Goal: Register for event/course: Register for event/course

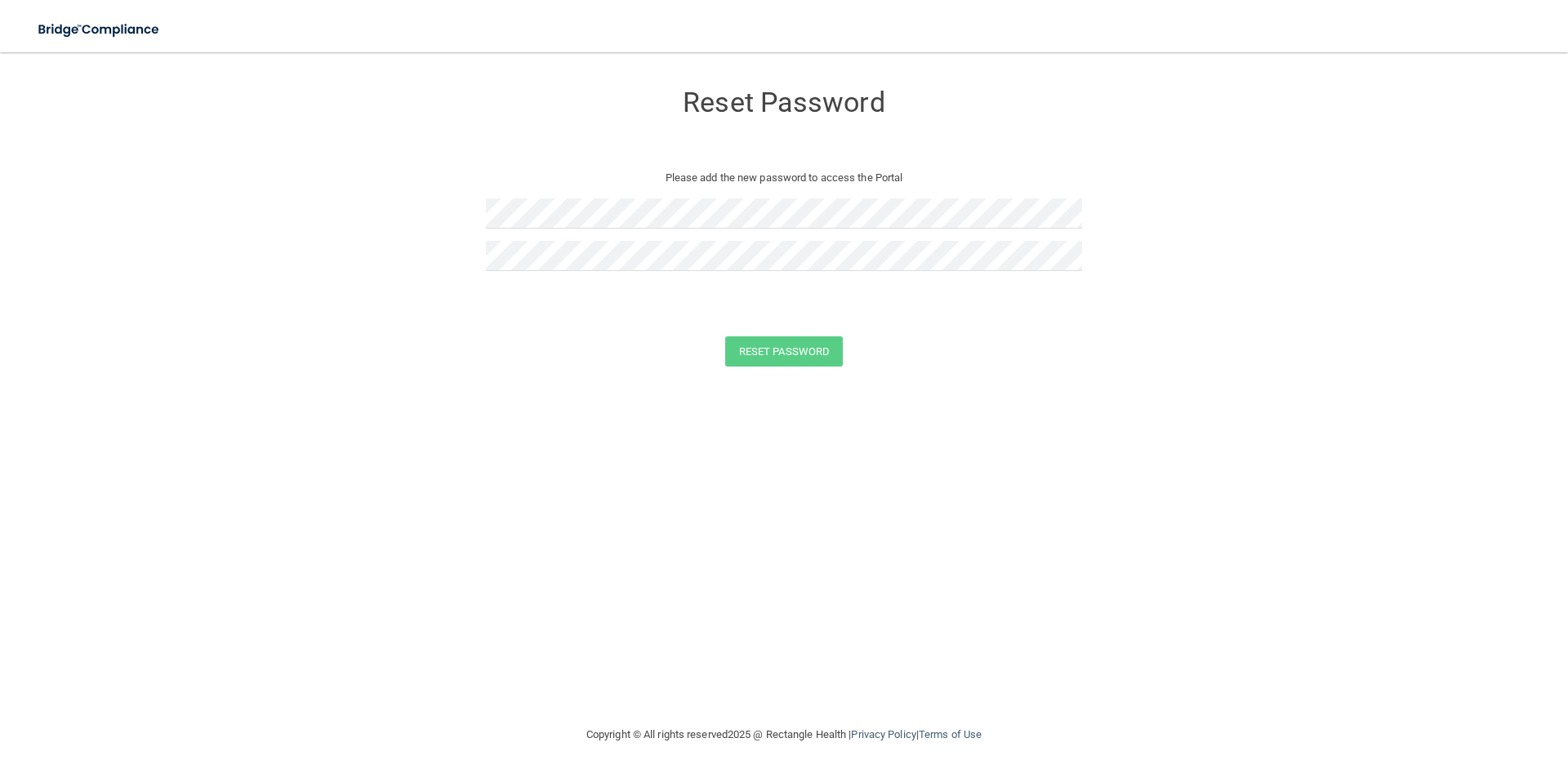
click at [567, 230] on div at bounding box center [784, 220] width 596 height 42
click at [821, 353] on button "Reset Password" at bounding box center [784, 351] width 118 height 30
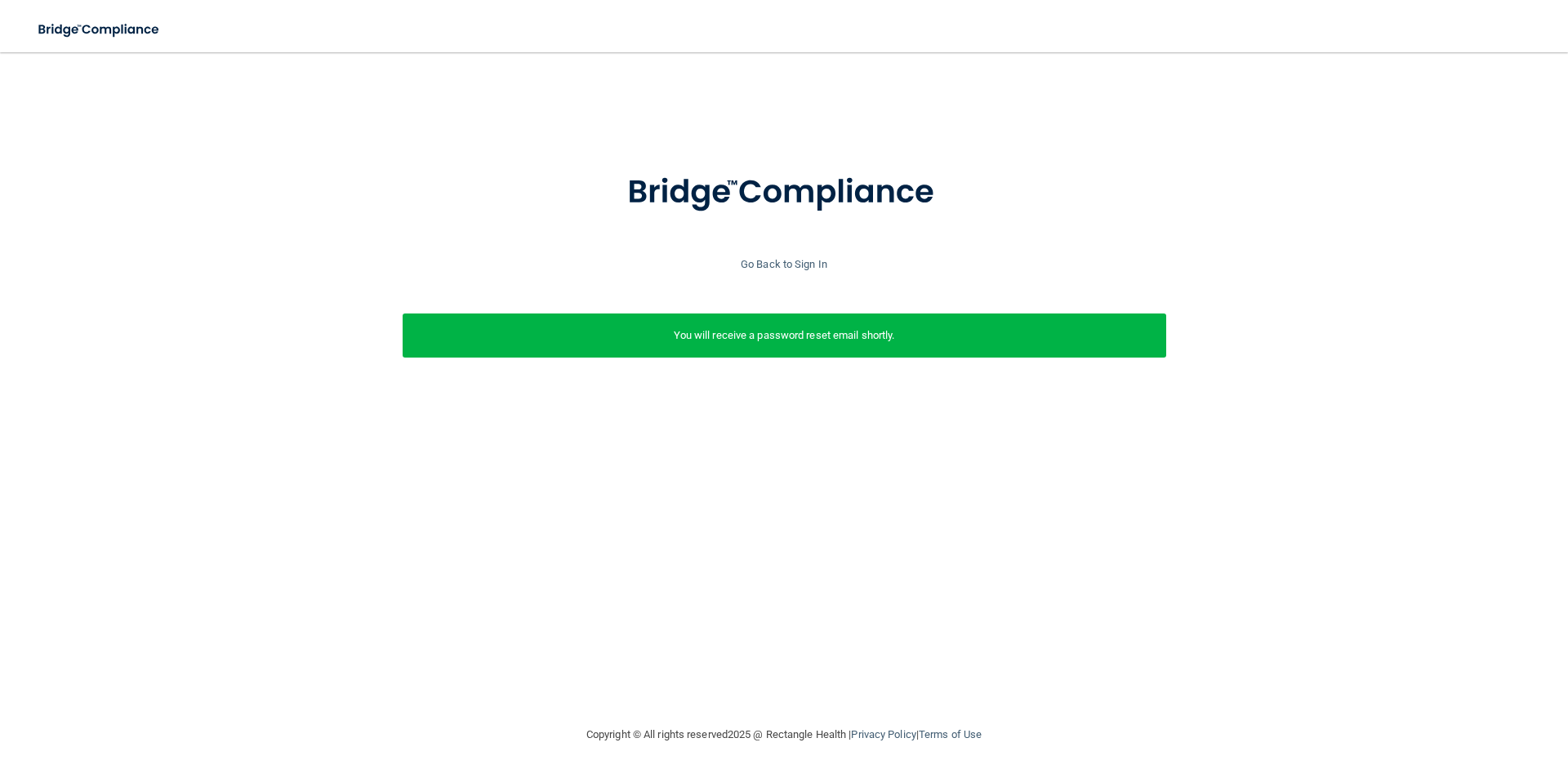
click at [768, 255] on div "Go Back to Sign In" at bounding box center [784, 265] width 1576 height 20
click at [777, 263] on link "Go Back to Sign In" at bounding box center [784, 263] width 86 height 12
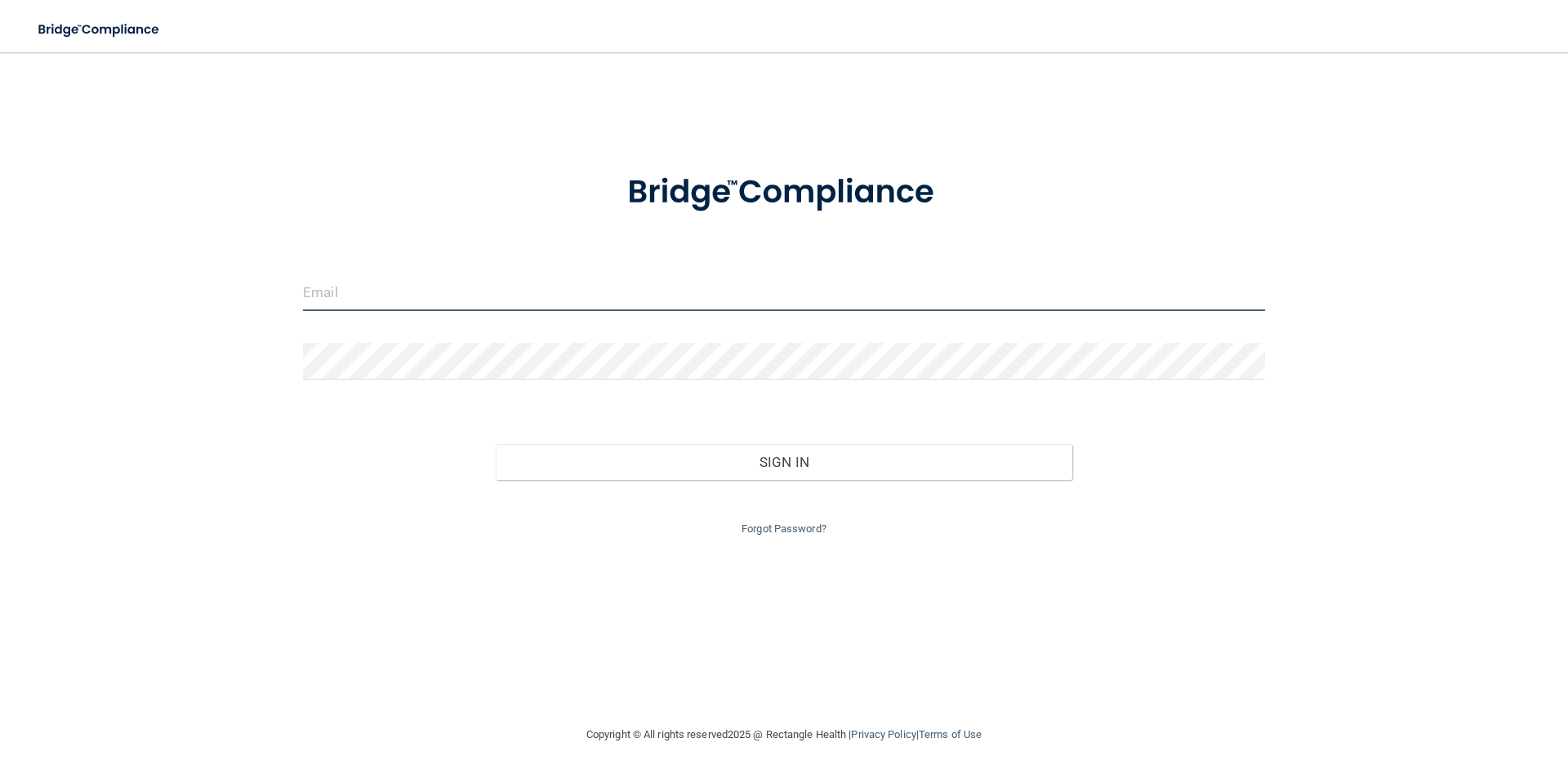
click at [497, 283] on input "email" at bounding box center [784, 292] width 962 height 36
click at [470, 298] on input "email" at bounding box center [784, 292] width 962 height 36
type input "madeleineyork@yahoo.com"
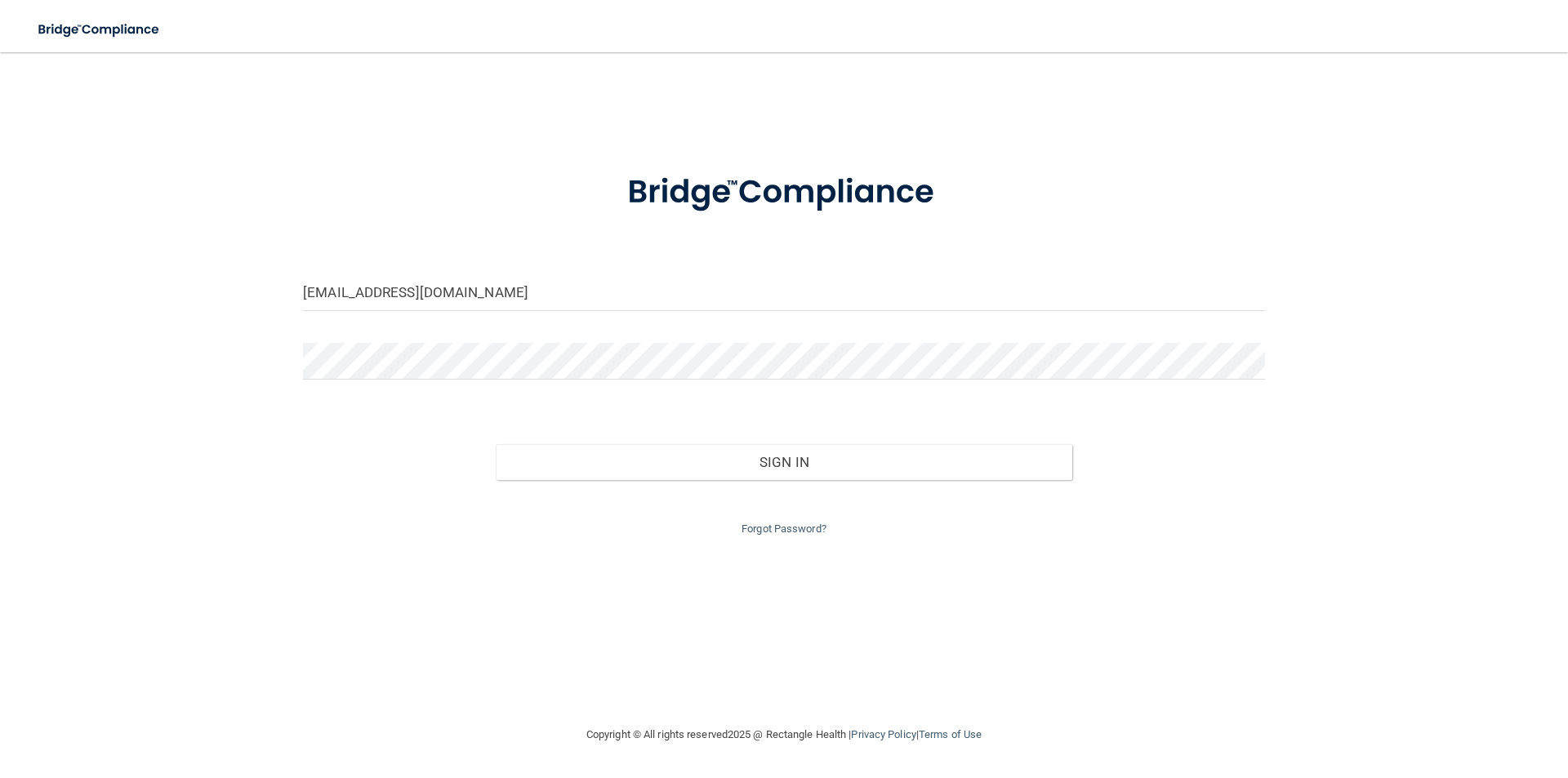
click at [340, 383] on div at bounding box center [784, 367] width 987 height 49
click at [495, 444] on button "Sign In" at bounding box center [784, 461] width 577 height 36
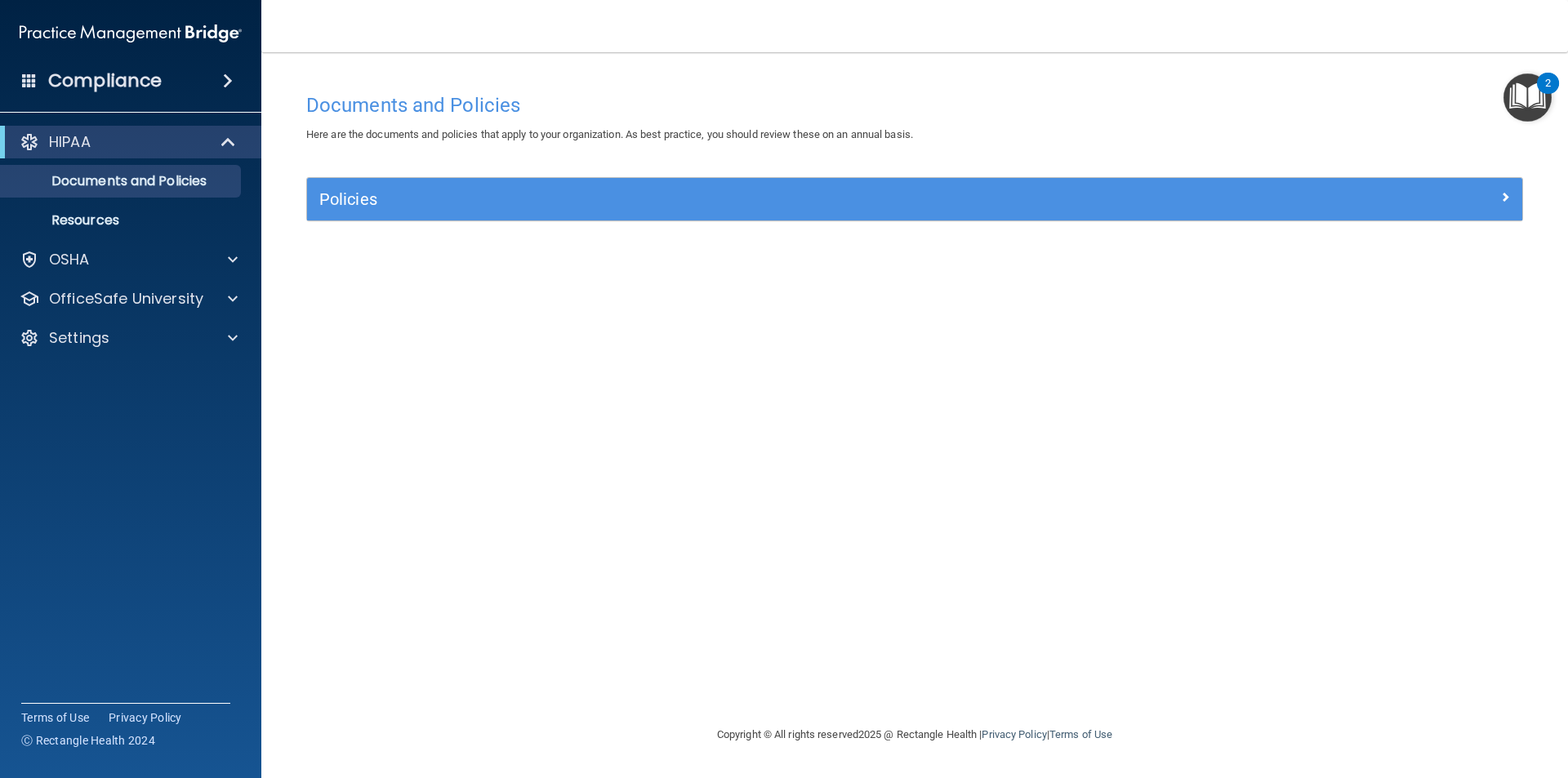
click at [128, 81] on h4 "Compliance" at bounding box center [104, 81] width 113 height 23
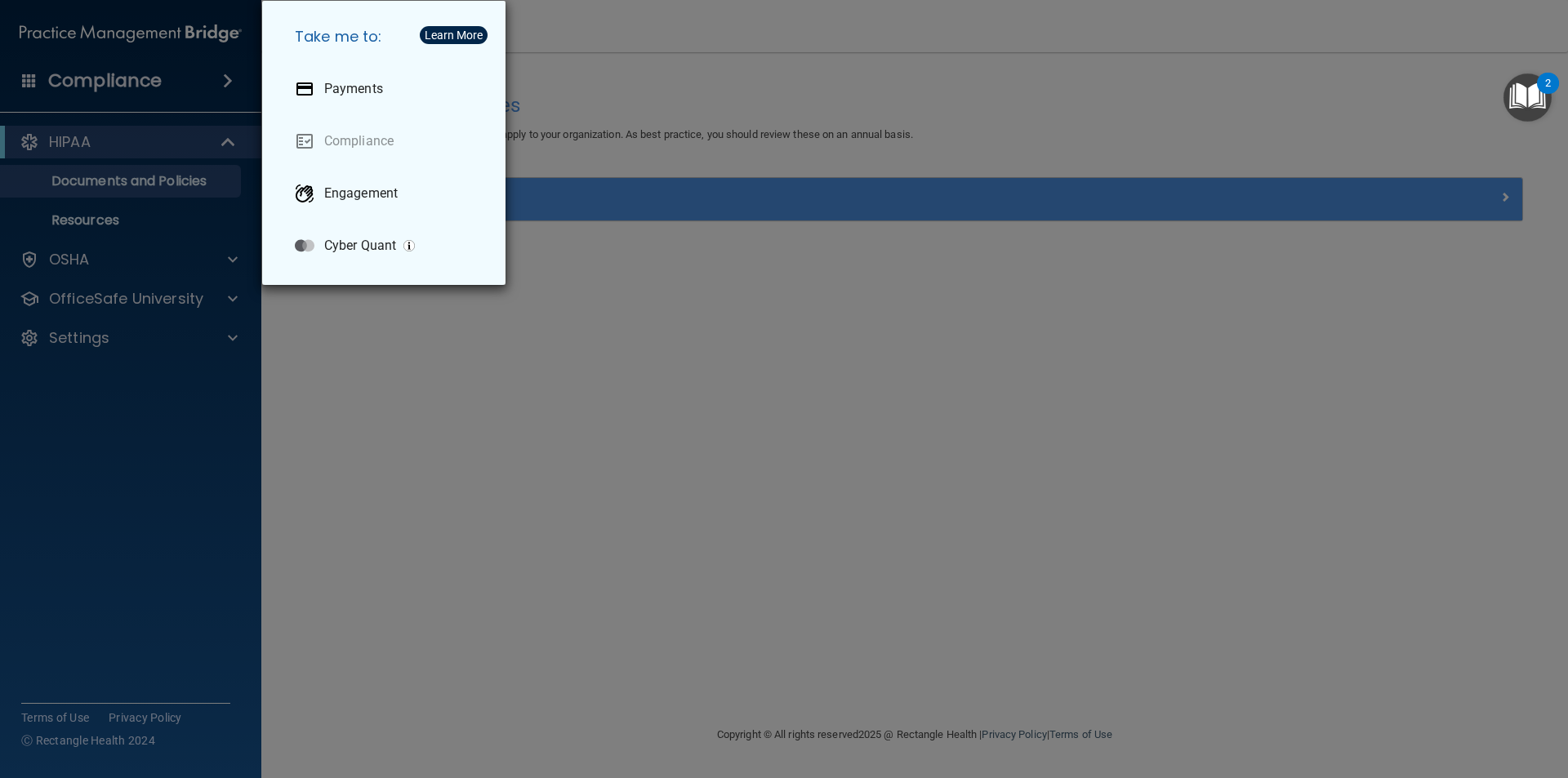
click at [423, 374] on div "Take me to: Payments Compliance Engagement Cyber Quant" at bounding box center [784, 389] width 1568 height 778
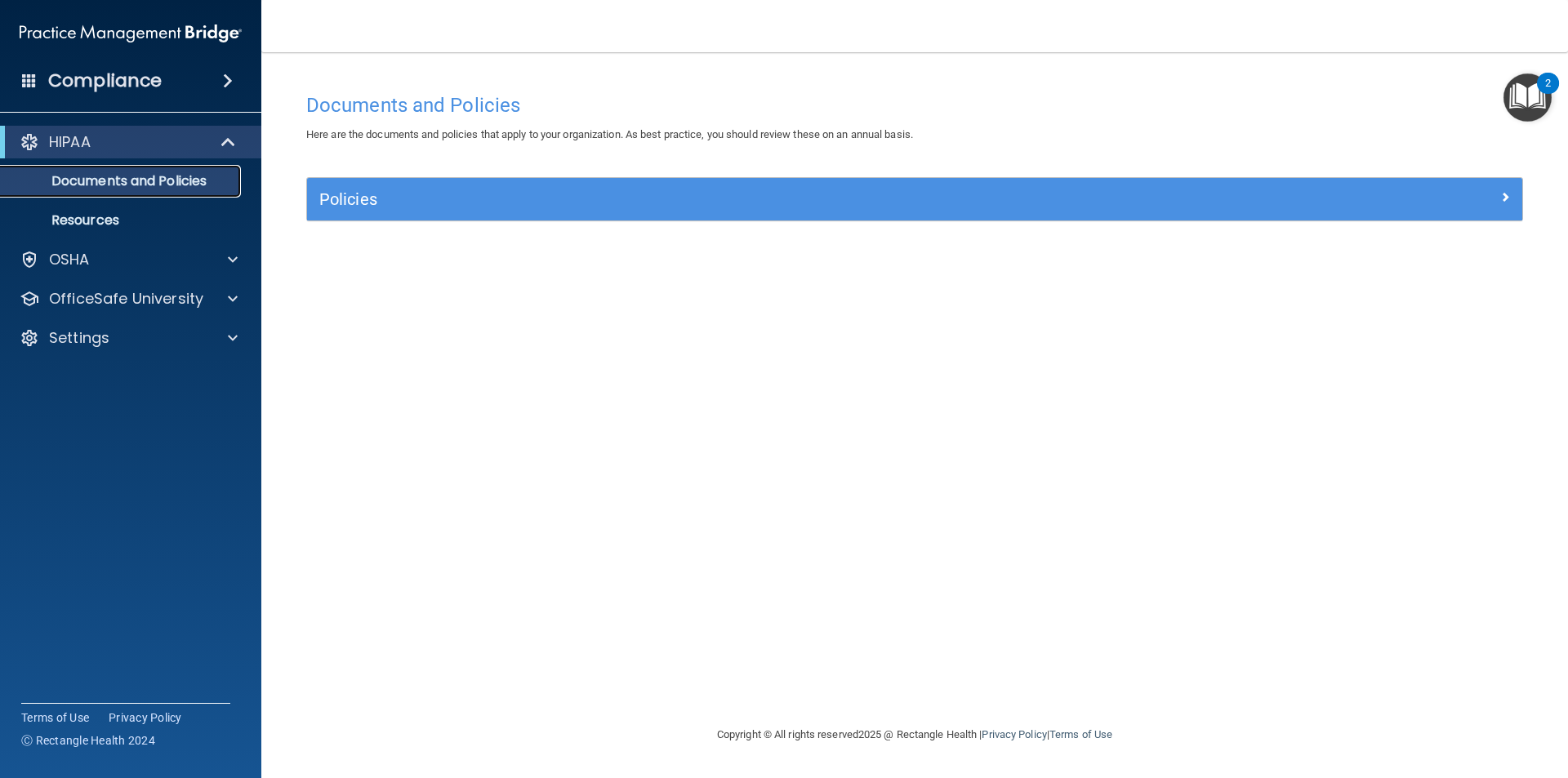
click at [132, 165] on link "Documents and Policies" at bounding box center [112, 181] width 258 height 32
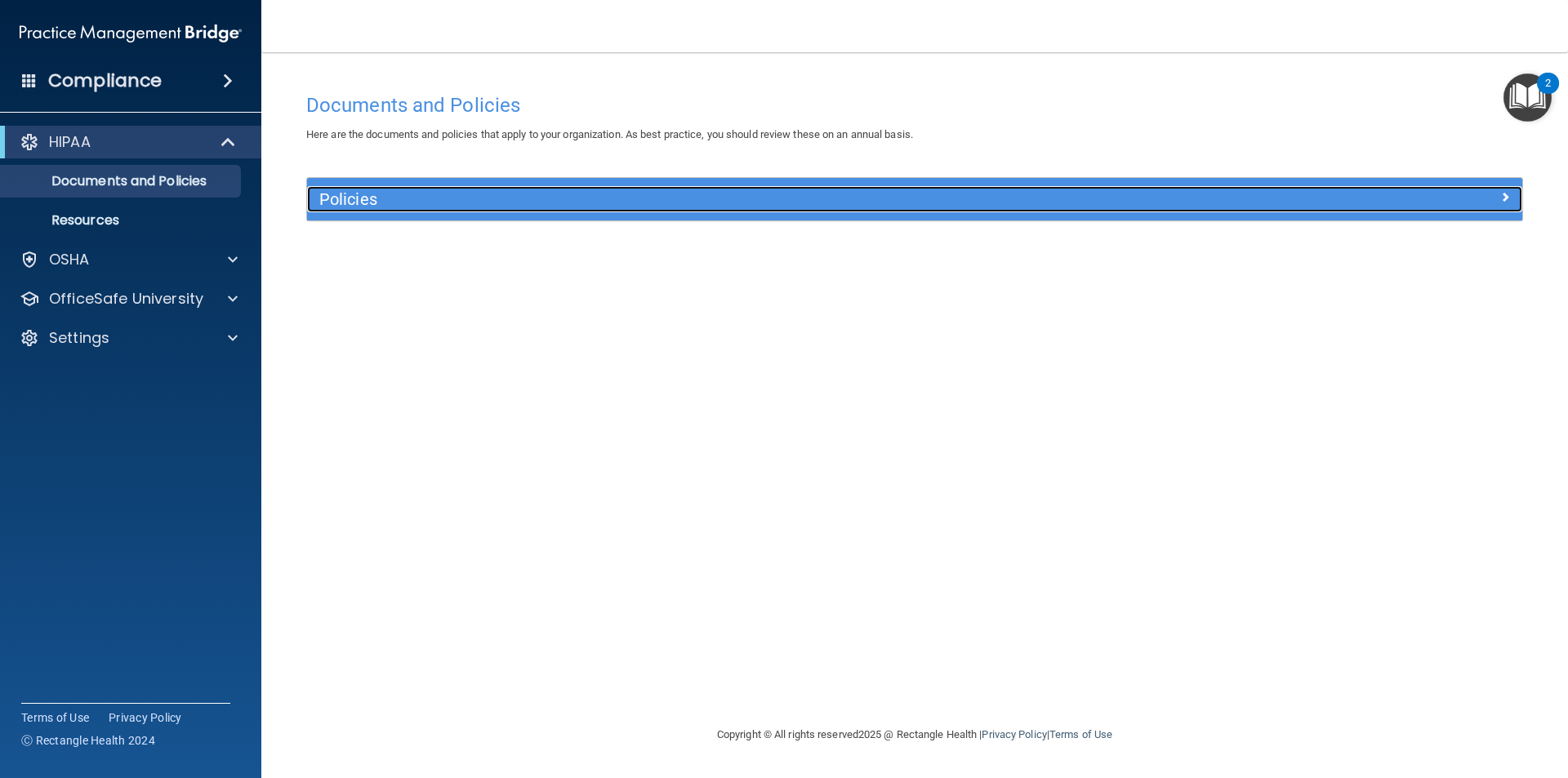
click at [407, 186] on div "Policies" at bounding box center [763, 200] width 911 height 27
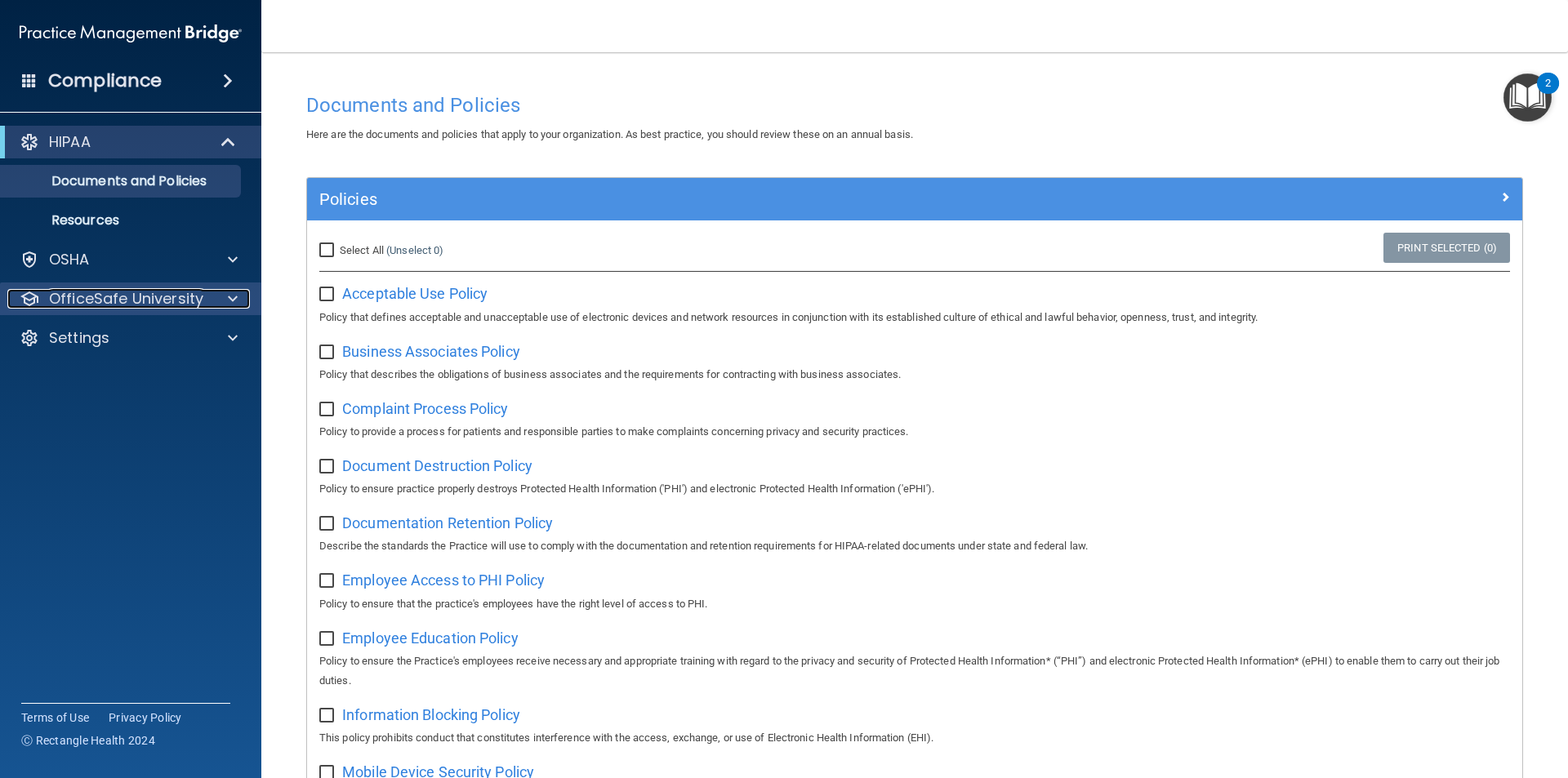
click at [113, 290] on p "OfficeSafe University" at bounding box center [126, 299] width 154 height 20
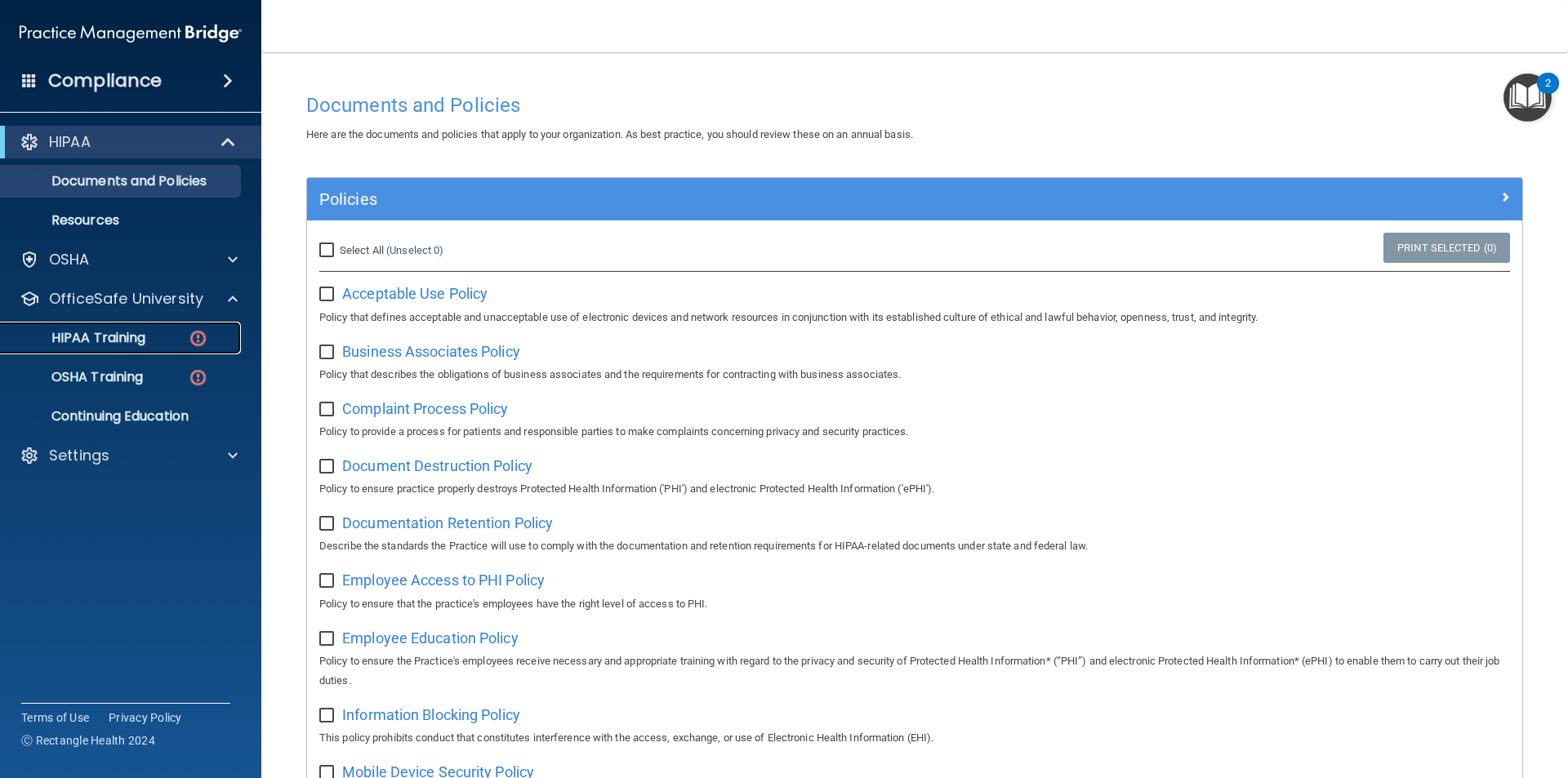
click at [82, 331] on p "HIPAA Training" at bounding box center [78, 338] width 135 height 17
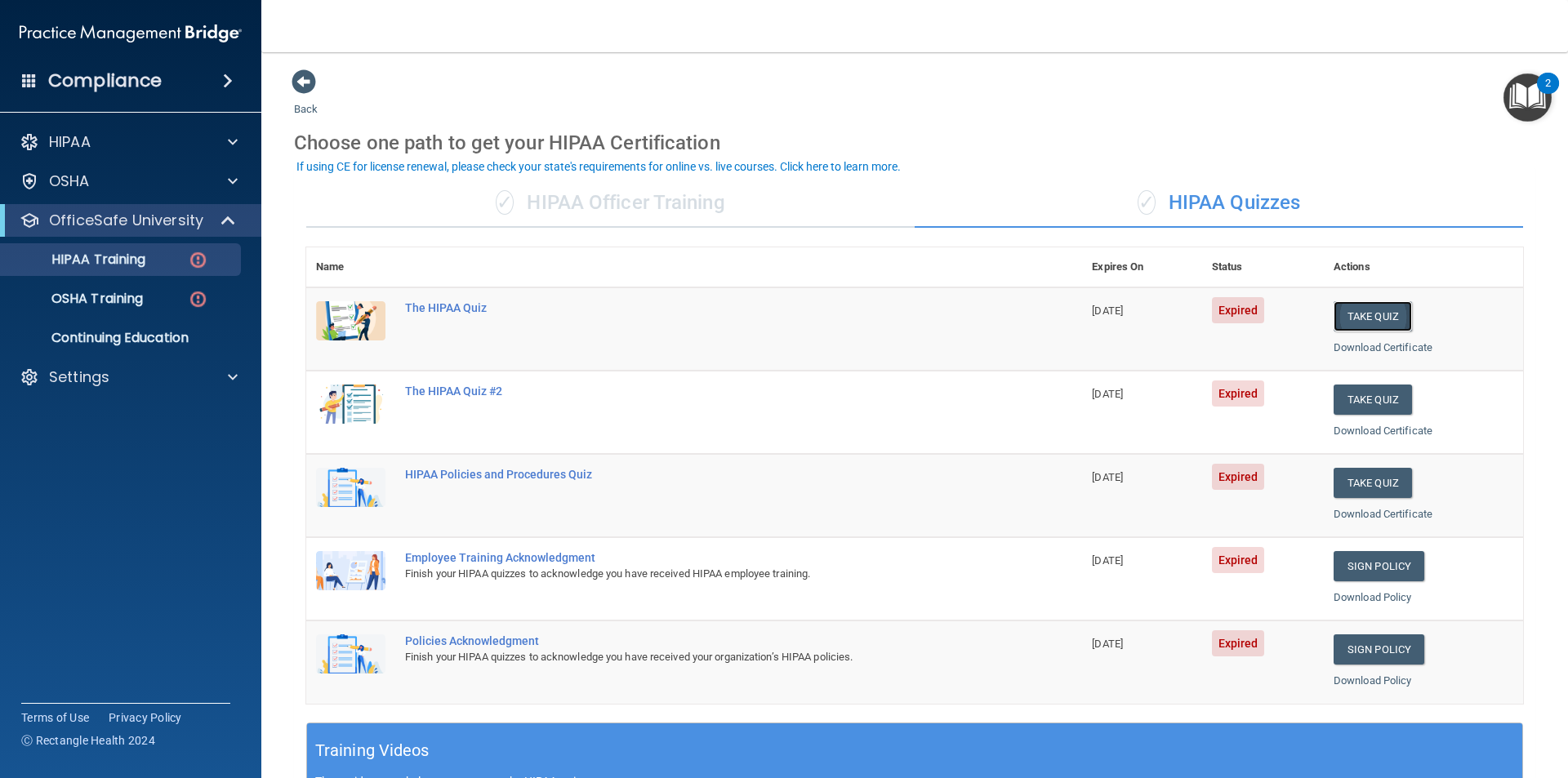
click at [1366, 318] on button "Take Quiz" at bounding box center [1373, 317] width 79 height 30
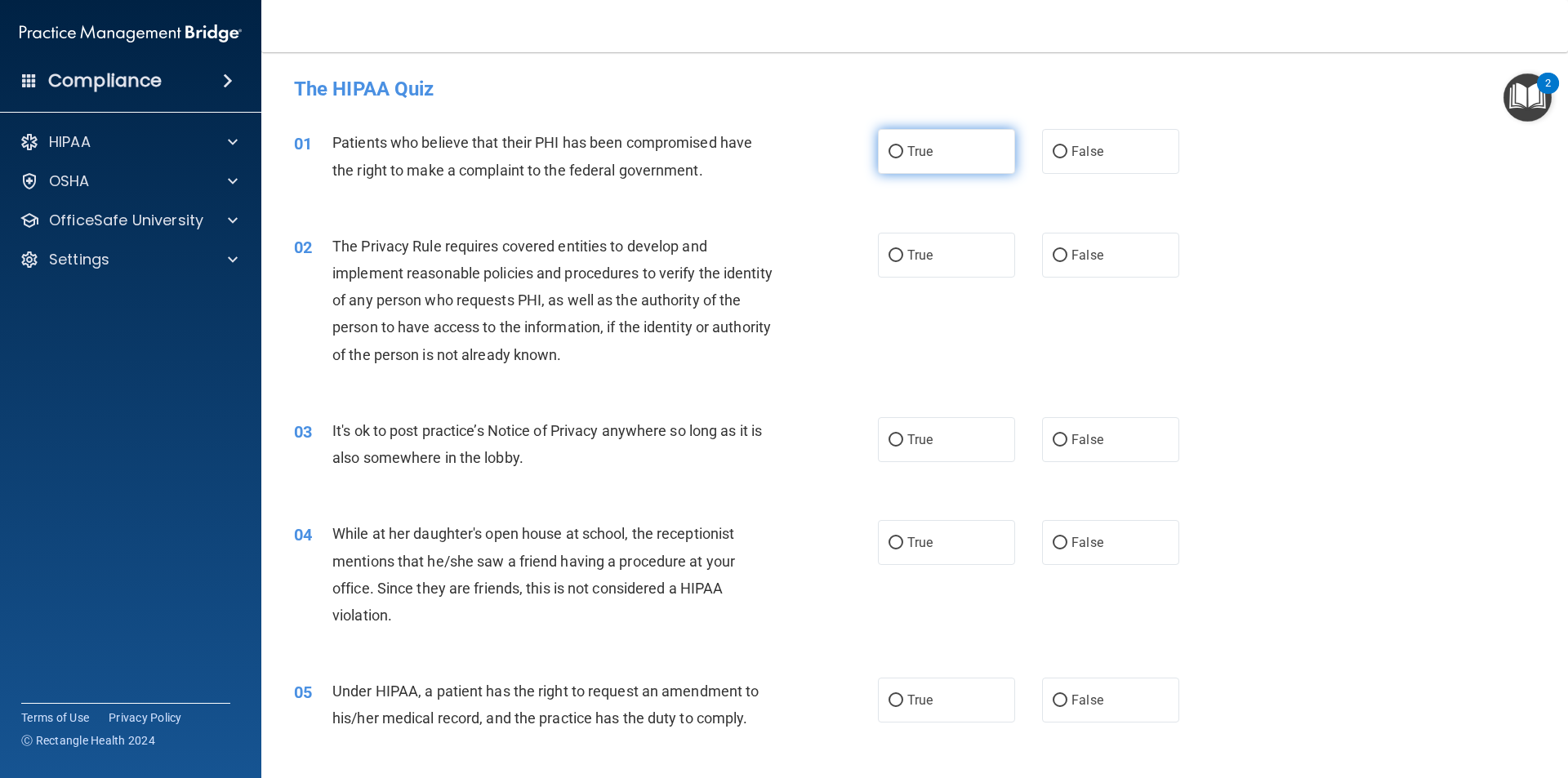
click at [965, 160] on label "True" at bounding box center [947, 152] width 138 height 45
click at [903, 158] on input "True" at bounding box center [896, 152] width 15 height 12
radio input "true"
click at [923, 268] on label "True" at bounding box center [947, 255] width 138 height 45
click at [903, 262] on input "True" at bounding box center [896, 256] width 15 height 12
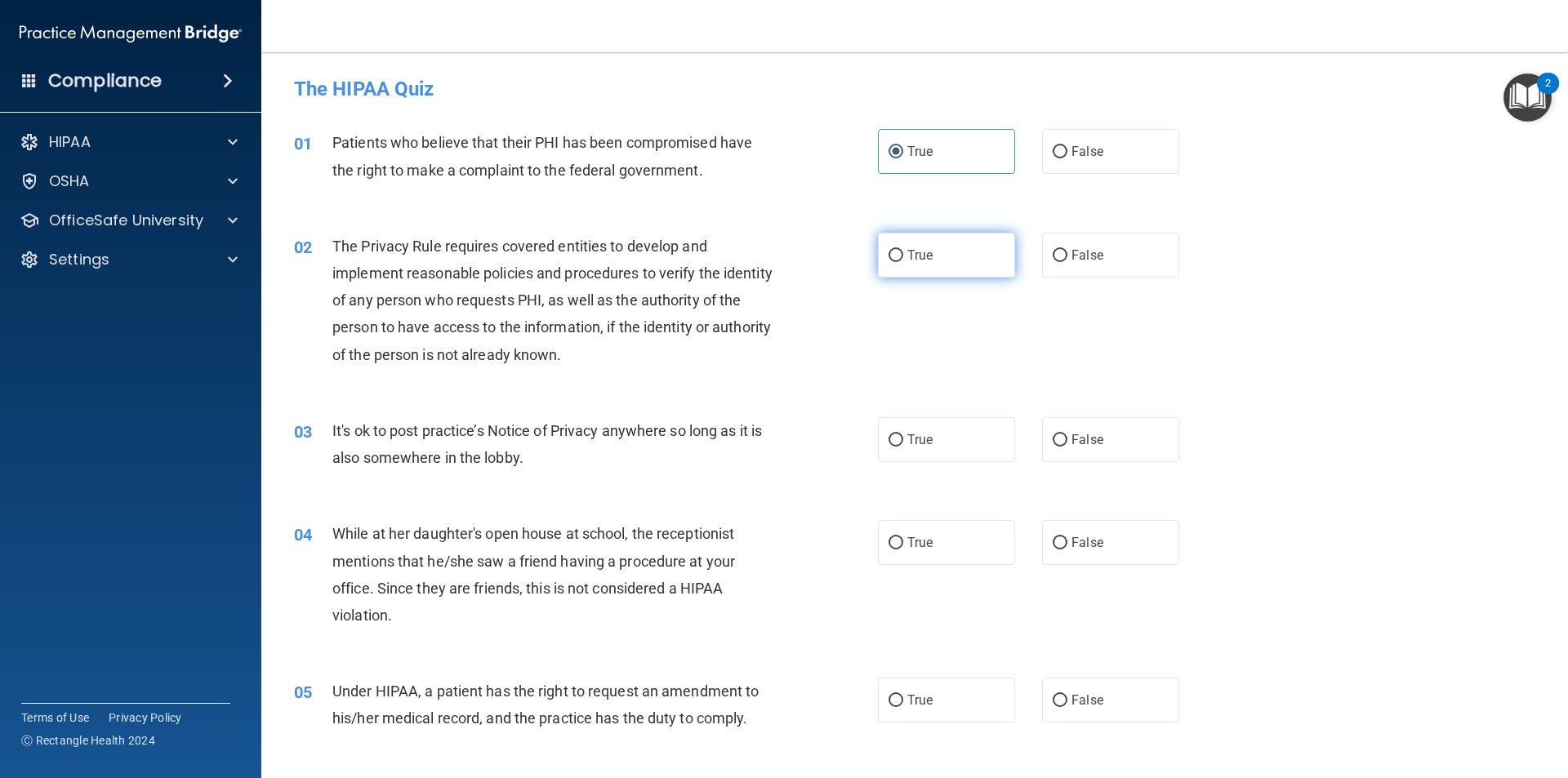
radio input "true"
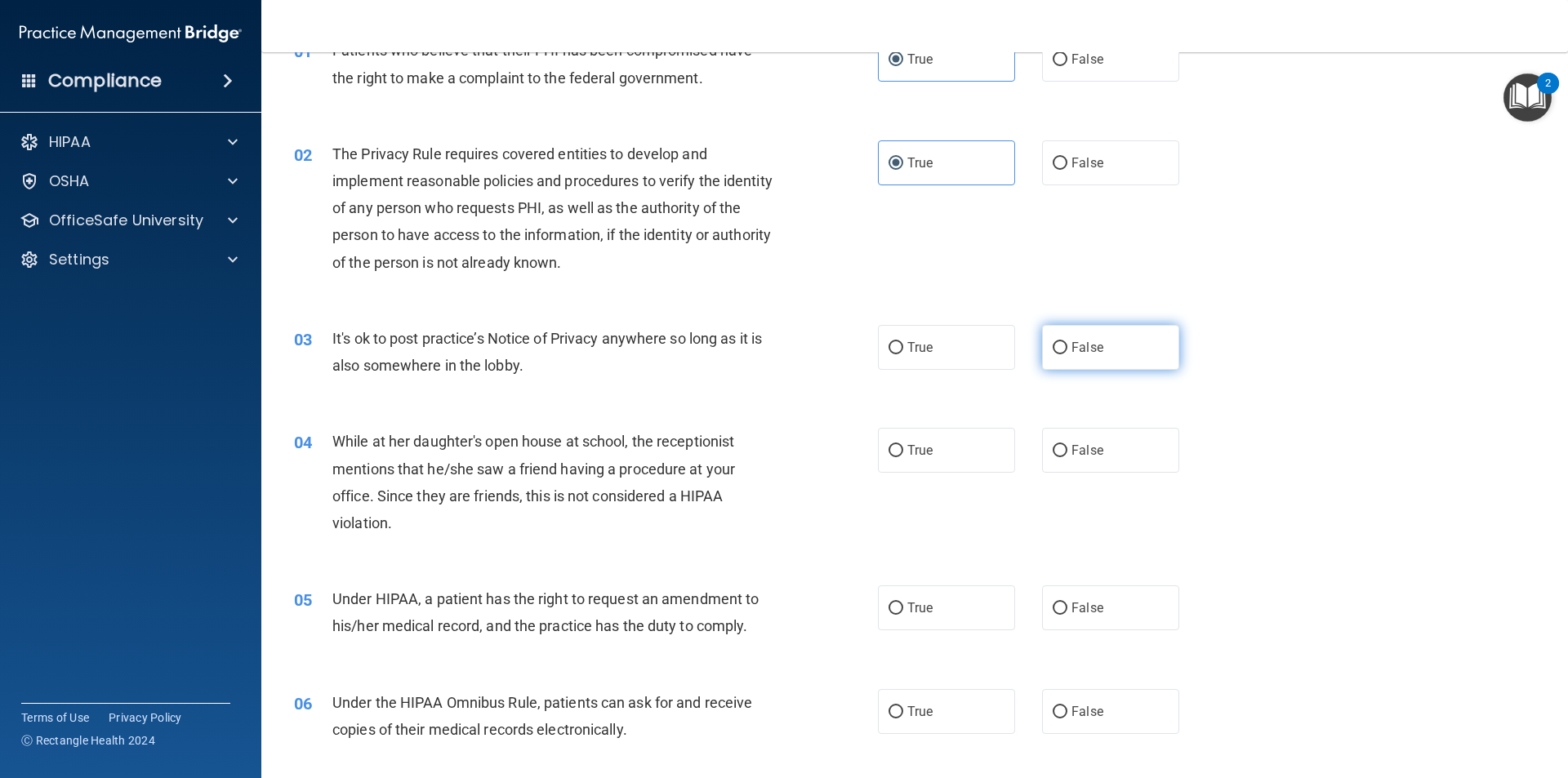
click at [1057, 334] on label "False" at bounding box center [1111, 347] width 138 height 45
click at [1057, 342] on input "False" at bounding box center [1060, 348] width 15 height 12
radio input "true"
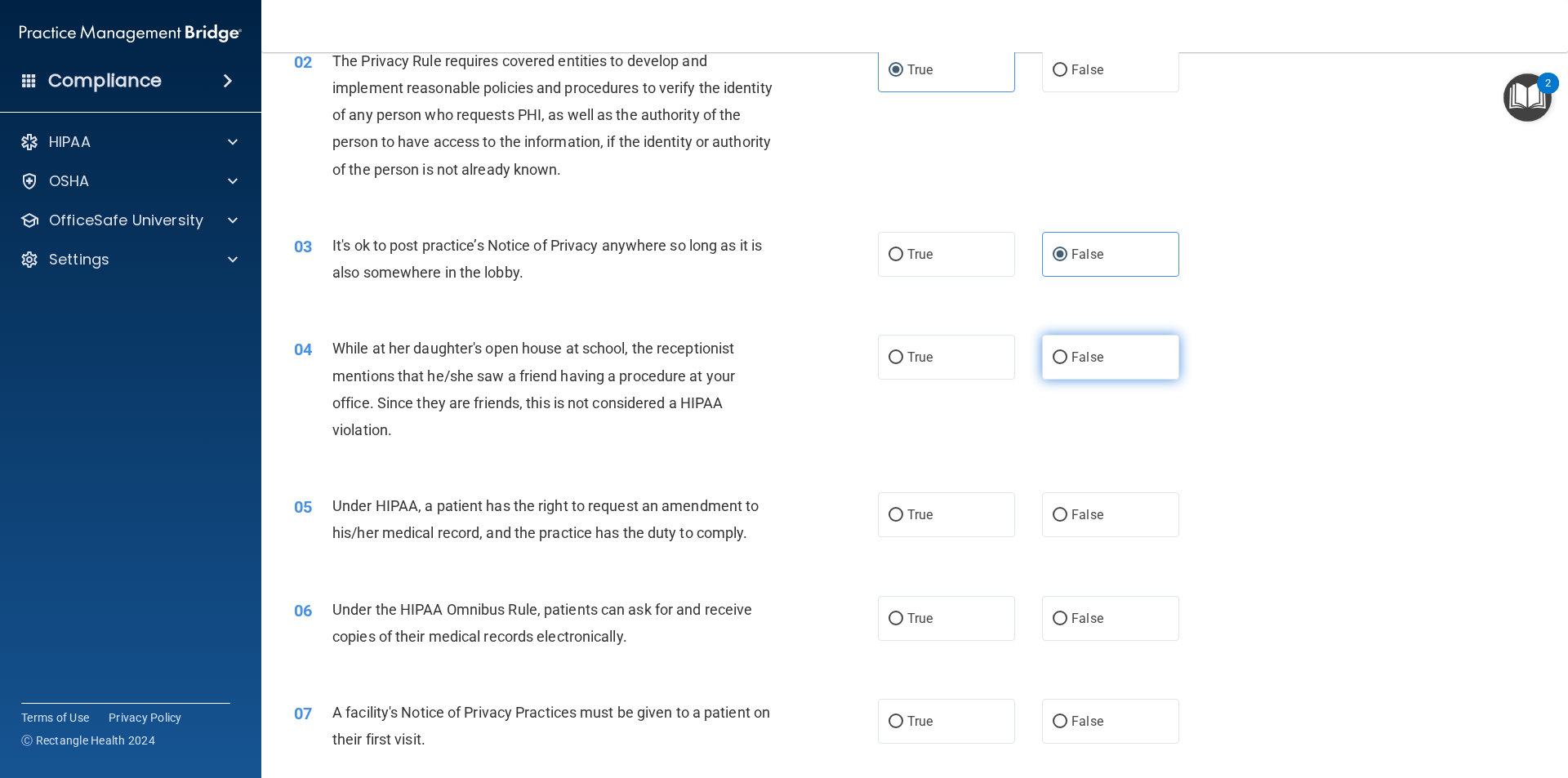
drag, startPoint x: 1045, startPoint y: 355, endPoint x: 1034, endPoint y: 360, distance: 12.1
click at [1053, 354] on input "False" at bounding box center [1060, 358] width 15 height 12
radio input "true"
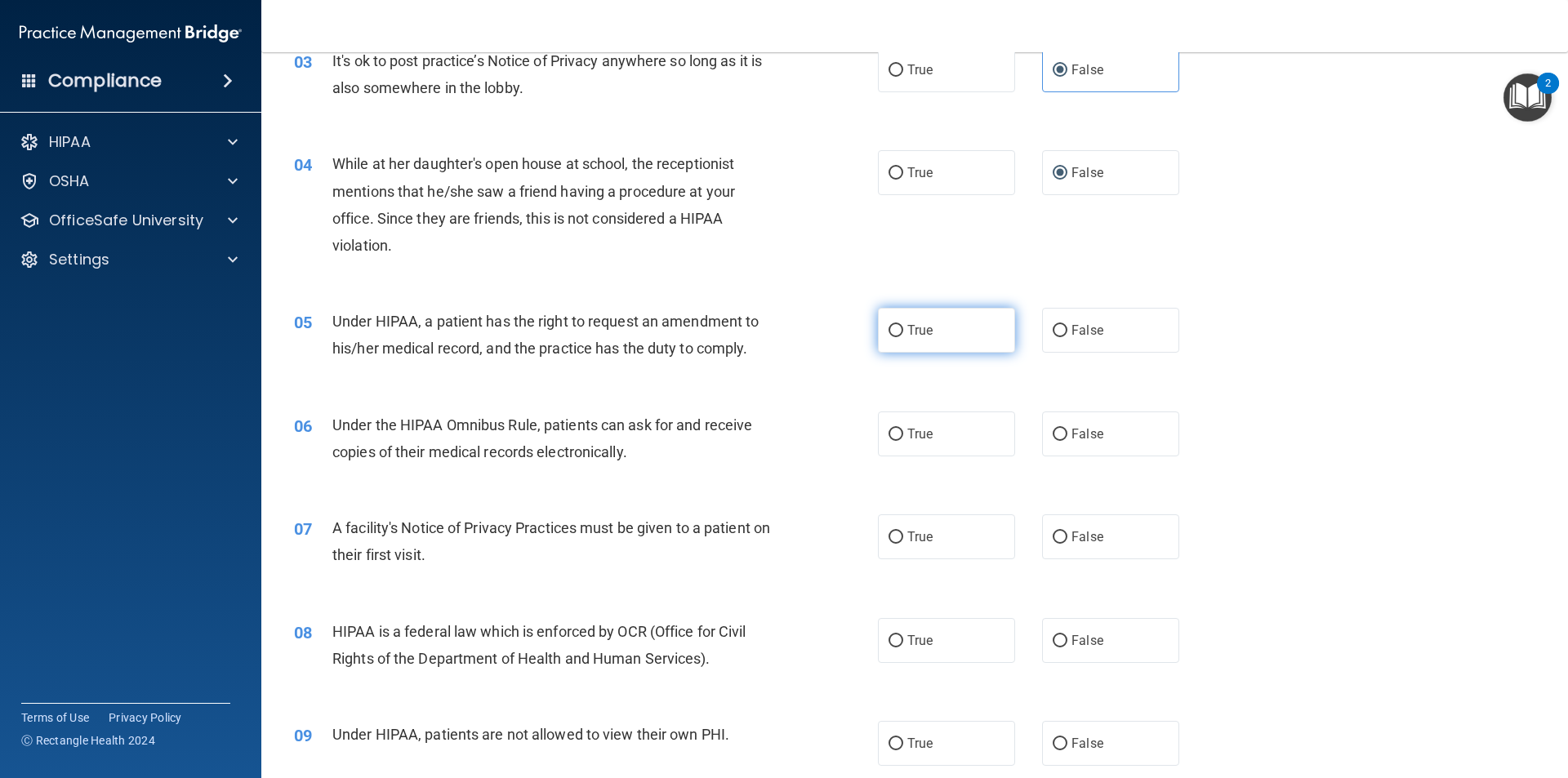
click at [965, 336] on label "True" at bounding box center [947, 331] width 138 height 45
click at [903, 336] on input "True" at bounding box center [896, 331] width 15 height 12
radio input "true"
click at [915, 442] on label "True" at bounding box center [947, 434] width 138 height 45
click at [903, 441] on input "True" at bounding box center [896, 435] width 15 height 12
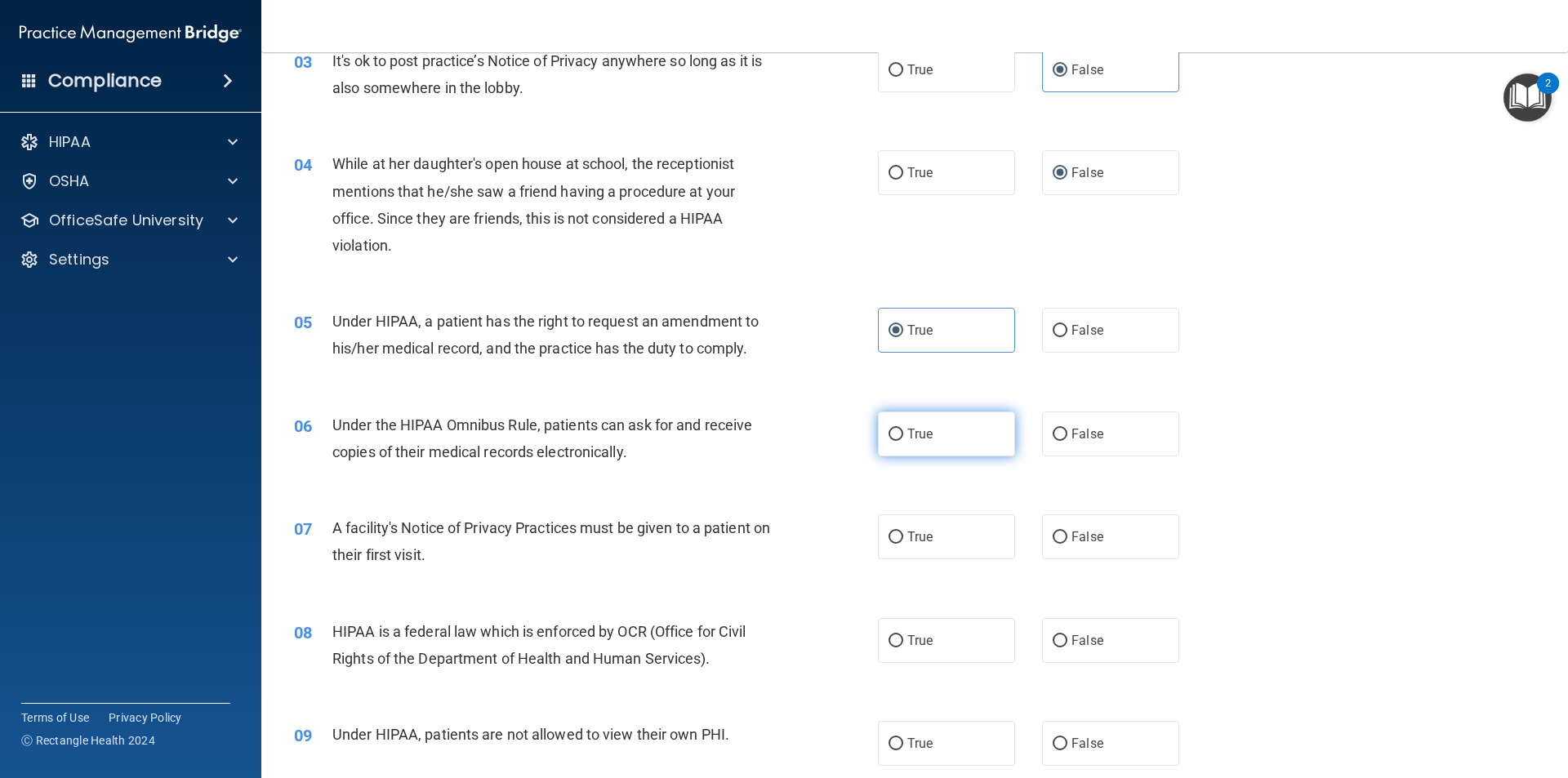
radio input "true"
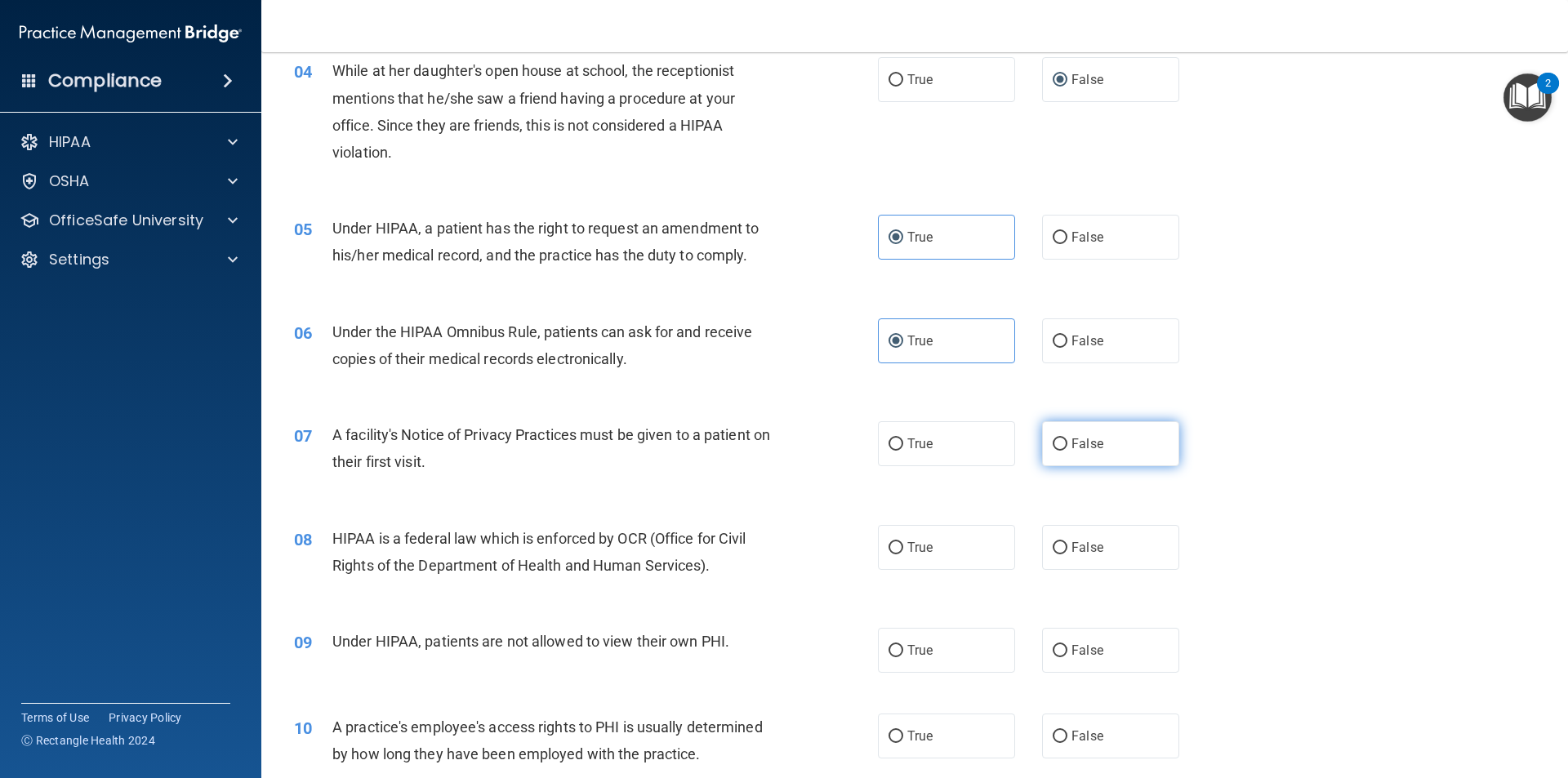
click at [1121, 460] on label "False" at bounding box center [1111, 444] width 138 height 45
click at [1067, 451] on input "False" at bounding box center [1060, 444] width 15 height 12
radio input "true"
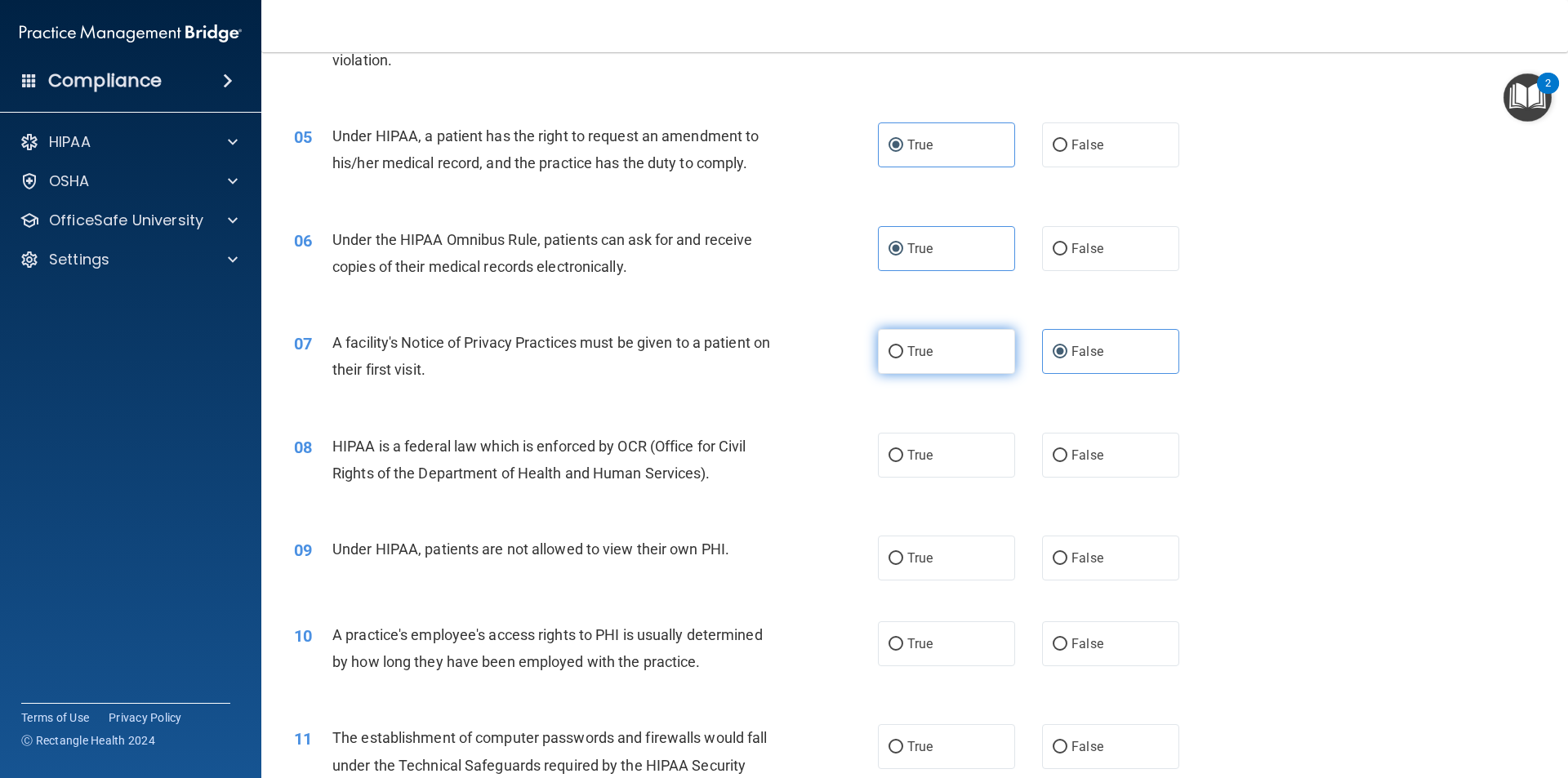
click at [914, 336] on label "True" at bounding box center [947, 351] width 138 height 45
click at [903, 346] on input "True" at bounding box center [896, 352] width 15 height 12
radio input "true"
radio input "false"
click at [979, 475] on label "True" at bounding box center [947, 455] width 138 height 45
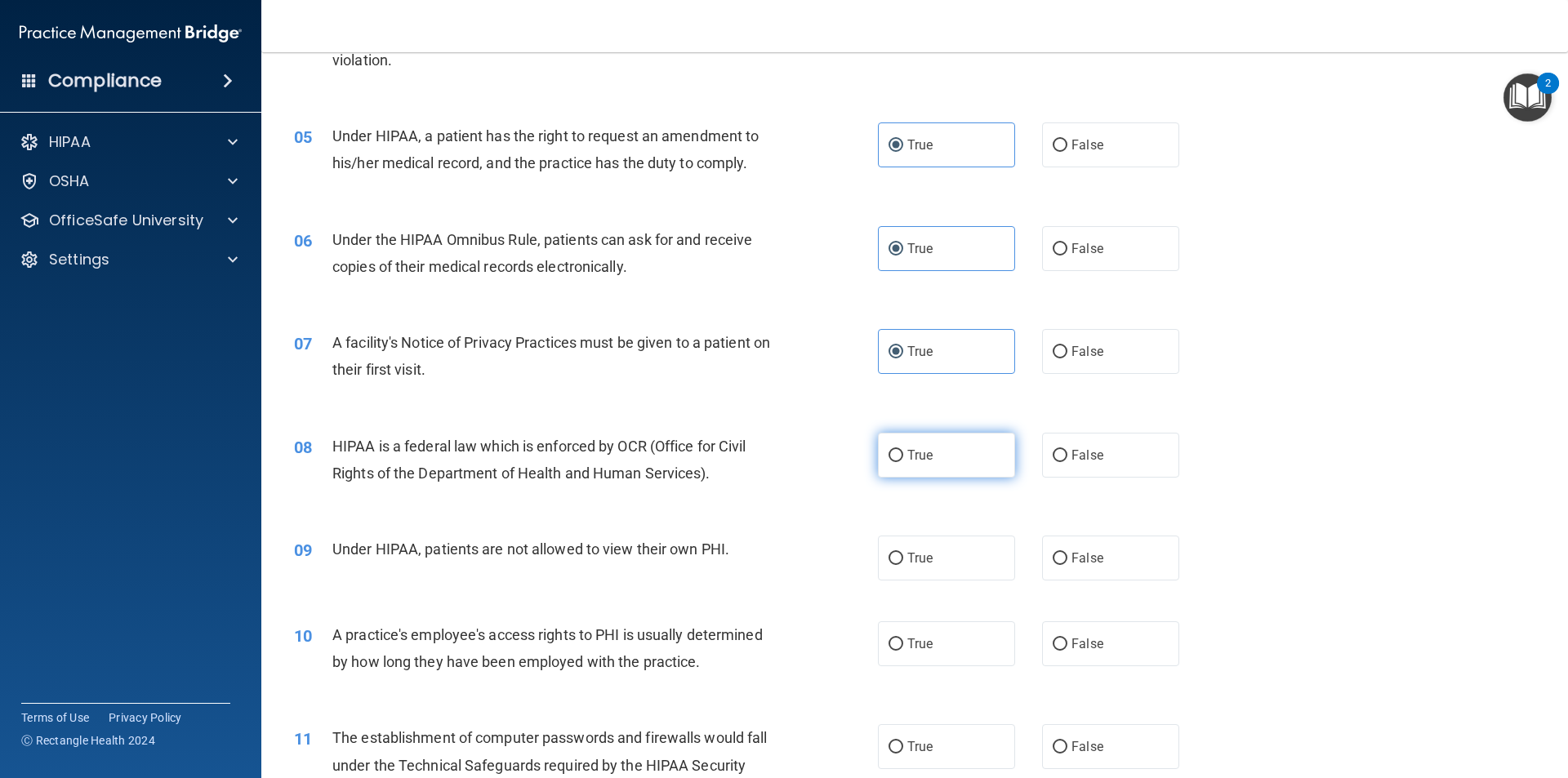
click at [903, 462] on input "True" at bounding box center [896, 456] width 15 height 12
radio input "true"
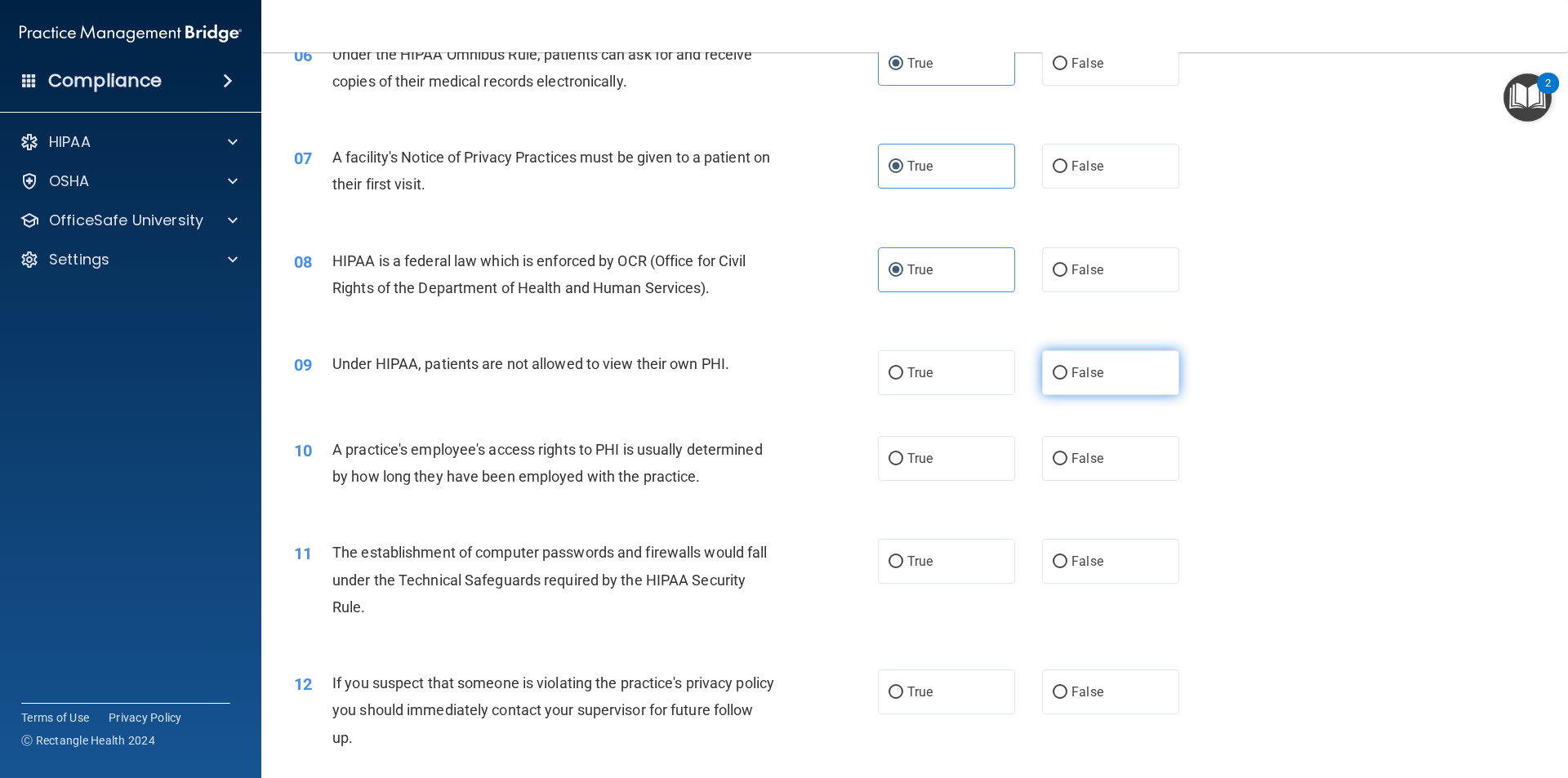
click at [1111, 372] on label "False" at bounding box center [1111, 373] width 138 height 45
click at [1067, 372] on input "False" at bounding box center [1060, 374] width 15 height 12
radio input "true"
click at [1075, 451] on span "False" at bounding box center [1087, 458] width 31 height 16
click at [1067, 453] on input "False" at bounding box center [1060, 459] width 15 height 12
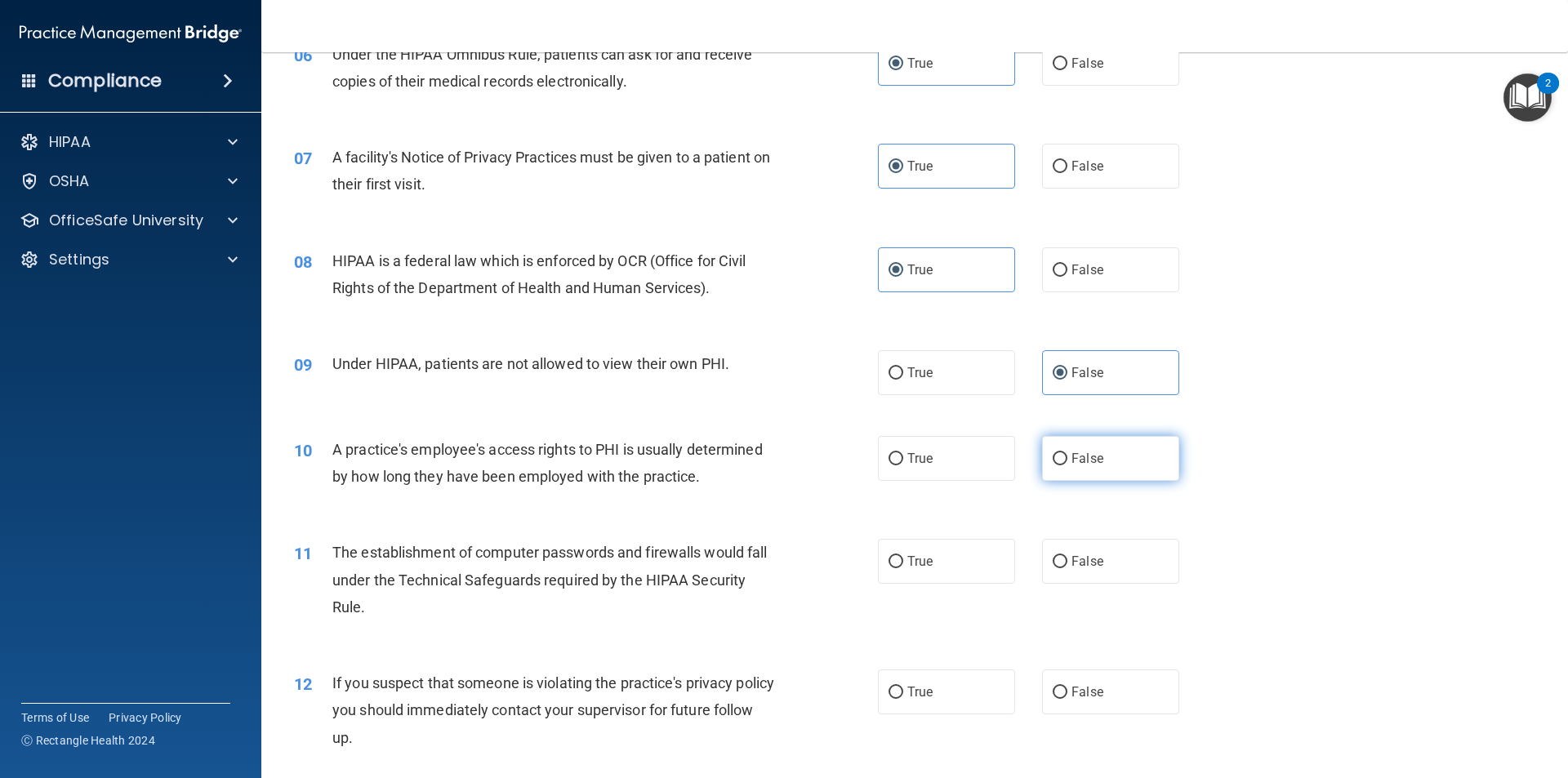
radio input "true"
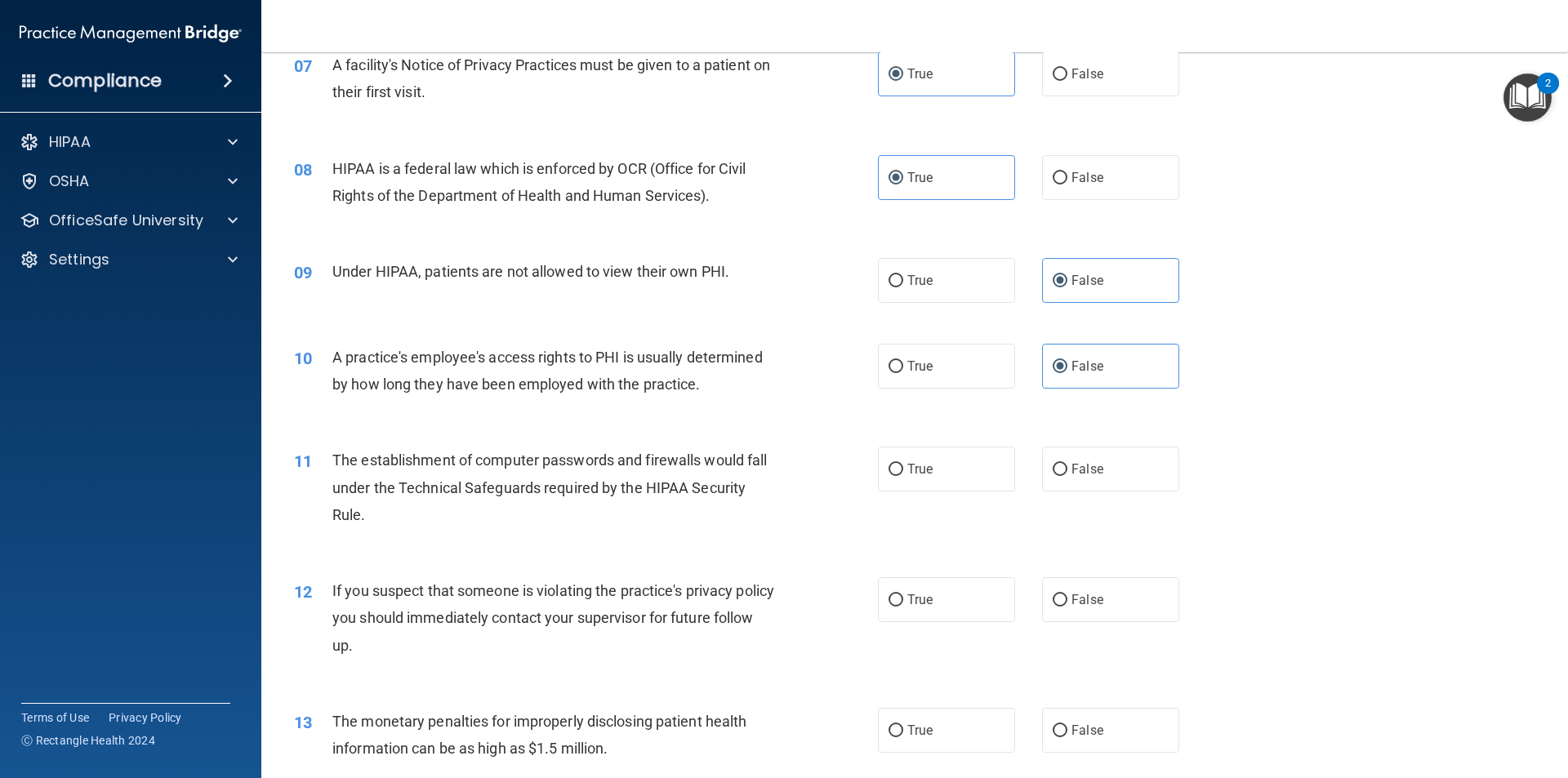
scroll to position [925, 0]
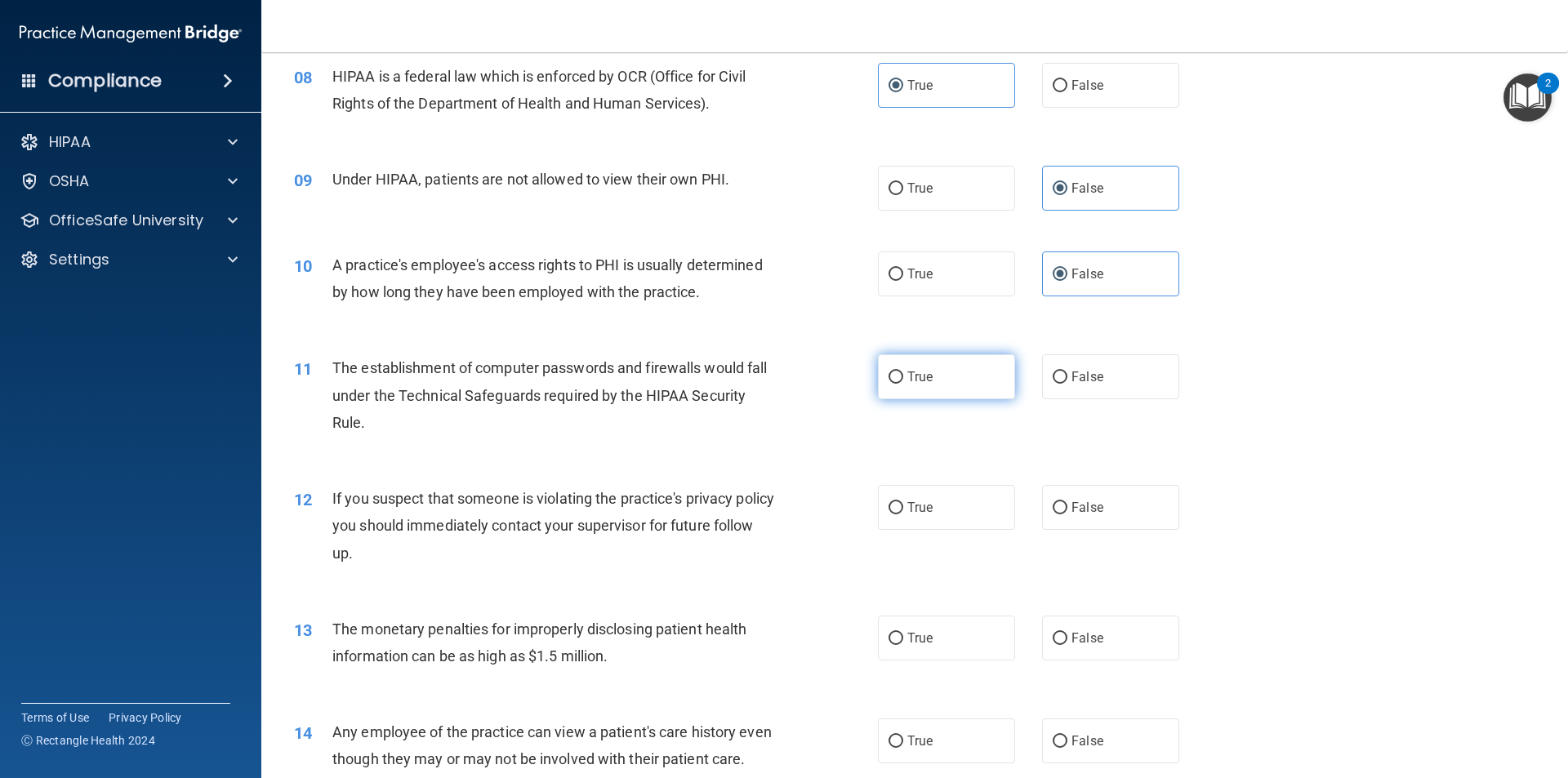
click at [942, 379] on label "True" at bounding box center [947, 377] width 138 height 45
click at [903, 379] on input "True" at bounding box center [896, 378] width 15 height 12
radio input "true"
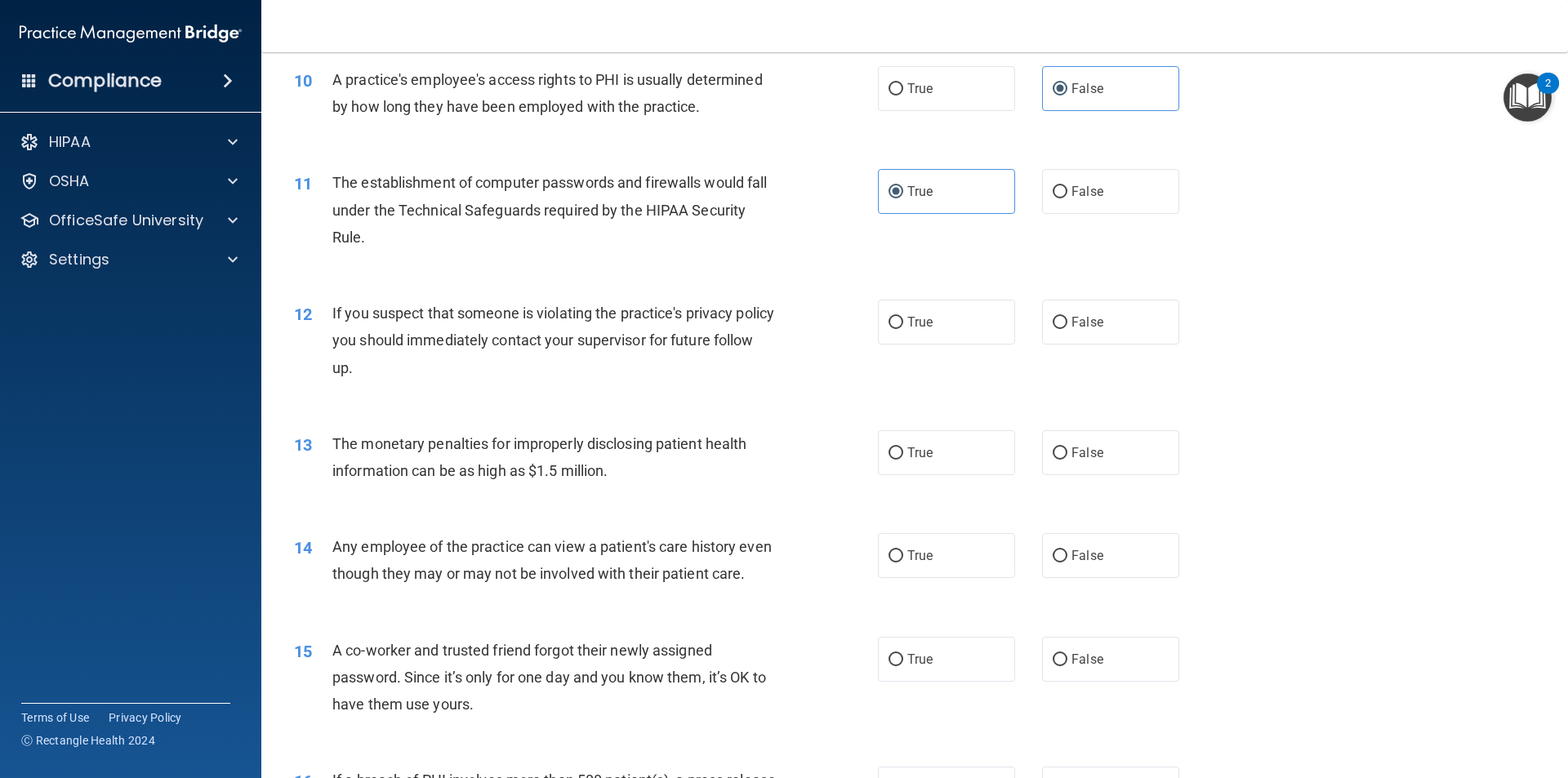
scroll to position [1203, 0]
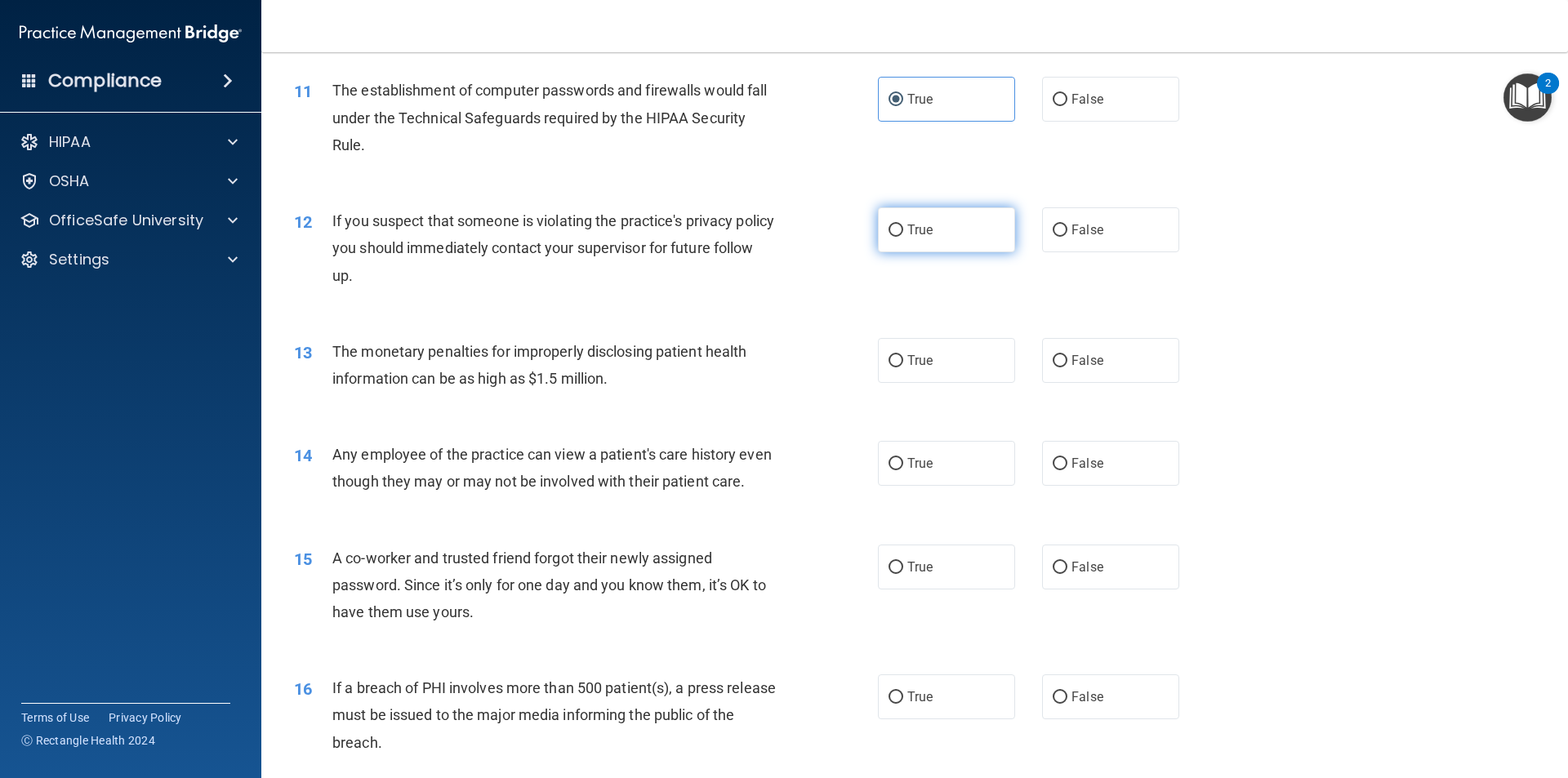
click at [978, 242] on label "True" at bounding box center [947, 230] width 138 height 45
click at [903, 237] on input "True" at bounding box center [896, 230] width 15 height 12
radio input "true"
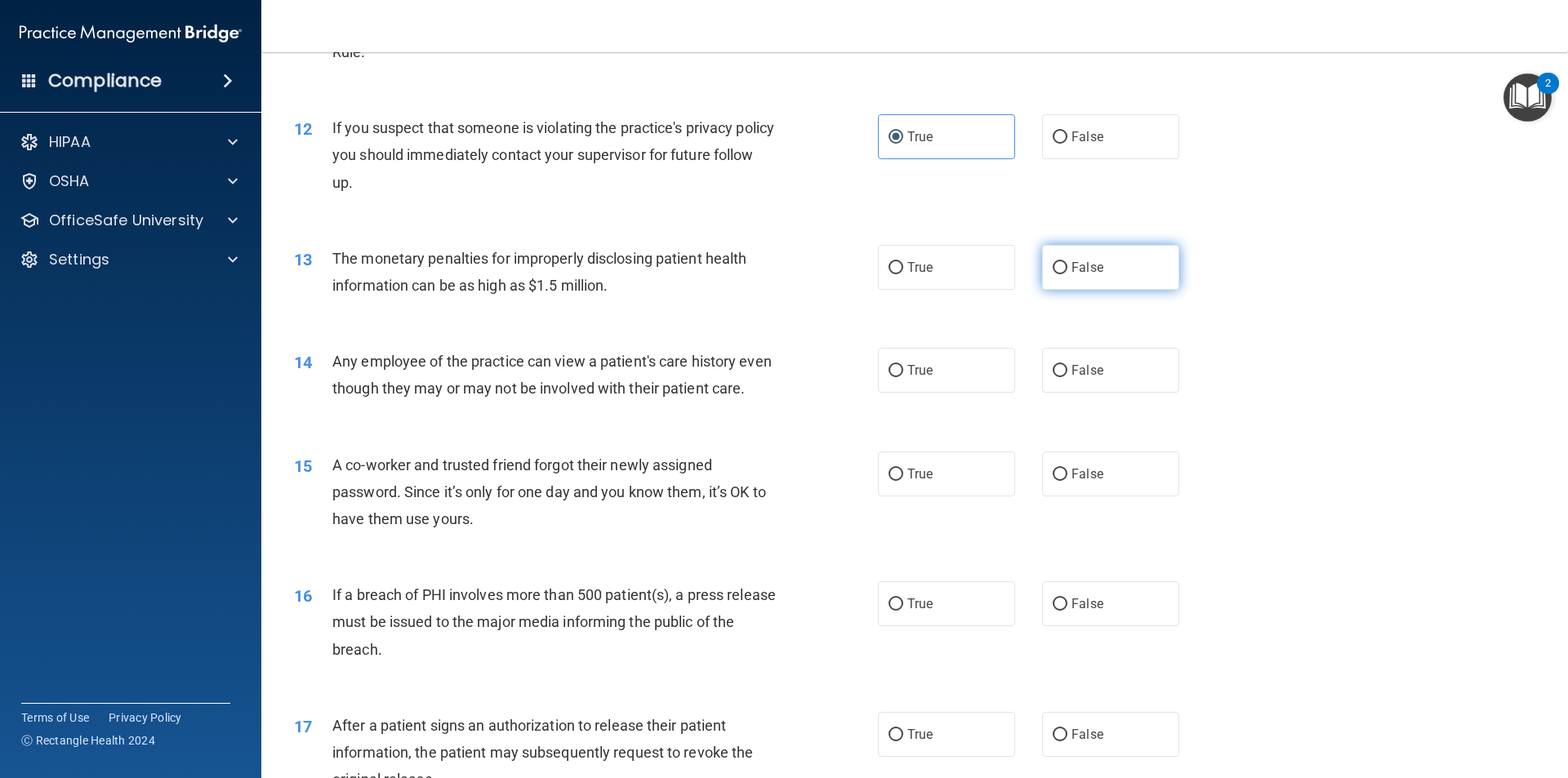
click at [1091, 278] on label "False" at bounding box center [1111, 268] width 138 height 45
click at [1067, 274] on input "False" at bounding box center [1060, 268] width 15 height 12
radio input "true"
click at [978, 392] on label "True" at bounding box center [947, 370] width 138 height 45
click at [903, 377] on input "True" at bounding box center [896, 371] width 15 height 12
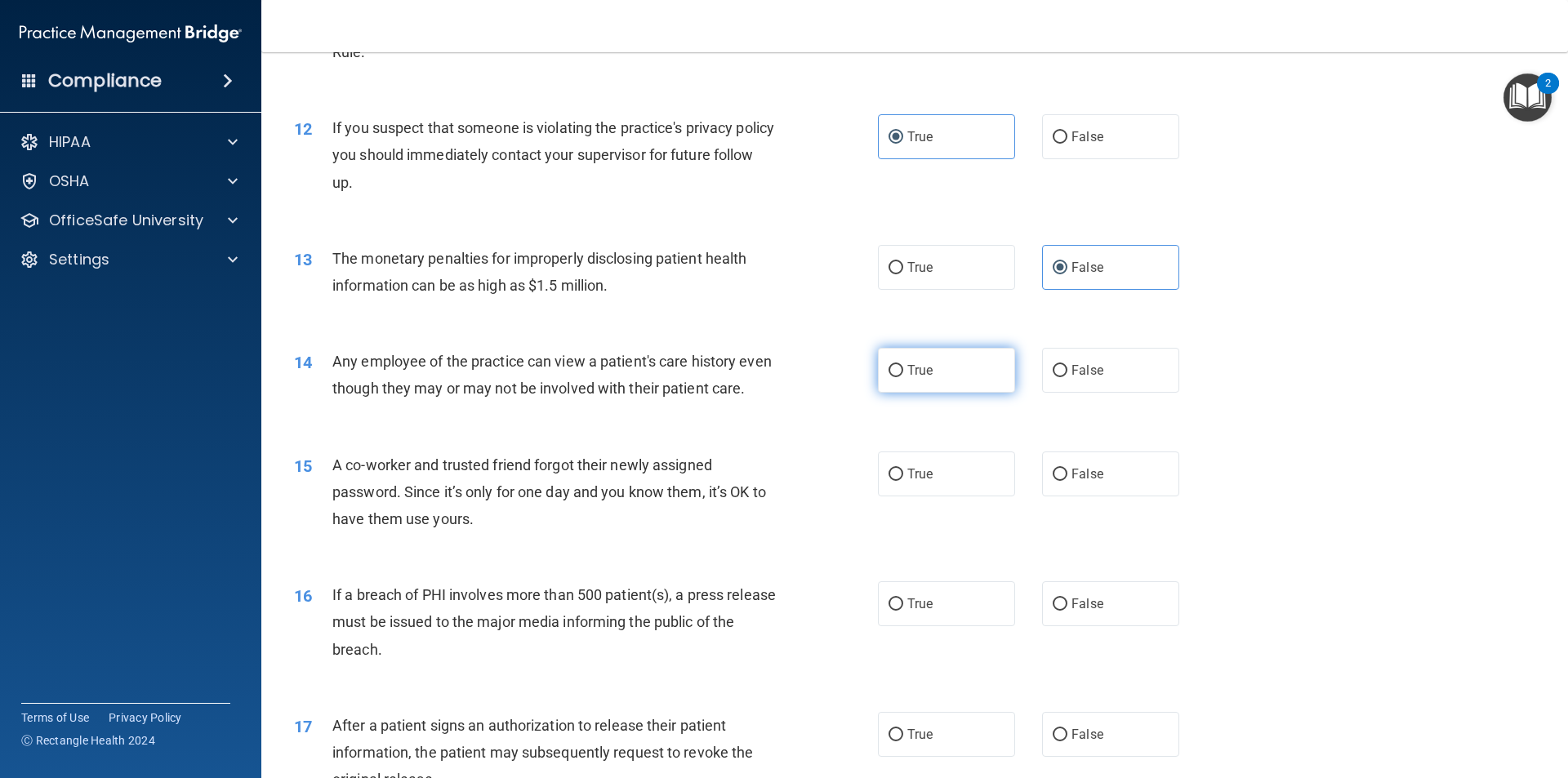
radio input "true"
click at [977, 376] on label "True" at bounding box center [947, 370] width 138 height 45
click at [903, 376] on input "True" at bounding box center [896, 371] width 15 height 12
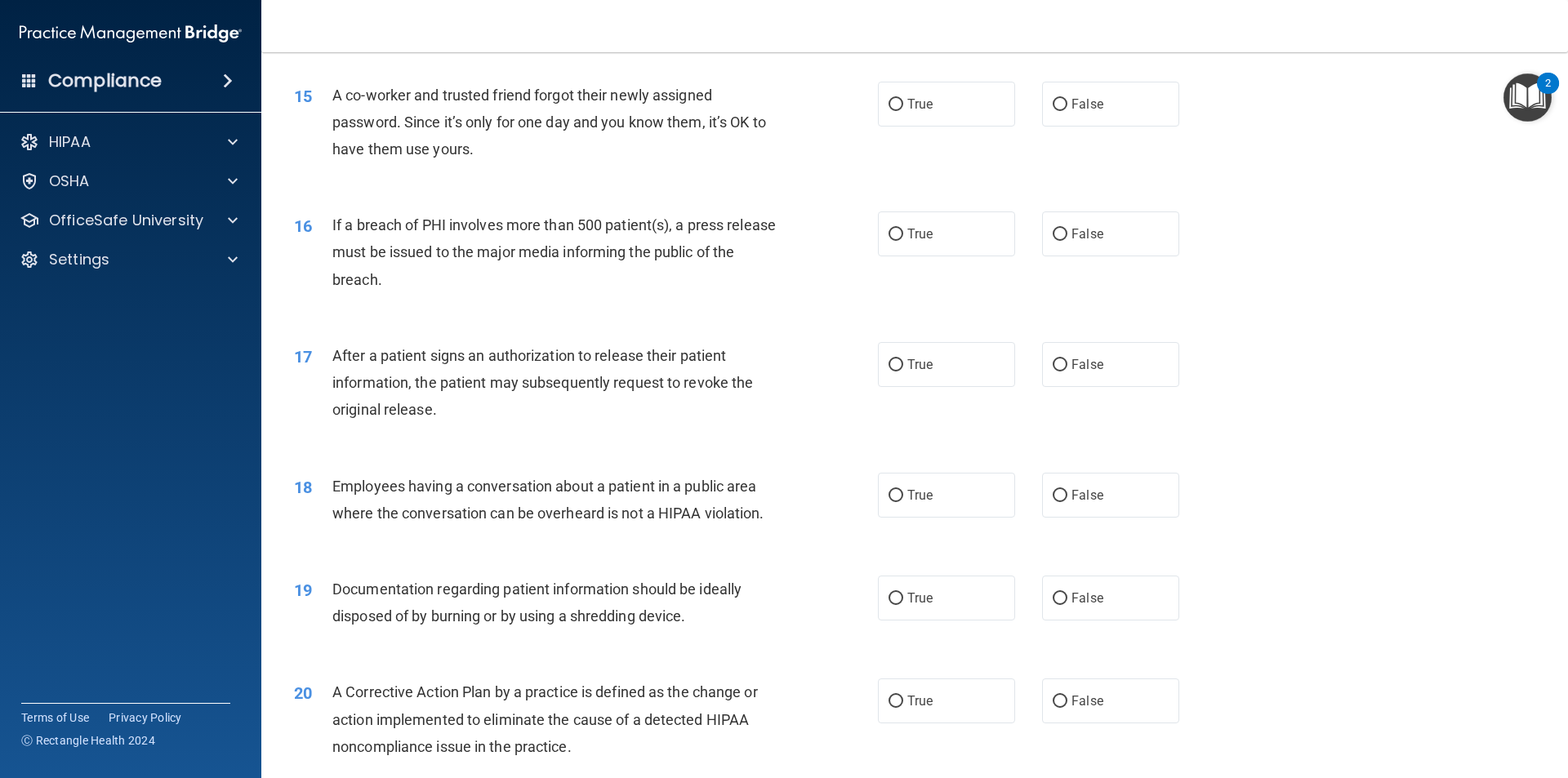
scroll to position [1503, 0]
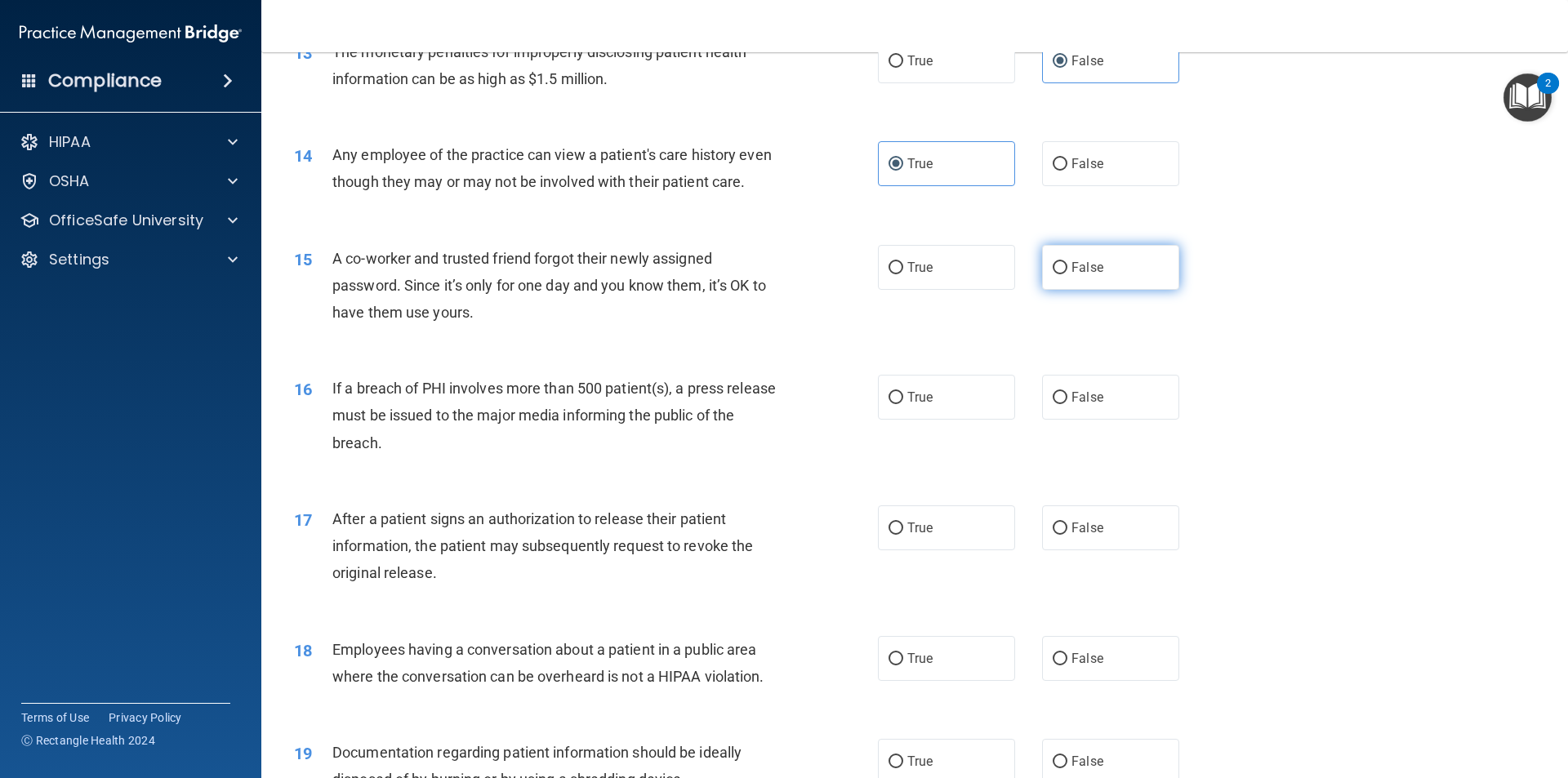
click at [1076, 261] on span "False" at bounding box center [1087, 267] width 31 height 16
click at [1067, 262] on input "False" at bounding box center [1060, 268] width 15 height 12
radio input "true"
click at [1074, 393] on span "False" at bounding box center [1087, 397] width 31 height 16
click at [1067, 393] on input "False" at bounding box center [1060, 398] width 15 height 12
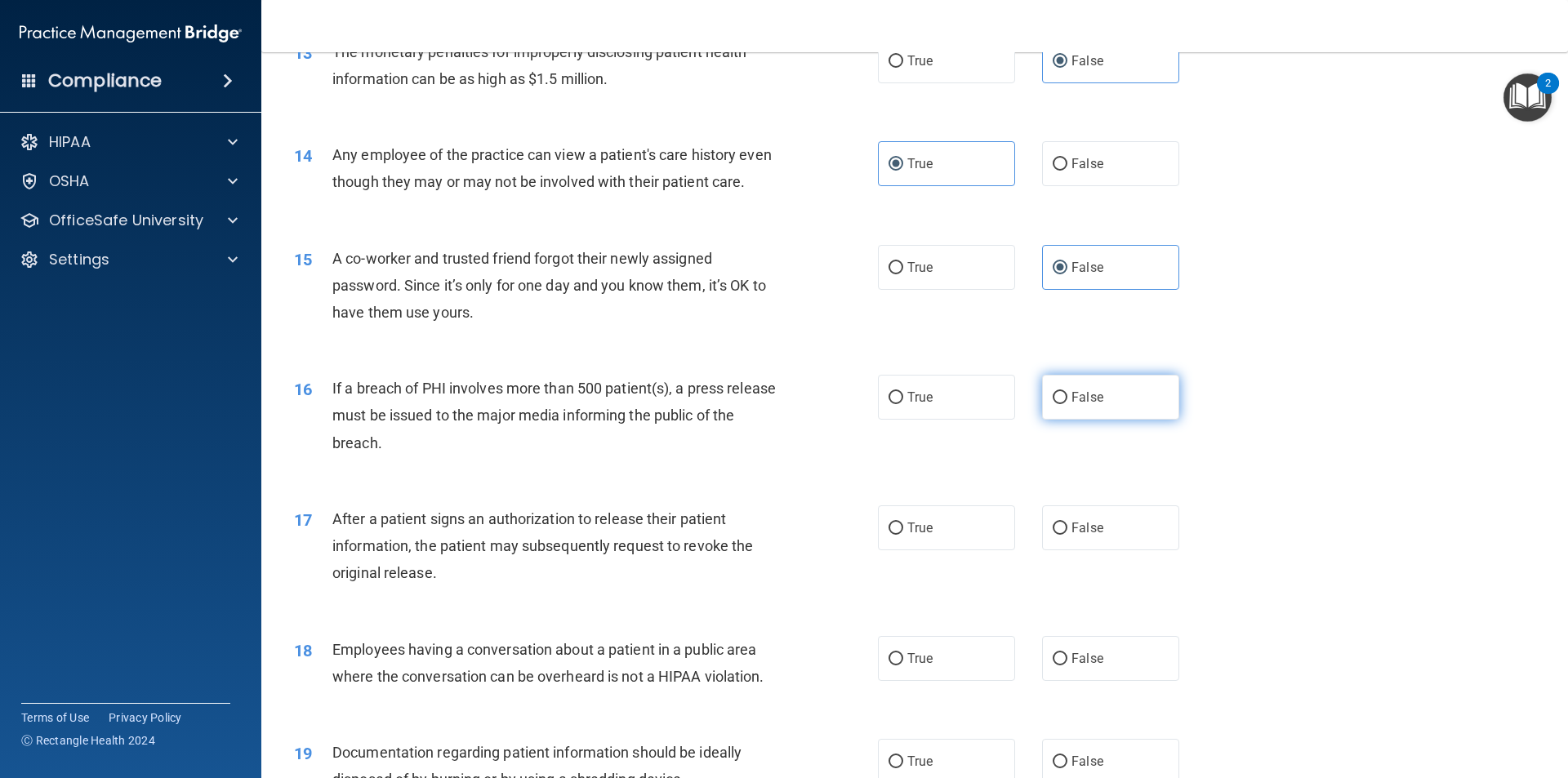
radio input "true"
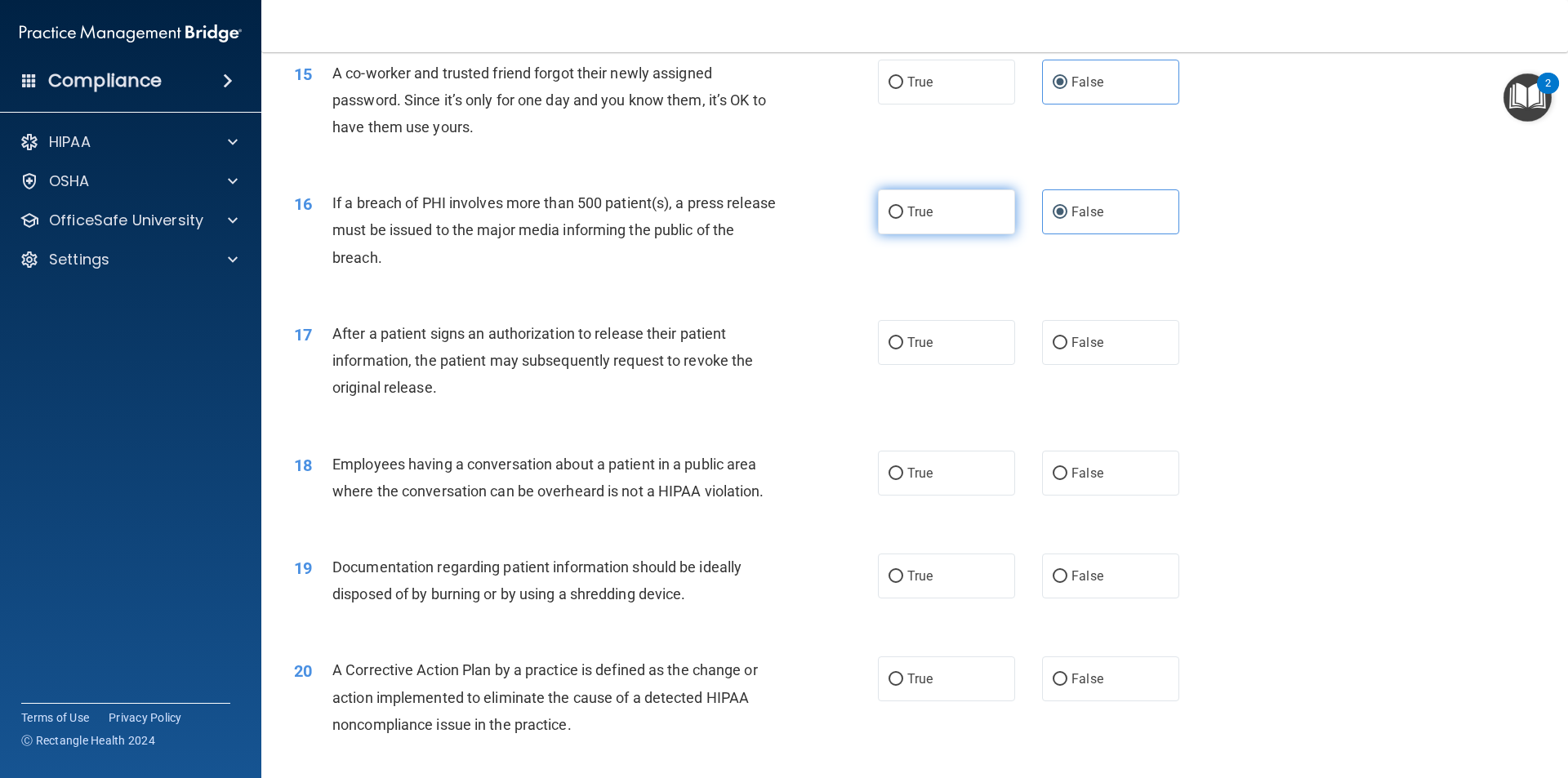
click at [910, 222] on label "True" at bounding box center [947, 212] width 138 height 45
click at [903, 219] on input "True" at bounding box center [896, 212] width 15 height 12
radio input "true"
radio input "false"
click at [1125, 317] on div "17 After a patient signs an authorization to release their patient information,…" at bounding box center [914, 365] width 1266 height 131
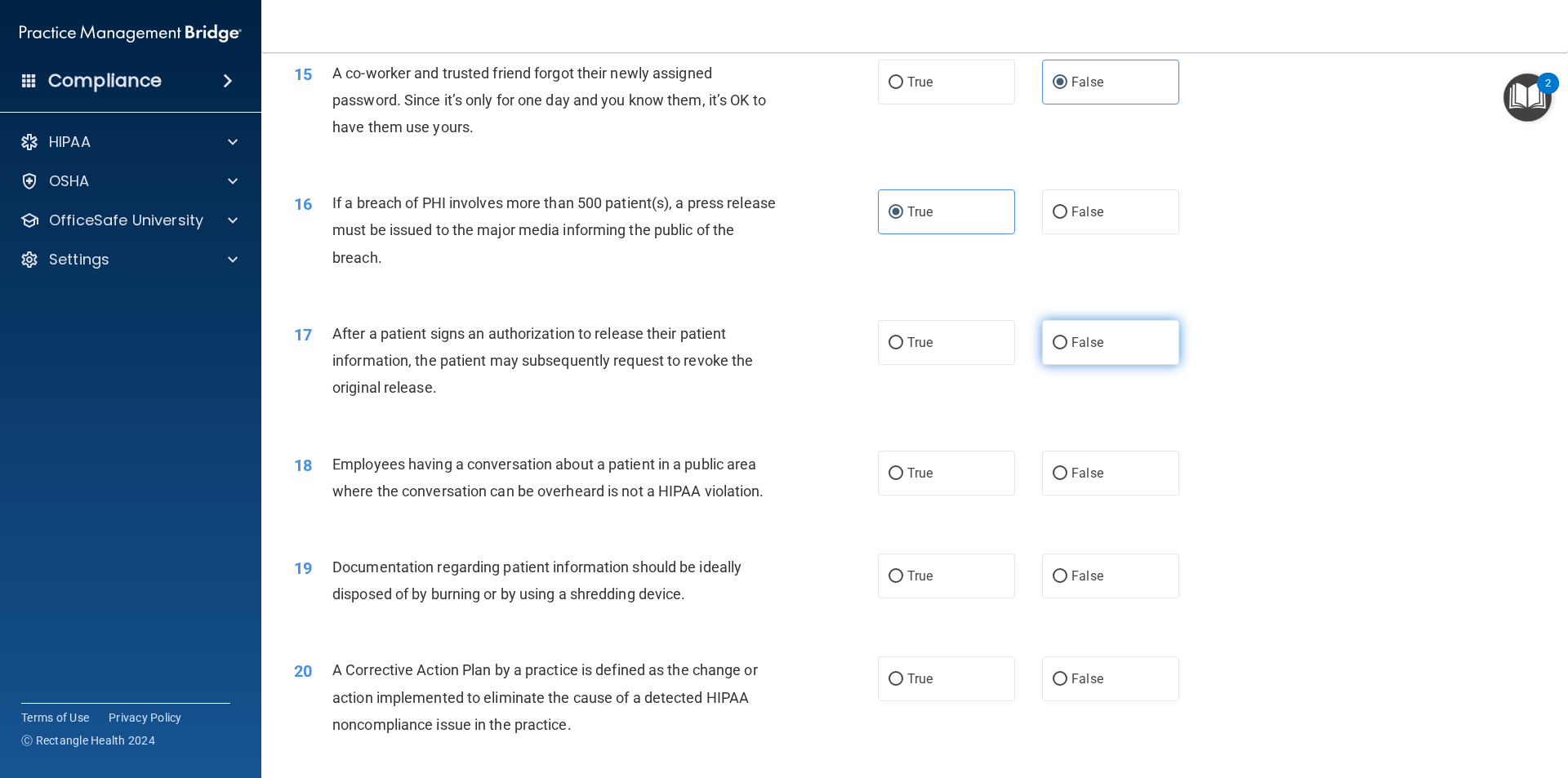
click at [1048, 334] on label "False" at bounding box center [1111, 342] width 138 height 45
click at [1053, 337] on input "False" at bounding box center [1060, 343] width 15 height 12
radio input "true"
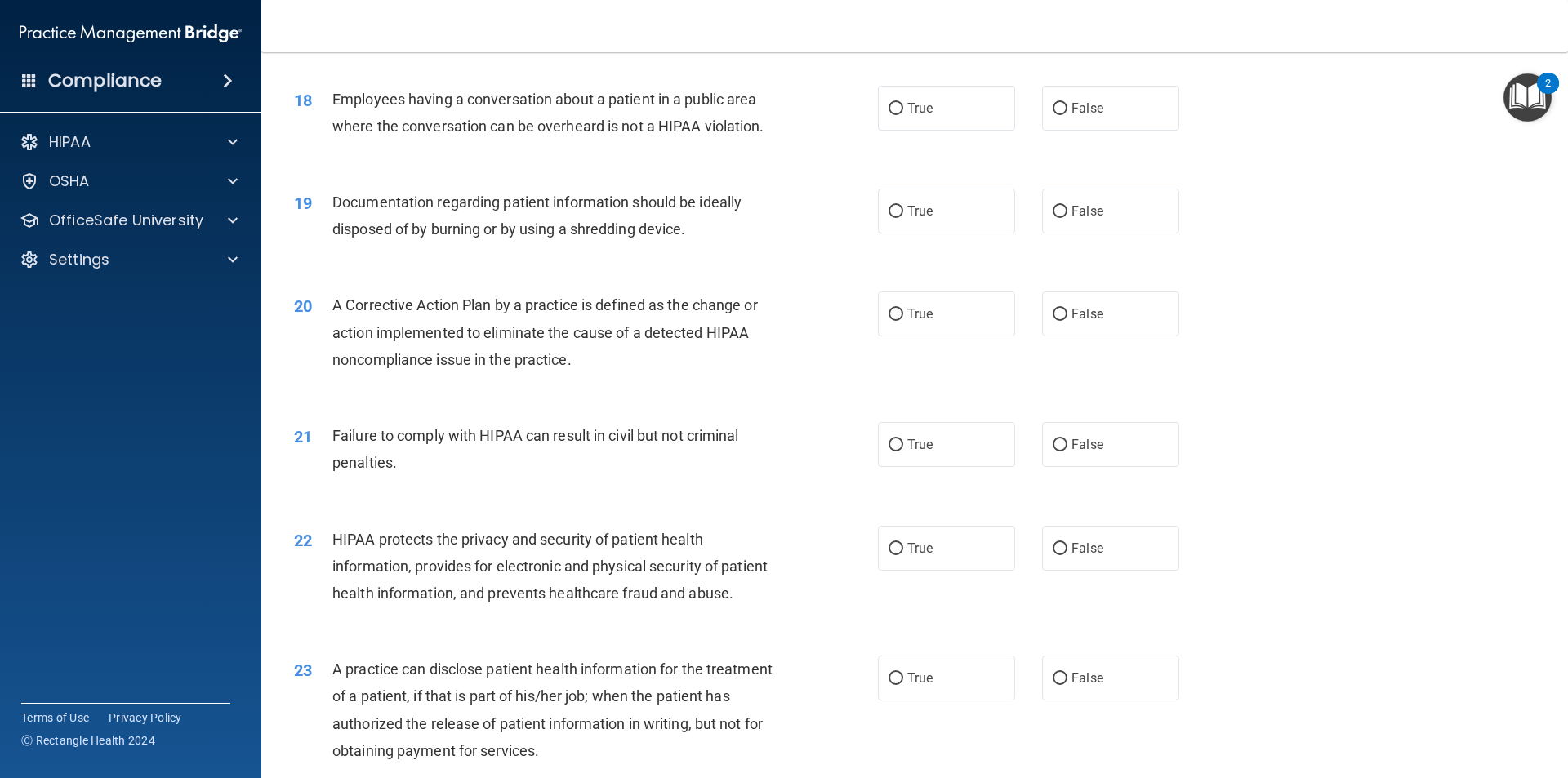
scroll to position [1808, 0]
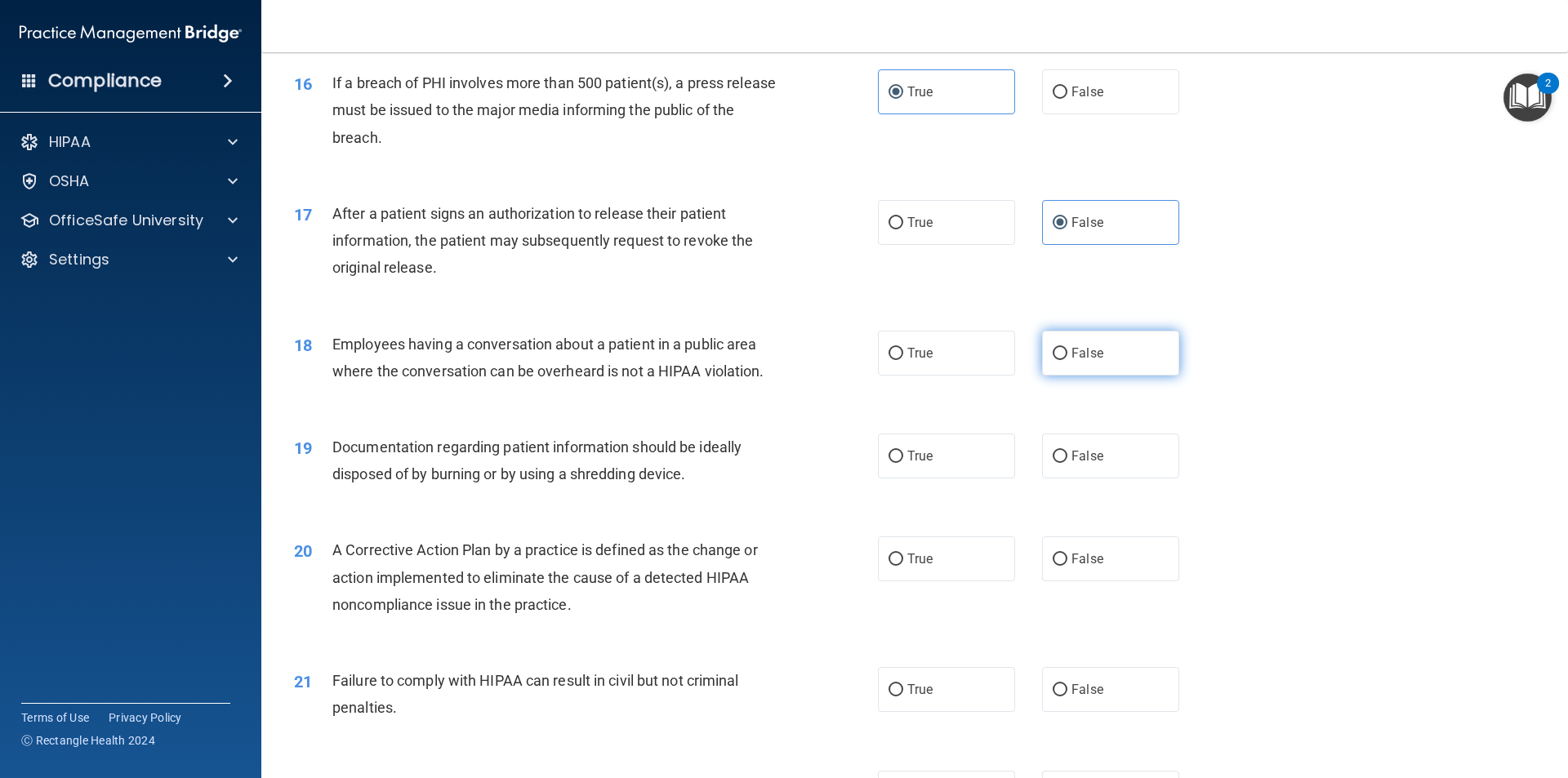
click at [1118, 363] on label "False" at bounding box center [1111, 353] width 138 height 45
click at [1067, 360] on input "False" at bounding box center [1060, 354] width 15 height 12
radio input "true"
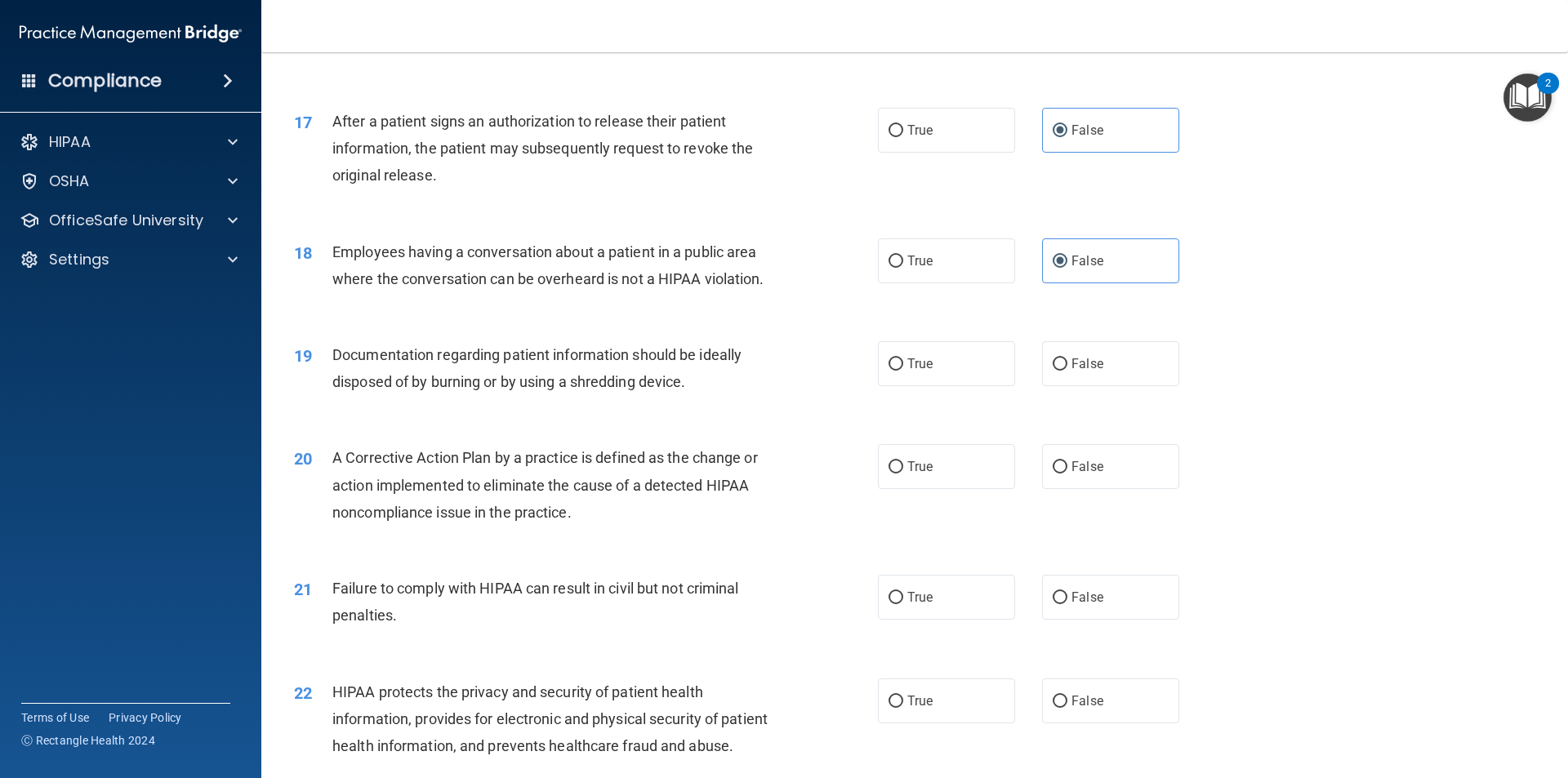
click at [1233, 359] on div "19 Documentation regarding patient information should be ideally disposed of by…" at bounding box center [914, 372] width 1266 height 103
drag, startPoint x: 1190, startPoint y: 360, endPoint x: 1138, endPoint y: 373, distance: 53.6
click at [1188, 361] on div "True False" at bounding box center [1042, 364] width 329 height 45
click at [1138, 373] on label "False" at bounding box center [1111, 364] width 138 height 45
click at [1067, 371] on input "False" at bounding box center [1060, 365] width 15 height 12
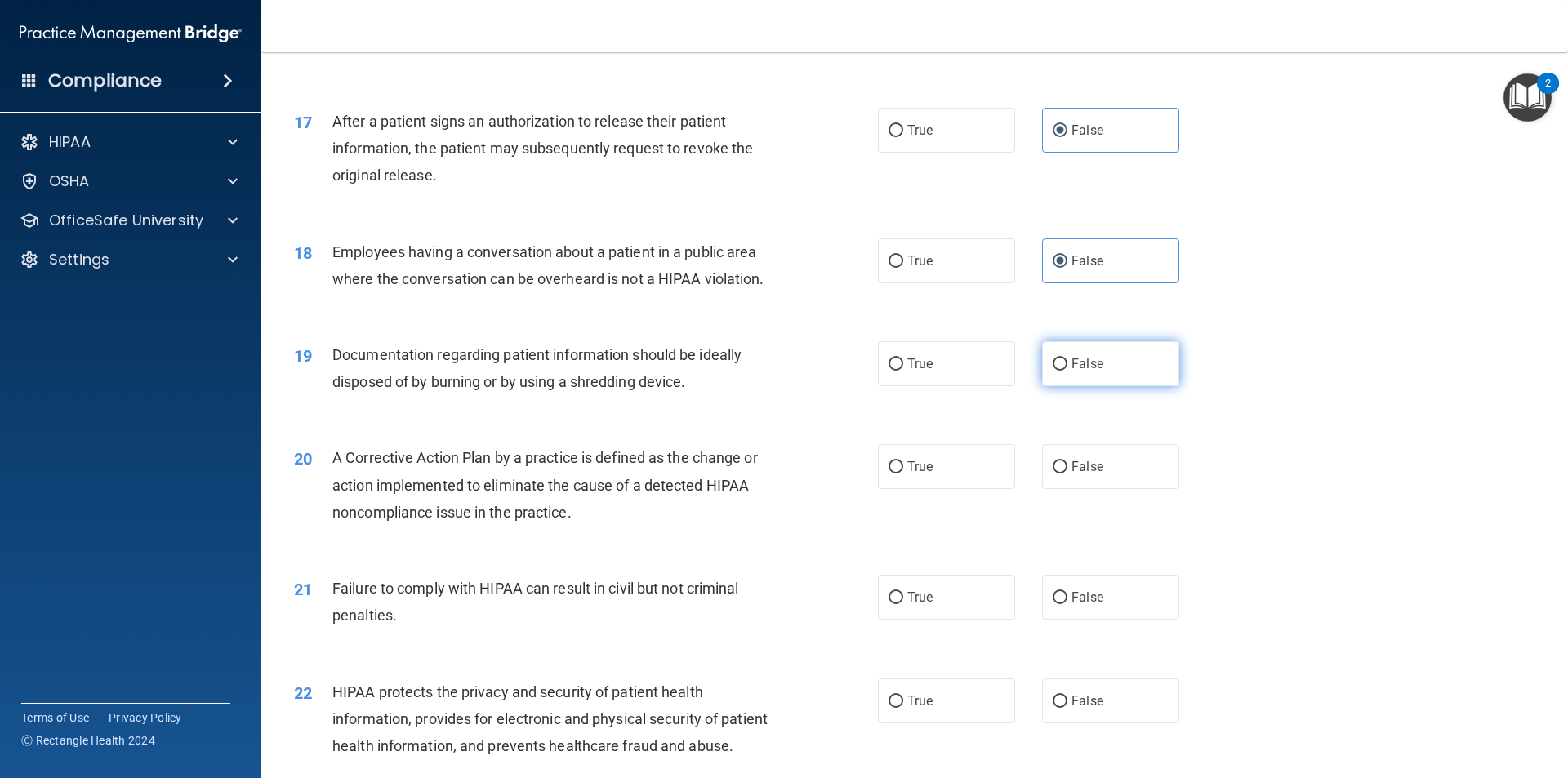
radio input "true"
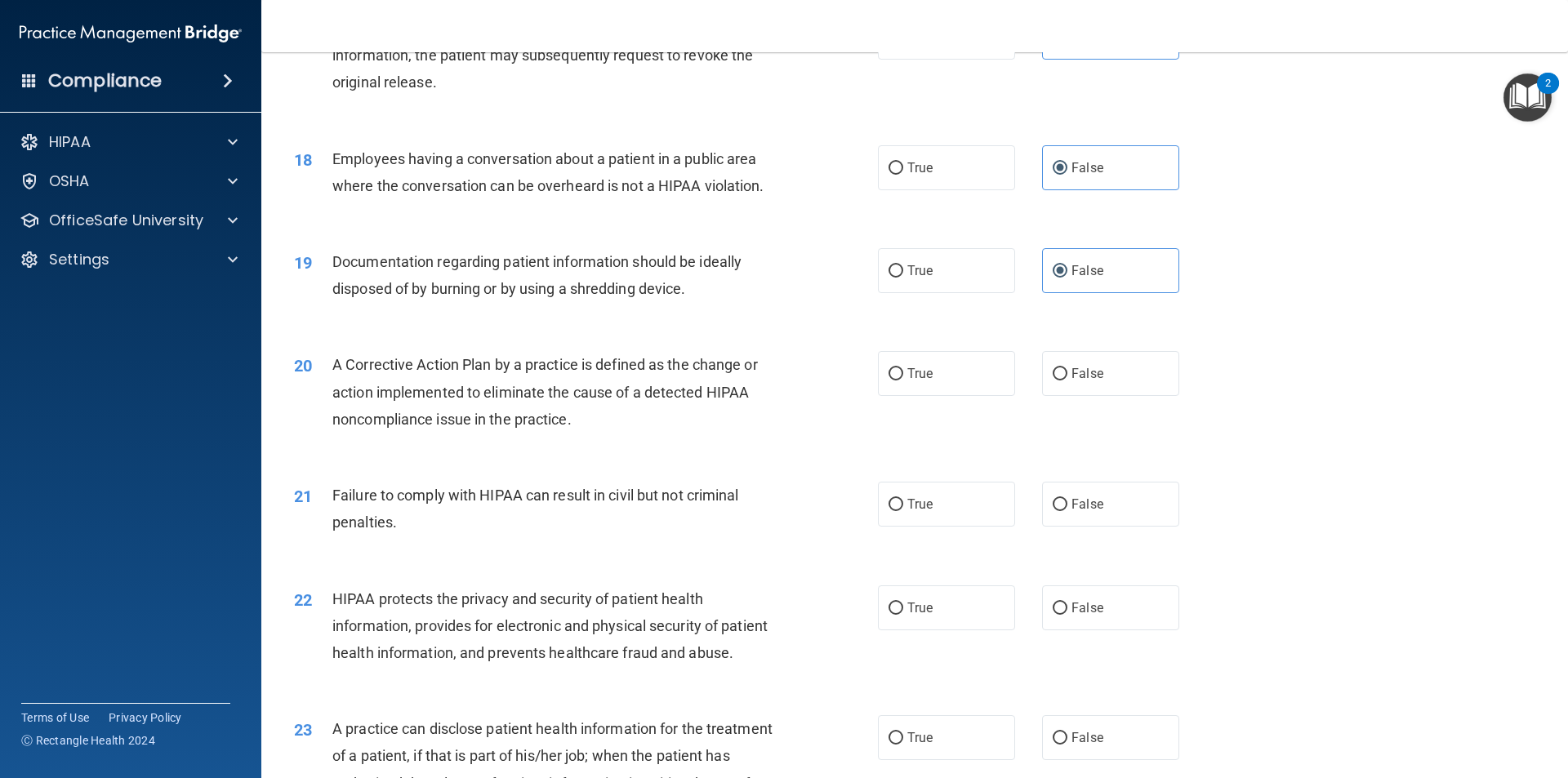
scroll to position [2086, 0]
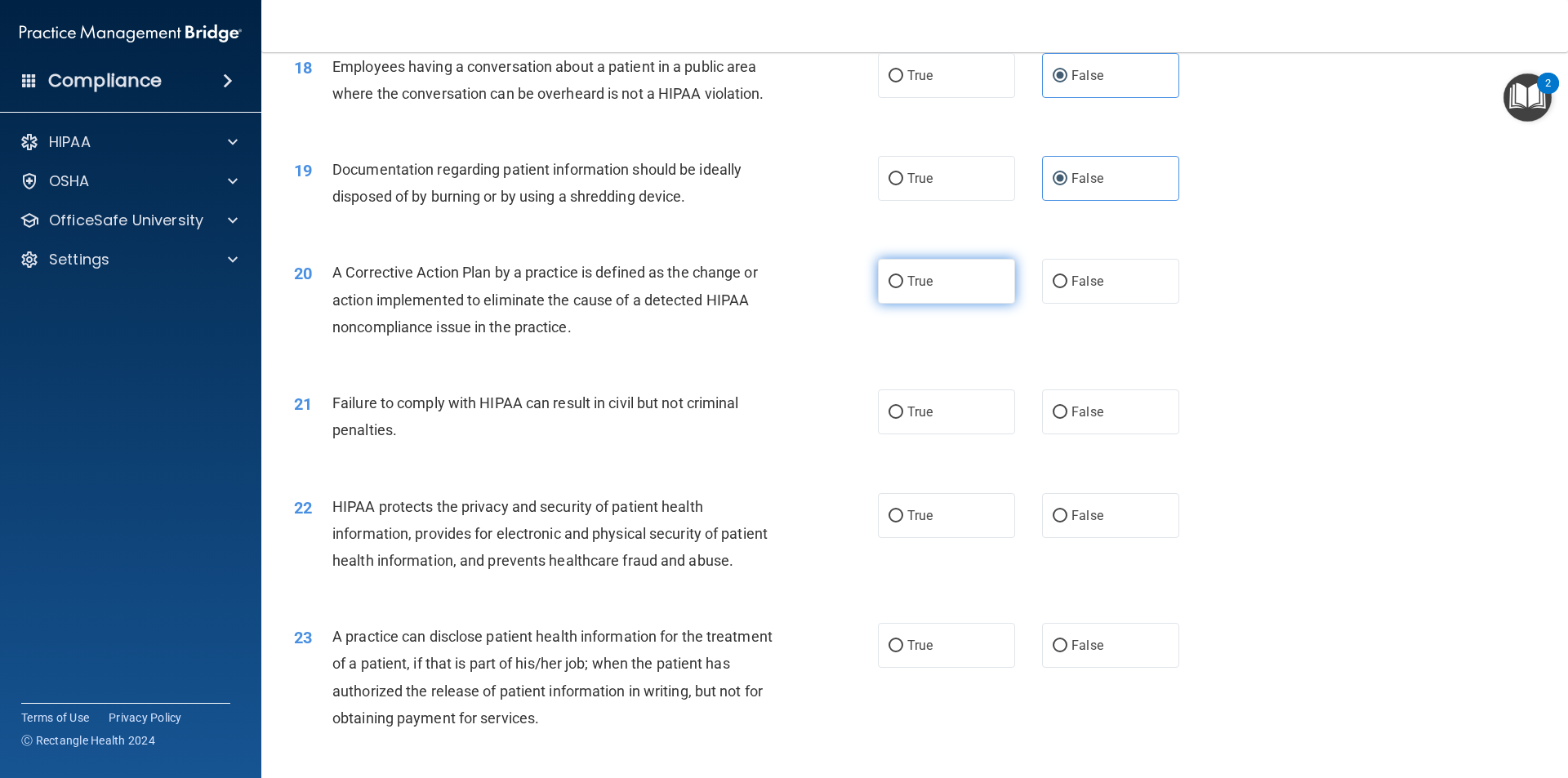
click at [977, 286] on label "True" at bounding box center [947, 281] width 138 height 45
click at [903, 286] on input "True" at bounding box center [896, 282] width 15 height 12
radio input "true"
click at [1095, 418] on label "False" at bounding box center [1111, 412] width 138 height 45
click at [1067, 418] on input "False" at bounding box center [1060, 413] width 15 height 12
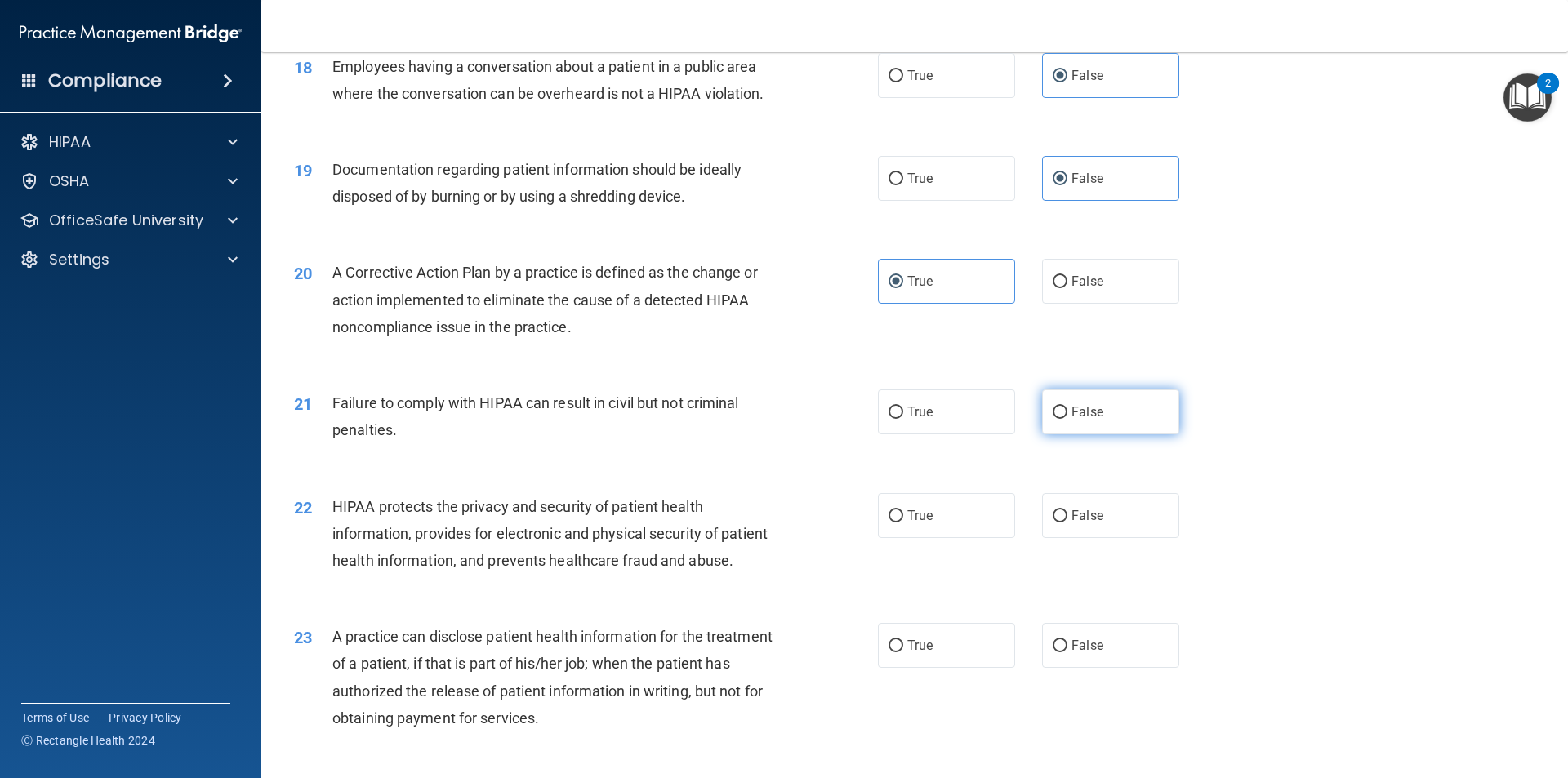
radio input "true"
drag, startPoint x: 950, startPoint y: 522, endPoint x: 965, endPoint y: 539, distance: 22.7
click at [948, 522] on label "True" at bounding box center [947, 515] width 138 height 45
click at [903, 522] on input "True" at bounding box center [896, 516] width 15 height 12
radio input "true"
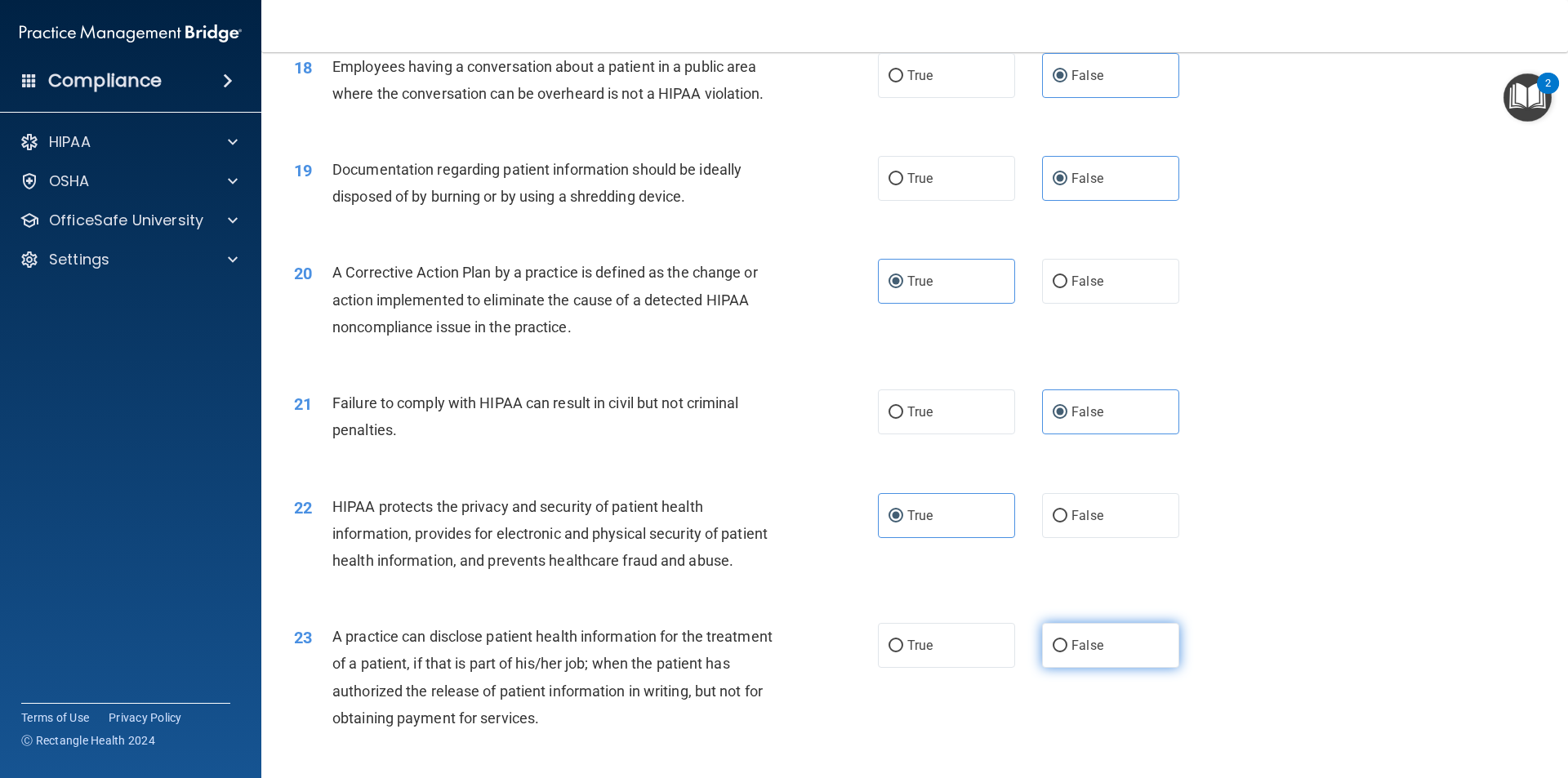
click at [1077, 626] on label "False" at bounding box center [1111, 645] width 138 height 45
click at [1067, 640] on input "False" at bounding box center [1060, 646] width 15 height 12
radio input "true"
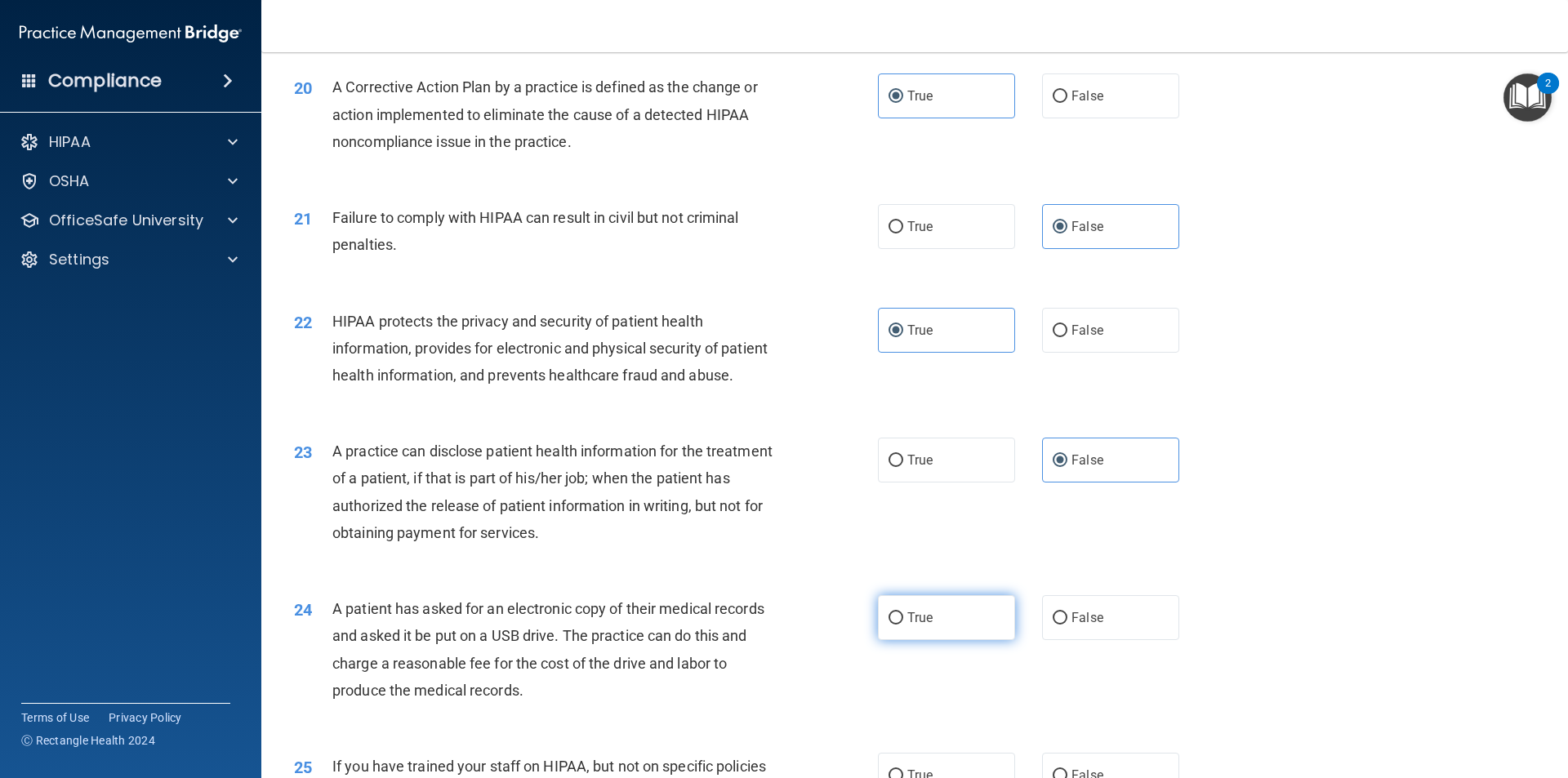
click at [1002, 616] on label "True" at bounding box center [947, 618] width 138 height 45
click at [903, 616] on input "True" at bounding box center [896, 618] width 15 height 12
radio input "true"
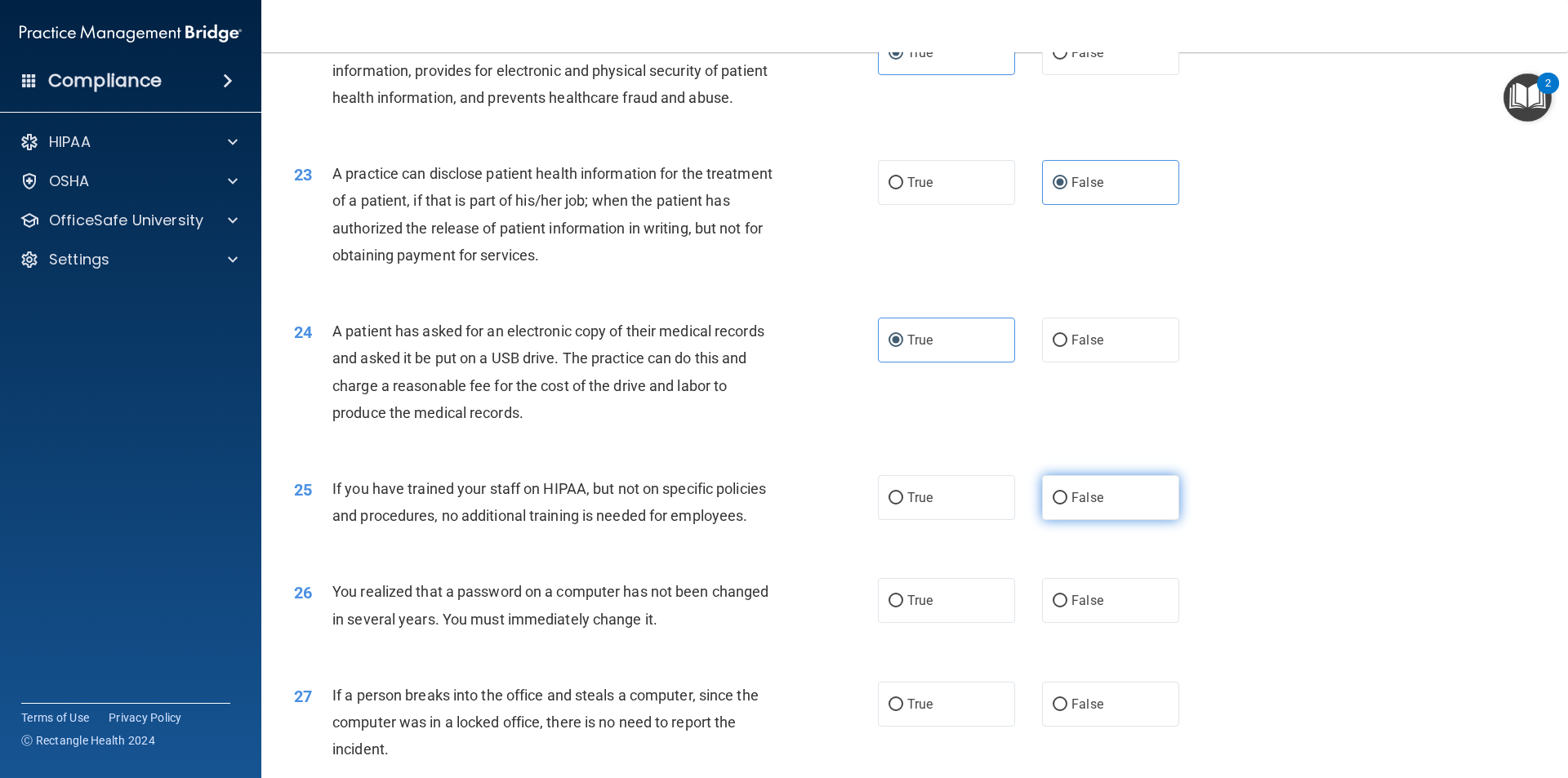
click at [1094, 487] on label "False" at bounding box center [1111, 498] width 138 height 45
click at [1067, 492] on input "False" at bounding box center [1060, 498] width 15 height 12
radio input "true"
click at [1081, 630] on div "26 You realized that a password on a computer has not been changed in several y…" at bounding box center [914, 609] width 1266 height 103
click at [1080, 612] on label "False" at bounding box center [1111, 601] width 138 height 45
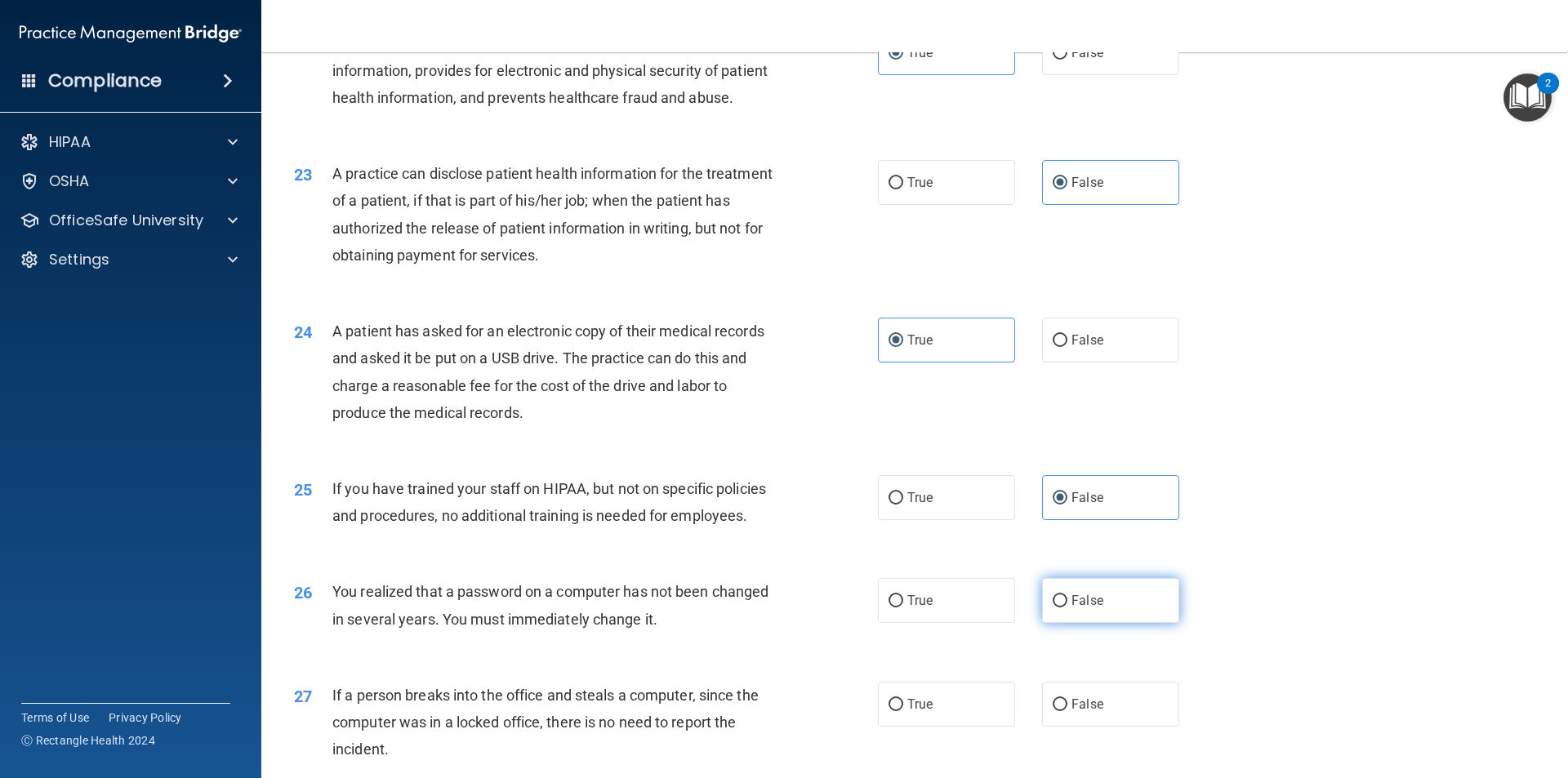
click at [1067, 607] on input "False" at bounding box center [1060, 602] width 15 height 12
radio input "true"
click at [982, 694] on label "True" at bounding box center [947, 704] width 138 height 45
click at [903, 699] on input "True" at bounding box center [896, 705] width 15 height 12
radio input "true"
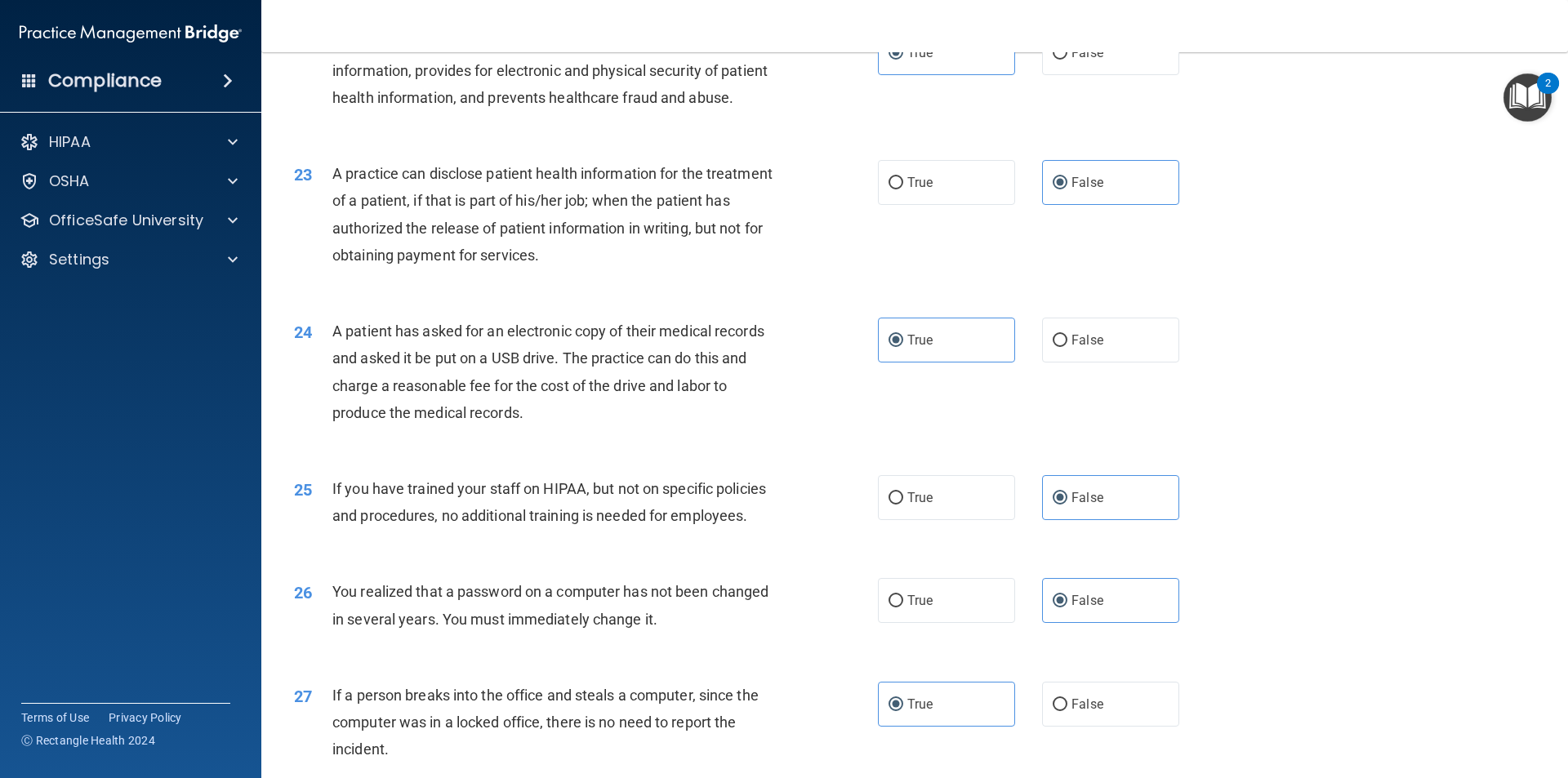
scroll to position [2827, 0]
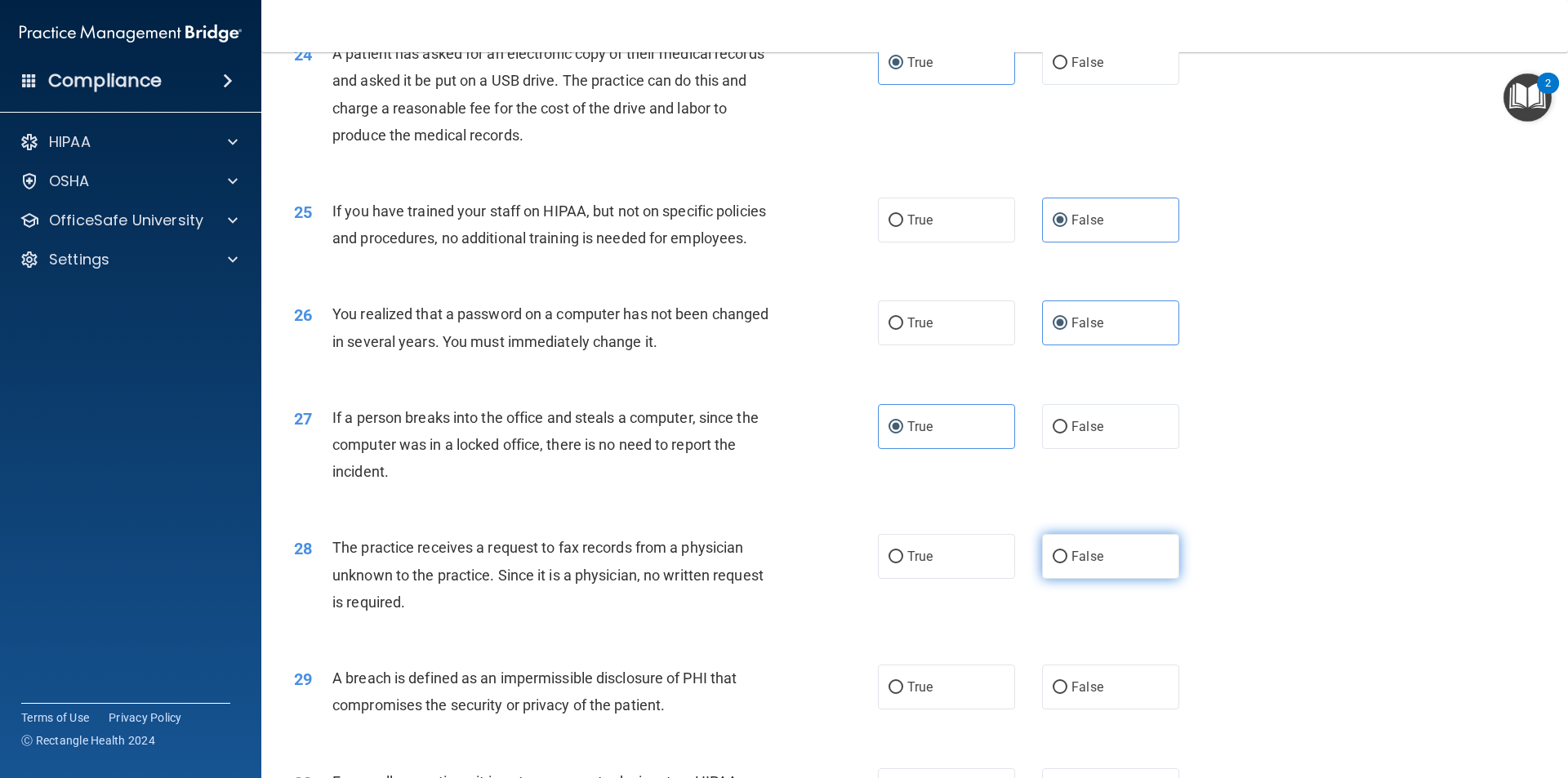
click at [1093, 554] on span "False" at bounding box center [1087, 556] width 31 height 16
click at [1067, 554] on input "False" at bounding box center [1060, 557] width 15 height 12
radio input "true"
click at [1005, 675] on label "True" at bounding box center [947, 687] width 138 height 45
click at [903, 682] on input "True" at bounding box center [896, 688] width 15 height 12
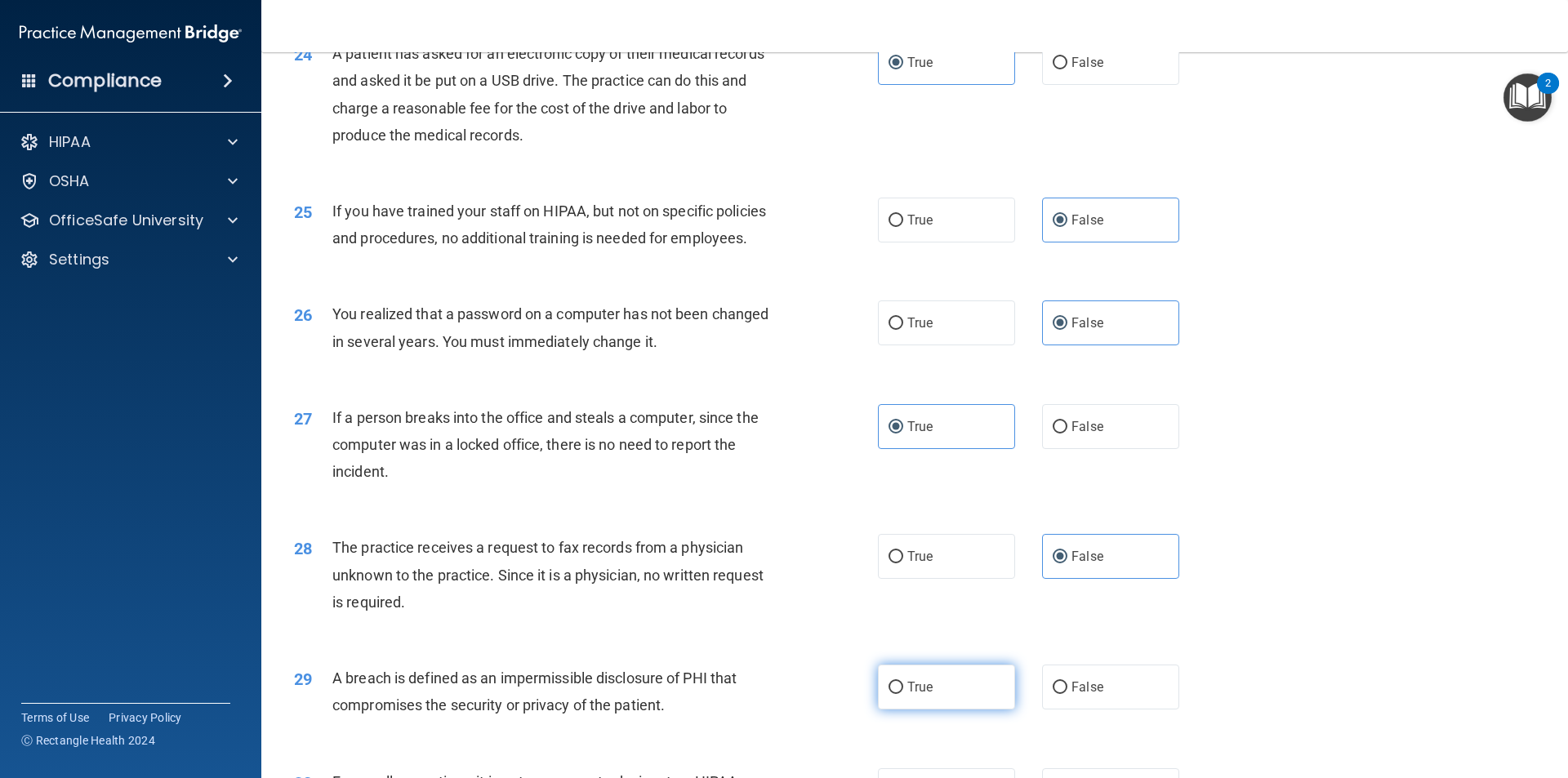
radio input "true"
click at [1053, 689] on input "False" at bounding box center [1060, 688] width 15 height 12
radio input "true"
radio input "false"
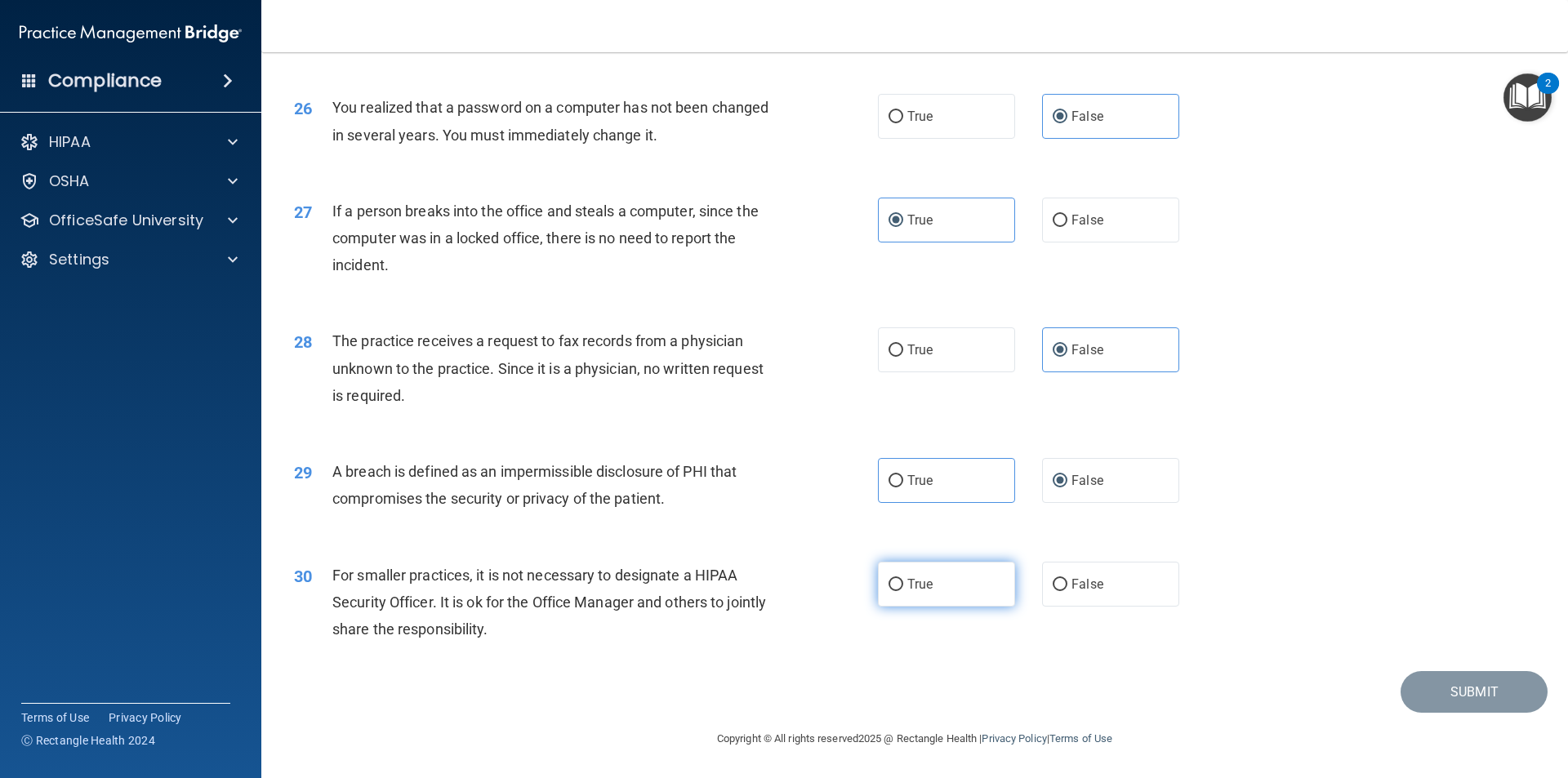
click at [991, 562] on label "True" at bounding box center [947, 584] width 138 height 45
click at [903, 579] on input "True" at bounding box center [896, 585] width 15 height 12
radio input "true"
click at [1454, 677] on button "Submit" at bounding box center [1474, 692] width 147 height 41
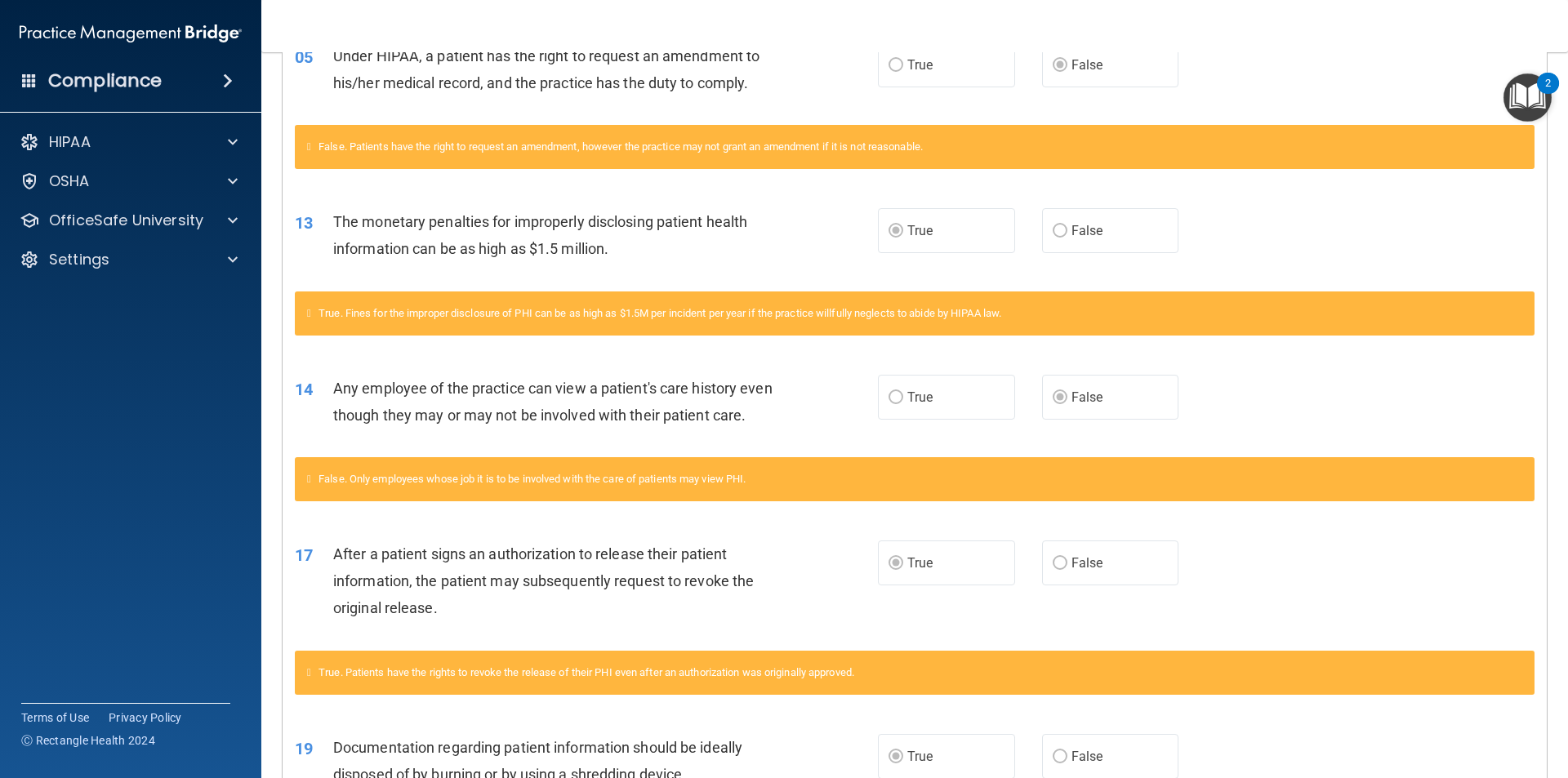
scroll to position [89, 0]
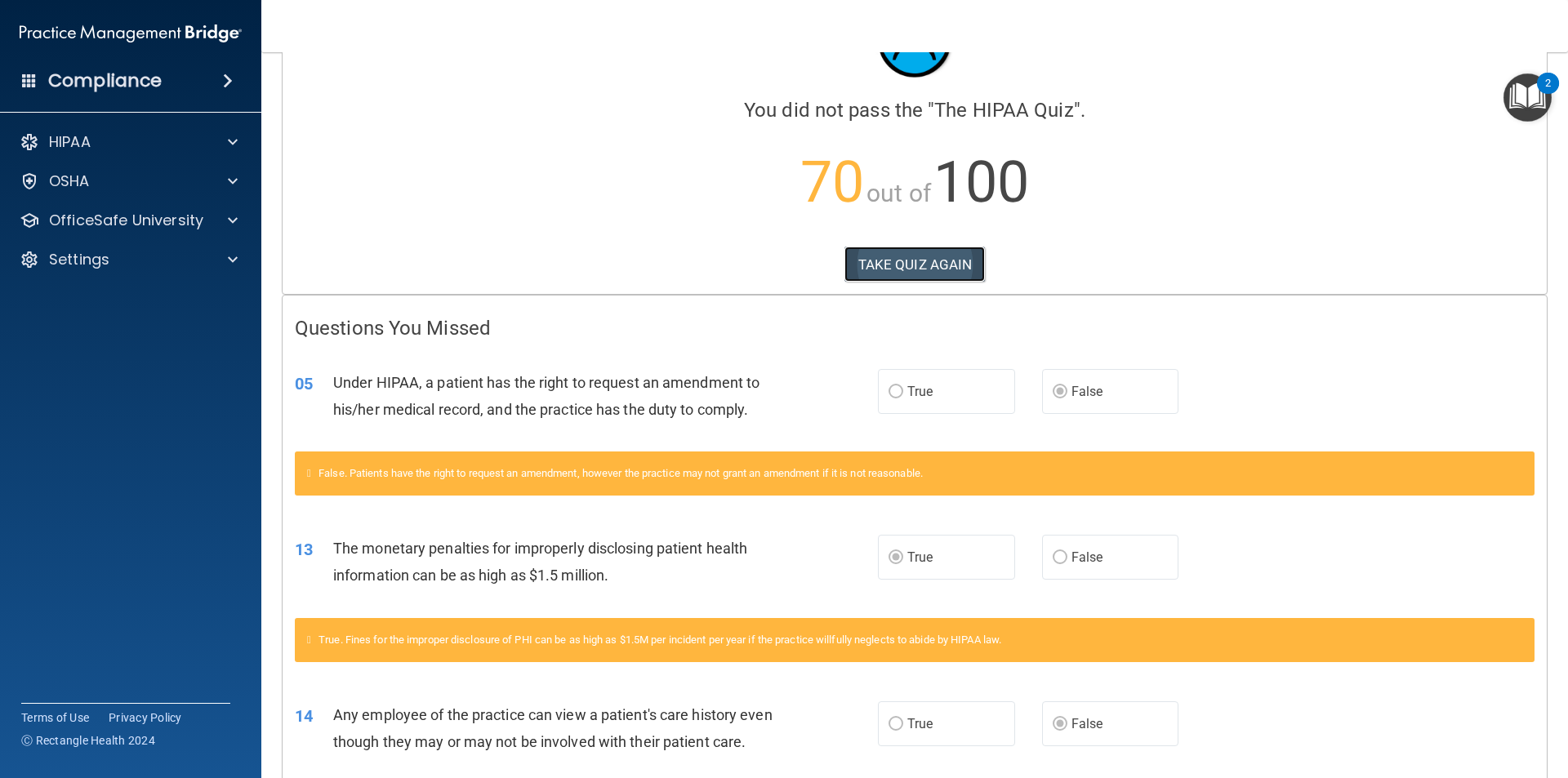
click at [942, 249] on button "TAKE QUIZ AGAIN" at bounding box center [914, 264] width 142 height 36
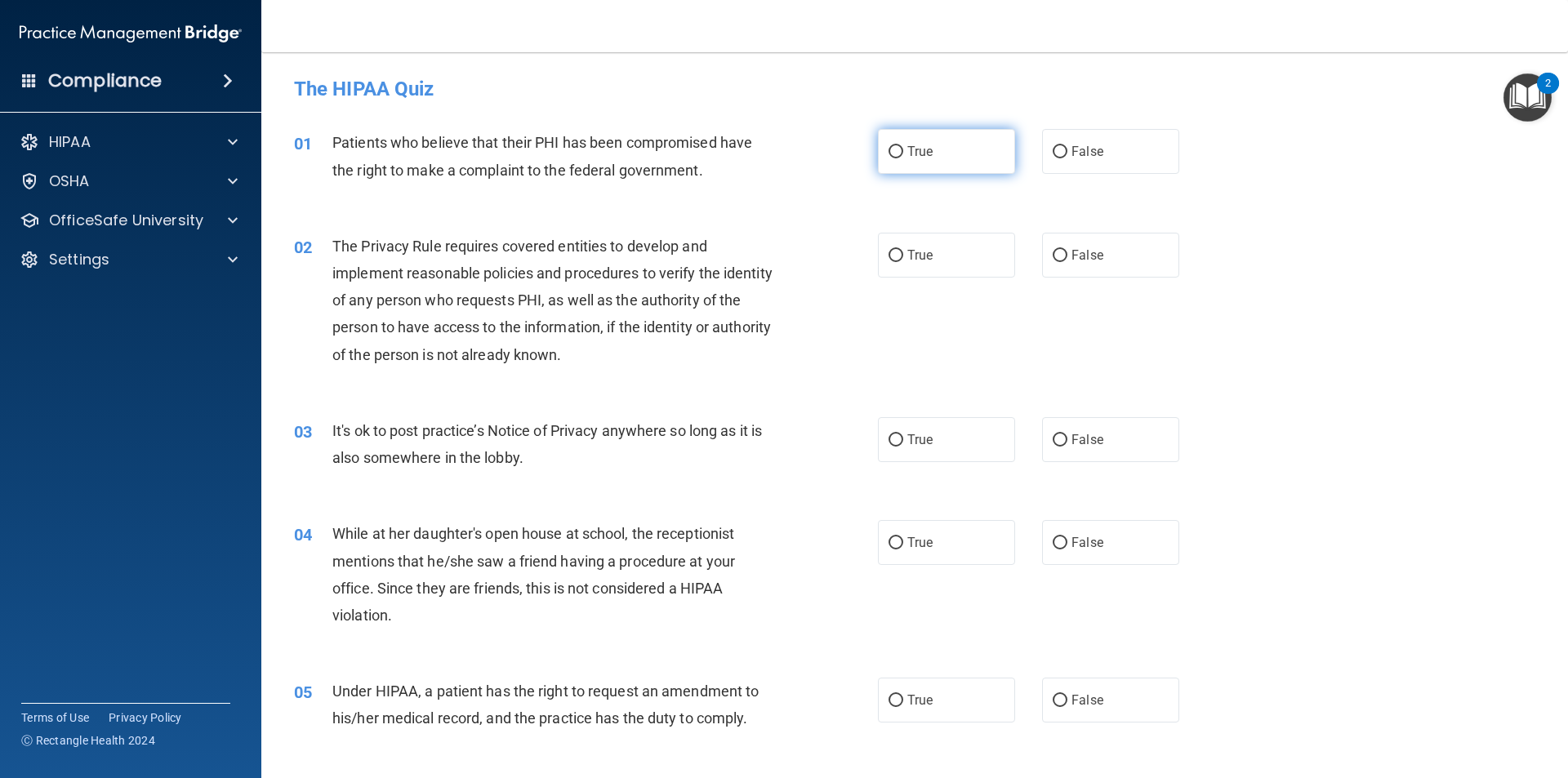
click at [977, 150] on label "True" at bounding box center [947, 152] width 138 height 45
click at [903, 150] on input "True" at bounding box center [896, 152] width 15 height 12
radio input "true"
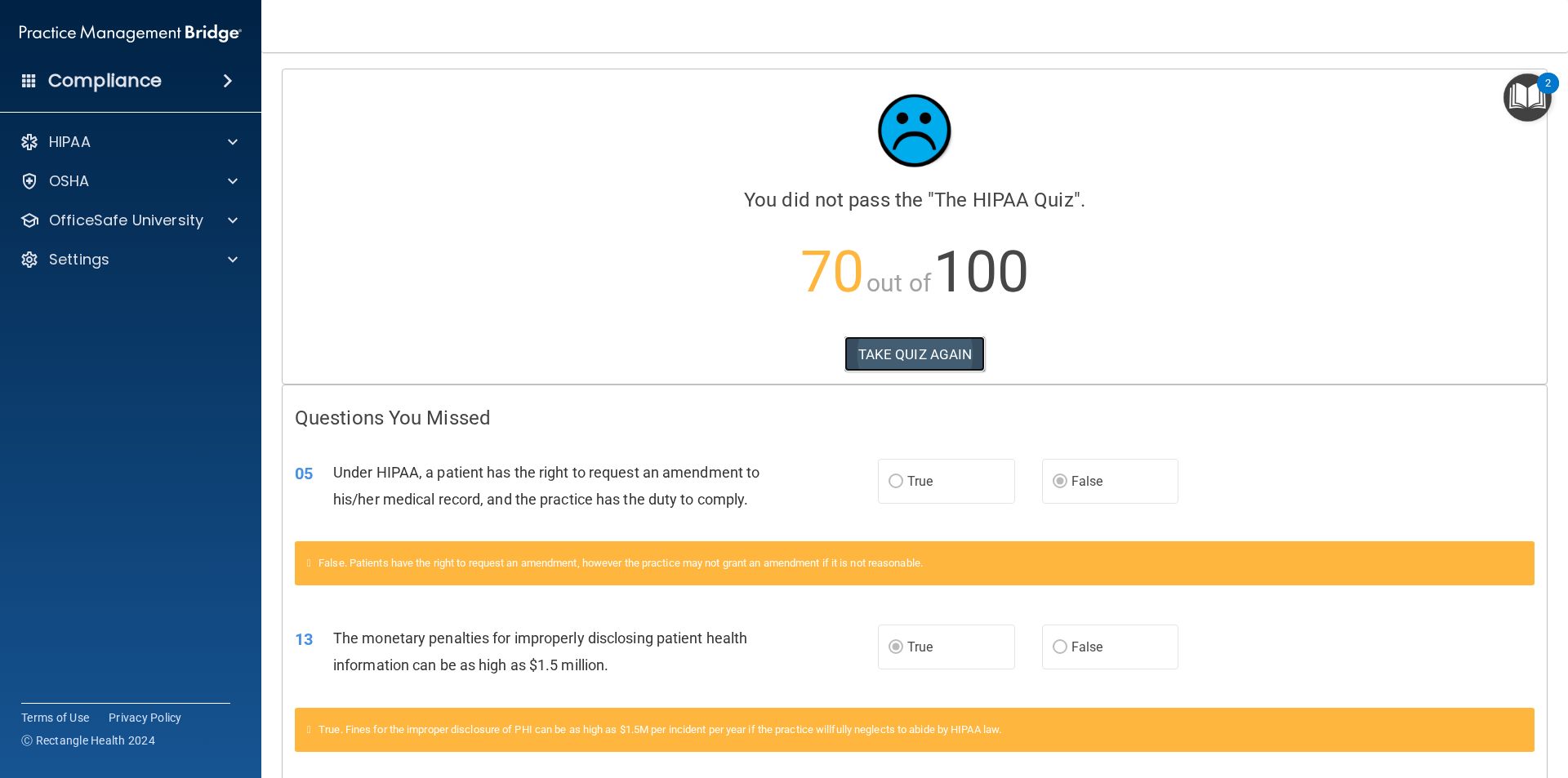
click at [878, 353] on button "TAKE QUIZ AGAIN" at bounding box center [914, 354] width 142 height 36
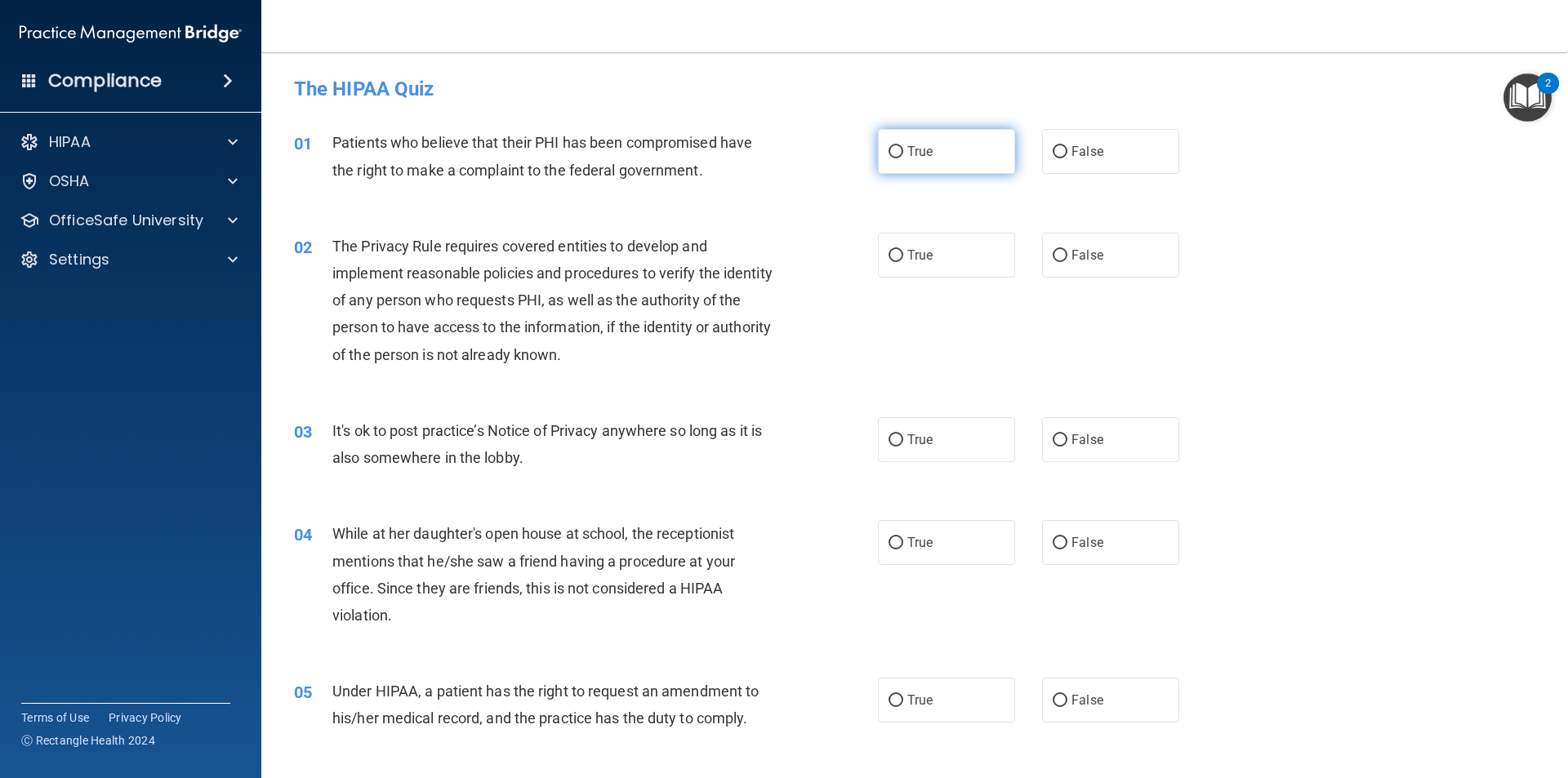
click at [947, 150] on label "True" at bounding box center [947, 152] width 138 height 45
click at [903, 150] on input "True" at bounding box center [896, 152] width 15 height 12
radio input "true"
click at [920, 246] on label "True" at bounding box center [947, 255] width 138 height 45
click at [903, 250] on input "True" at bounding box center [896, 256] width 15 height 12
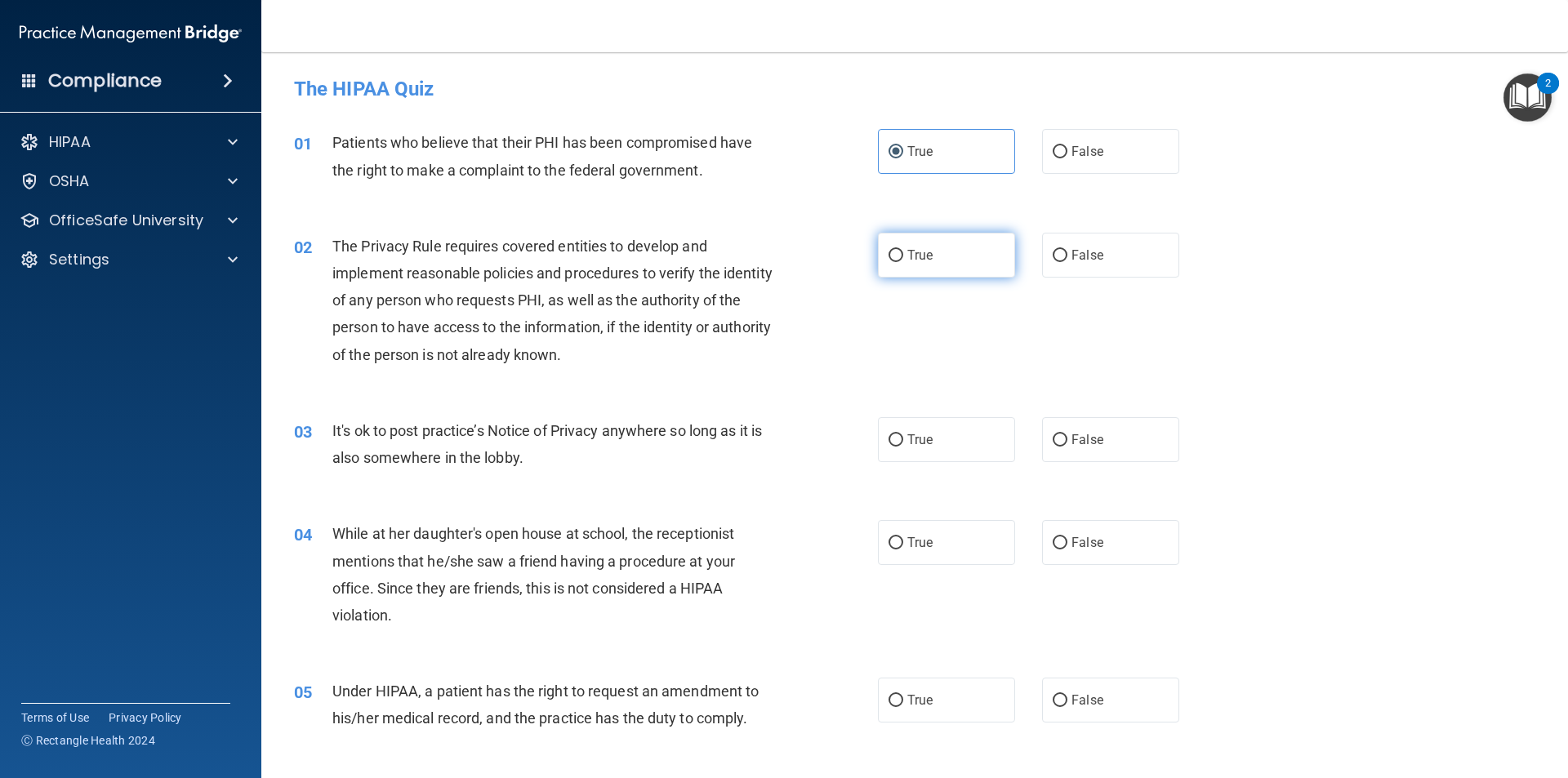
radio input "true"
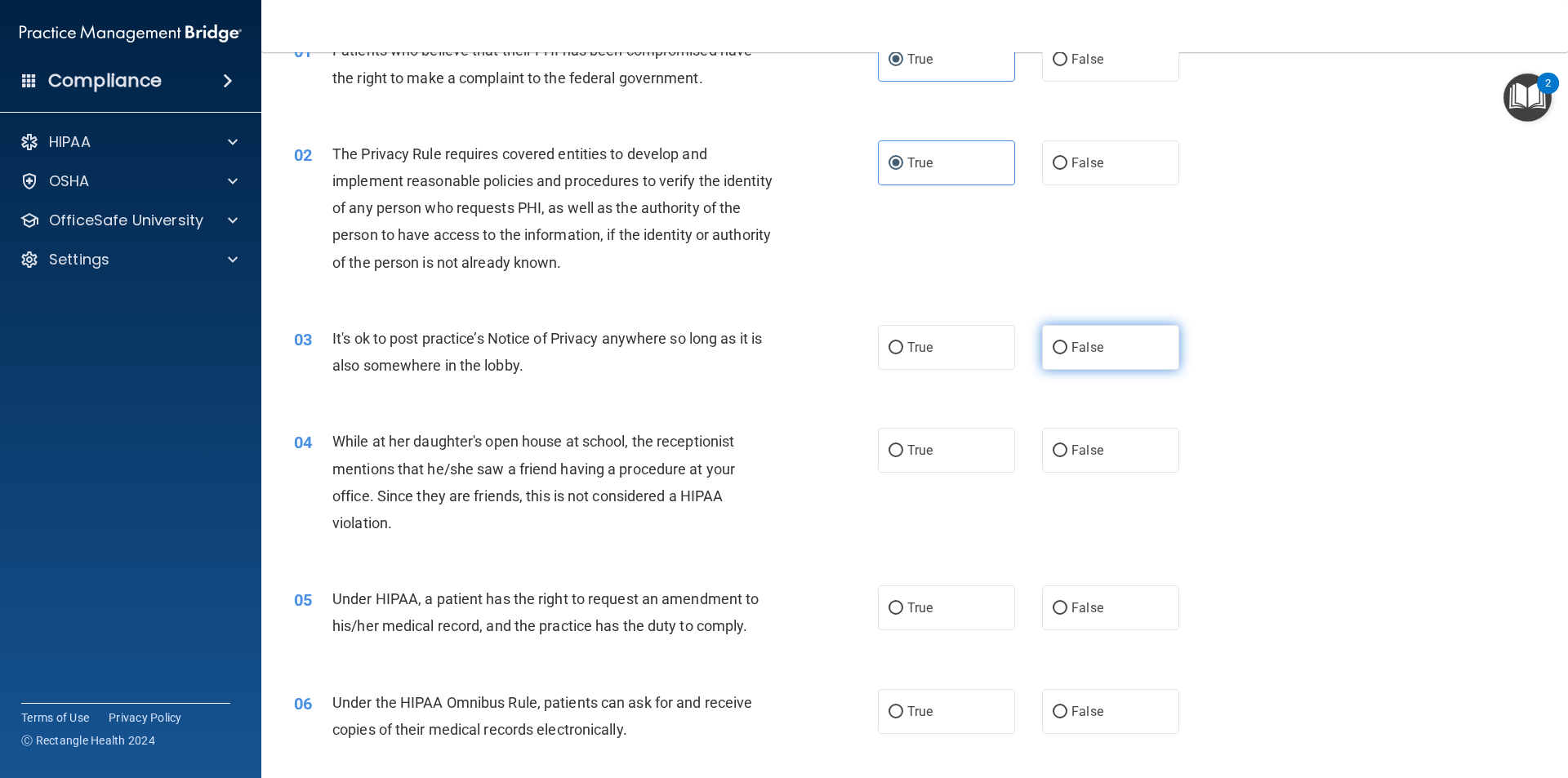
click at [1113, 331] on label "False" at bounding box center [1111, 347] width 138 height 45
click at [1067, 342] on input "False" at bounding box center [1060, 348] width 15 height 12
radio input "true"
click at [1151, 460] on label "False" at bounding box center [1111, 451] width 138 height 45
click at [1067, 457] on input "False" at bounding box center [1060, 451] width 15 height 12
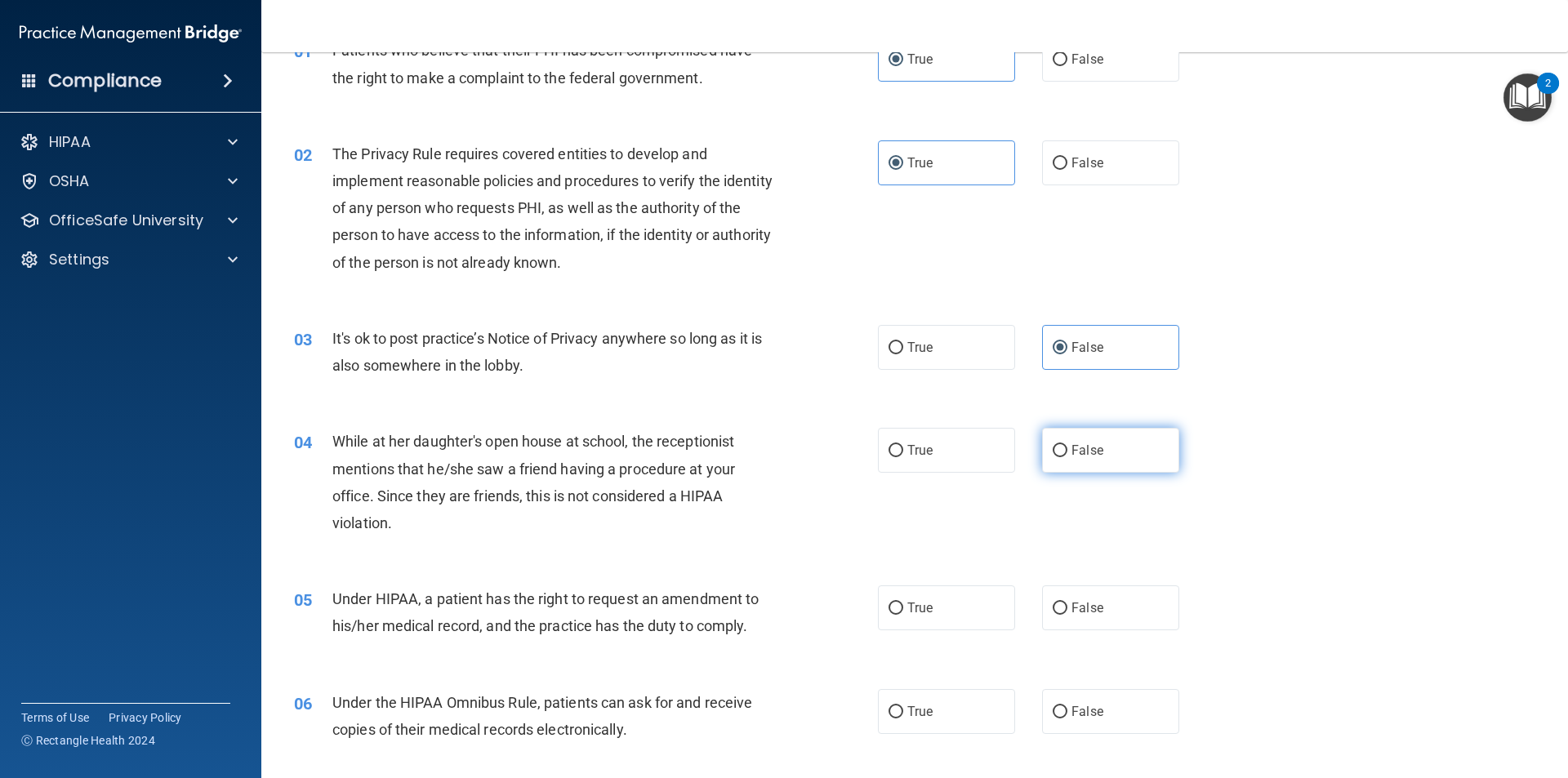
radio input "true"
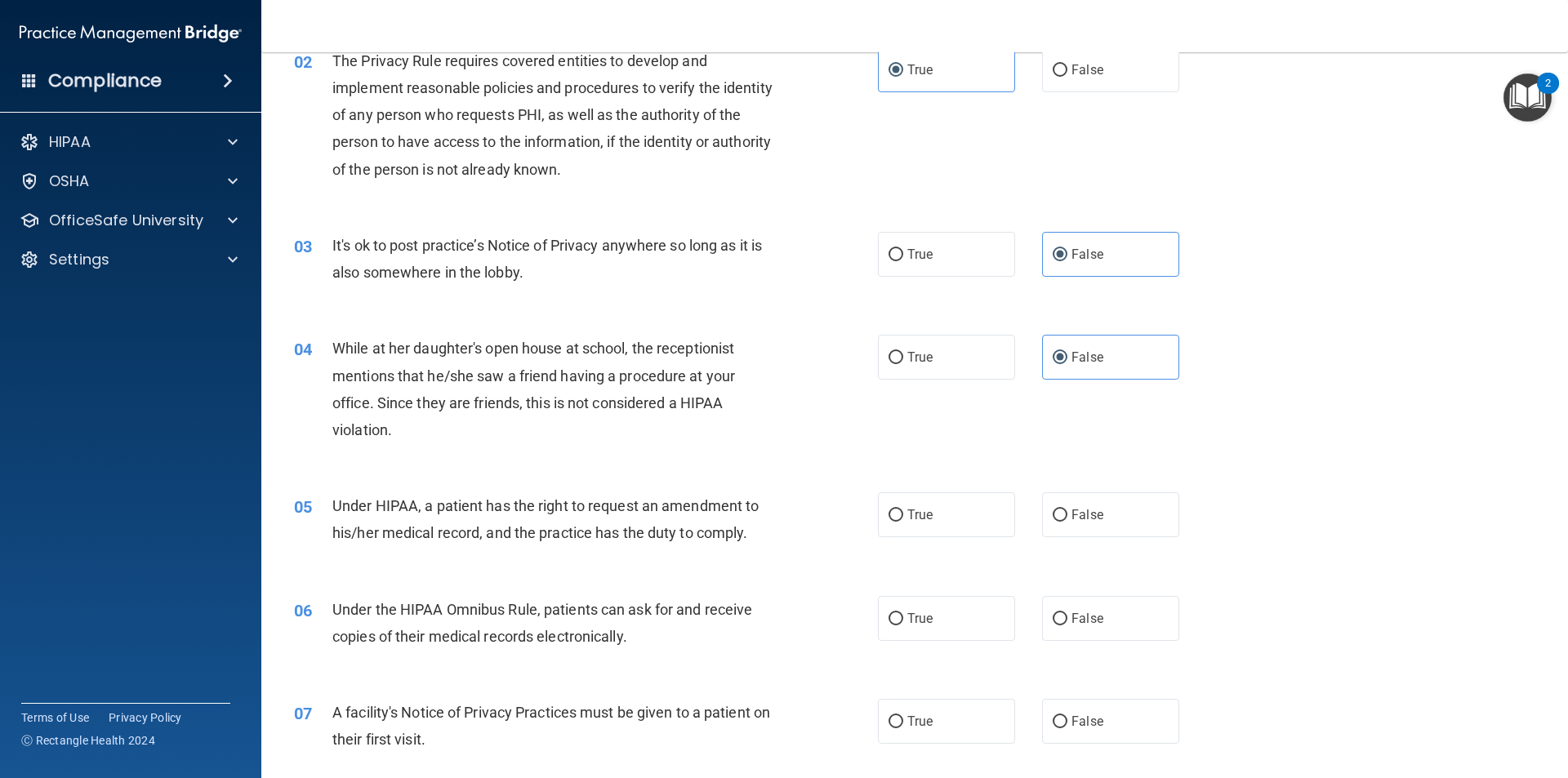
scroll to position [278, 0]
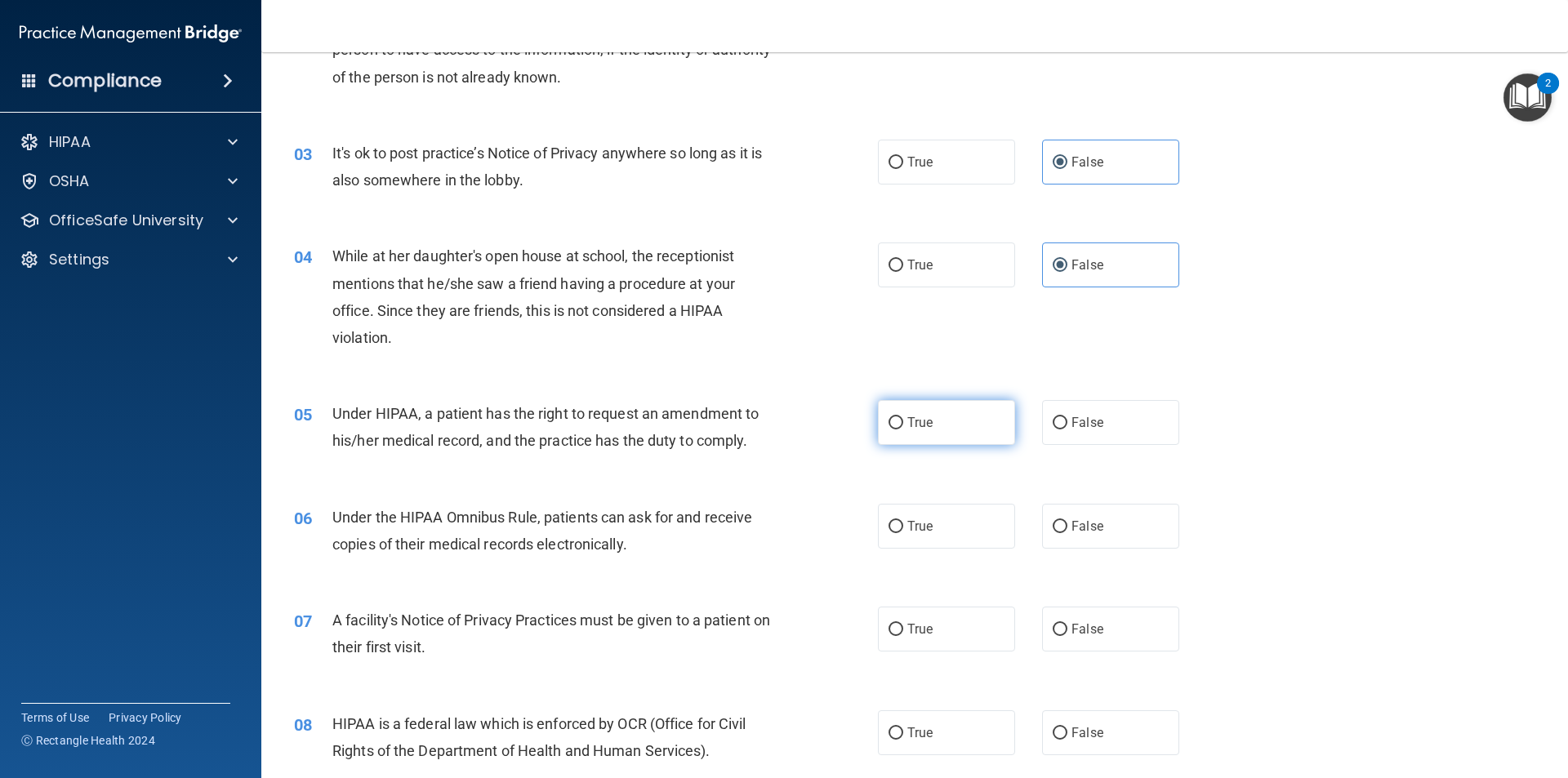
click at [938, 423] on label "True" at bounding box center [947, 423] width 138 height 45
click at [903, 423] on input "True" at bounding box center [896, 423] width 15 height 12
radio input "true"
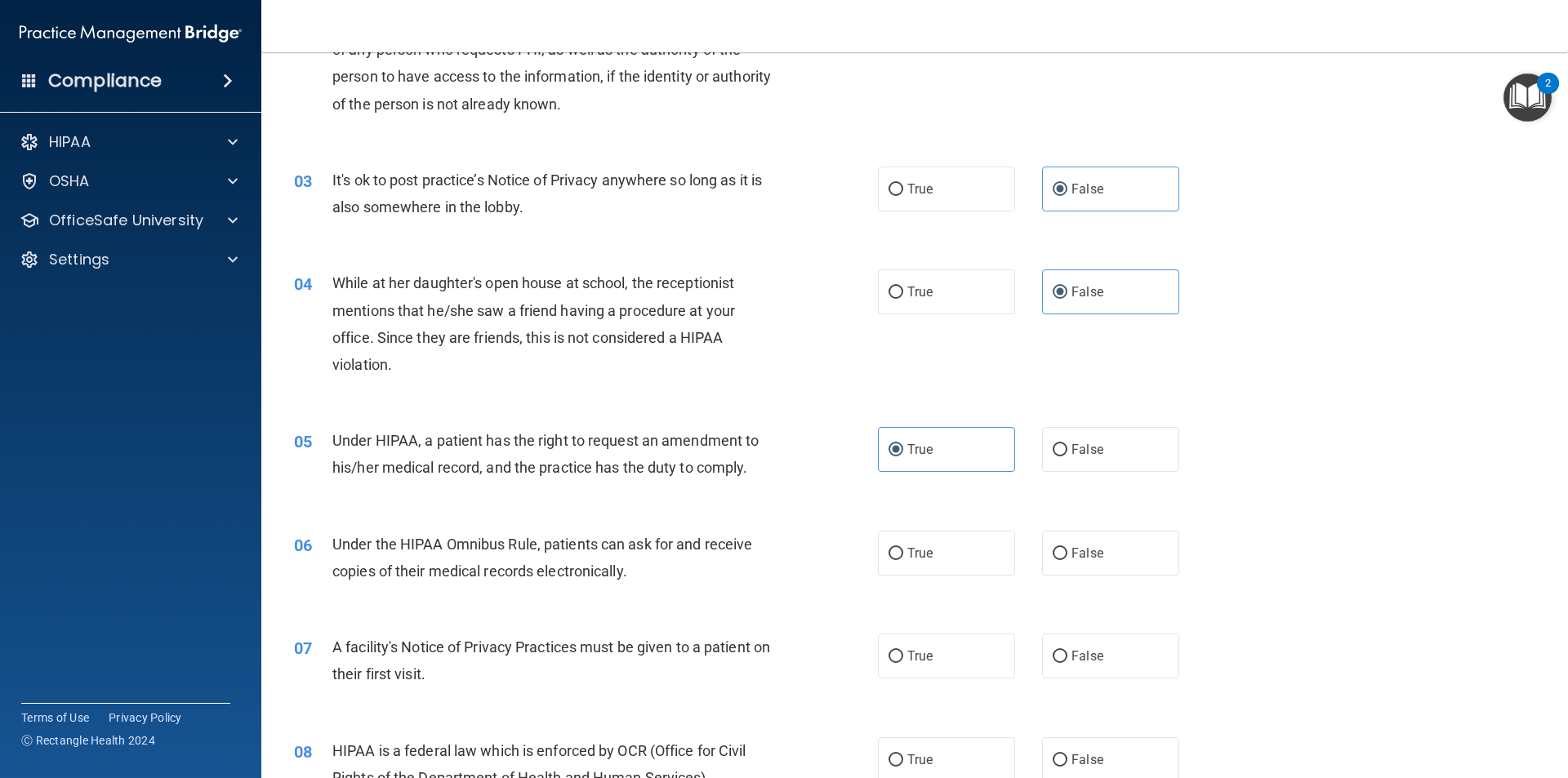
scroll to position [169, 0]
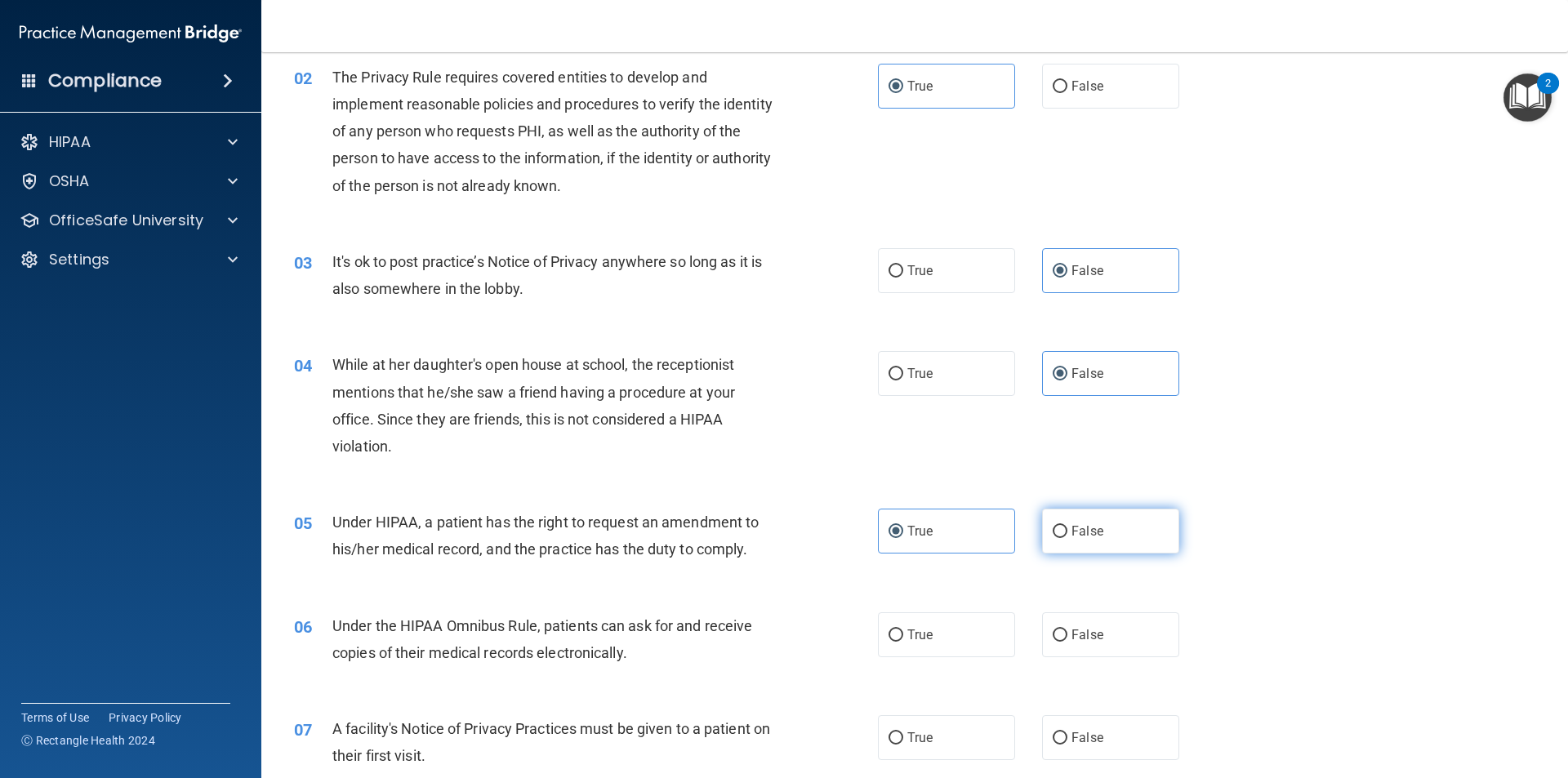
click at [1120, 553] on label "False" at bounding box center [1111, 531] width 138 height 45
click at [1067, 539] on input "False" at bounding box center [1060, 532] width 15 height 12
radio input "true"
radio input "false"
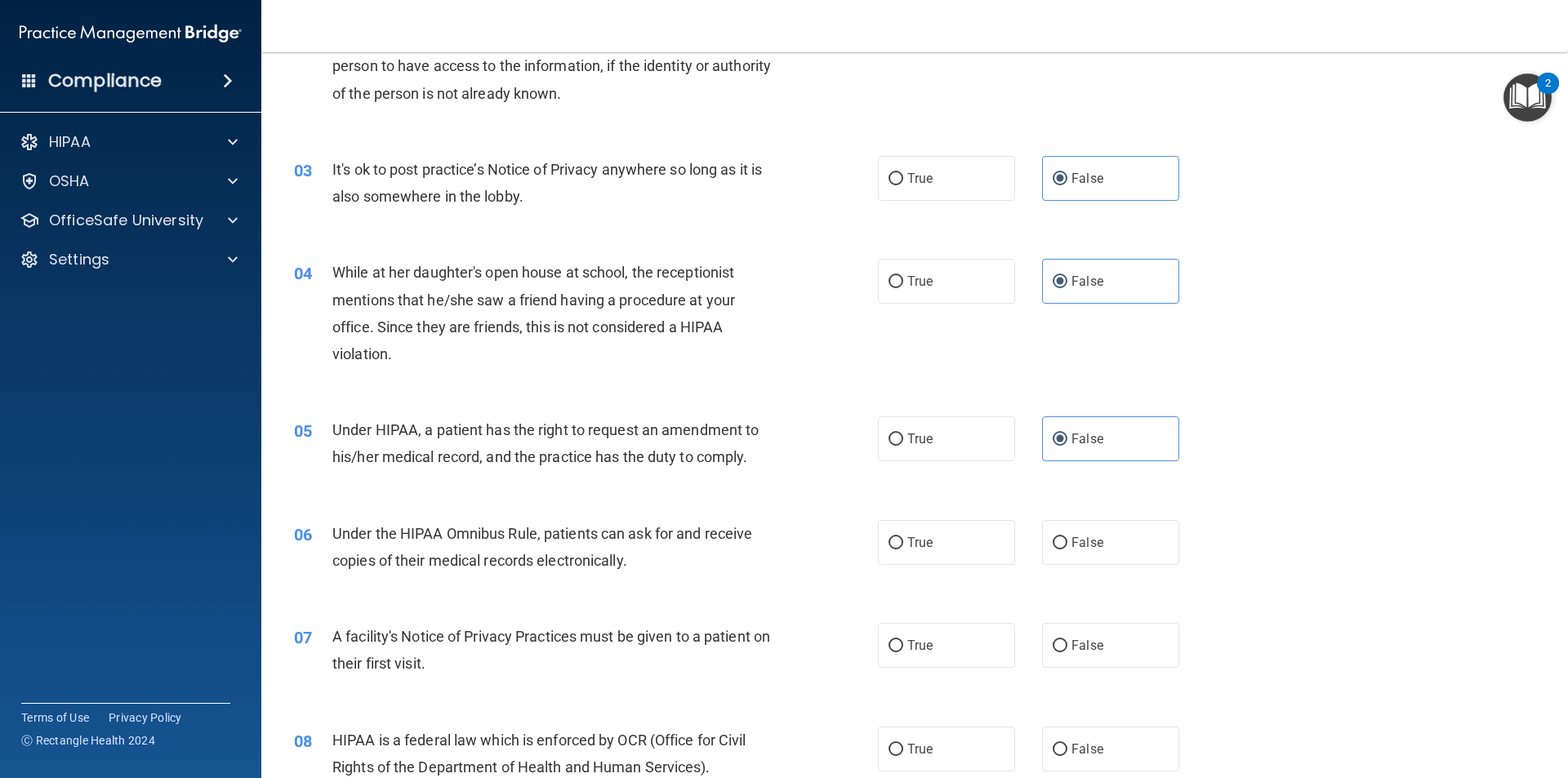
scroll to position [354, 0]
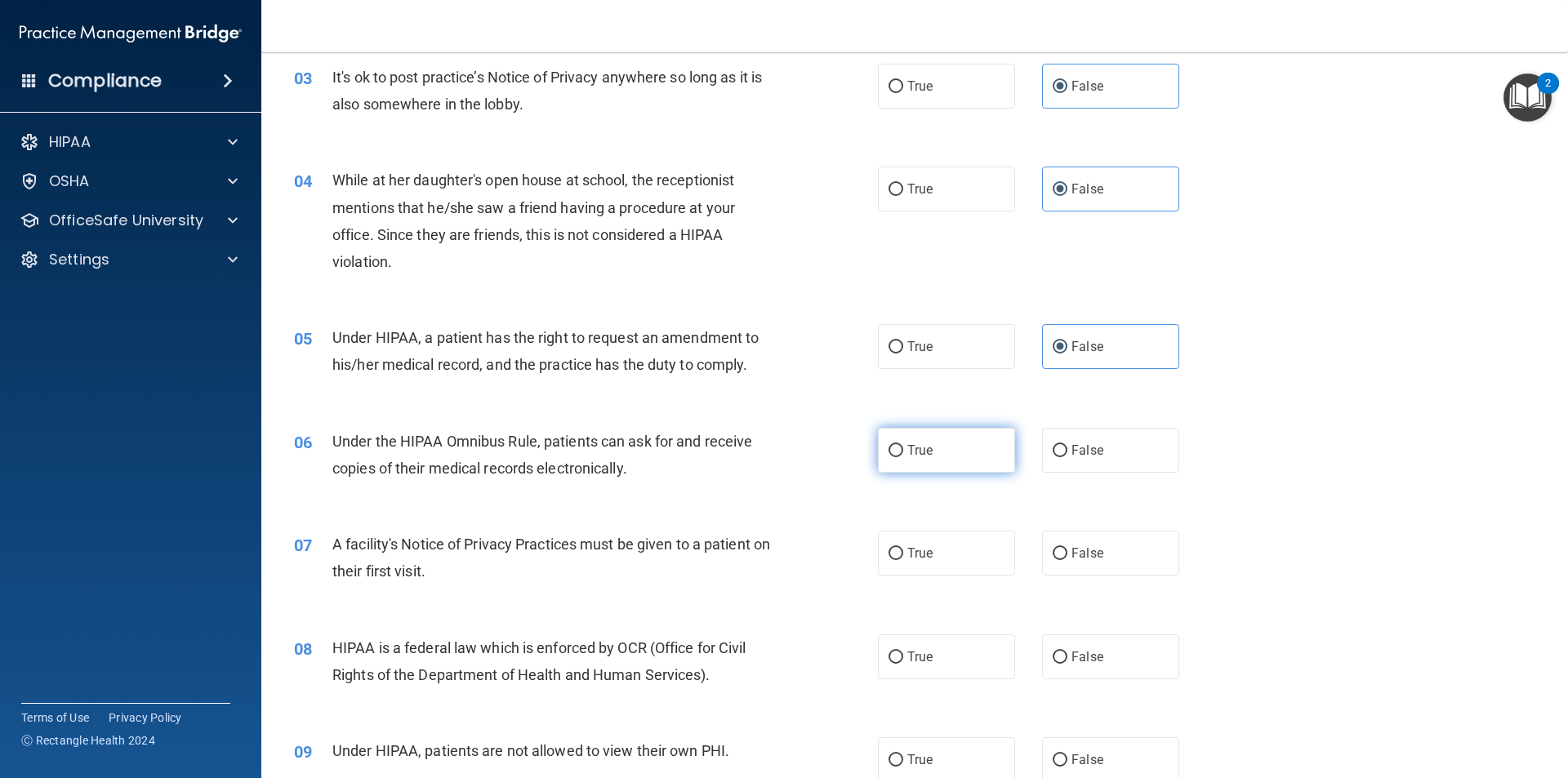
click at [921, 451] on span "True" at bounding box center [919, 450] width 26 height 16
click at [903, 451] on input "True" at bounding box center [896, 451] width 15 height 12
radio input "true"
click at [1110, 441] on label "False" at bounding box center [1111, 451] width 138 height 45
click at [1067, 445] on input "False" at bounding box center [1060, 451] width 15 height 12
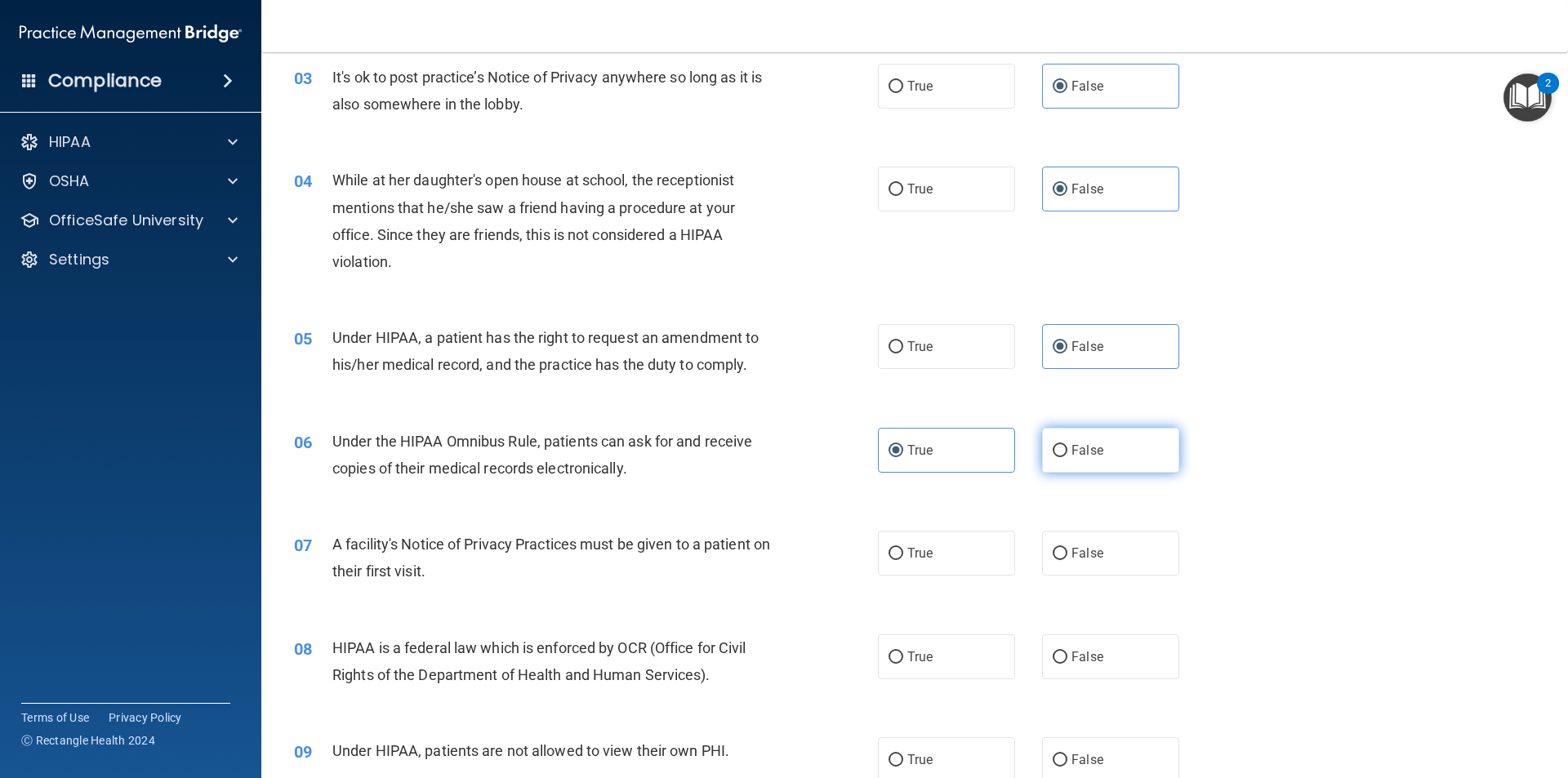
radio input "true"
click at [910, 432] on label "True" at bounding box center [947, 451] width 138 height 45
click at [903, 445] on input "True" at bounding box center [896, 451] width 15 height 12
radio input "true"
radio input "false"
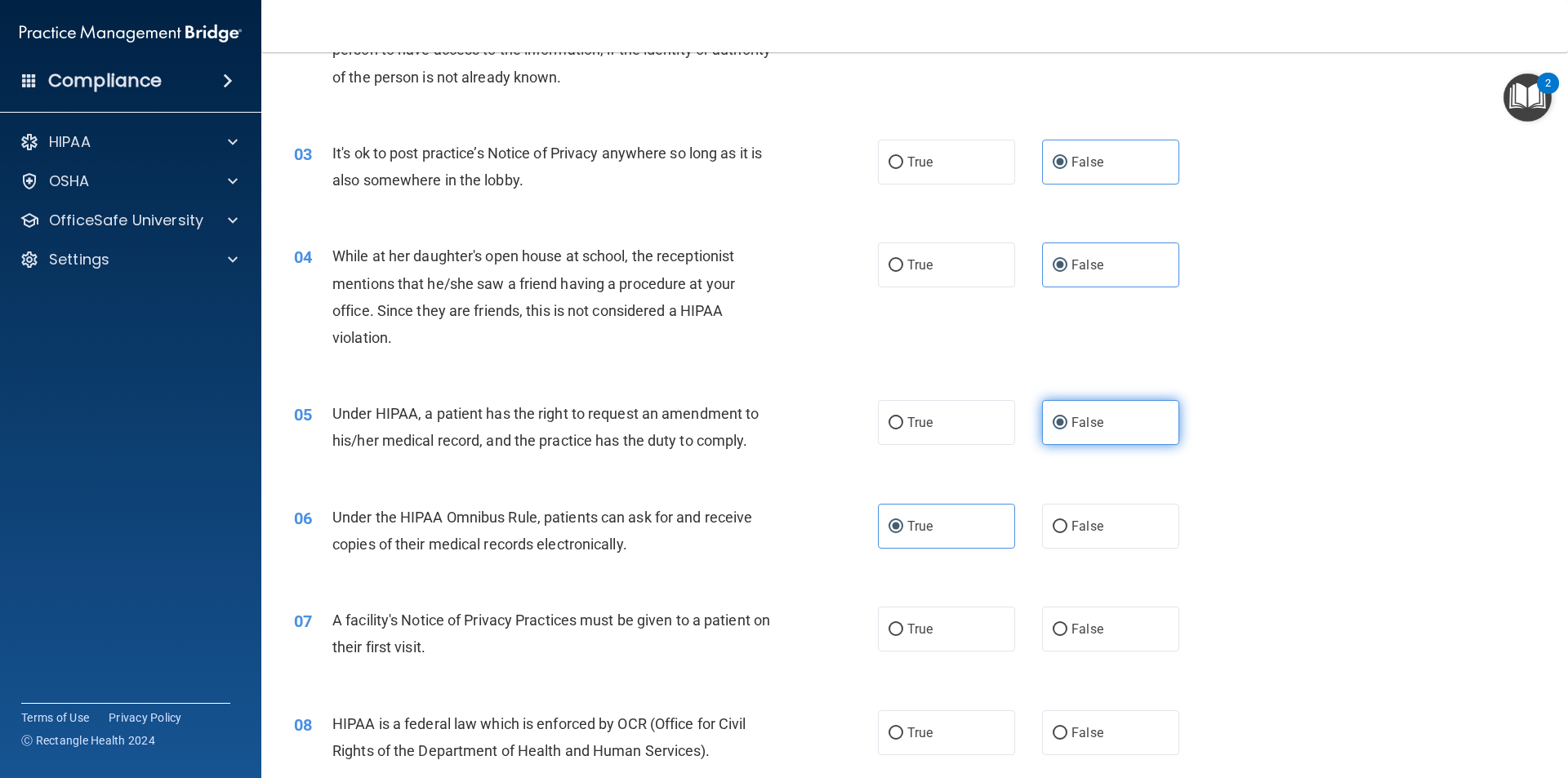
scroll to position [370, 0]
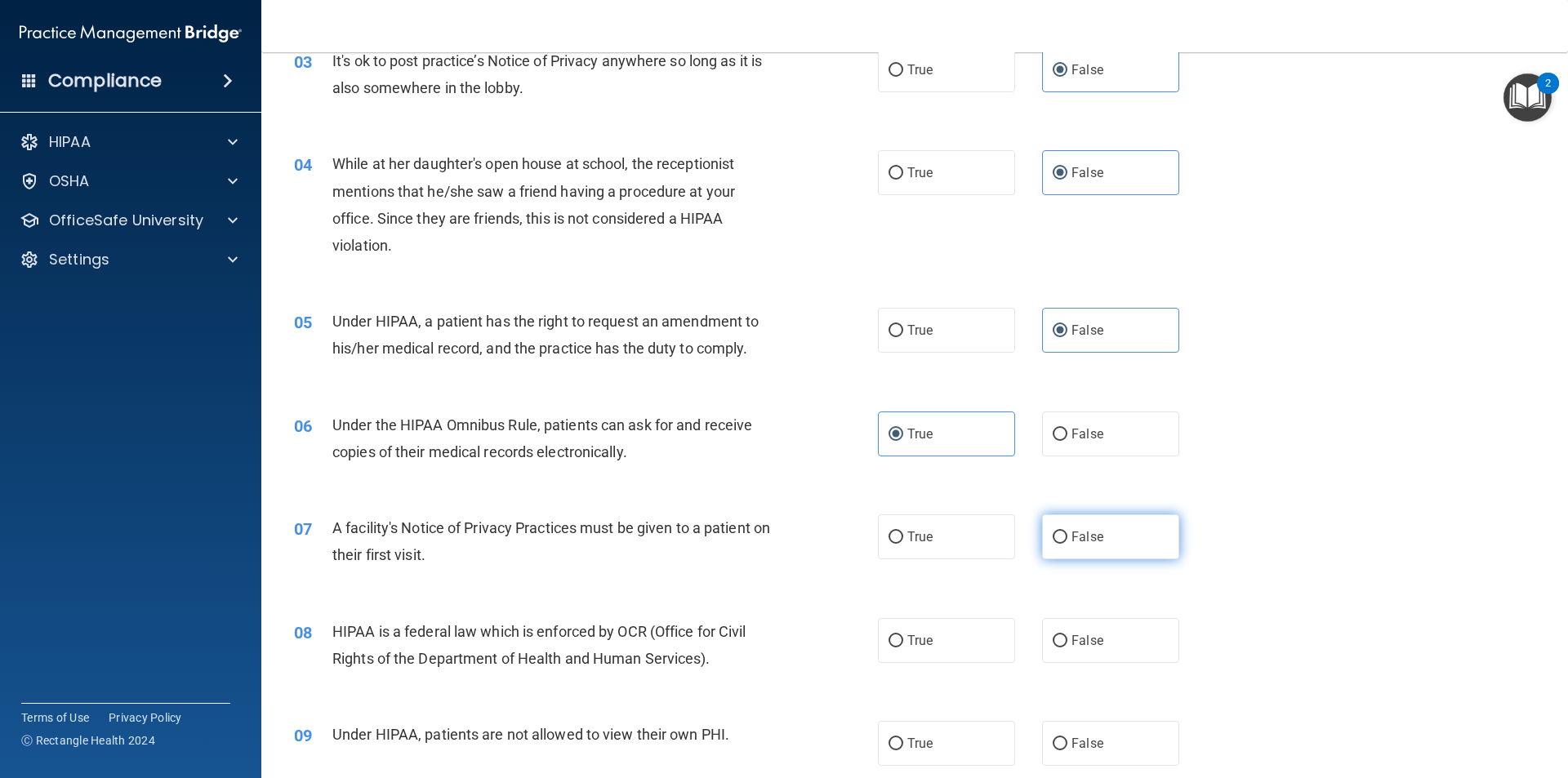
click at [1059, 530] on label "False" at bounding box center [1111, 537] width 138 height 45
click at [1059, 532] on input "False" at bounding box center [1060, 538] width 15 height 12
radio input "true"
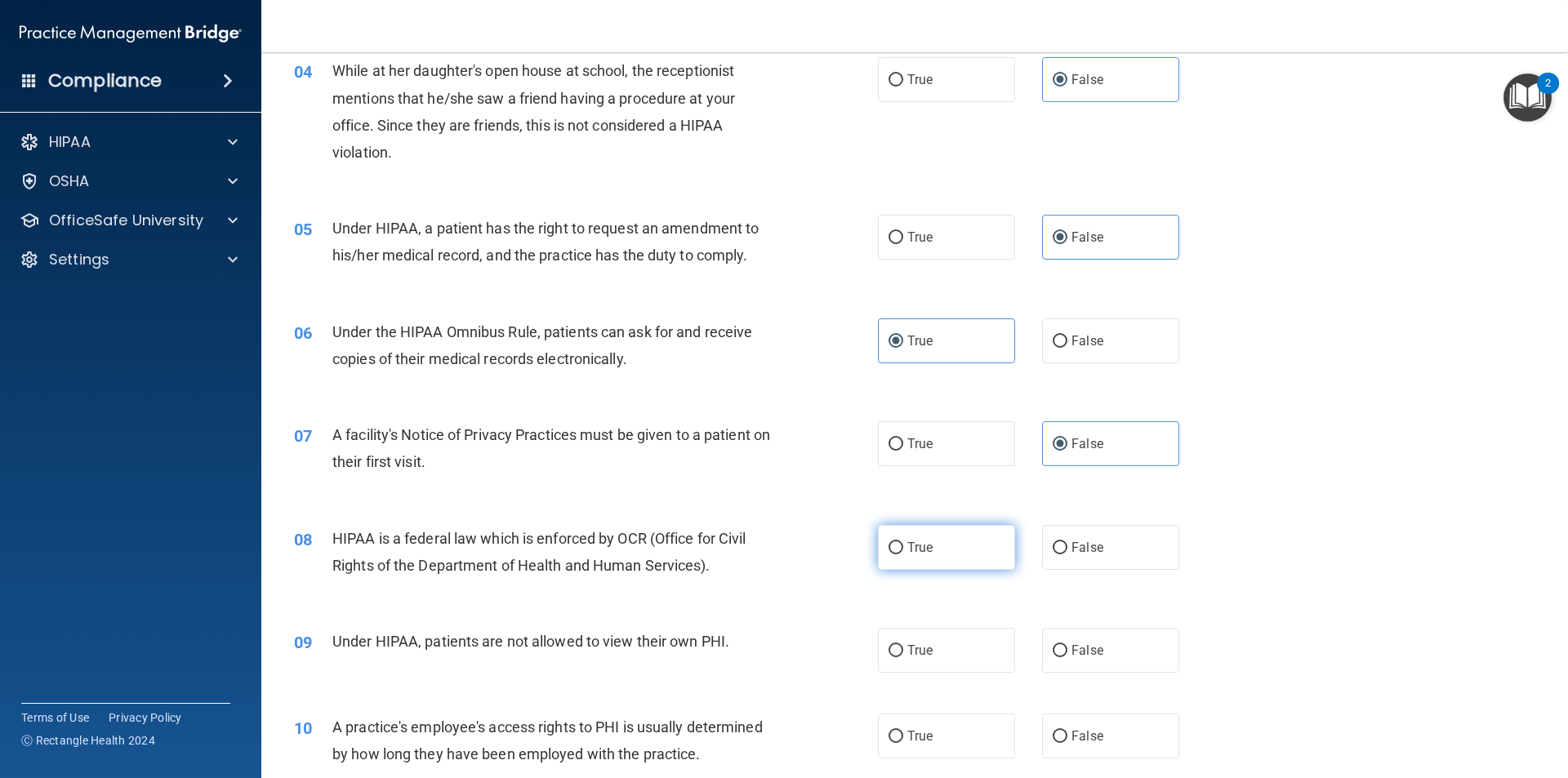
click at [895, 558] on label "True" at bounding box center [947, 548] width 138 height 45
click at [895, 554] on input "True" at bounding box center [896, 548] width 15 height 12
radio input "true"
click at [1098, 654] on label "False" at bounding box center [1111, 650] width 138 height 45
click at [1067, 654] on input "False" at bounding box center [1060, 651] width 15 height 12
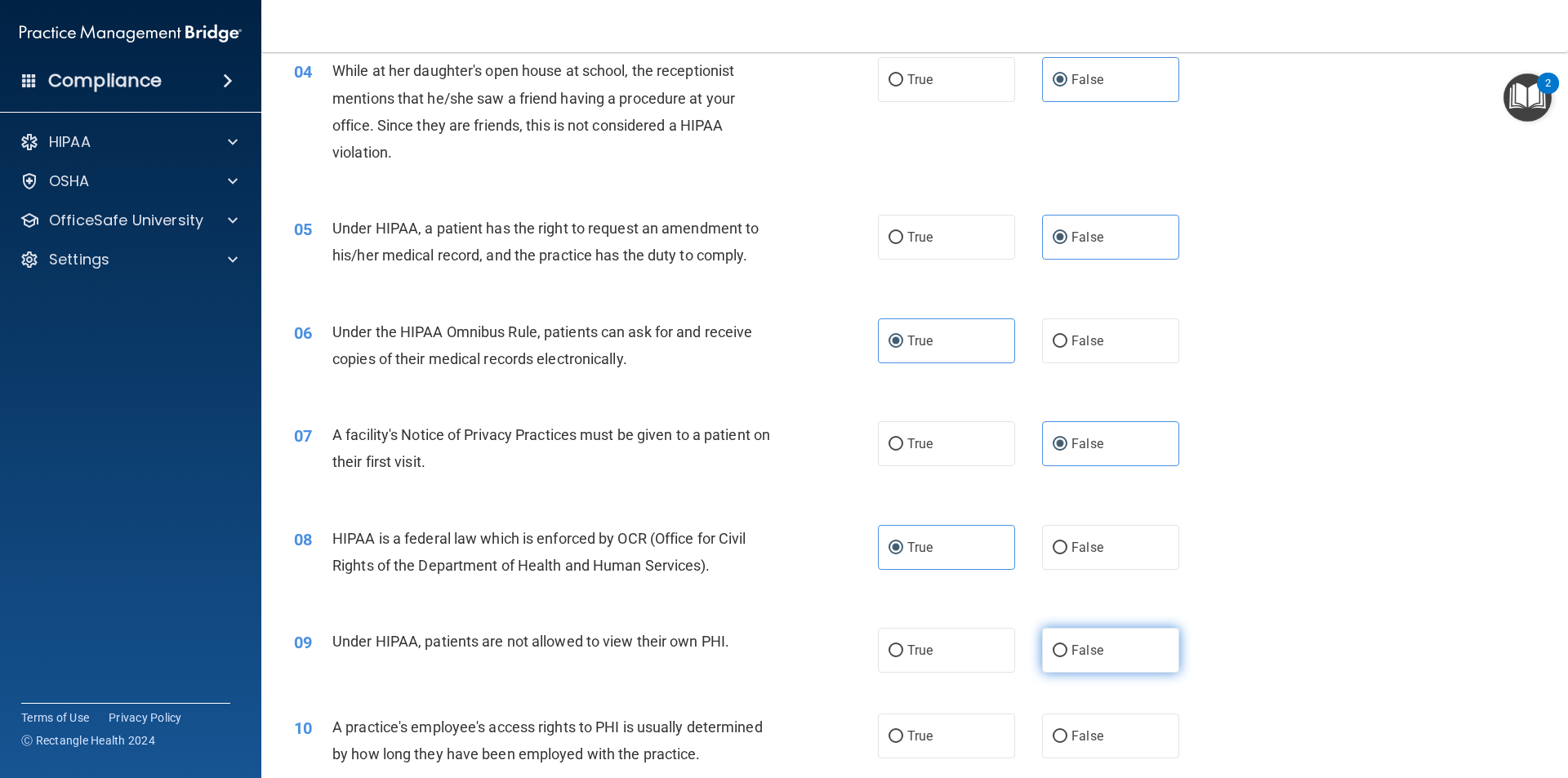
radio input "true"
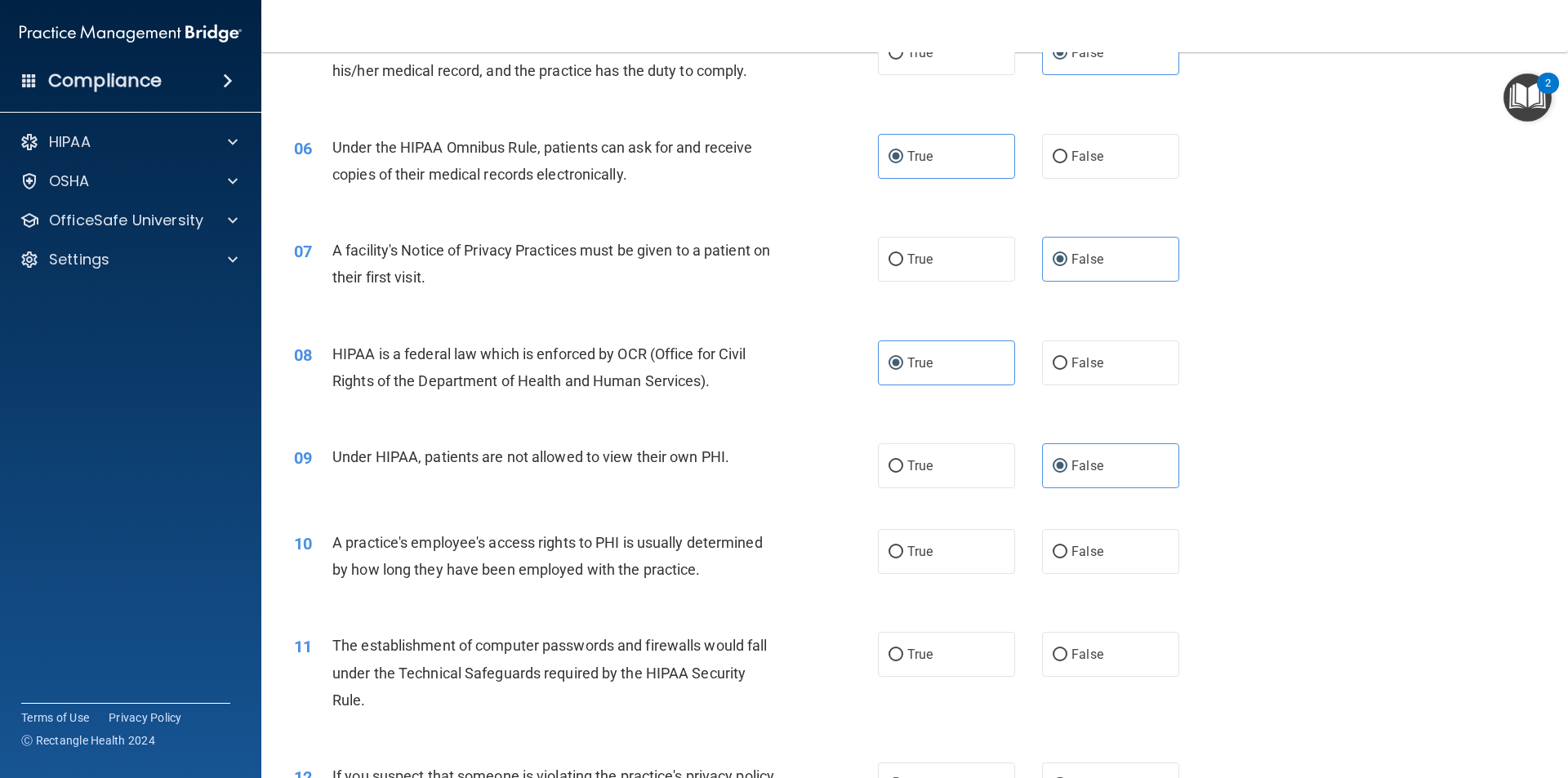
scroll to position [741, 0]
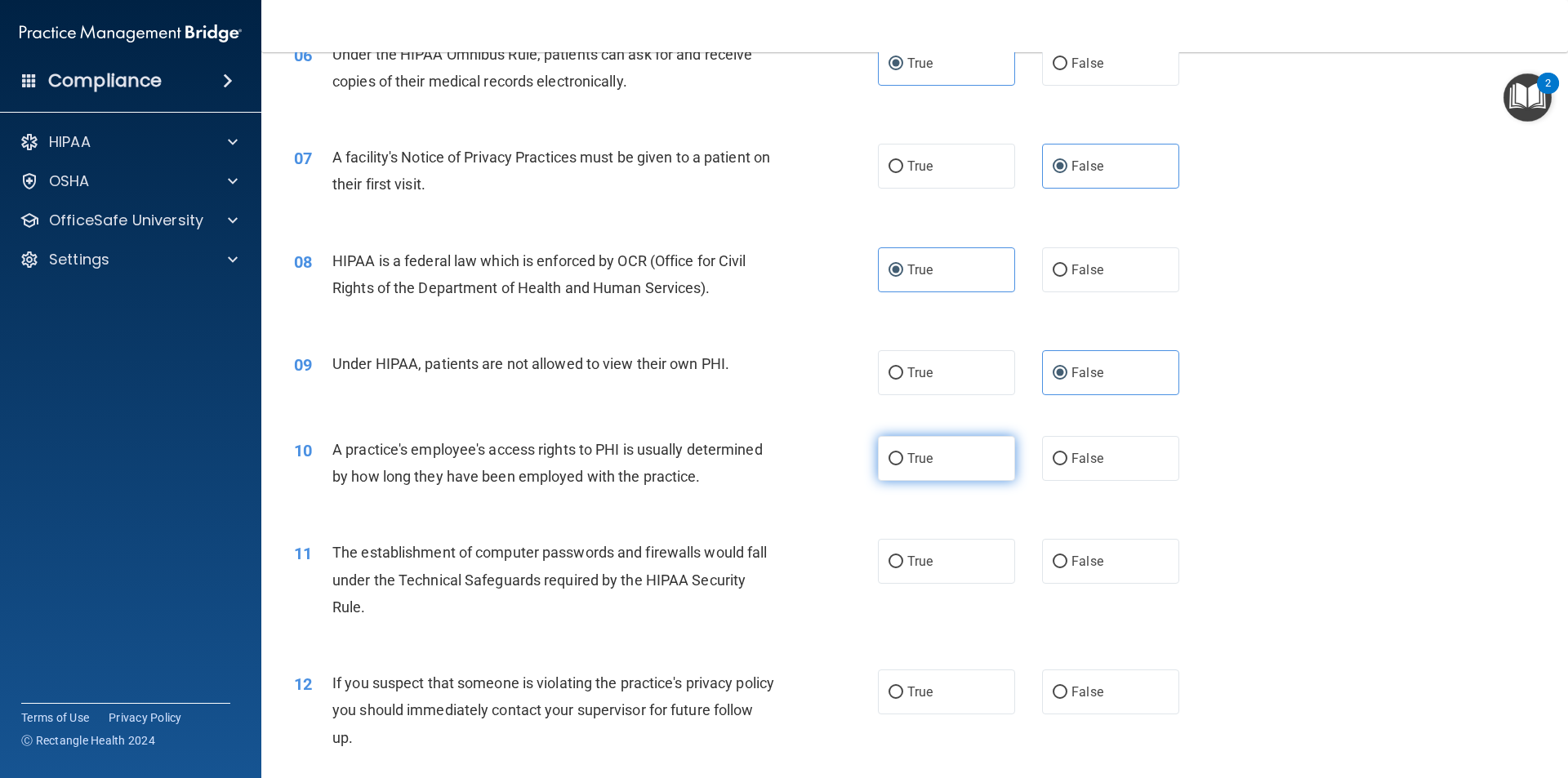
click at [906, 479] on label "True" at bounding box center [947, 458] width 138 height 45
click at [903, 466] on input "True" at bounding box center [896, 459] width 15 height 12
radio input "true"
click at [1083, 558] on span "False" at bounding box center [1087, 561] width 31 height 16
click at [1067, 558] on input "False" at bounding box center [1060, 562] width 15 height 12
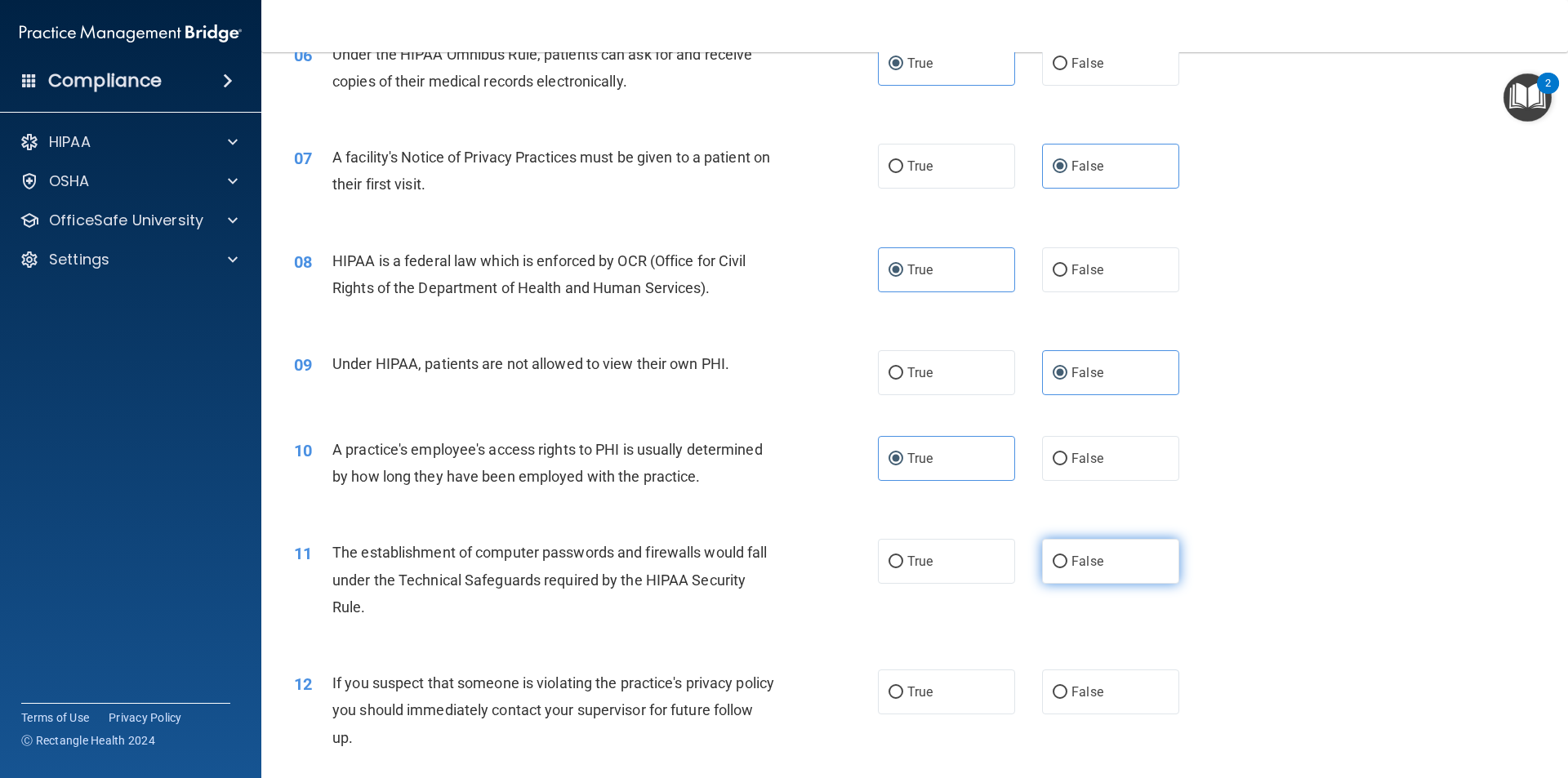
radio input "true"
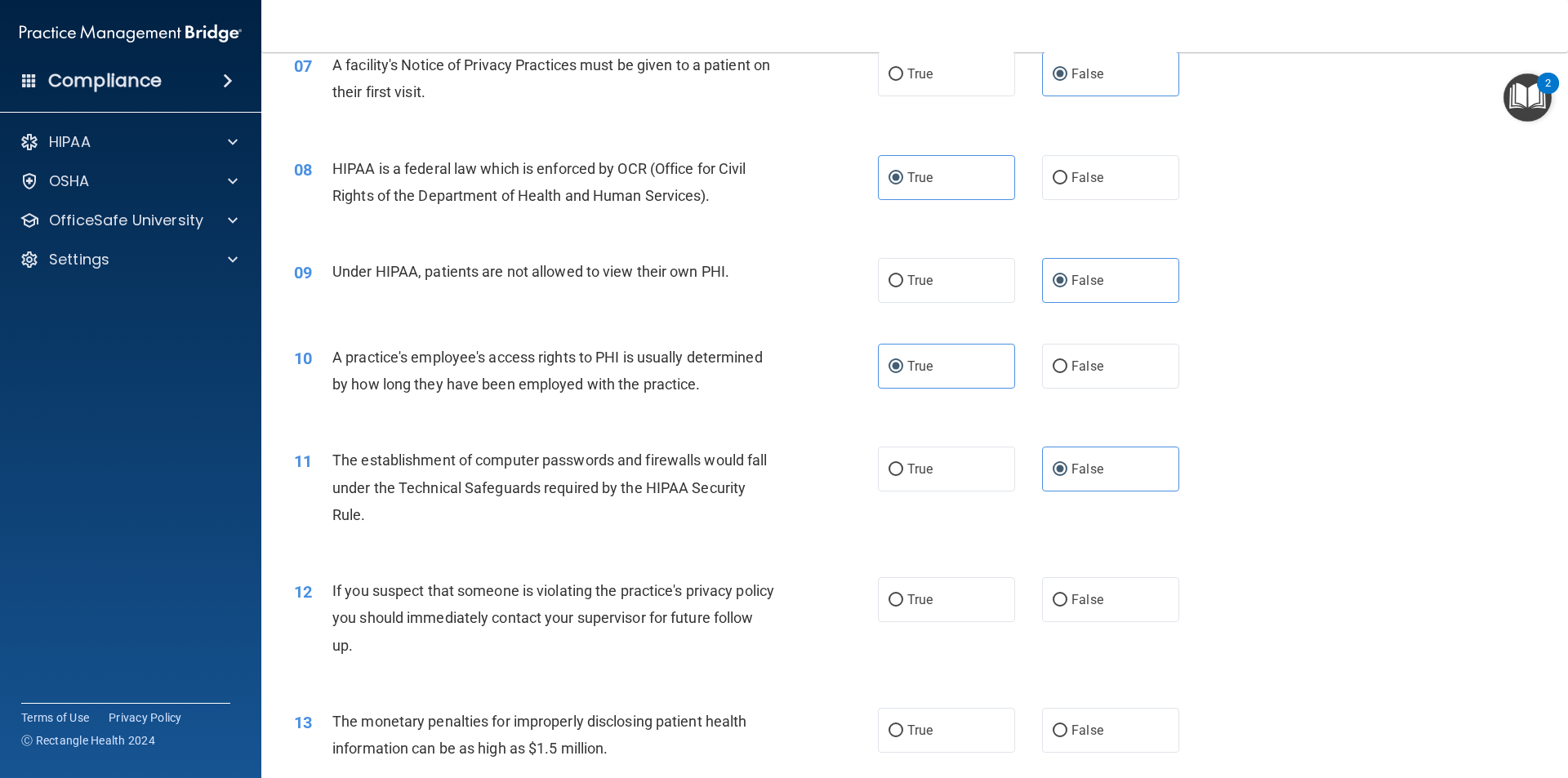
scroll to position [1018, 0]
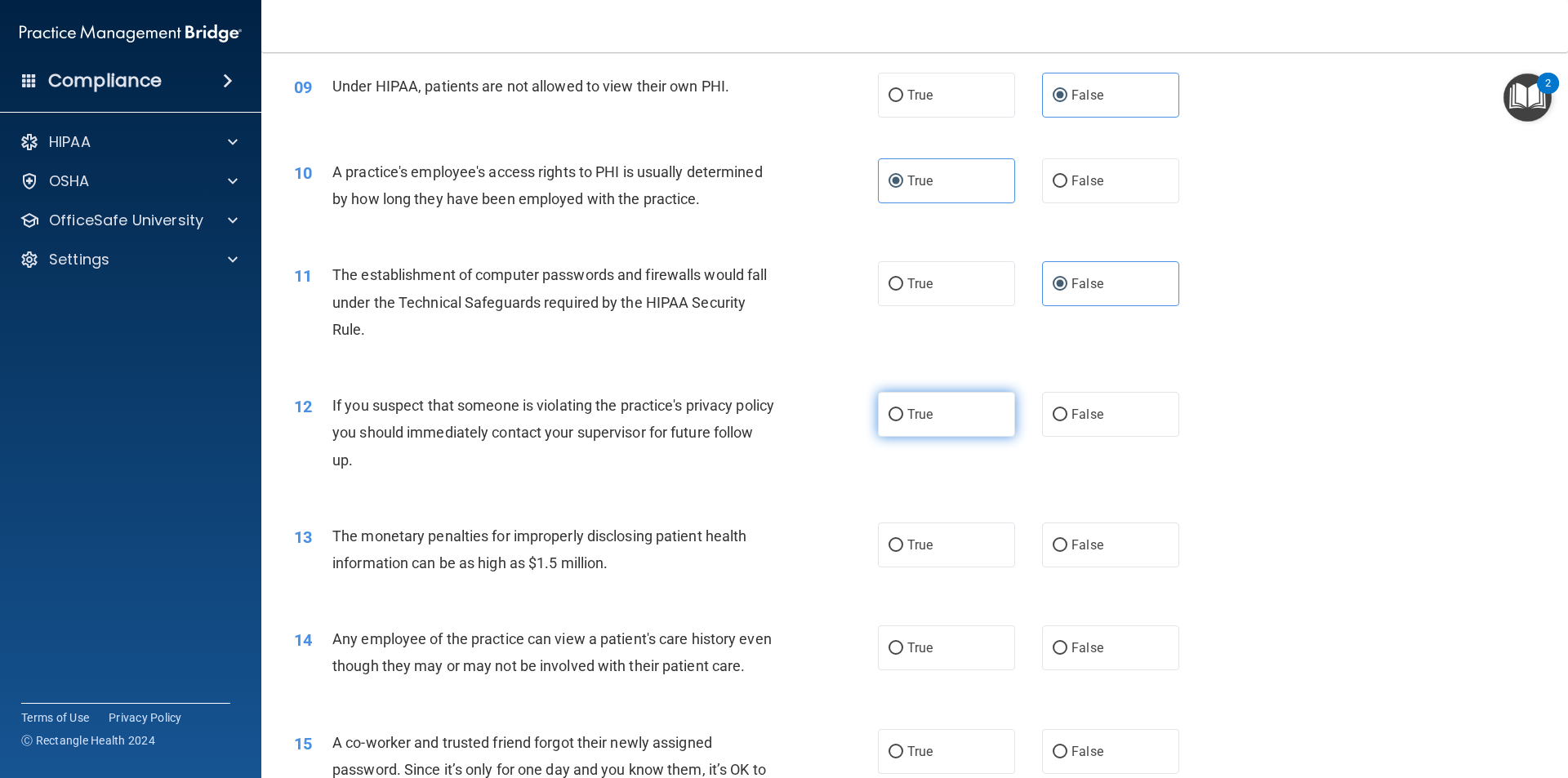
click at [958, 413] on label "True" at bounding box center [947, 414] width 138 height 45
click at [903, 413] on input "True" at bounding box center [896, 415] width 15 height 12
radio input "true"
click at [1140, 568] on div "13 The monetary penalties for improperly disclosing patient health information …" at bounding box center [914, 553] width 1266 height 103
click at [1106, 557] on label "False" at bounding box center [1111, 545] width 138 height 45
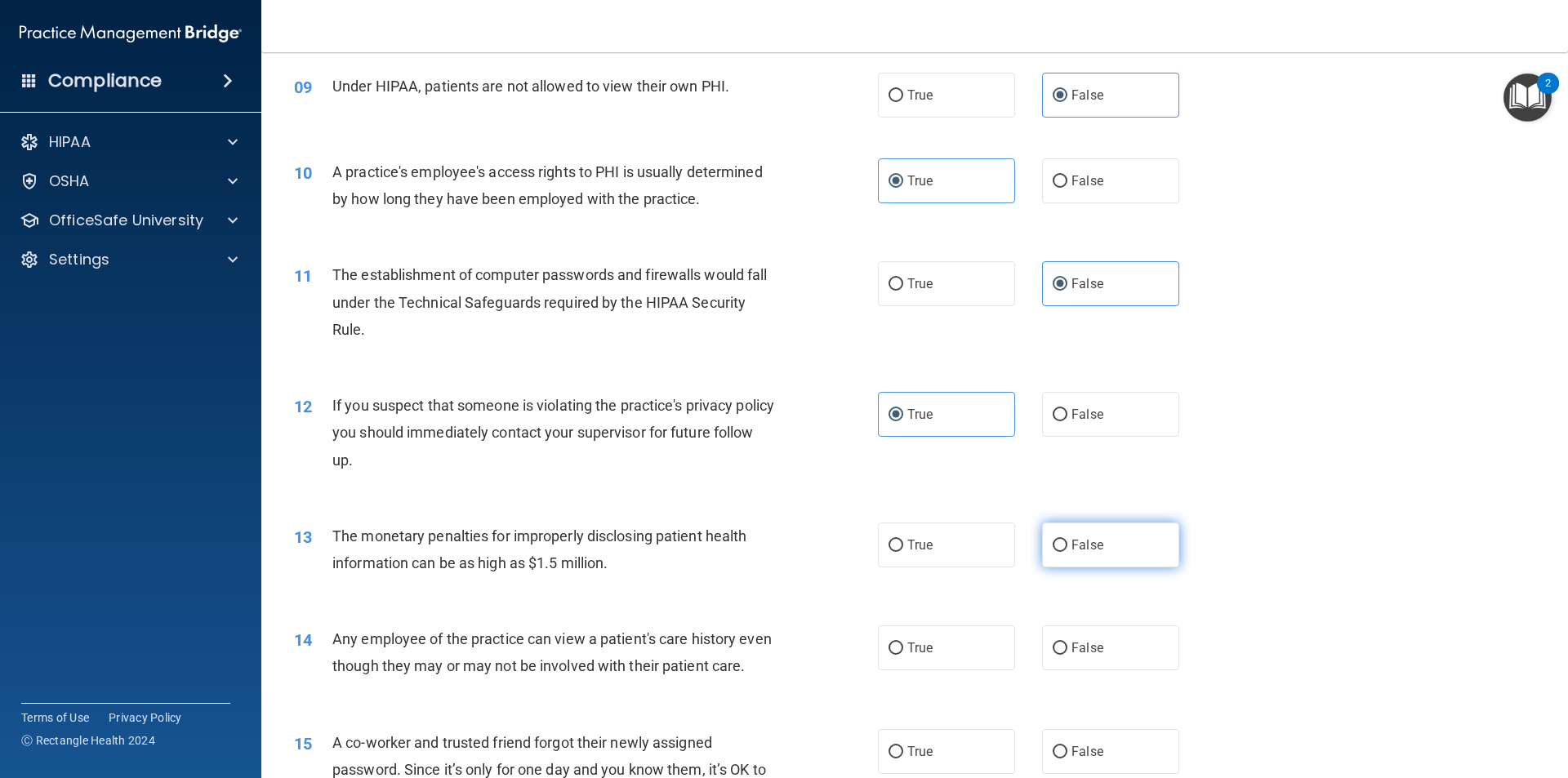
click at [1067, 552] on input "False" at bounding box center [1060, 546] width 15 height 12
radio input "true"
click at [924, 645] on span "True" at bounding box center [919, 648] width 26 height 16
click at [903, 645] on input "True" at bounding box center [896, 649] width 15 height 12
radio input "true"
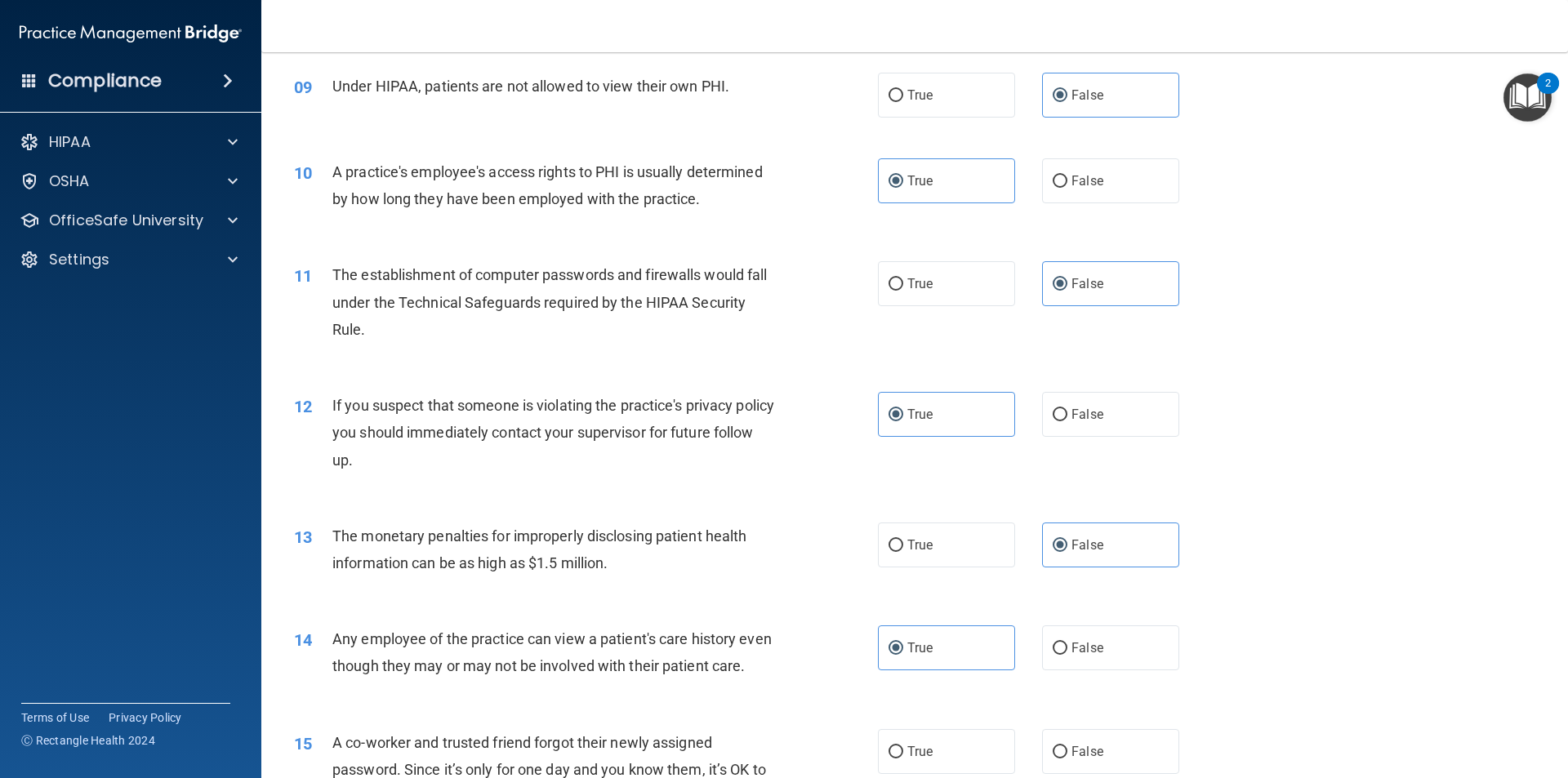
scroll to position [1203, 0]
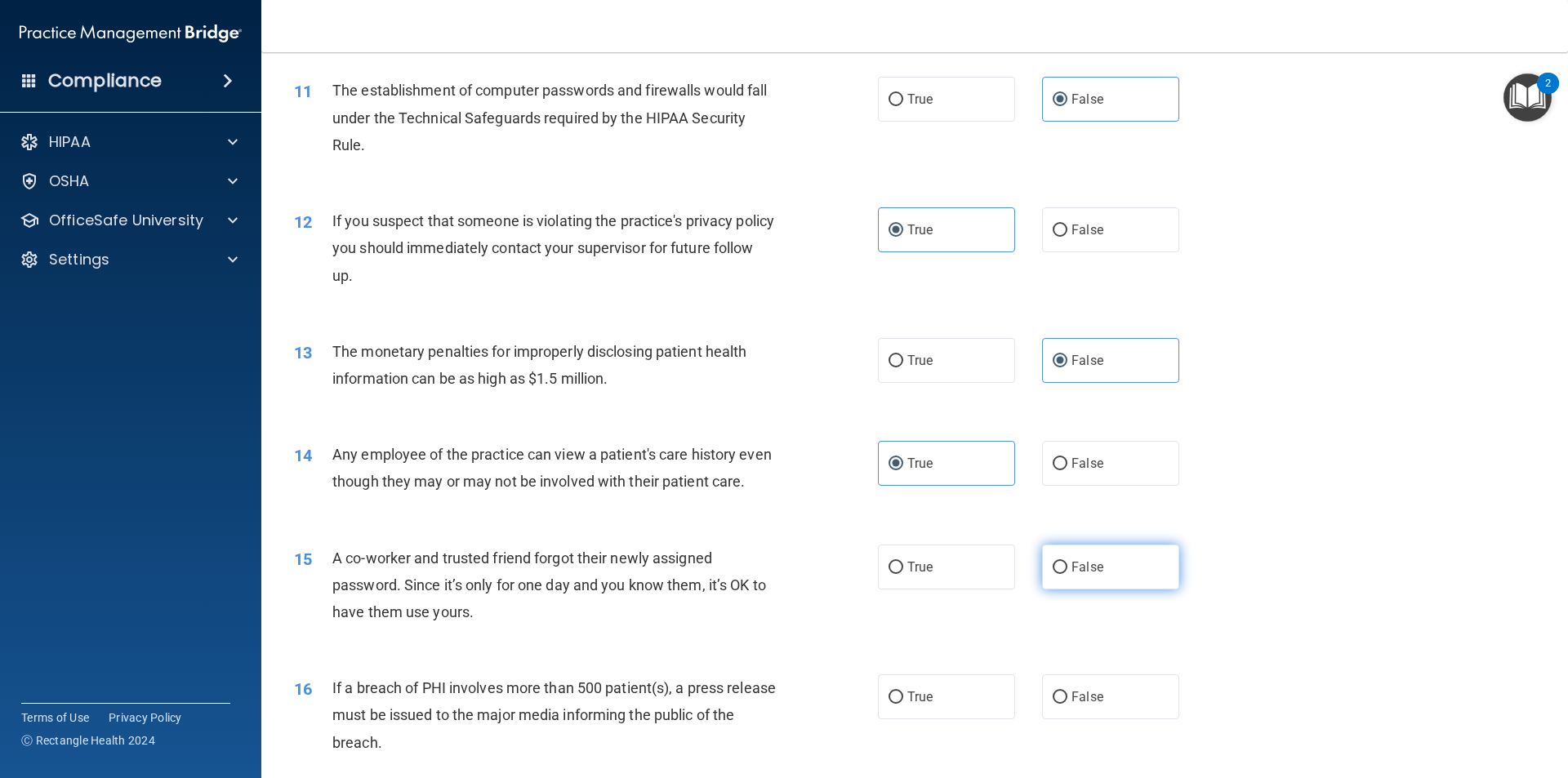
click at [1073, 573] on span "False" at bounding box center [1087, 567] width 31 height 16
click at [1067, 573] on input "False" at bounding box center [1060, 568] width 15 height 12
radio input "true"
drag, startPoint x: 976, startPoint y: 661, endPoint x: 969, endPoint y: 685, distance: 25.0
click at [972, 672] on div "16 If a breach of PHI involves more than 500 patient(s), a press release must b…" at bounding box center [914, 720] width 1266 height 131
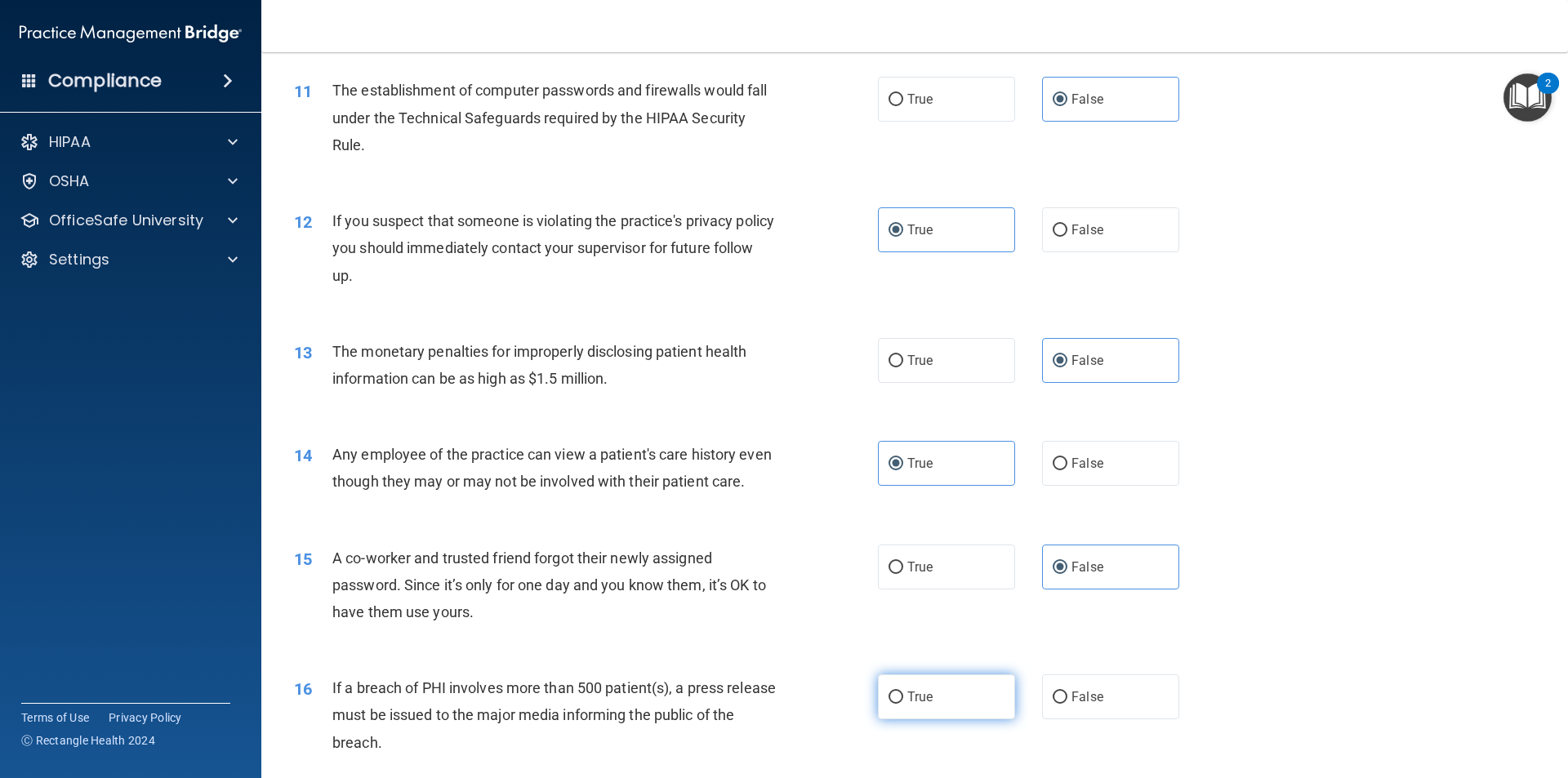
click at [969, 685] on label "True" at bounding box center [947, 697] width 138 height 45
click at [903, 692] on input "True" at bounding box center [896, 698] width 15 height 12
radio input "true"
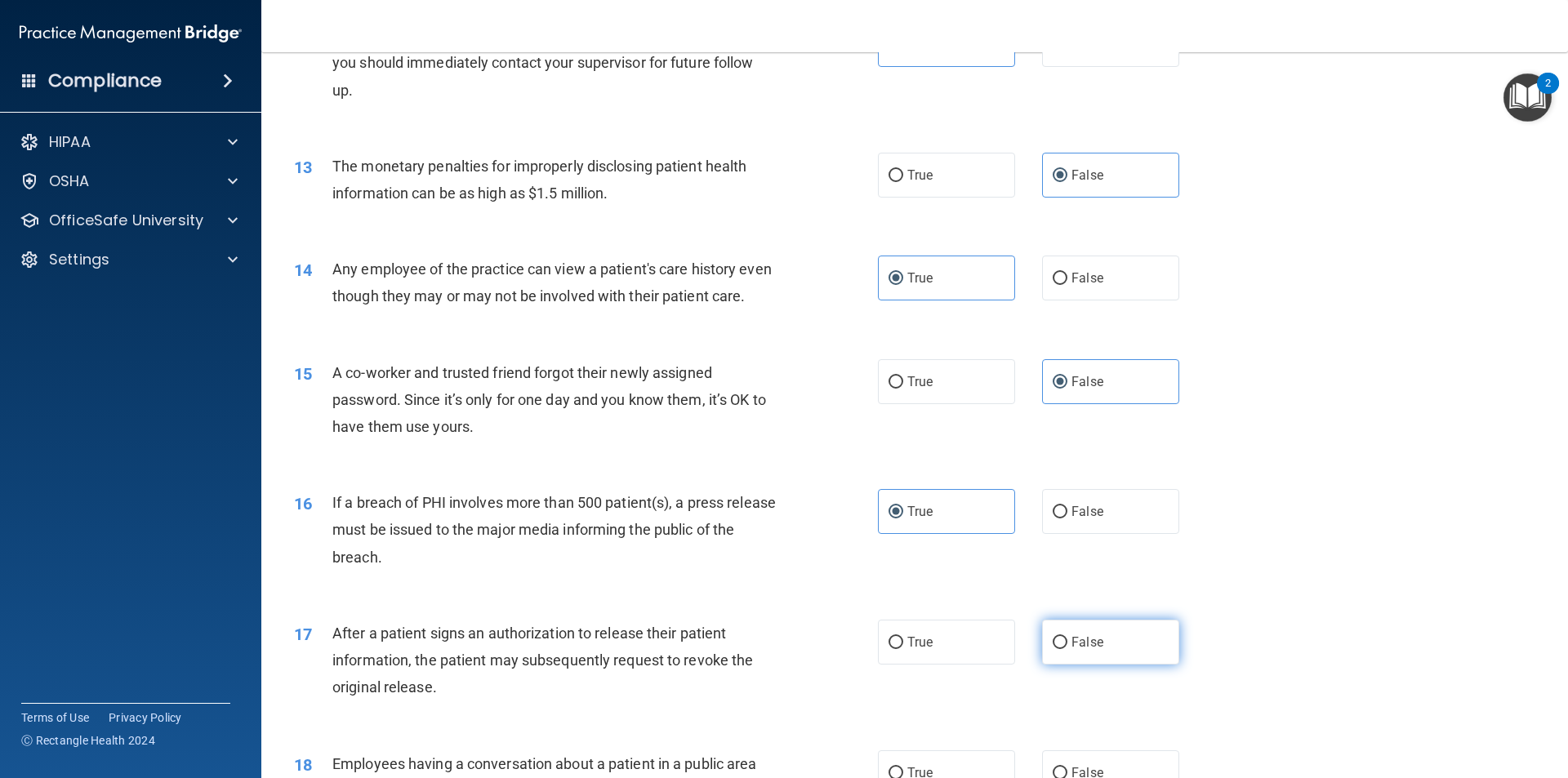
click at [1075, 627] on label "False" at bounding box center [1111, 642] width 138 height 45
click at [1067, 637] on input "False" at bounding box center [1060, 643] width 15 height 12
radio input "true"
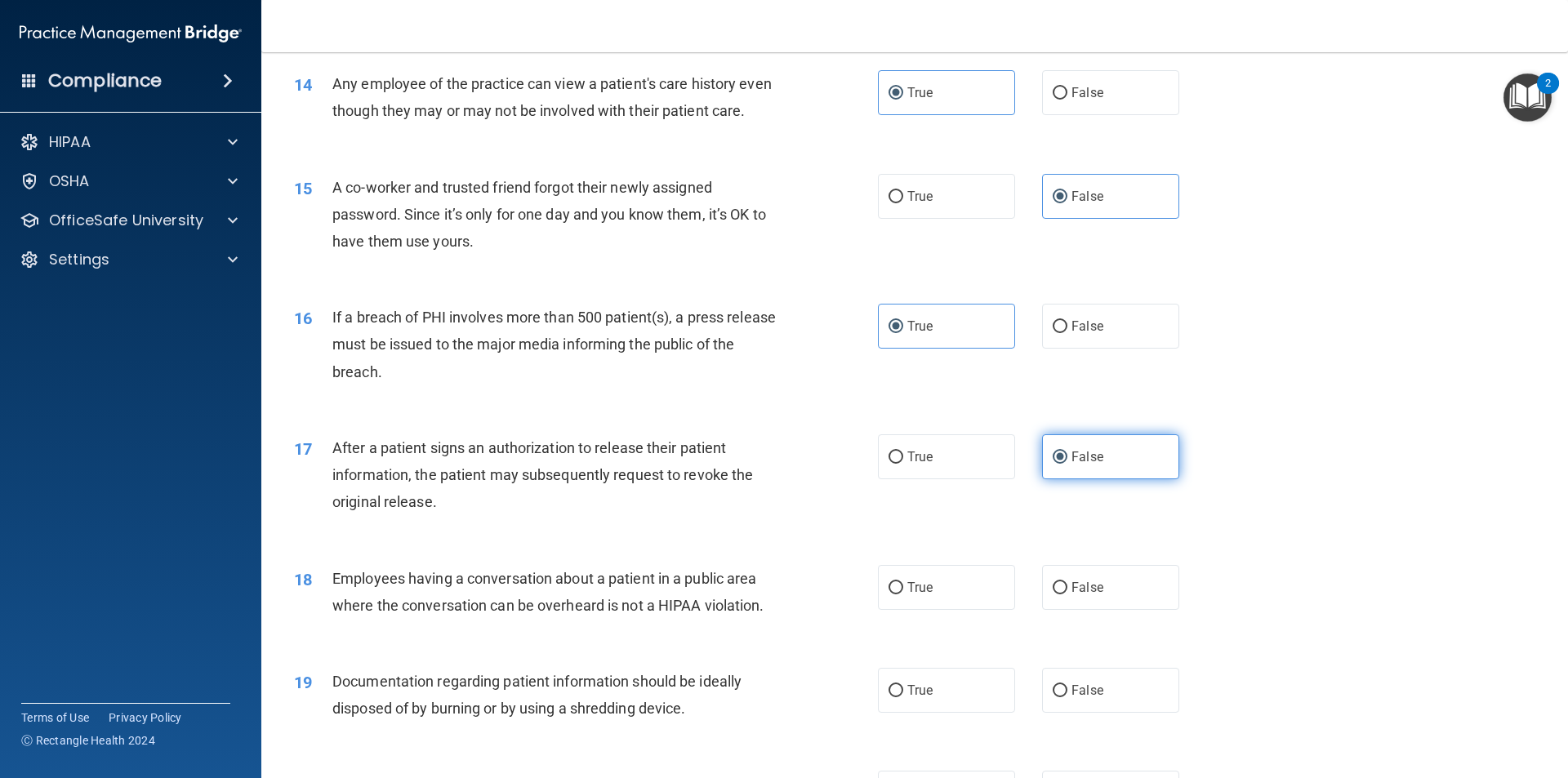
scroll to position [1666, 0]
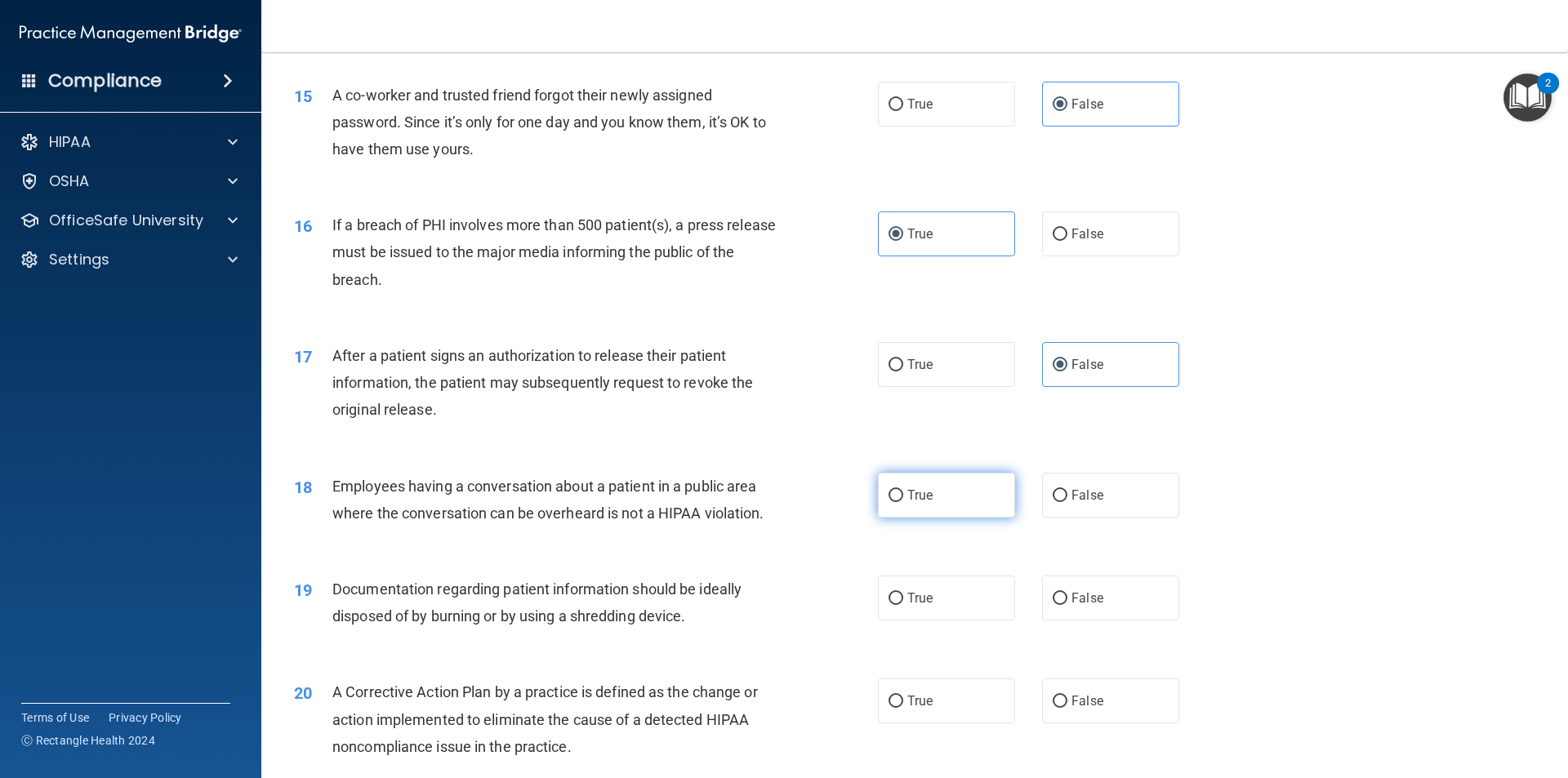
click at [982, 501] on label "True" at bounding box center [947, 495] width 138 height 45
click at [903, 501] on input "True" at bounding box center [896, 495] width 15 height 12
radio input "true"
click at [1072, 587] on label "False" at bounding box center [1111, 598] width 138 height 45
click at [1067, 593] on input "False" at bounding box center [1060, 599] width 15 height 12
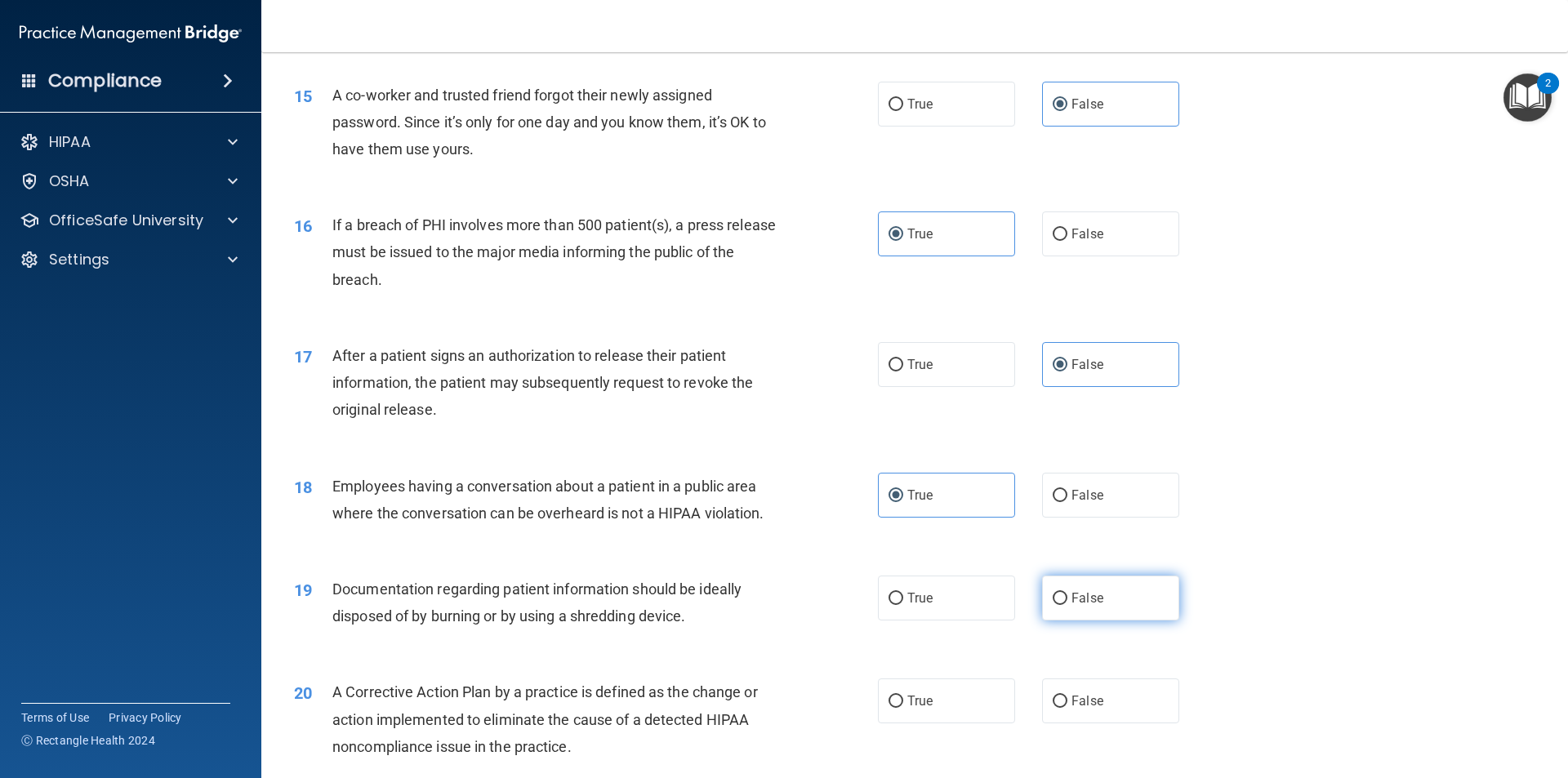
radio input "true"
click at [971, 712] on label "True" at bounding box center [947, 701] width 138 height 45
click at [903, 708] on input "True" at bounding box center [896, 702] width 15 height 12
radio input "true"
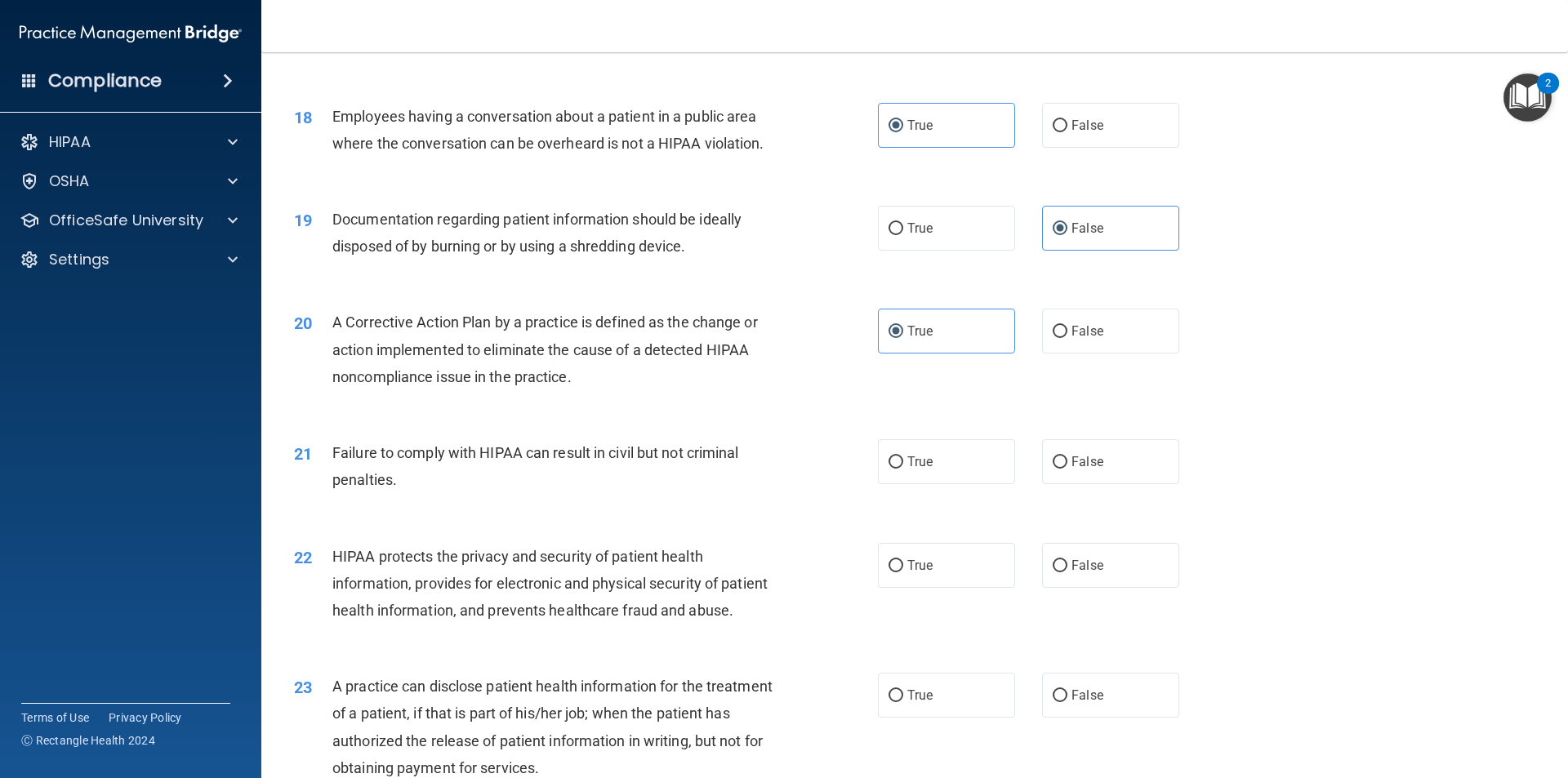
scroll to position [2129, 0]
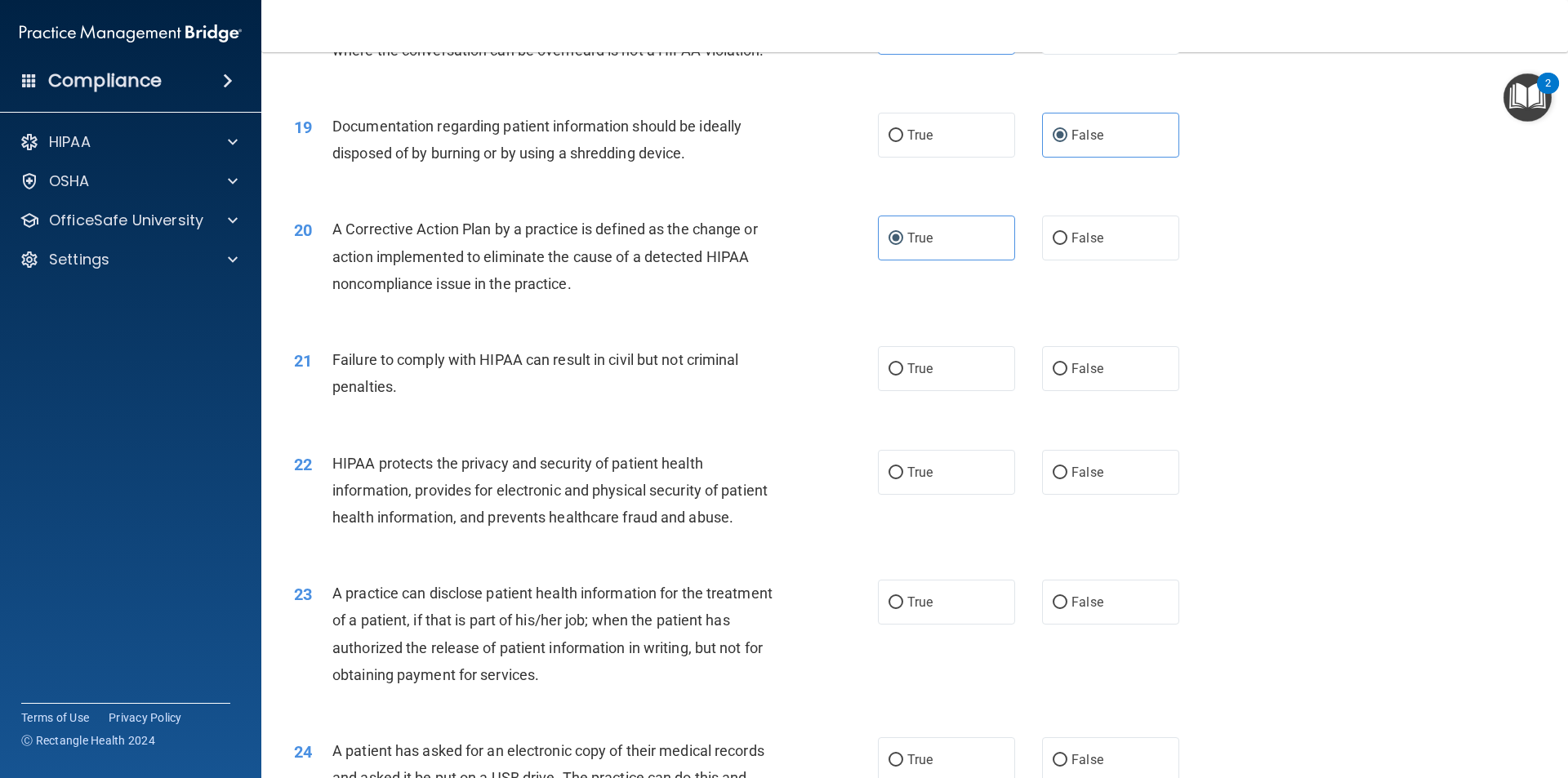
click at [1107, 403] on div "21 Failure to comply with HIPAA can result in civil but not criminal penalties.…" at bounding box center [914, 377] width 1266 height 103
click at [1108, 366] on label "False" at bounding box center [1111, 369] width 138 height 45
click at [1067, 366] on input "False" at bounding box center [1060, 370] width 15 height 12
radio input "true"
drag, startPoint x: 999, startPoint y: 462, endPoint x: 954, endPoint y: 501, distance: 59.5
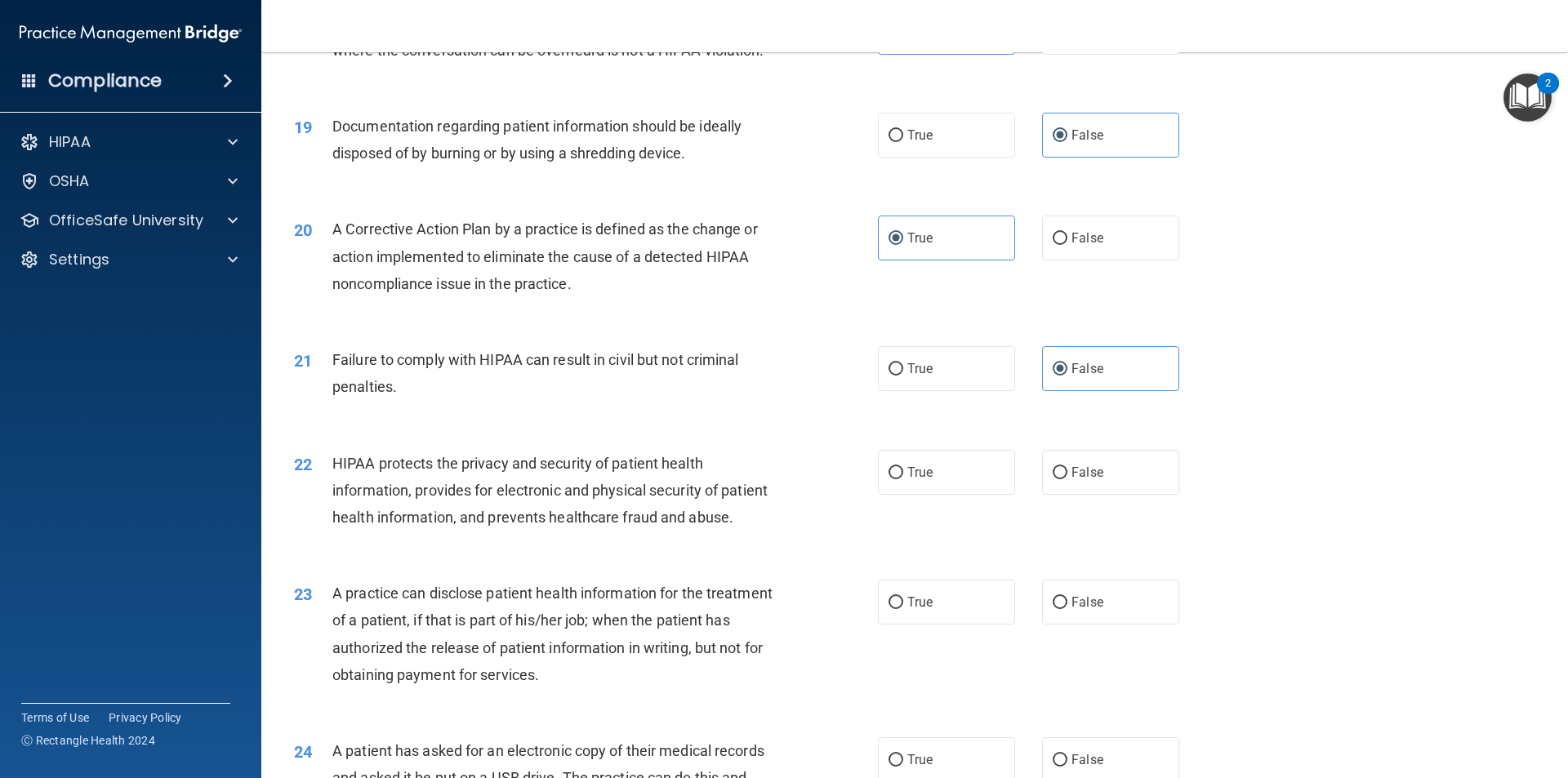
click at [996, 464] on label "True" at bounding box center [947, 472] width 138 height 45
click at [903, 467] on input "True" at bounding box center [896, 473] width 15 height 12
radio input "true"
click at [1060, 599] on label "False" at bounding box center [1111, 602] width 138 height 45
click at [1060, 599] on input "False" at bounding box center [1060, 603] width 15 height 12
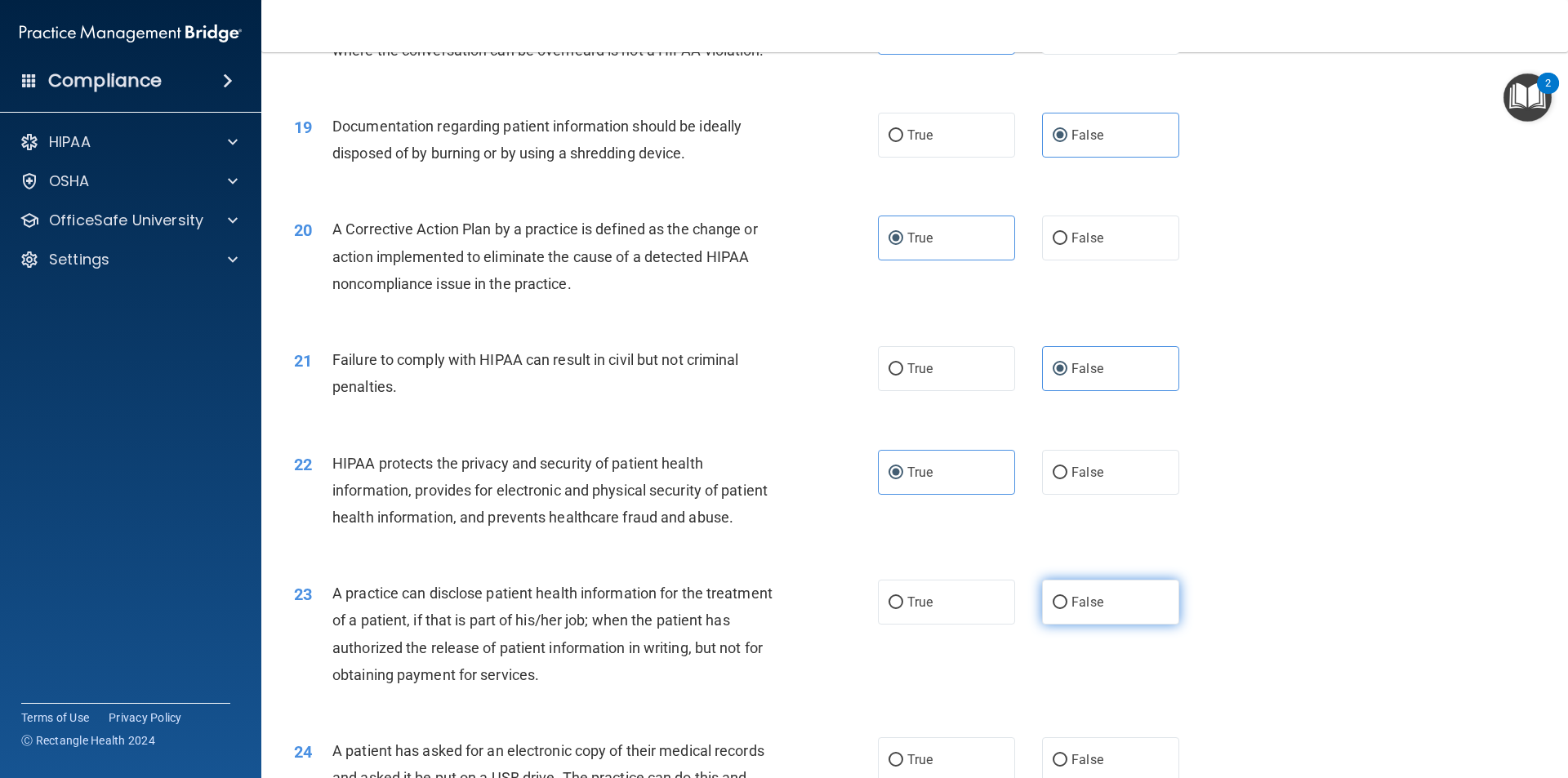
radio input "true"
click at [960, 745] on label "True" at bounding box center [947, 760] width 138 height 45
click at [903, 755] on input "True" at bounding box center [896, 761] width 15 height 12
radio input "true"
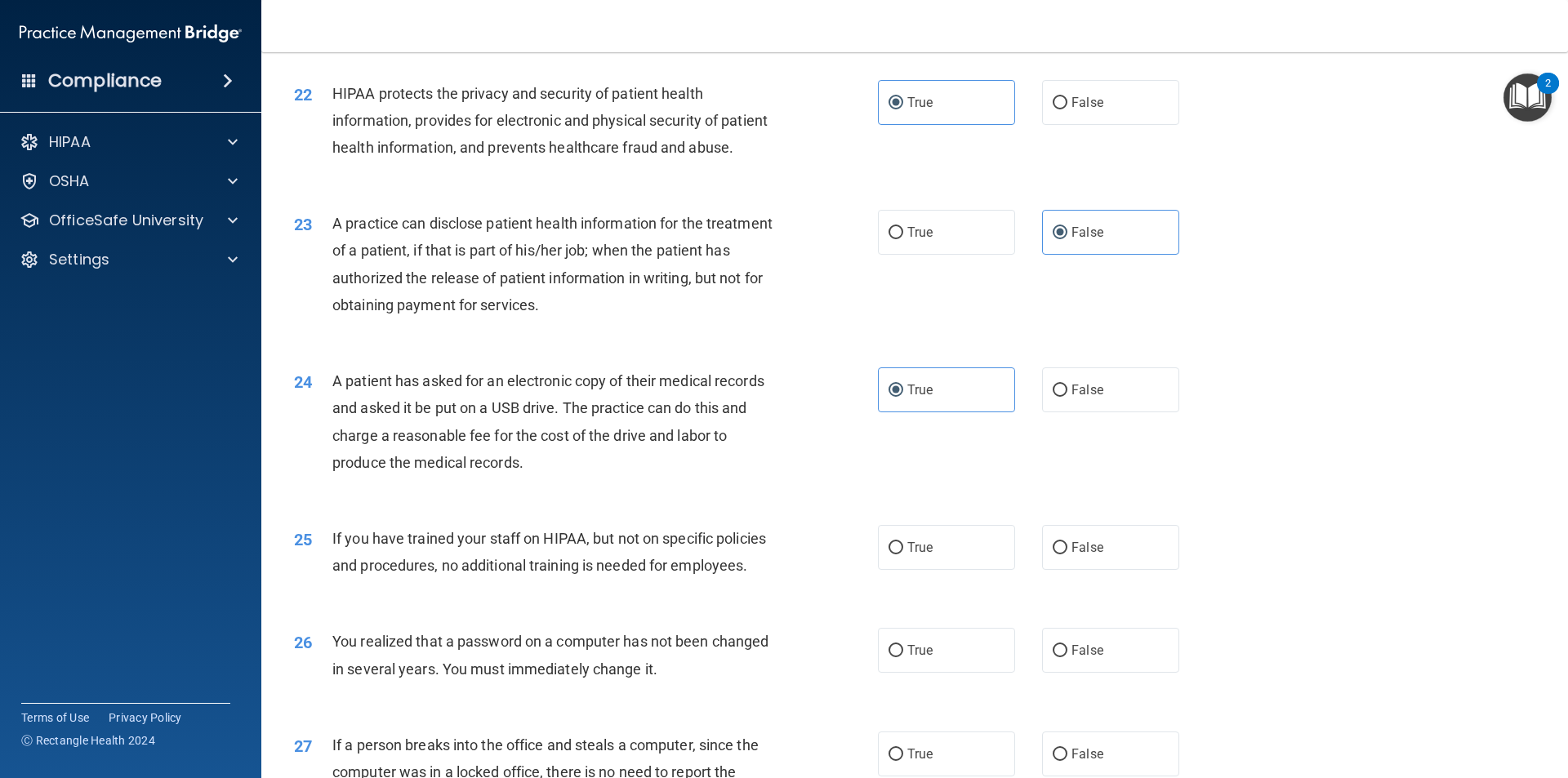
scroll to position [2592, 0]
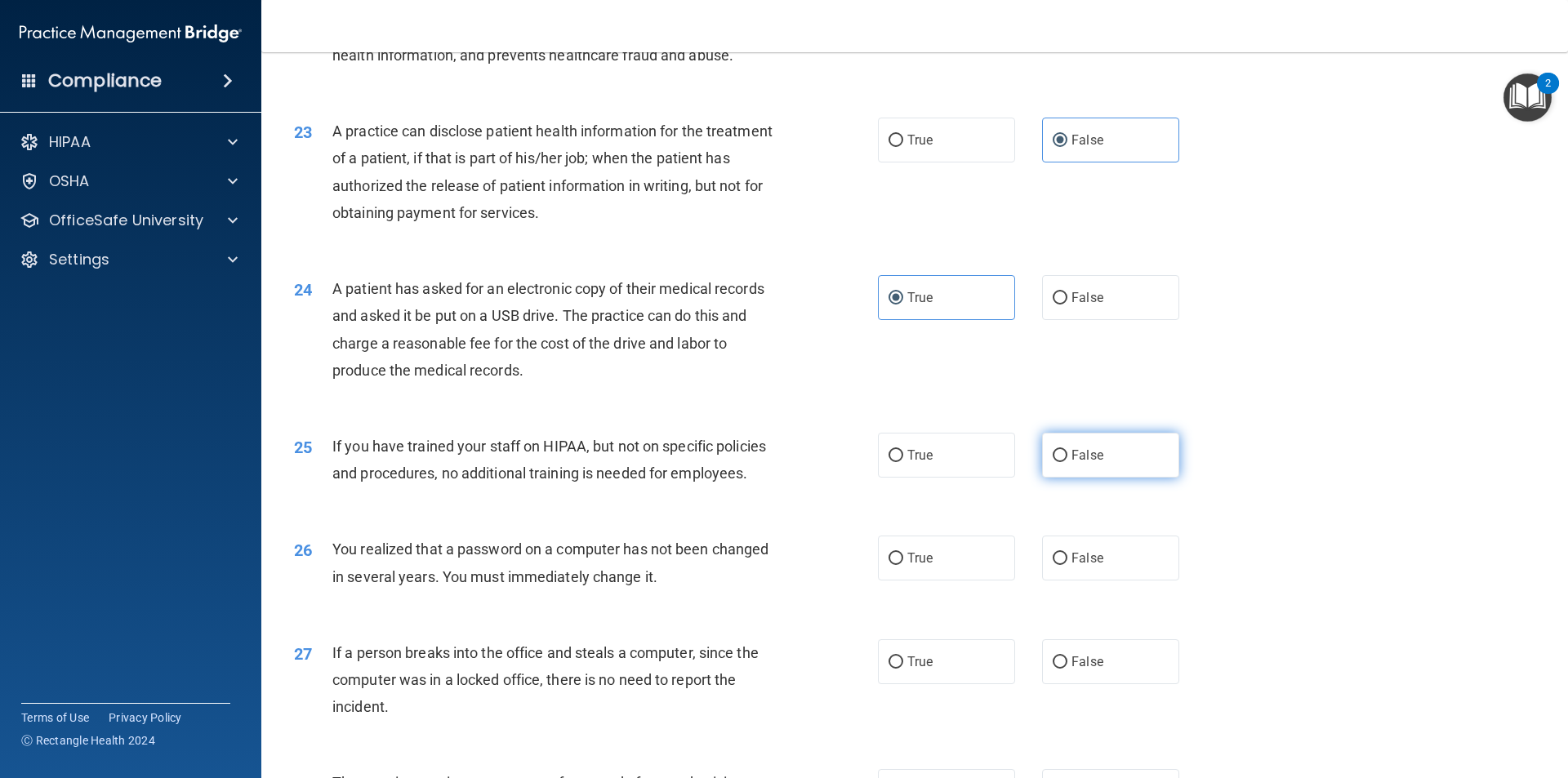
click at [1102, 458] on label "False" at bounding box center [1111, 455] width 138 height 45
click at [1067, 458] on input "False" at bounding box center [1060, 456] width 15 height 12
radio input "true"
click at [939, 576] on label "True" at bounding box center [947, 558] width 138 height 45
click at [903, 565] on input "True" at bounding box center [896, 558] width 15 height 12
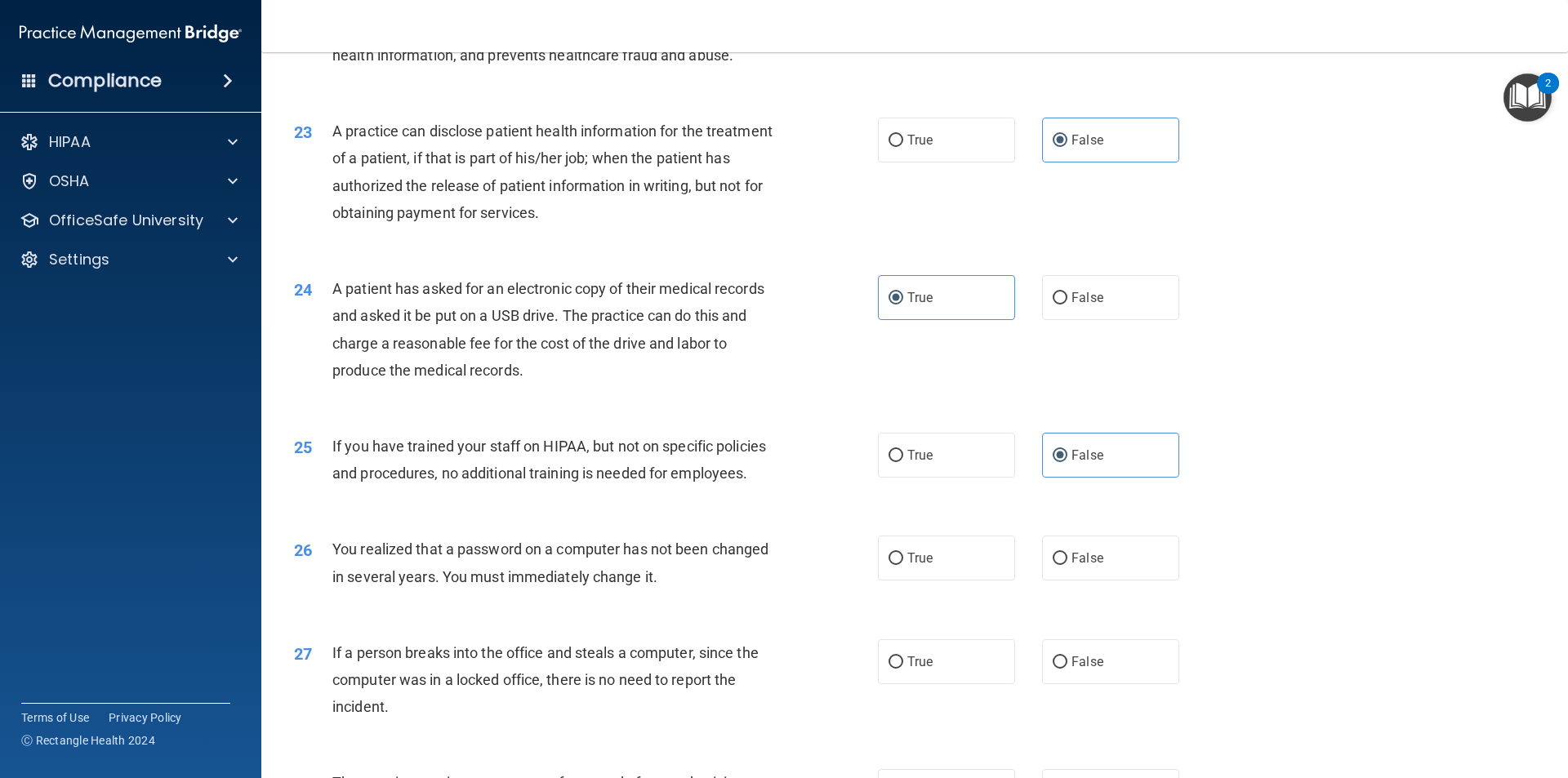
radio input "true"
click at [1077, 655] on span "False" at bounding box center [1087, 662] width 31 height 16
click at [1067, 657] on input "False" at bounding box center [1060, 663] width 15 height 12
radio input "true"
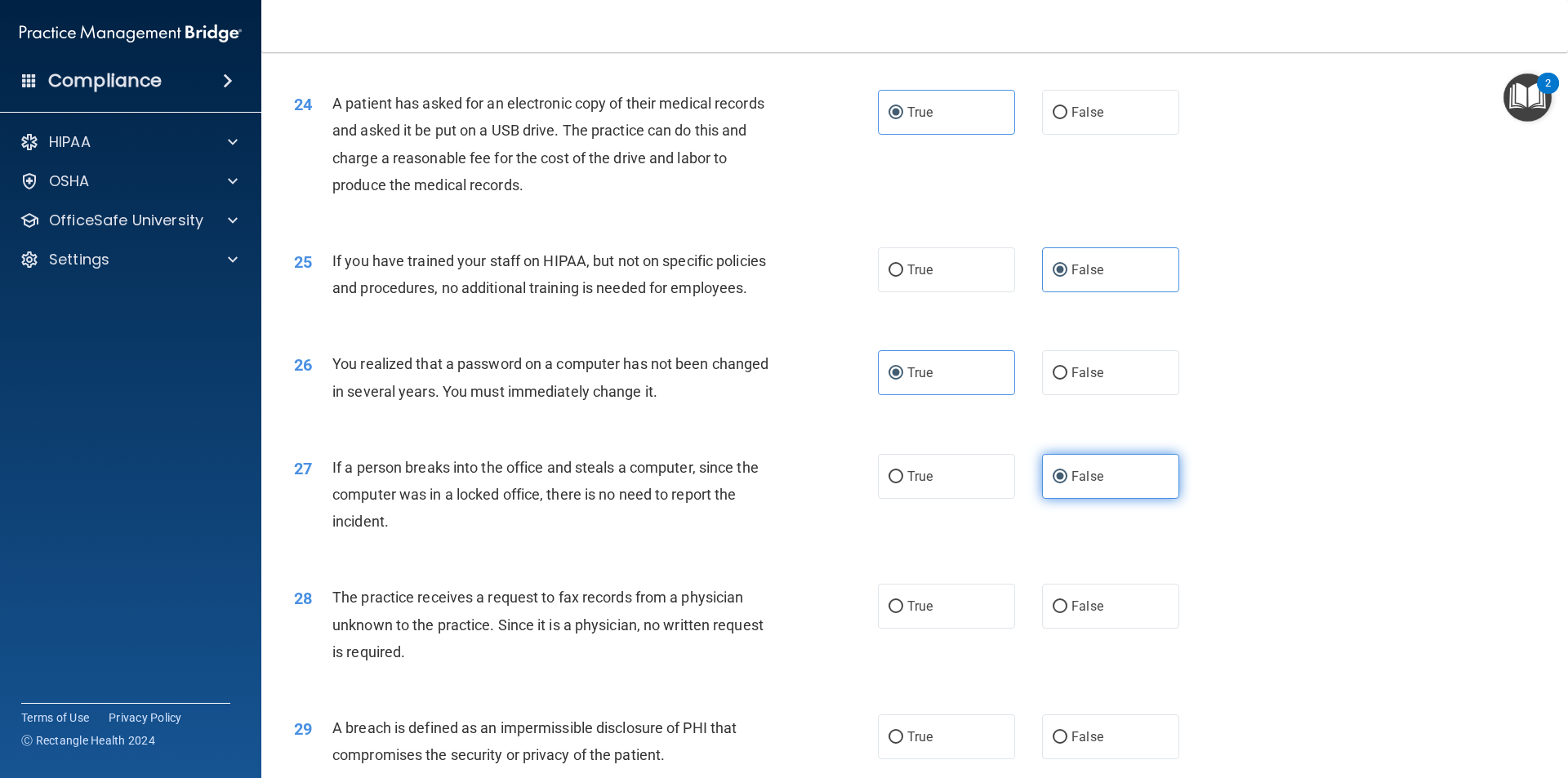
scroll to position [2869, 0]
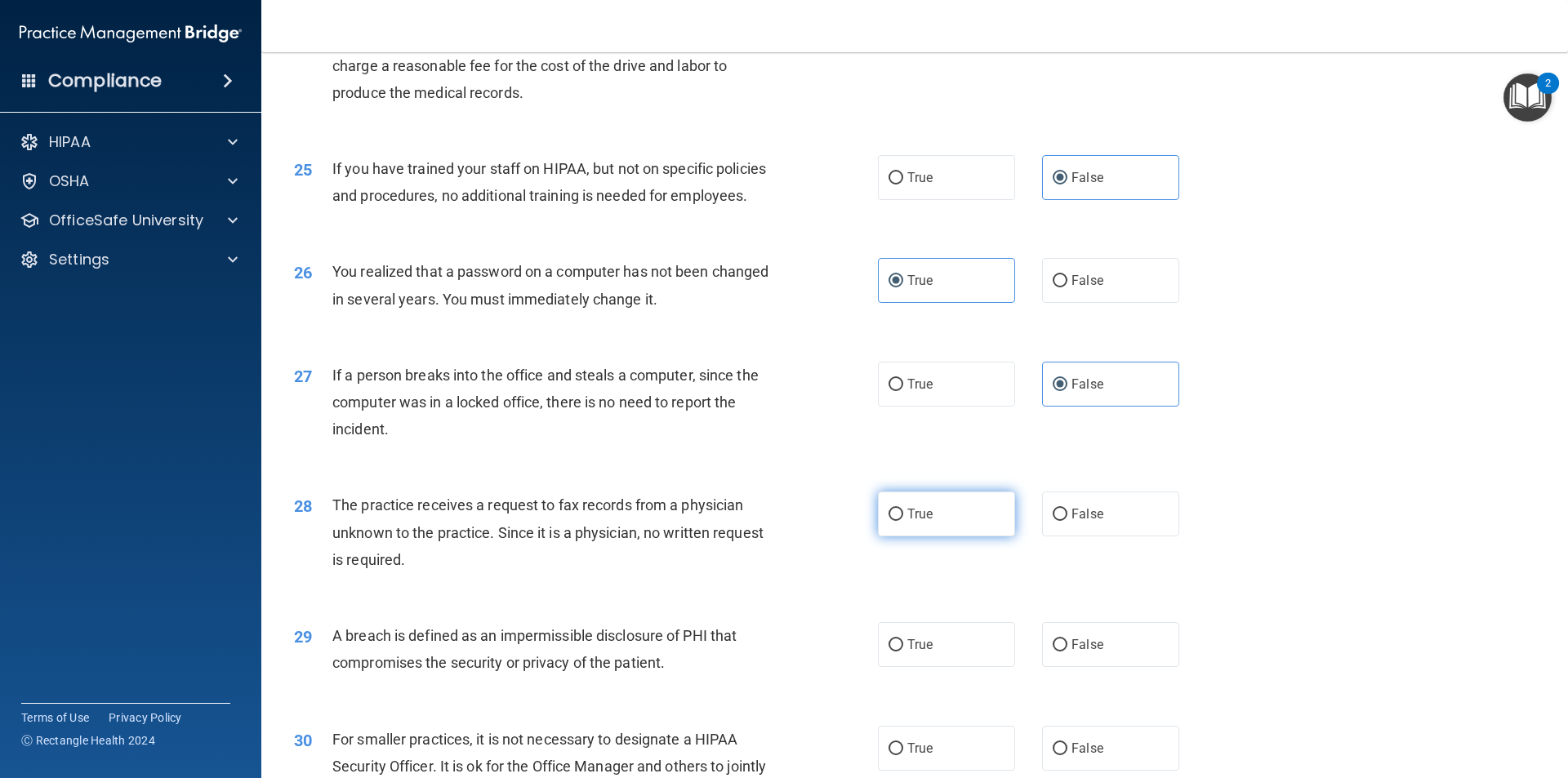
click at [981, 529] on label "True" at bounding box center [947, 514] width 138 height 45
click at [903, 521] on input "True" at bounding box center [896, 515] width 15 height 12
radio input "true"
click at [1083, 661] on label "False" at bounding box center [1111, 645] width 138 height 45
click at [1067, 652] on input "False" at bounding box center [1060, 645] width 15 height 12
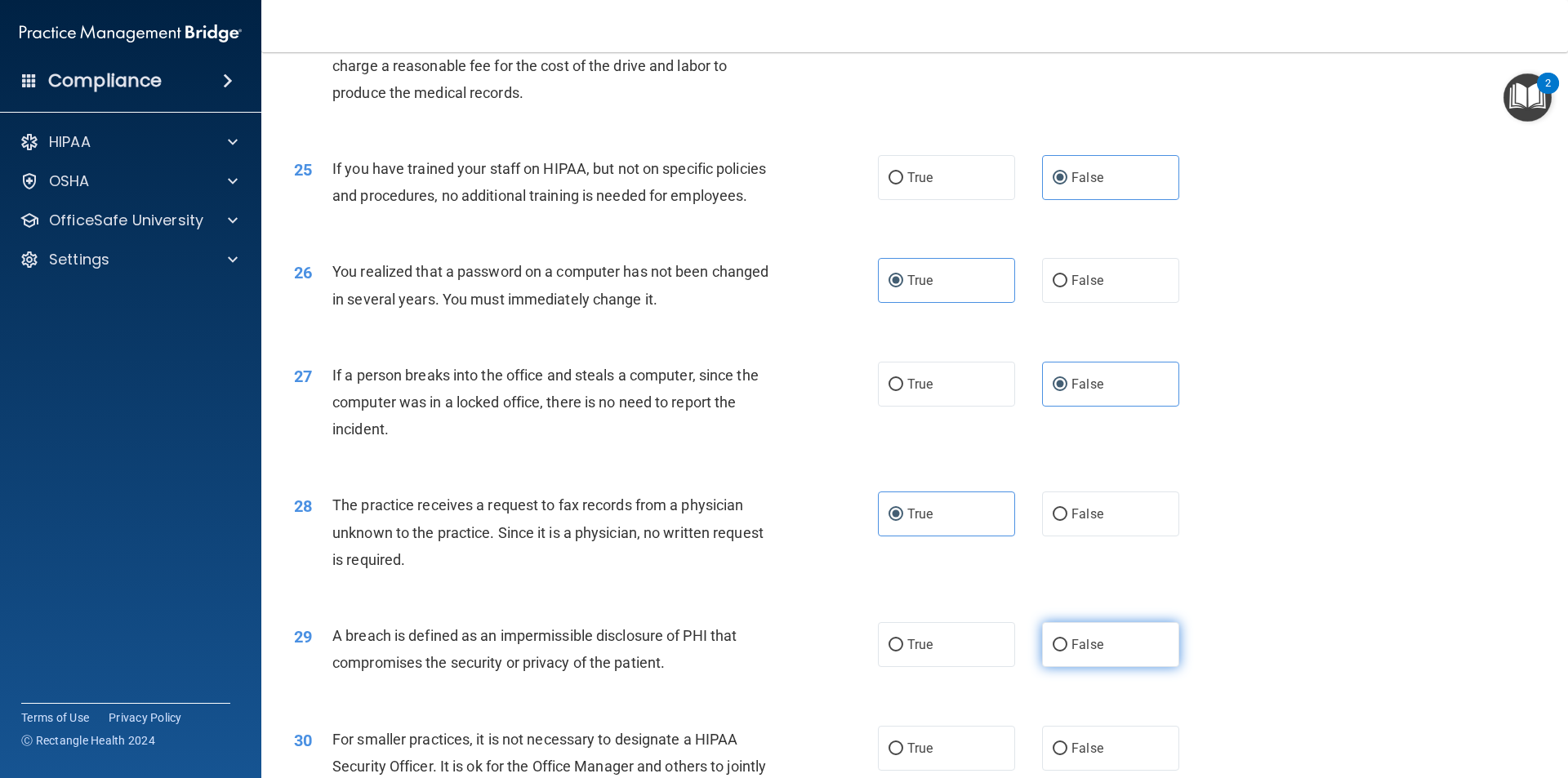
radio input "true"
click at [959, 722] on div "30 For smaller practices, it is not necessary to designate a HIPAA Security Off…" at bounding box center [914, 771] width 1266 height 131
click at [959, 728] on label "True" at bounding box center [947, 748] width 138 height 45
click at [903, 743] on input "True" at bounding box center [896, 749] width 15 height 12
radio input "true"
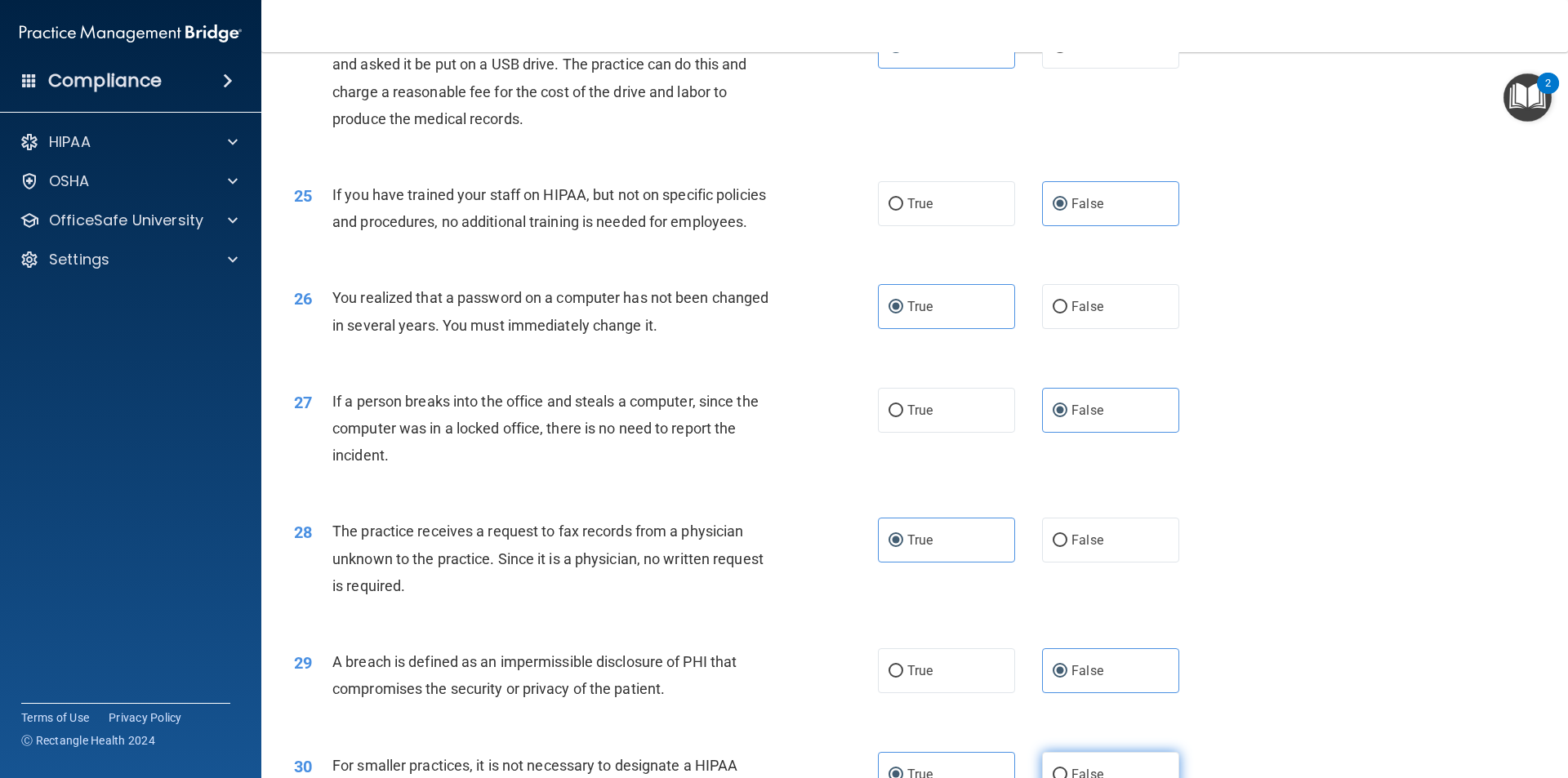
scroll to position [3033, 0]
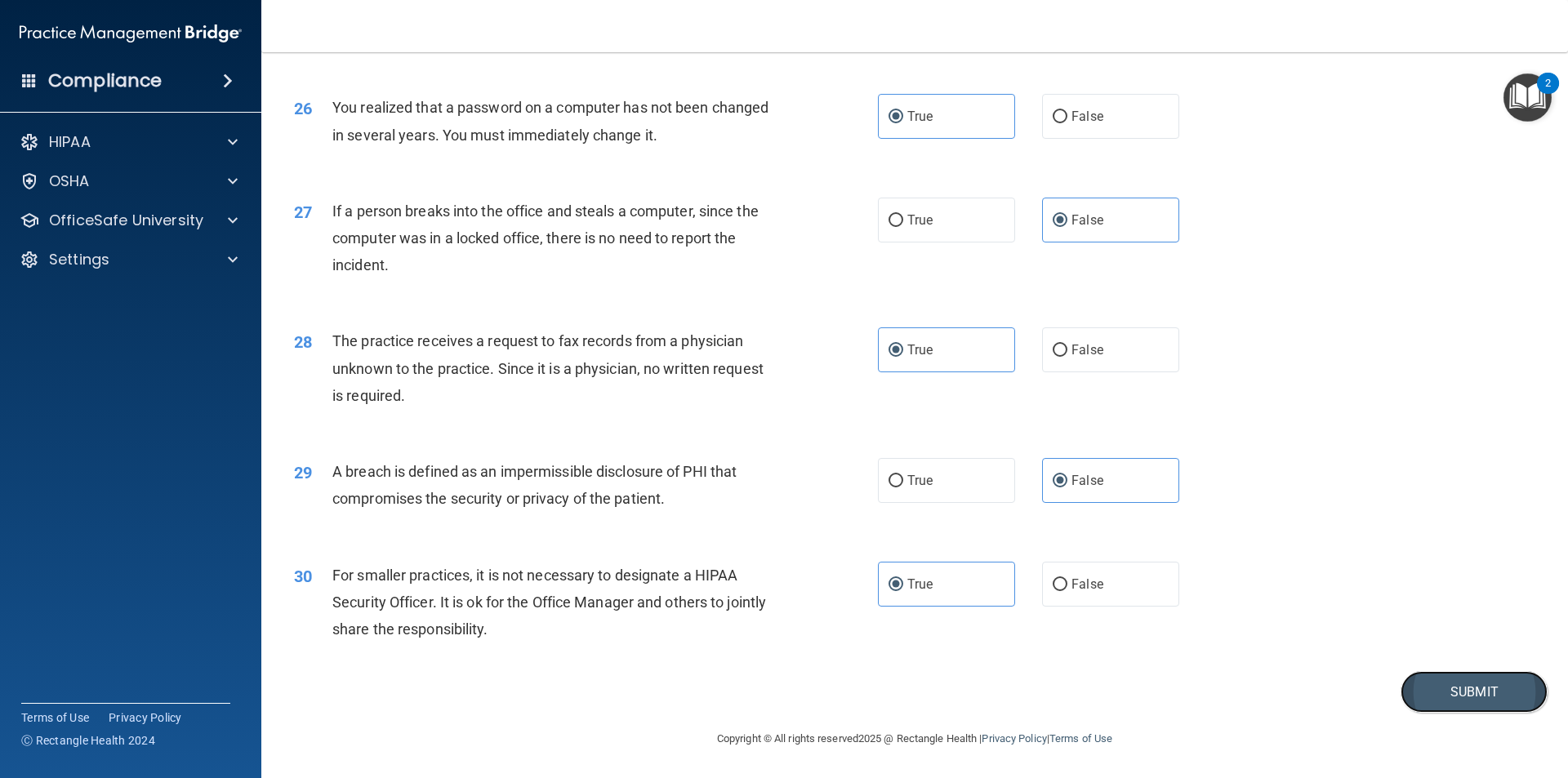
click at [1407, 691] on button "Submit" at bounding box center [1474, 692] width 147 height 41
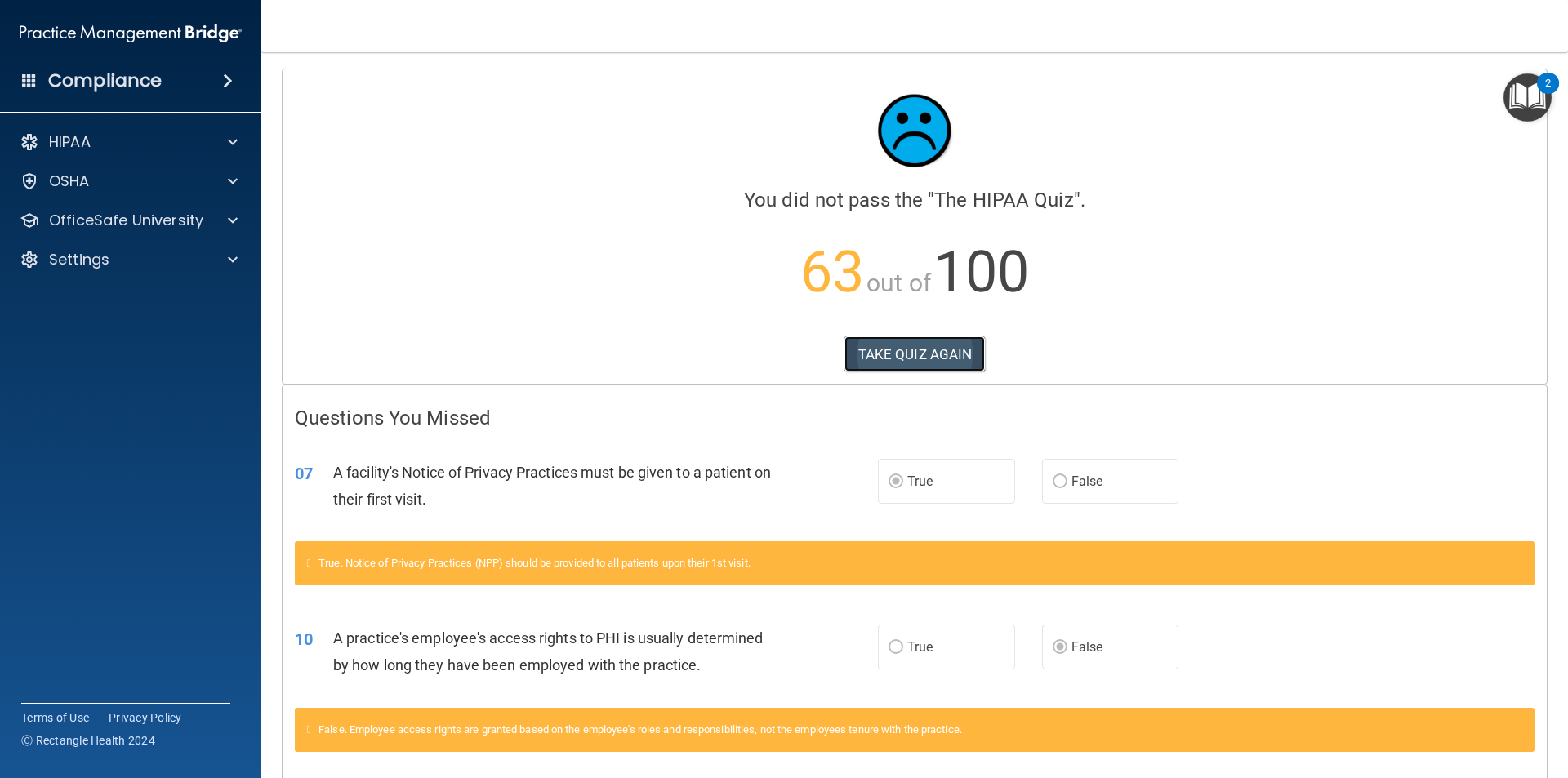
click at [962, 336] on button "TAKE QUIZ AGAIN" at bounding box center [914, 354] width 142 height 36
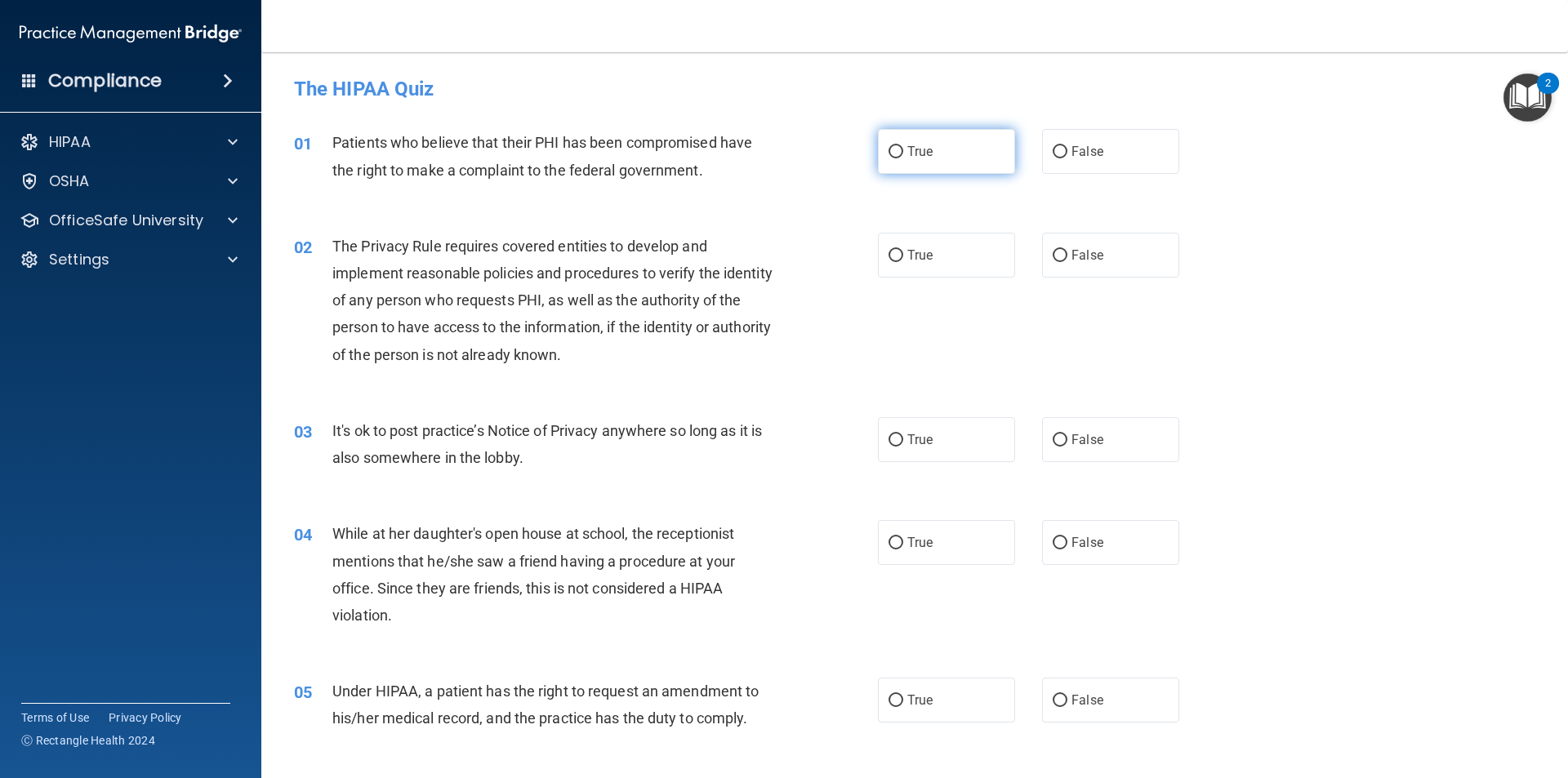
click at [957, 157] on label "True" at bounding box center [947, 152] width 138 height 45
click at [903, 157] on input "True" at bounding box center [896, 152] width 15 height 12
radio input "true"
click at [925, 256] on span "True" at bounding box center [919, 255] width 26 height 16
click at [903, 256] on input "True" at bounding box center [896, 256] width 15 height 12
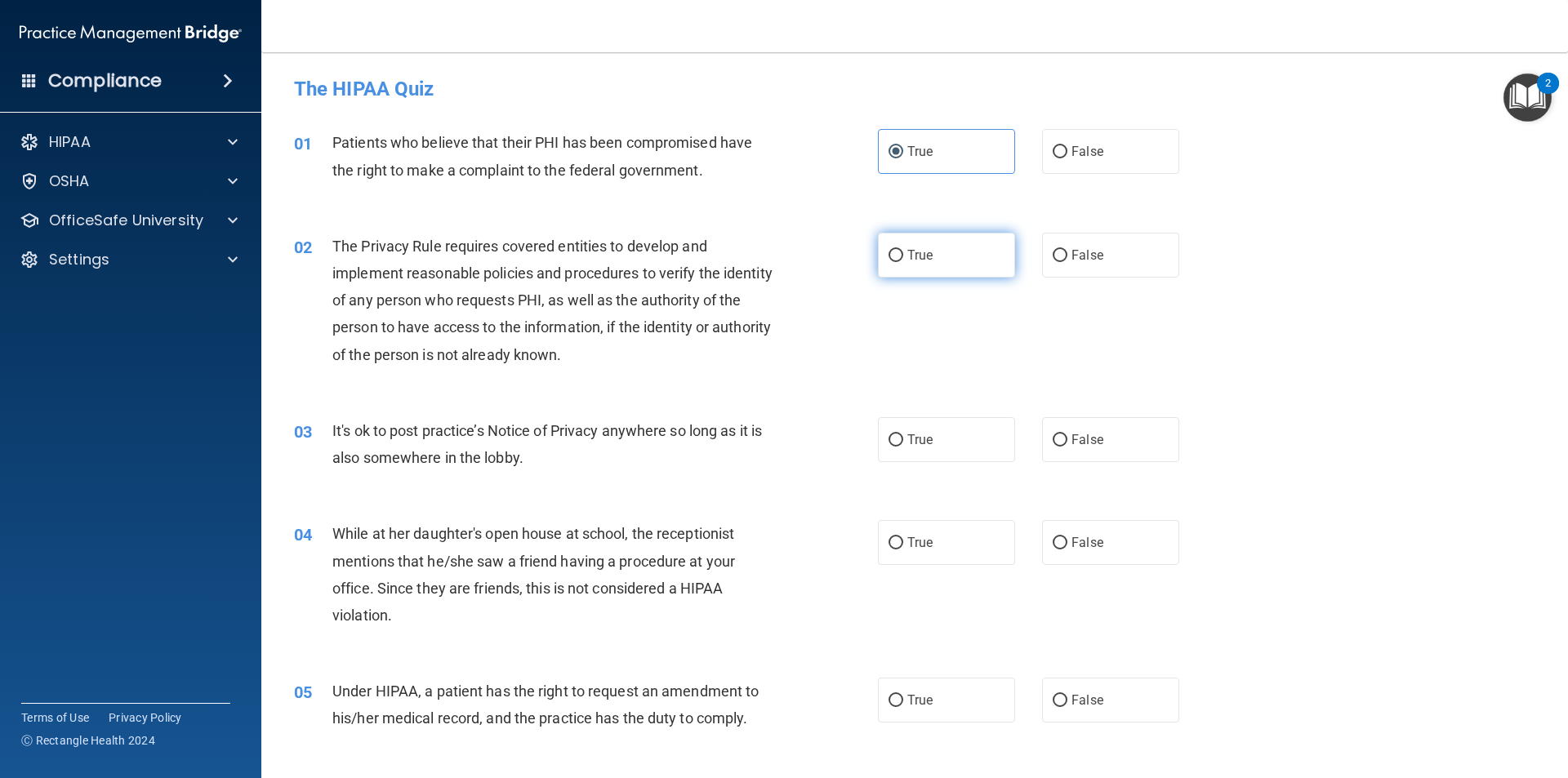
radio input "true"
click at [1088, 428] on label "False" at bounding box center [1111, 440] width 138 height 45
click at [1067, 434] on input "False" at bounding box center [1060, 440] width 15 height 12
radio input "true"
click at [1093, 534] on label "False" at bounding box center [1111, 543] width 138 height 45
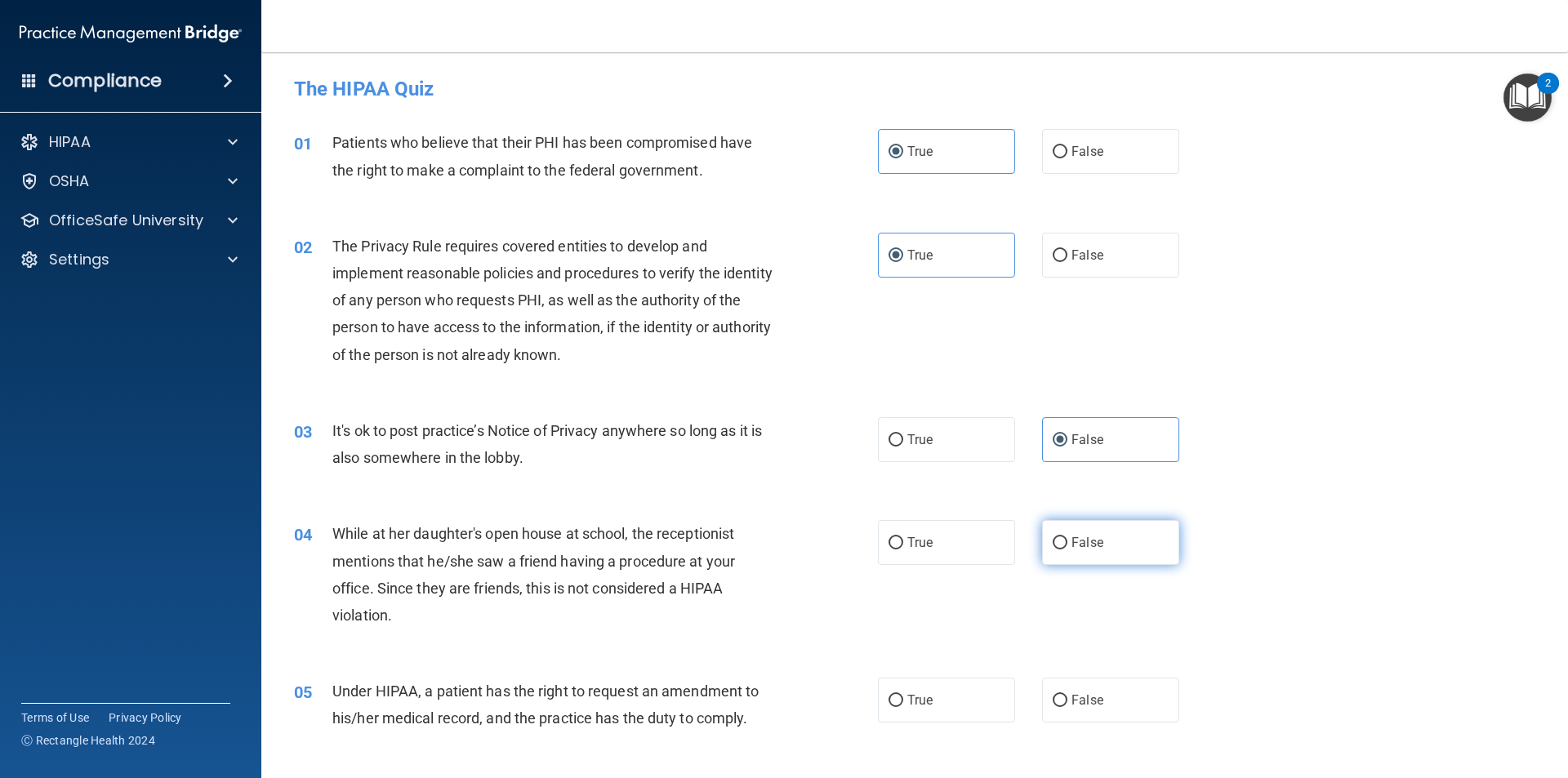
click at [1067, 538] on input "False" at bounding box center [1060, 544] width 15 height 12
radio input "true"
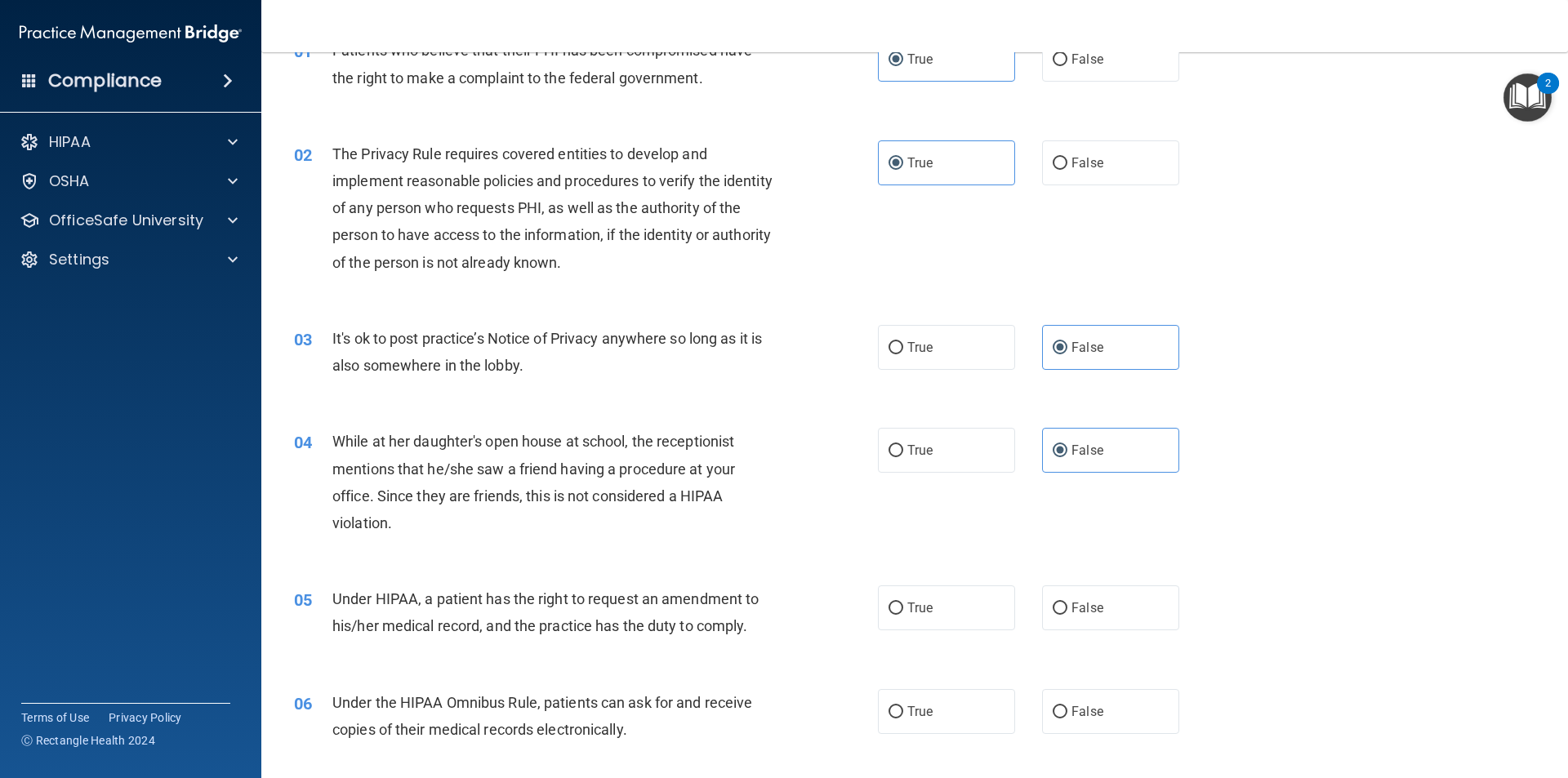
scroll to position [186, 0]
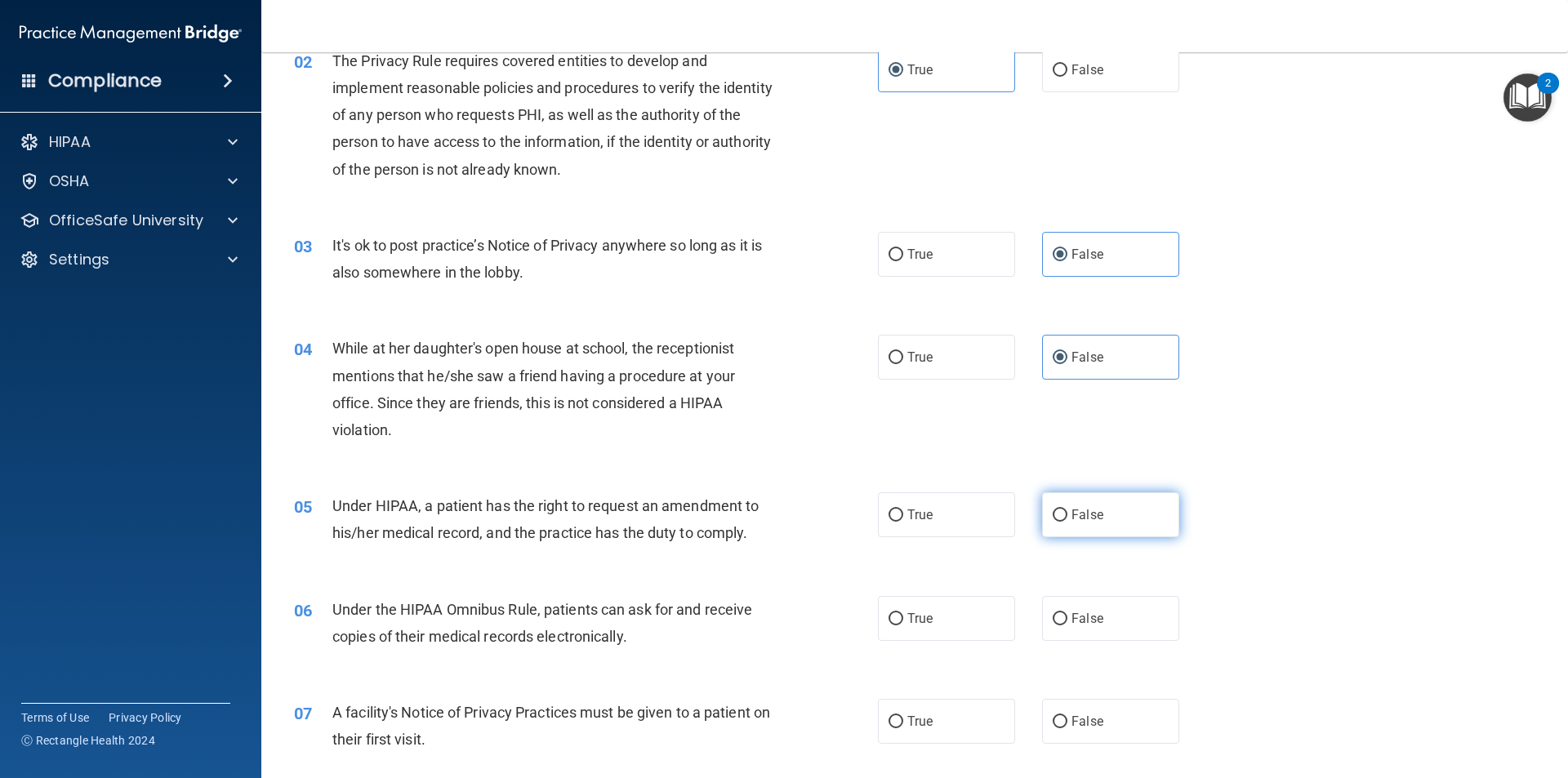
click at [1106, 528] on label "False" at bounding box center [1111, 515] width 138 height 45
click at [1067, 522] on input "False" at bounding box center [1060, 515] width 15 height 12
radio input "true"
click at [950, 607] on label "True" at bounding box center [947, 619] width 138 height 45
click at [903, 613] on input "True" at bounding box center [896, 619] width 15 height 12
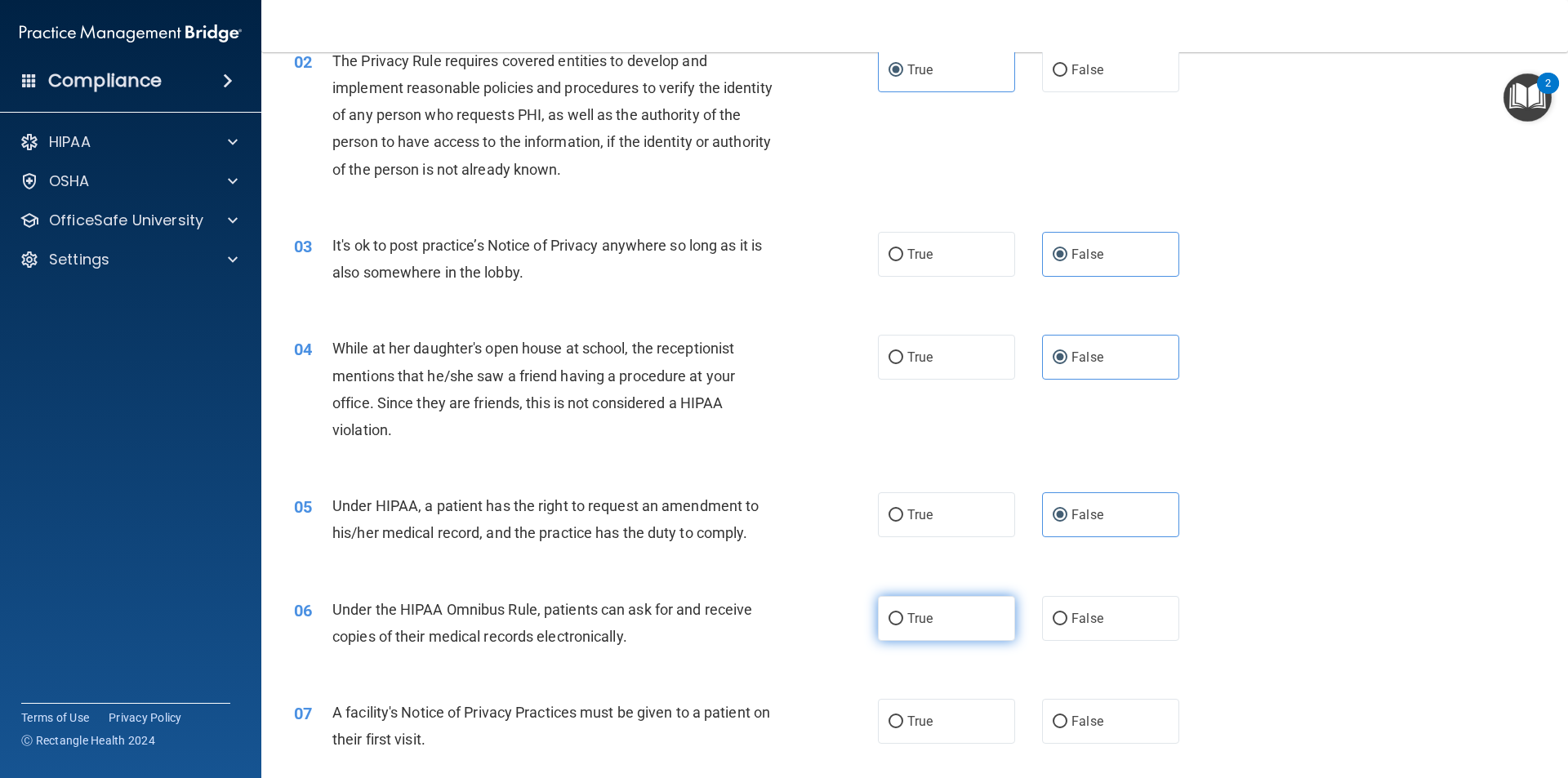
radio input "true"
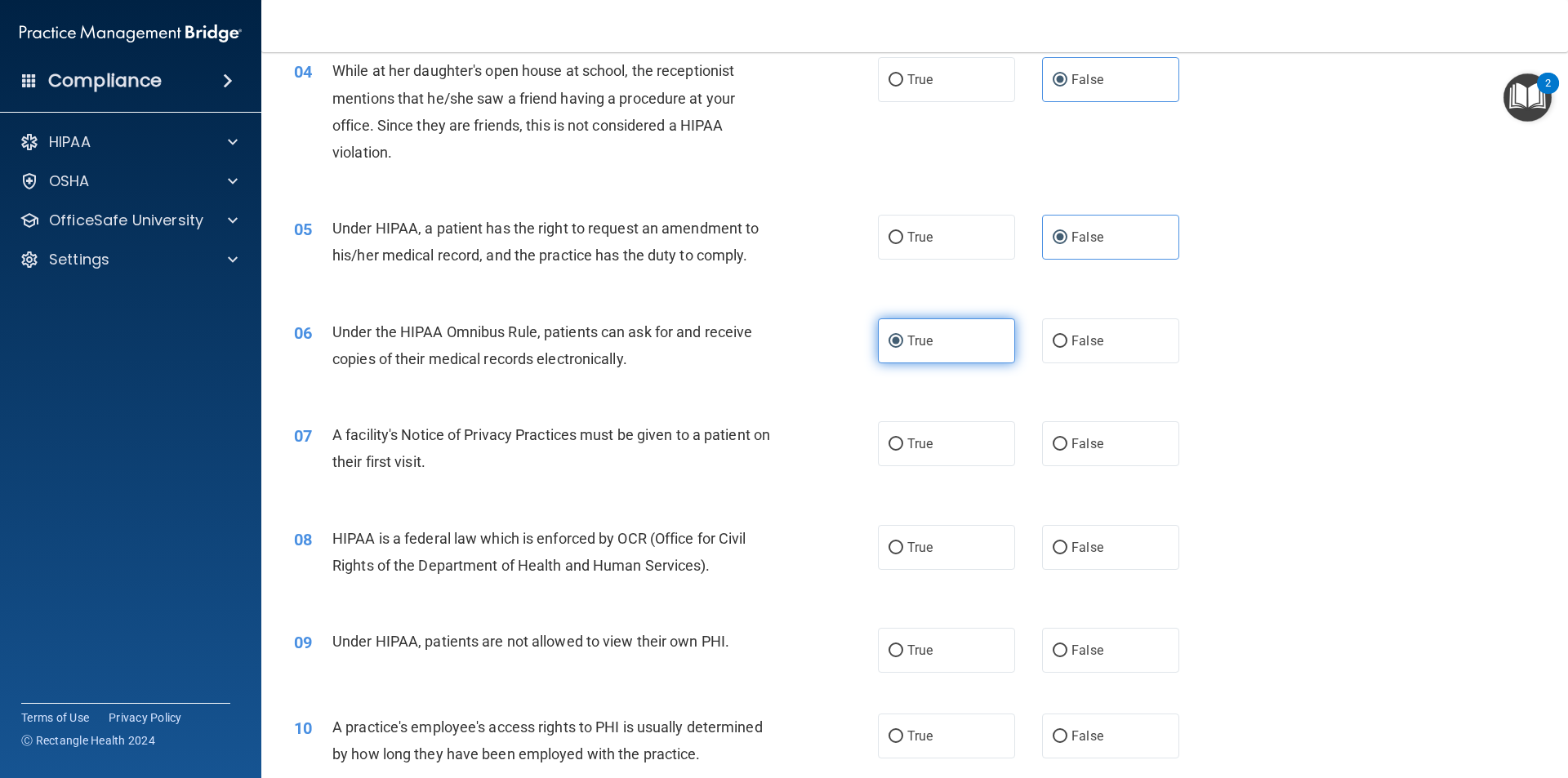
scroll to position [555, 0]
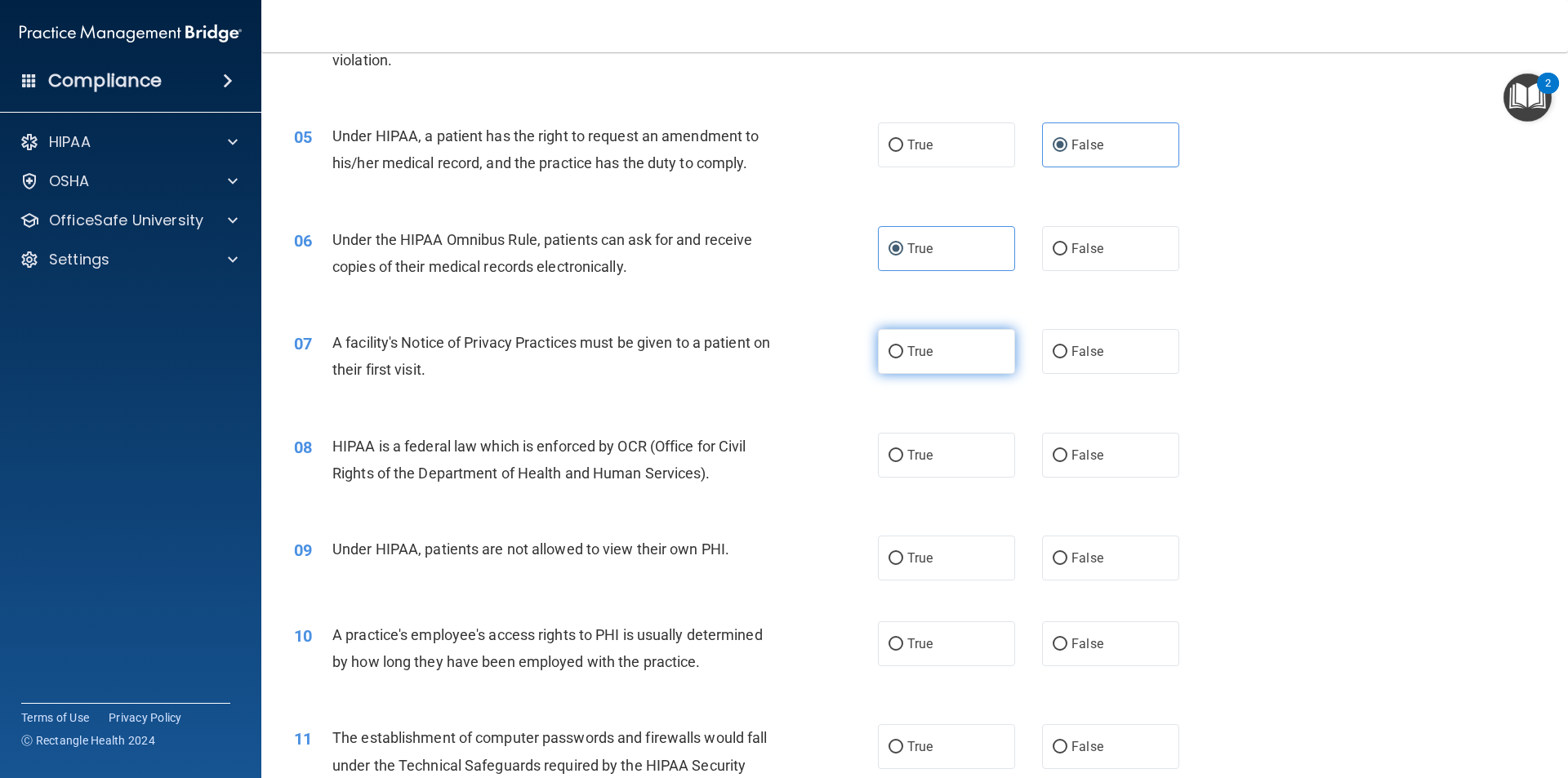
click at [951, 361] on label "True" at bounding box center [947, 351] width 138 height 45
click at [903, 359] on input "True" at bounding box center [896, 352] width 15 height 12
radio input "true"
click at [947, 450] on label "True" at bounding box center [947, 455] width 138 height 45
click at [903, 450] on input "True" at bounding box center [896, 456] width 15 height 12
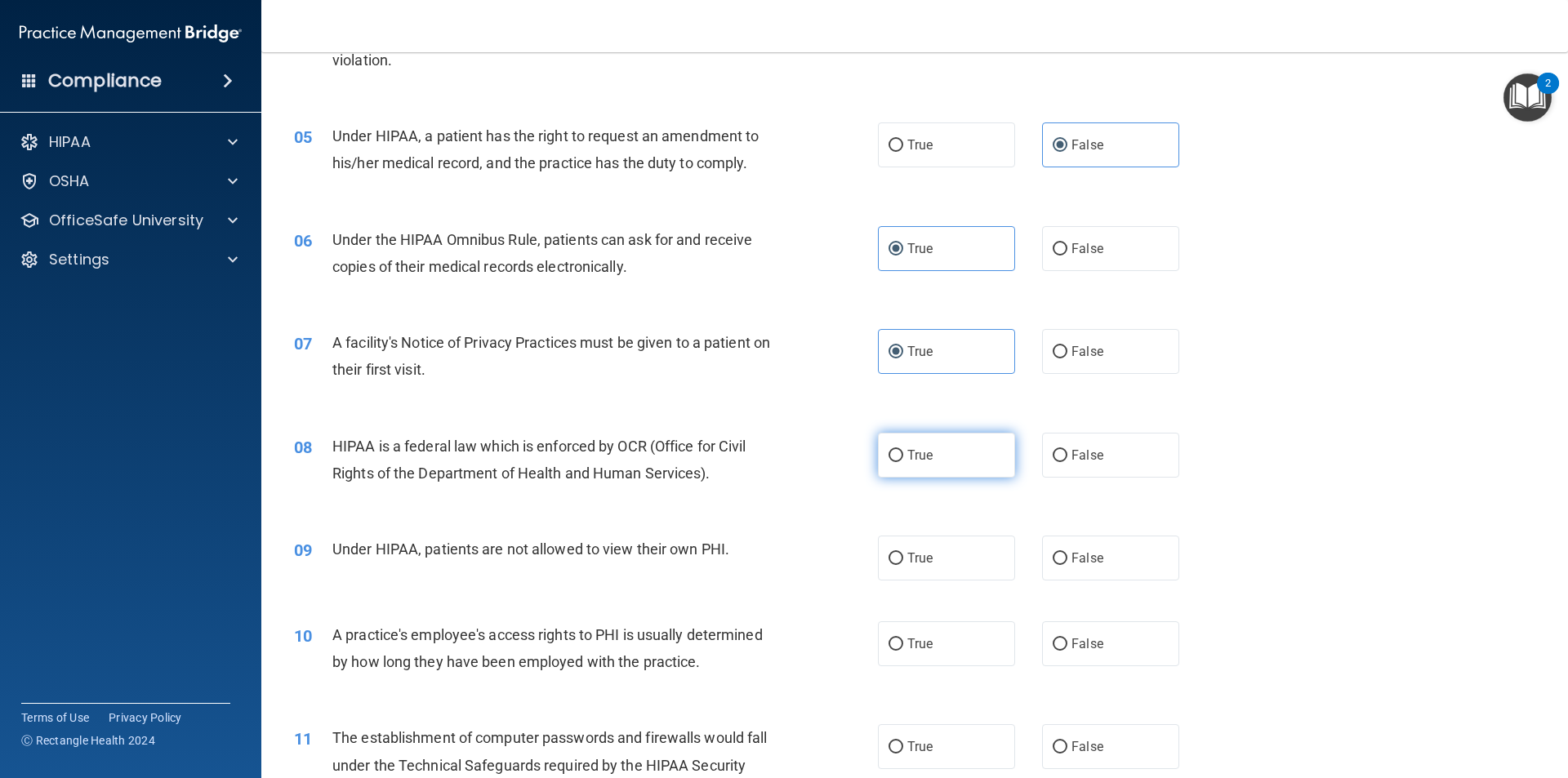
radio input "true"
click at [1107, 543] on label "False" at bounding box center [1111, 558] width 138 height 45
click at [1067, 553] on input "False" at bounding box center [1060, 558] width 15 height 12
radio input "true"
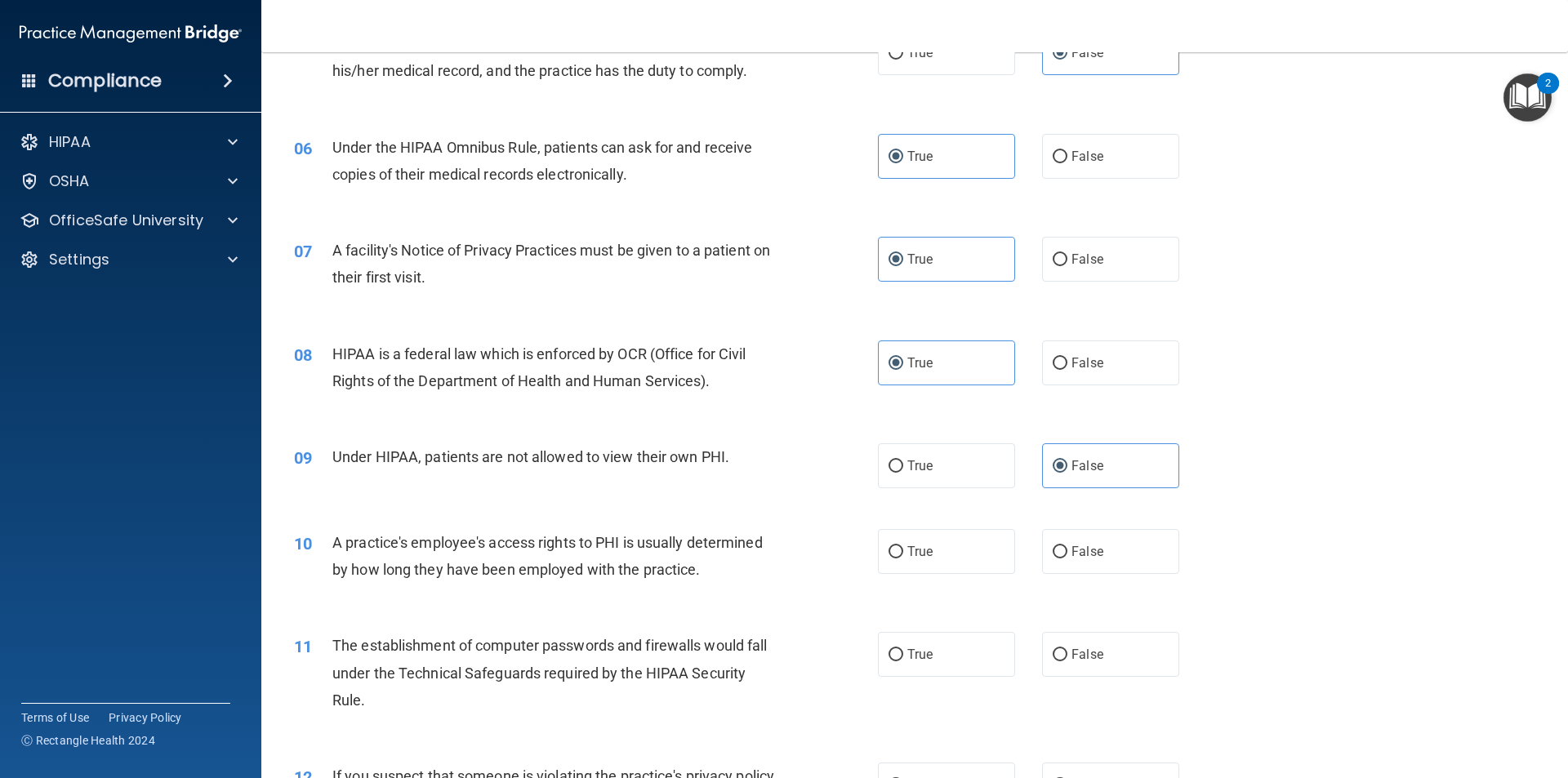
scroll to position [741, 0]
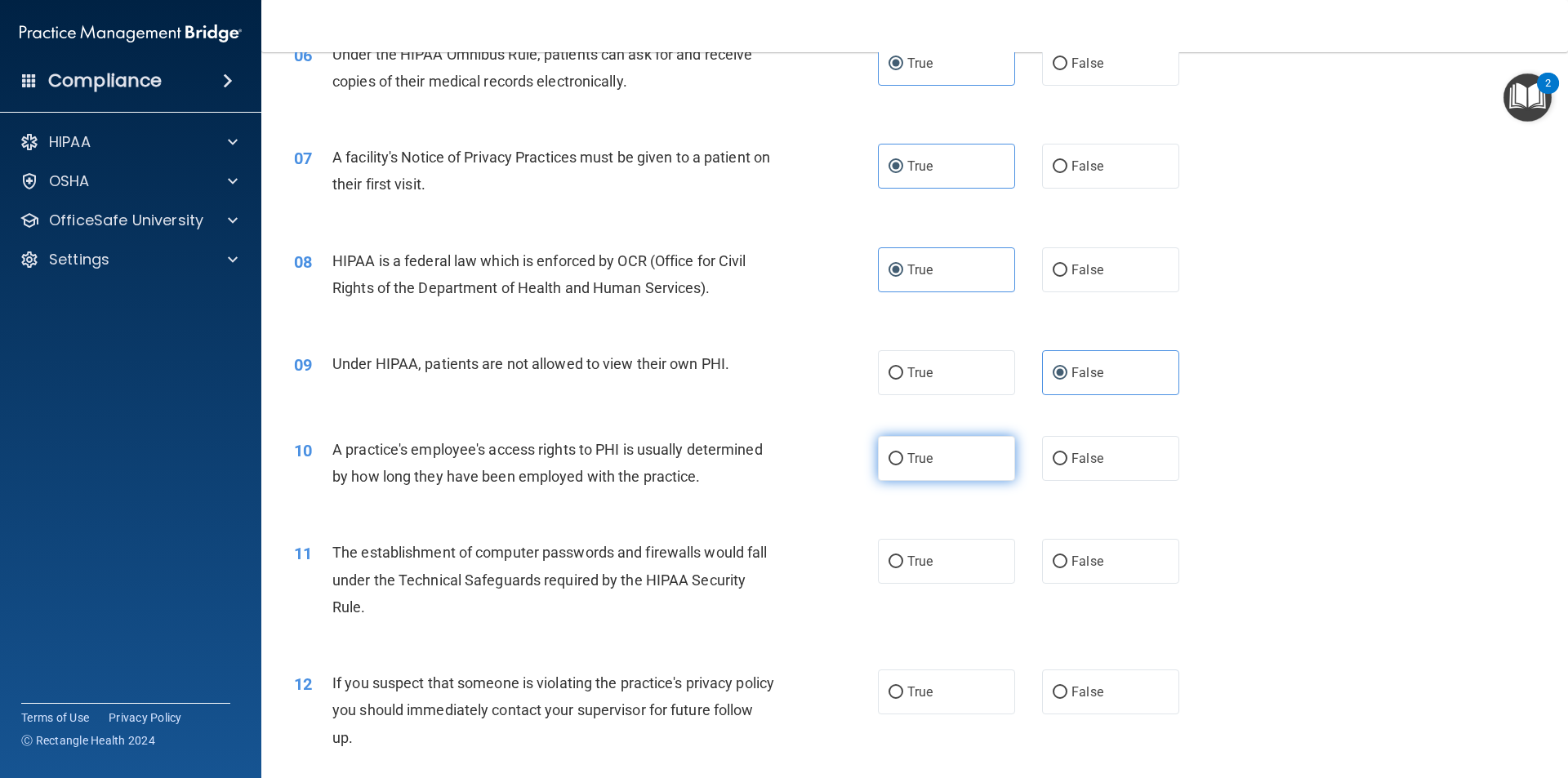
click at [942, 478] on label "True" at bounding box center [947, 458] width 138 height 45
click at [903, 466] on input "True" at bounding box center [896, 459] width 15 height 12
radio input "true"
click at [1064, 448] on label "False" at bounding box center [1111, 458] width 138 height 45
click at [1064, 453] on input "False" at bounding box center [1060, 459] width 15 height 12
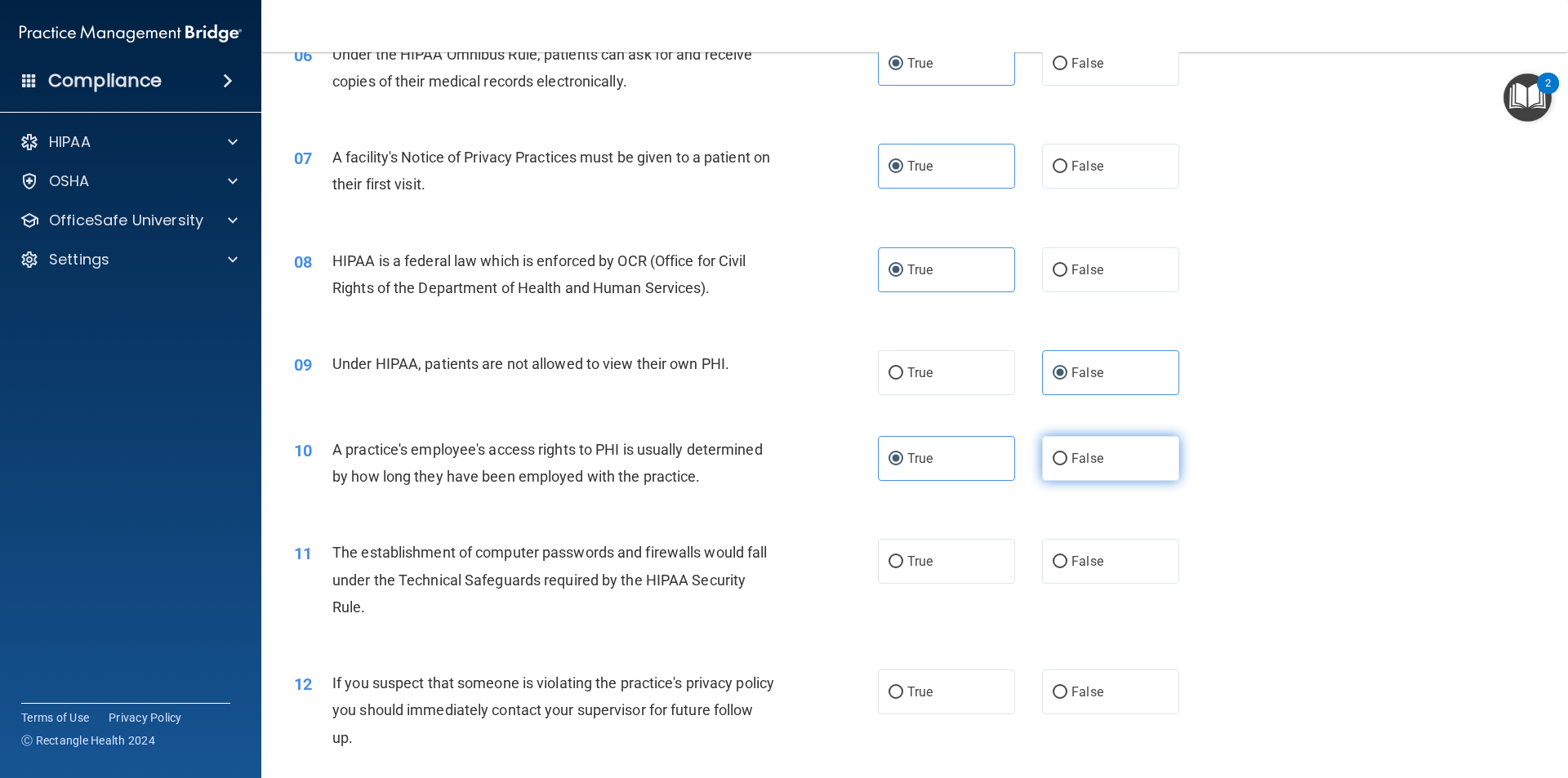
radio input "true"
radio input "false"
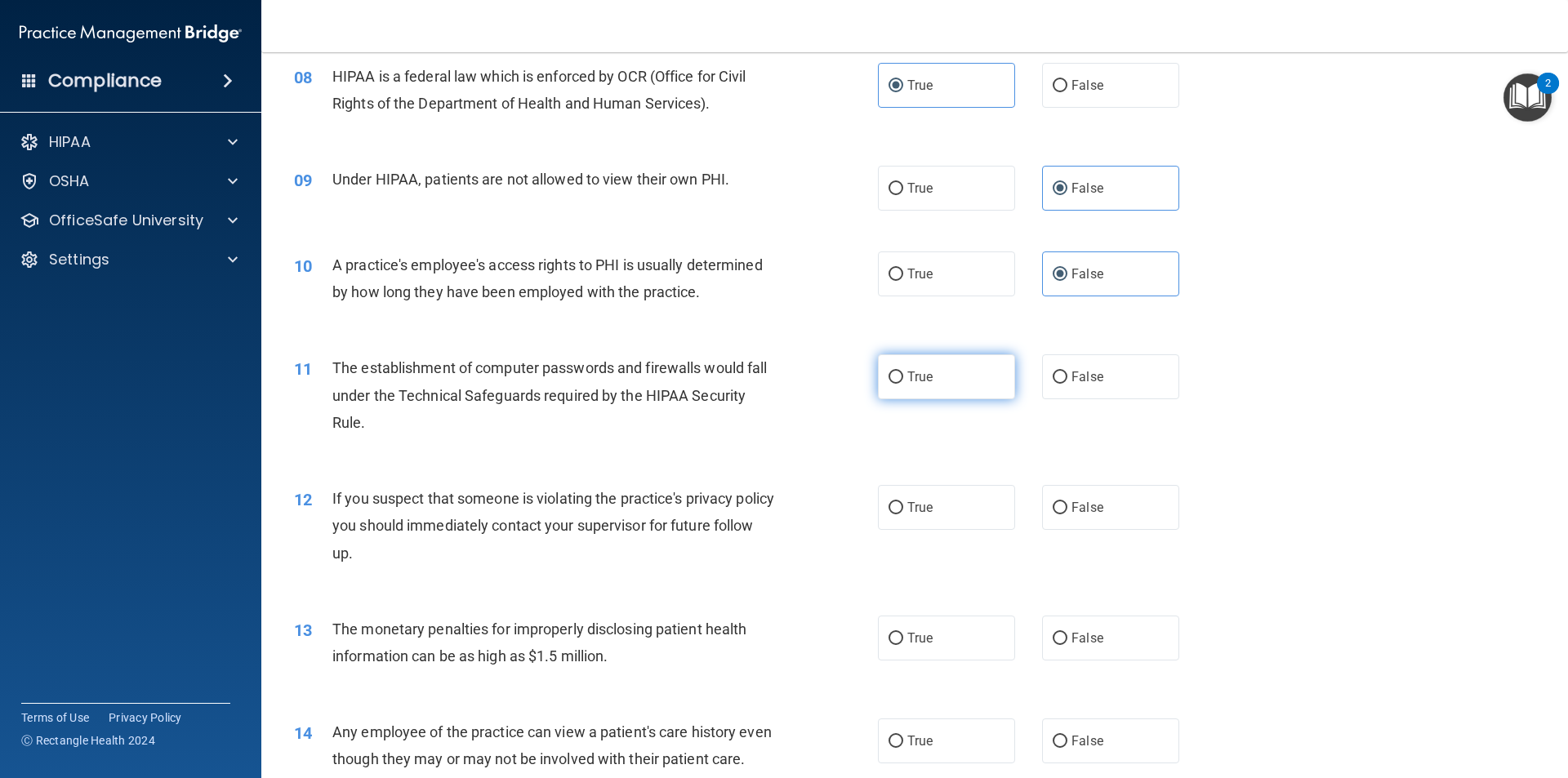
click at [902, 386] on label "True" at bounding box center [947, 377] width 138 height 45
click at [902, 384] on input "True" at bounding box center [896, 378] width 15 height 12
radio input "true"
click at [909, 506] on span "True" at bounding box center [919, 507] width 26 height 16
click at [903, 506] on input "True" at bounding box center [896, 508] width 15 height 12
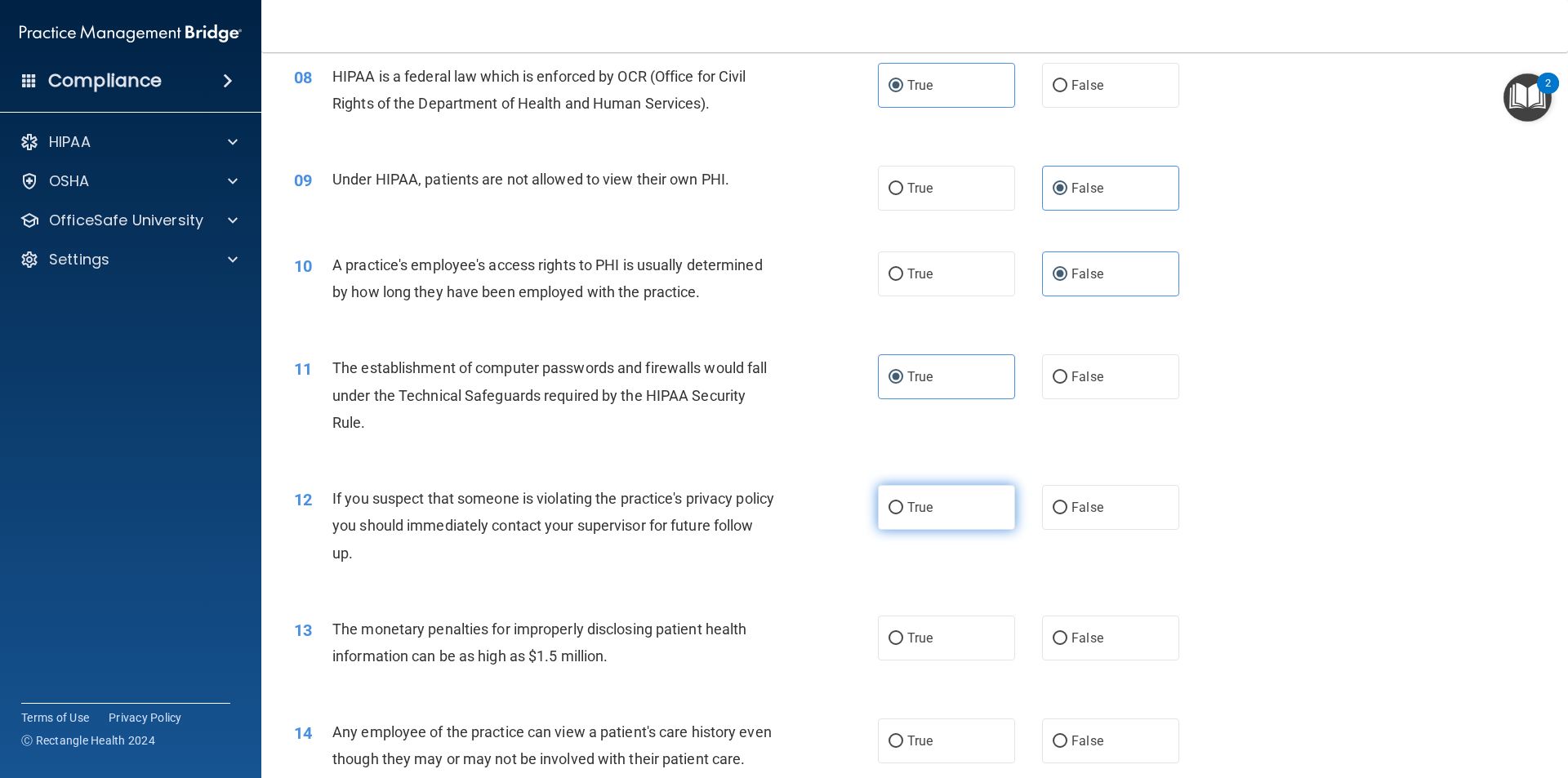
radio input "true"
click at [939, 647] on label "True" at bounding box center [947, 638] width 138 height 45
click at [903, 645] on input "True" at bounding box center [896, 639] width 15 height 12
radio input "true"
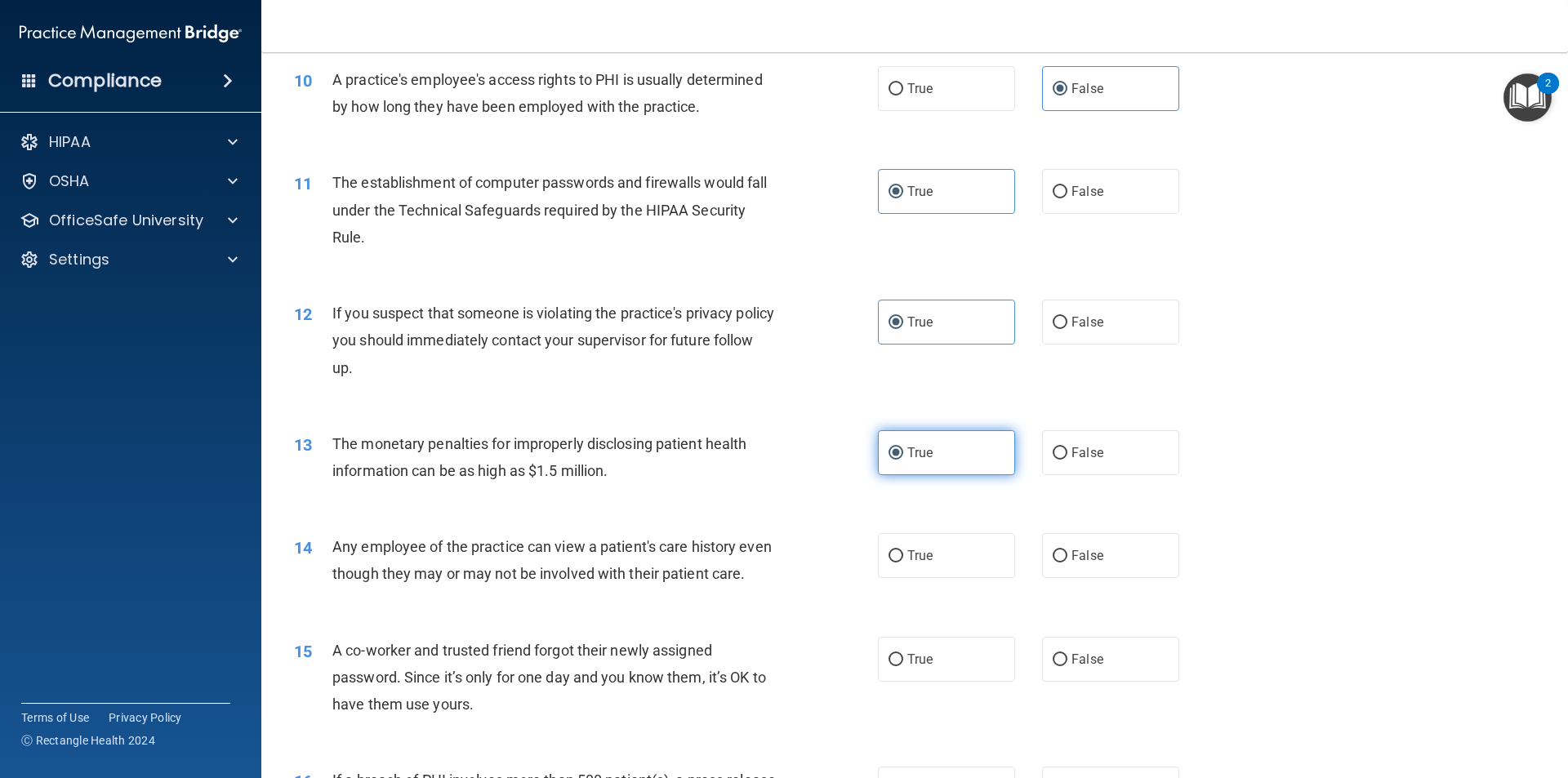
scroll to position [1203, 0]
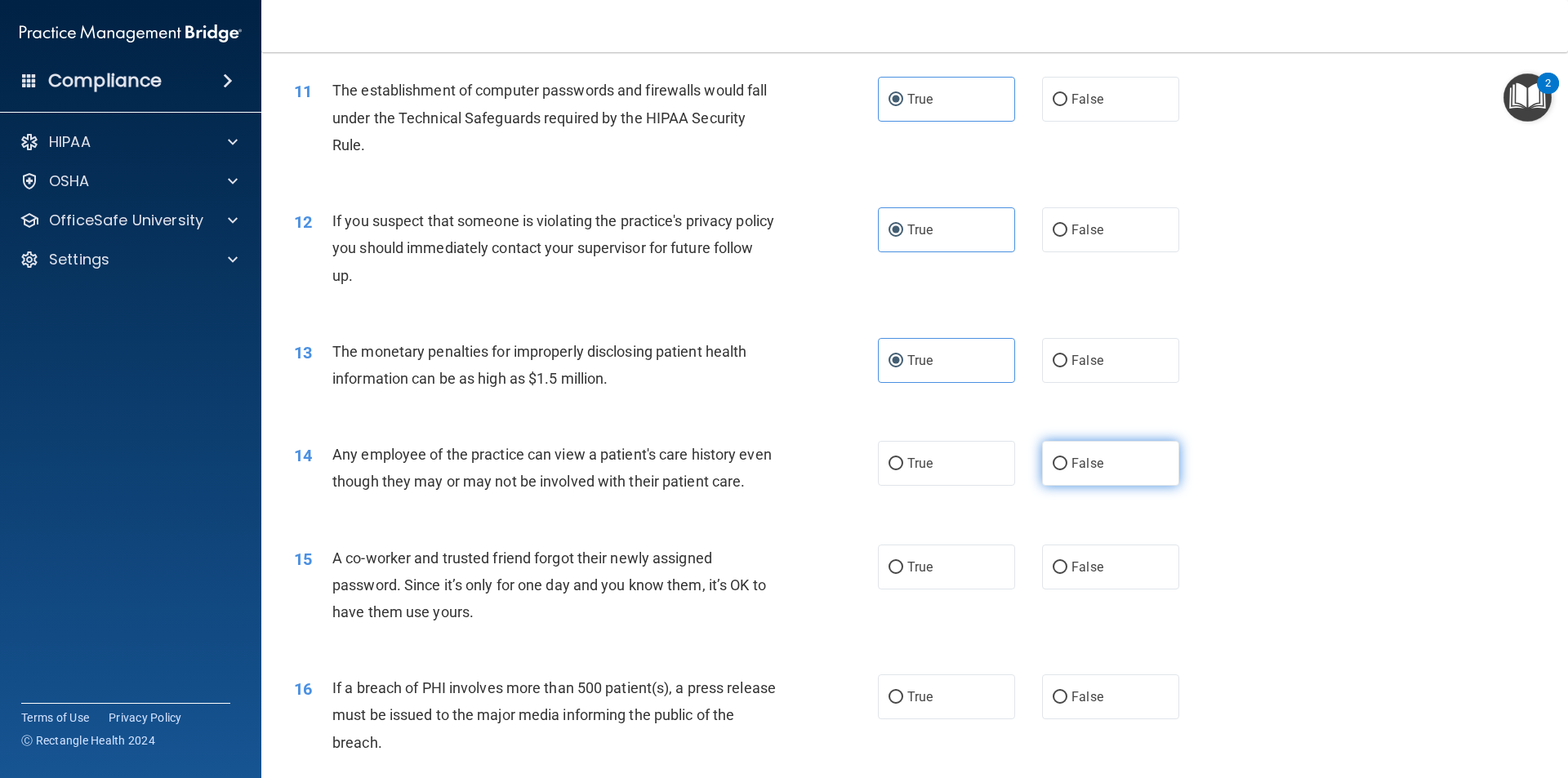
click at [1117, 469] on label "False" at bounding box center [1111, 463] width 138 height 45
click at [1067, 469] on input "False" at bounding box center [1060, 464] width 15 height 12
radio input "true"
click at [1049, 552] on label "False" at bounding box center [1111, 568] width 138 height 45
click at [1053, 562] on input "False" at bounding box center [1060, 568] width 15 height 12
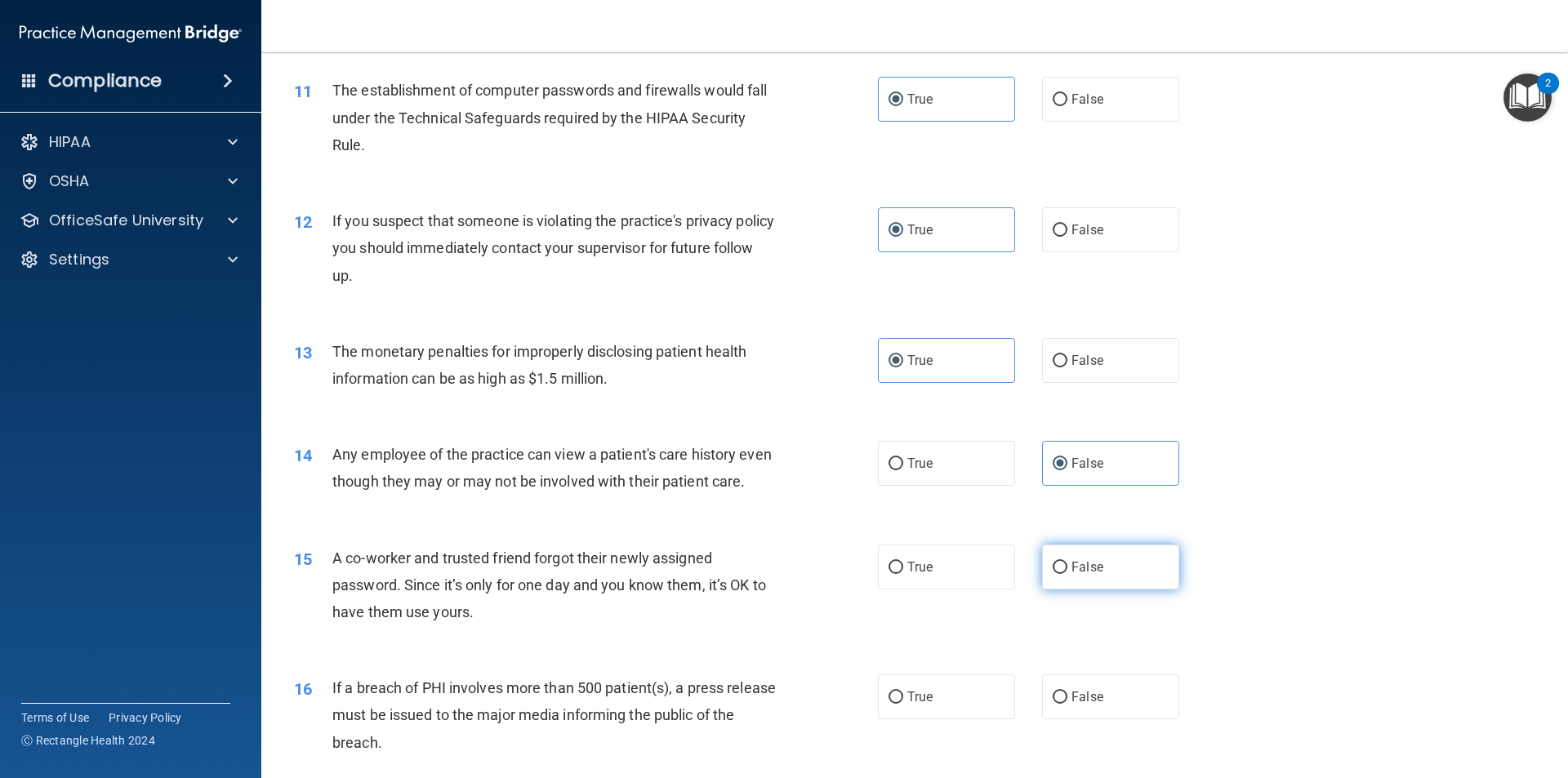
radio input "true"
click at [946, 689] on label "True" at bounding box center [947, 697] width 138 height 45
click at [903, 692] on input "True" at bounding box center [896, 698] width 15 height 12
radio input "true"
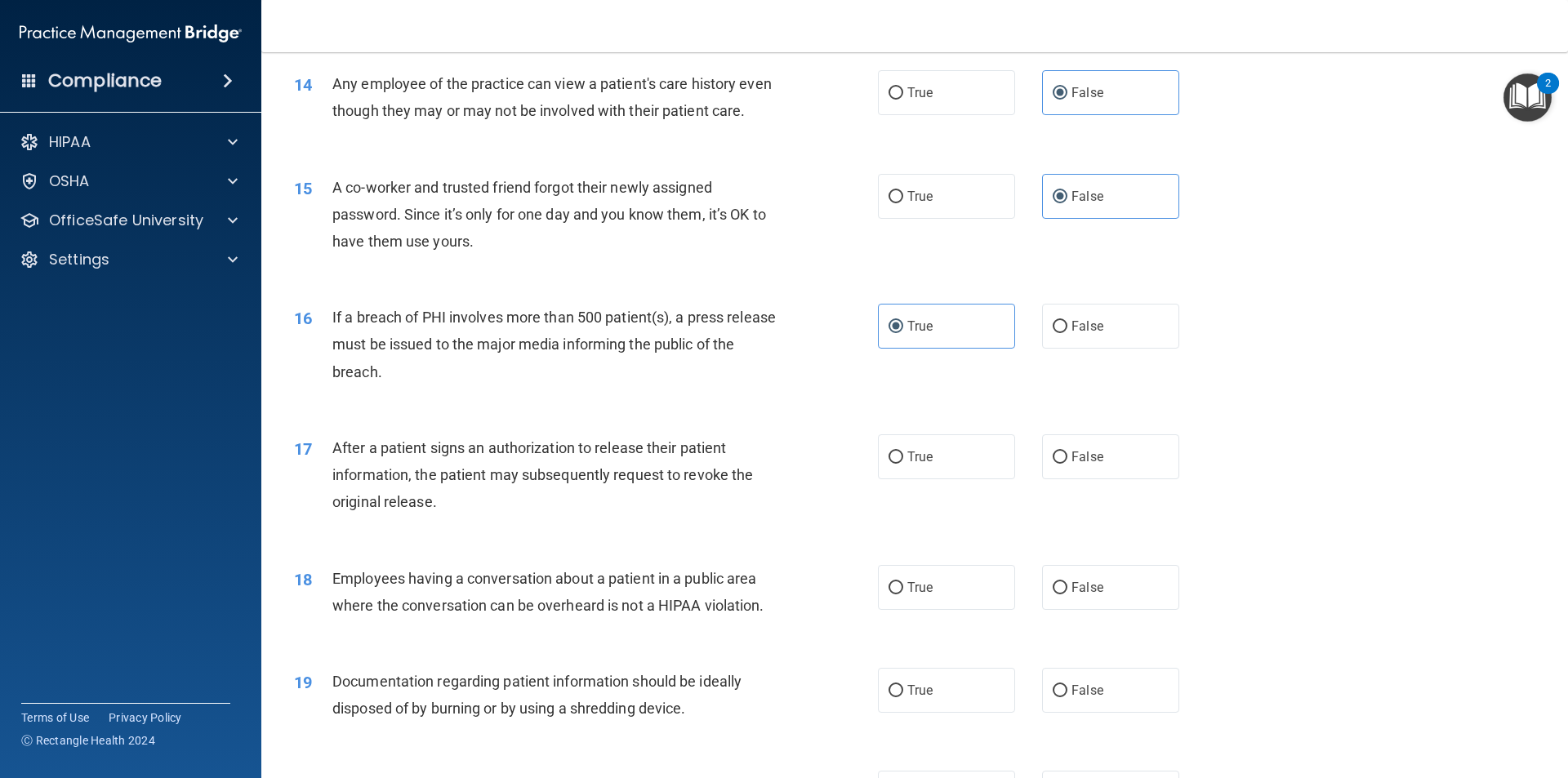
scroll to position [1758, 0]
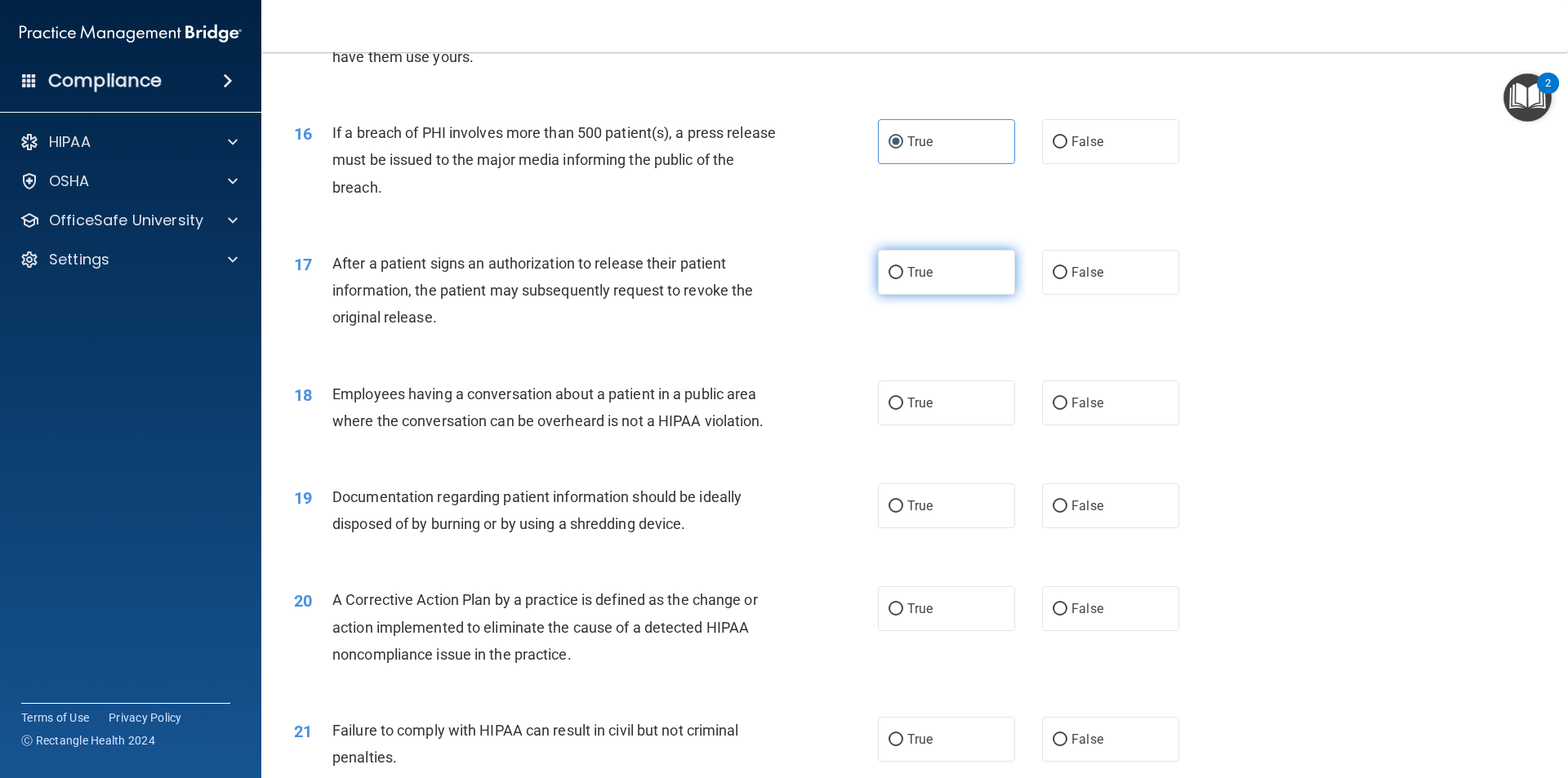
click at [967, 265] on label "True" at bounding box center [947, 273] width 138 height 45
click at [903, 267] on input "True" at bounding box center [896, 273] width 15 height 12
radio input "true"
click at [1112, 403] on label "False" at bounding box center [1111, 403] width 138 height 45
click at [1067, 403] on input "False" at bounding box center [1060, 403] width 15 height 12
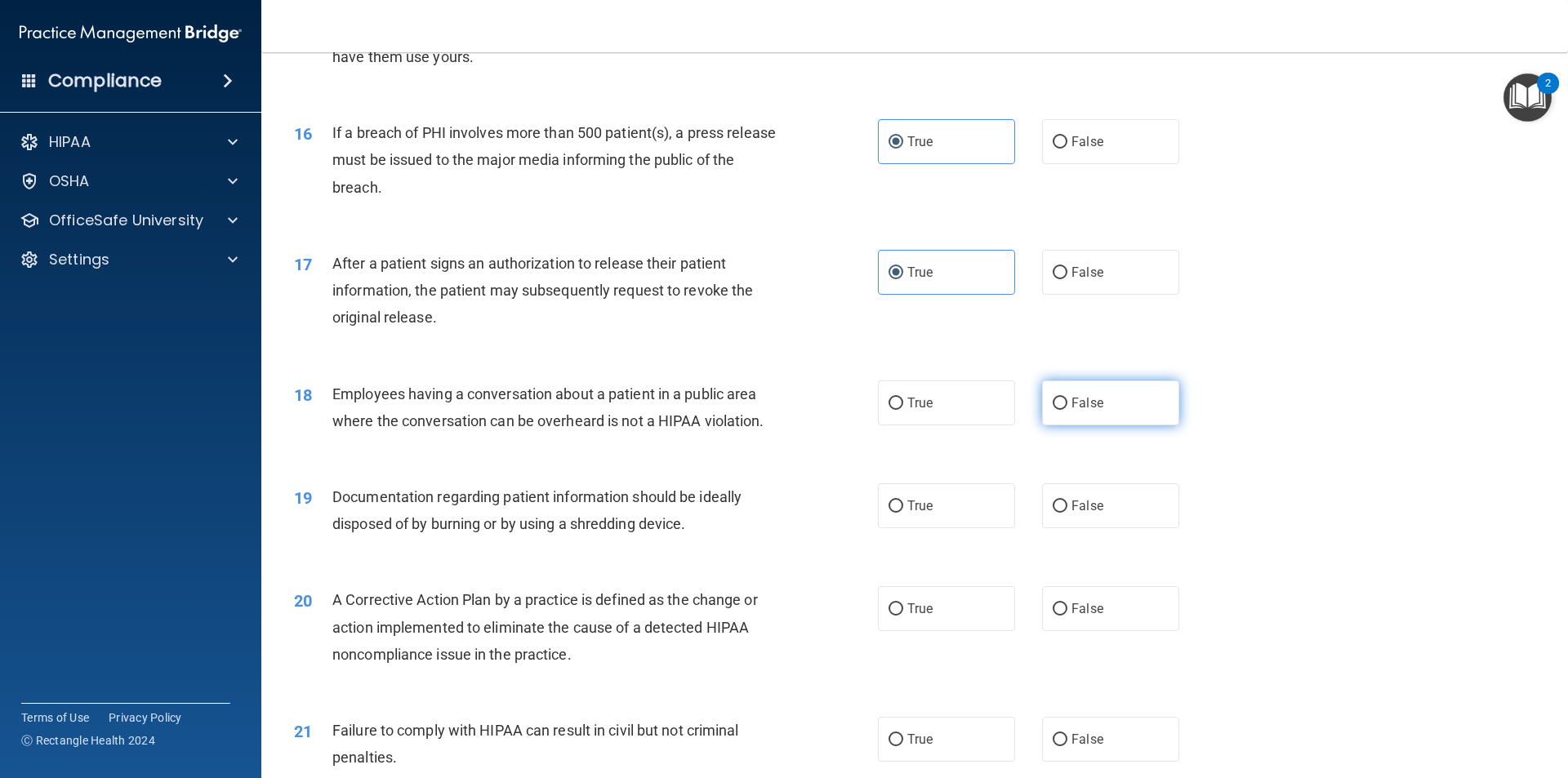
radio input "true"
click at [900, 516] on label "True" at bounding box center [947, 506] width 138 height 45
click at [900, 513] on input "True" at bounding box center [896, 506] width 15 height 12
radio input "true"
click at [909, 611] on span "True" at bounding box center [919, 609] width 26 height 16
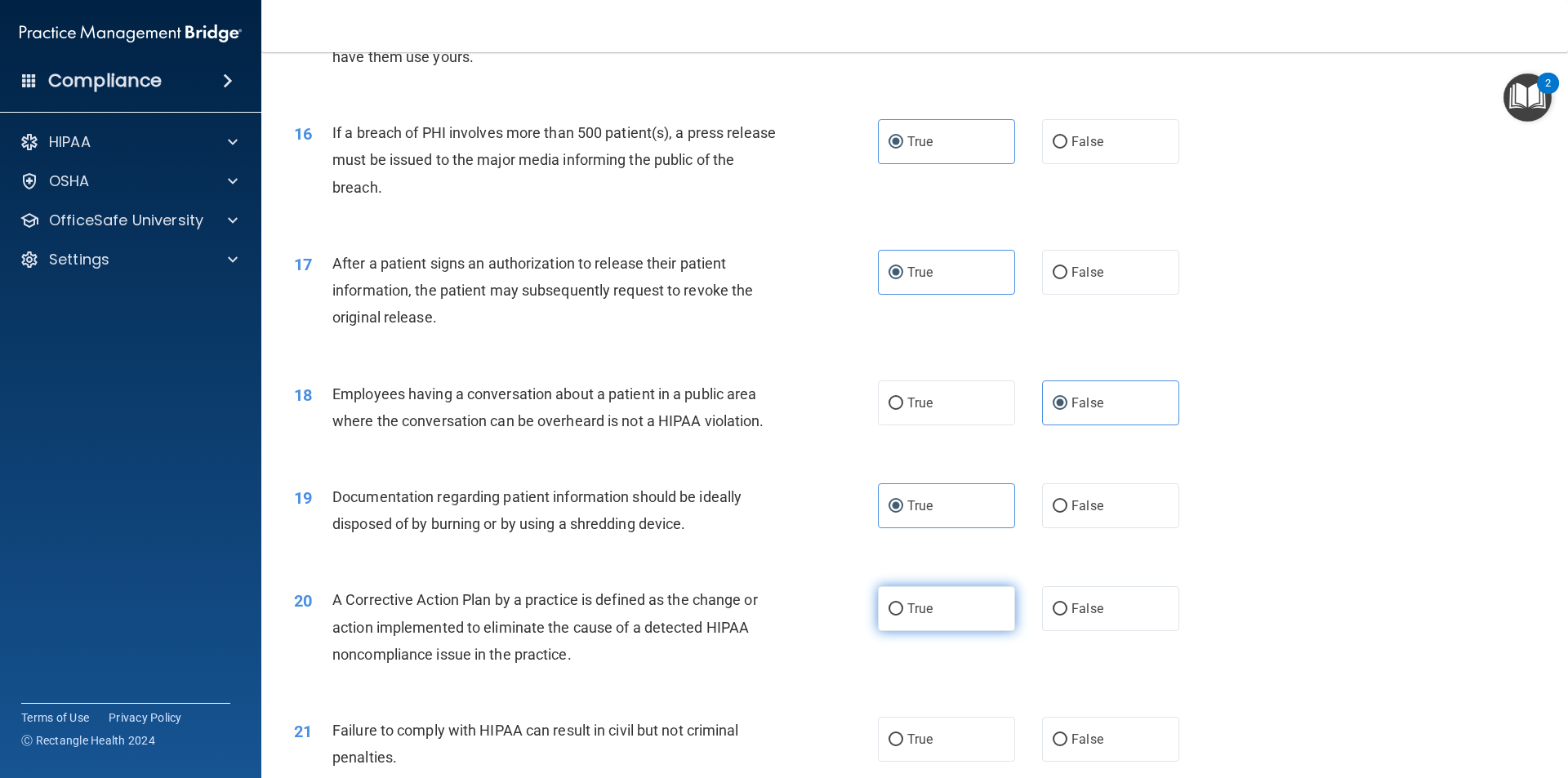
click at [903, 611] on input "True" at bounding box center [896, 609] width 15 height 12
radio input "true"
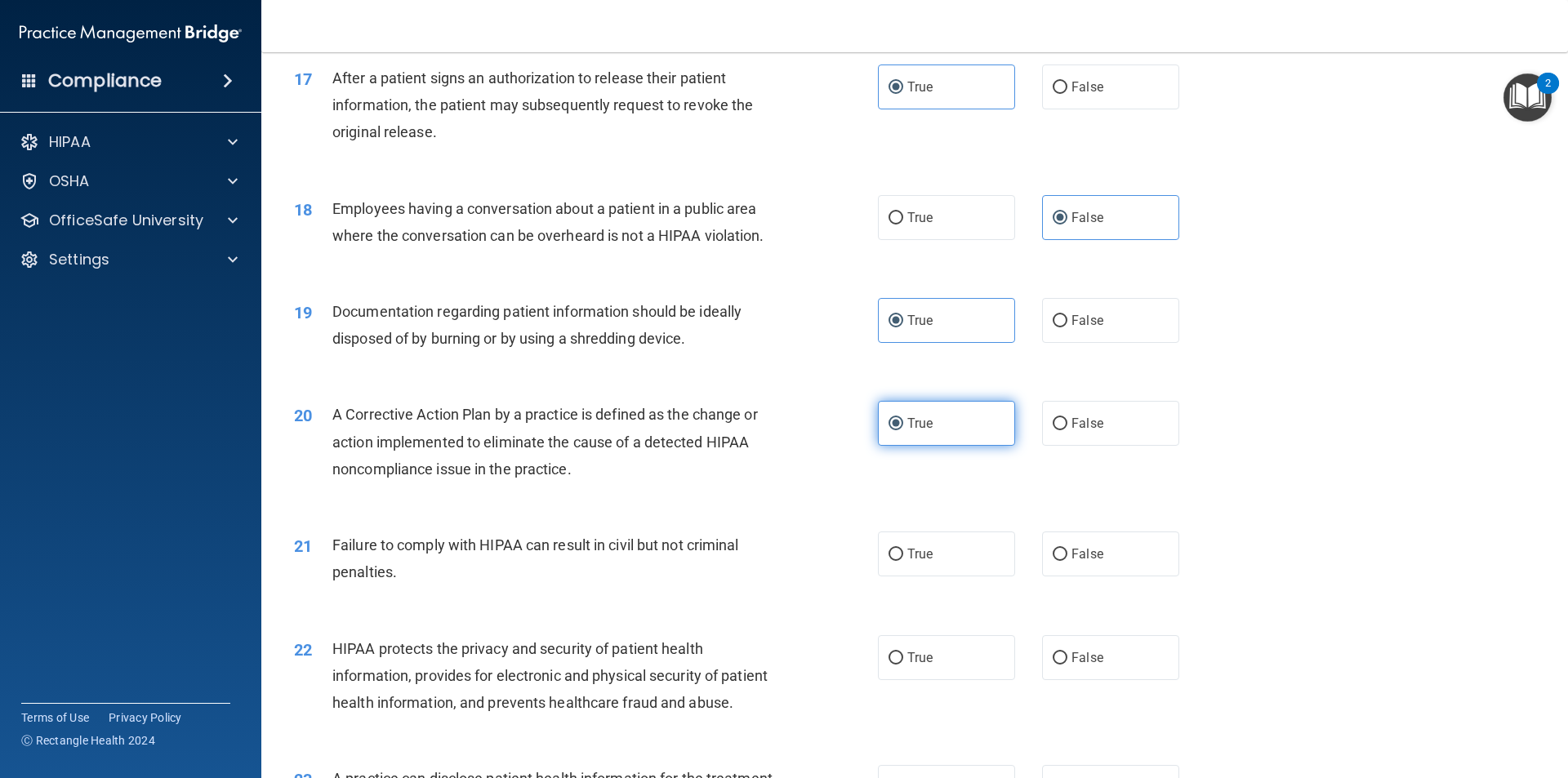
scroll to position [2129, 0]
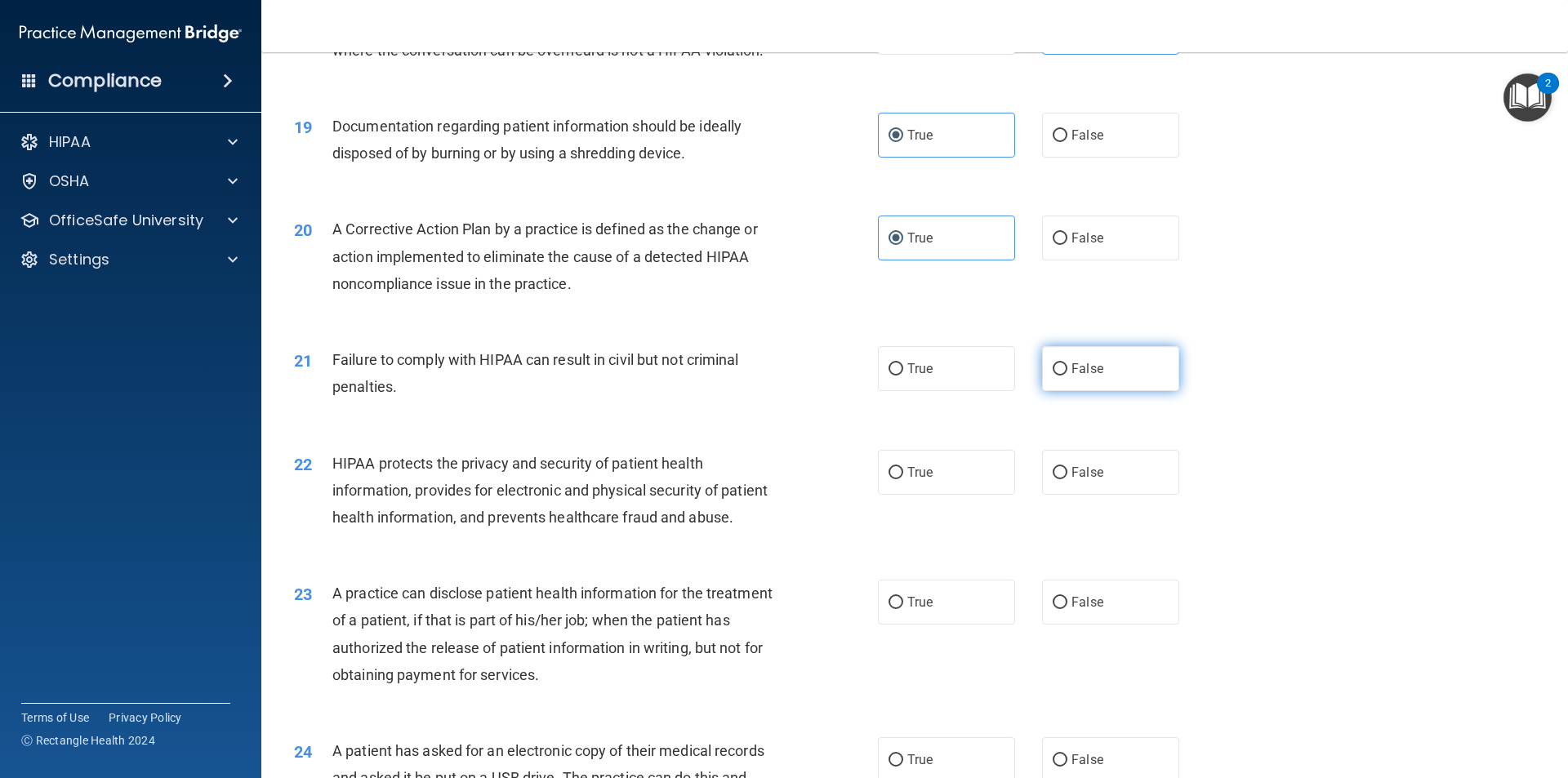
click at [1088, 379] on label "False" at bounding box center [1111, 369] width 138 height 45
click at [1067, 375] on input "False" at bounding box center [1060, 370] width 15 height 12
radio input "true"
click at [965, 483] on label "True" at bounding box center [947, 472] width 138 height 45
click at [903, 480] on input "True" at bounding box center [896, 473] width 15 height 12
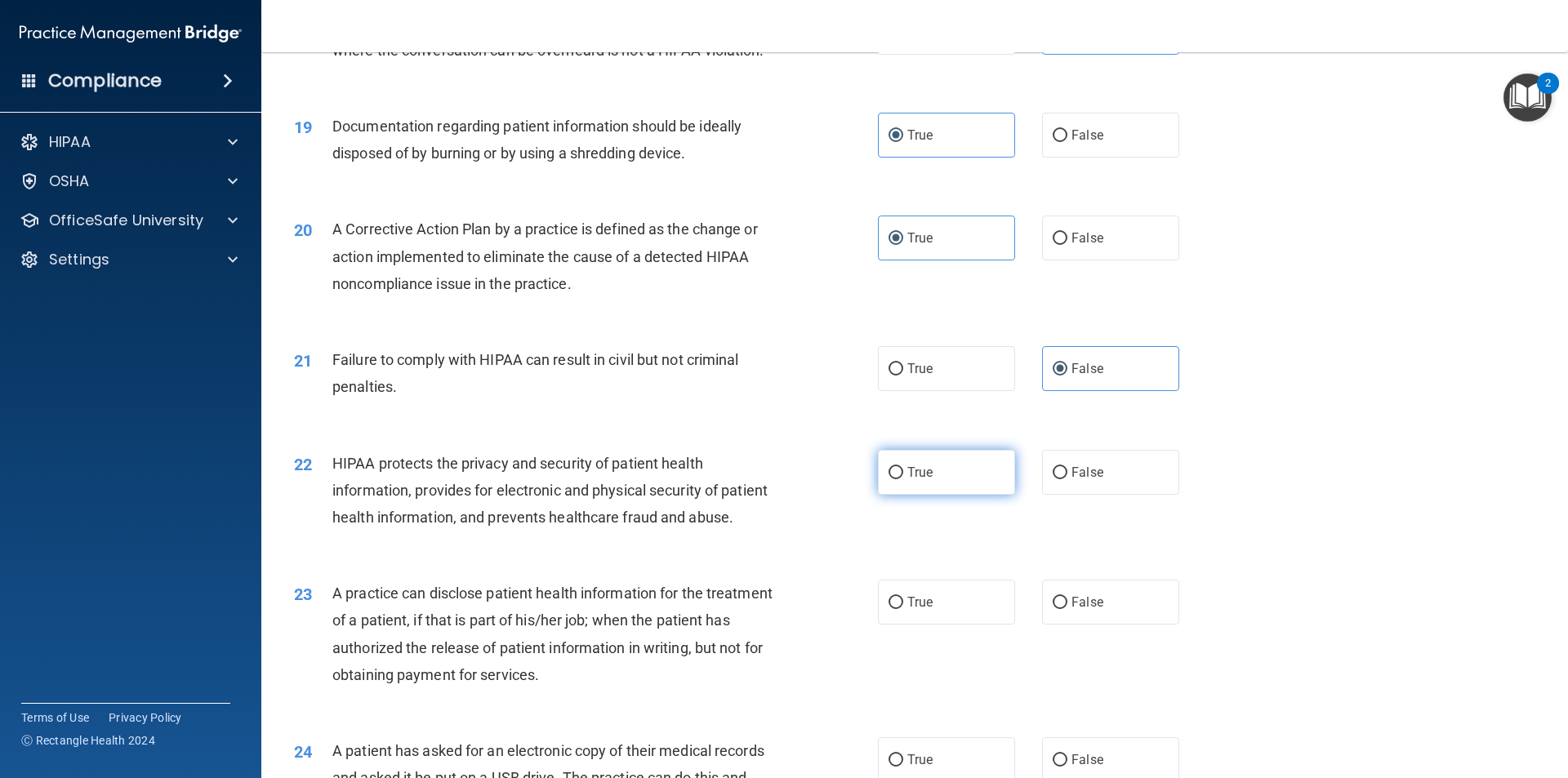
radio input "true"
click at [1071, 609] on span "False" at bounding box center [1087, 602] width 31 height 16
click at [1067, 609] on input "False" at bounding box center [1060, 603] width 15 height 12
radio input "true"
click at [910, 747] on label "True" at bounding box center [947, 760] width 138 height 45
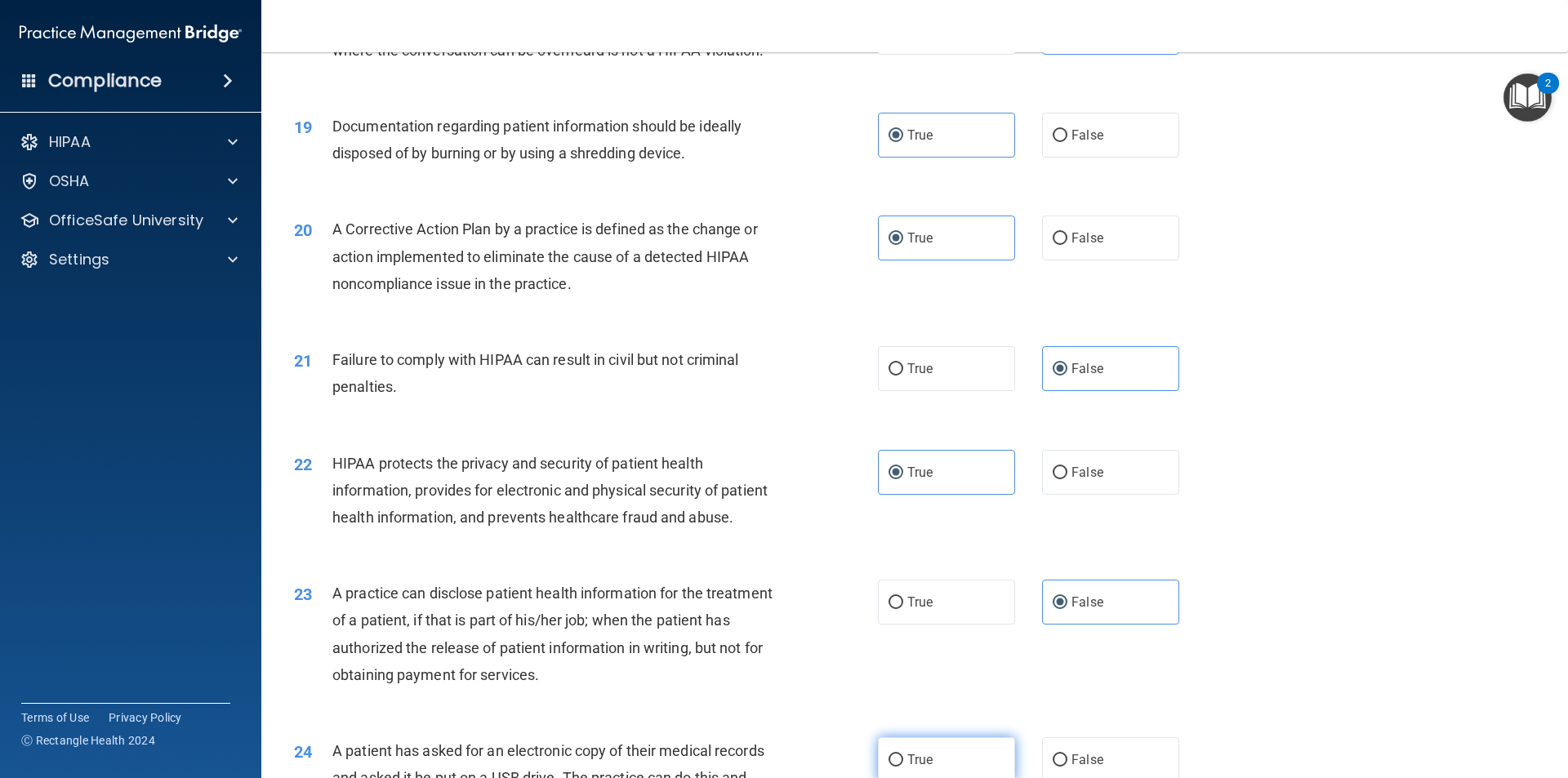
click at [903, 755] on input "True" at bounding box center [896, 761] width 15 height 12
radio input "true"
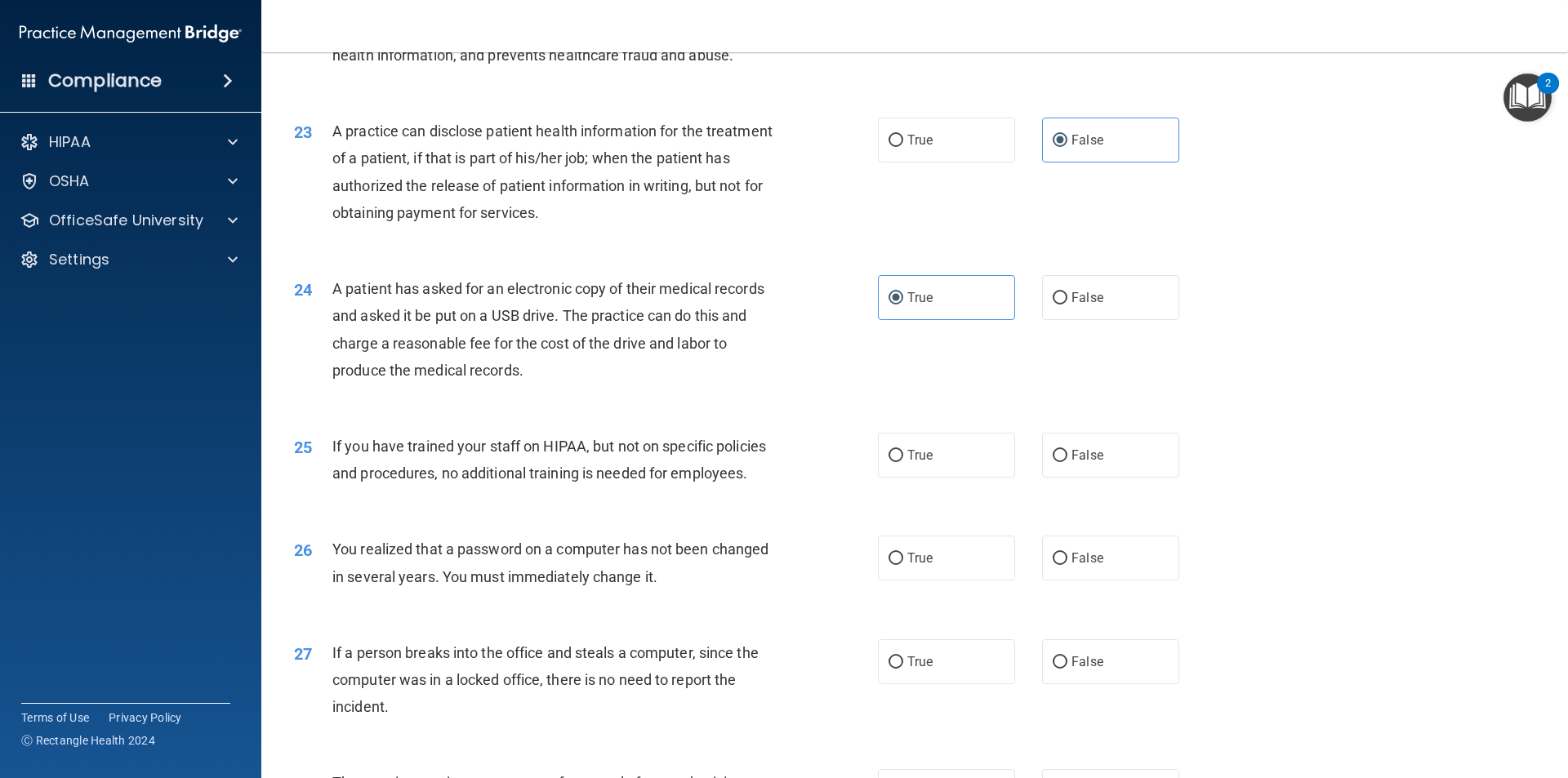
scroll to position [2684, 0]
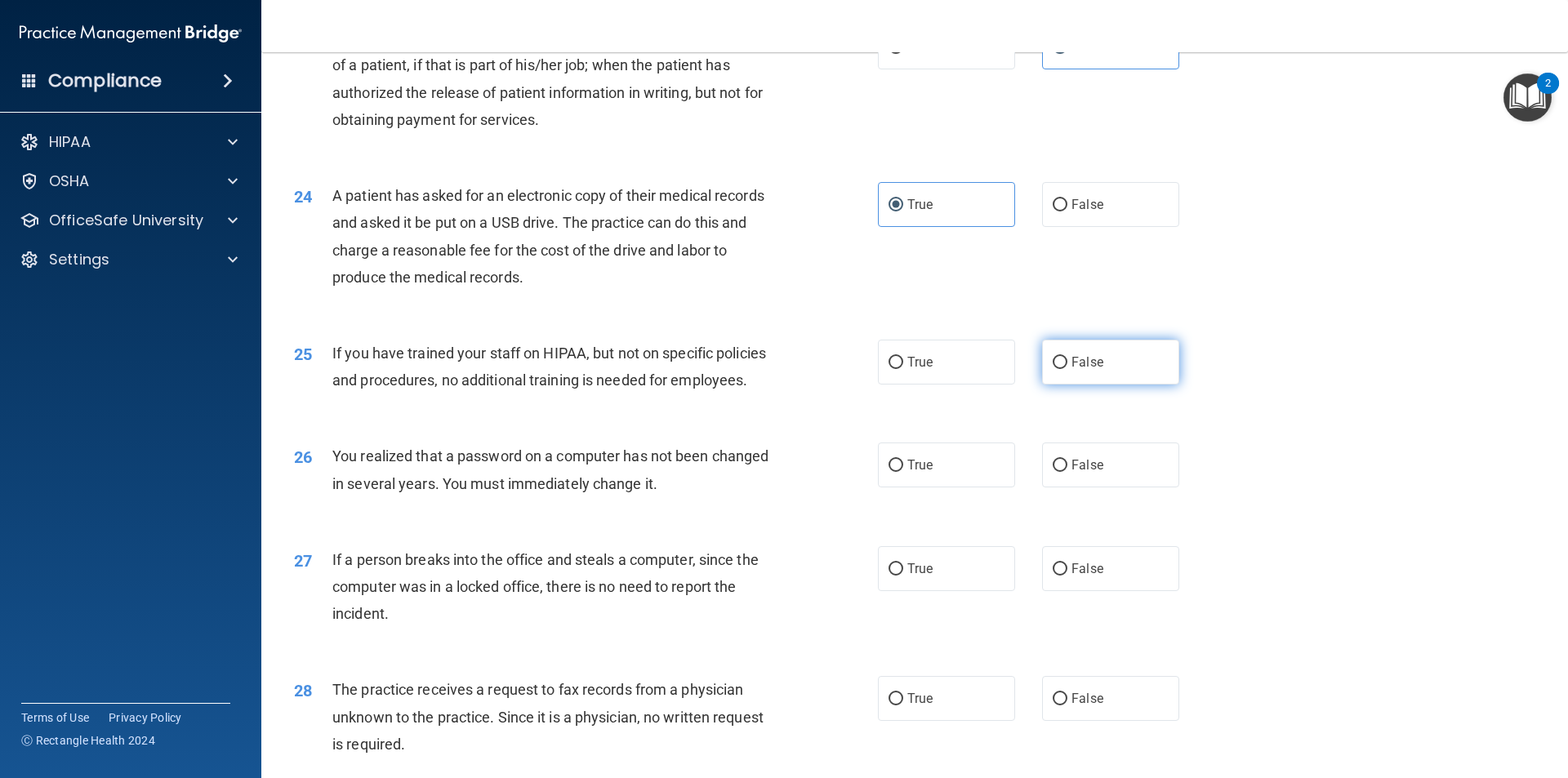
click at [1098, 367] on label "False" at bounding box center [1111, 362] width 138 height 45
click at [1067, 367] on input "False" at bounding box center [1060, 363] width 15 height 12
radio input "true"
click at [989, 460] on label "True" at bounding box center [947, 465] width 138 height 45
click at [903, 460] on input "True" at bounding box center [896, 466] width 15 height 12
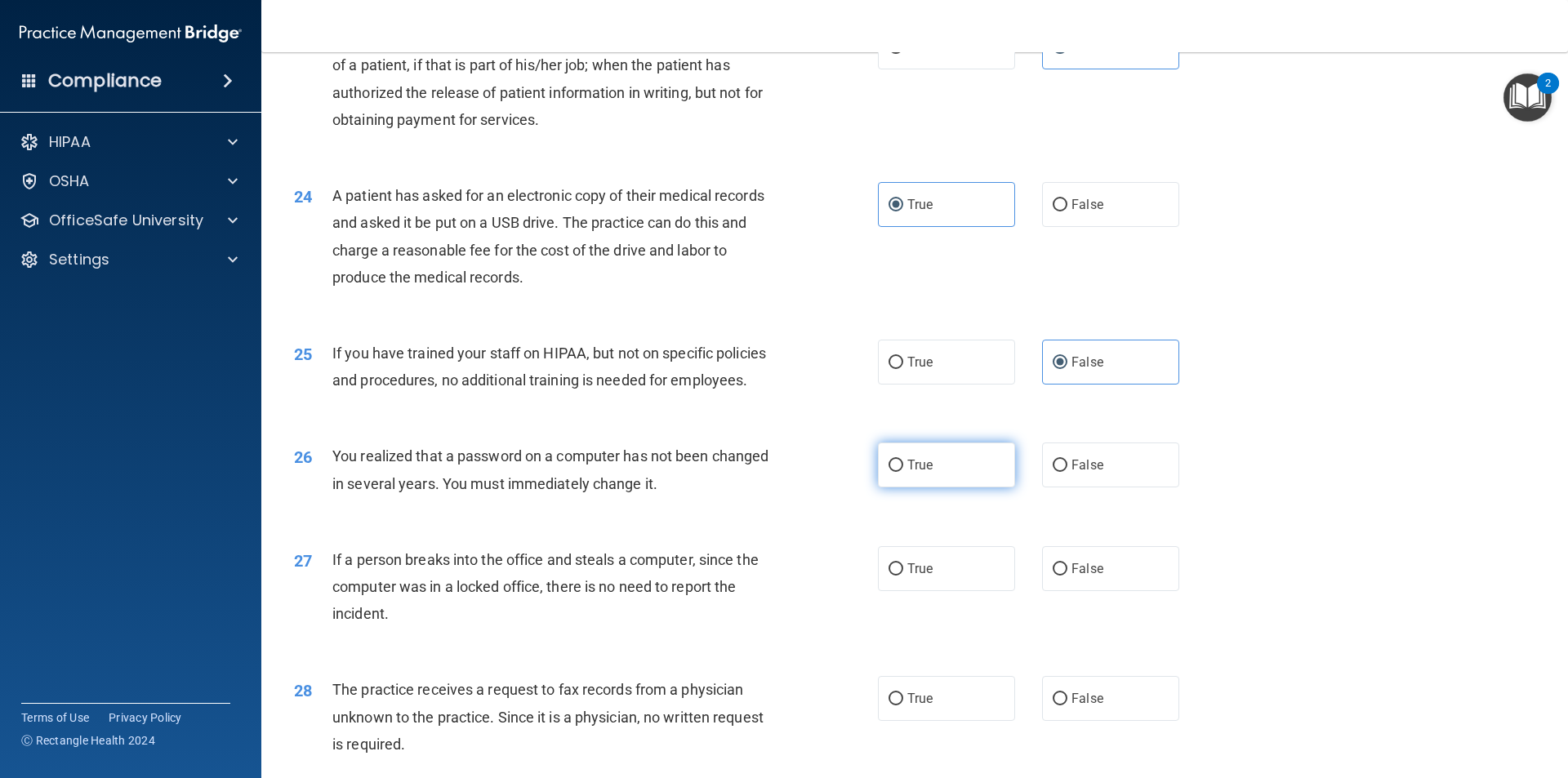
radio input "true"
click at [1113, 564] on label "False" at bounding box center [1111, 568] width 138 height 45
click at [1067, 564] on input "False" at bounding box center [1060, 569] width 15 height 12
radio input "true"
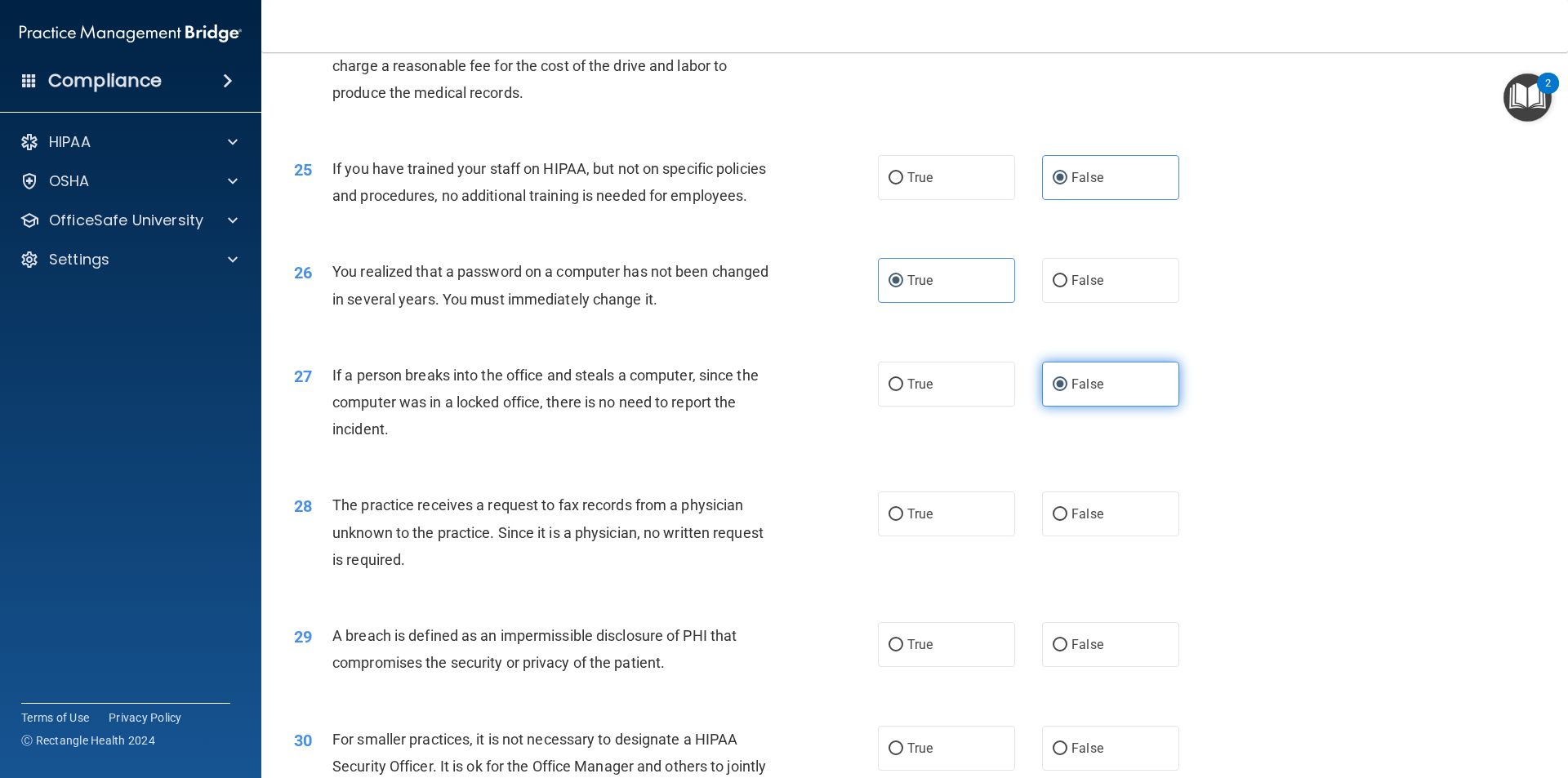
scroll to position [2962, 0]
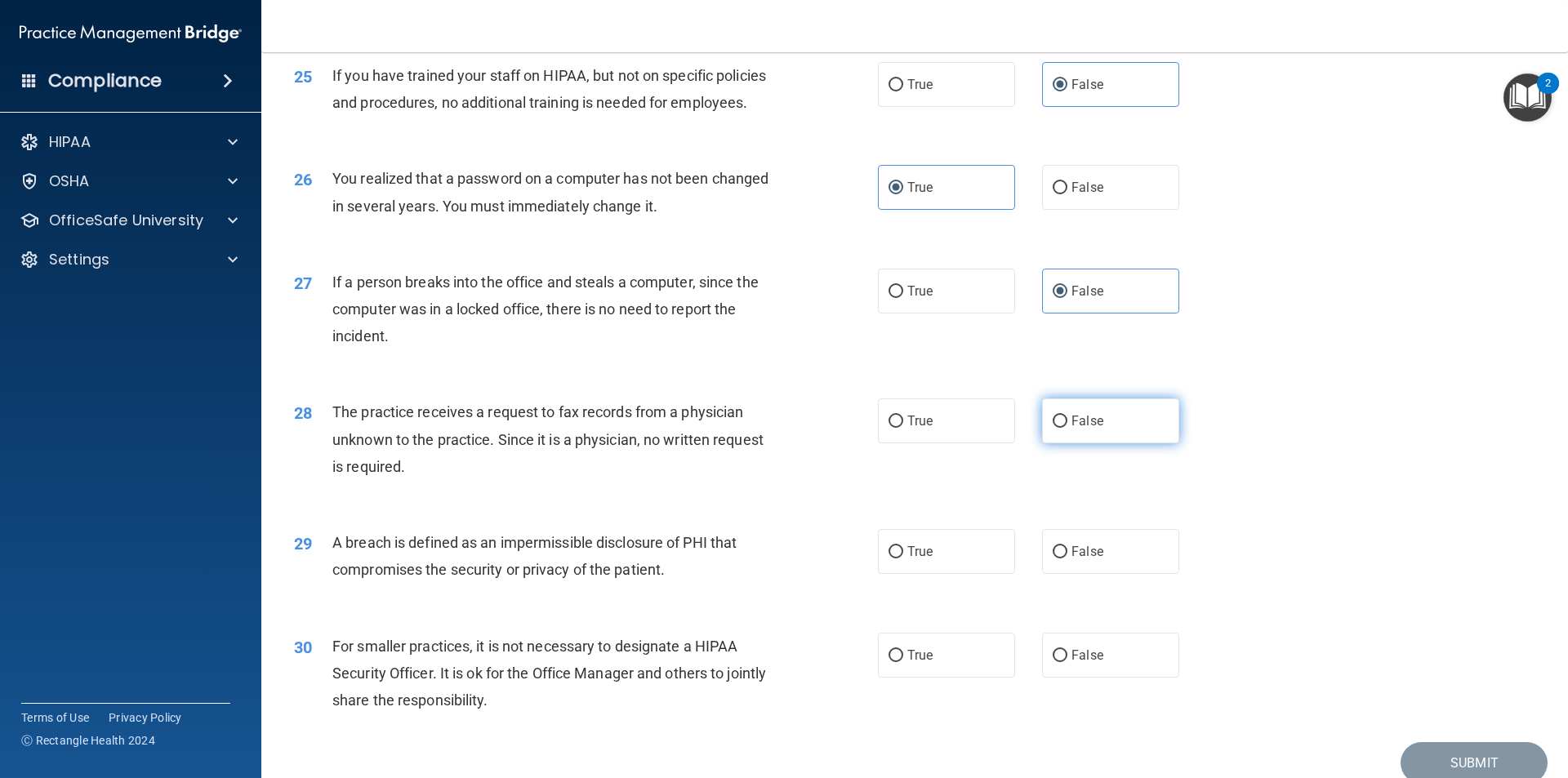
click at [1105, 422] on label "False" at bounding box center [1111, 421] width 138 height 45
click at [1067, 422] on input "False" at bounding box center [1060, 422] width 15 height 12
radio input "true"
click at [910, 558] on span "True" at bounding box center [919, 552] width 26 height 16
click at [903, 558] on input "True" at bounding box center [896, 552] width 15 height 12
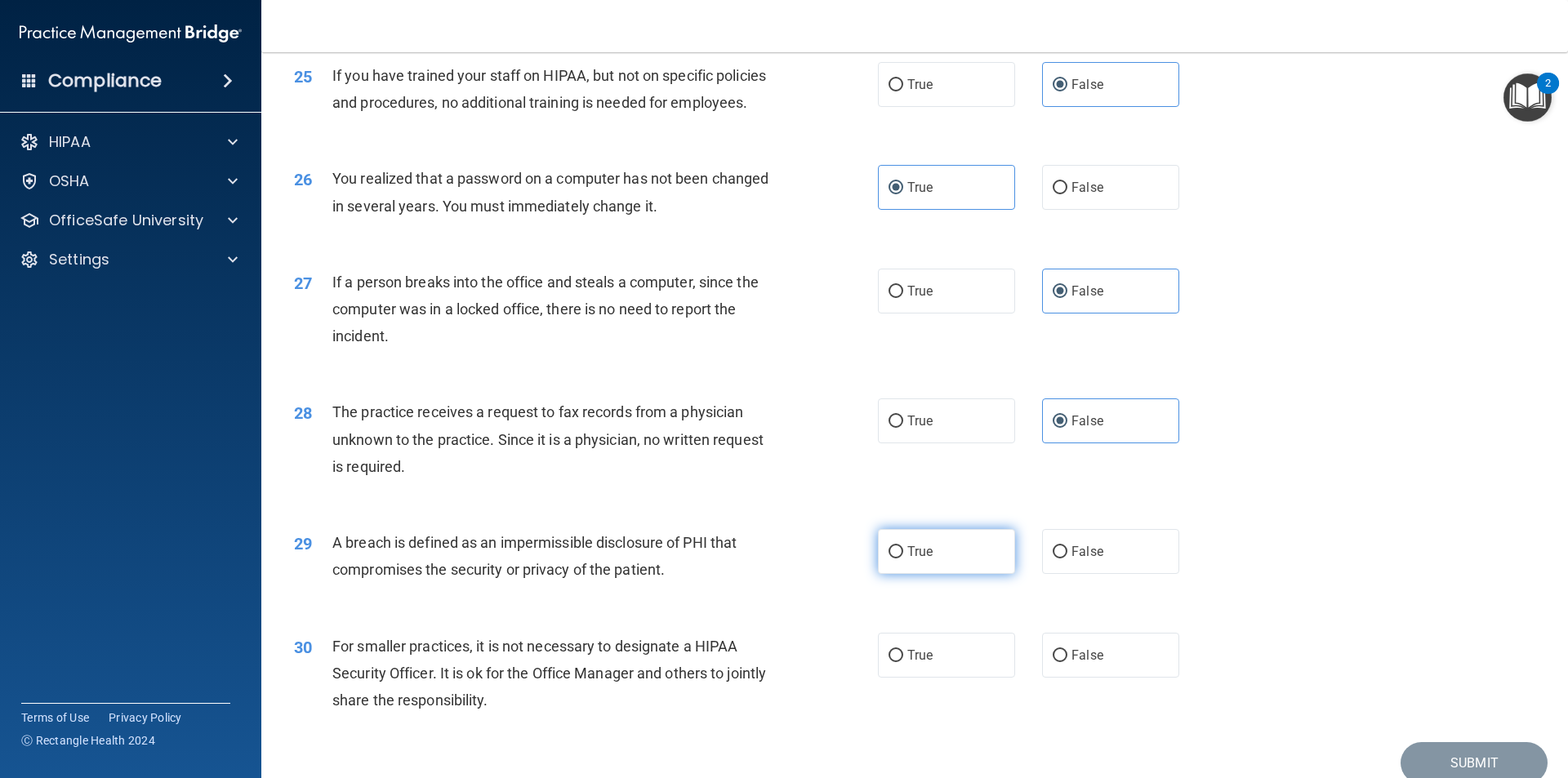
radio input "true"
click at [1054, 650] on input "False" at bounding box center [1060, 656] width 15 height 12
radio input "true"
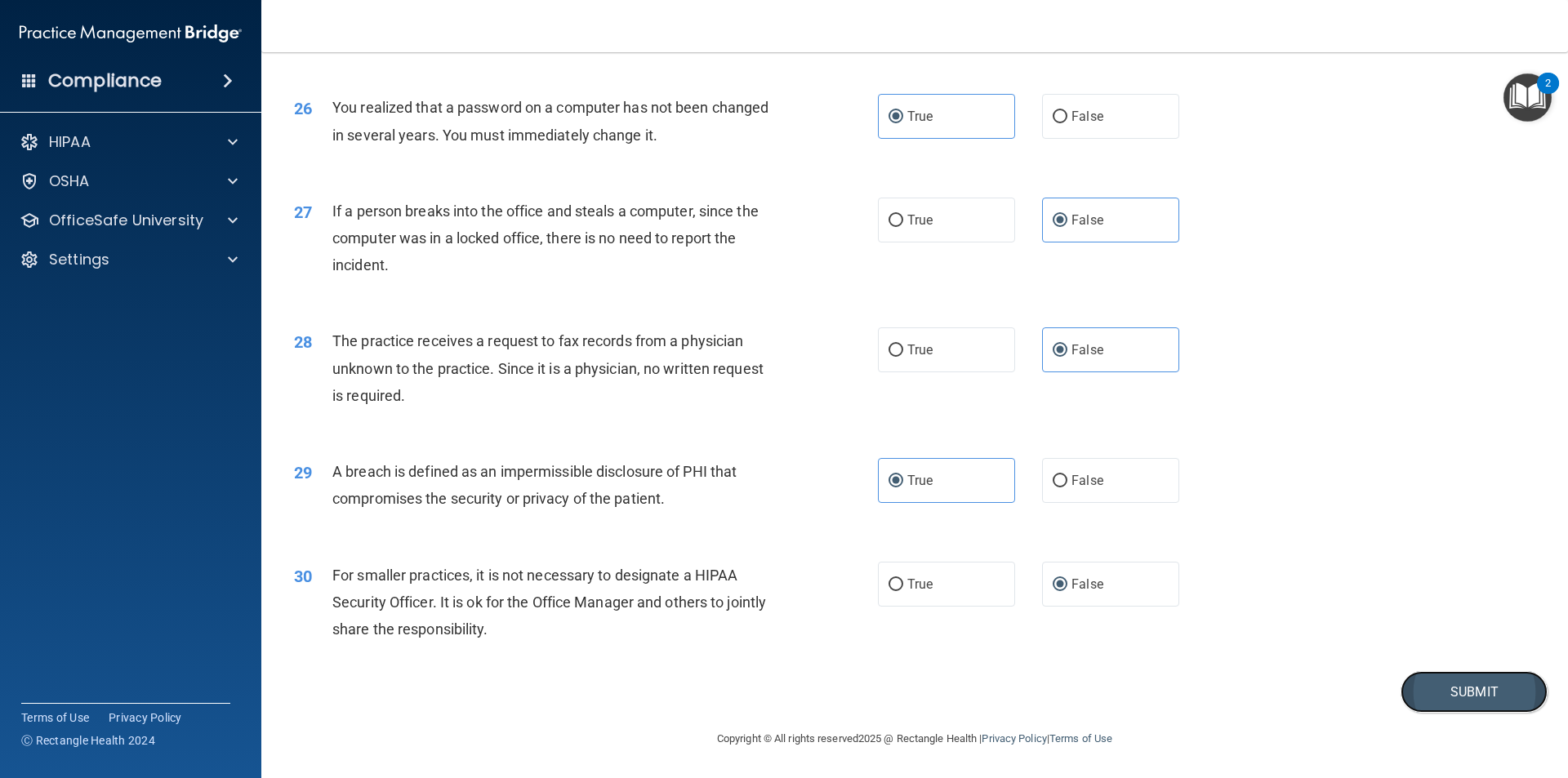
click at [1460, 692] on button "Submit" at bounding box center [1474, 692] width 147 height 41
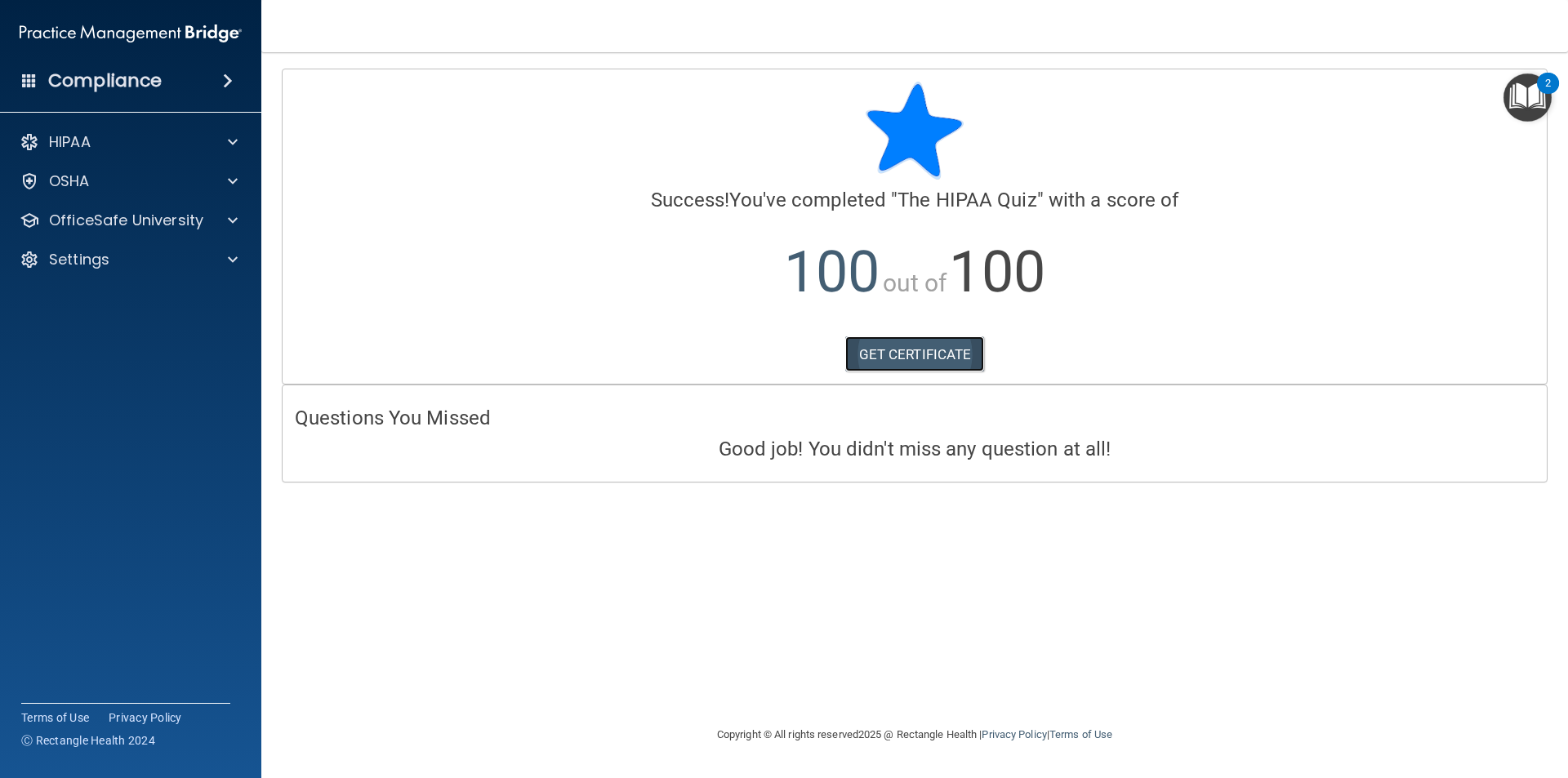
click at [872, 356] on link "GET CERTIFICATE" at bounding box center [914, 354] width 140 height 36
click at [139, 231] on div "OfficeSafe University" at bounding box center [131, 220] width 262 height 32
click at [230, 220] on span at bounding box center [233, 220] width 10 height 20
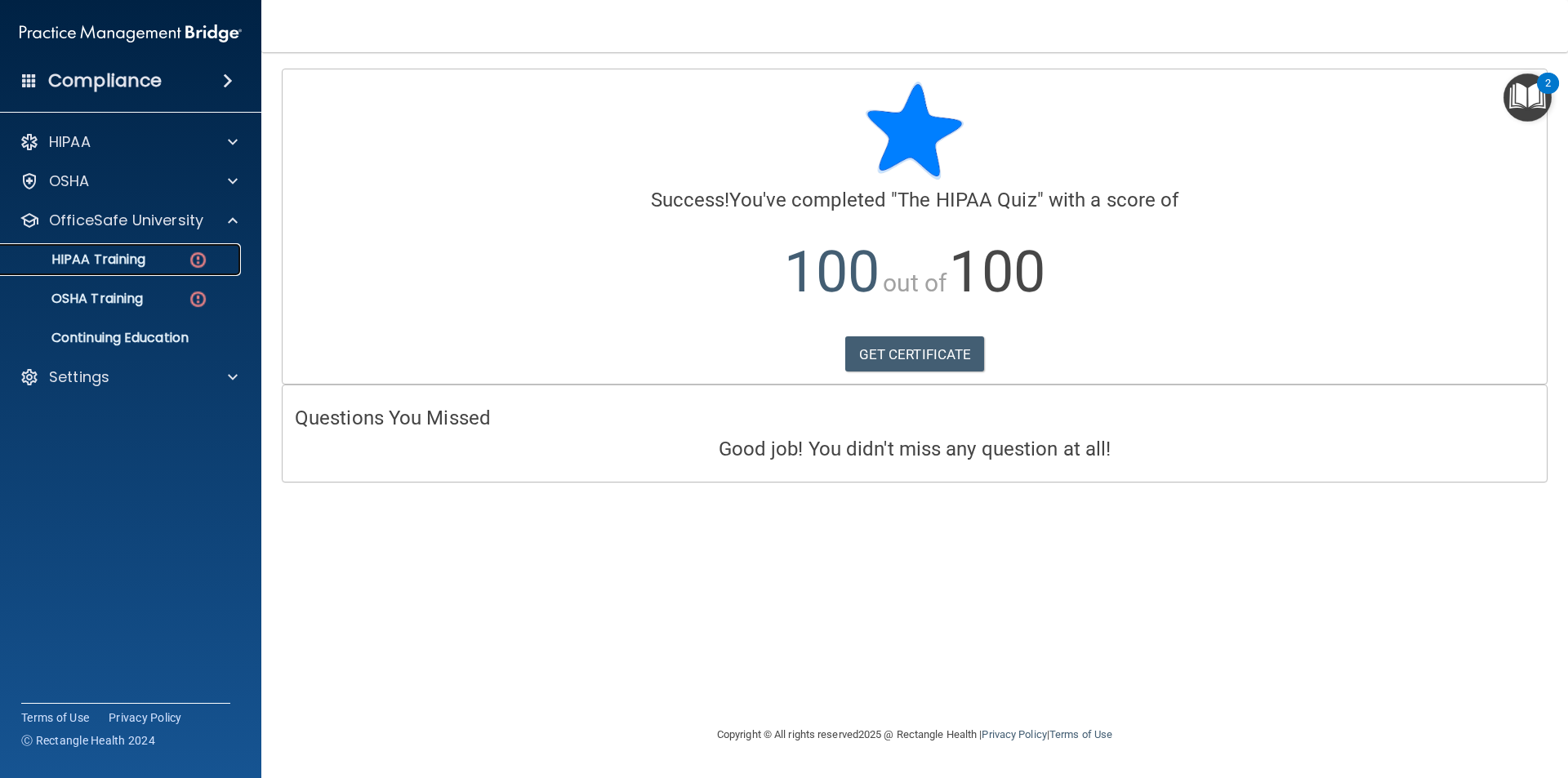
click at [118, 252] on p "HIPAA Training" at bounding box center [78, 260] width 135 height 17
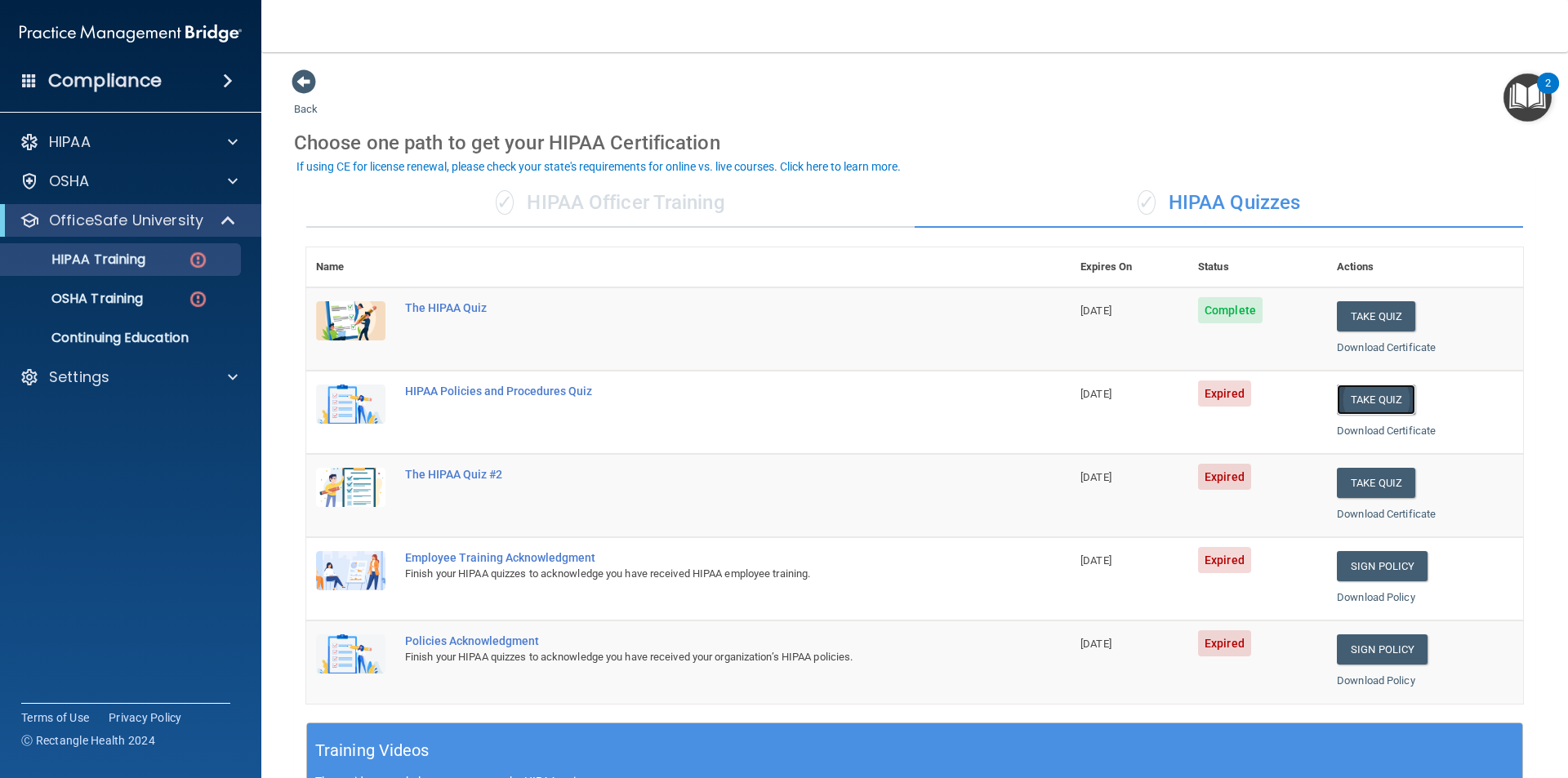
click at [1369, 397] on button "Take Quiz" at bounding box center [1376, 399] width 79 height 30
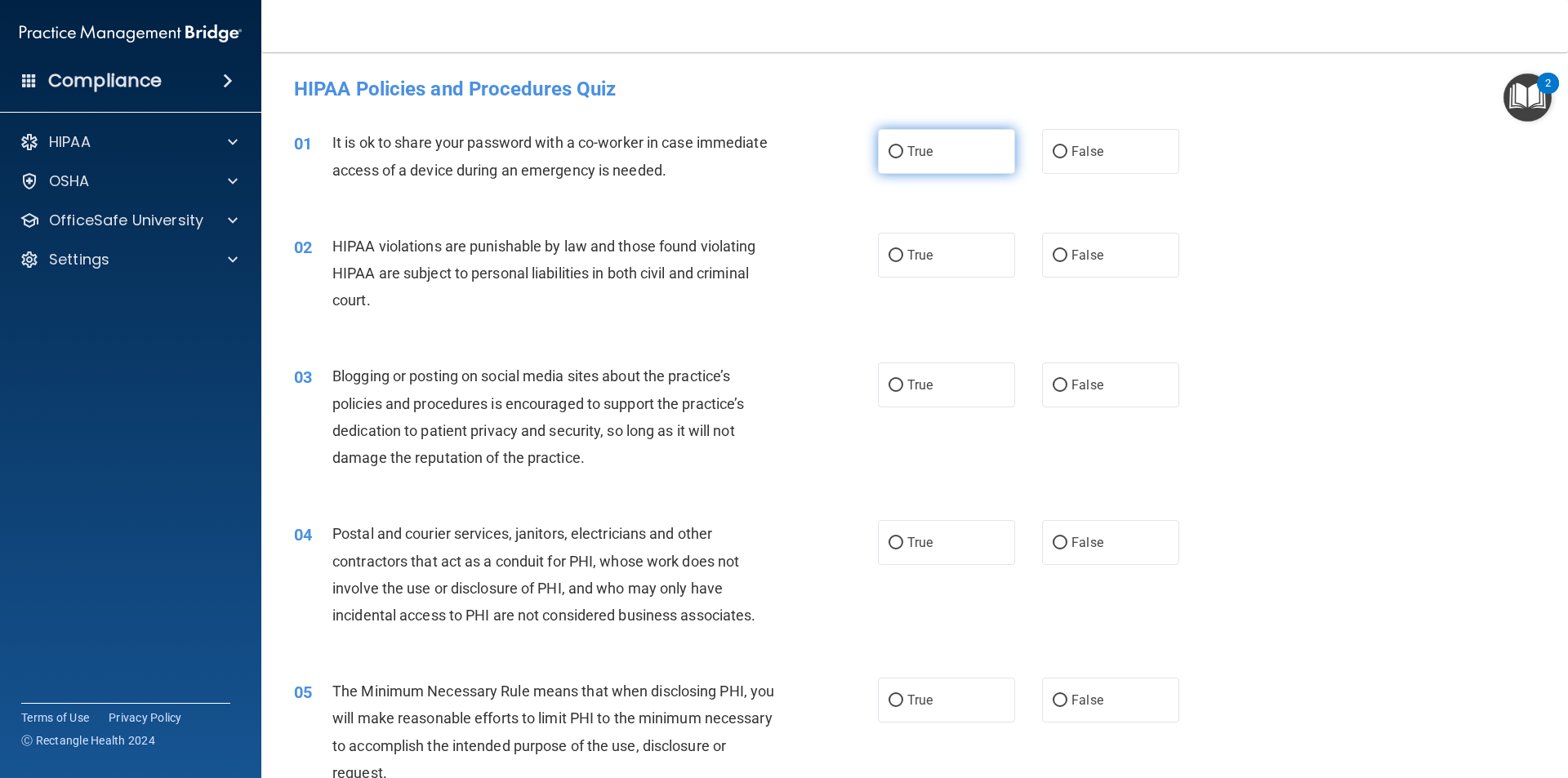
click at [959, 157] on label "True" at bounding box center [947, 152] width 138 height 45
click at [903, 157] on input "True" at bounding box center [896, 152] width 15 height 12
radio input "true"
click at [1110, 276] on label "False" at bounding box center [1111, 255] width 138 height 45
click at [1067, 262] on input "False" at bounding box center [1060, 256] width 15 height 12
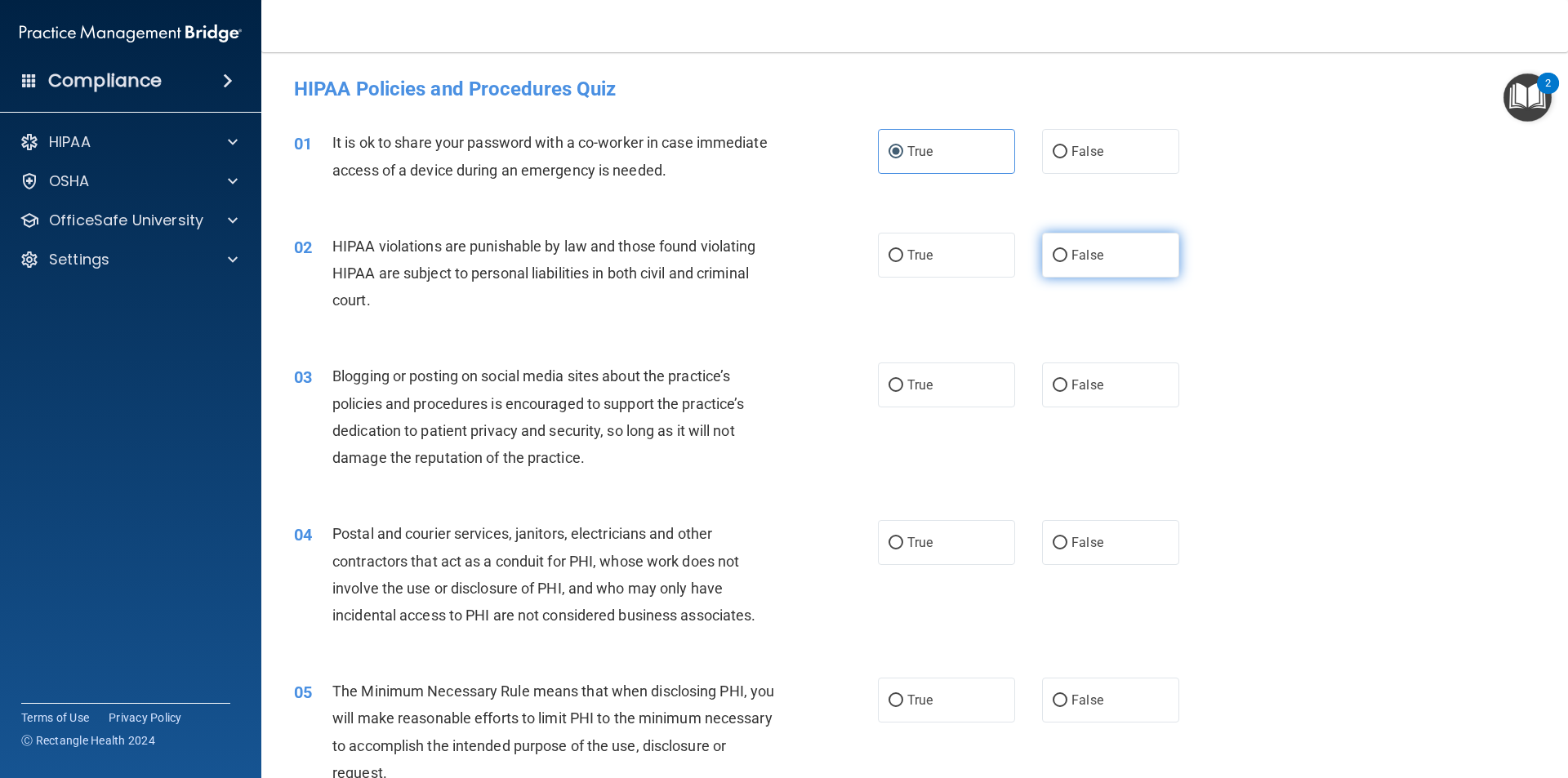
radio input "true"
click at [938, 408] on div "03 Blogging or posting on social media sites about the practice’s policies and …" at bounding box center [914, 421] width 1266 height 157
click at [960, 389] on label "True" at bounding box center [947, 385] width 138 height 45
click at [903, 389] on input "True" at bounding box center [896, 385] width 15 height 12
radio input "true"
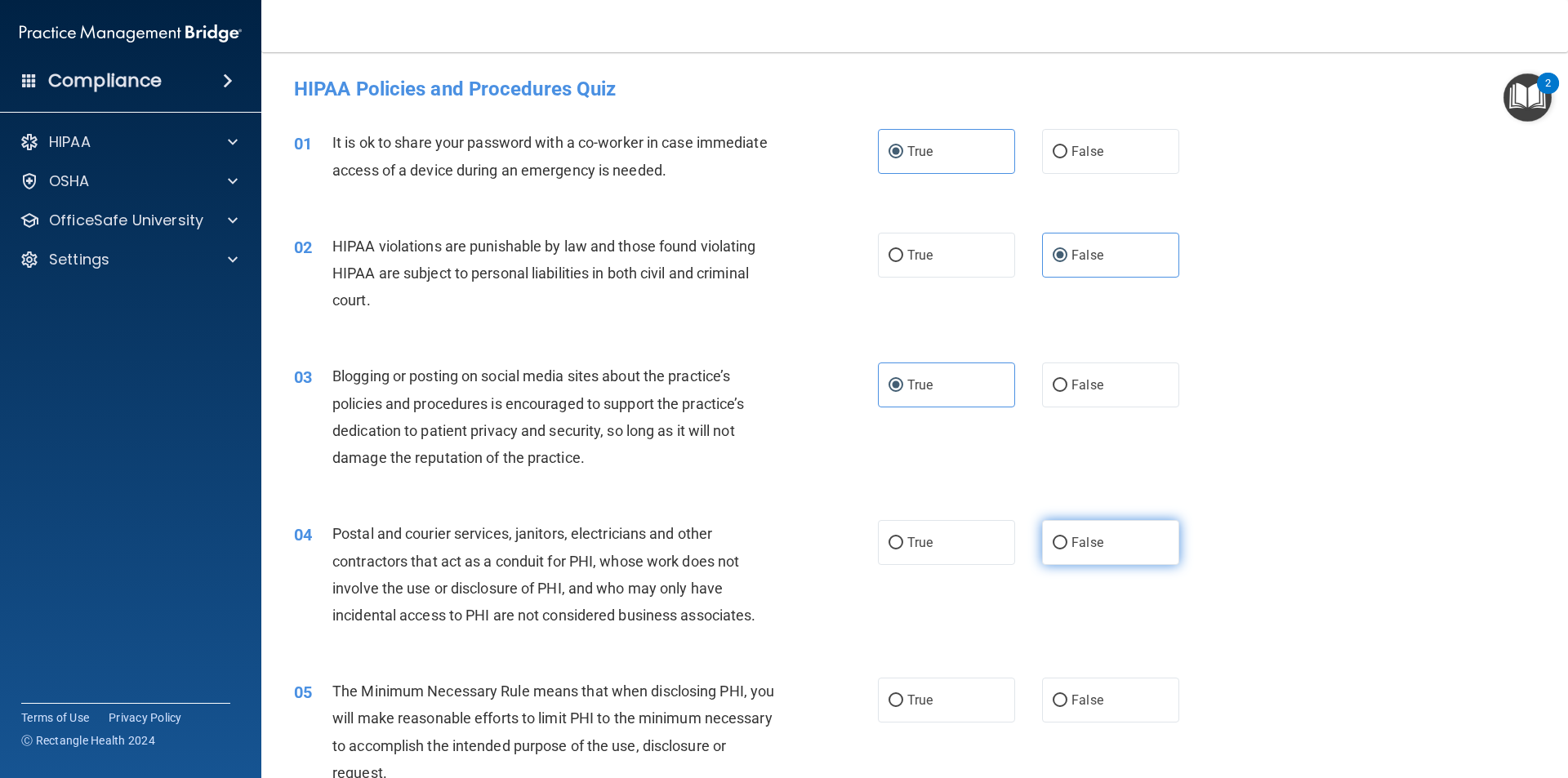
click at [1092, 553] on label "False" at bounding box center [1111, 543] width 138 height 45
click at [1067, 549] on input "False" at bounding box center [1060, 544] width 15 height 12
radio input "true"
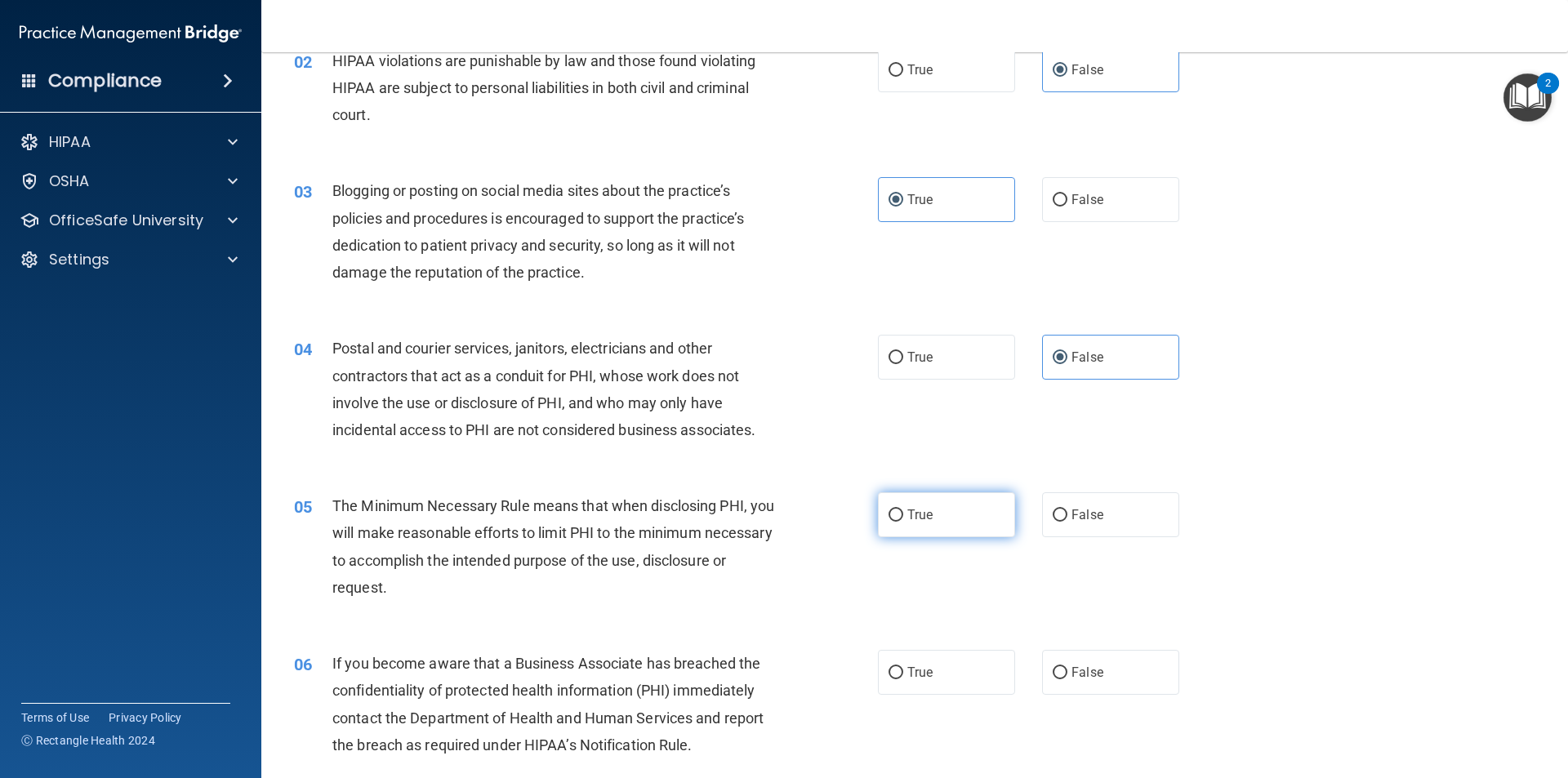
click at [974, 531] on label "True" at bounding box center [947, 515] width 138 height 45
click at [903, 522] on input "True" at bounding box center [896, 515] width 15 height 12
radio input "true"
click at [1121, 655] on label "False" at bounding box center [1111, 673] width 138 height 45
click at [1067, 667] on input "False" at bounding box center [1060, 673] width 15 height 12
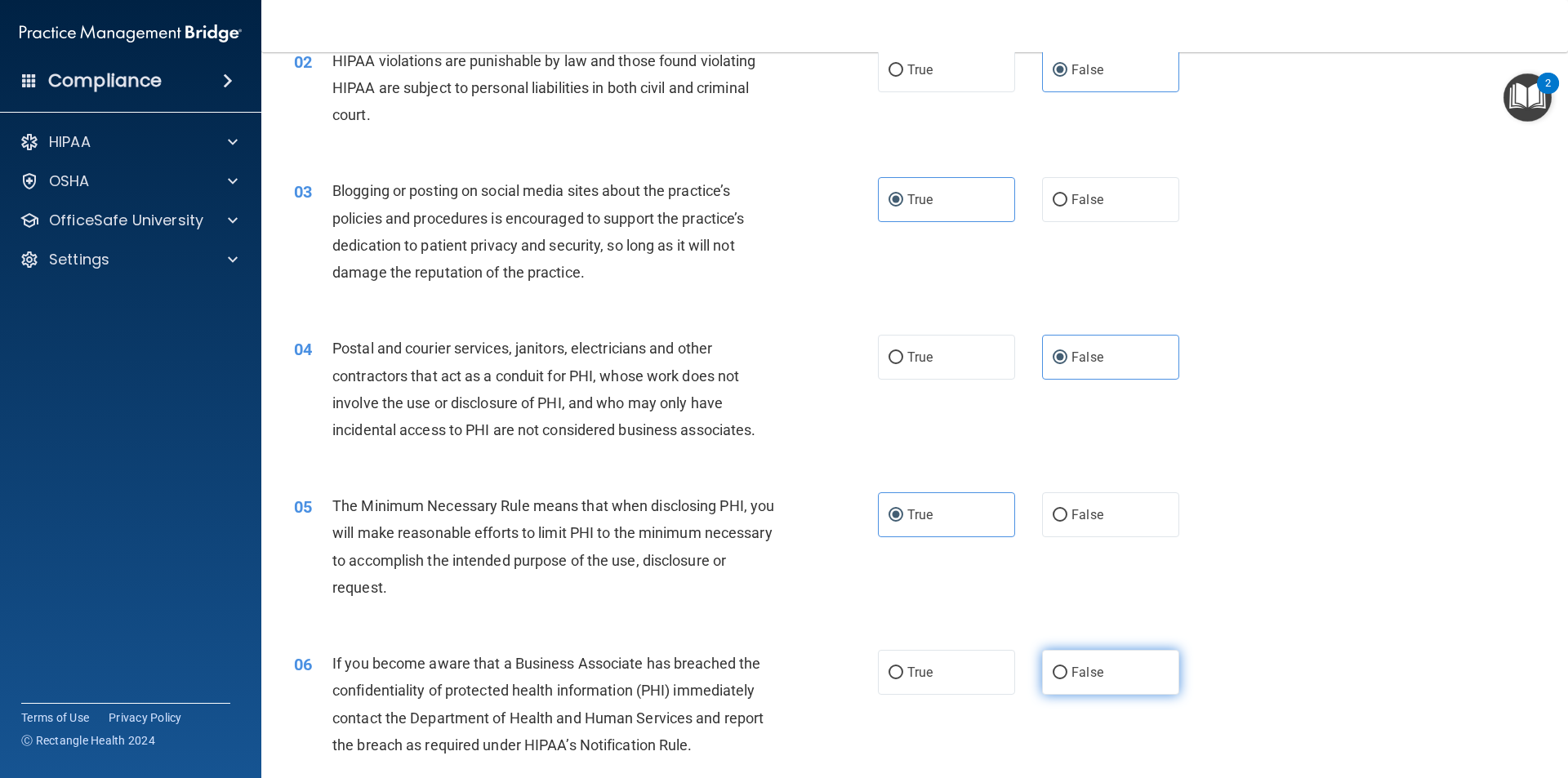
radio input "true"
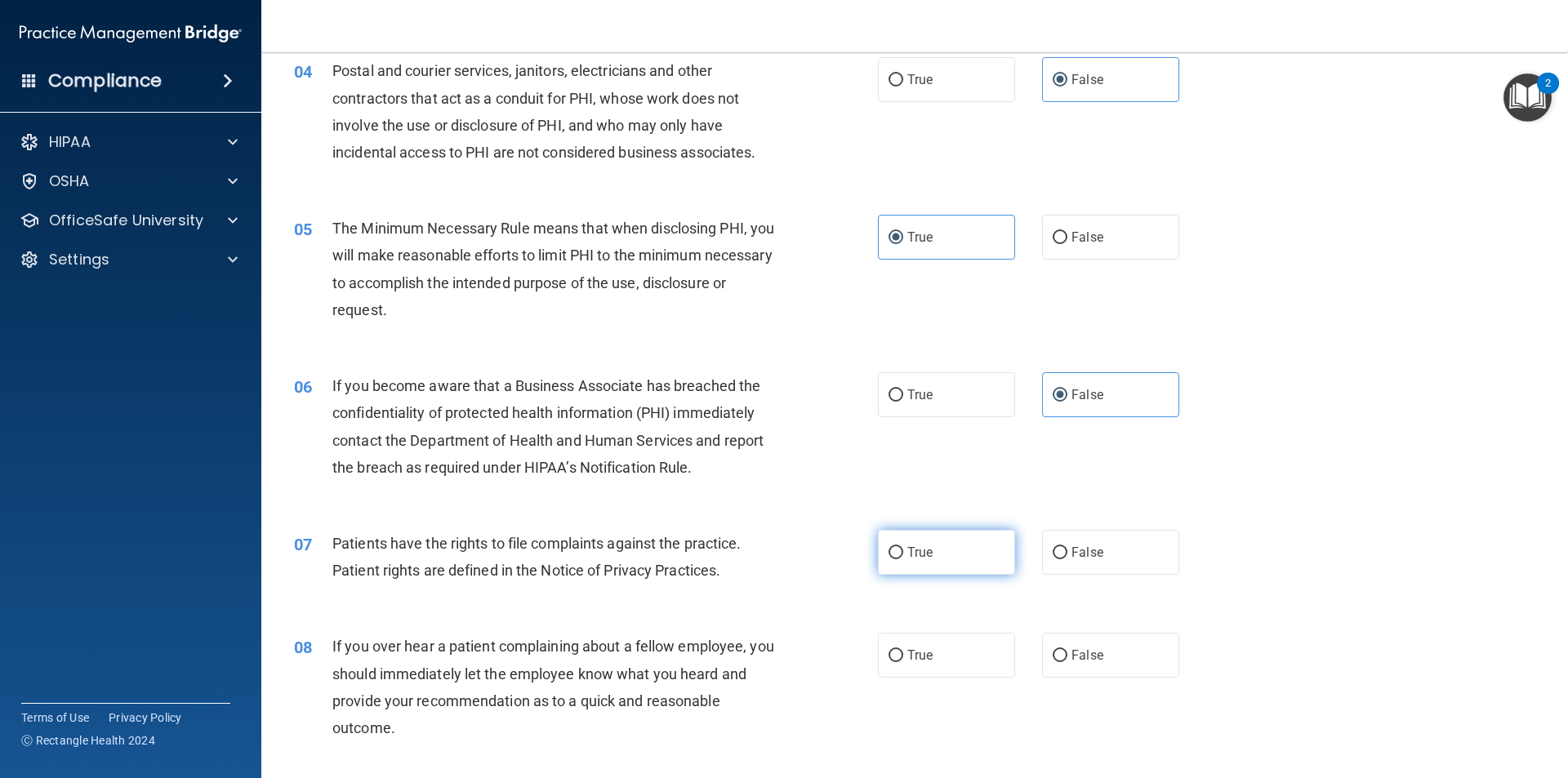
click at [988, 550] on label "True" at bounding box center [947, 553] width 138 height 45
click at [903, 550] on input "True" at bounding box center [896, 553] width 15 height 12
radio input "true"
click at [1149, 653] on label "False" at bounding box center [1111, 655] width 138 height 45
click at [1067, 653] on input "False" at bounding box center [1060, 656] width 15 height 12
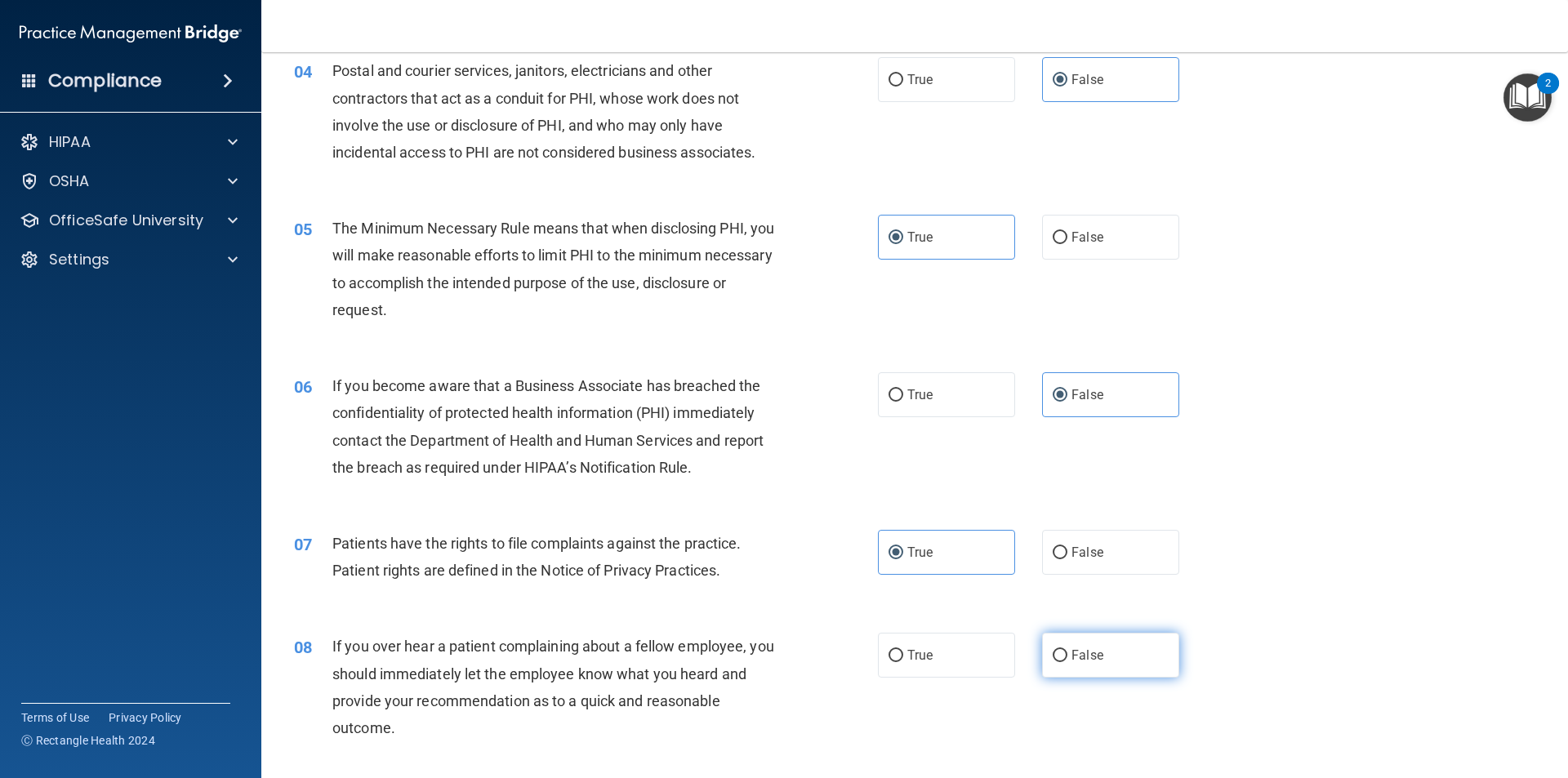
radio input "true"
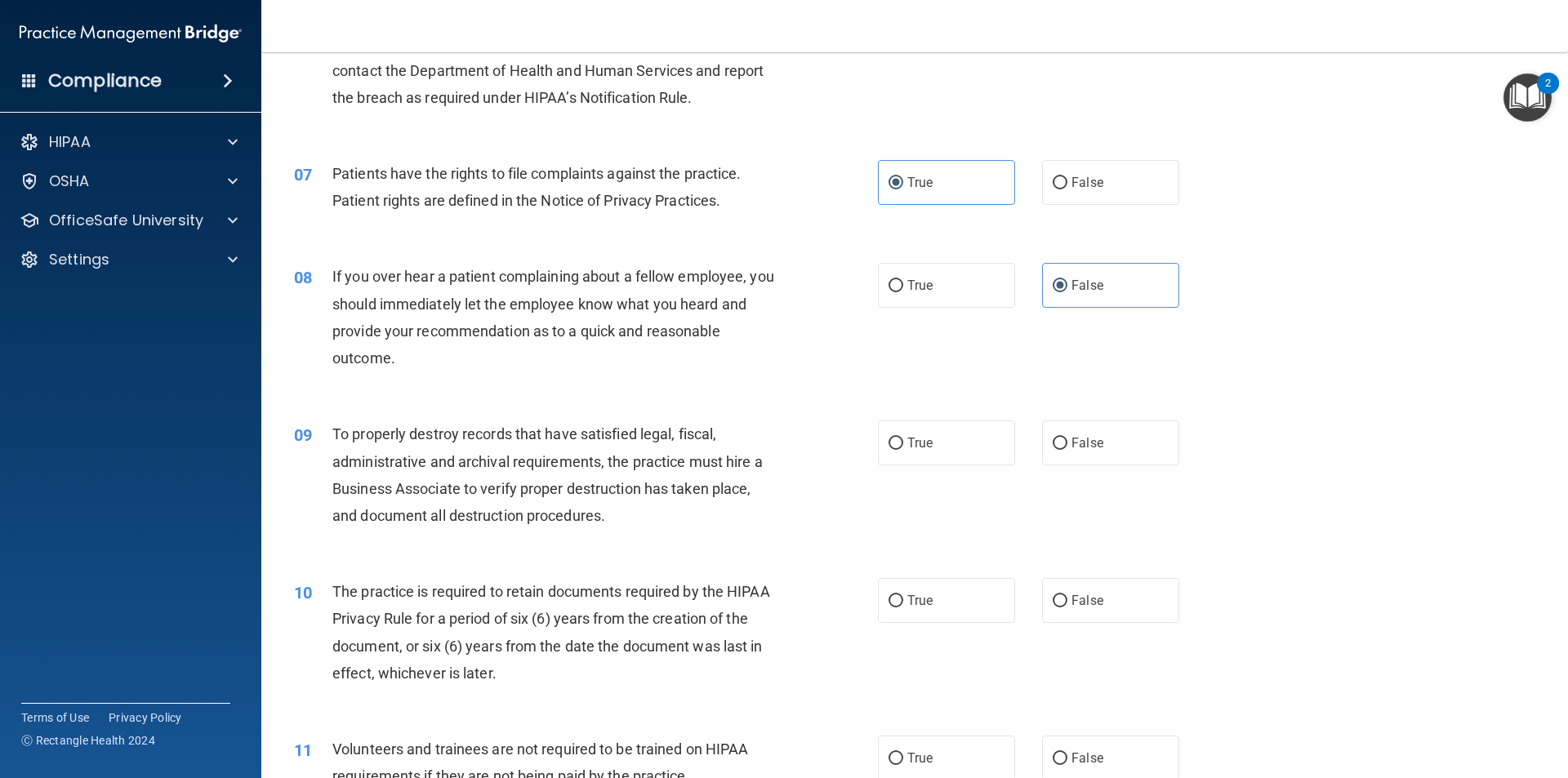
drag, startPoint x: 944, startPoint y: 457, endPoint x: 989, endPoint y: 476, distance: 48.8
click at [944, 457] on label "True" at bounding box center [947, 443] width 138 height 45
click at [903, 450] on input "True" at bounding box center [896, 443] width 15 height 12
radio input "true"
click at [1134, 590] on label "False" at bounding box center [1111, 601] width 138 height 45
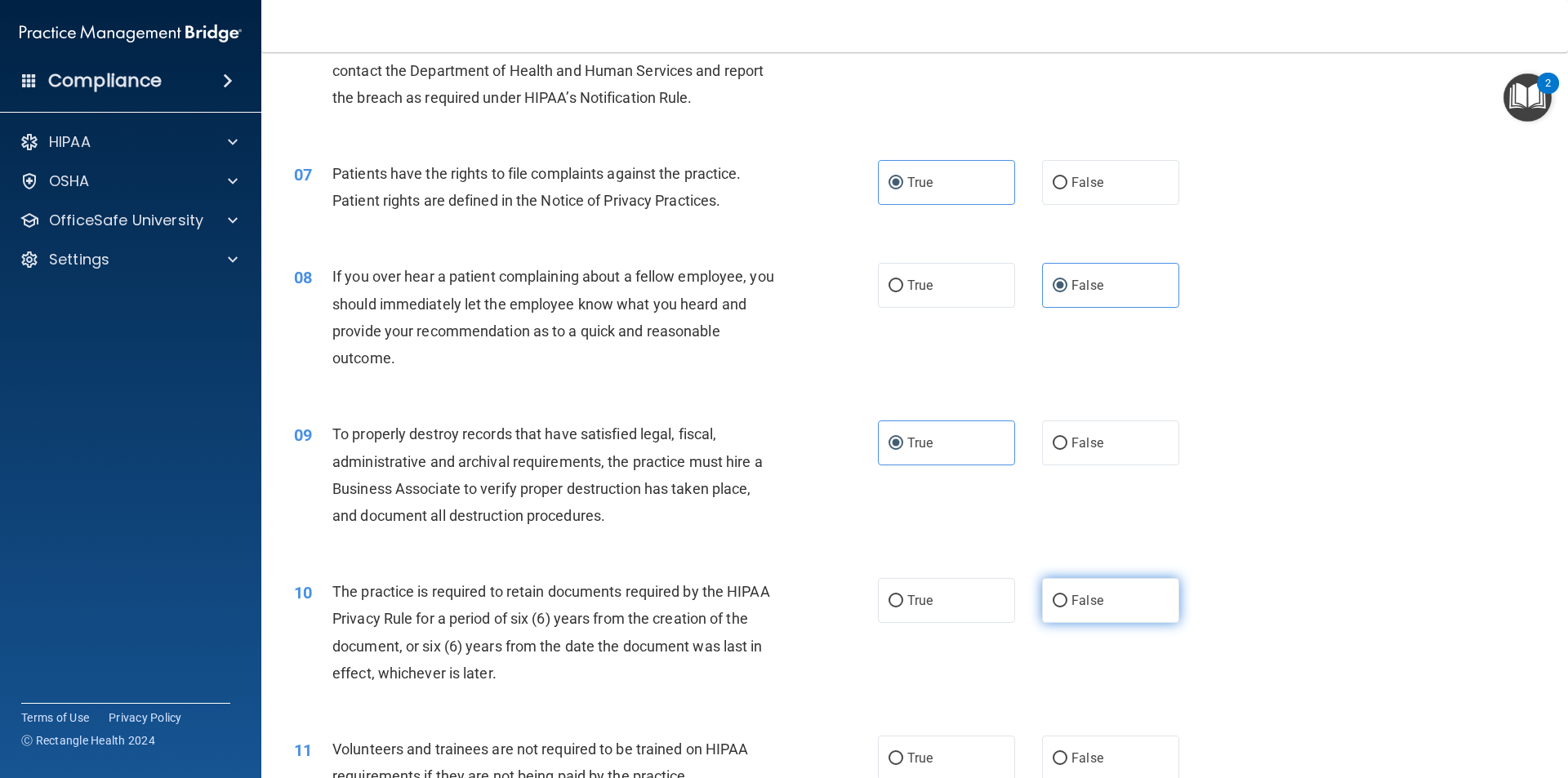
click at [1067, 596] on input "False" at bounding box center [1060, 602] width 15 height 12
radio input "true"
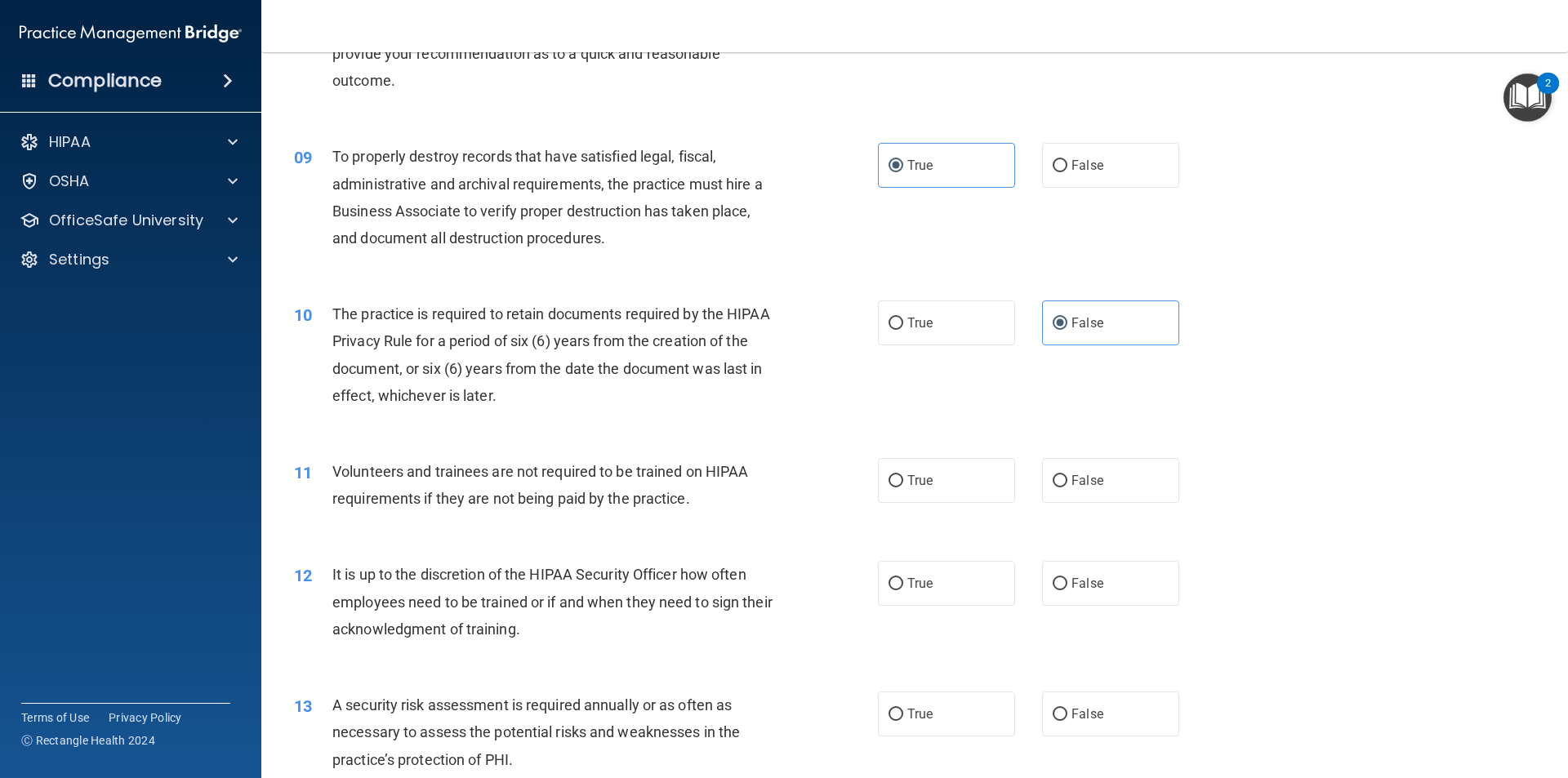
click at [978, 507] on div "11 Volunteers and trainees are not required to be trained on HIPAA requirements…" at bounding box center [914, 489] width 1266 height 103
click at [978, 490] on label "True" at bounding box center [947, 481] width 138 height 45
click at [903, 487] on input "True" at bounding box center [896, 481] width 15 height 12
radio input "true"
click at [1113, 596] on label "False" at bounding box center [1111, 583] width 138 height 45
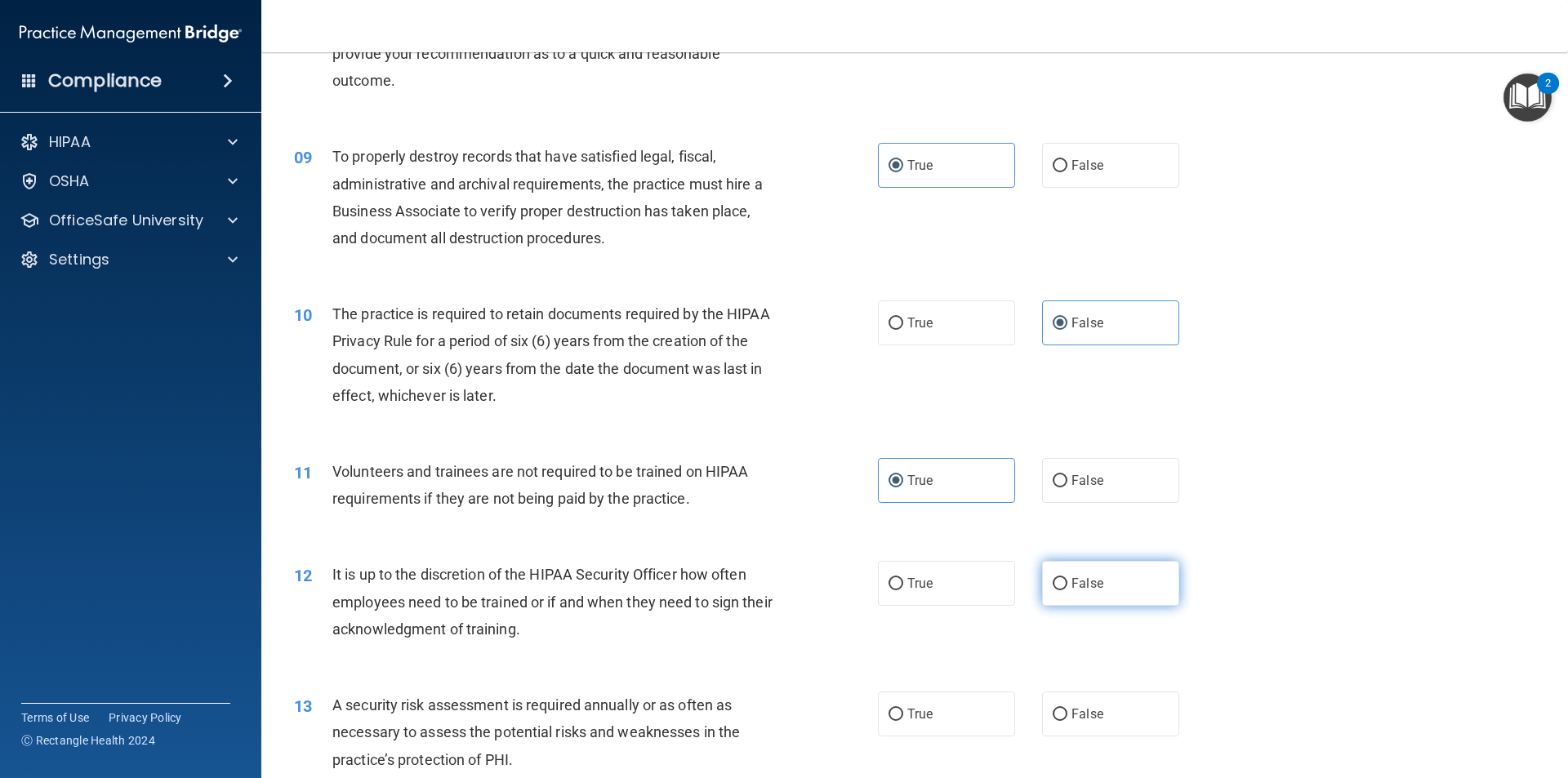
click at [1067, 591] on input "False" at bounding box center [1060, 584] width 15 height 12
radio input "true"
drag, startPoint x: 963, startPoint y: 717, endPoint x: 1161, endPoint y: 601, distance: 229.5
click at [962, 718] on label "True" at bounding box center [947, 714] width 138 height 45
click at [903, 718] on input "True" at bounding box center [896, 715] width 15 height 12
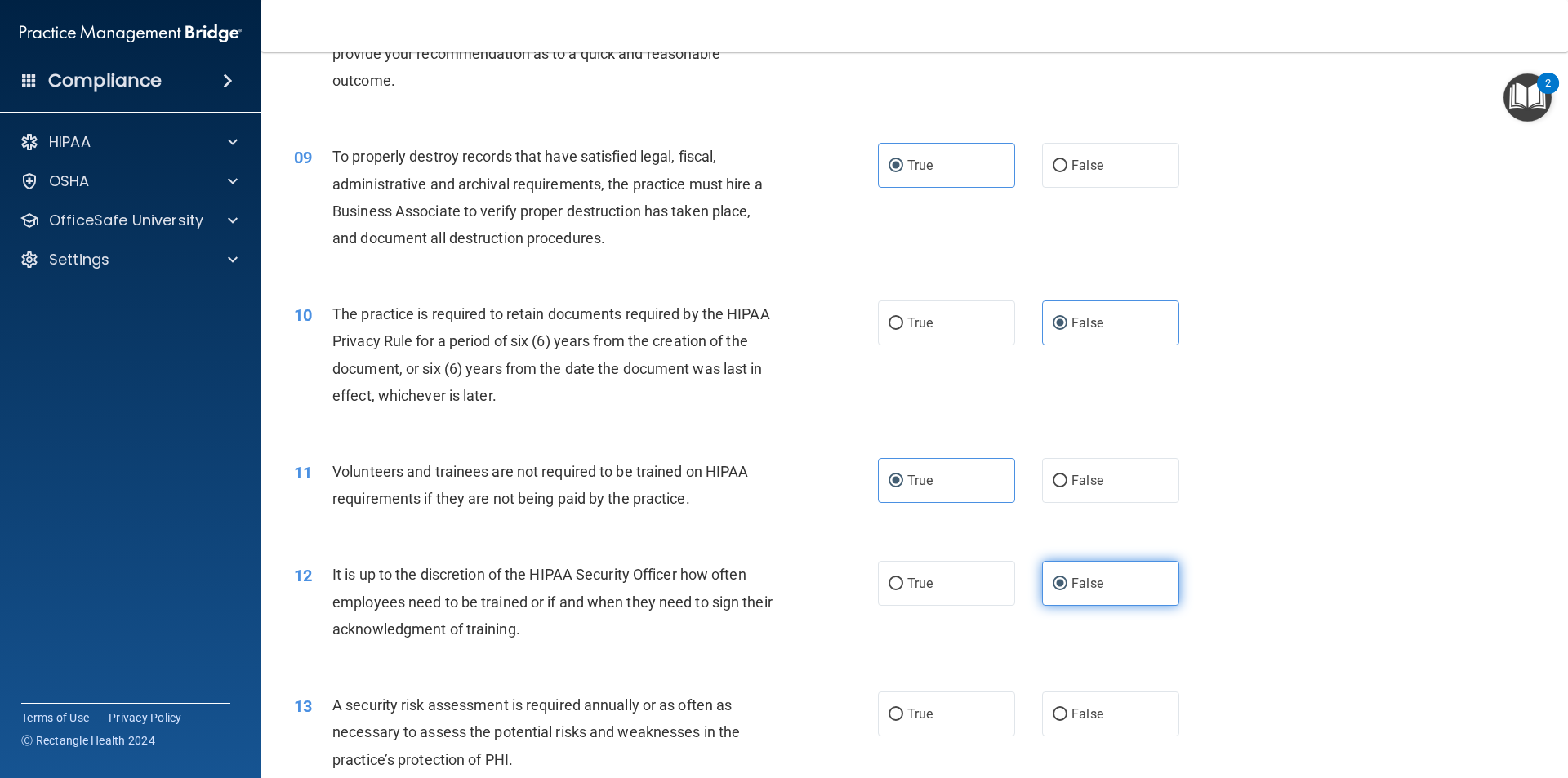
radio input "true"
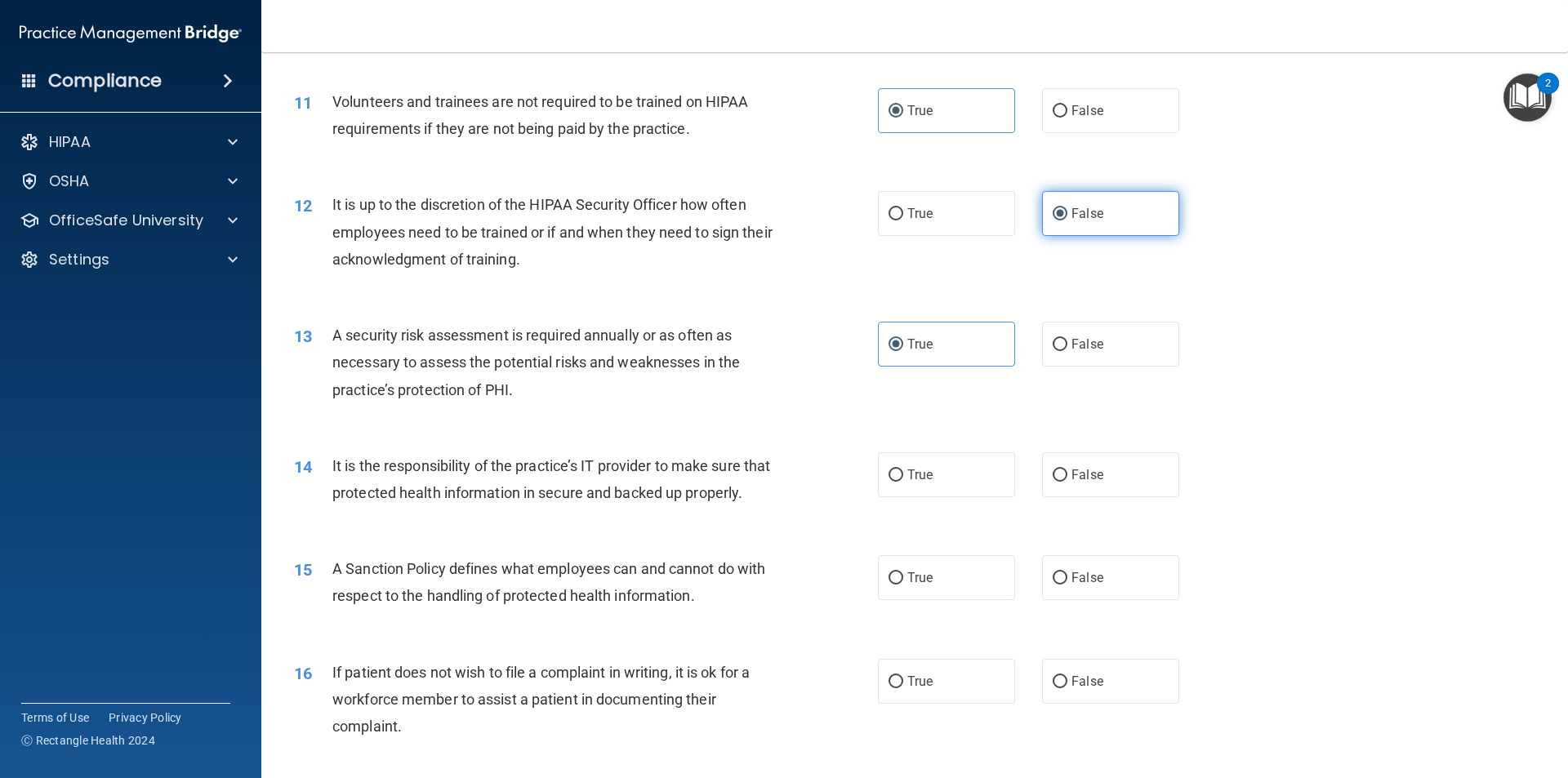
scroll to position [1666, 0]
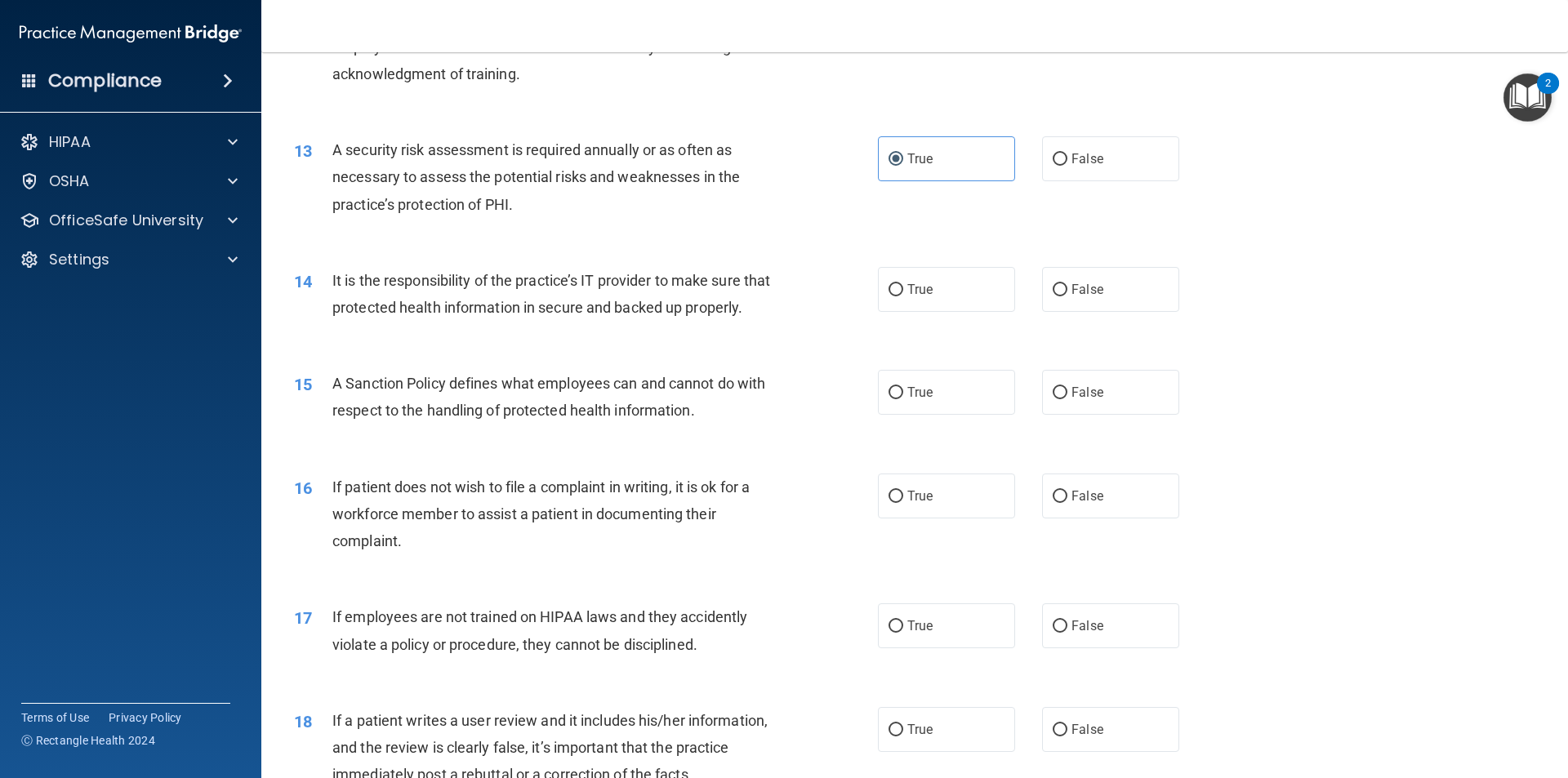
click at [1097, 242] on div "13 A security risk assessment is required annually or as often as necessary to …" at bounding box center [914, 181] width 1266 height 131
click at [1075, 285] on span "False" at bounding box center [1087, 289] width 31 height 16
click at [1067, 285] on input "False" at bounding box center [1060, 290] width 15 height 12
radio input "true"
drag, startPoint x: 954, startPoint y: 413, endPoint x: 1063, endPoint y: 495, distance: 136.4
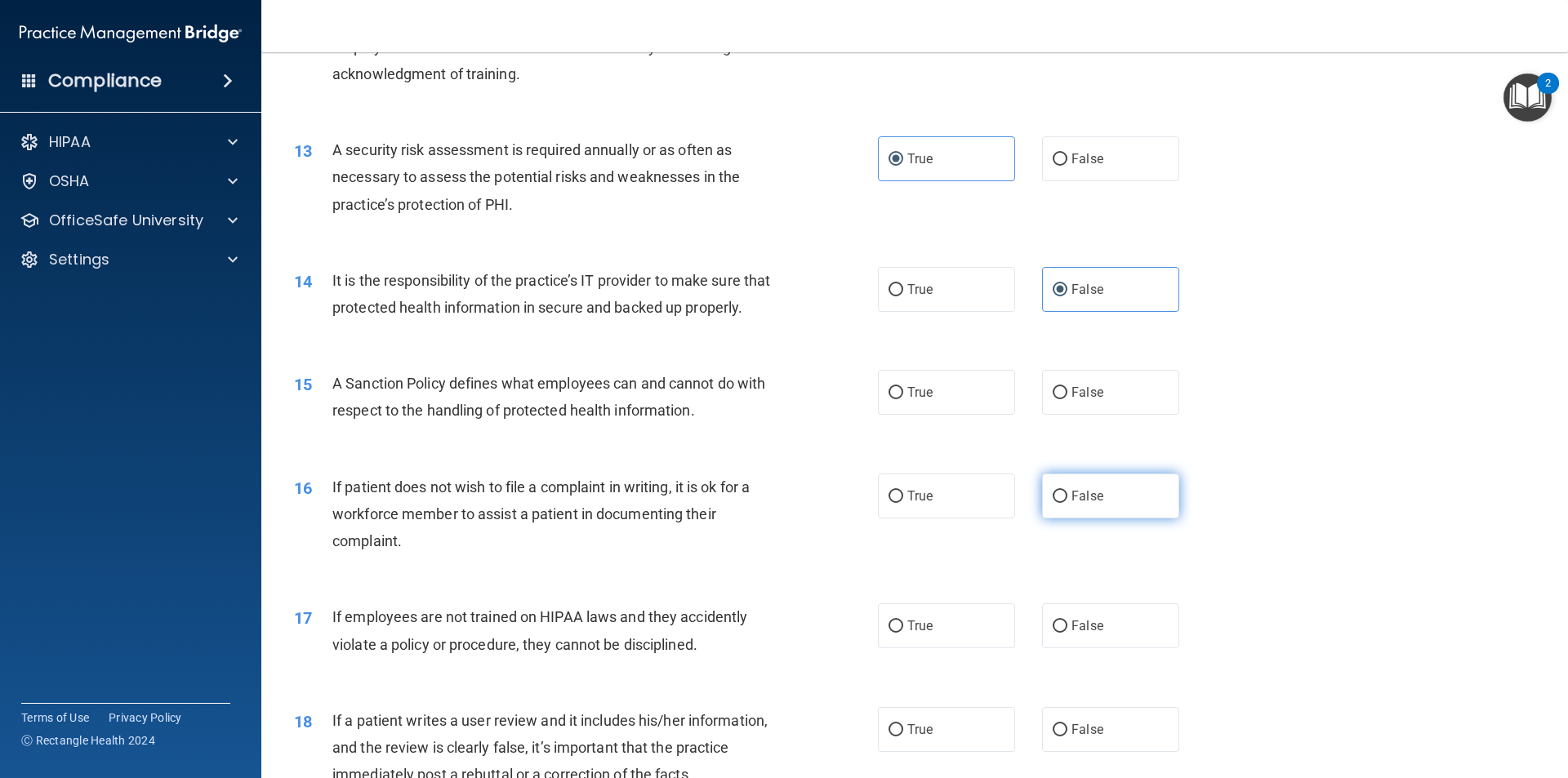
click at [953, 413] on label "True" at bounding box center [947, 393] width 138 height 45
click at [903, 399] on input "True" at bounding box center [896, 393] width 15 height 12
radio input "true"
click at [1097, 533] on div "16 If patient does not wish to file a complaint in writing, it is ok for a work…" at bounding box center [914, 519] width 1266 height 131
click at [1094, 507] on label "False" at bounding box center [1111, 496] width 138 height 45
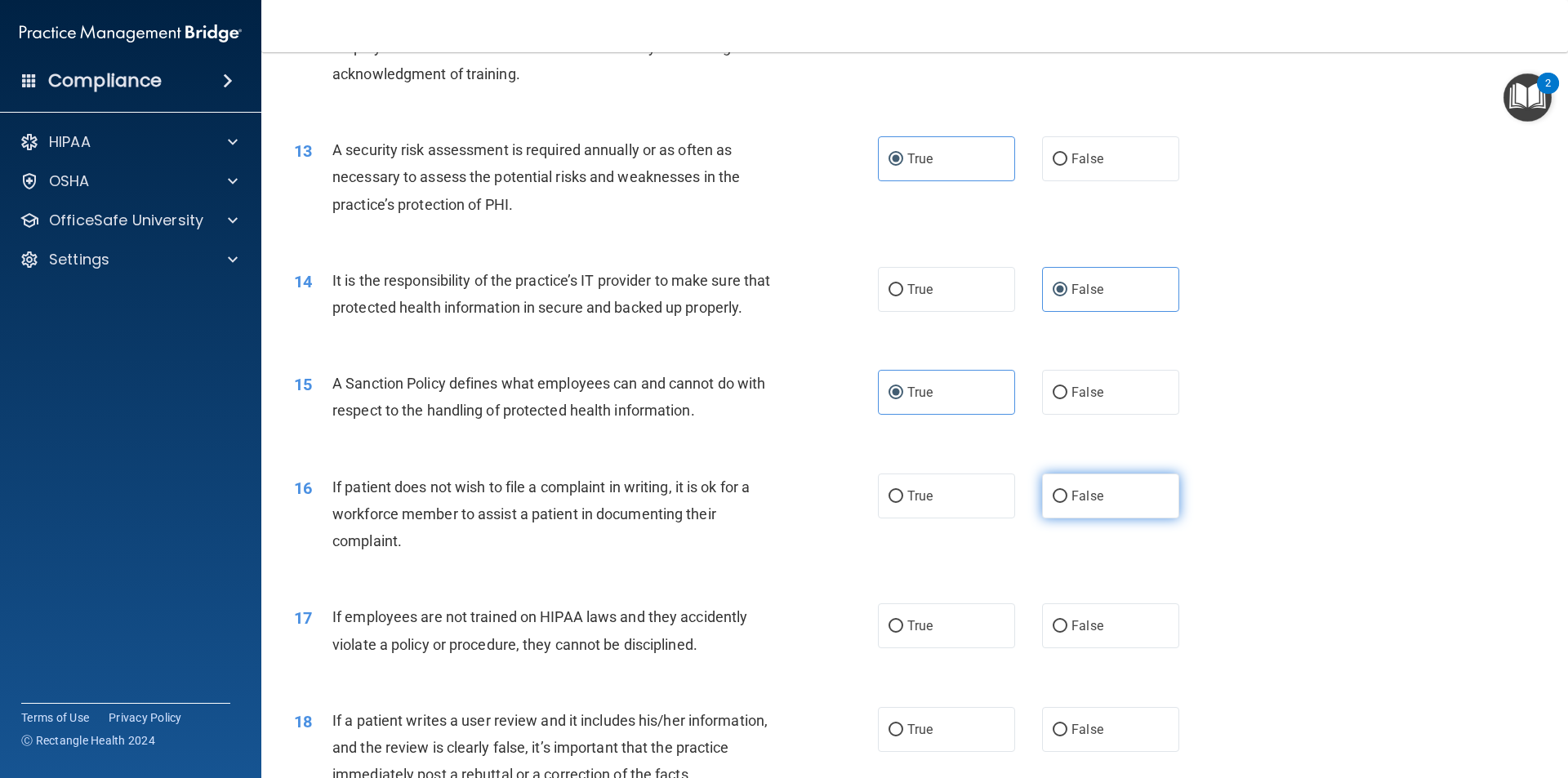
click at [1067, 503] on input "False" at bounding box center [1060, 496] width 15 height 12
radio input "true"
click at [938, 629] on label "True" at bounding box center [947, 626] width 138 height 45
click at [903, 629] on input "True" at bounding box center [896, 626] width 15 height 12
radio input "true"
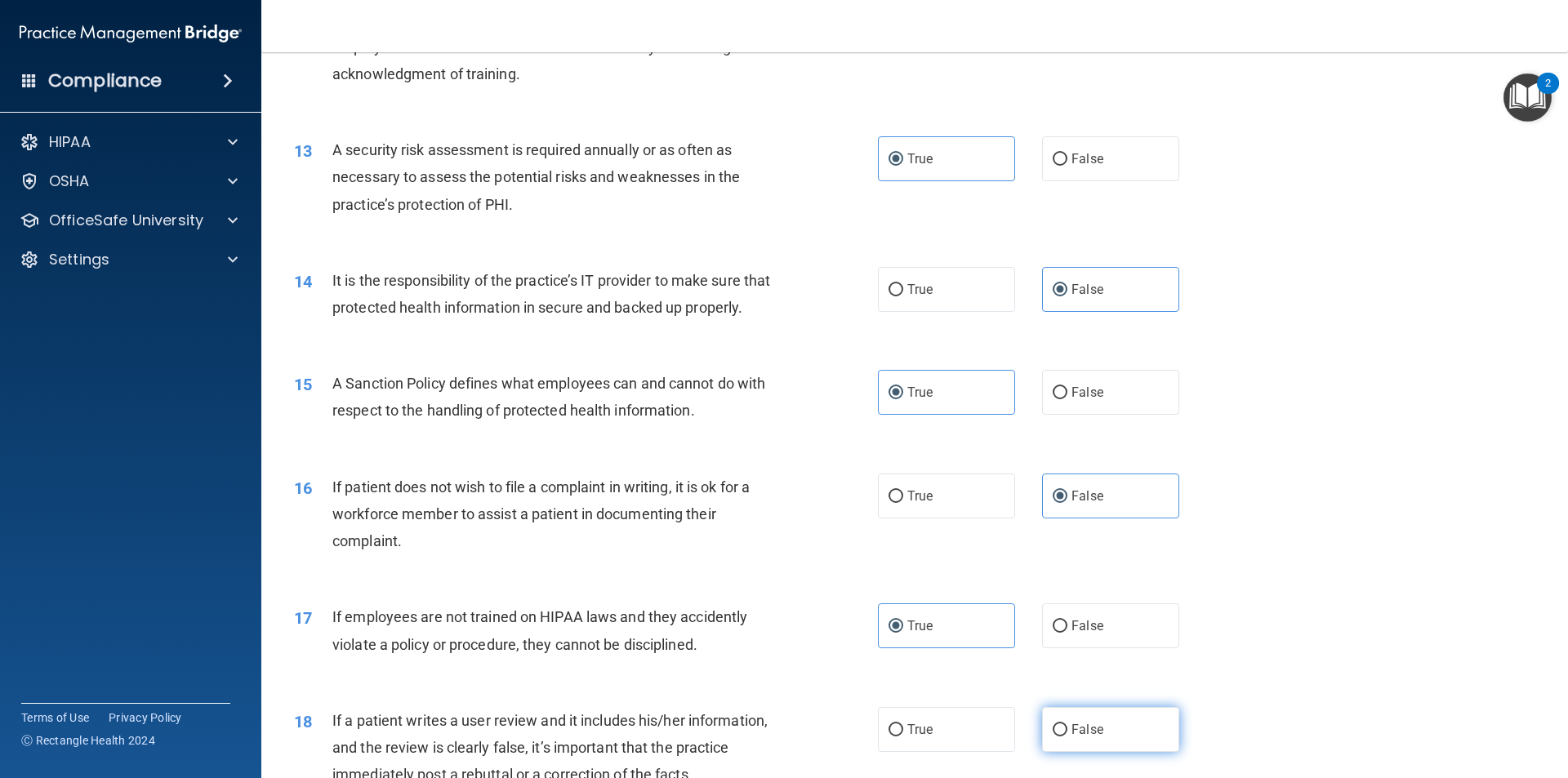
click at [1062, 716] on label "False" at bounding box center [1111, 730] width 138 height 45
click at [1062, 724] on input "False" at bounding box center [1060, 730] width 15 height 12
radio input "true"
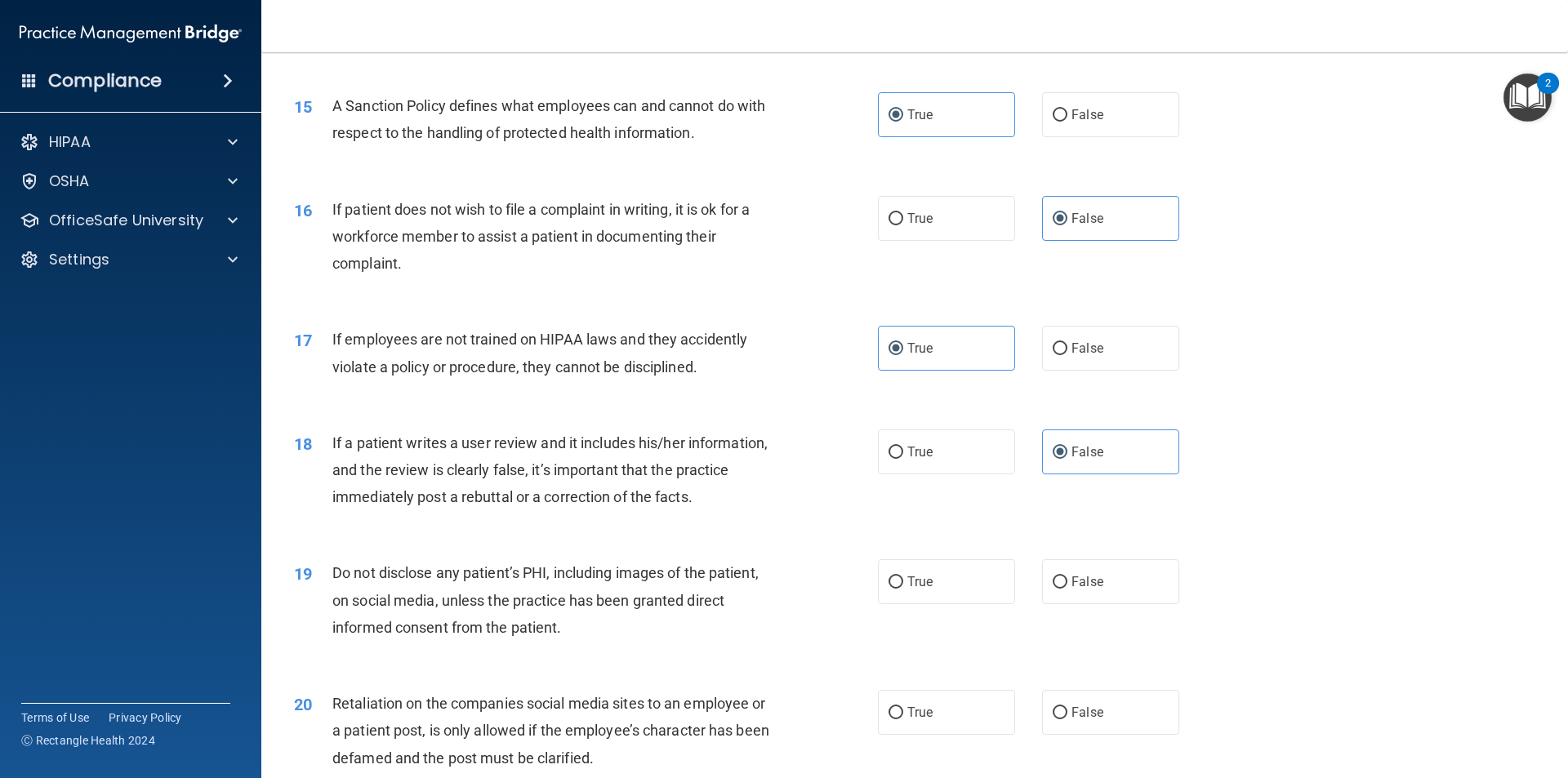
scroll to position [2036, 0]
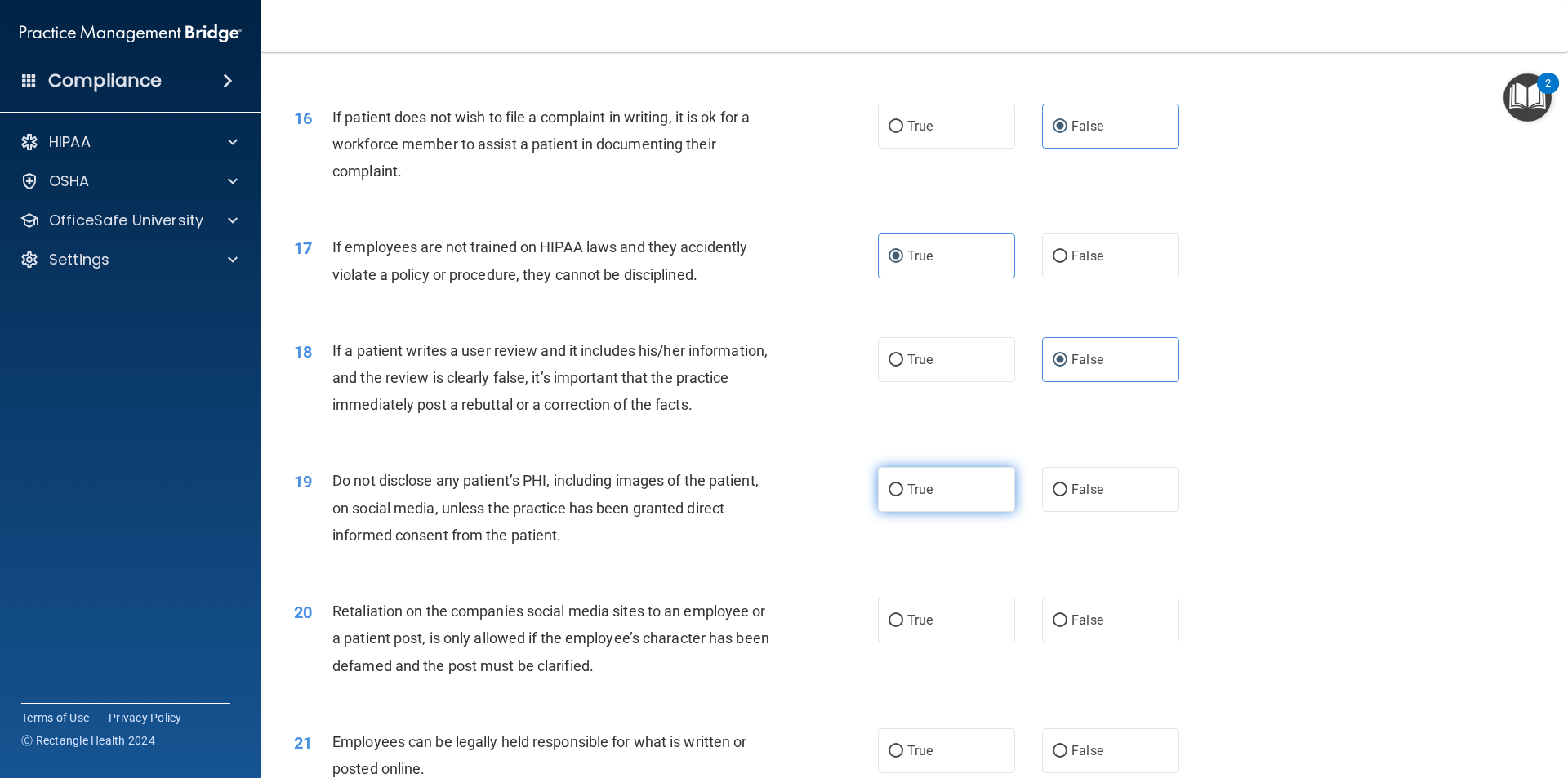
click at [907, 494] on span "True" at bounding box center [919, 490] width 26 height 16
click at [903, 494] on input "True" at bounding box center [896, 490] width 15 height 12
radio input "true"
click at [1100, 606] on label "False" at bounding box center [1111, 621] width 138 height 45
click at [1067, 615] on input "False" at bounding box center [1060, 621] width 15 height 12
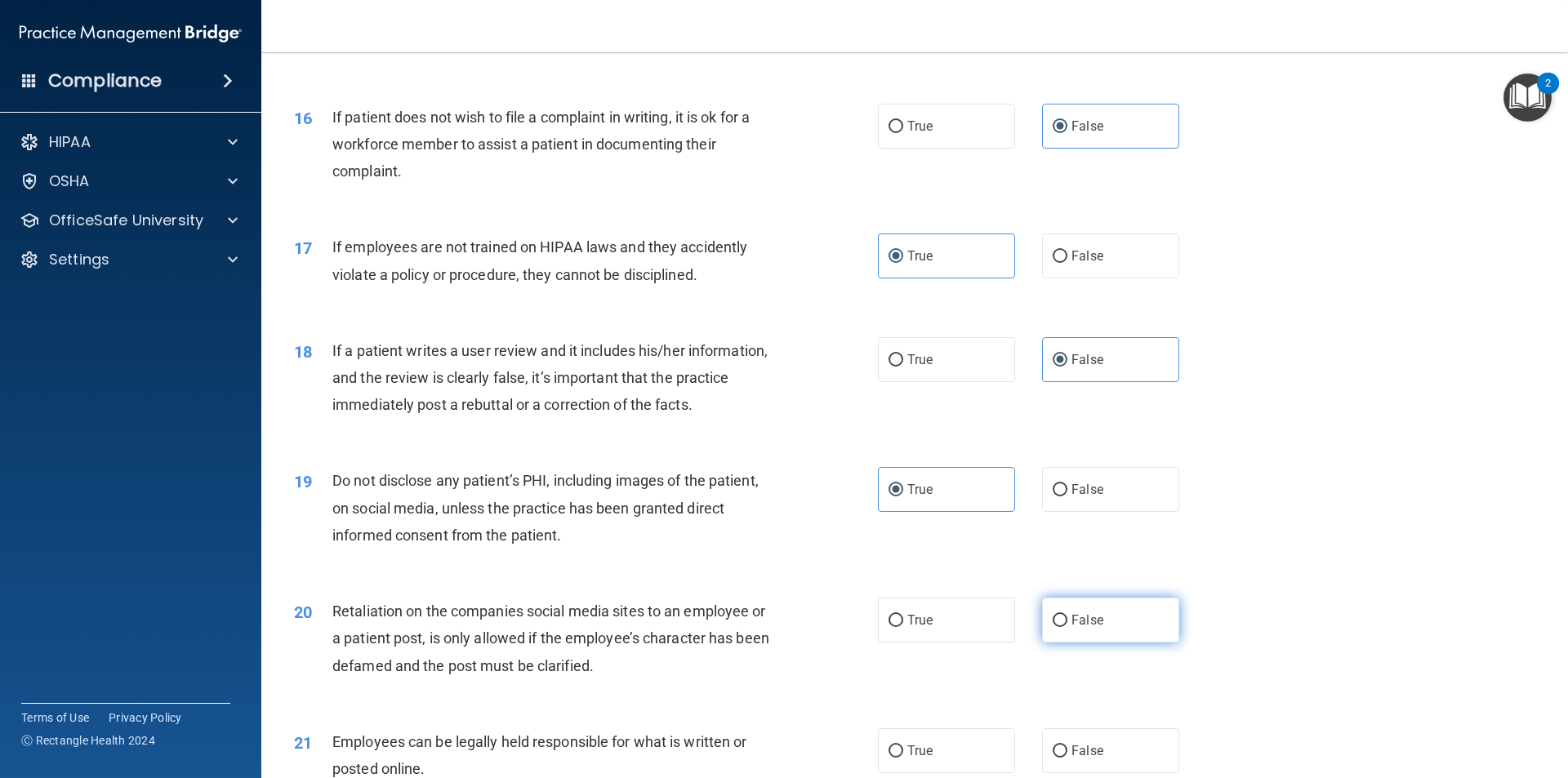
radio input "true"
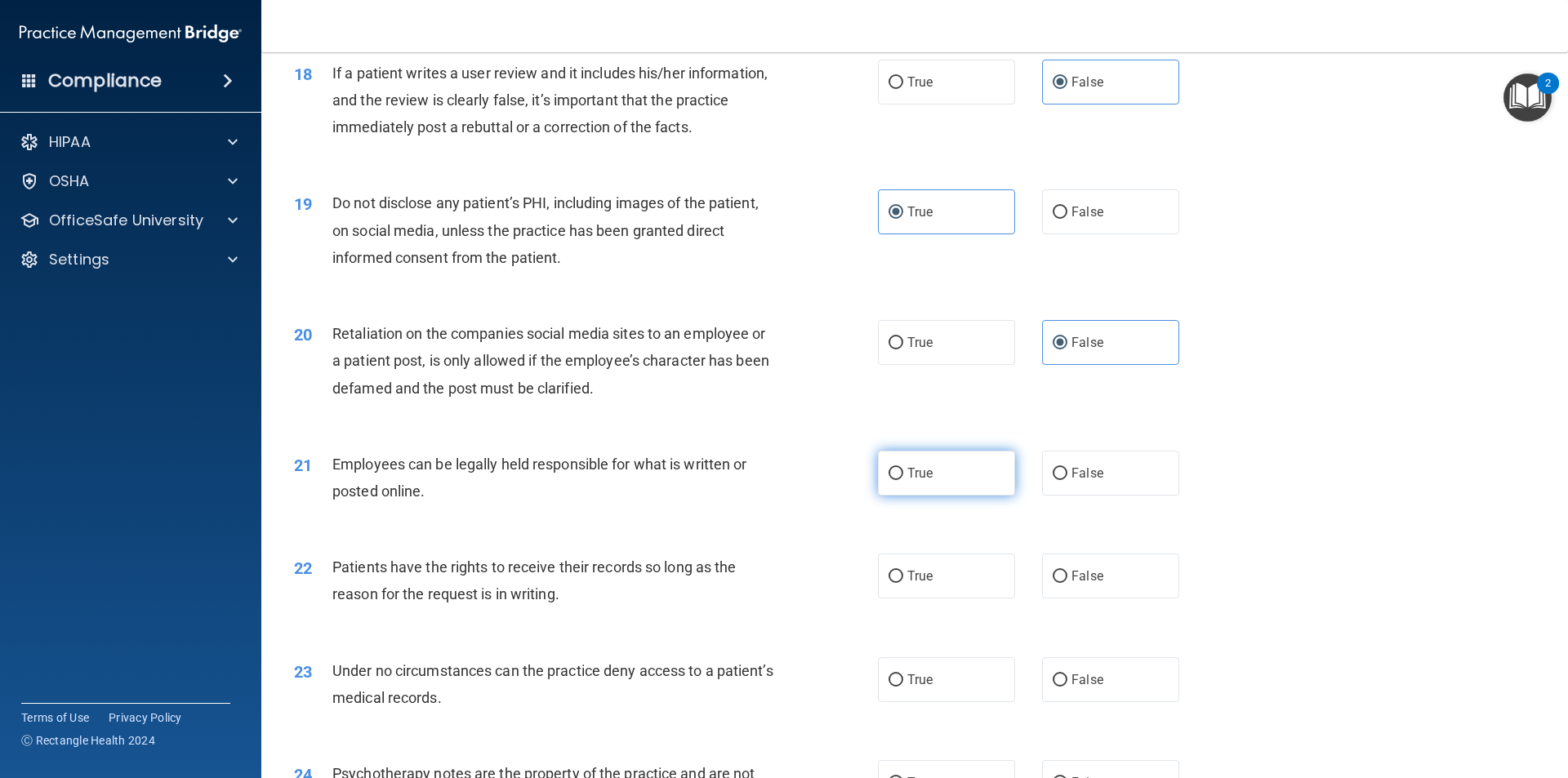
click at [954, 486] on label "True" at bounding box center [947, 473] width 138 height 45
click at [903, 481] on input "True" at bounding box center [896, 474] width 15 height 12
radio input "true"
click at [1096, 597] on label "False" at bounding box center [1111, 576] width 138 height 45
click at [1067, 583] on input "False" at bounding box center [1060, 577] width 15 height 12
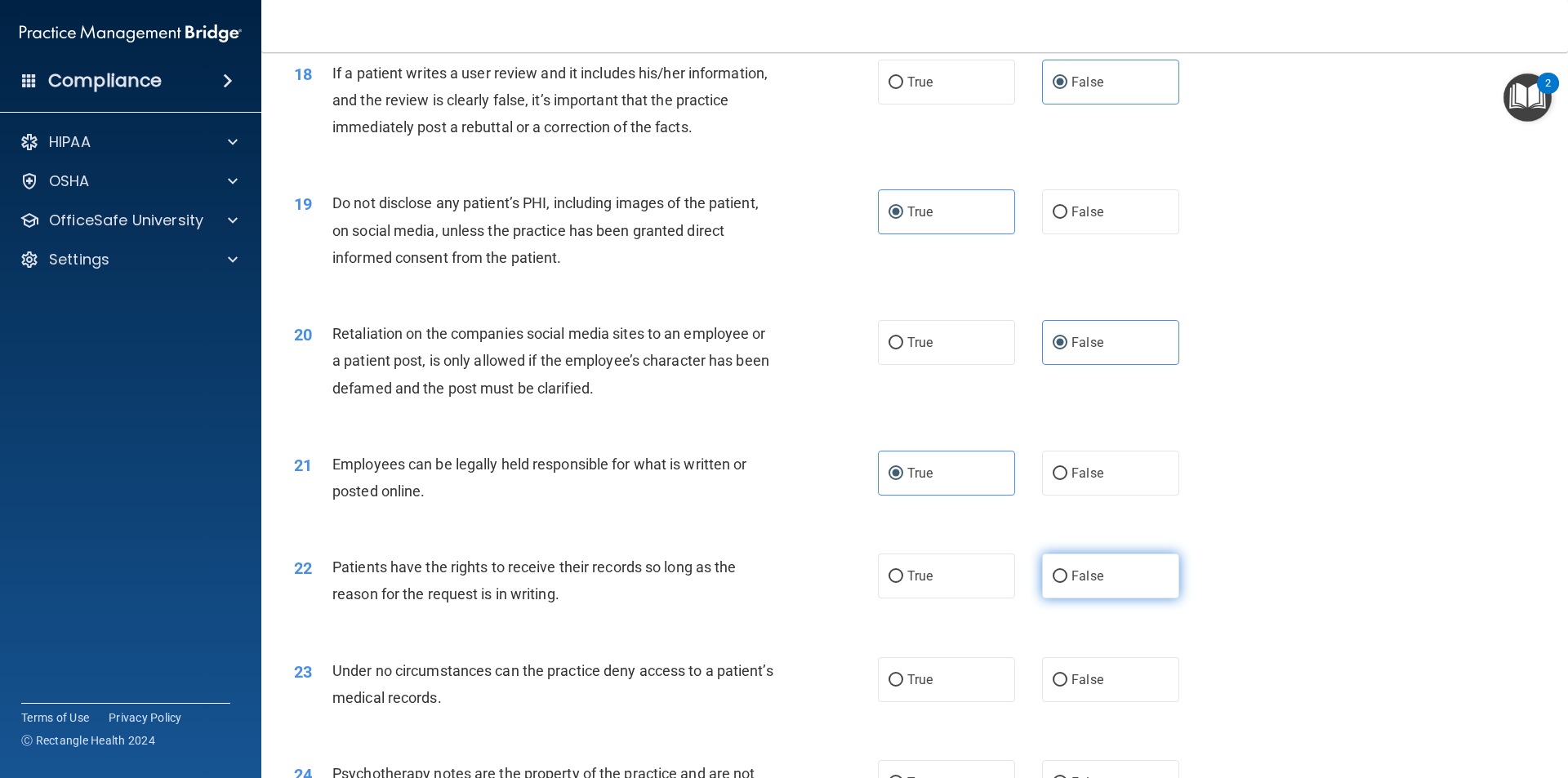
radio input "true"
click at [959, 682] on label "True" at bounding box center [947, 680] width 138 height 45
click at [903, 682] on input "True" at bounding box center [896, 680] width 15 height 12
radio input "true"
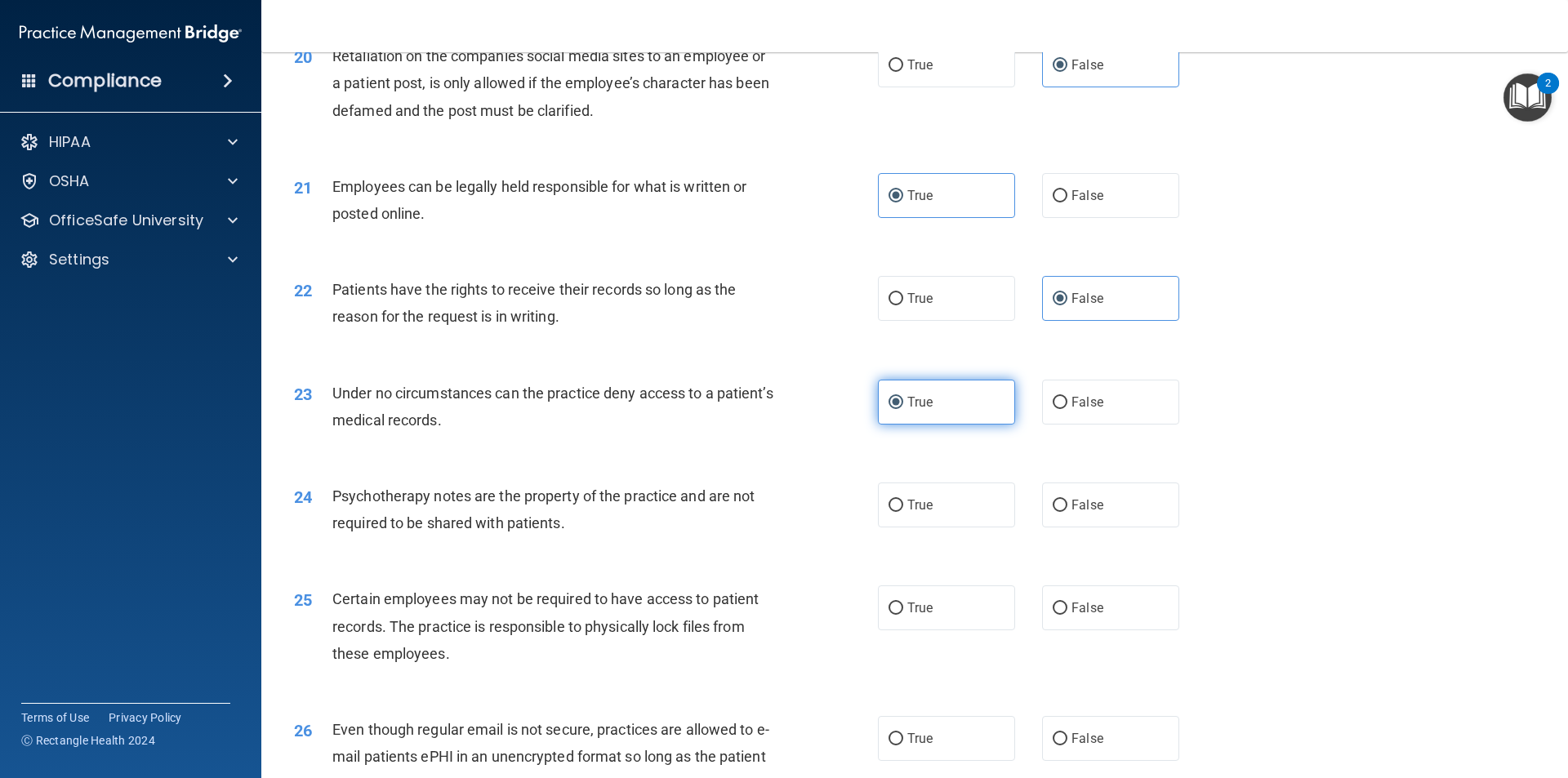
scroll to position [2777, 0]
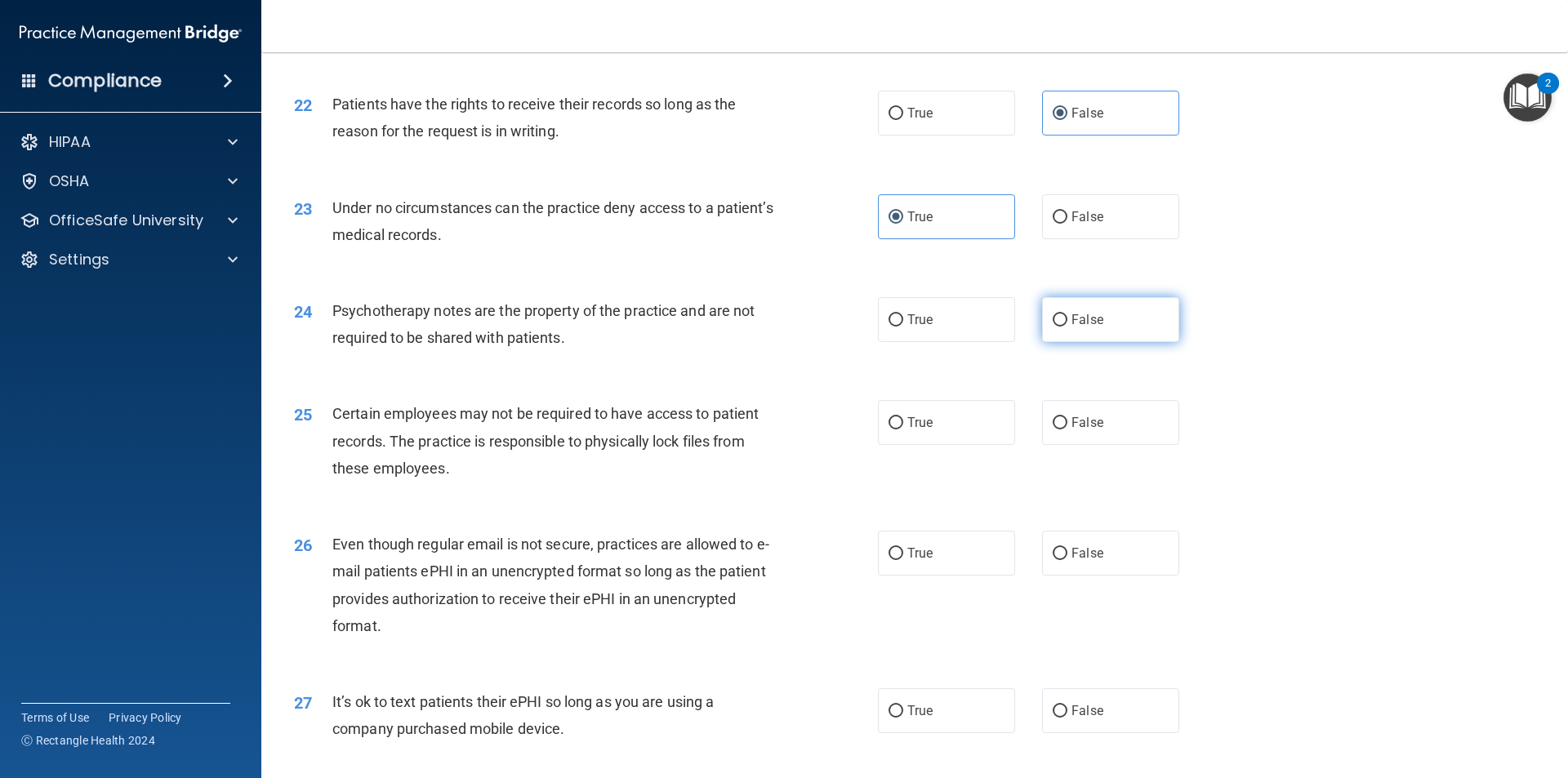
click at [1088, 328] on label "False" at bounding box center [1111, 320] width 138 height 45
click at [1067, 326] on input "False" at bounding box center [1060, 321] width 15 height 12
radio input "true"
click at [972, 413] on label "True" at bounding box center [947, 423] width 138 height 45
click at [903, 418] on input "True" at bounding box center [896, 423] width 15 height 12
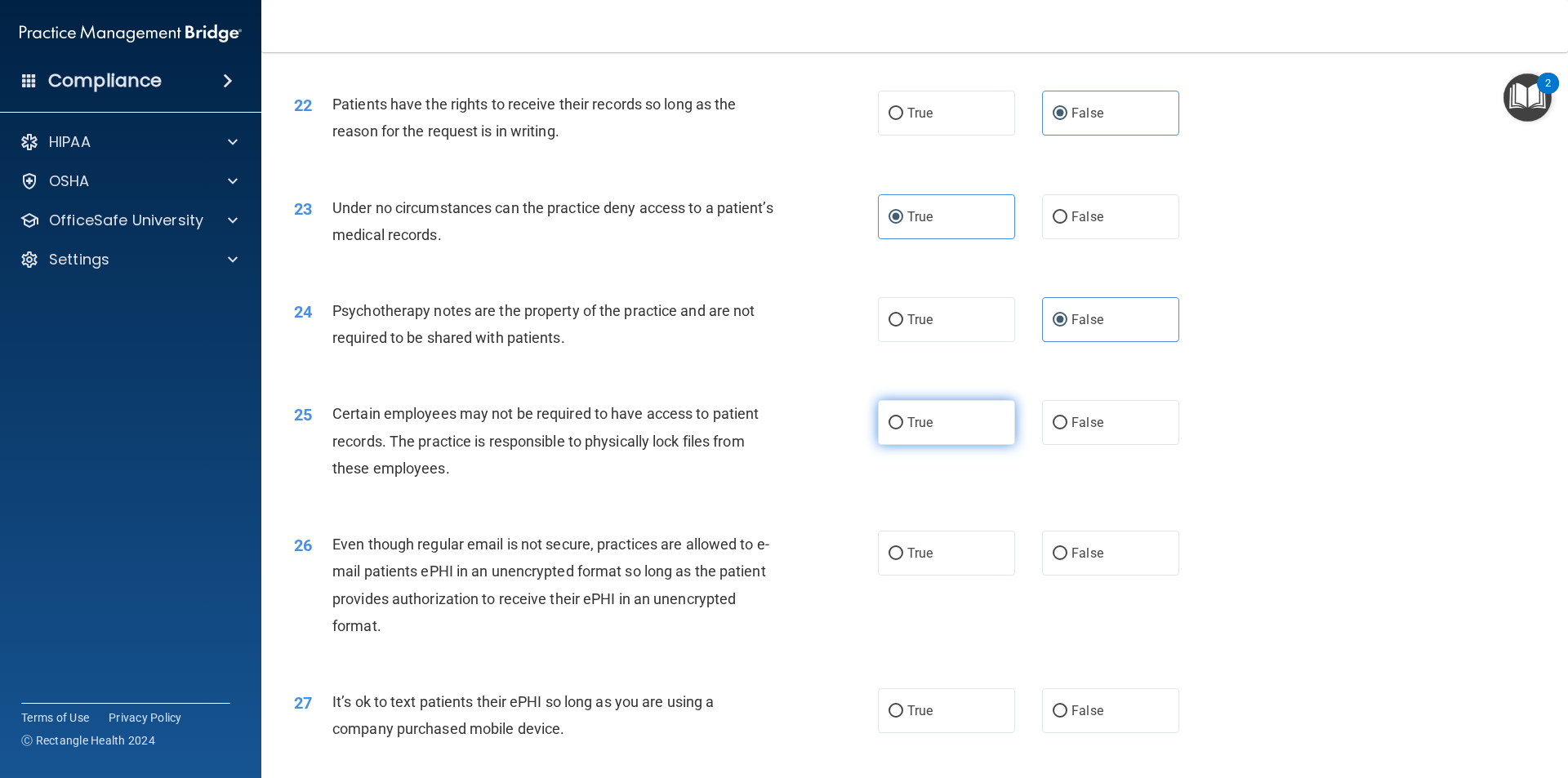
radio input "true"
click at [1085, 552] on span "False" at bounding box center [1087, 553] width 31 height 16
click at [1067, 552] on input "False" at bounding box center [1060, 553] width 15 height 12
radio input "true"
click at [969, 733] on label "True" at bounding box center [947, 711] width 138 height 45
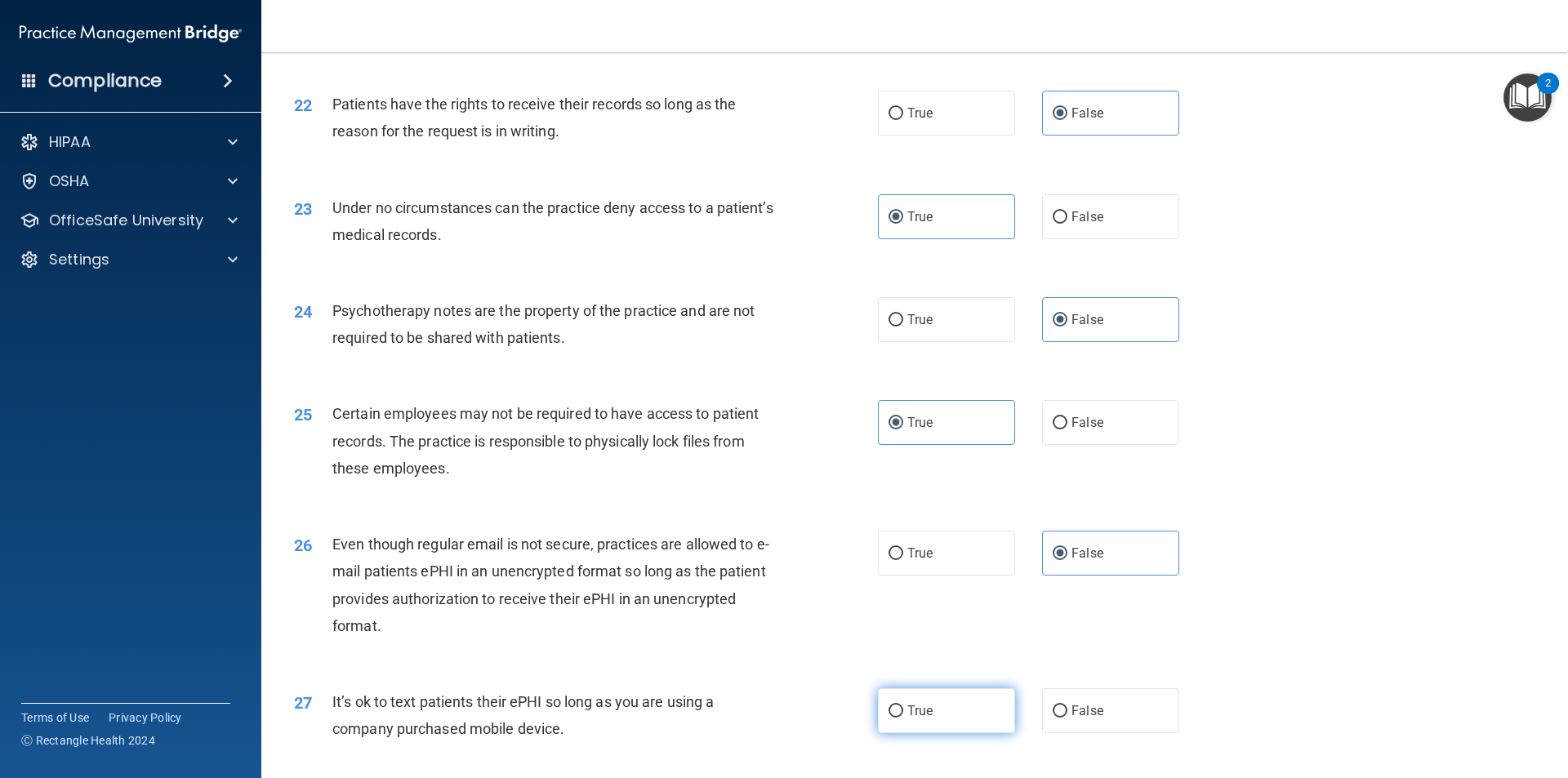
click at [903, 718] on input "True" at bounding box center [896, 712] width 15 height 12
radio input "true"
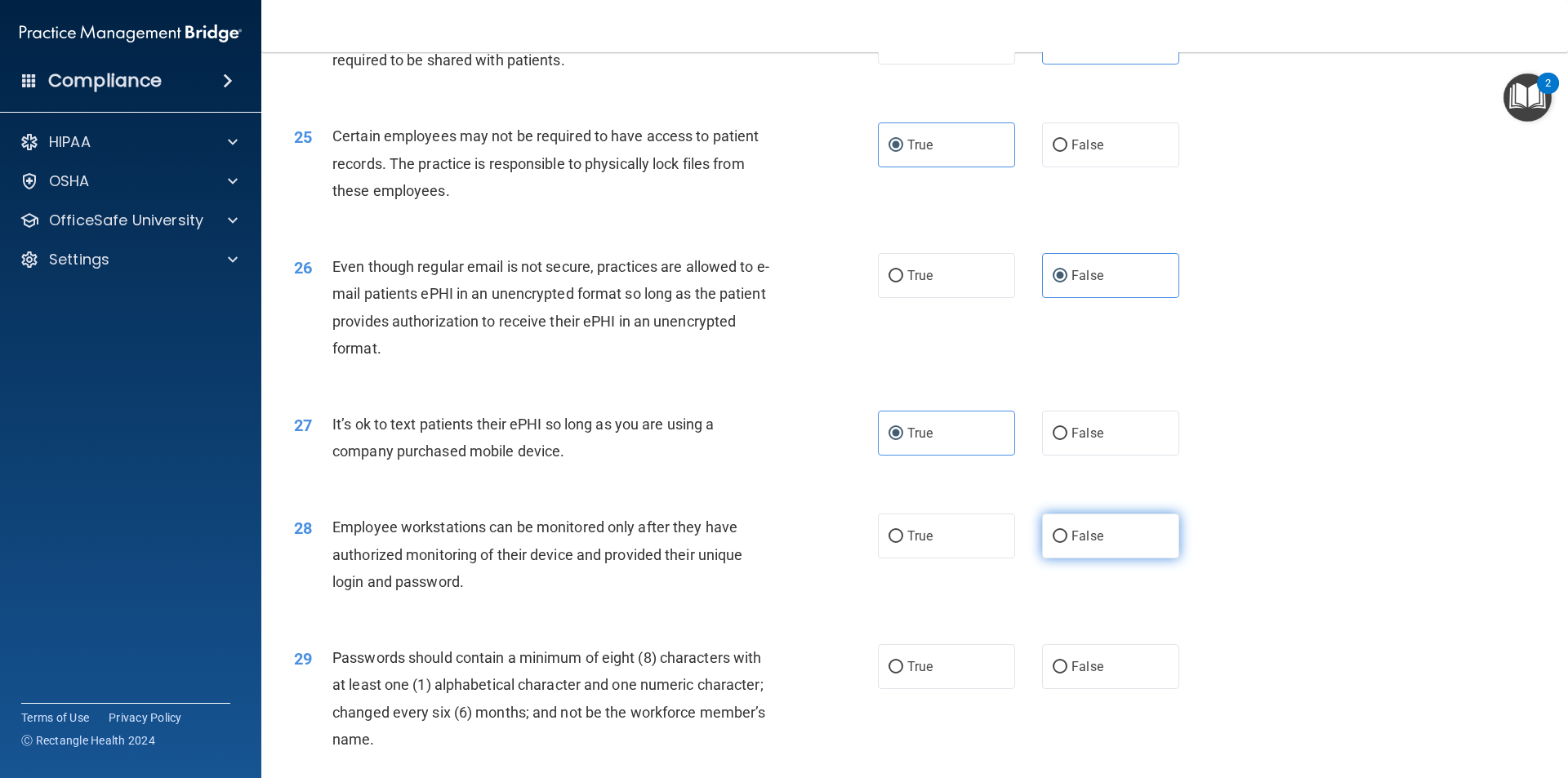
click at [1104, 533] on label "False" at bounding box center [1111, 536] width 138 height 45
click at [1067, 533] on input "False" at bounding box center [1060, 537] width 15 height 12
radio input "true"
click at [966, 659] on label "True" at bounding box center [947, 667] width 138 height 45
click at [903, 661] on input "True" at bounding box center [896, 667] width 15 height 12
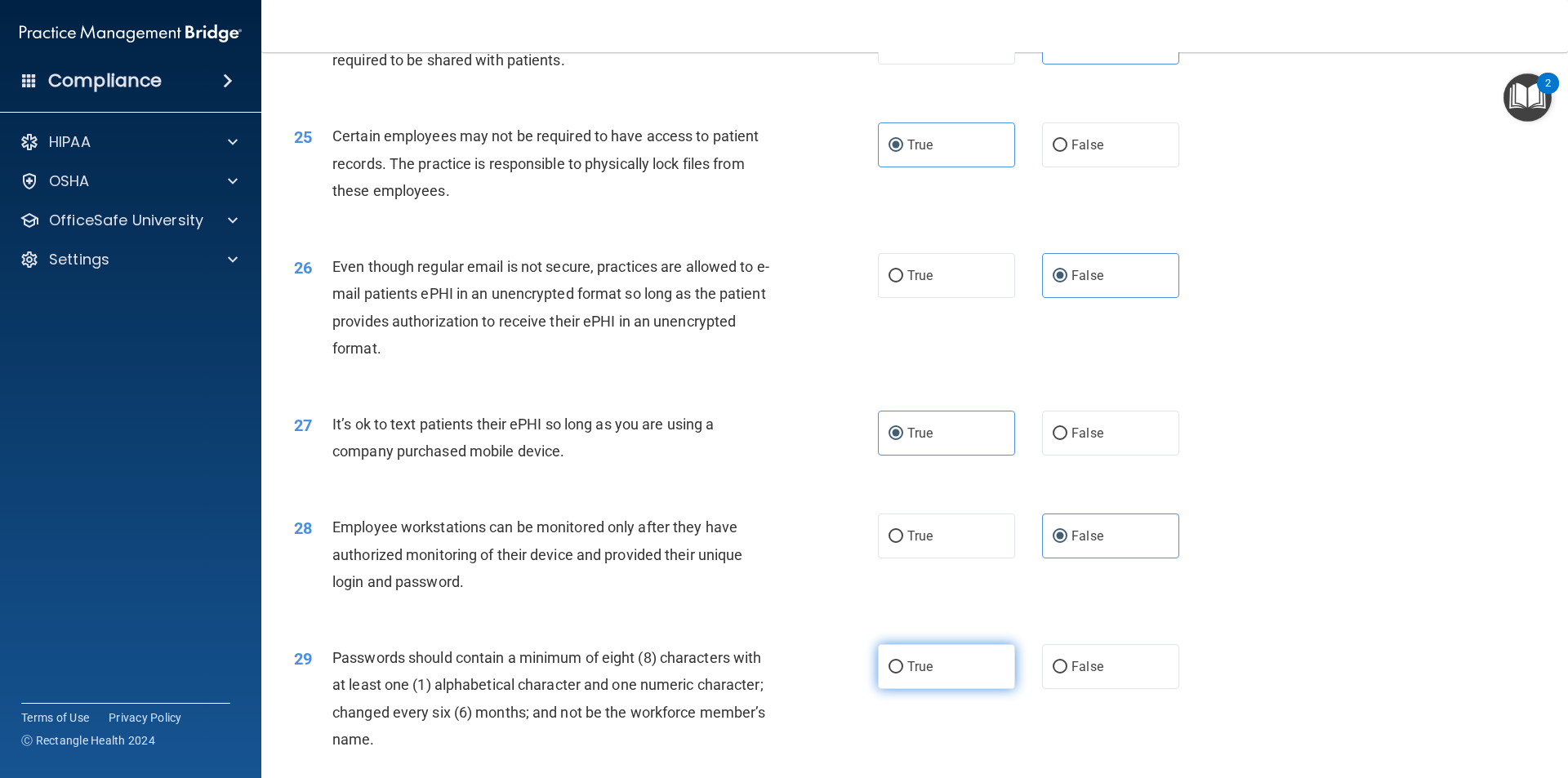
radio input "true"
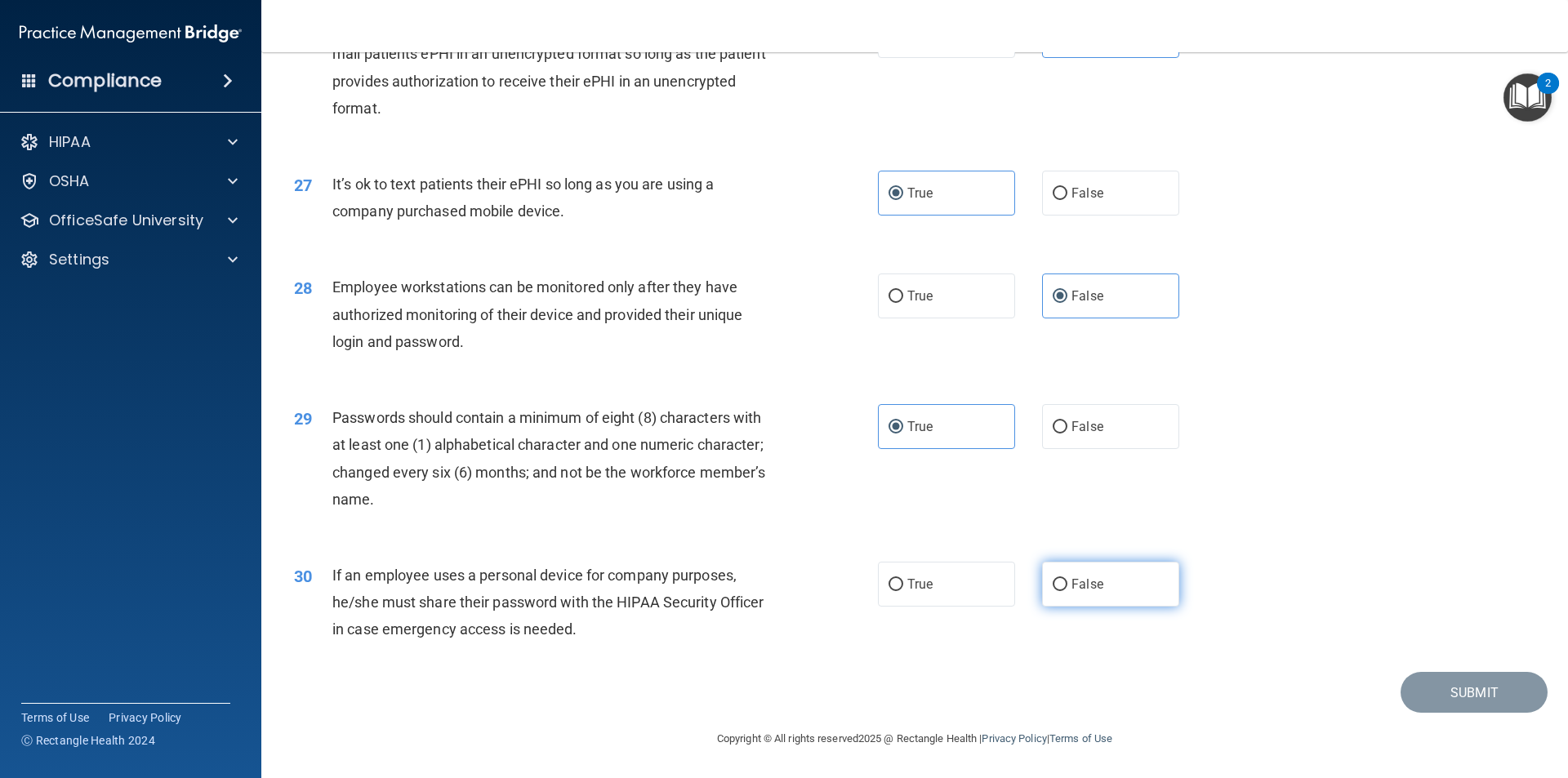
click at [1115, 594] on label "False" at bounding box center [1111, 584] width 138 height 45
click at [1067, 592] on input "False" at bounding box center [1060, 585] width 15 height 12
radio input "true"
click at [1455, 686] on button "Submit" at bounding box center [1474, 693] width 147 height 41
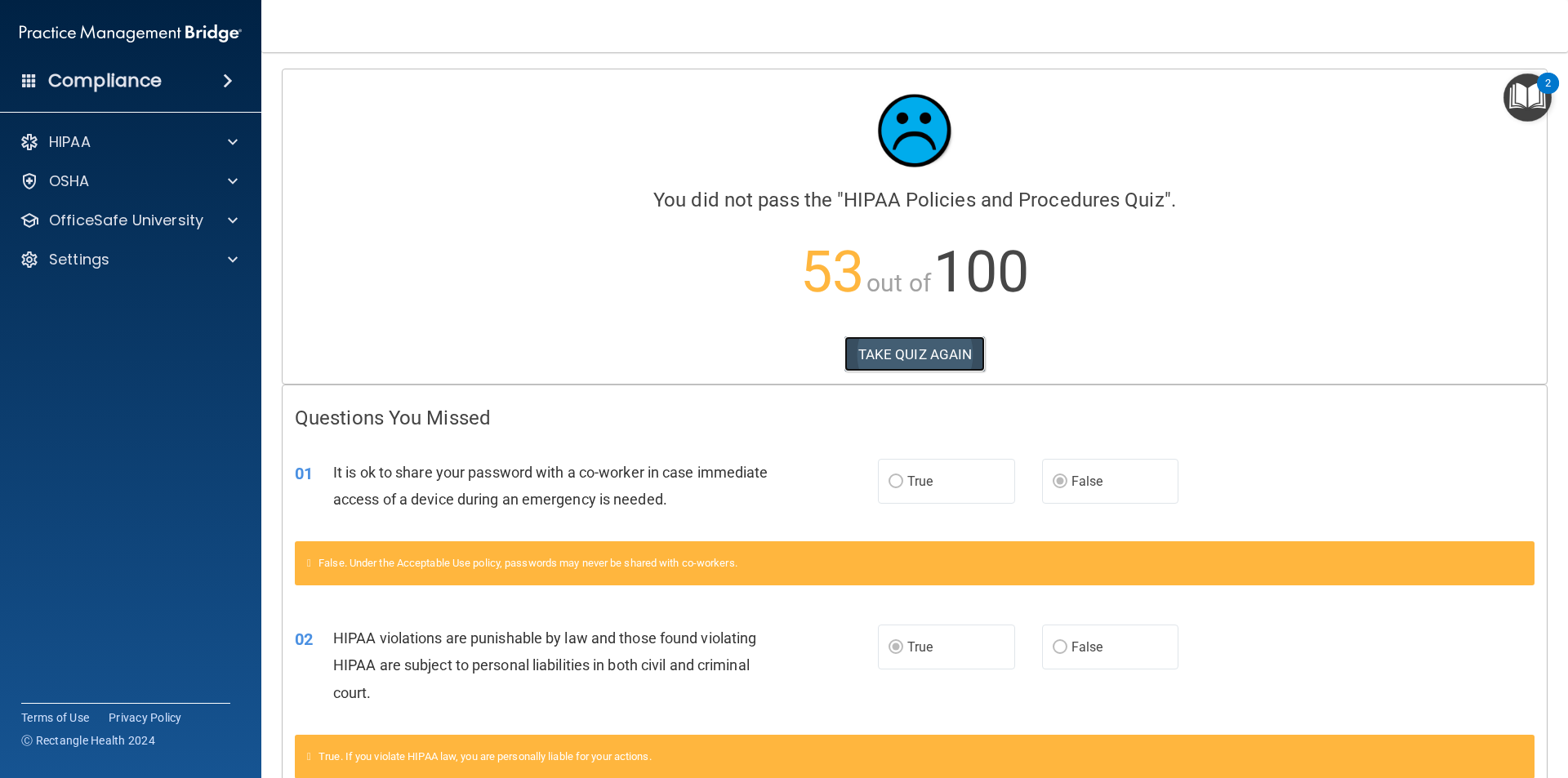
click at [859, 371] on button "TAKE QUIZ AGAIN" at bounding box center [914, 354] width 142 height 36
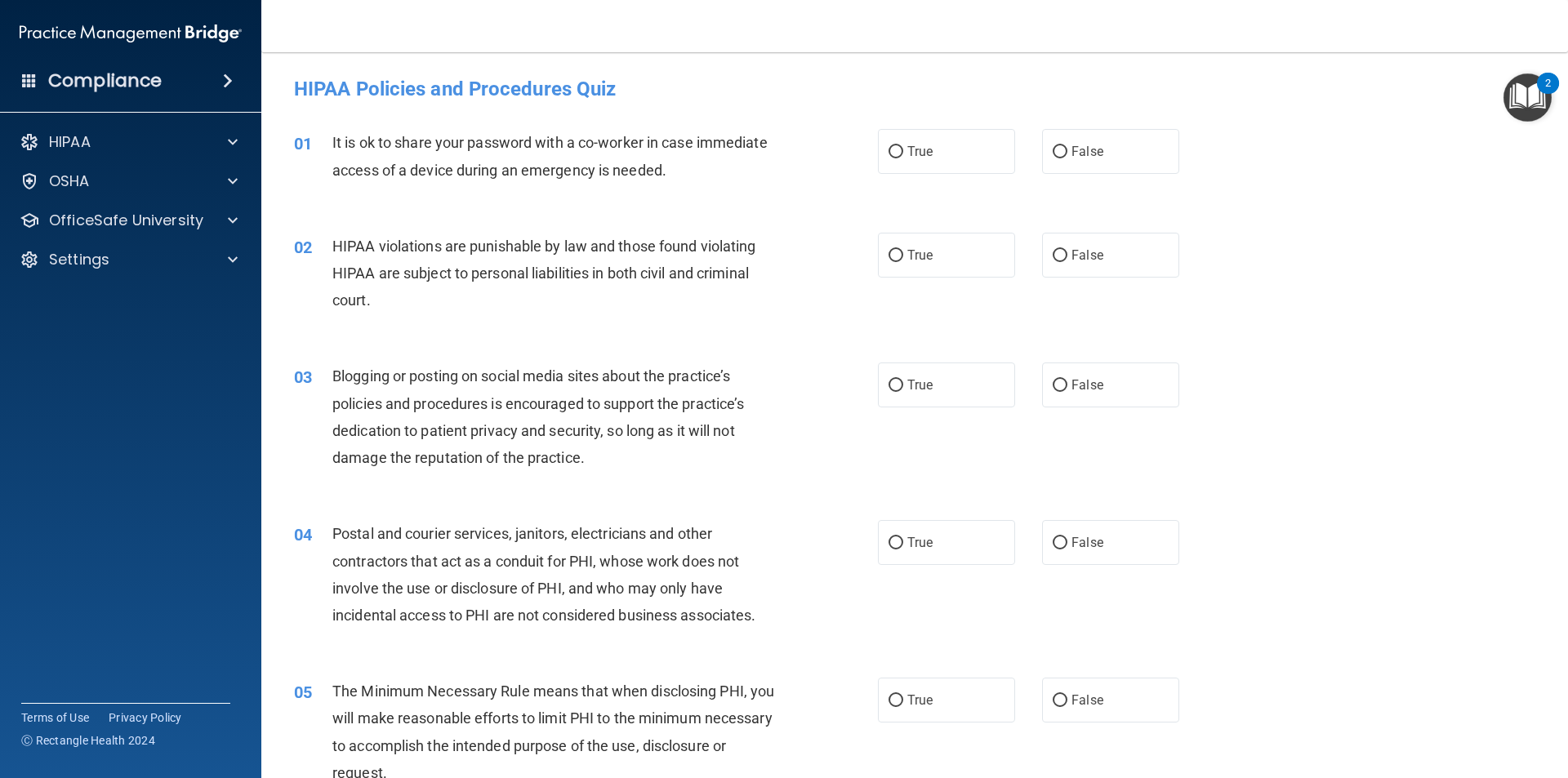
drag, startPoint x: 1118, startPoint y: 147, endPoint x: 1059, endPoint y: 200, distance: 79.3
click at [1118, 147] on label "False" at bounding box center [1111, 152] width 138 height 45
click at [1067, 147] on input "False" at bounding box center [1060, 152] width 15 height 12
radio input "true"
click at [933, 259] on label "True" at bounding box center [947, 255] width 138 height 45
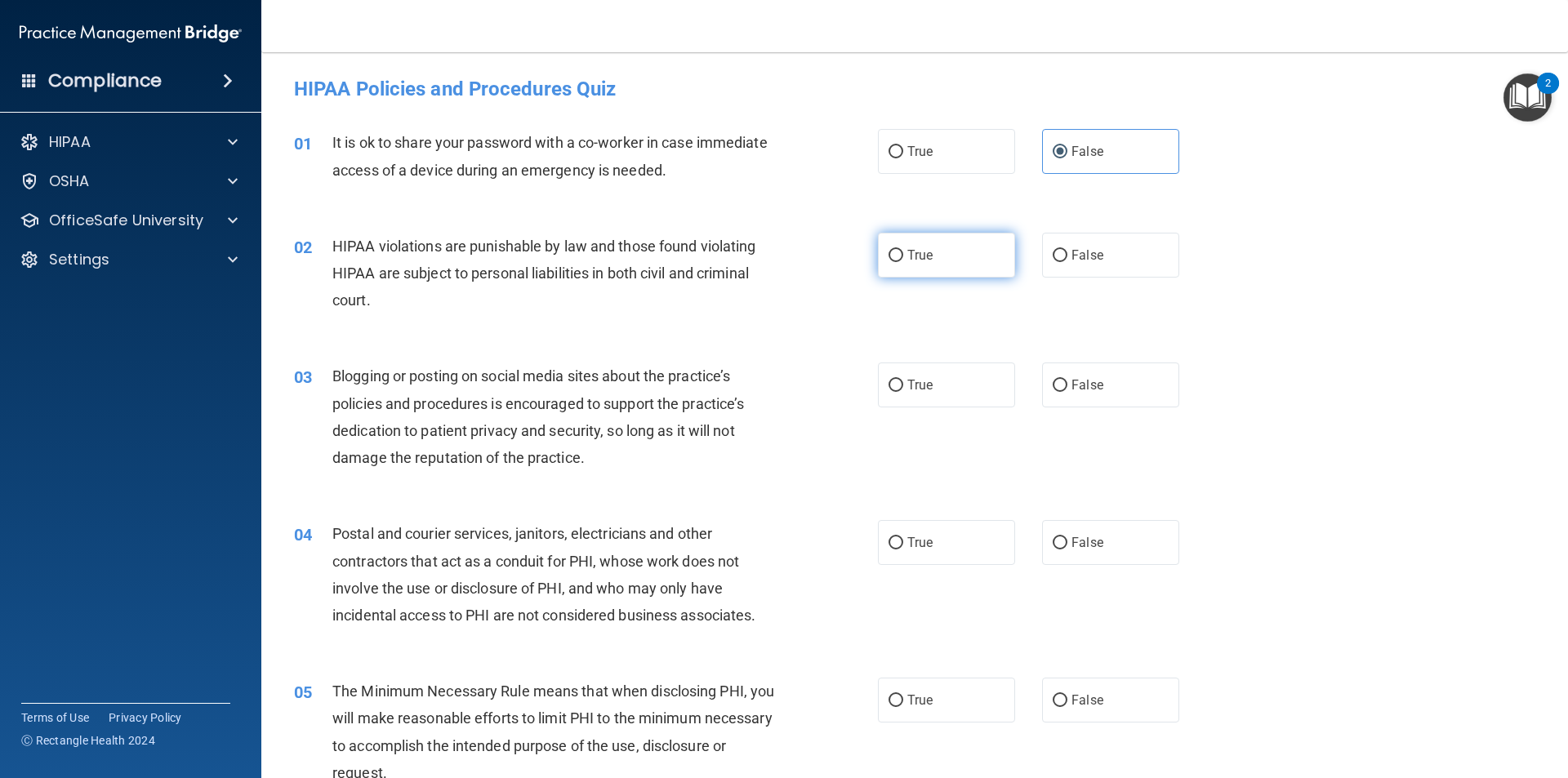
click at [903, 259] on input "True" at bounding box center [896, 256] width 15 height 12
radio input "true"
click at [1126, 395] on label "False" at bounding box center [1111, 385] width 138 height 45
click at [1067, 392] on input "False" at bounding box center [1060, 385] width 15 height 12
radio input "true"
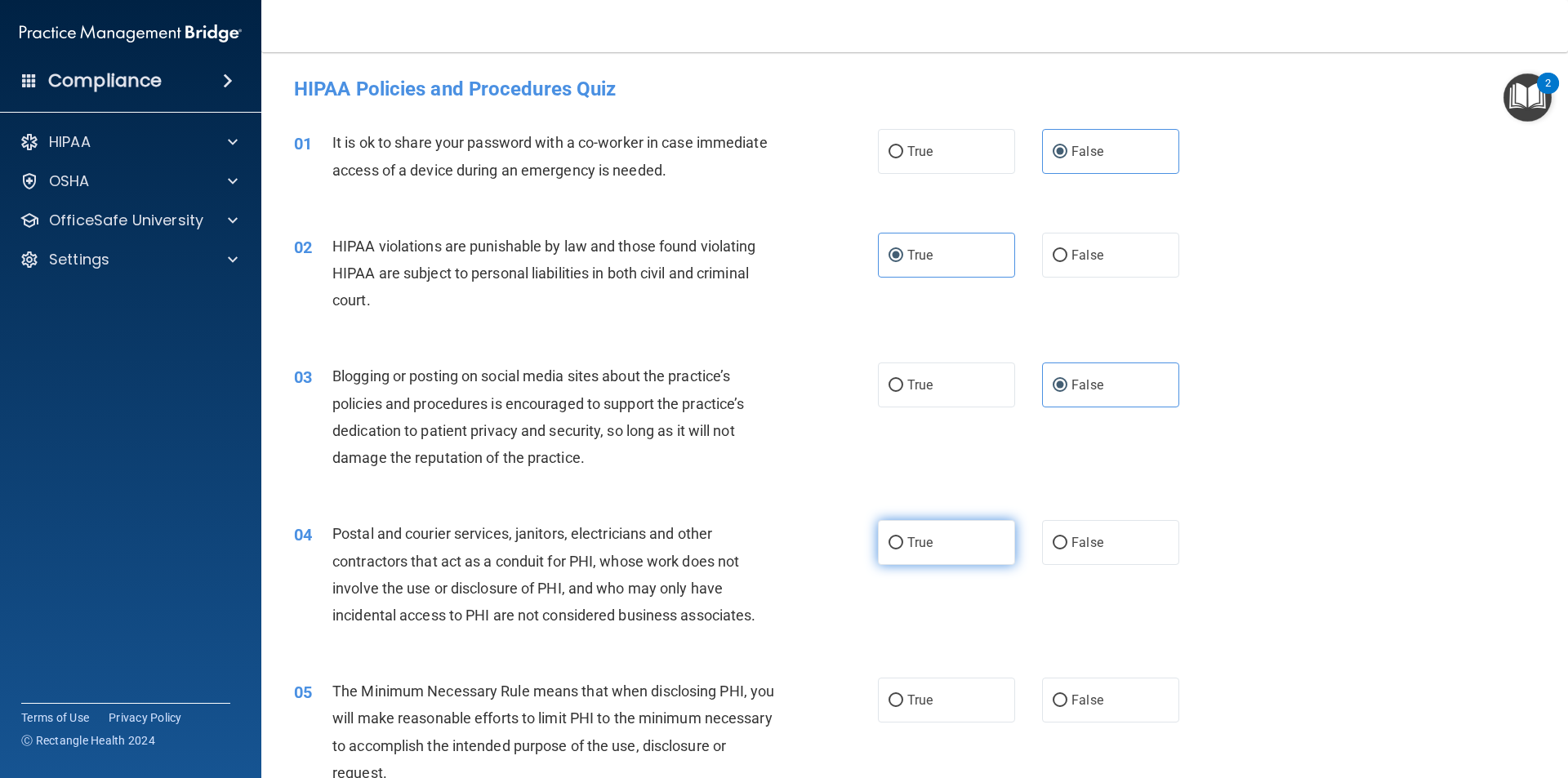
click at [948, 533] on label "True" at bounding box center [947, 543] width 138 height 45
click at [903, 538] on input "True" at bounding box center [896, 544] width 15 height 12
radio input "true"
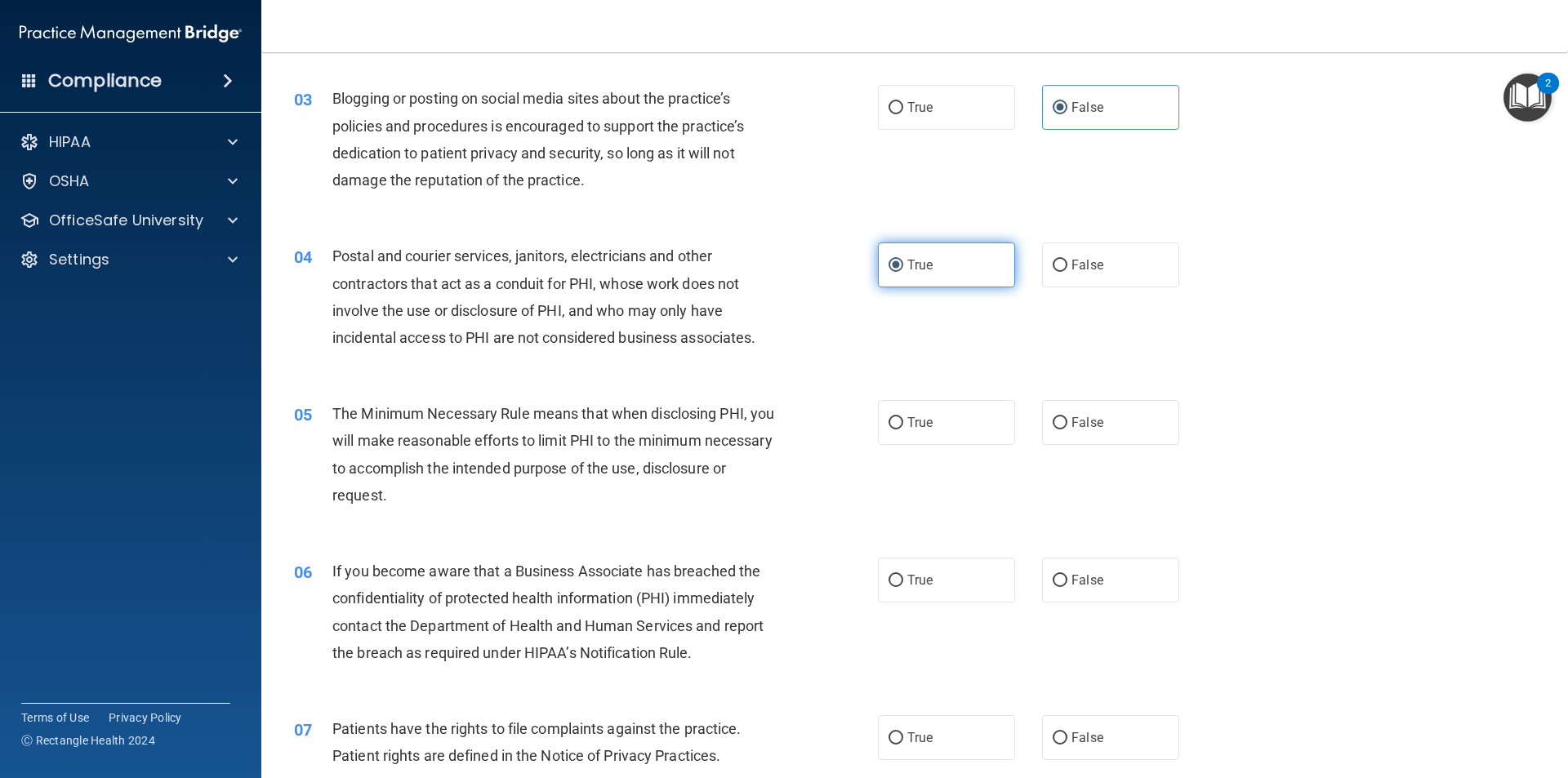
scroll to position [370, 0]
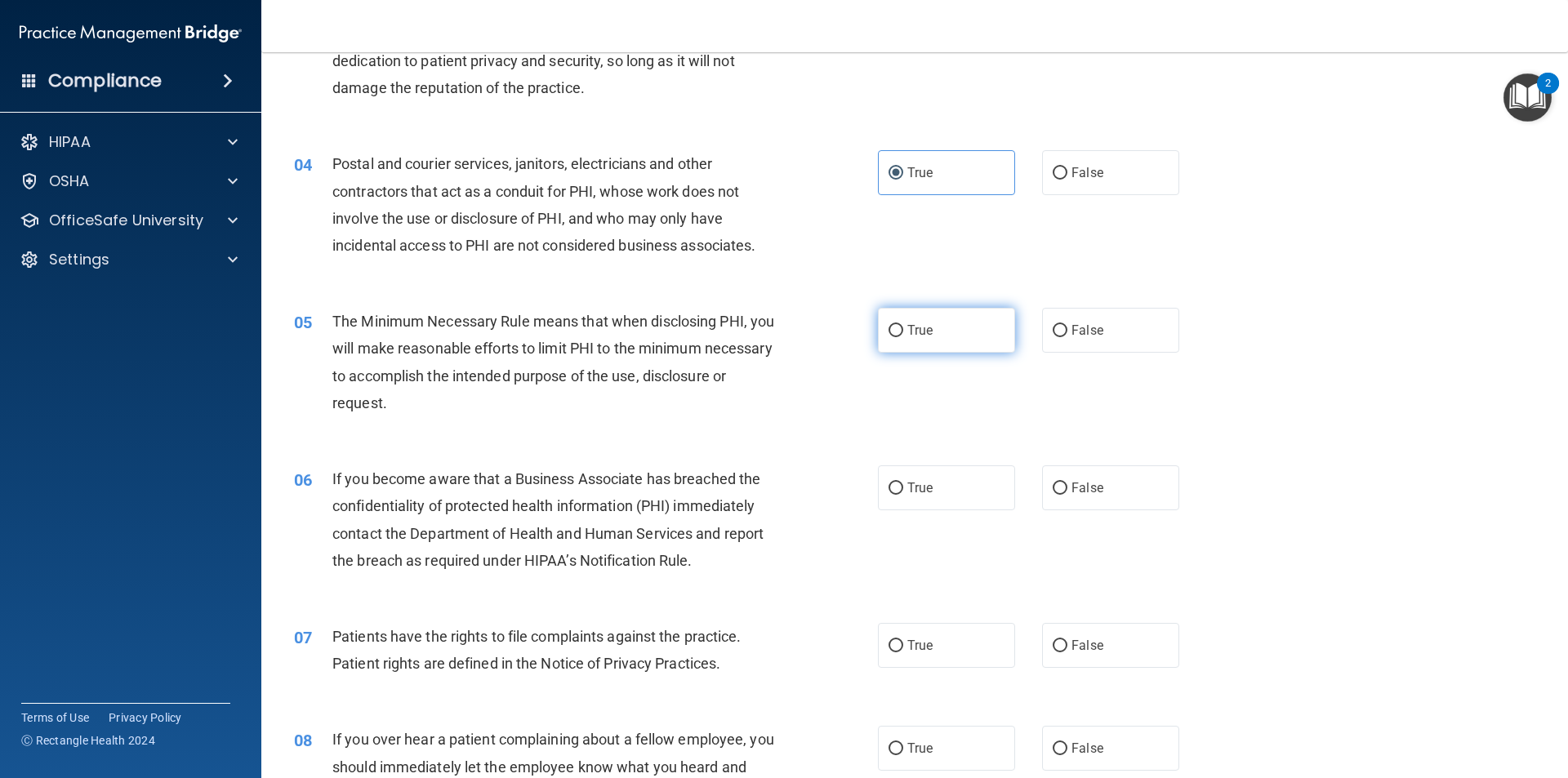
click at [928, 347] on label "True" at bounding box center [947, 331] width 138 height 45
click at [903, 337] on input "True" at bounding box center [896, 331] width 15 height 12
radio input "true"
click at [1077, 482] on span "False" at bounding box center [1087, 488] width 31 height 16
click at [1067, 483] on input "False" at bounding box center [1060, 489] width 15 height 12
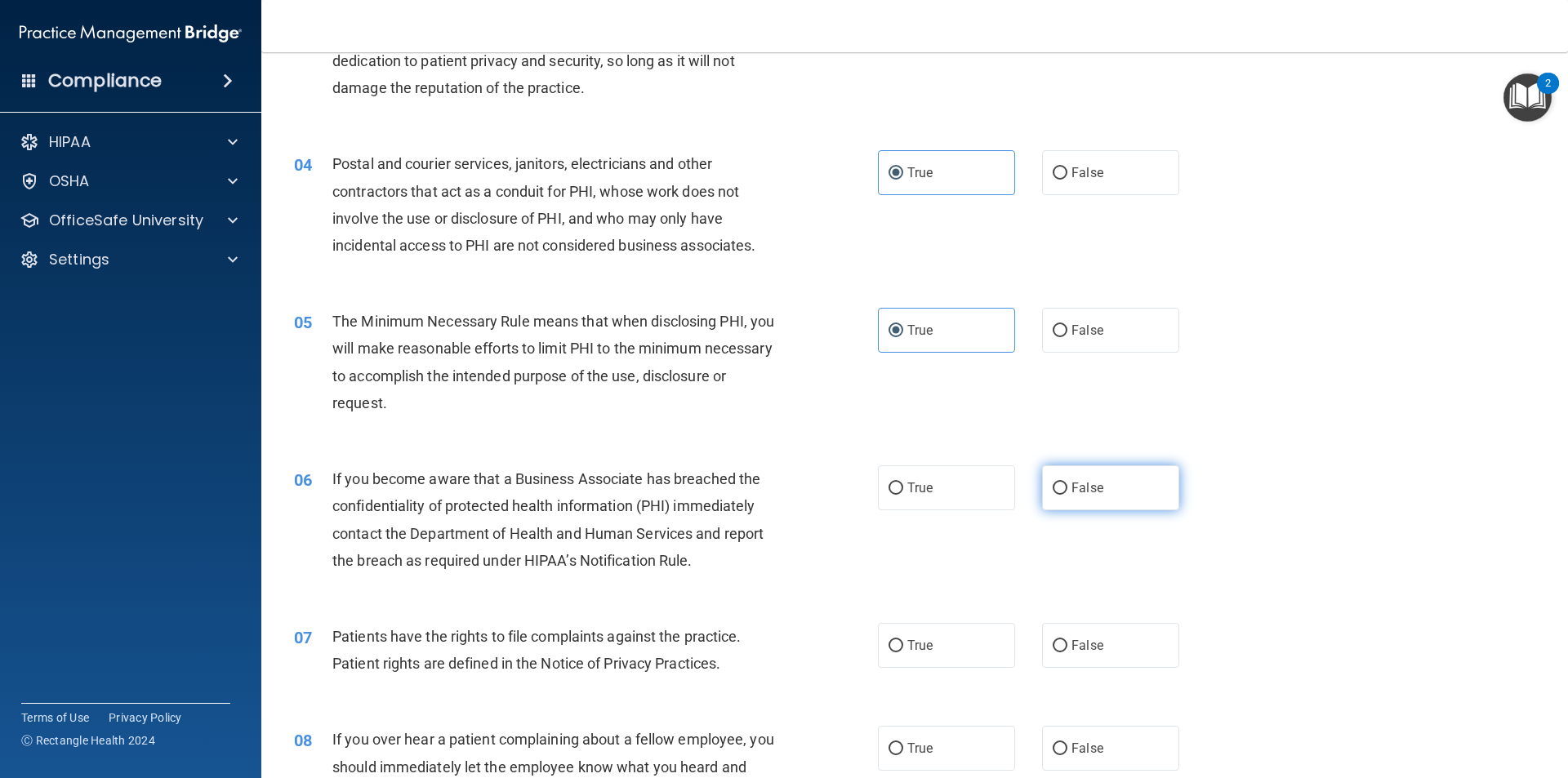
radio input "true"
click at [934, 654] on label "True" at bounding box center [947, 645] width 138 height 45
click at [903, 653] on input "True" at bounding box center [896, 646] width 15 height 12
radio input "true"
click at [1076, 736] on label "False" at bounding box center [1111, 748] width 138 height 45
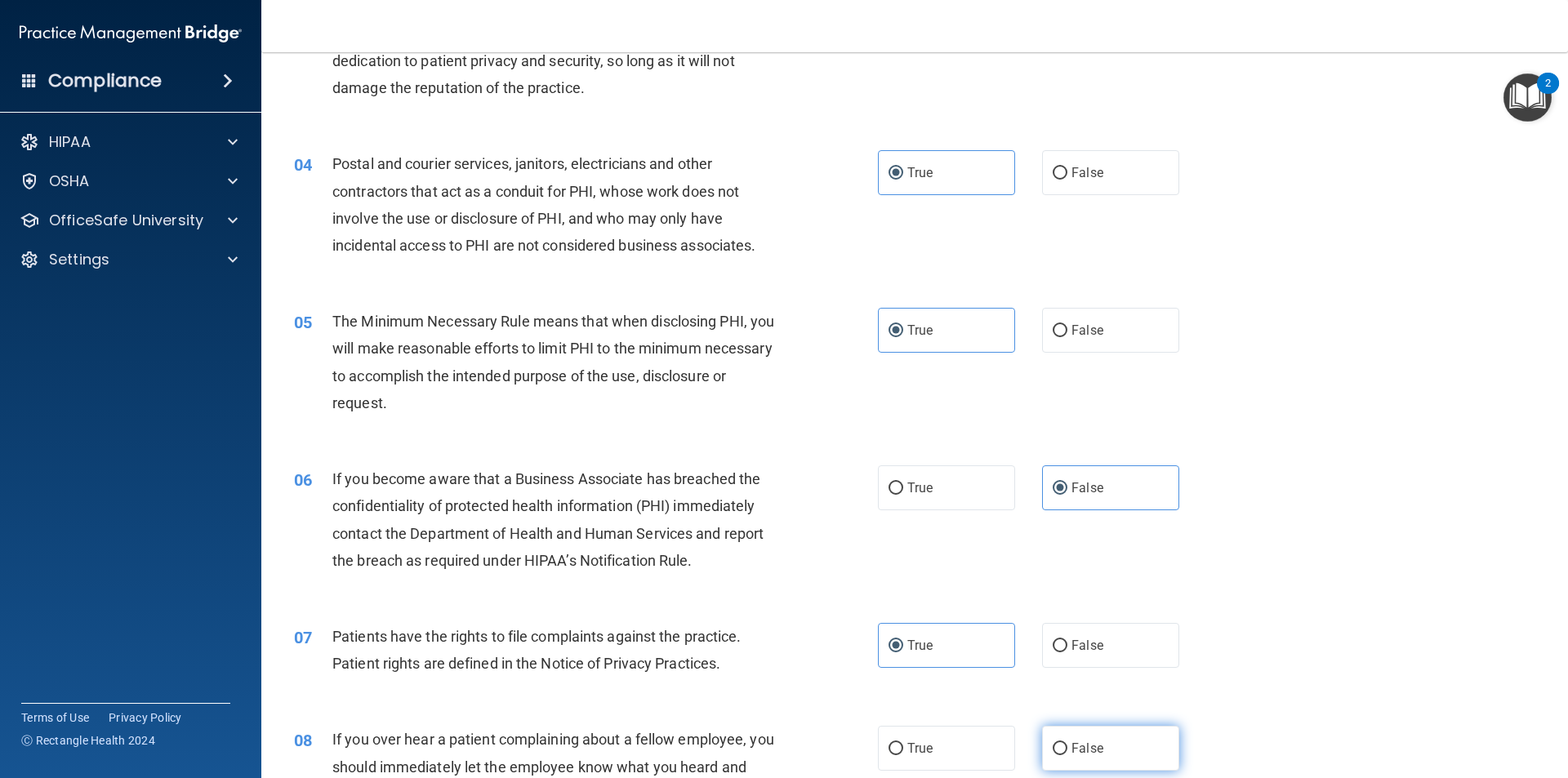
click at [1067, 743] on input "False" at bounding box center [1060, 749] width 15 height 12
radio input "true"
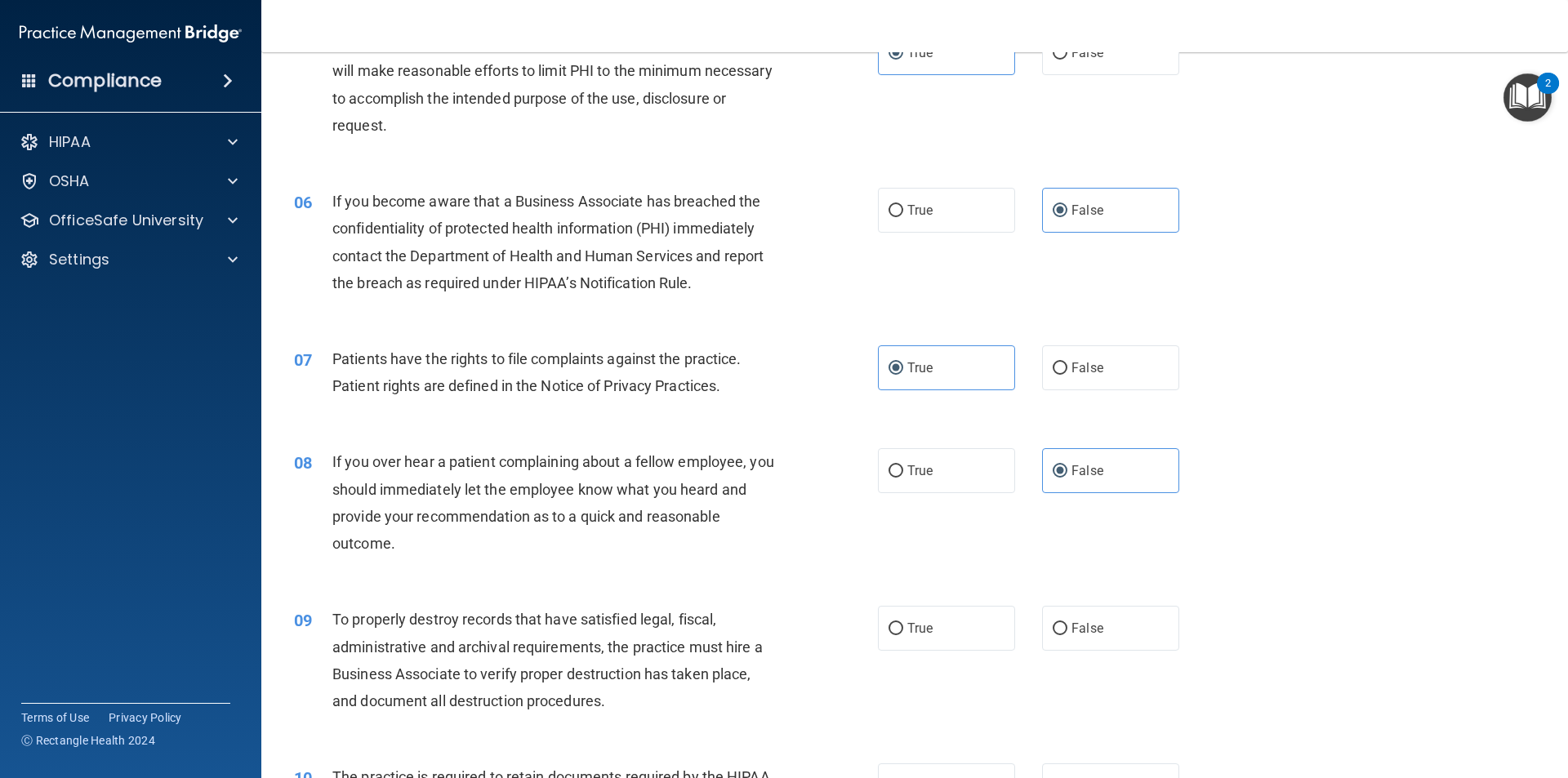
scroll to position [741, 0]
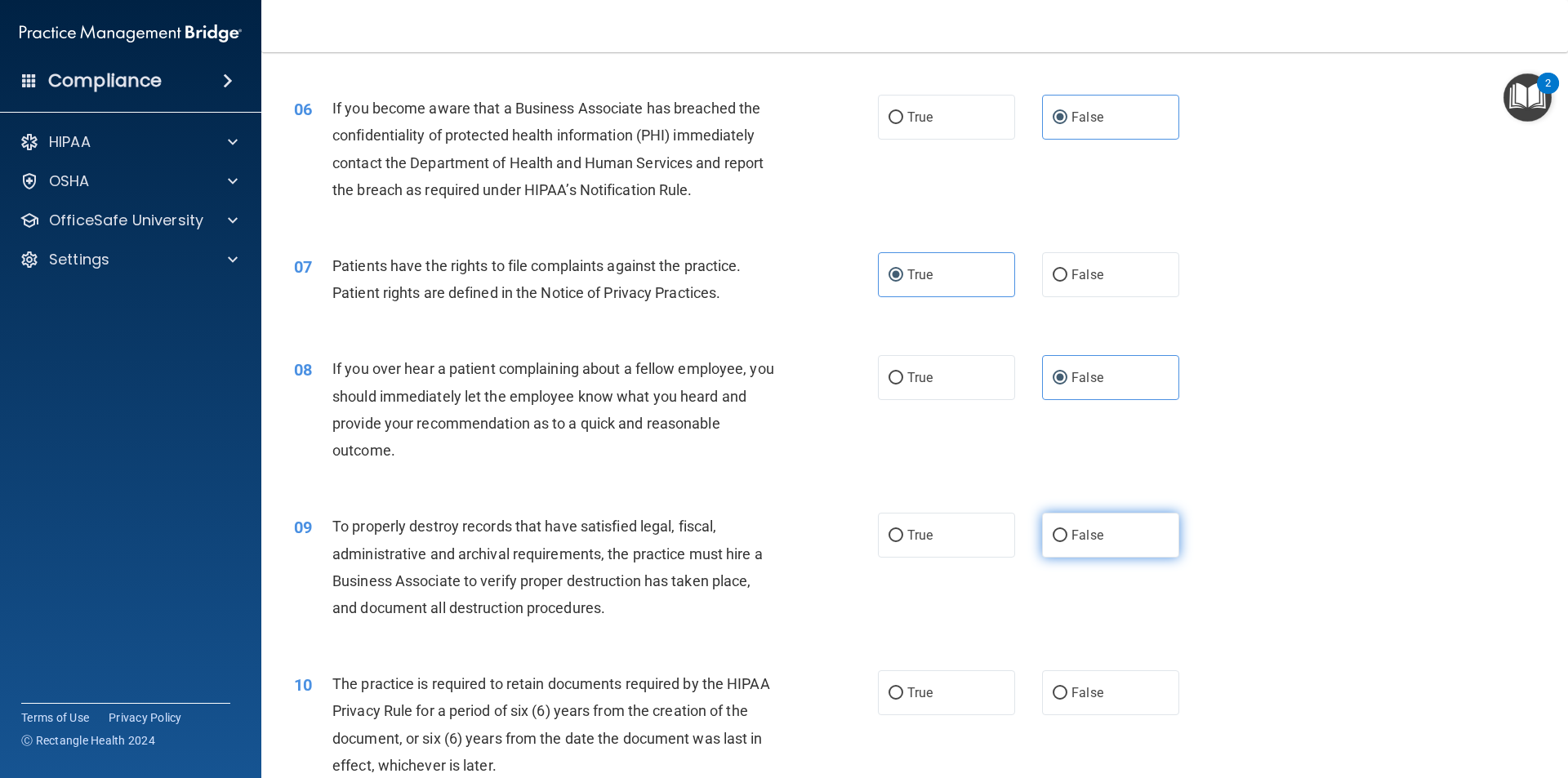
click at [1114, 543] on label "False" at bounding box center [1111, 535] width 138 height 45
click at [1067, 543] on input "False" at bounding box center [1060, 536] width 15 height 12
radio input "true"
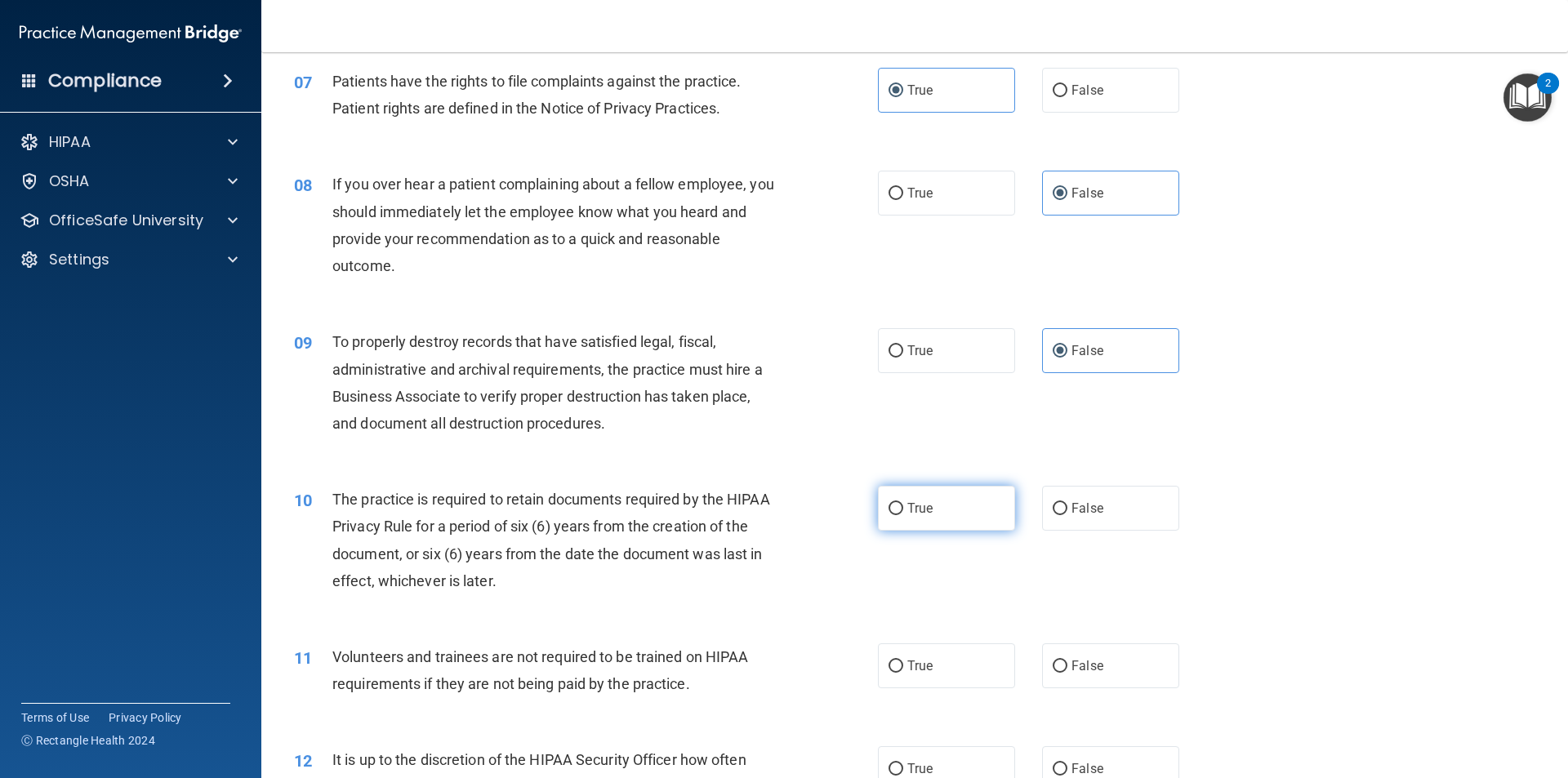
click at [958, 514] on label "True" at bounding box center [947, 509] width 138 height 45
click at [903, 514] on input "True" at bounding box center [896, 509] width 15 height 12
radio input "true"
click at [1064, 652] on label "False" at bounding box center [1111, 666] width 138 height 45
click at [1064, 660] on input "False" at bounding box center [1060, 666] width 15 height 12
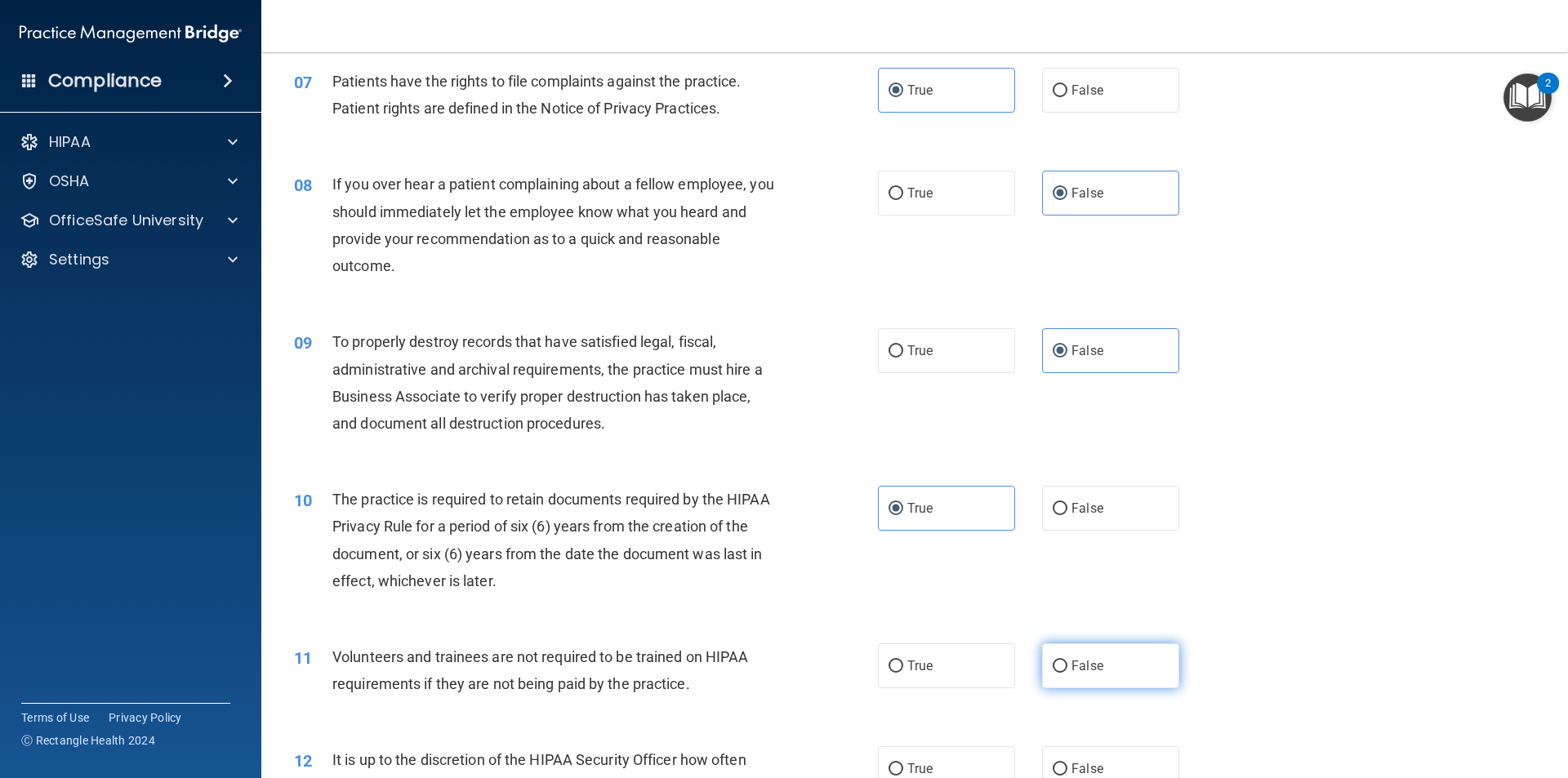
radio input "true"
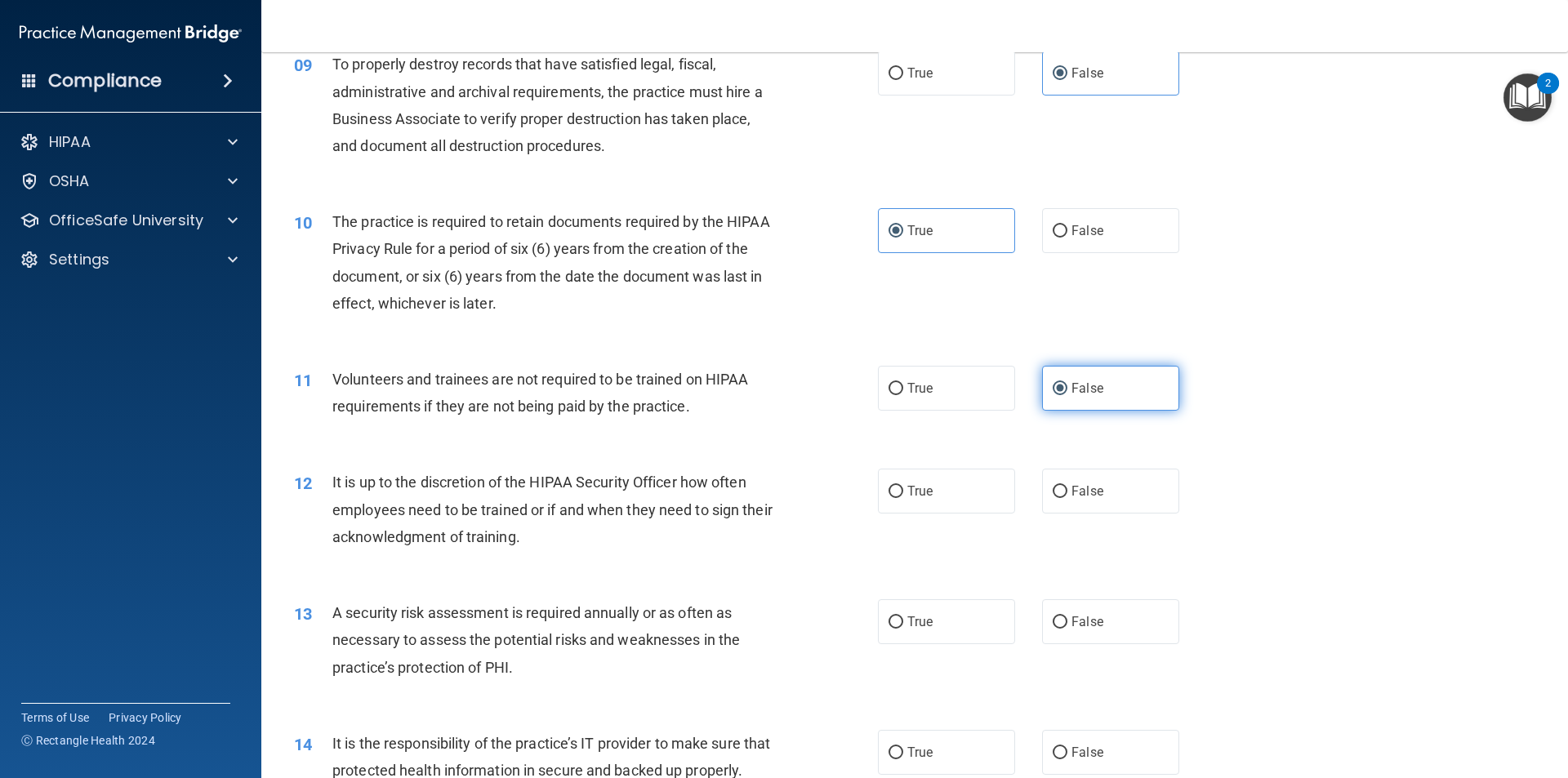
scroll to position [1296, 0]
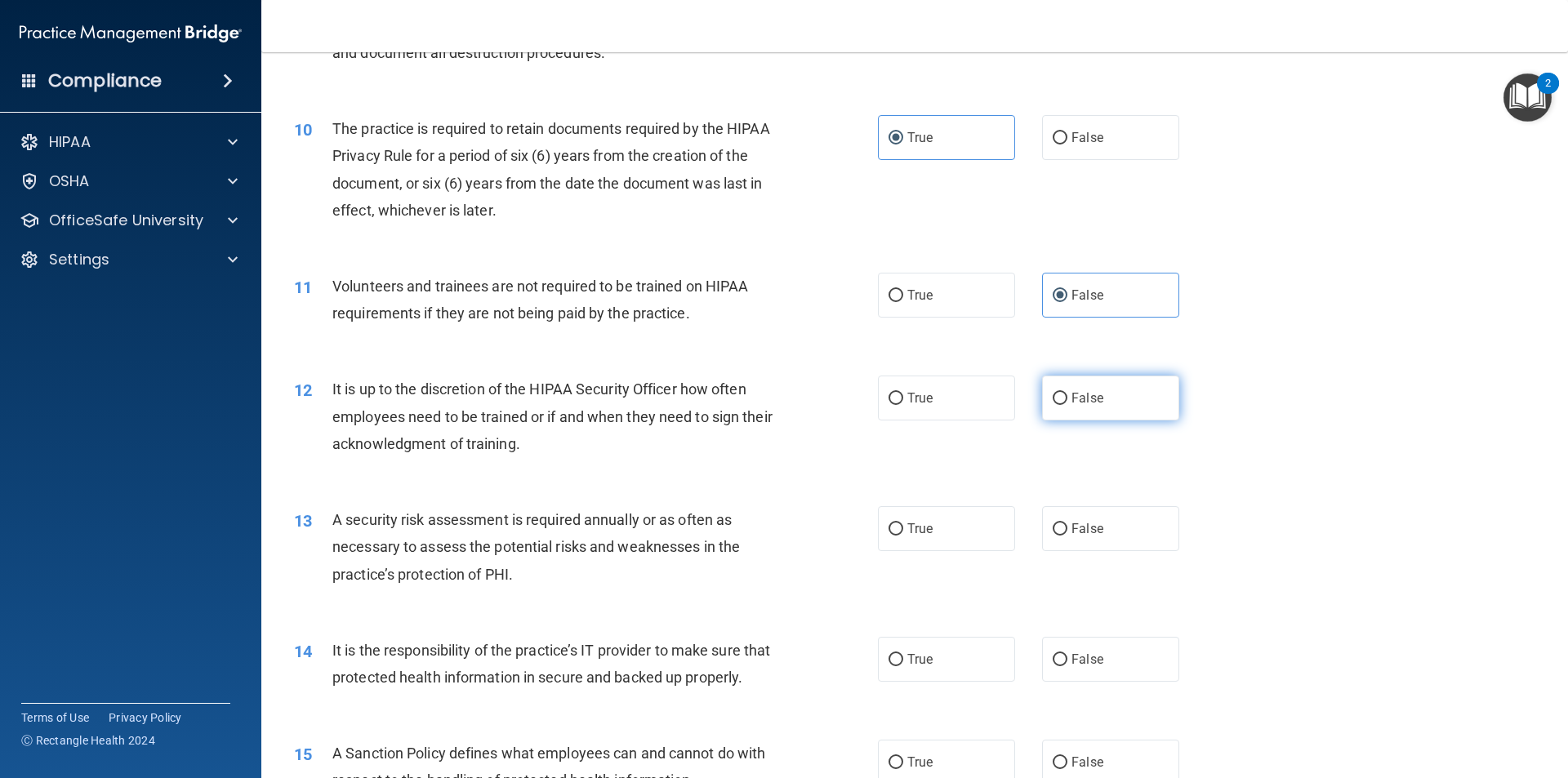
click at [1109, 381] on label "False" at bounding box center [1111, 398] width 138 height 45
click at [1067, 393] on input "False" at bounding box center [1060, 399] width 15 height 12
radio input "true"
click at [972, 524] on label "True" at bounding box center [947, 529] width 138 height 45
click at [903, 524] on input "True" at bounding box center [896, 529] width 15 height 12
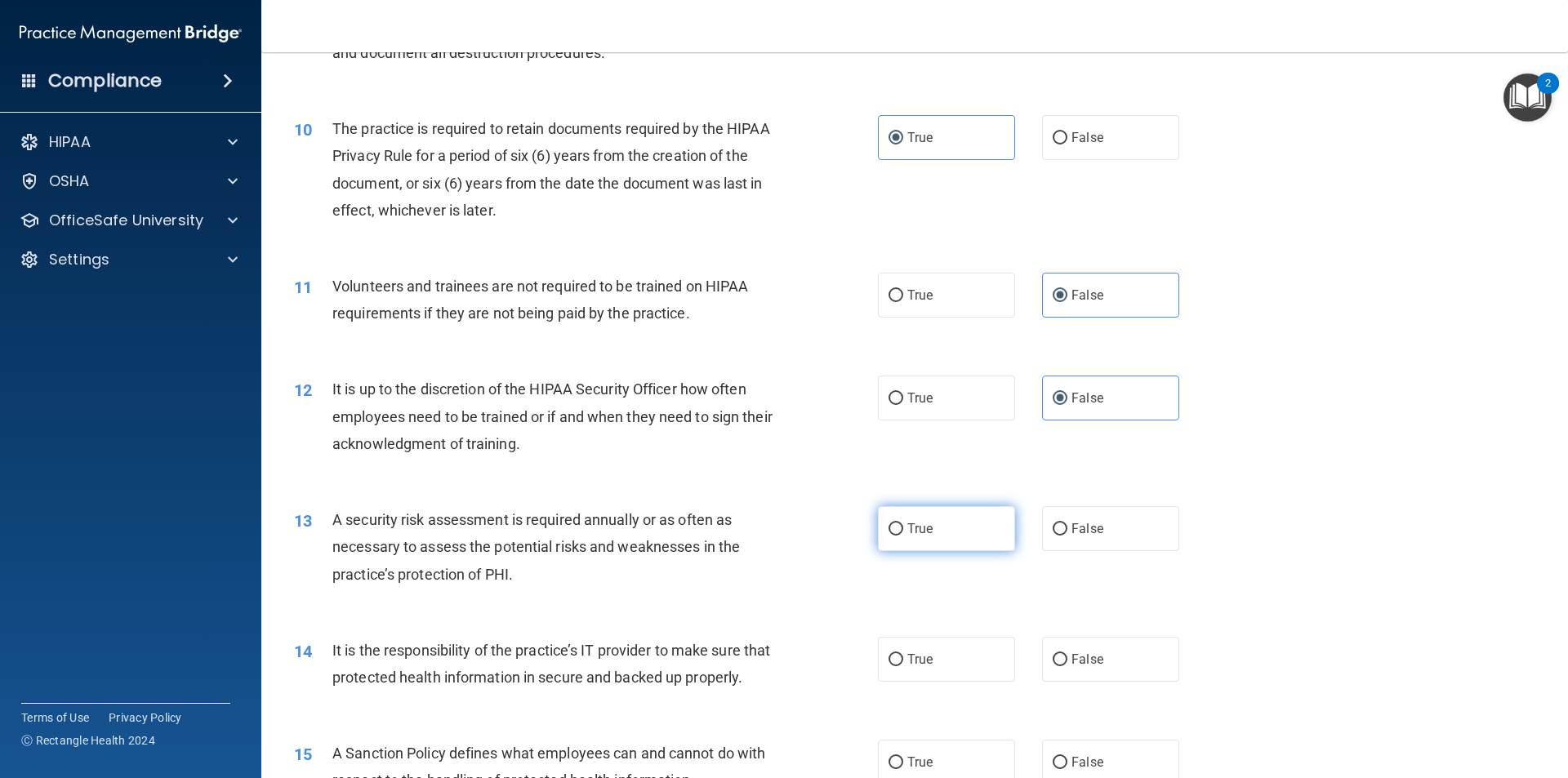
radio input "true"
click at [1088, 635] on div "14 It is the responsibility of the practice’s IT provider to make sure that pro…" at bounding box center [914, 668] width 1266 height 103
click at [1098, 652] on label "False" at bounding box center [1111, 660] width 138 height 45
click at [1067, 655] on input "False" at bounding box center [1060, 660] width 15 height 12
radio input "true"
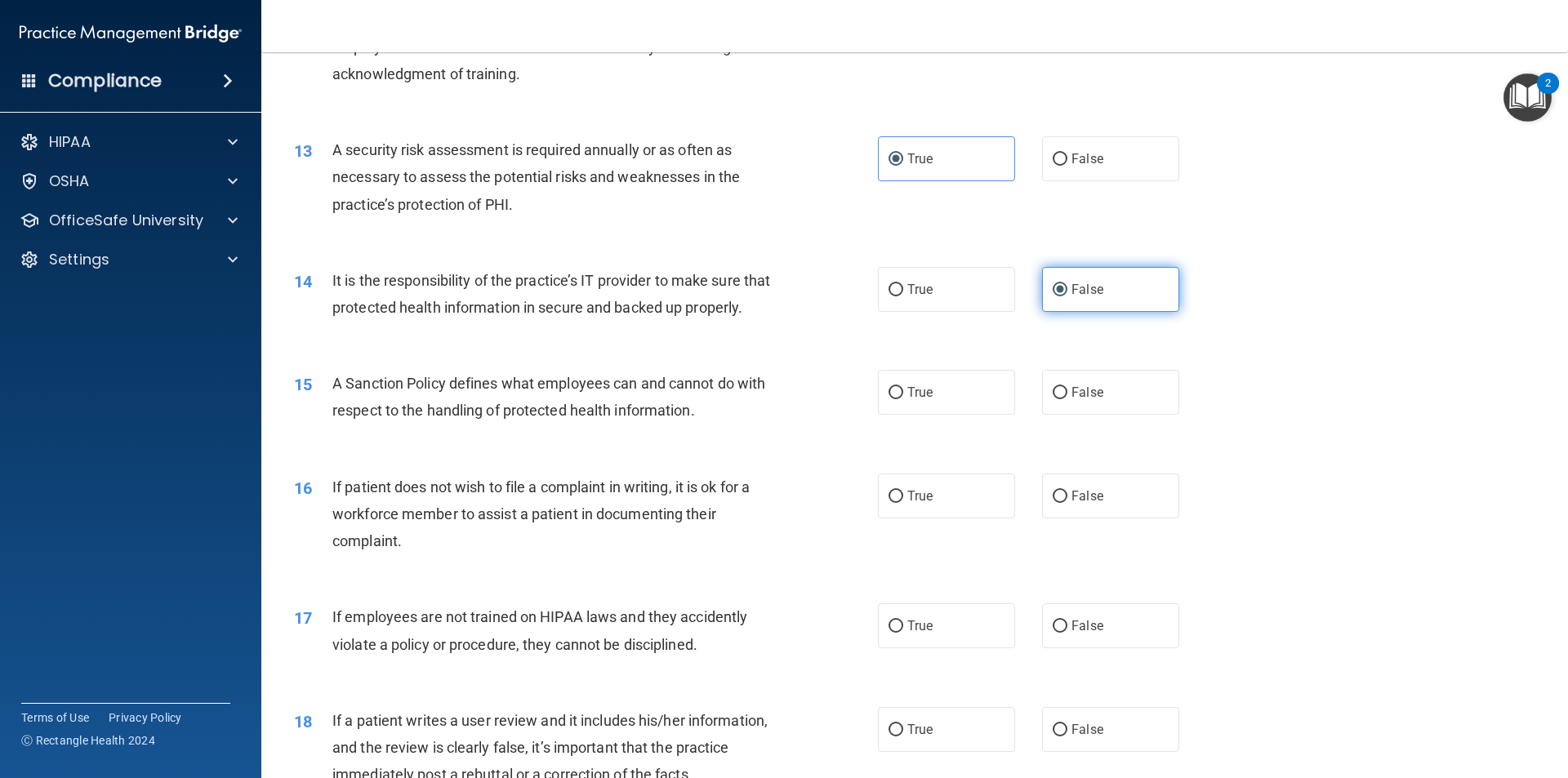
scroll to position [1758, 0]
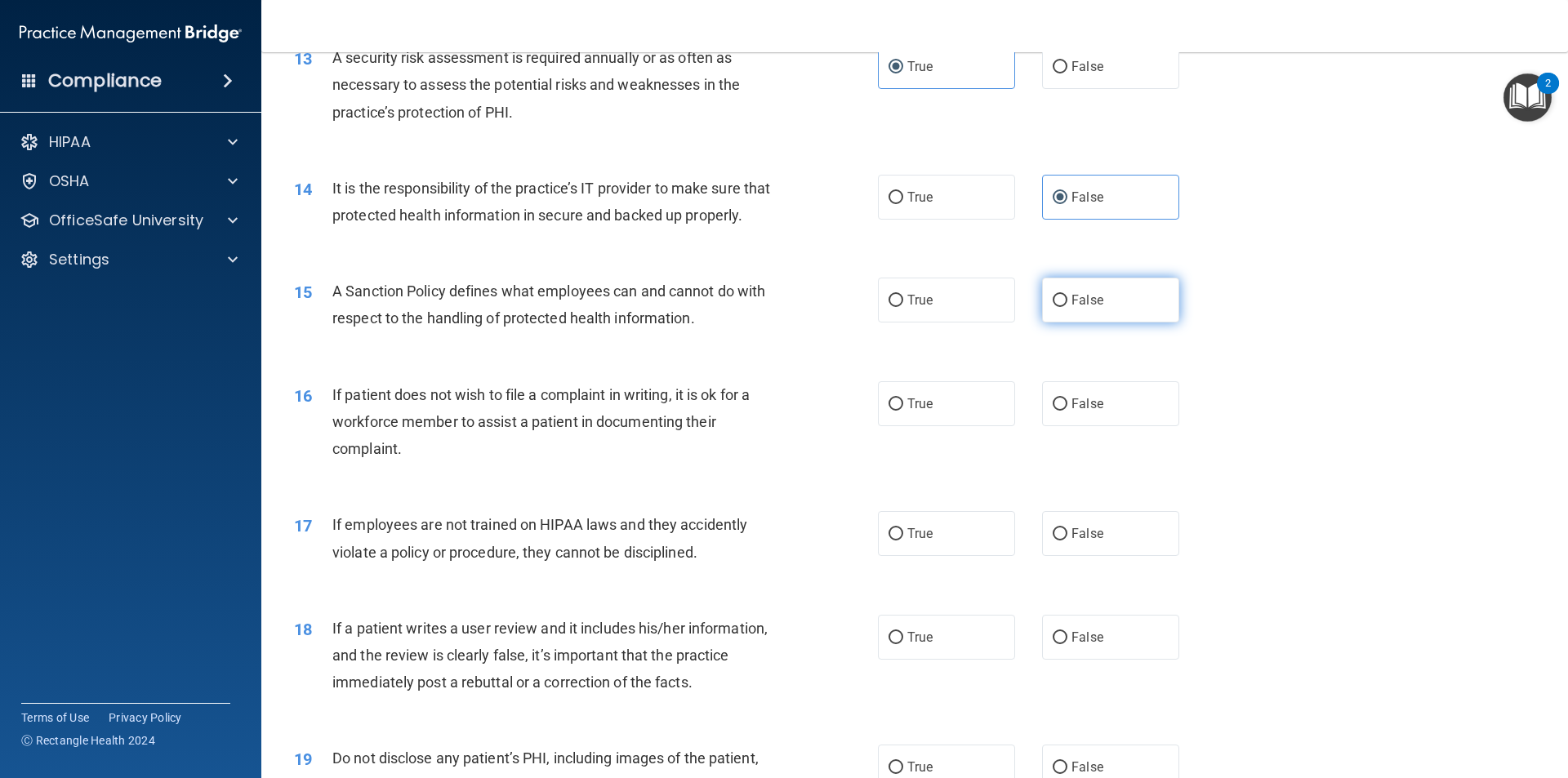
click at [1105, 297] on label "False" at bounding box center [1111, 300] width 138 height 45
click at [1067, 297] on input "False" at bounding box center [1060, 301] width 15 height 12
radio input "true"
click at [992, 421] on label "True" at bounding box center [947, 403] width 138 height 45
click at [903, 411] on input "True" at bounding box center [896, 404] width 15 height 12
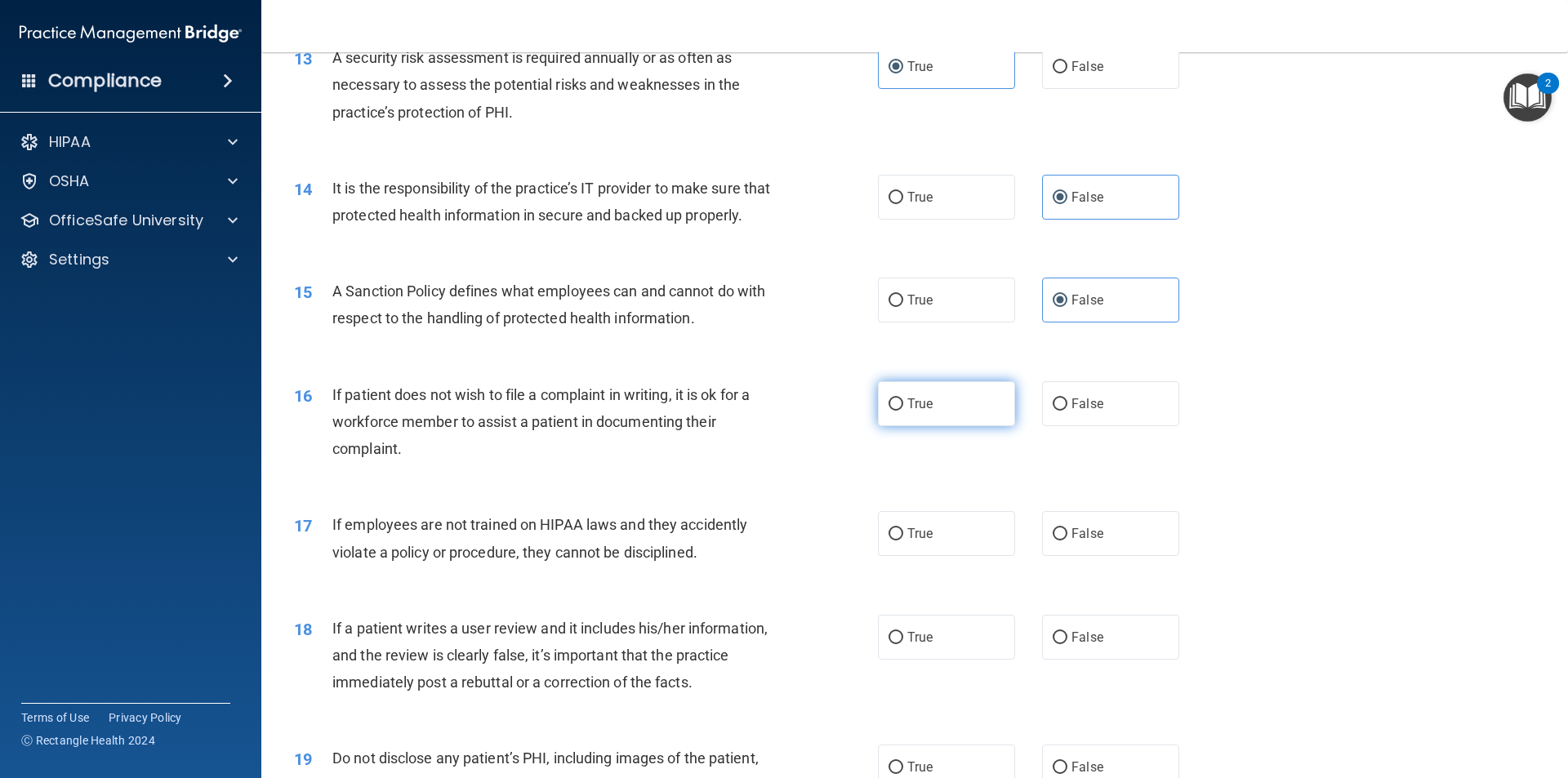
radio input "true"
click at [1063, 530] on label "False" at bounding box center [1111, 534] width 138 height 45
click at [1063, 530] on input "False" at bounding box center [1060, 534] width 15 height 12
radio input "true"
click at [1168, 627] on label "False" at bounding box center [1111, 637] width 138 height 45
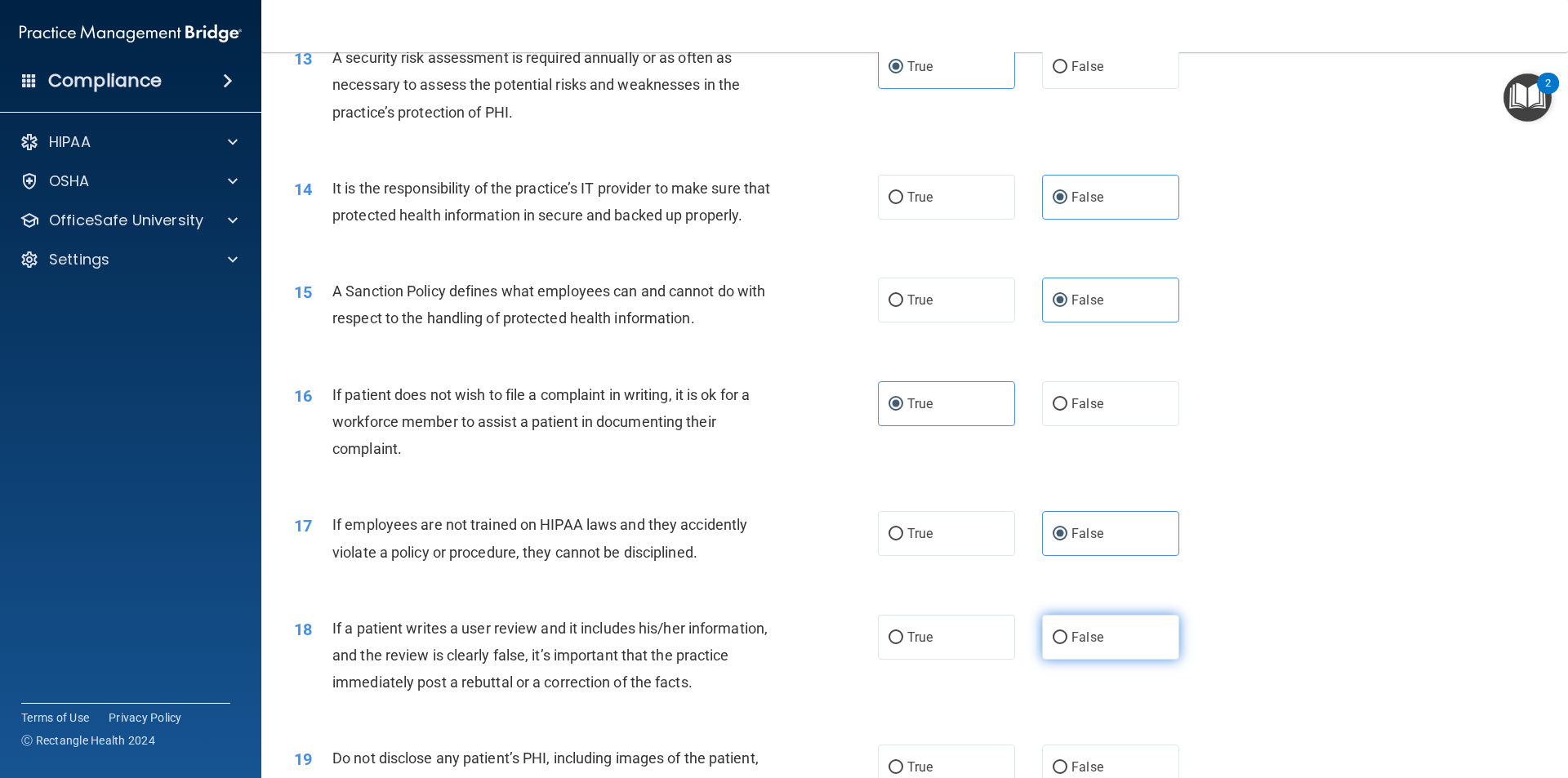
click at [1067, 632] on input "False" at bounding box center [1060, 638] width 15 height 12
radio input "true"
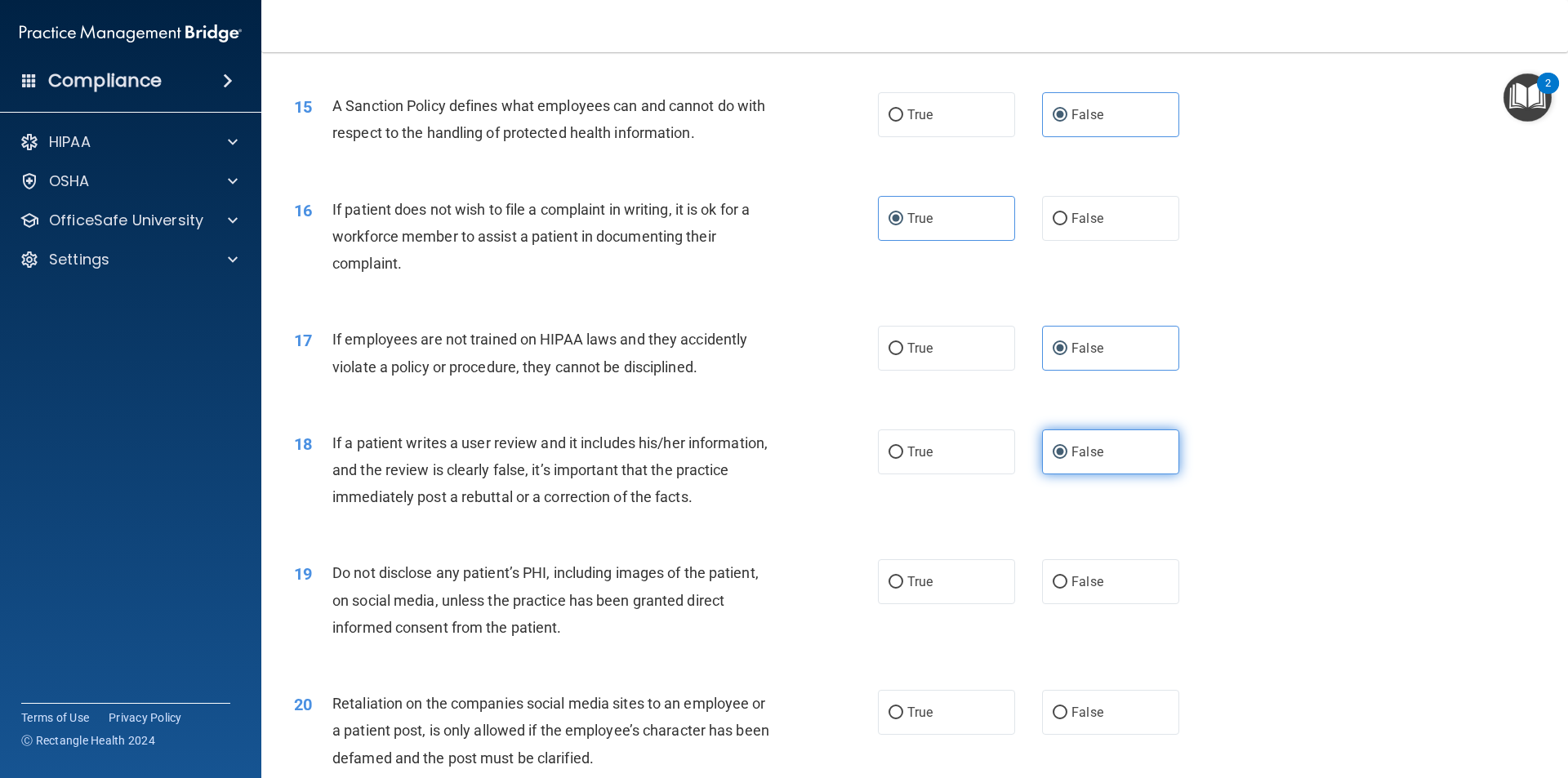
scroll to position [2129, 0]
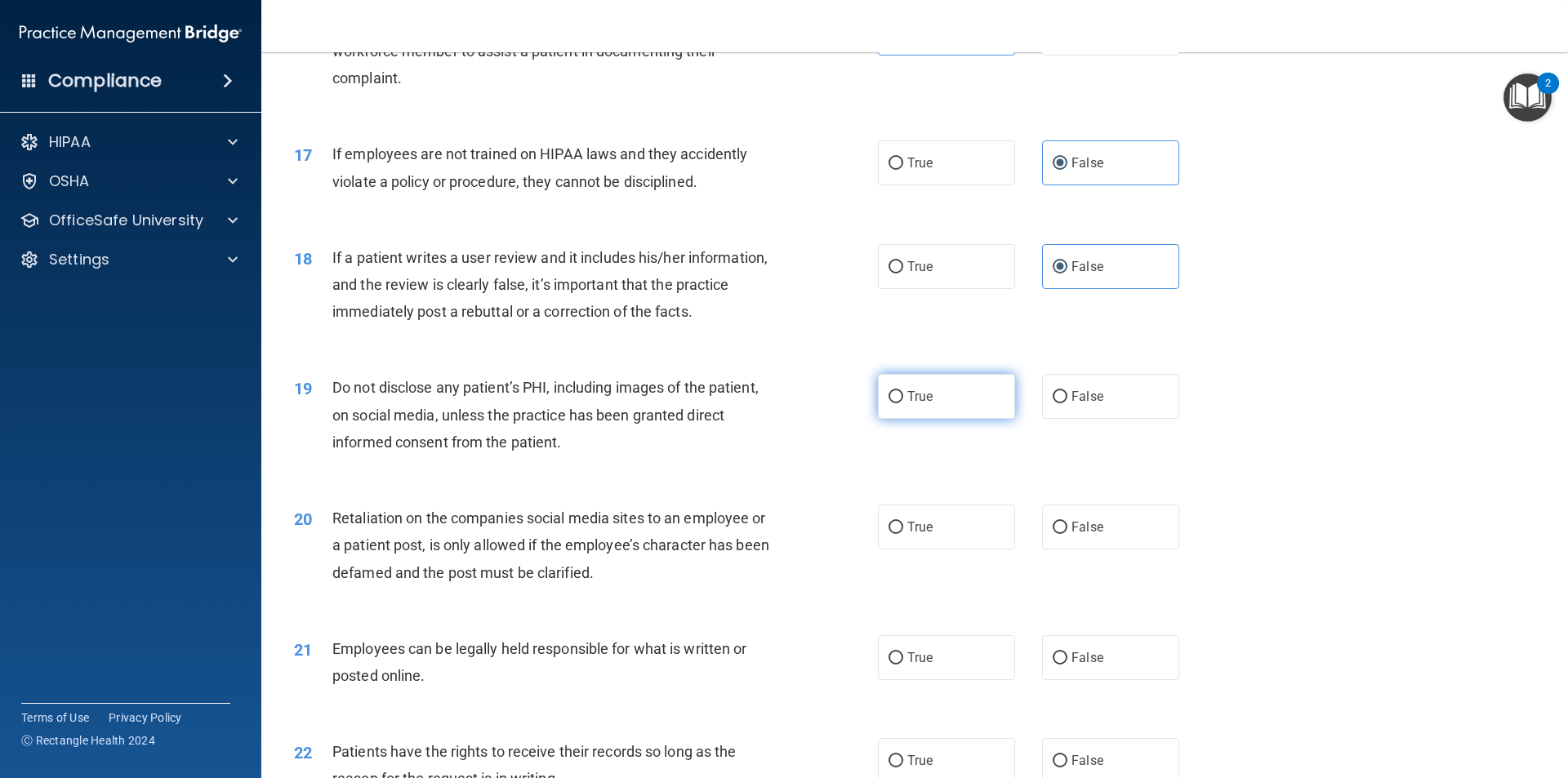
click at [972, 390] on label "True" at bounding box center [947, 396] width 138 height 45
click at [903, 391] on input "True" at bounding box center [896, 397] width 15 height 12
radio input "true"
click at [1076, 541] on label "False" at bounding box center [1111, 527] width 138 height 45
click at [1067, 534] on input "False" at bounding box center [1060, 528] width 15 height 12
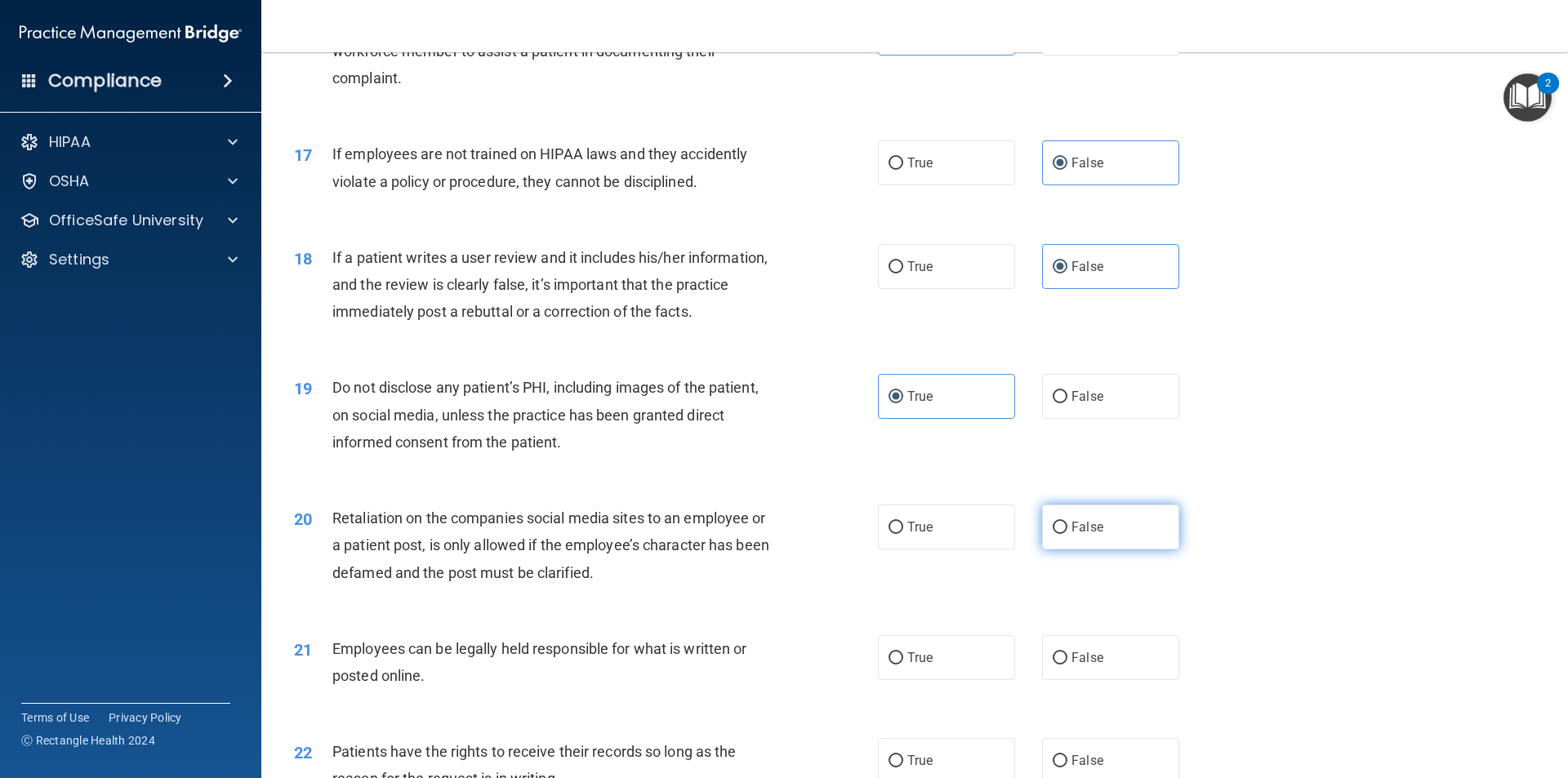
radio input "true"
click at [886, 684] on div "21 Employees can be legally held responsible for what is written or posted onli…" at bounding box center [586, 666] width 633 height 62
click at [896, 672] on label "True" at bounding box center [947, 658] width 138 height 45
click at [896, 664] on input "True" at bounding box center [896, 659] width 15 height 12
radio input "true"
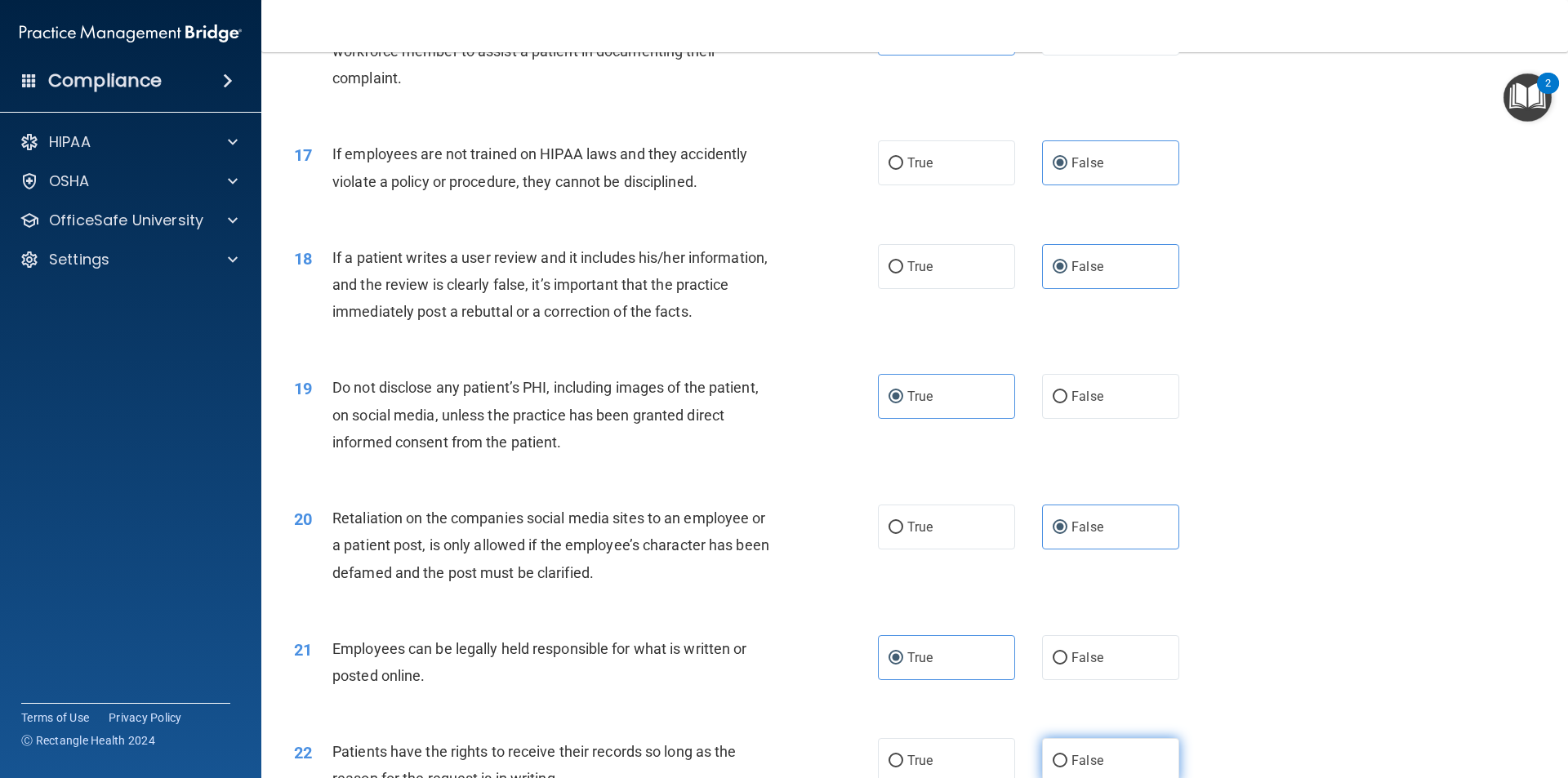
click at [1111, 750] on label "False" at bounding box center [1111, 761] width 138 height 45
click at [1067, 756] on input "False" at bounding box center [1060, 761] width 15 height 12
radio input "true"
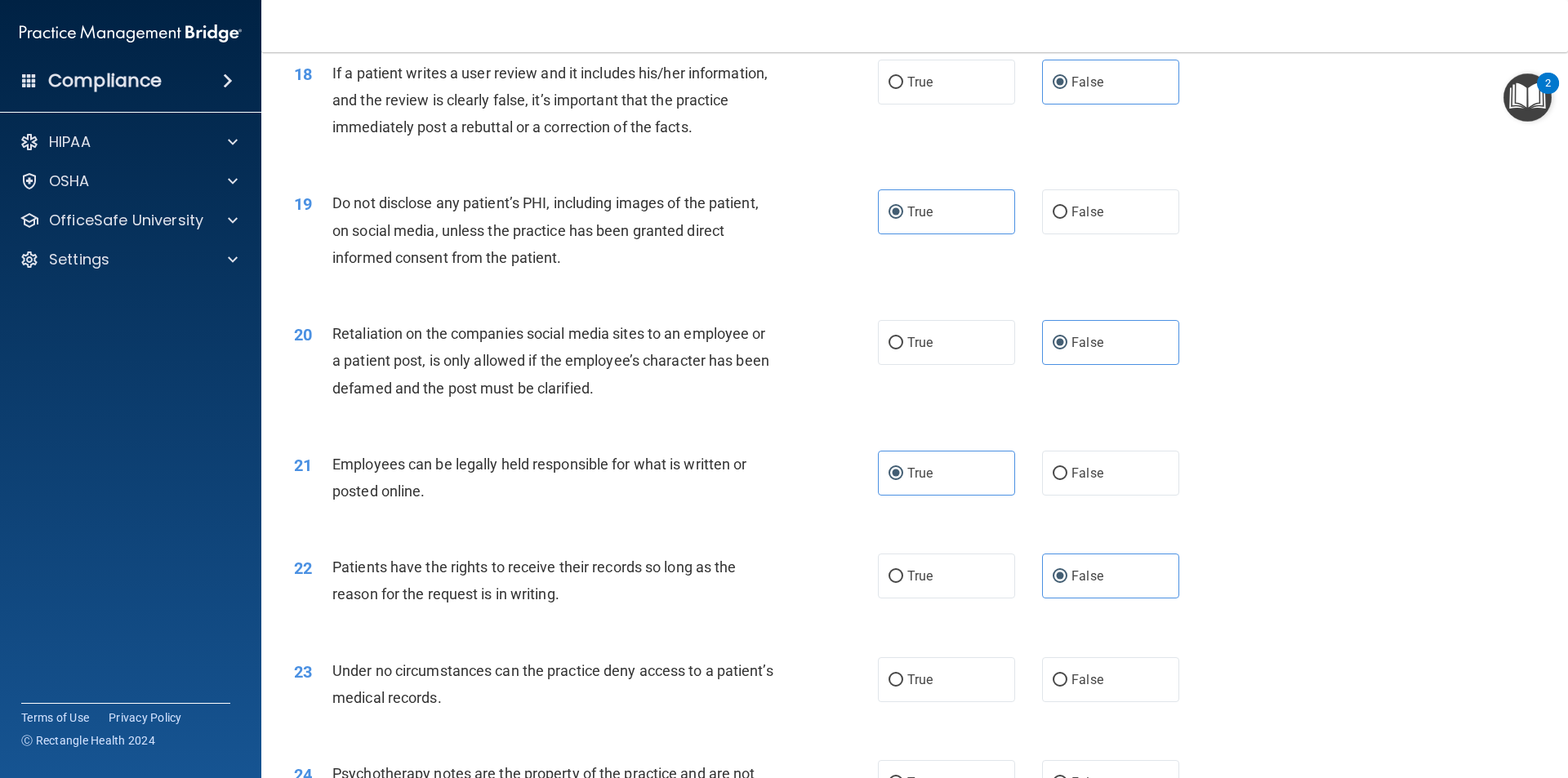
scroll to position [2407, 0]
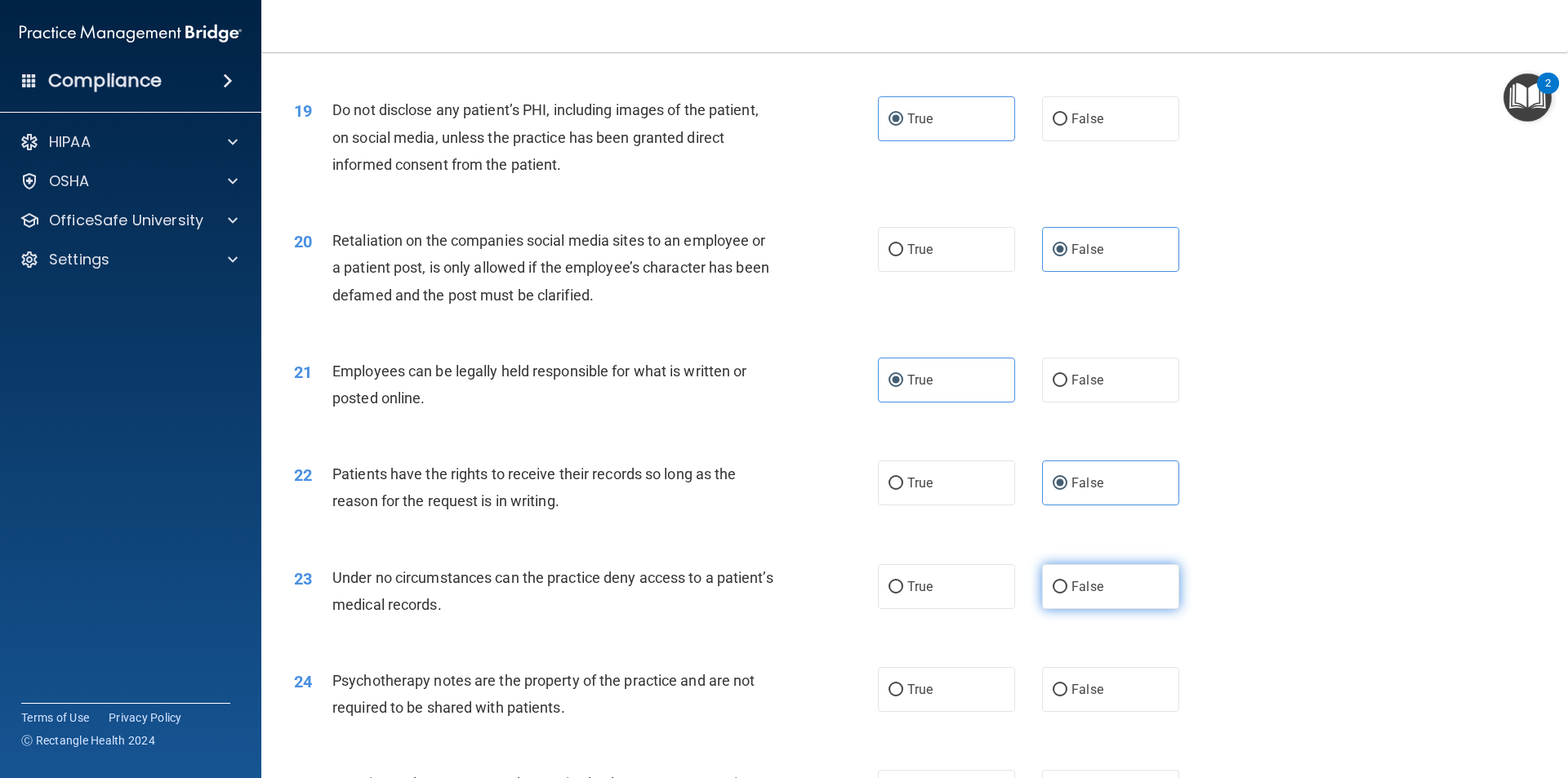
click at [1053, 584] on input "False" at bounding box center [1060, 587] width 15 height 12
radio input "true"
click at [958, 679] on label "True" at bounding box center [947, 689] width 138 height 45
click at [903, 684] on input "True" at bounding box center [896, 690] width 15 height 12
radio input "true"
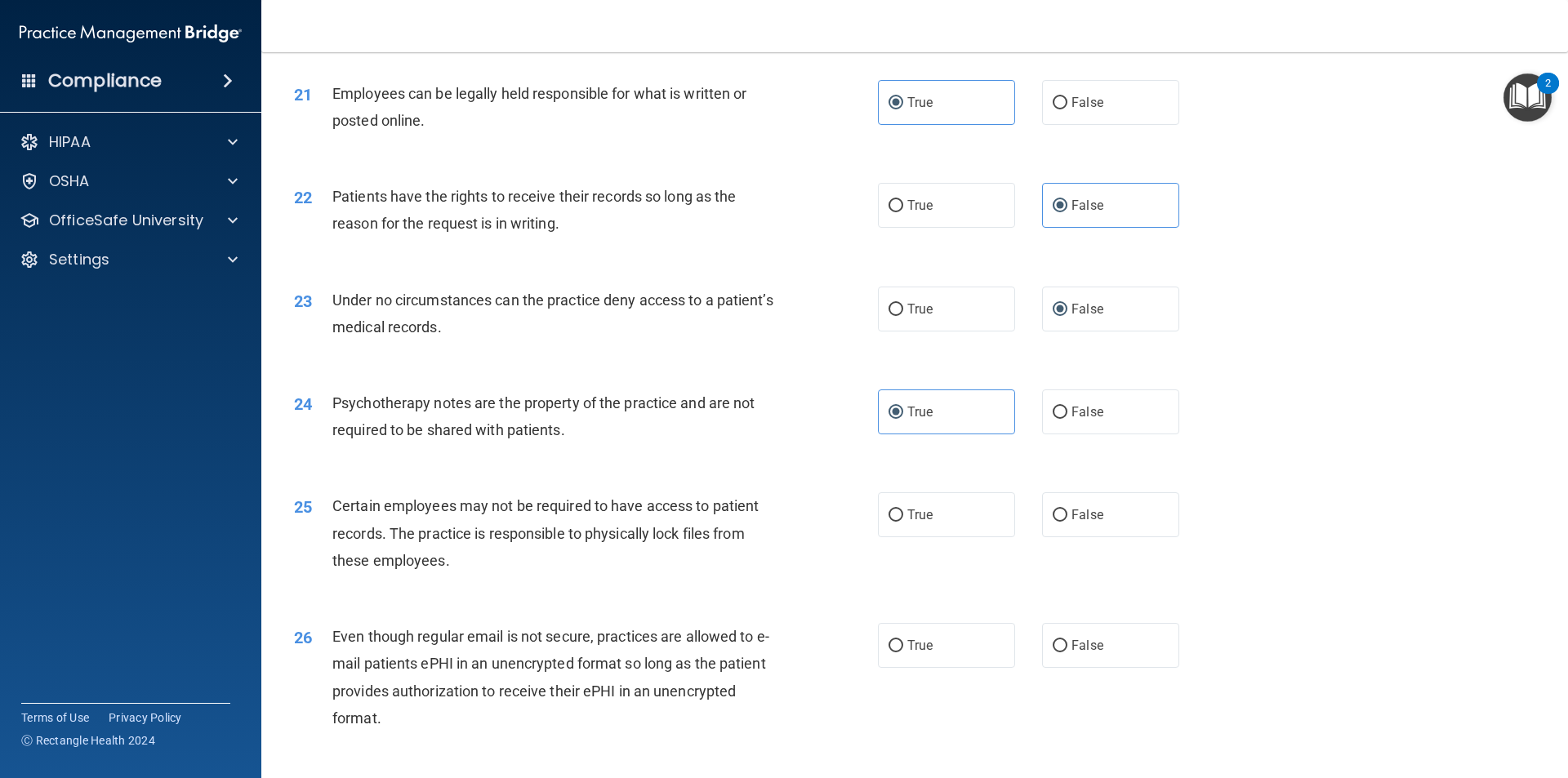
scroll to position [2777, 0]
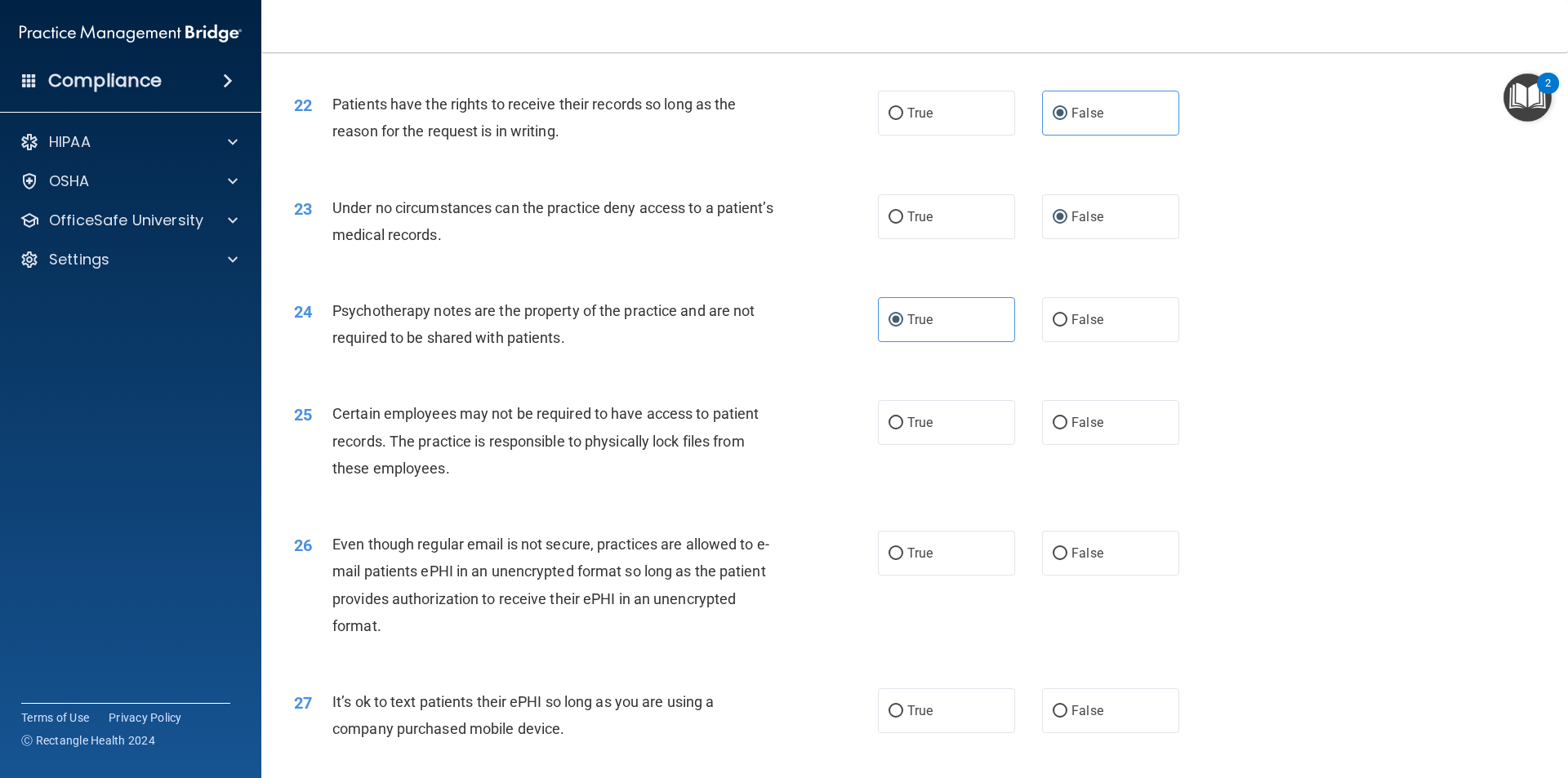
click at [965, 454] on div "25 Certain employees may not be required to have access to patient records. The…" at bounding box center [914, 445] width 1266 height 131
click at [960, 425] on label "True" at bounding box center [947, 423] width 138 height 45
click at [903, 425] on input "True" at bounding box center [896, 423] width 15 height 12
radio input "true"
click at [973, 554] on label "True" at bounding box center [947, 553] width 138 height 45
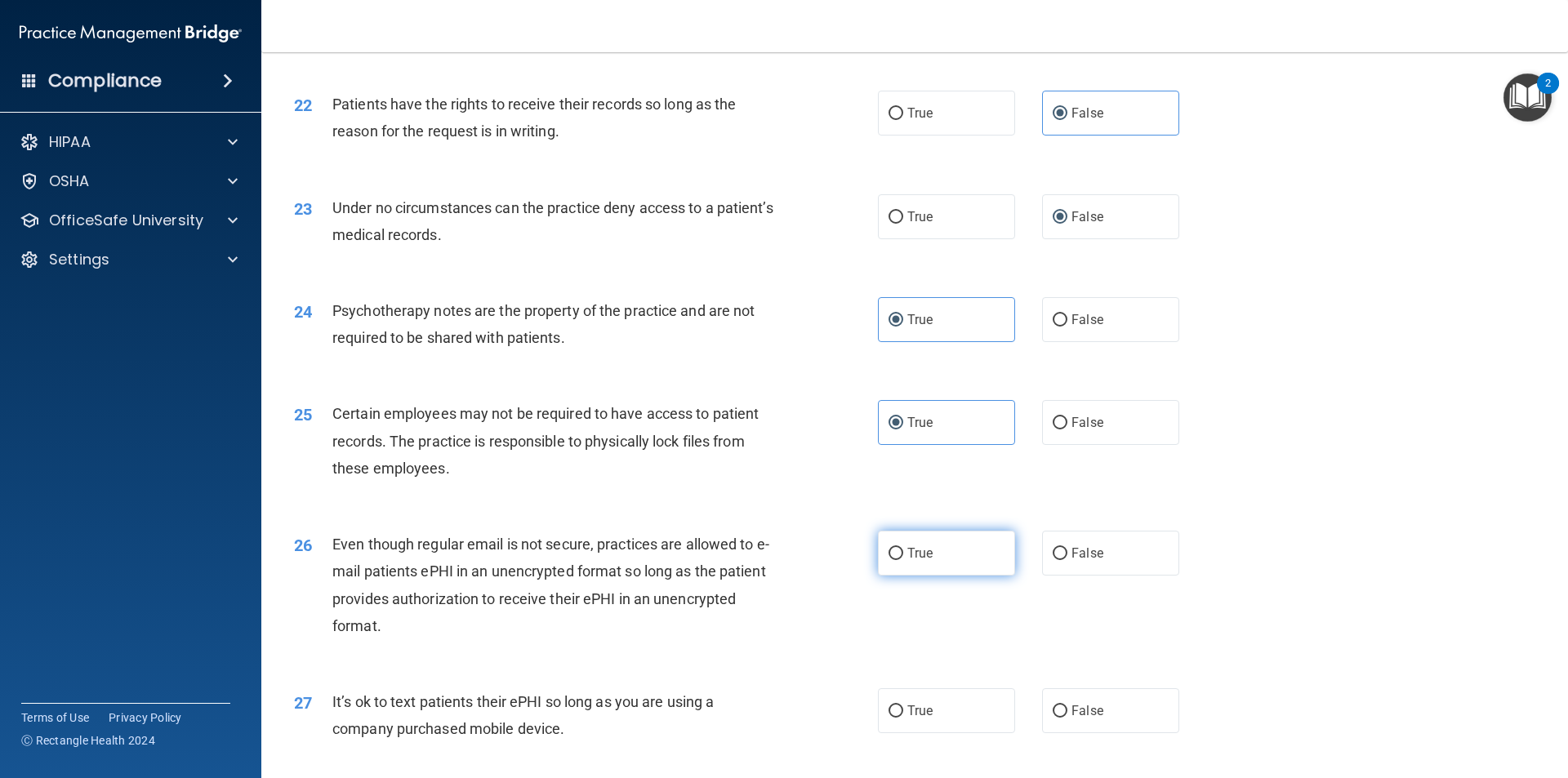
click at [903, 554] on input "True" at bounding box center [896, 553] width 15 height 12
radio input "true"
click at [1079, 689] on label "False" at bounding box center [1111, 711] width 138 height 45
click at [1067, 706] on input "False" at bounding box center [1060, 712] width 15 height 12
radio input "true"
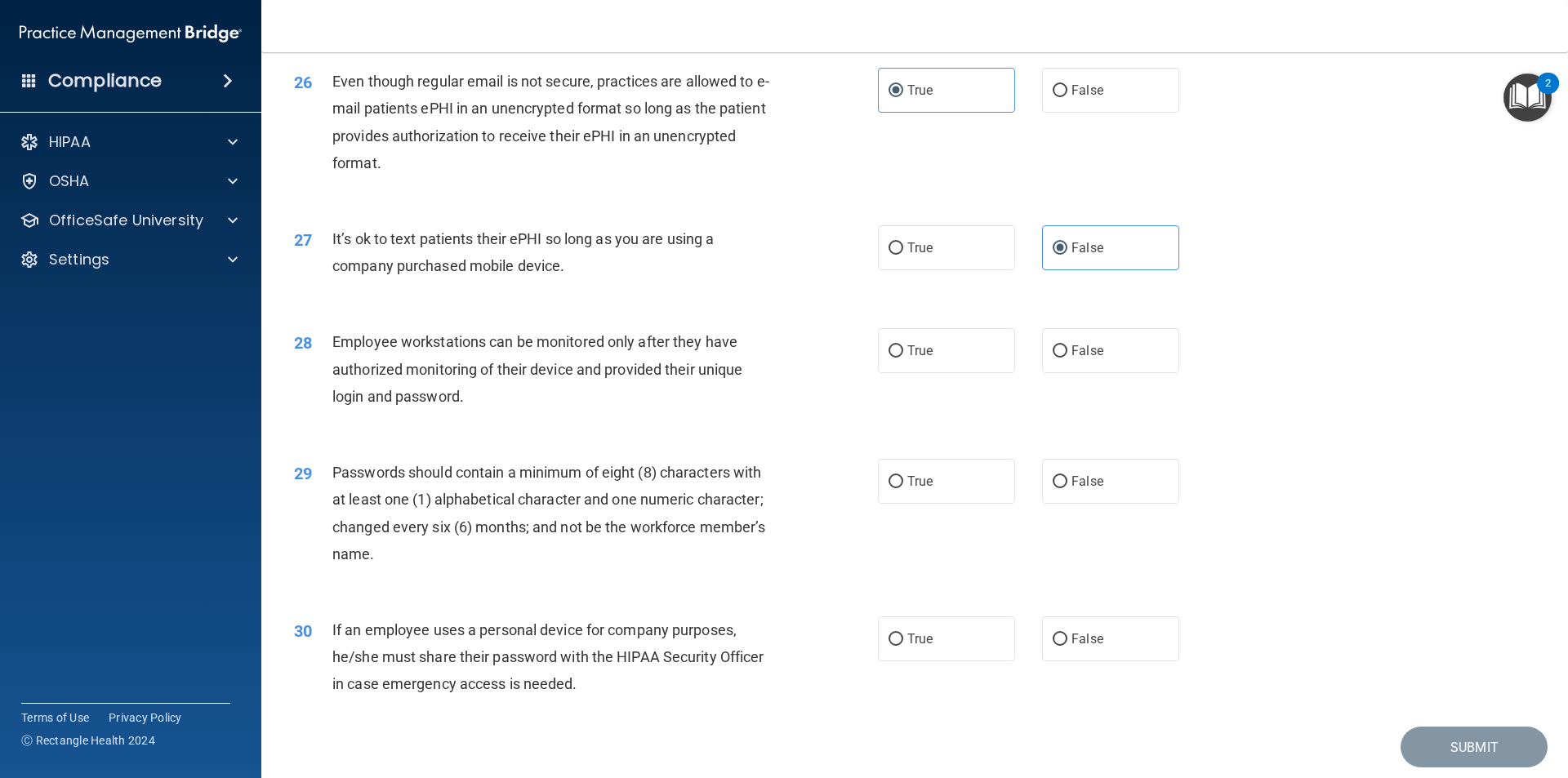
scroll to position [3295, 0]
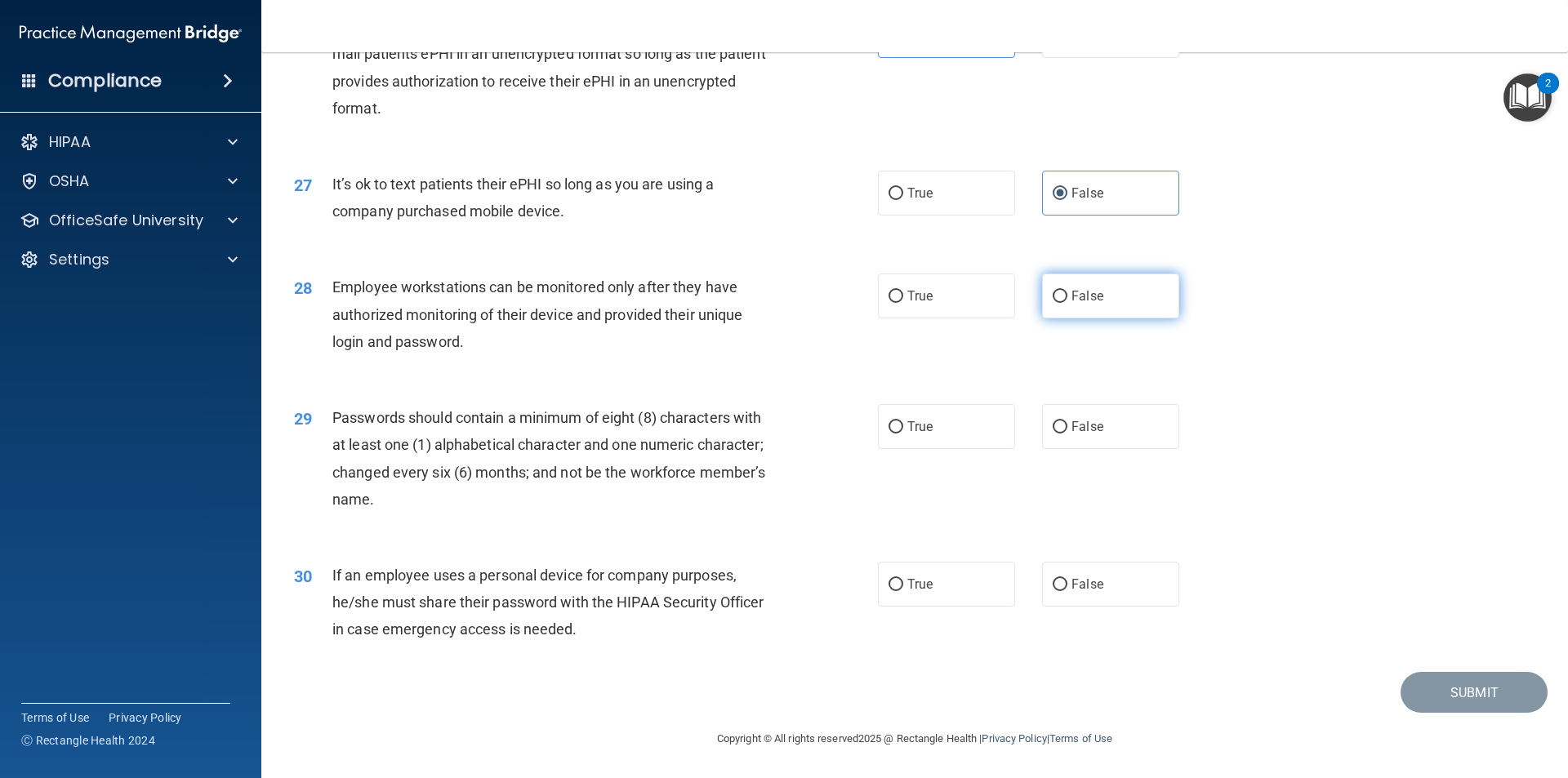
click at [1088, 309] on label "False" at bounding box center [1111, 296] width 138 height 45
click at [1067, 303] on input "False" at bounding box center [1060, 297] width 15 height 12
radio input "true"
click at [889, 447] on label "True" at bounding box center [947, 427] width 138 height 45
click at [889, 433] on input "True" at bounding box center [896, 428] width 15 height 12
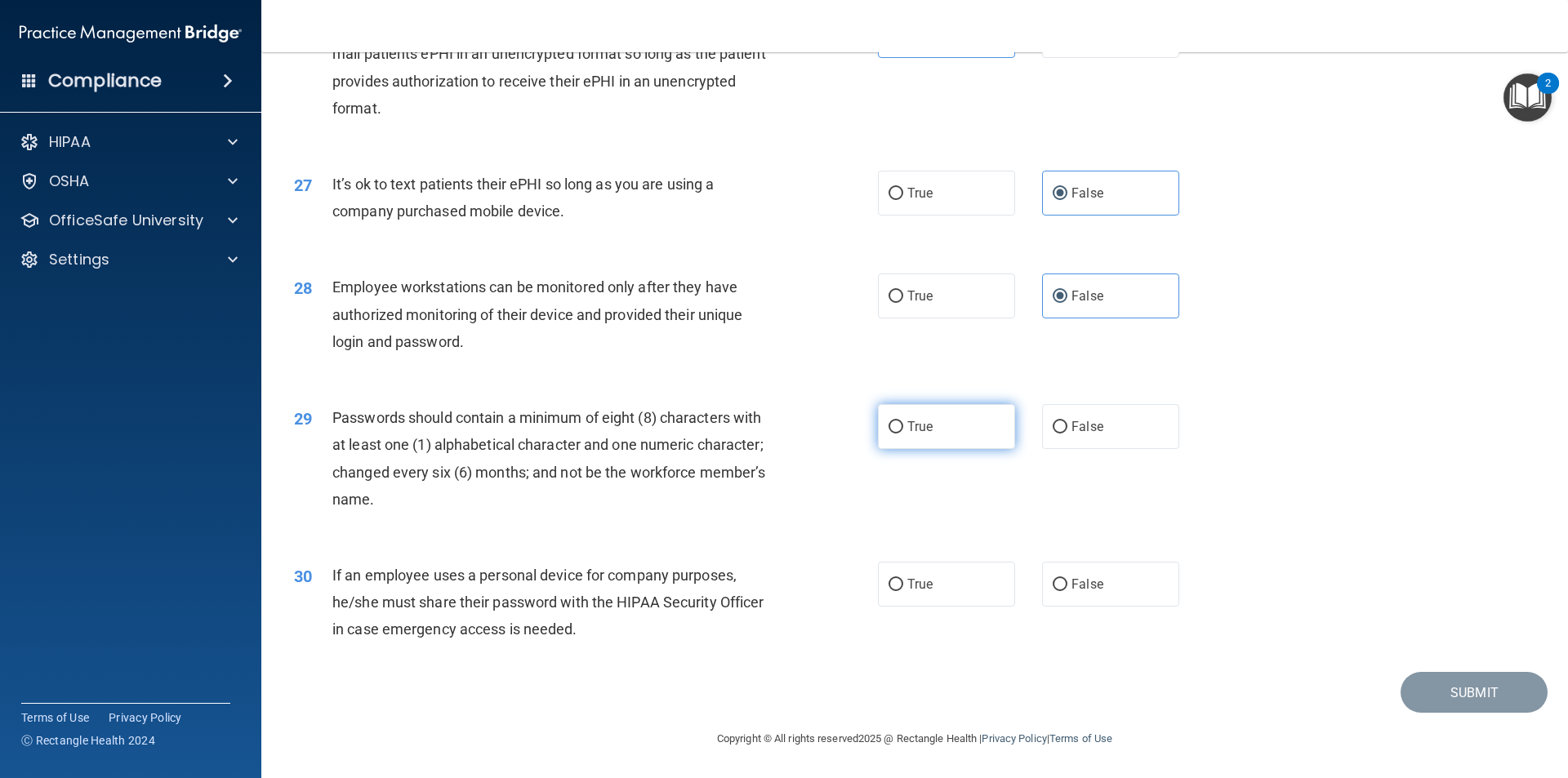
radio input "true"
click at [1072, 604] on label "False" at bounding box center [1111, 584] width 138 height 45
click at [1067, 592] on input "False" at bounding box center [1060, 585] width 15 height 12
radio input "true"
click at [1445, 692] on button "Submit" at bounding box center [1474, 693] width 147 height 41
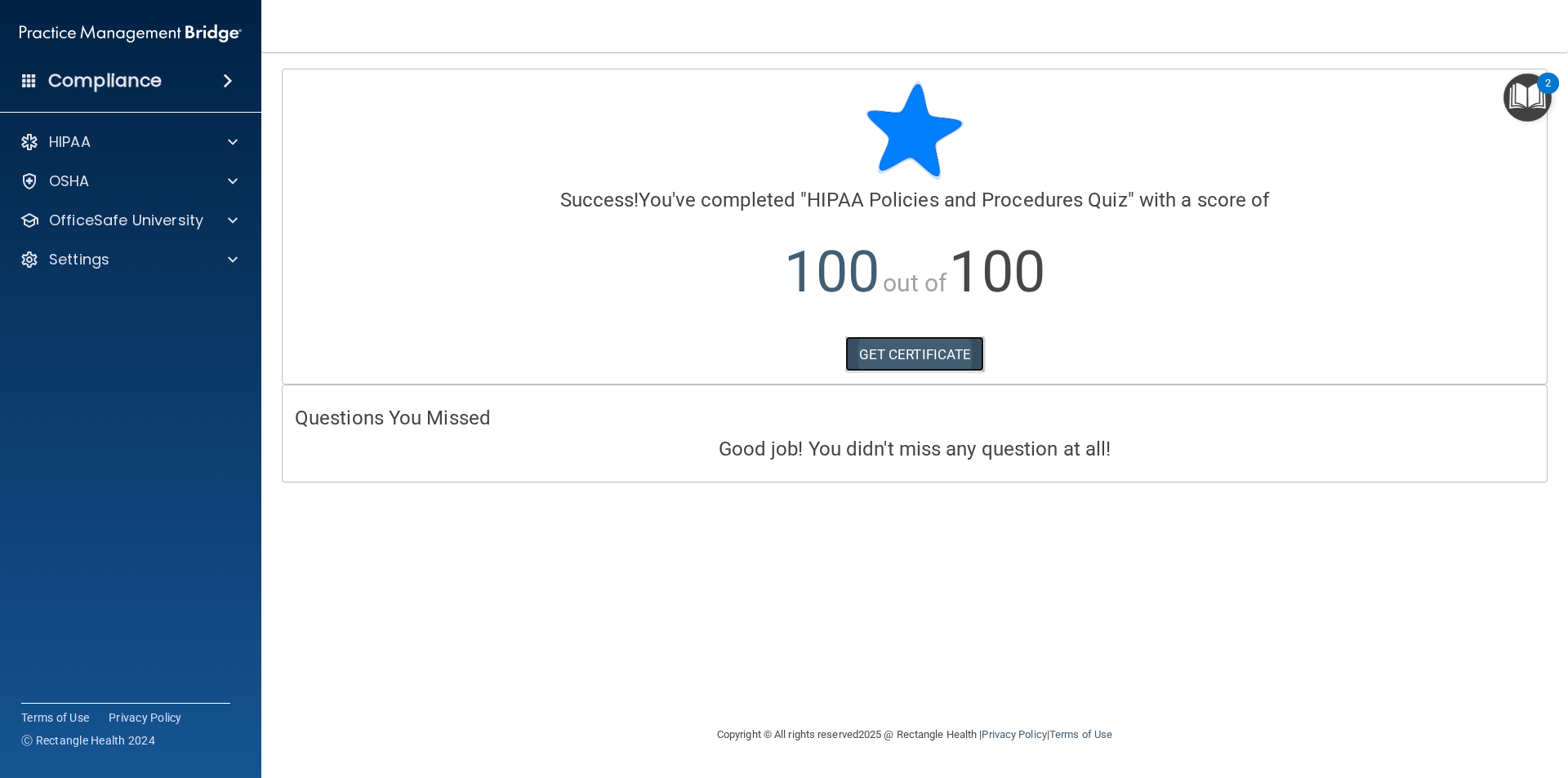
click at [952, 353] on link "GET CERTIFICATE" at bounding box center [914, 354] width 140 height 36
click at [65, 239] on div "HIPAA Documents and Policies Report an Incident Business Associates Emergency P…" at bounding box center [131, 204] width 262 height 170
click at [71, 230] on p "OfficeSafe University" at bounding box center [126, 220] width 154 height 20
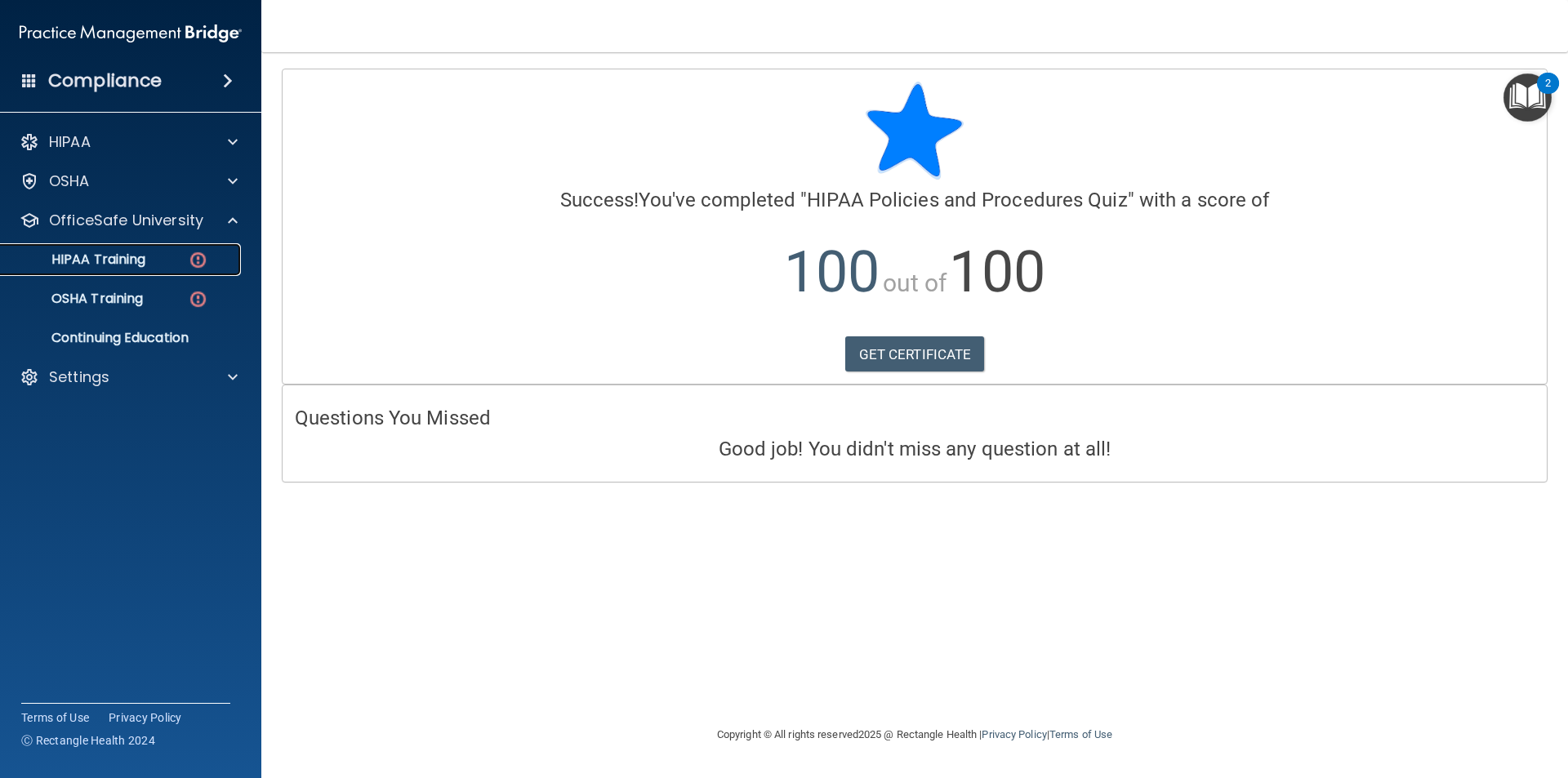
click at [103, 265] on p "HIPAA Training" at bounding box center [78, 260] width 135 height 17
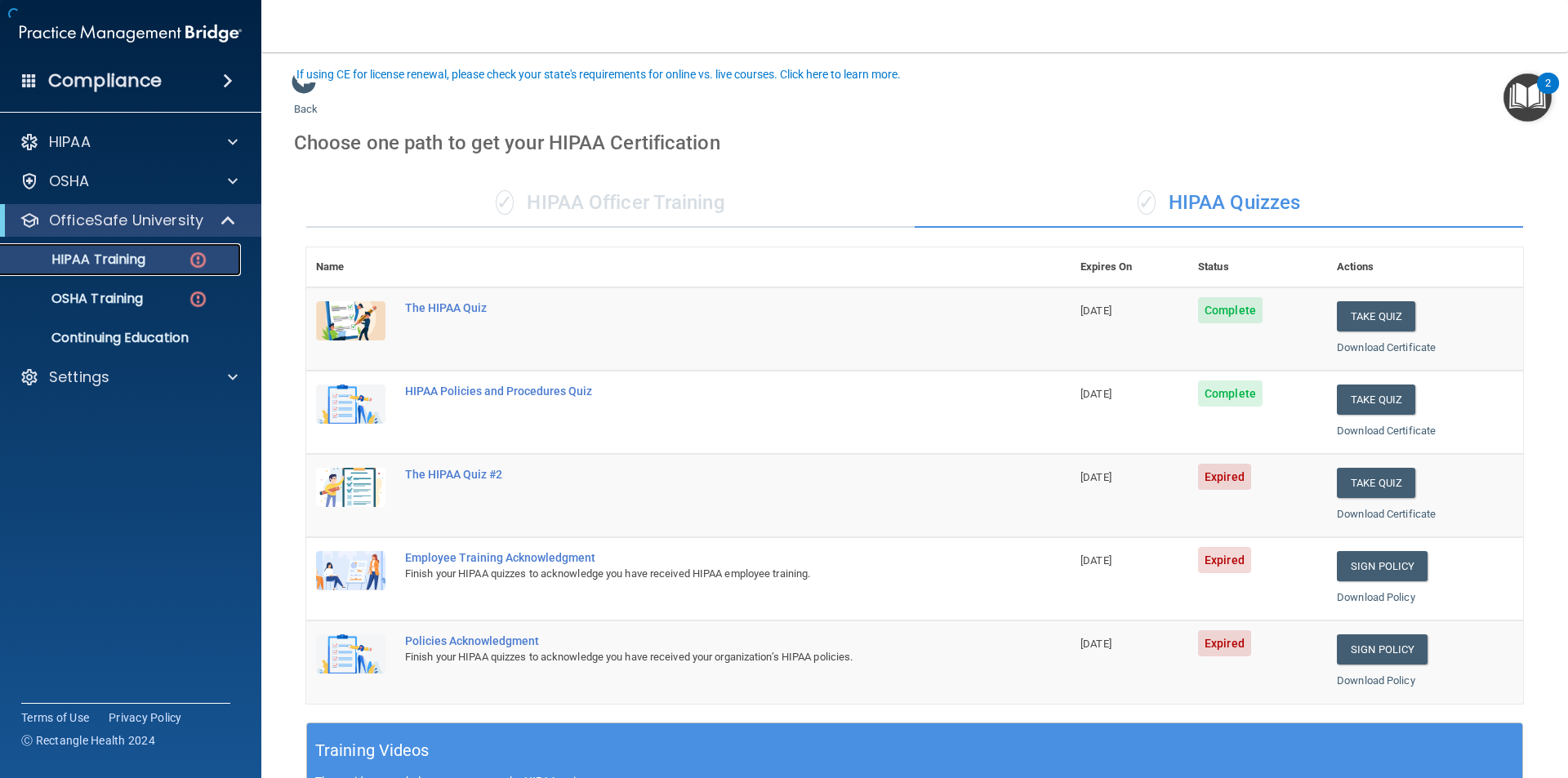
scroll to position [186, 0]
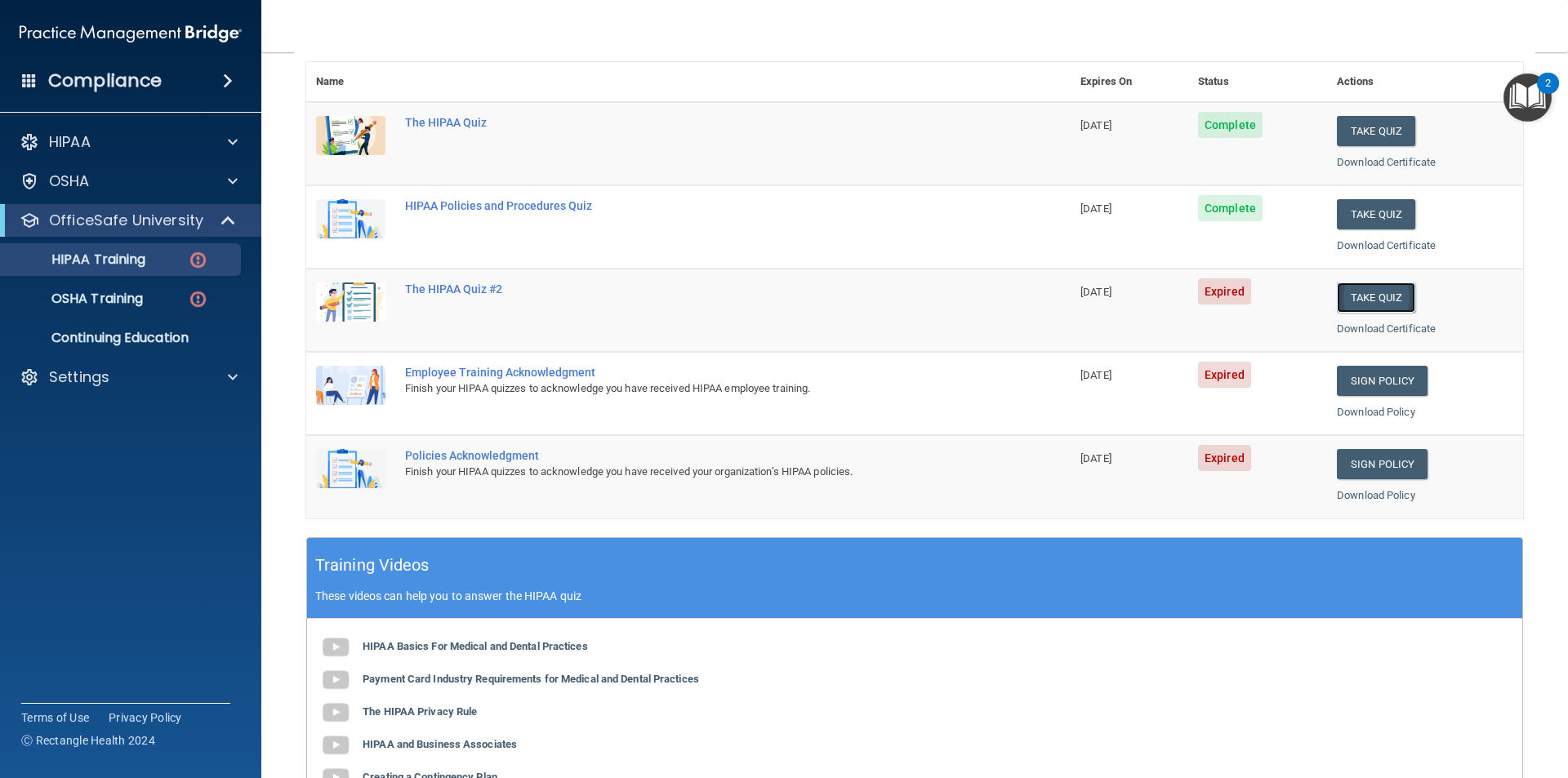
click at [1363, 297] on button "Take Quiz" at bounding box center [1376, 297] width 79 height 30
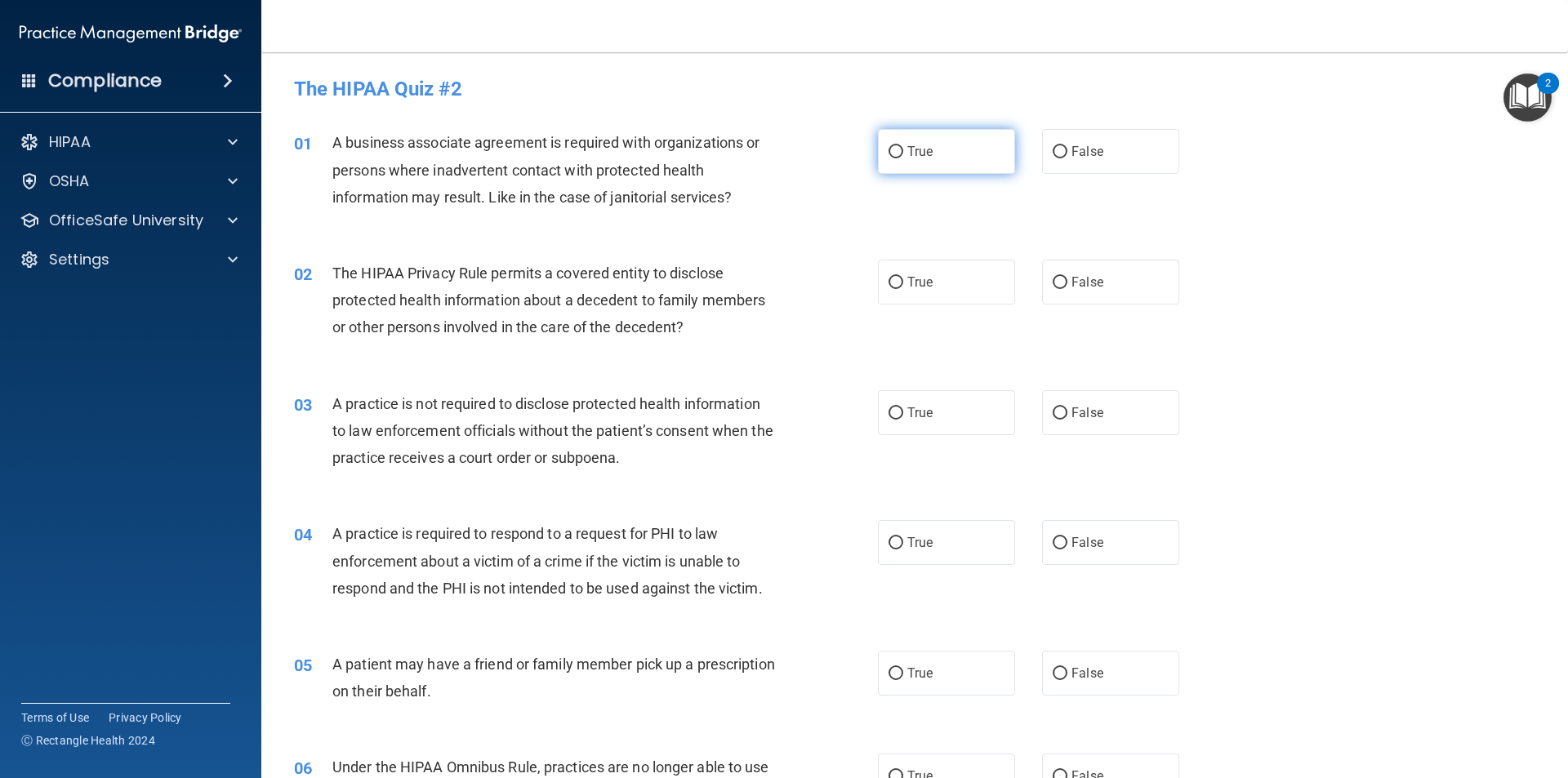
click at [933, 158] on label "True" at bounding box center [947, 152] width 138 height 45
click at [903, 158] on input "True" at bounding box center [896, 152] width 15 height 12
radio input "true"
click at [1118, 285] on label "False" at bounding box center [1111, 282] width 138 height 45
click at [1067, 285] on input "False" at bounding box center [1060, 283] width 15 height 12
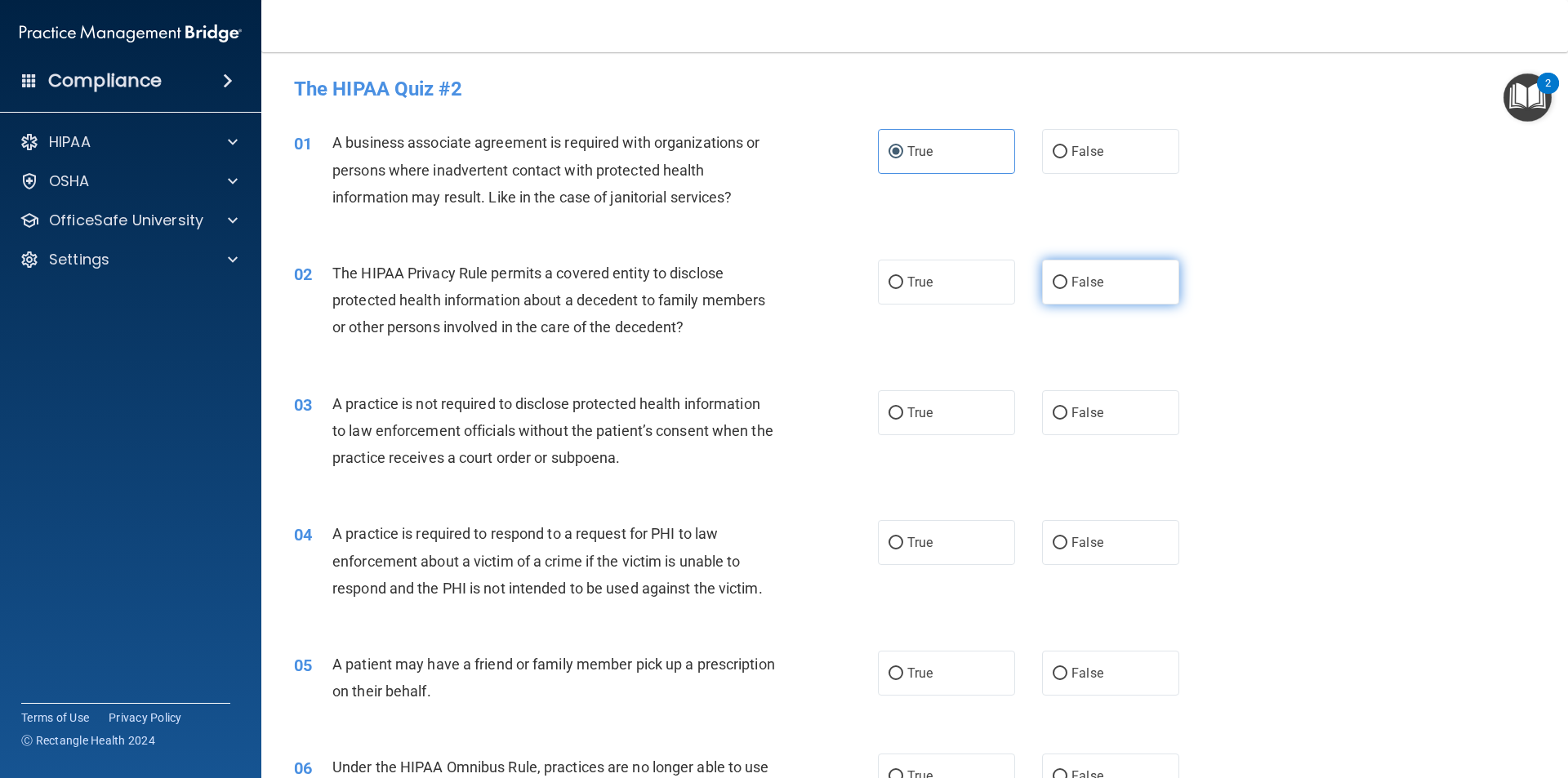
radio input "true"
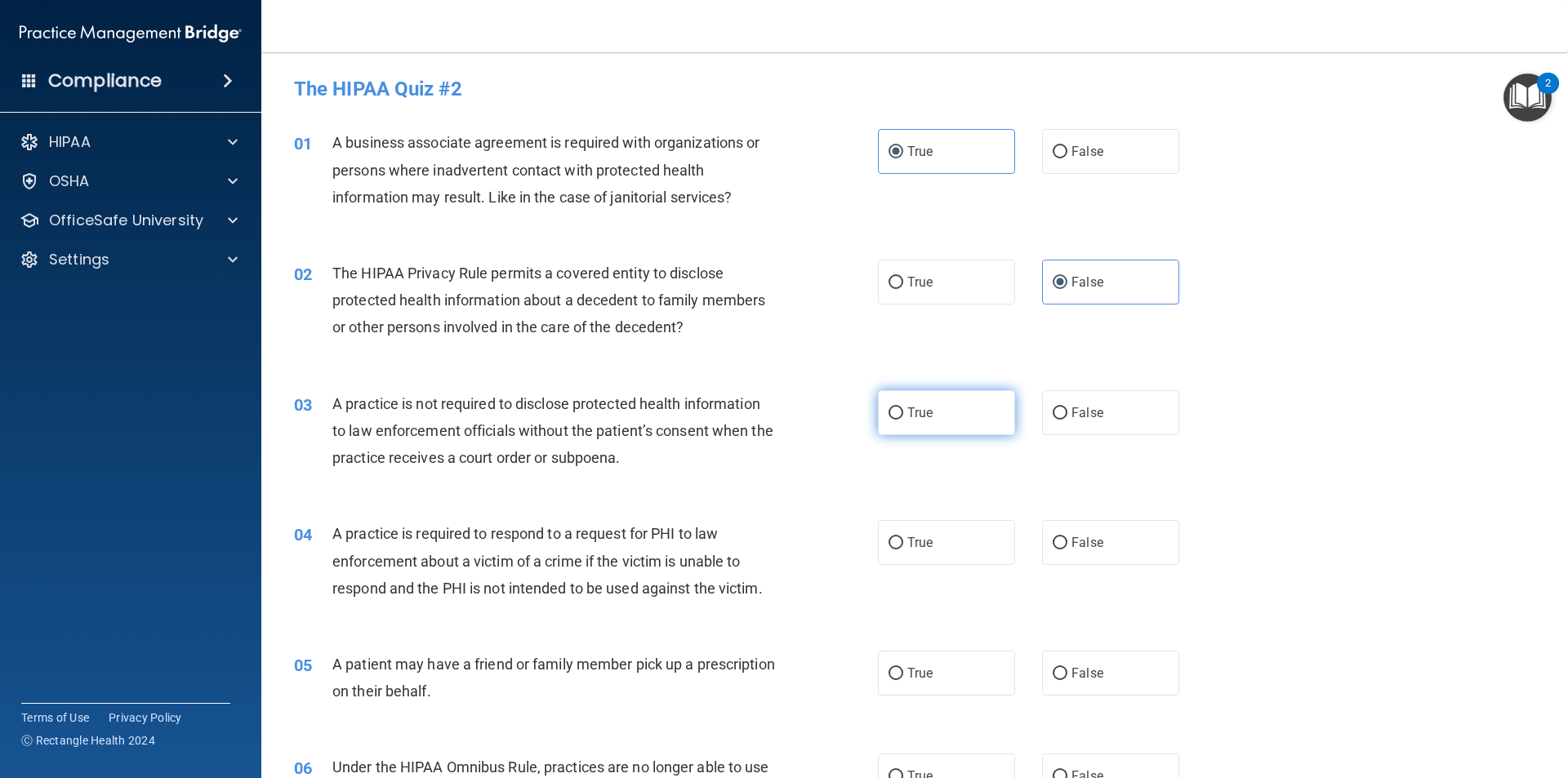
click at [971, 430] on label "True" at bounding box center [947, 413] width 138 height 45
click at [903, 420] on input "True" at bounding box center [896, 413] width 15 height 12
radio input "true"
click at [1060, 544] on label "False" at bounding box center [1111, 543] width 138 height 45
click at [1060, 544] on input "False" at bounding box center [1060, 544] width 15 height 12
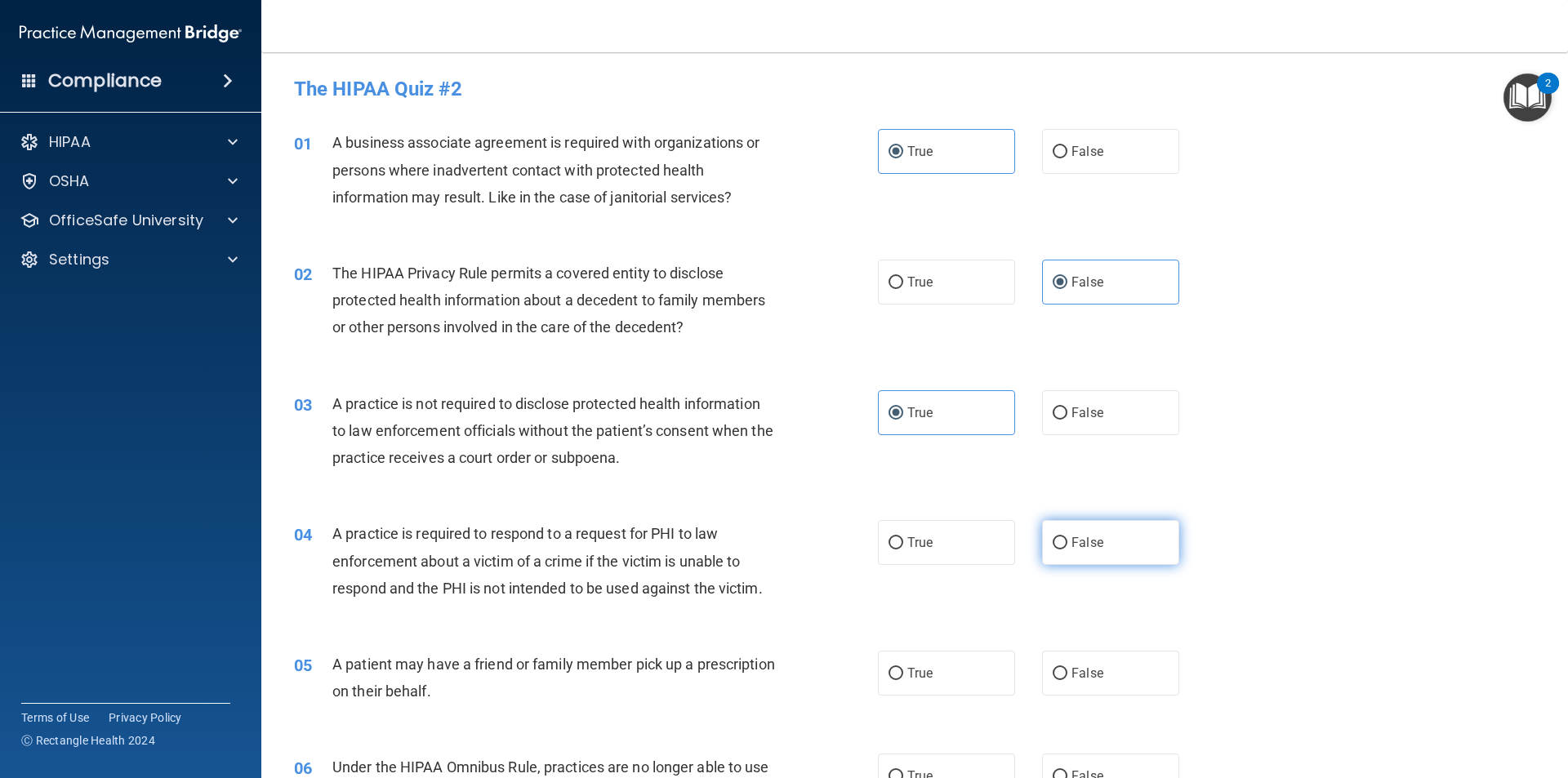
radio input "true"
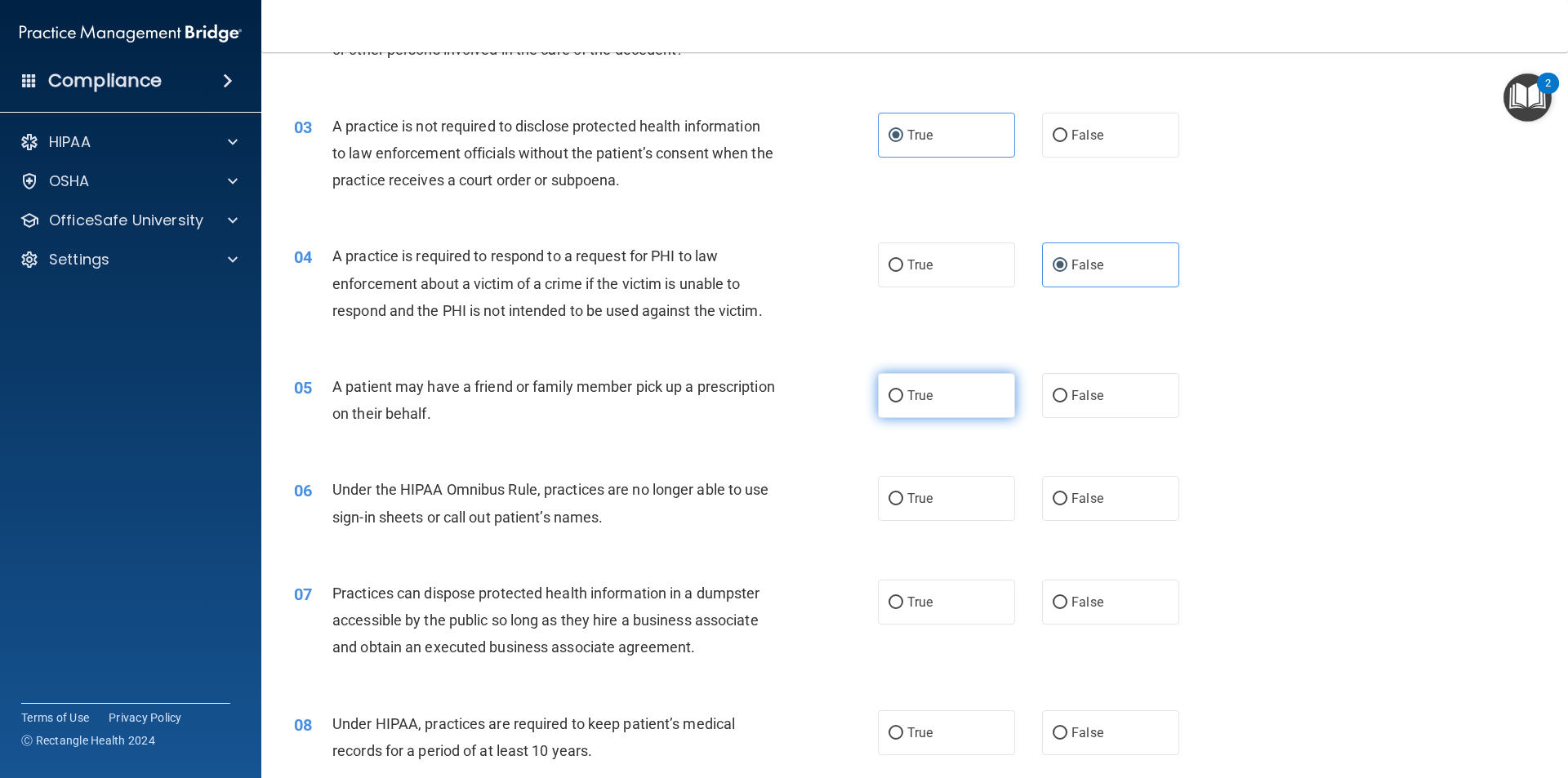
click at [952, 393] on label "True" at bounding box center [947, 395] width 138 height 45
click at [903, 393] on input "True" at bounding box center [896, 396] width 15 height 12
radio input "true"
click at [1107, 490] on label "False" at bounding box center [1111, 499] width 138 height 45
click at [1067, 493] on input "False" at bounding box center [1060, 499] width 15 height 12
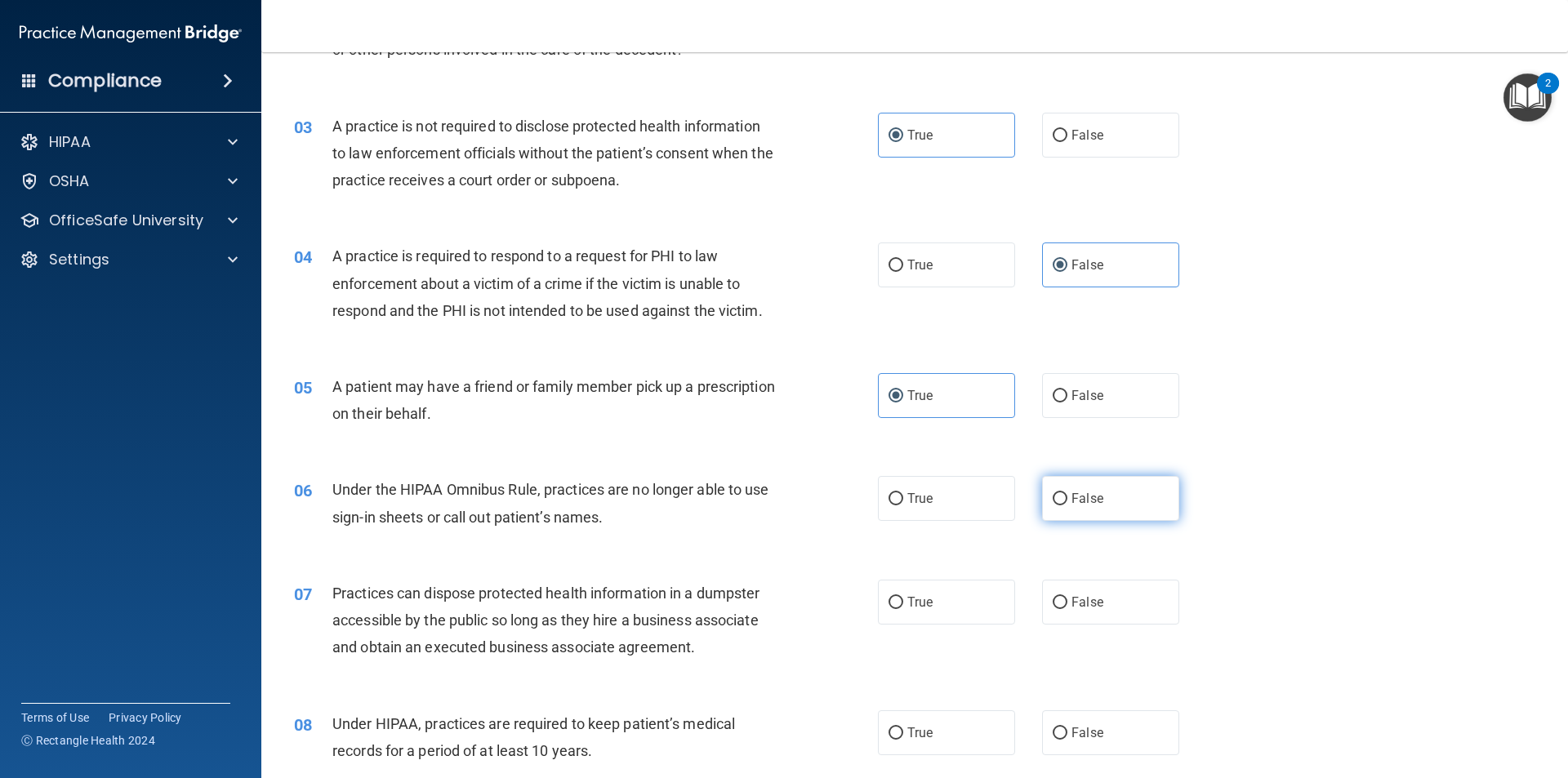
radio input "true"
click at [976, 582] on label "True" at bounding box center [947, 602] width 138 height 45
click at [903, 597] on input "True" at bounding box center [896, 603] width 15 height 12
radio input "true"
click at [1066, 753] on label "False" at bounding box center [1111, 733] width 138 height 45
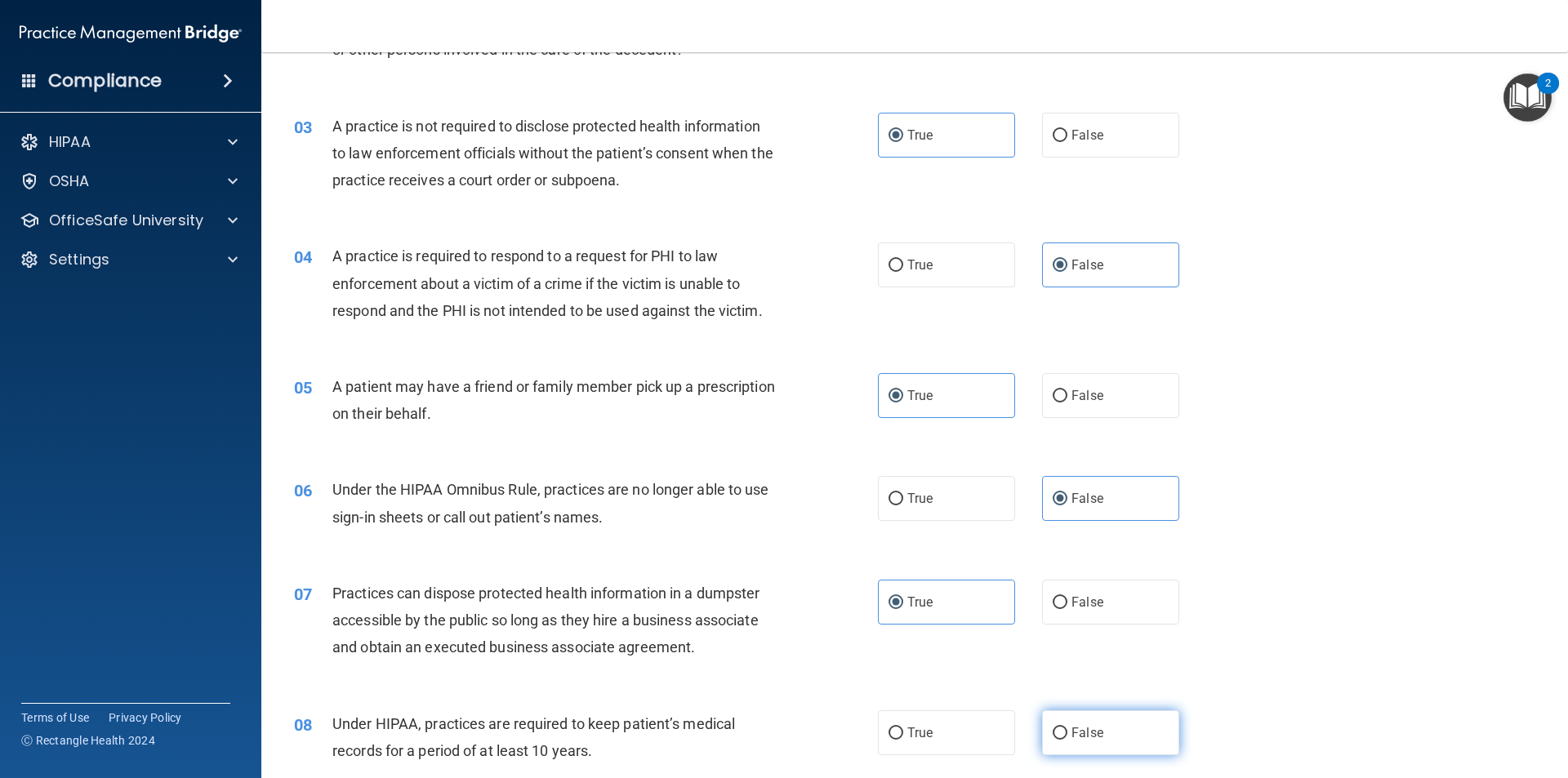
click at [1066, 740] on input "False" at bounding box center [1060, 733] width 15 height 12
radio input "true"
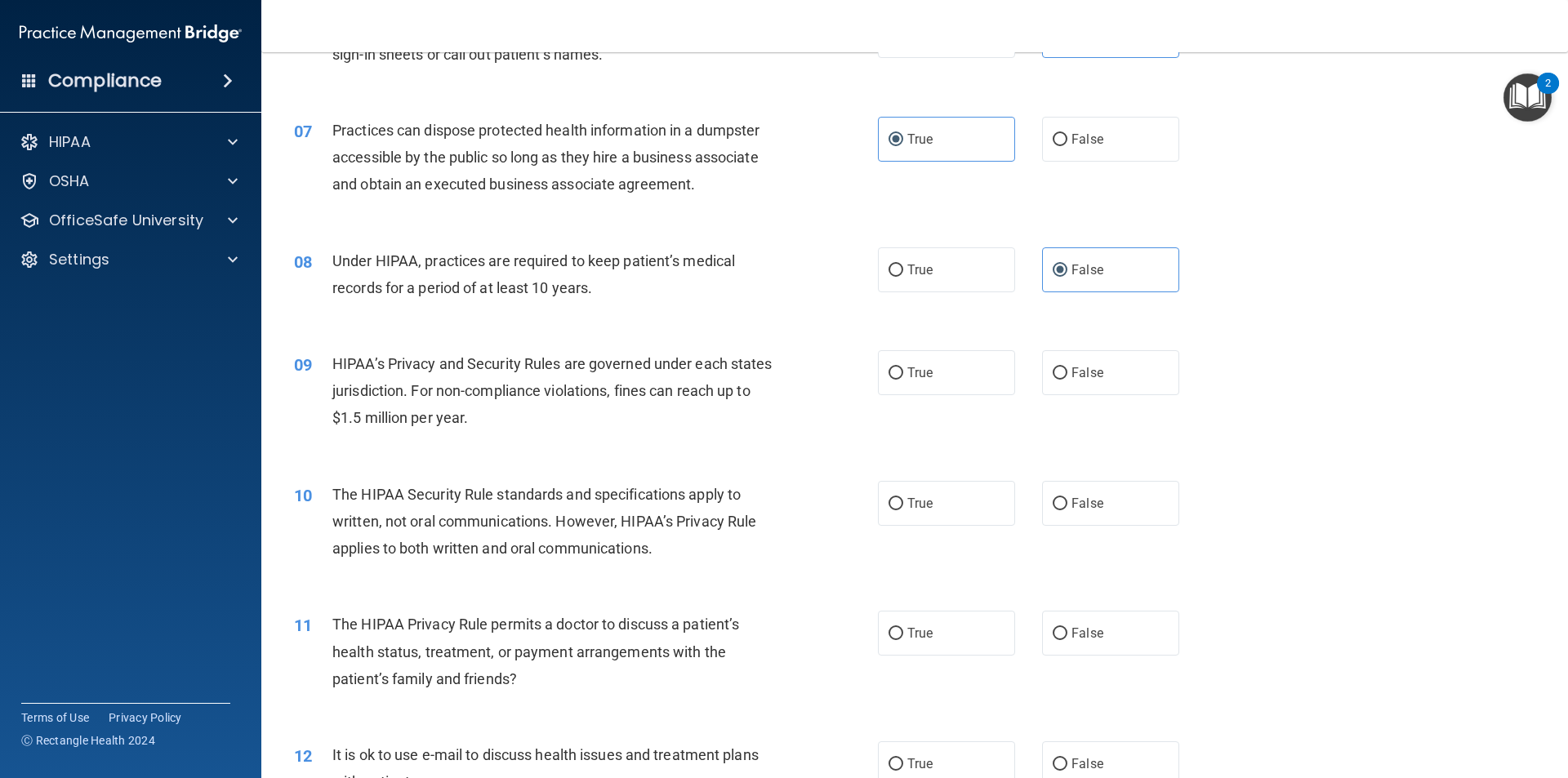
scroll to position [833, 0]
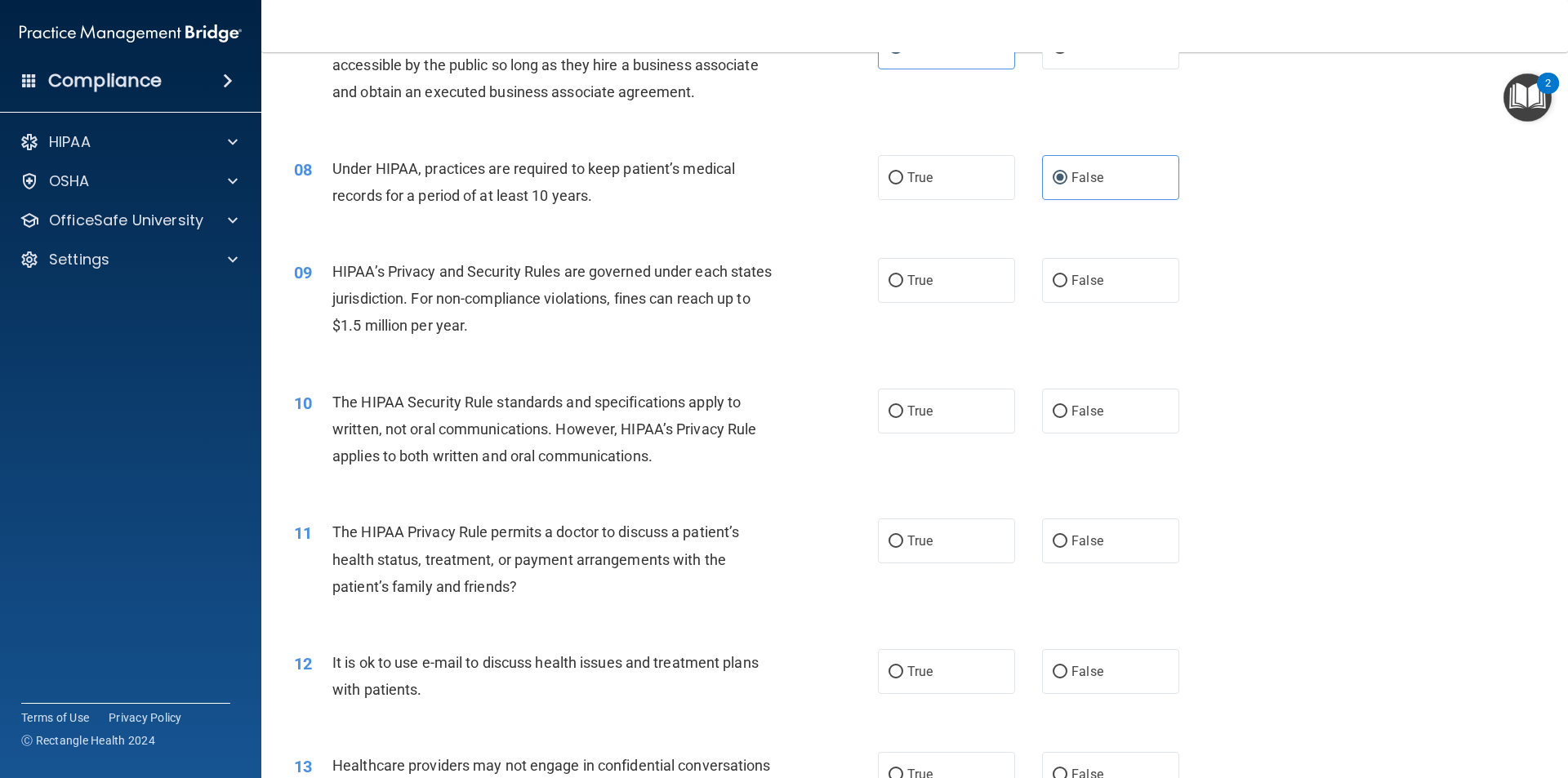
click at [987, 312] on div "09 HIPAA’s Privacy and Security Rules are governed under each states jurisdicti…" at bounding box center [914, 303] width 1266 height 131
click at [979, 302] on label "True" at bounding box center [947, 280] width 138 height 45
click at [903, 288] on input "True" at bounding box center [896, 281] width 15 height 12
radio input "true"
click at [1083, 399] on label "False" at bounding box center [1111, 411] width 138 height 45
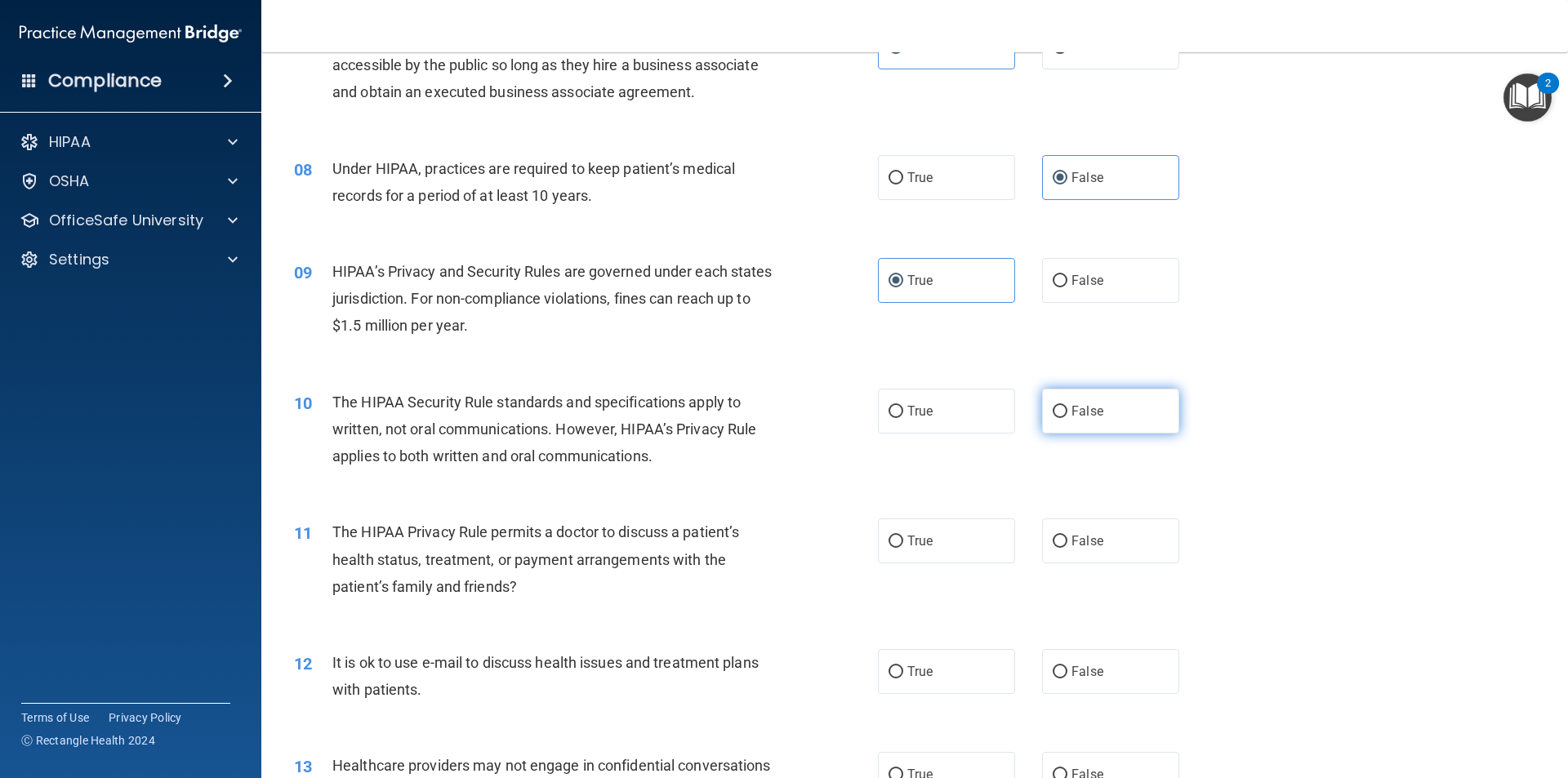
click at [1067, 406] on input "False" at bounding box center [1060, 412] width 15 height 12
radio input "true"
click at [968, 568] on div "11 The HIPAA Privacy Rule permits a doctor to discuss a patient’s health status…" at bounding box center [914, 563] width 1266 height 131
click at [976, 547] on label "True" at bounding box center [947, 541] width 138 height 45
click at [903, 547] on input "True" at bounding box center [896, 542] width 15 height 12
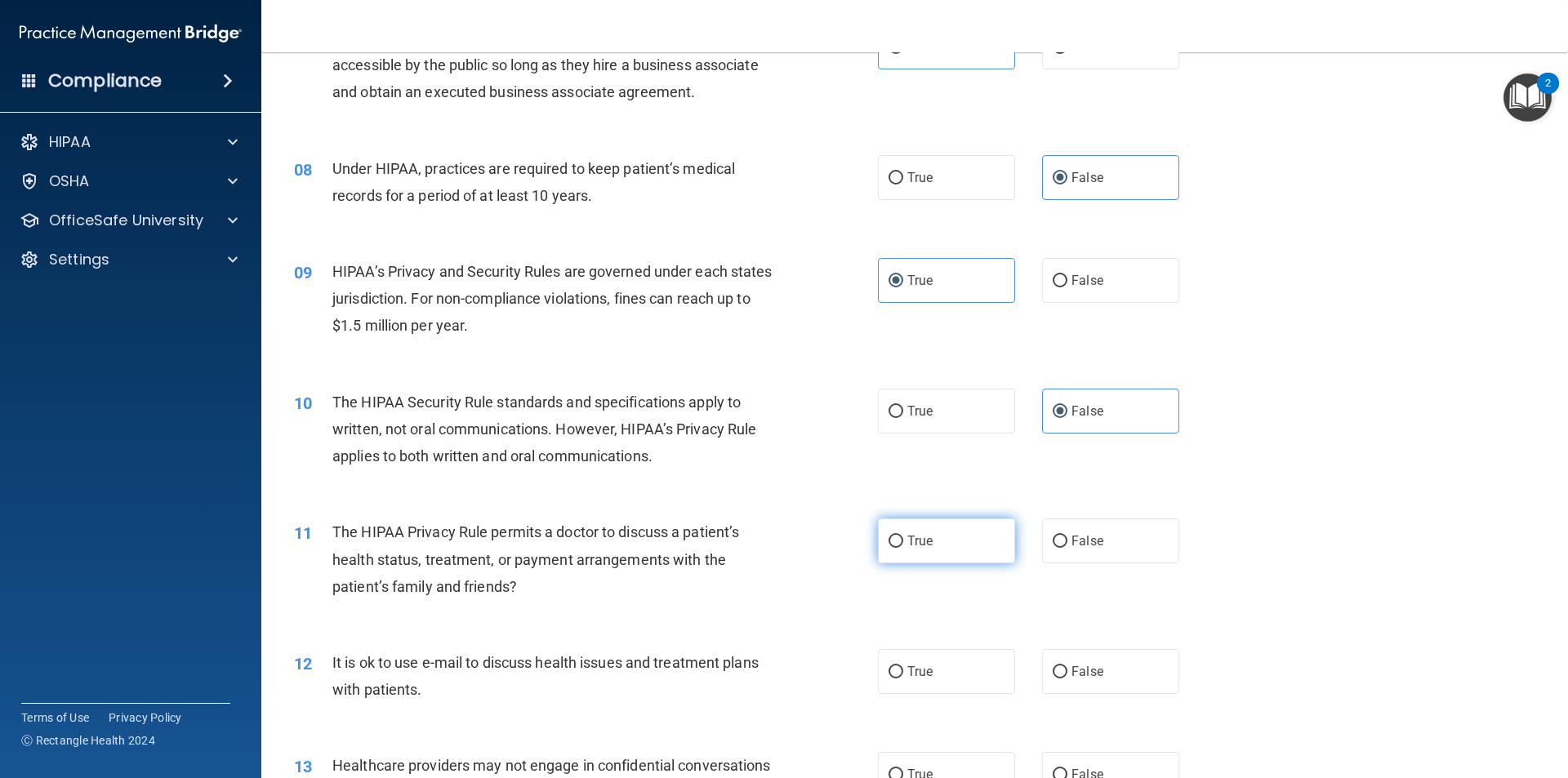
radio input "true"
click at [1081, 655] on label "False" at bounding box center [1111, 672] width 138 height 45
click at [1067, 666] on input "False" at bounding box center [1060, 672] width 15 height 12
radio input "true"
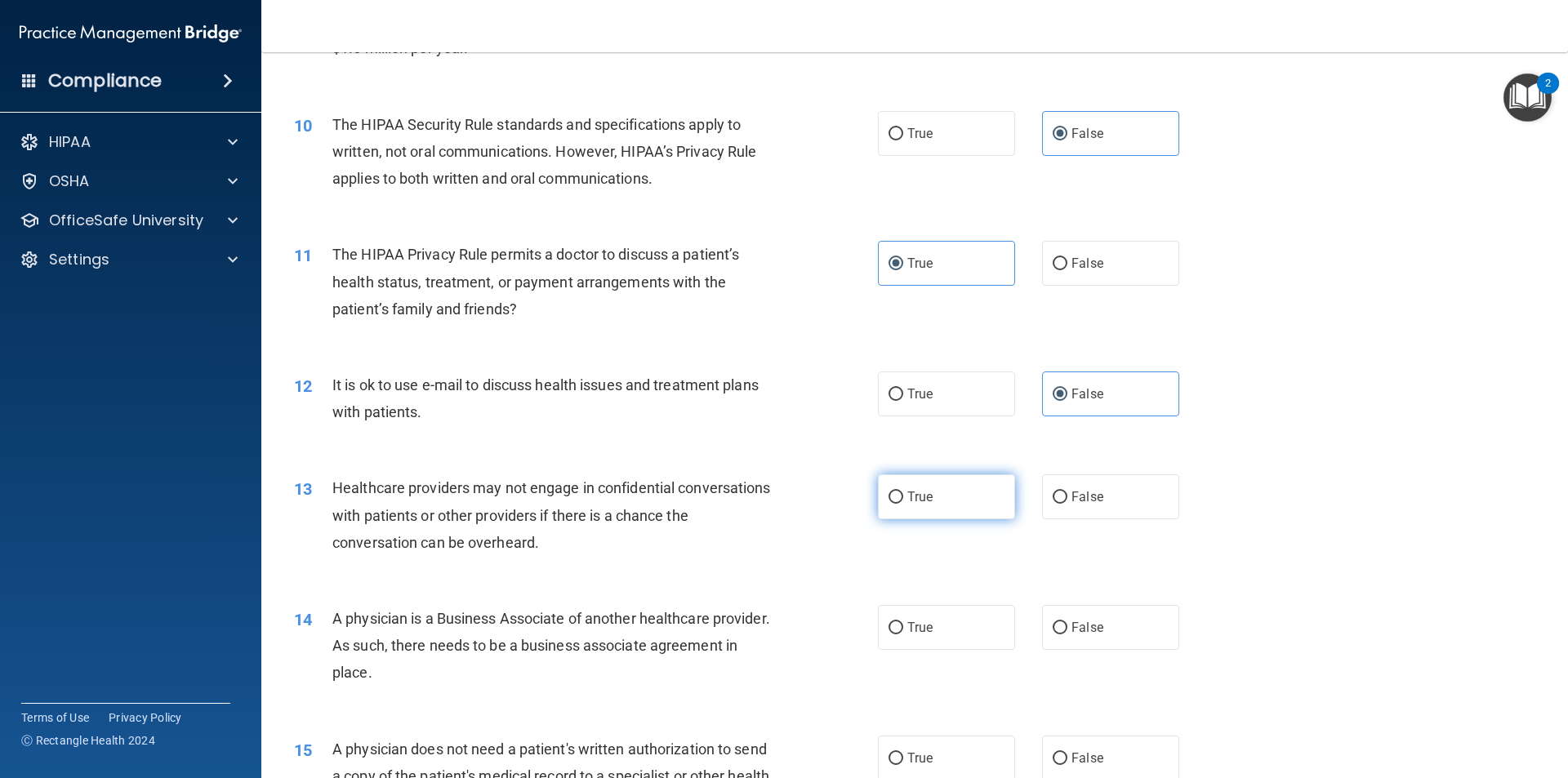
drag, startPoint x: 976, startPoint y: 489, endPoint x: 973, endPoint y: 501, distance: 12.4
click at [972, 490] on label "True" at bounding box center [947, 497] width 138 height 45
click at [903, 491] on input "True" at bounding box center [896, 497] width 15 height 12
radio input "true"
click at [1071, 650] on label "False" at bounding box center [1111, 627] width 138 height 45
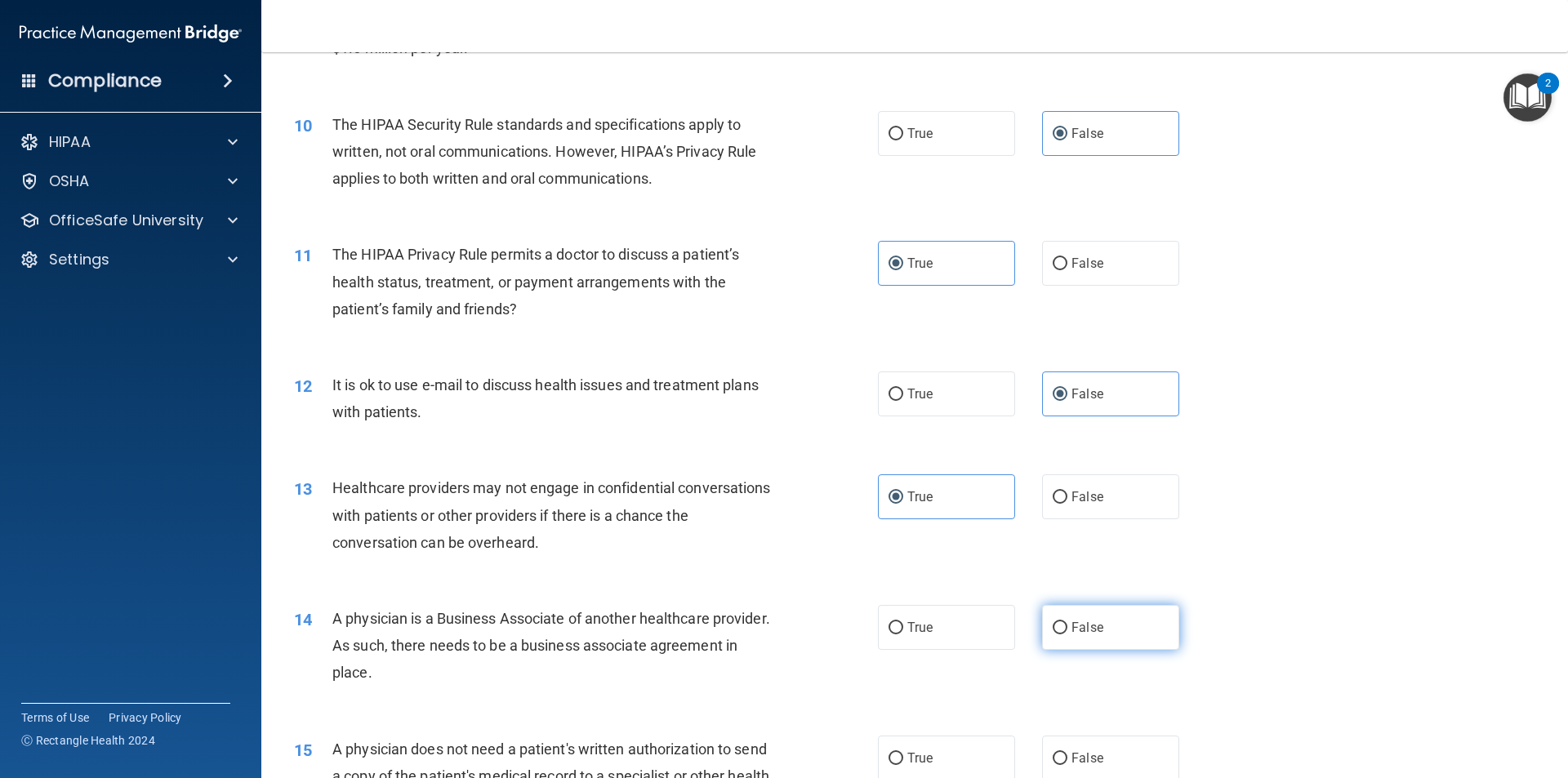
click at [1067, 635] on input "False" at bounding box center [1060, 628] width 15 height 12
radio input "true"
click at [952, 755] on label "True" at bounding box center [947, 758] width 138 height 45
click at [903, 755] on input "True" at bounding box center [896, 759] width 15 height 12
radio input "true"
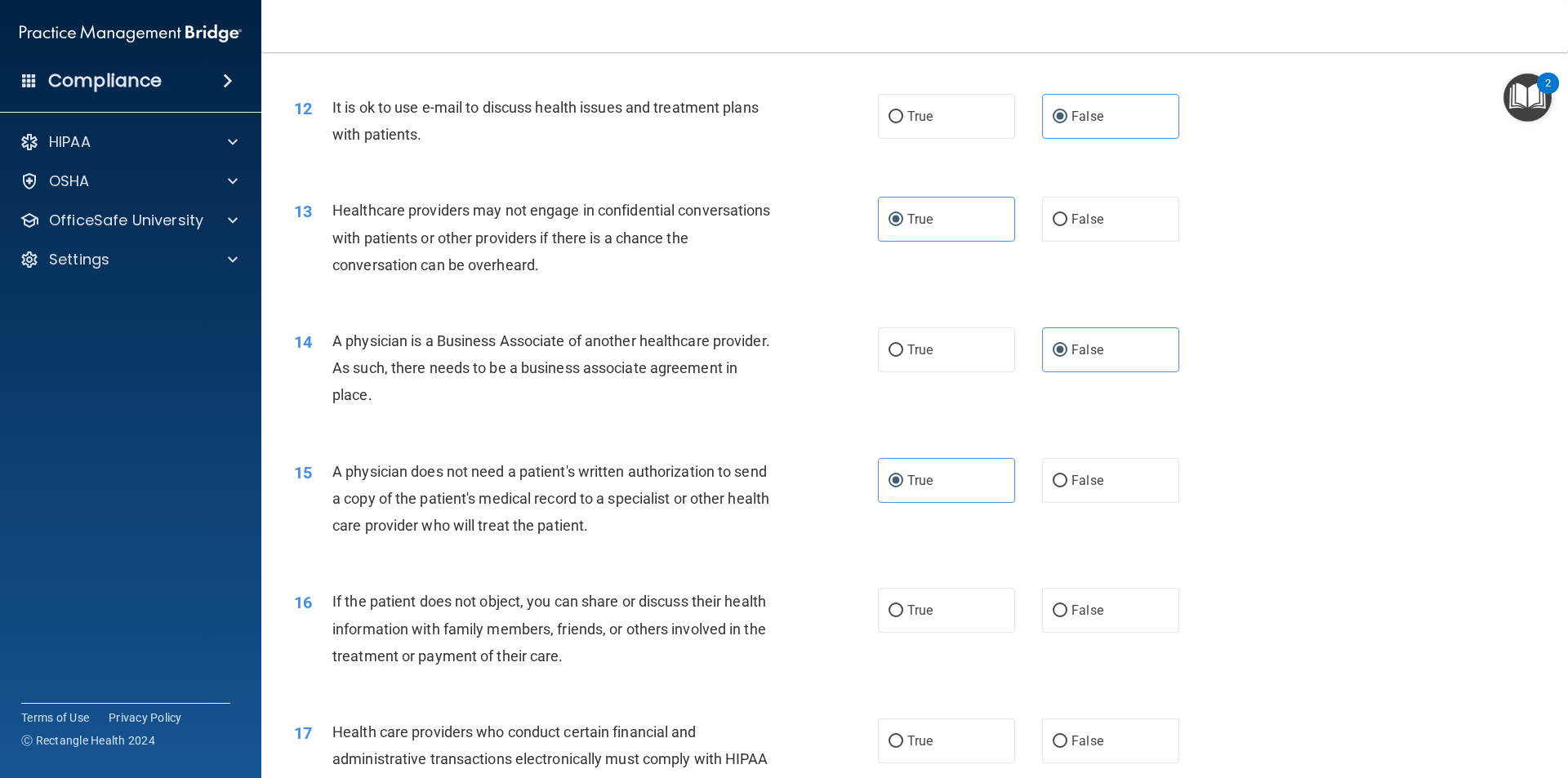
scroll to position [1574, 0]
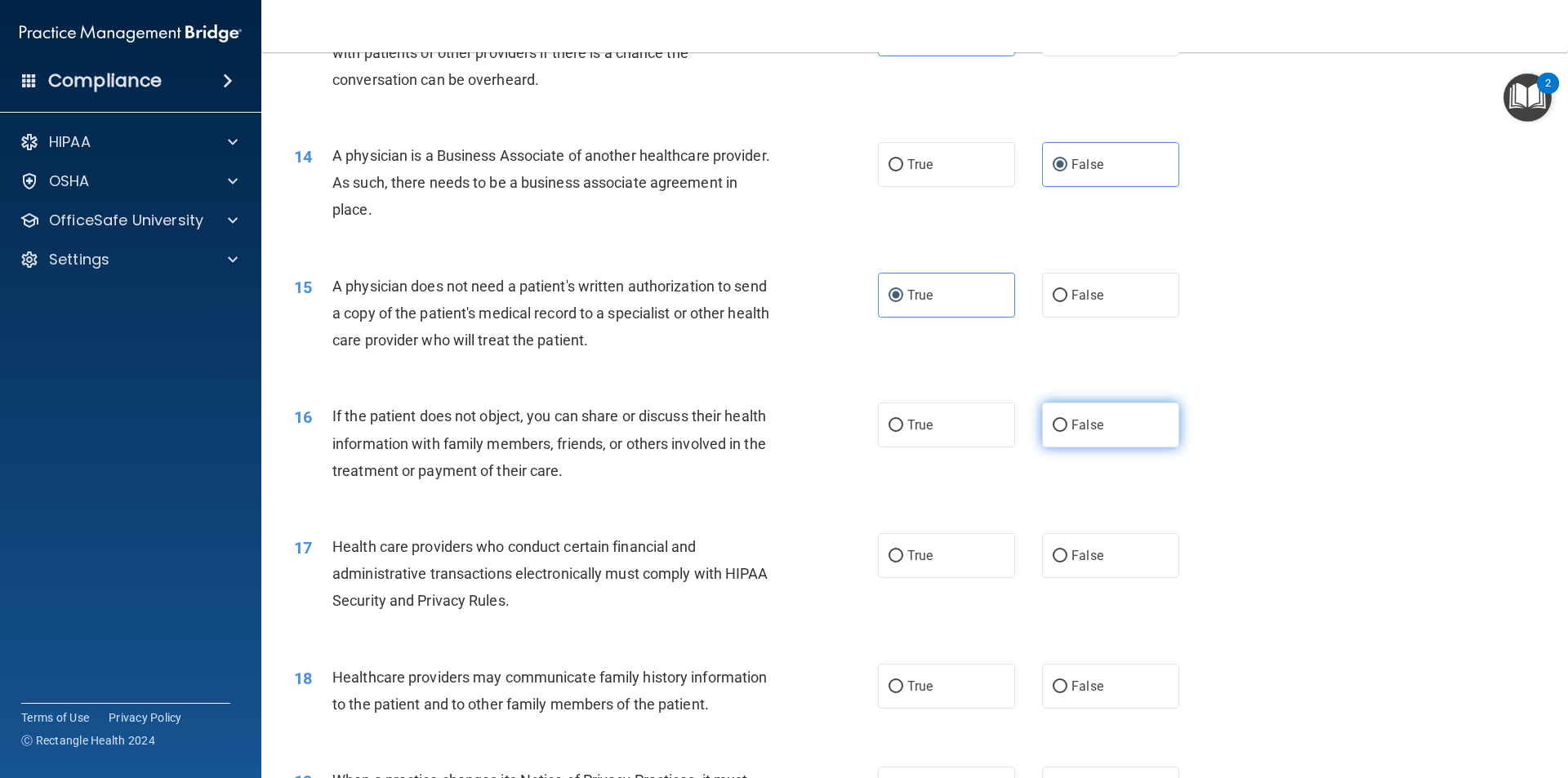
click at [1106, 425] on label "False" at bounding box center [1111, 425] width 138 height 45
click at [1067, 425] on input "False" at bounding box center [1060, 426] width 15 height 12
radio input "true"
click at [933, 568] on label "True" at bounding box center [947, 556] width 138 height 45
click at [903, 563] on input "True" at bounding box center [896, 556] width 15 height 12
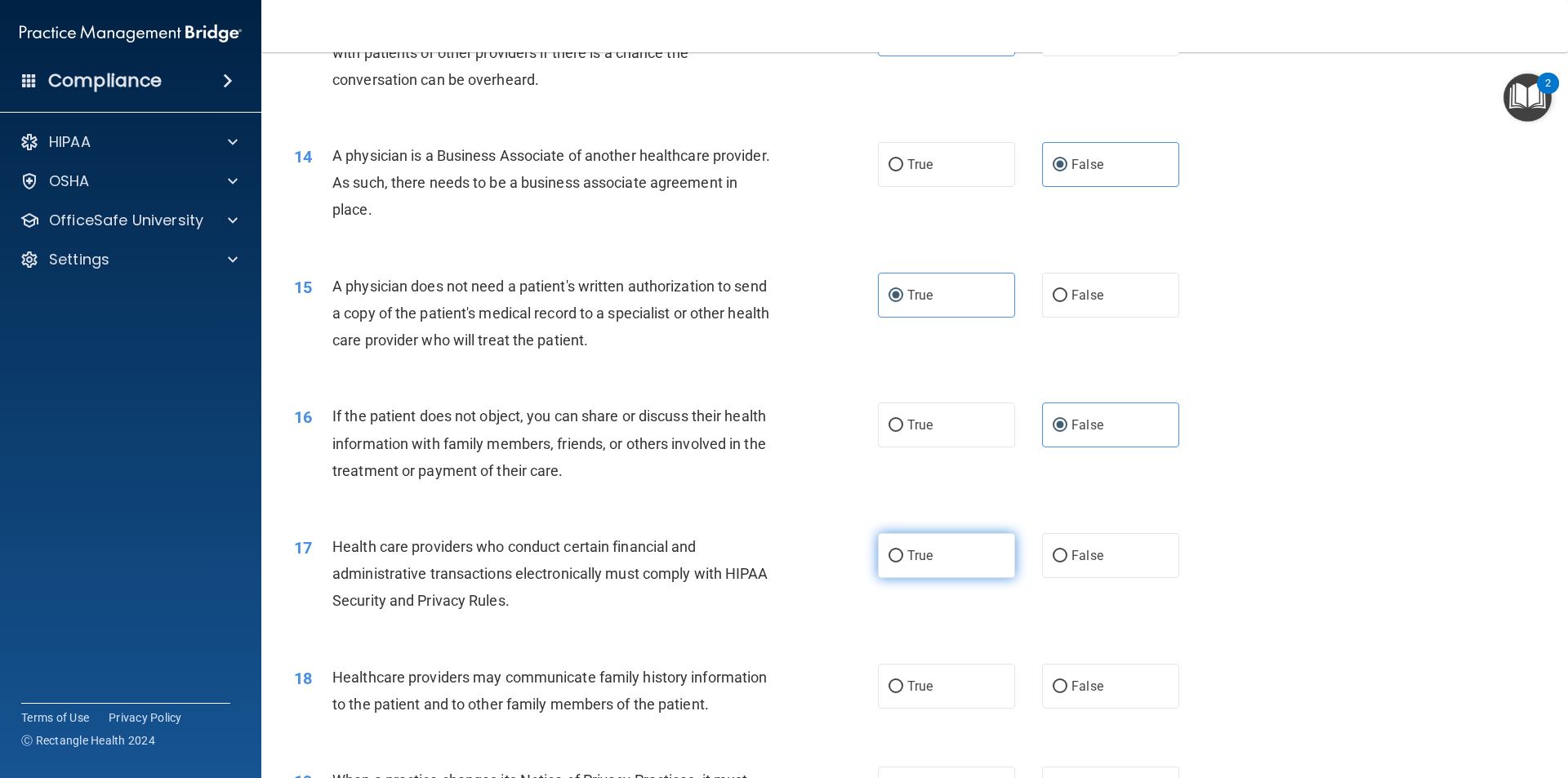
radio input "true"
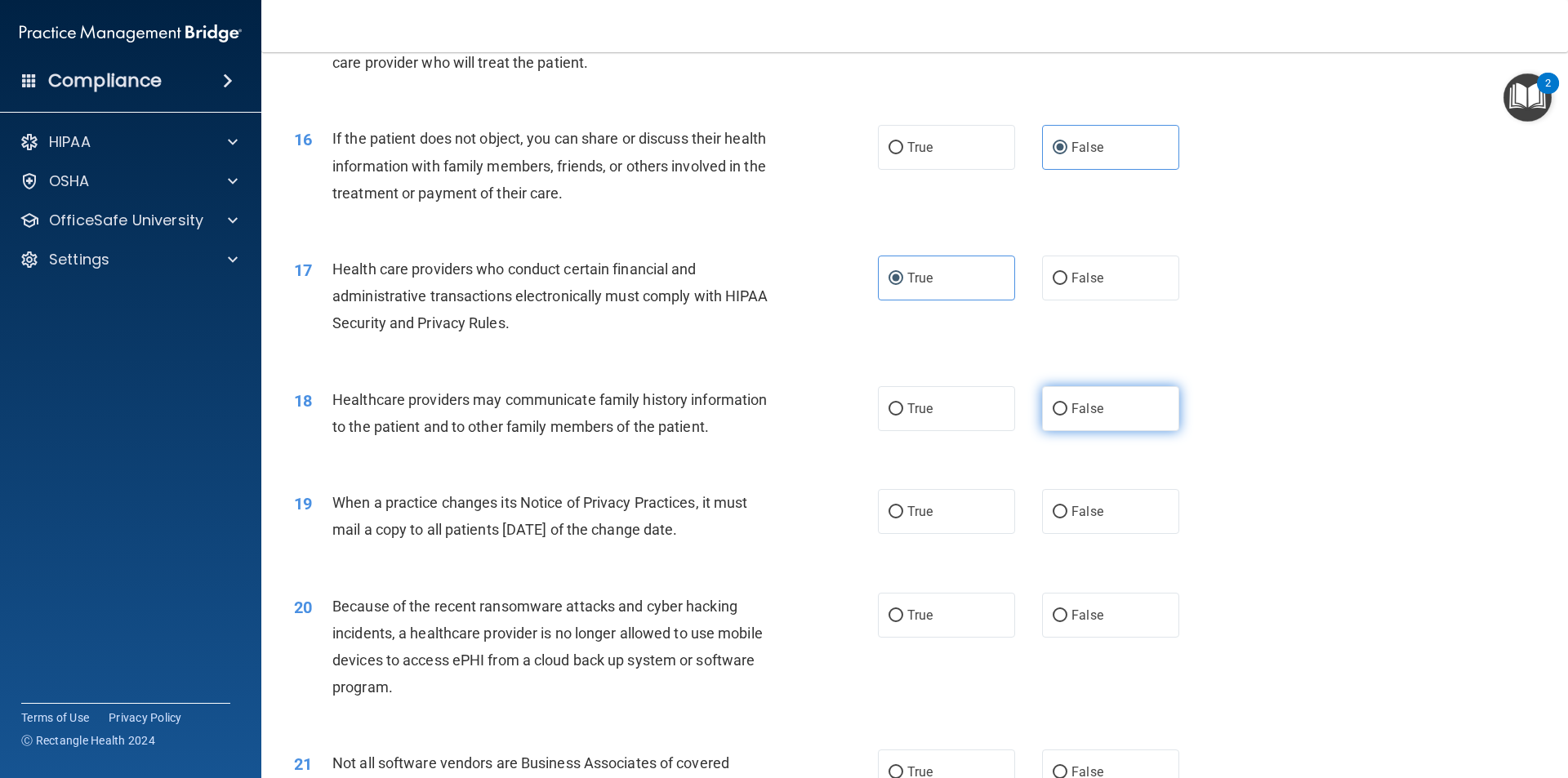
click at [1144, 425] on label "False" at bounding box center [1111, 408] width 138 height 45
click at [1067, 416] on input "False" at bounding box center [1060, 409] width 15 height 12
radio input "true"
click at [925, 497] on label "True" at bounding box center [947, 511] width 138 height 45
click at [903, 506] on input "True" at bounding box center [896, 512] width 15 height 12
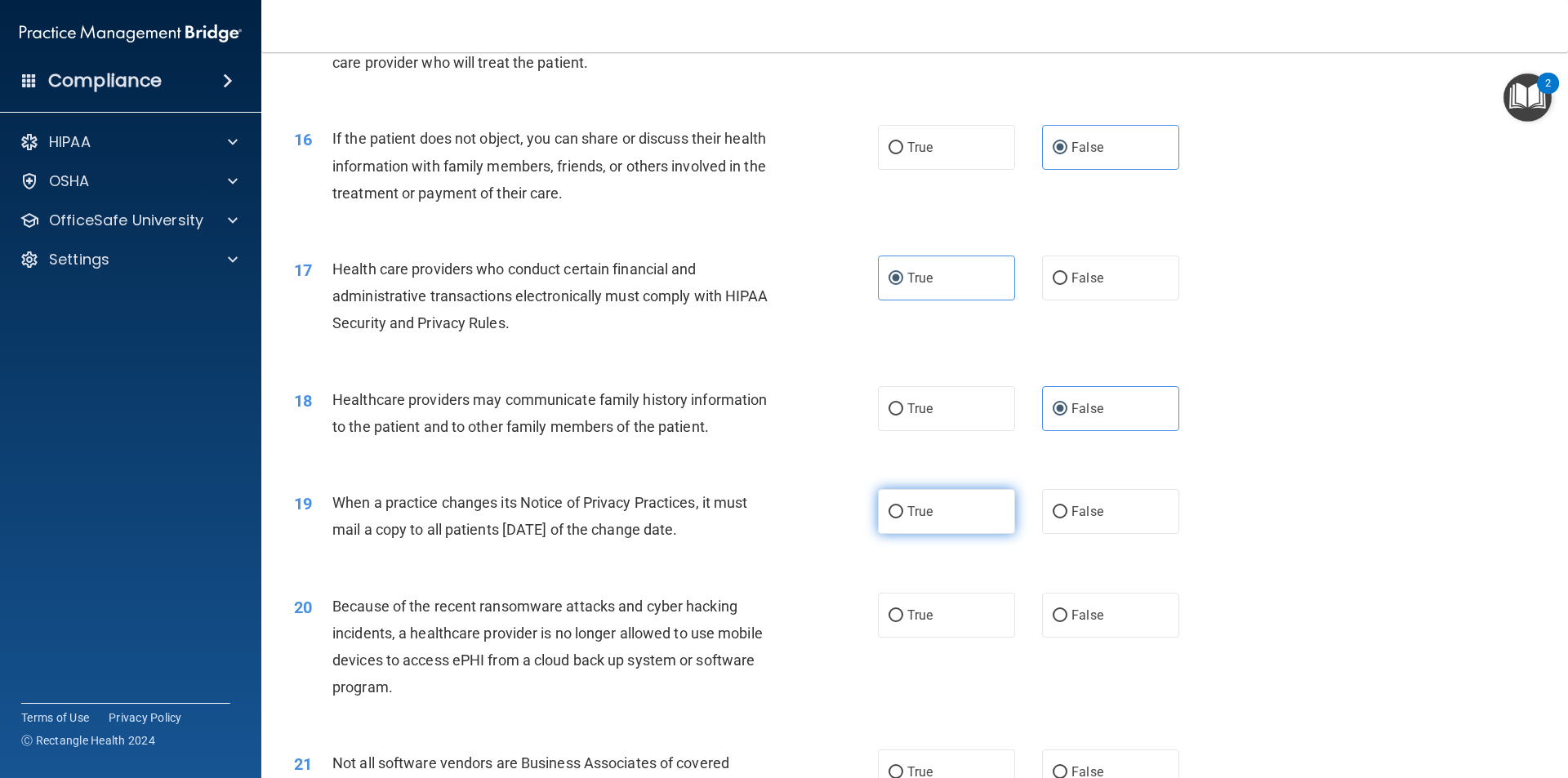
radio input "true"
click at [1095, 610] on label "False" at bounding box center [1111, 616] width 138 height 45
click at [1067, 610] on input "False" at bounding box center [1060, 616] width 15 height 12
radio input "true"
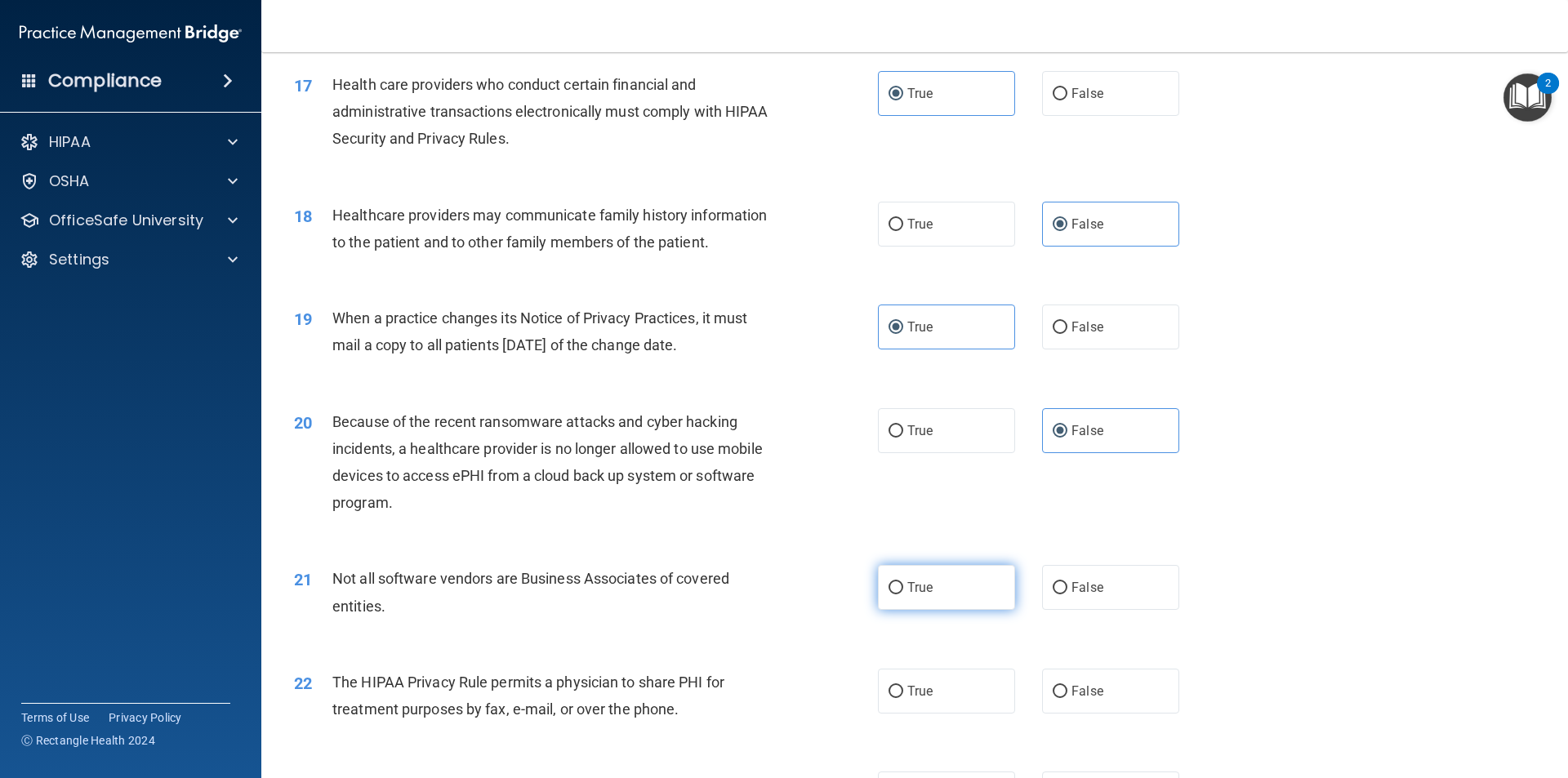
click at [977, 607] on label "True" at bounding box center [947, 587] width 138 height 45
click at [903, 595] on input "True" at bounding box center [896, 588] width 15 height 12
radio input "true"
click at [1082, 665] on div "22 The HIPAA Privacy Rule permits a physician to share PHI for treatment purpos…" at bounding box center [914, 700] width 1266 height 103
click at [1132, 691] on label "False" at bounding box center [1111, 691] width 138 height 45
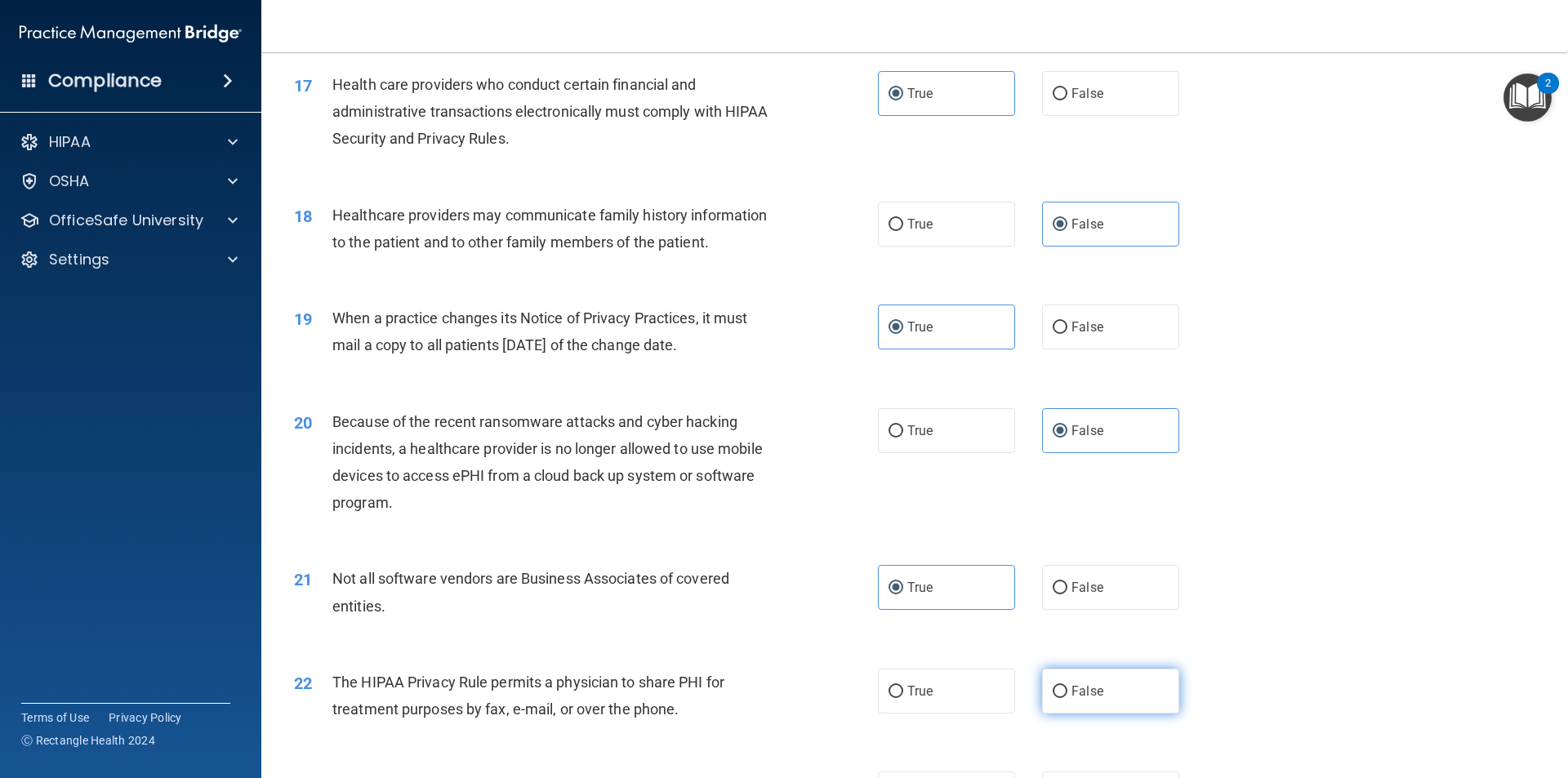
click at [1067, 691] on input "False" at bounding box center [1060, 692] width 15 height 12
radio input "true"
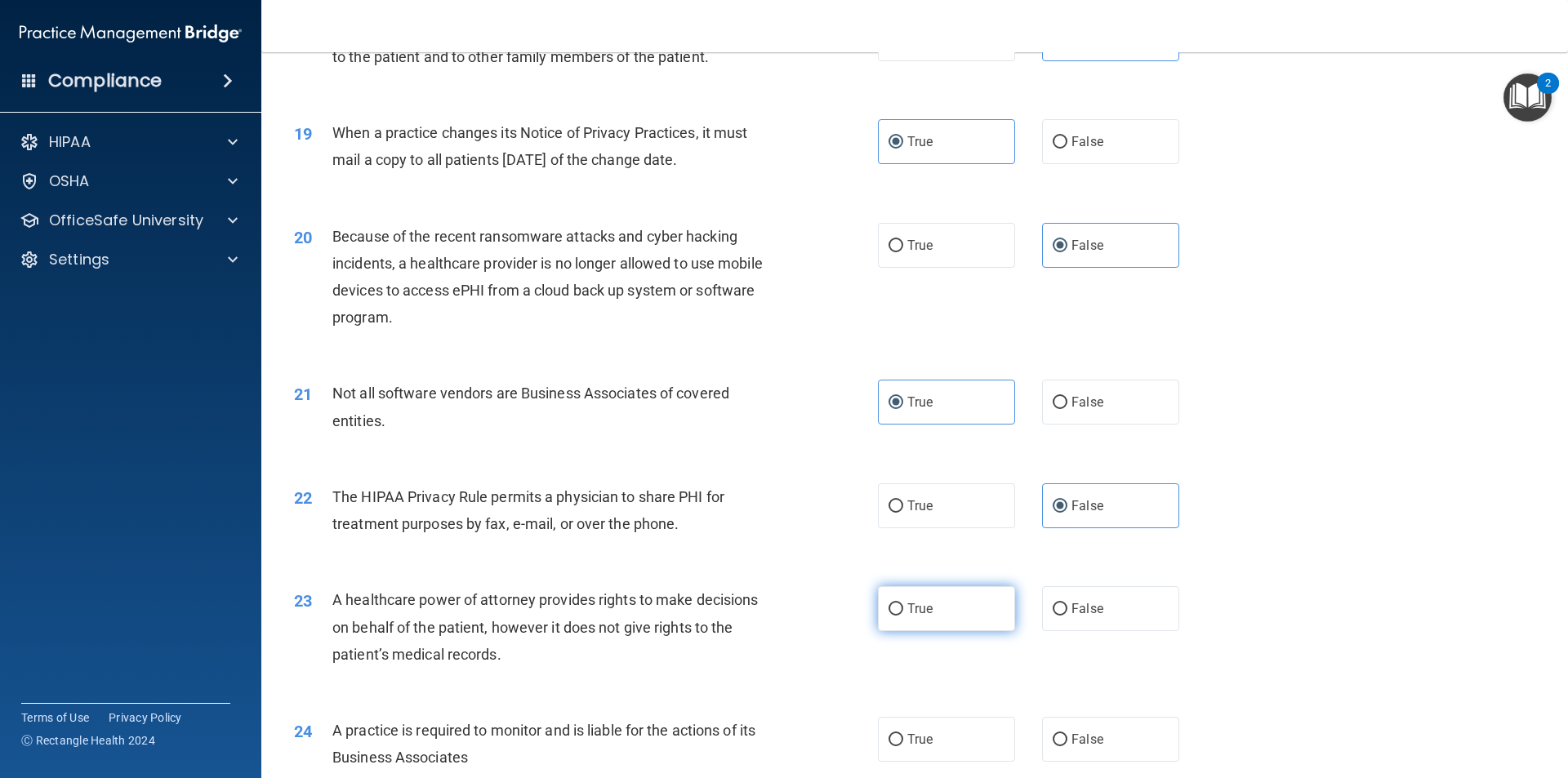
click at [963, 620] on label "True" at bounding box center [947, 609] width 138 height 45
click at [903, 616] on input "True" at bounding box center [896, 609] width 15 height 12
radio input "true"
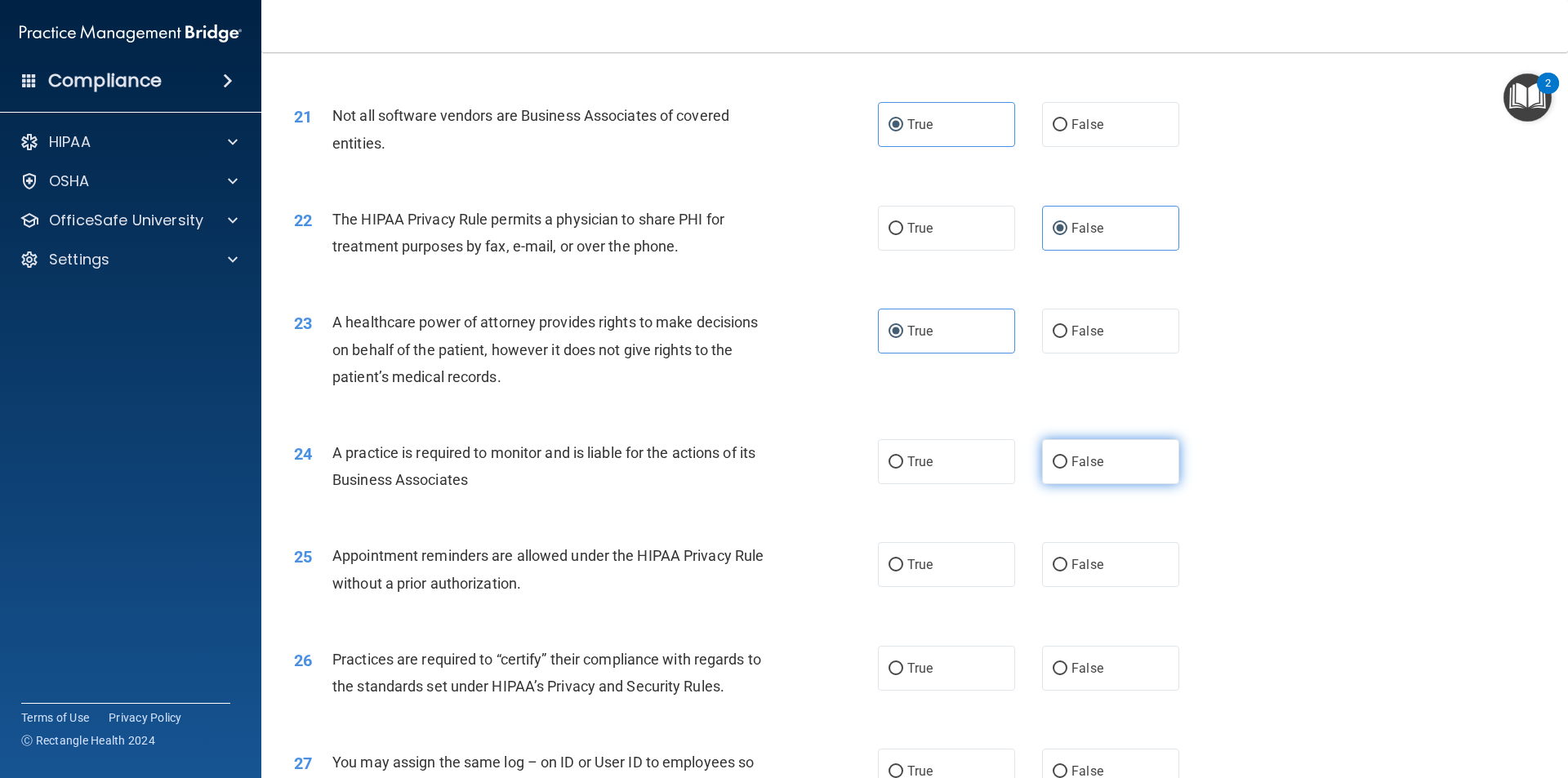
drag, startPoint x: 1155, startPoint y: 472, endPoint x: 1145, endPoint y: 478, distance: 11.7
click at [1152, 472] on label "False" at bounding box center [1111, 461] width 138 height 45
click at [1067, 469] on input "False" at bounding box center [1060, 462] width 15 height 12
radio input "true"
click at [995, 579] on label "True" at bounding box center [947, 565] width 138 height 45
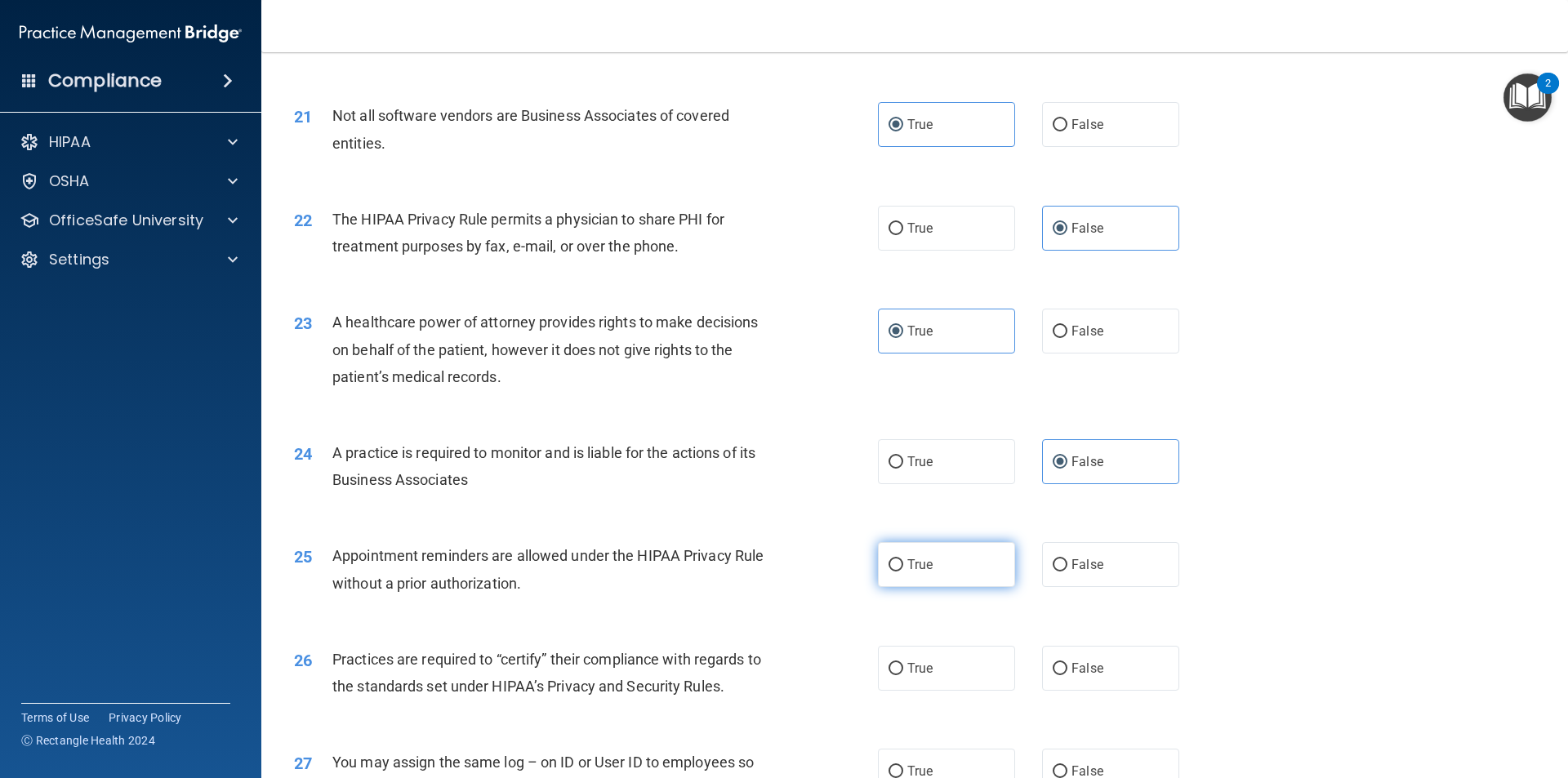
click at [903, 572] on input "True" at bounding box center [896, 565] width 15 height 12
radio input "true"
click at [1071, 681] on label "False" at bounding box center [1111, 669] width 138 height 45
click at [1067, 675] on input "False" at bounding box center [1060, 669] width 15 height 12
radio input "true"
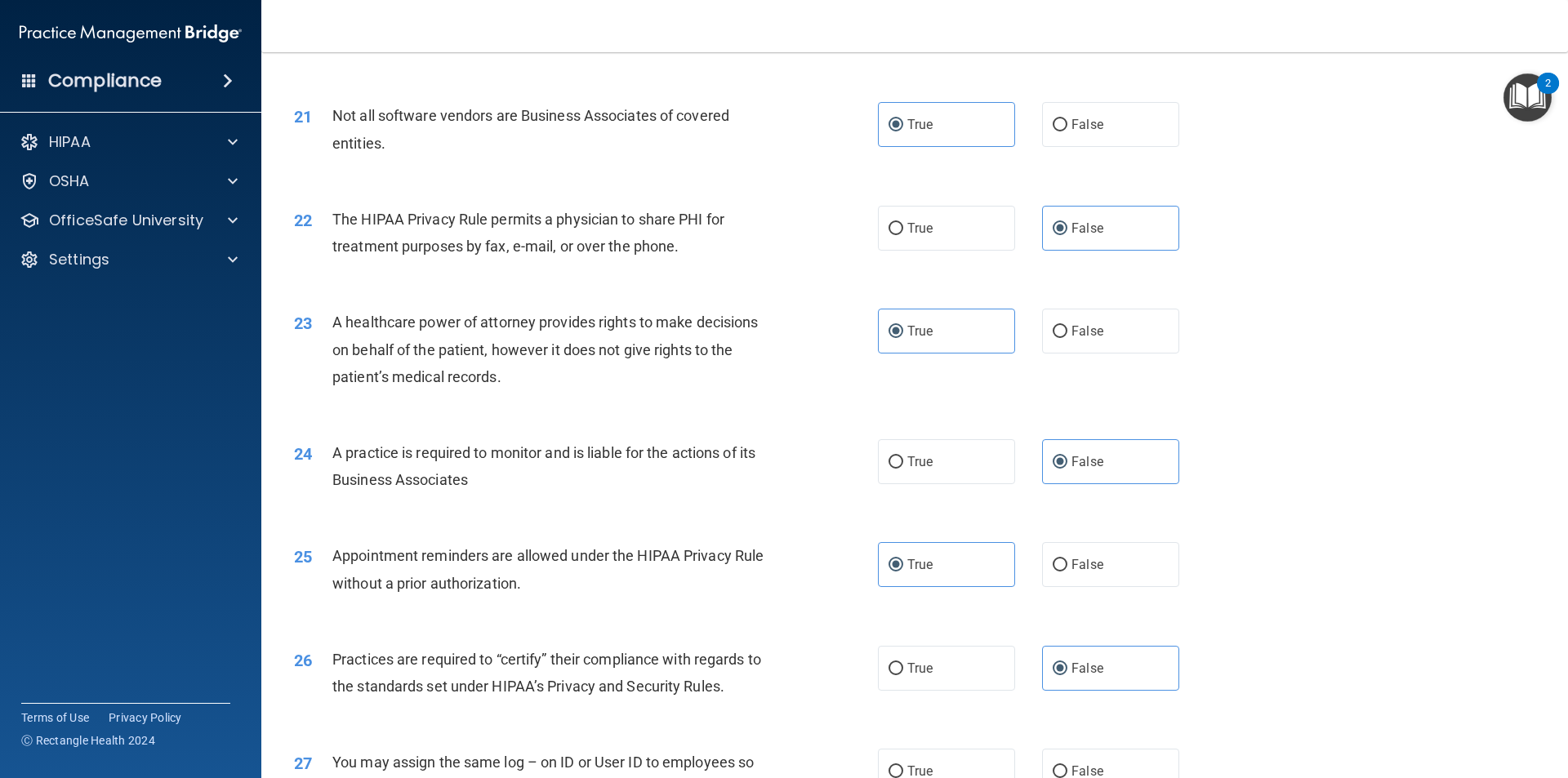
scroll to position [2777, 0]
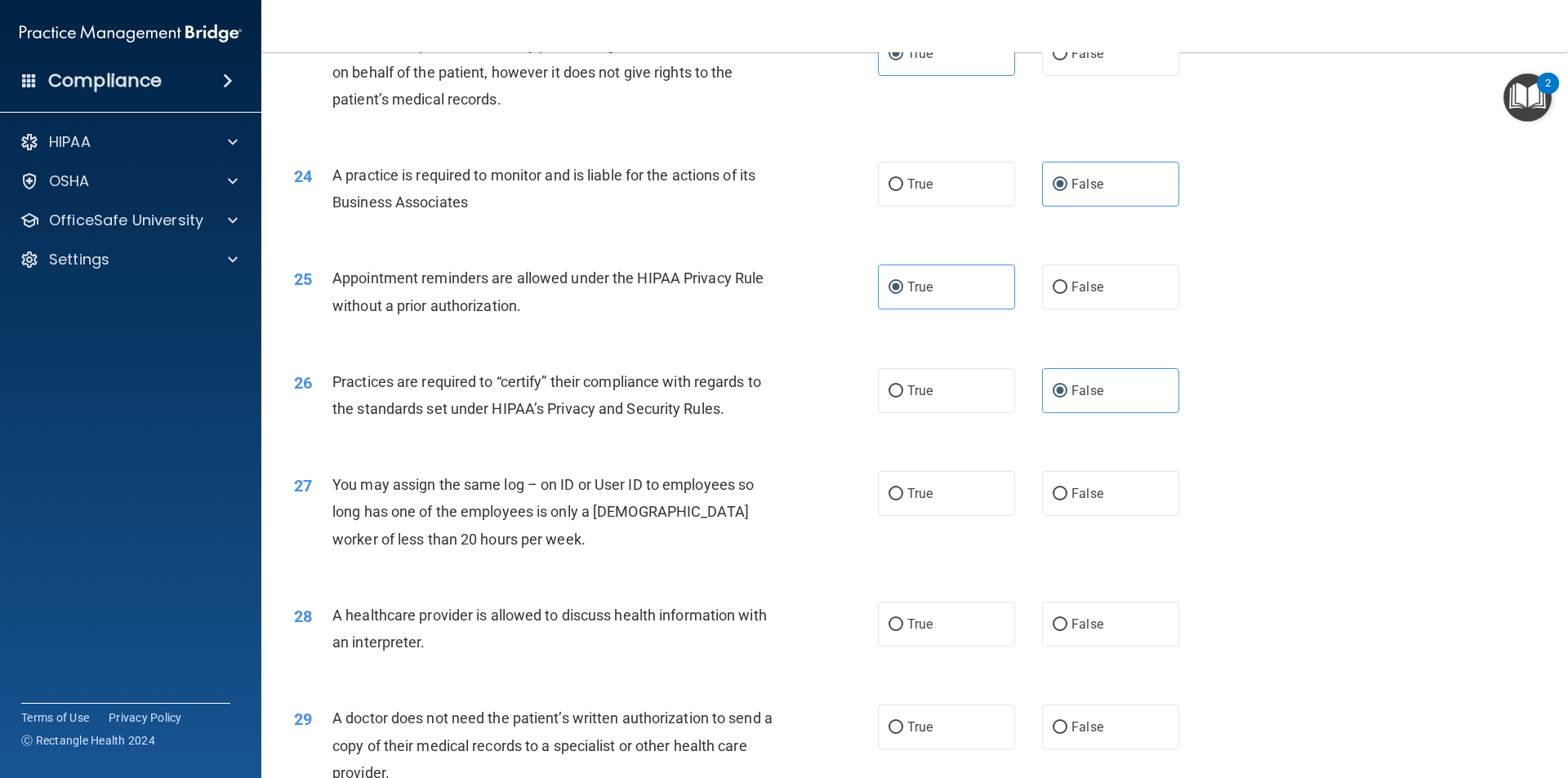
drag, startPoint x: 967, startPoint y: 515, endPoint x: 1043, endPoint y: 567, distance: 92.1
click at [967, 517] on div "27 You may assign the same log – on ID or User ID to employees so long has one …" at bounding box center [914, 516] width 1266 height 131
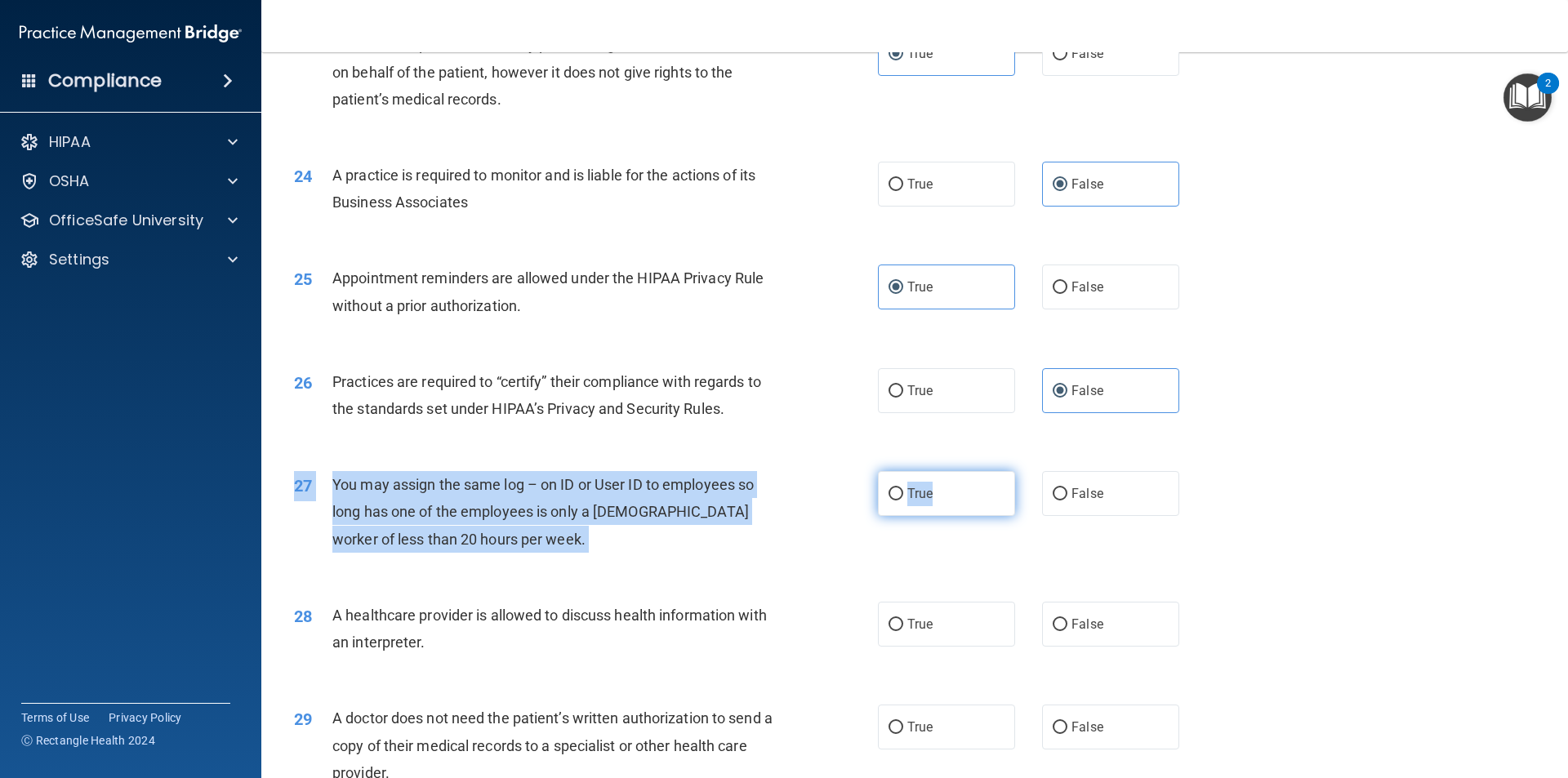
click at [943, 487] on label "True" at bounding box center [947, 494] width 138 height 45
click at [903, 488] on input "True" at bounding box center [896, 494] width 15 height 12
radio input "true"
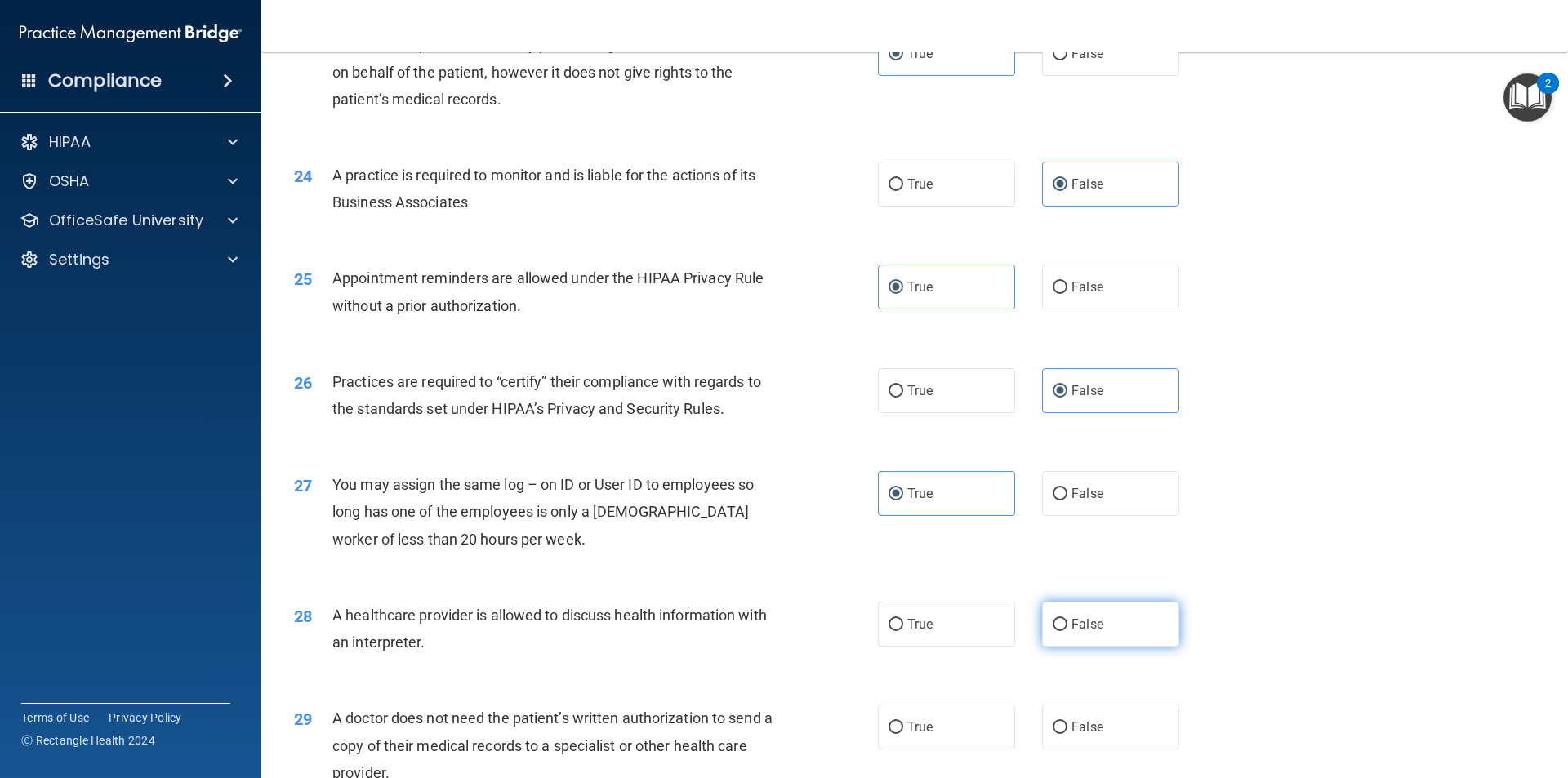
click at [1075, 625] on span "False" at bounding box center [1087, 624] width 31 height 16
click at [1067, 625] on input "False" at bounding box center [1060, 625] width 15 height 12
radio input "true"
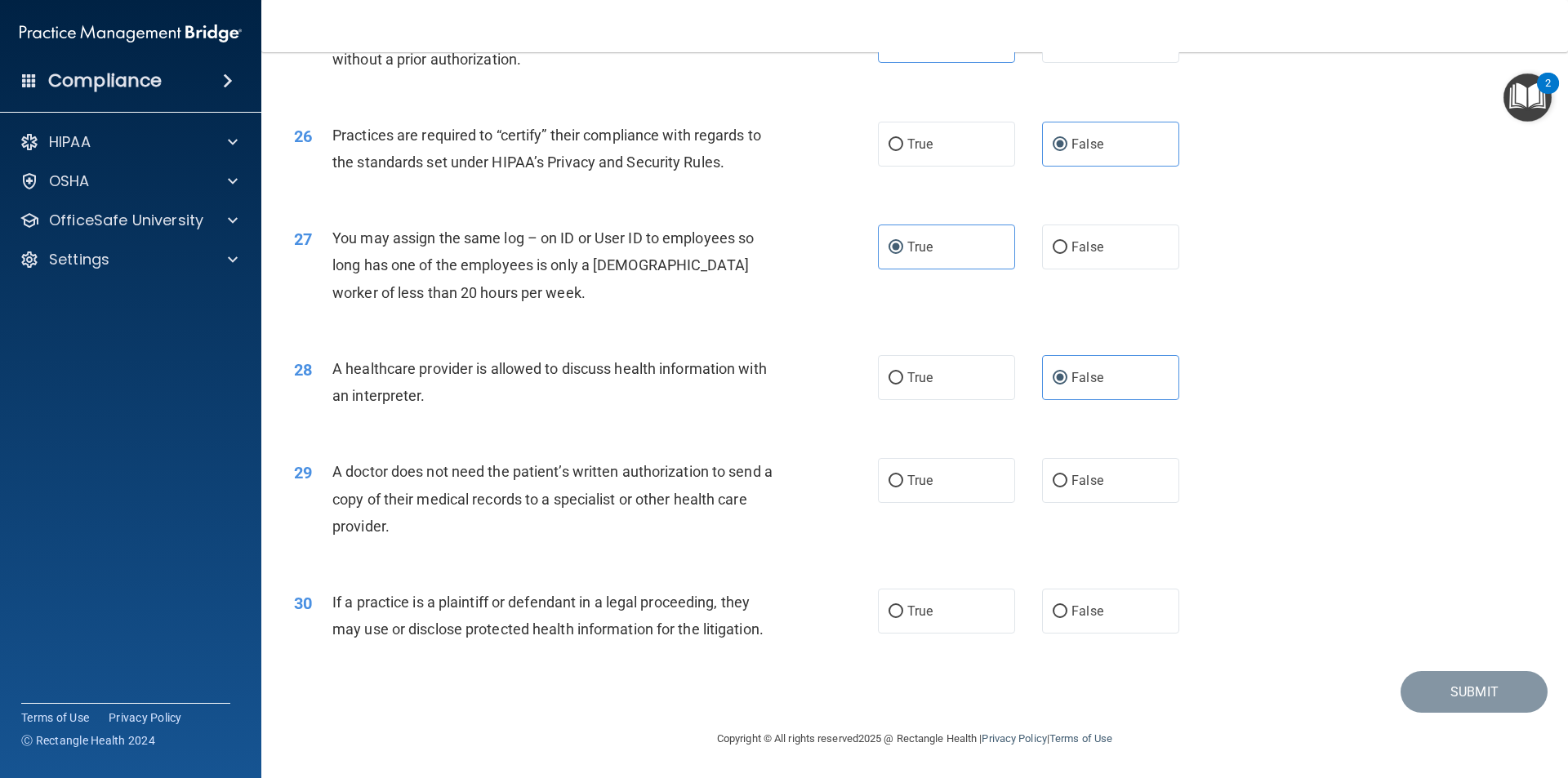
drag, startPoint x: 969, startPoint y: 492, endPoint x: 1072, endPoint y: 586, distance: 139.4
click at [967, 492] on label "True" at bounding box center [947, 481] width 138 height 45
click at [903, 487] on input "True" at bounding box center [896, 481] width 15 height 12
radio input "true"
click at [1110, 631] on label "False" at bounding box center [1111, 611] width 138 height 45
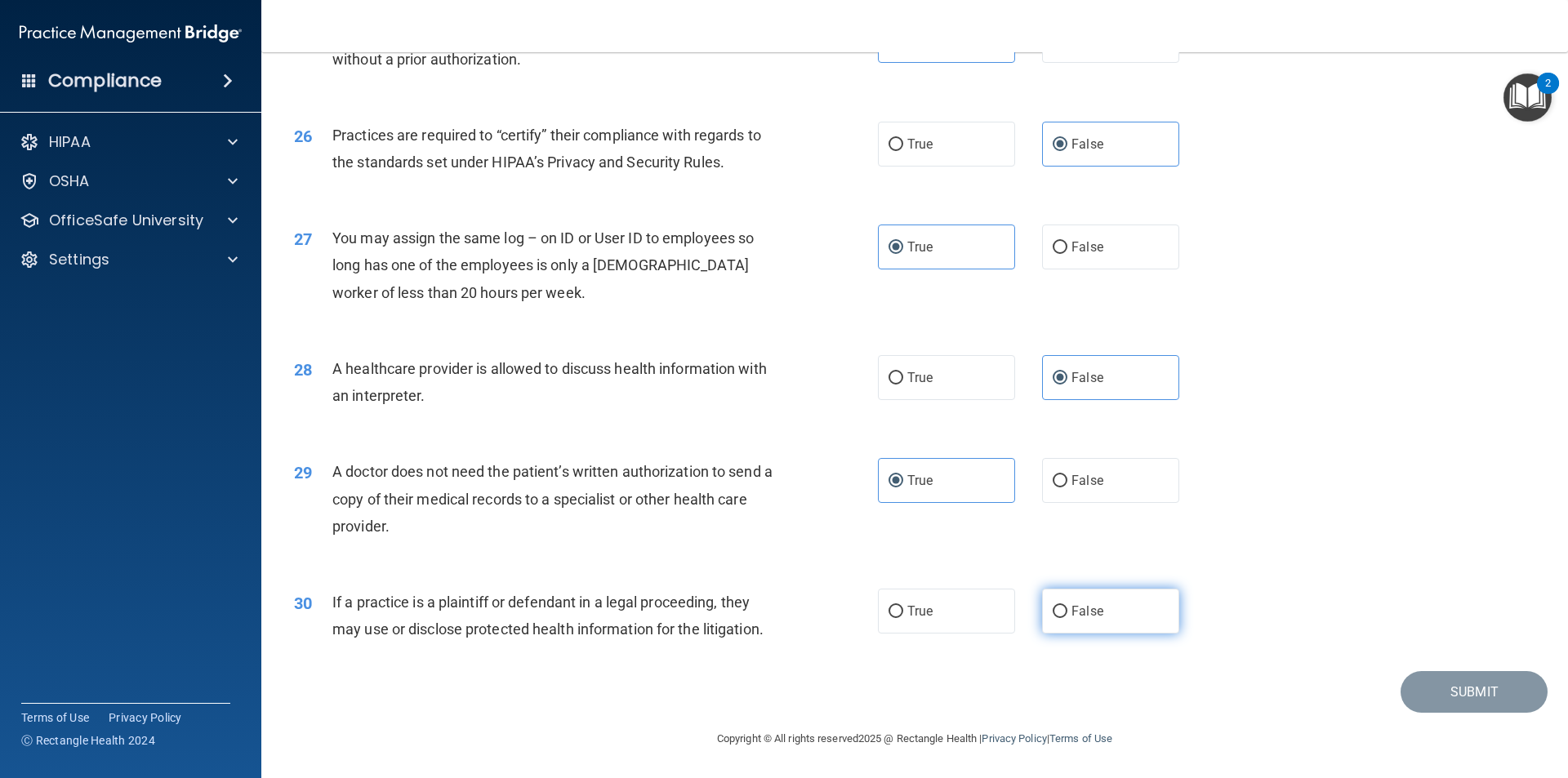
click at [1067, 618] on input "False" at bounding box center [1060, 611] width 15 height 12
radio input "true"
click at [1427, 689] on button "Submit" at bounding box center [1474, 692] width 147 height 41
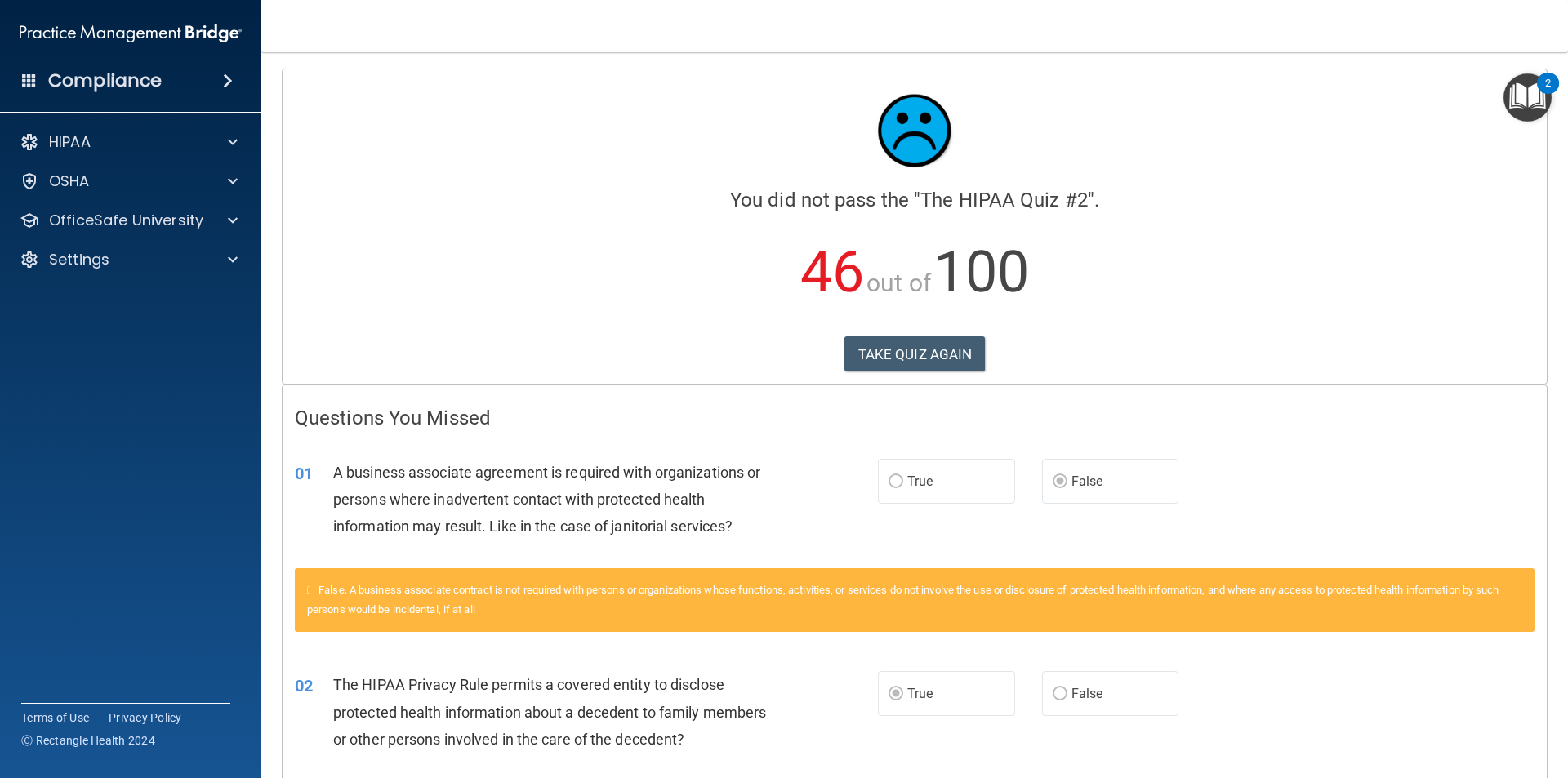
click at [811, 363] on div "TAKE QUIZ AGAIN" at bounding box center [914, 354] width 1239 height 36
click at [921, 355] on button "TAKE QUIZ AGAIN" at bounding box center [914, 354] width 142 height 36
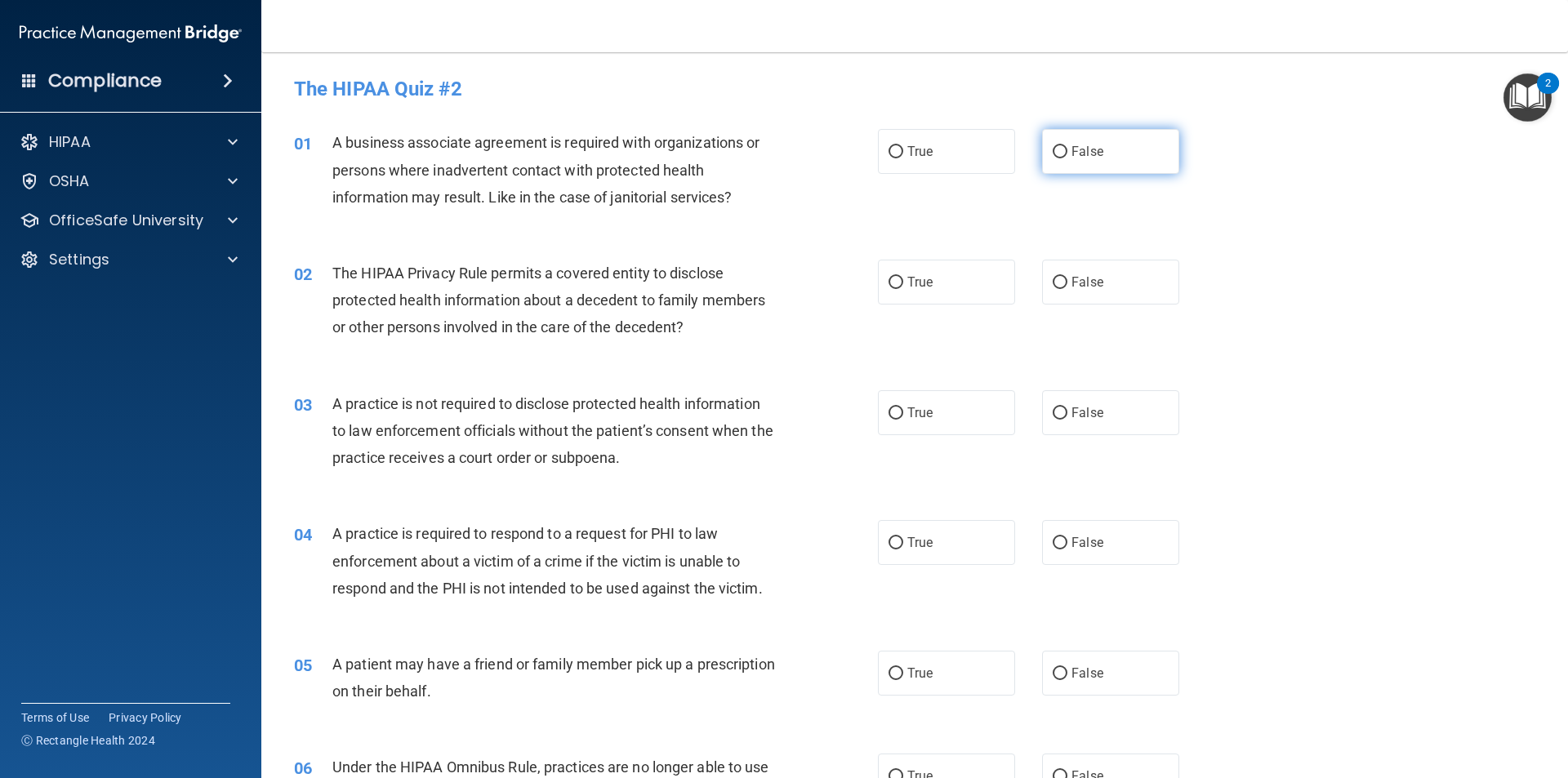
click at [1129, 148] on label "False" at bounding box center [1111, 152] width 138 height 45
click at [1067, 148] on input "False" at bounding box center [1060, 152] width 15 height 12
radio input "true"
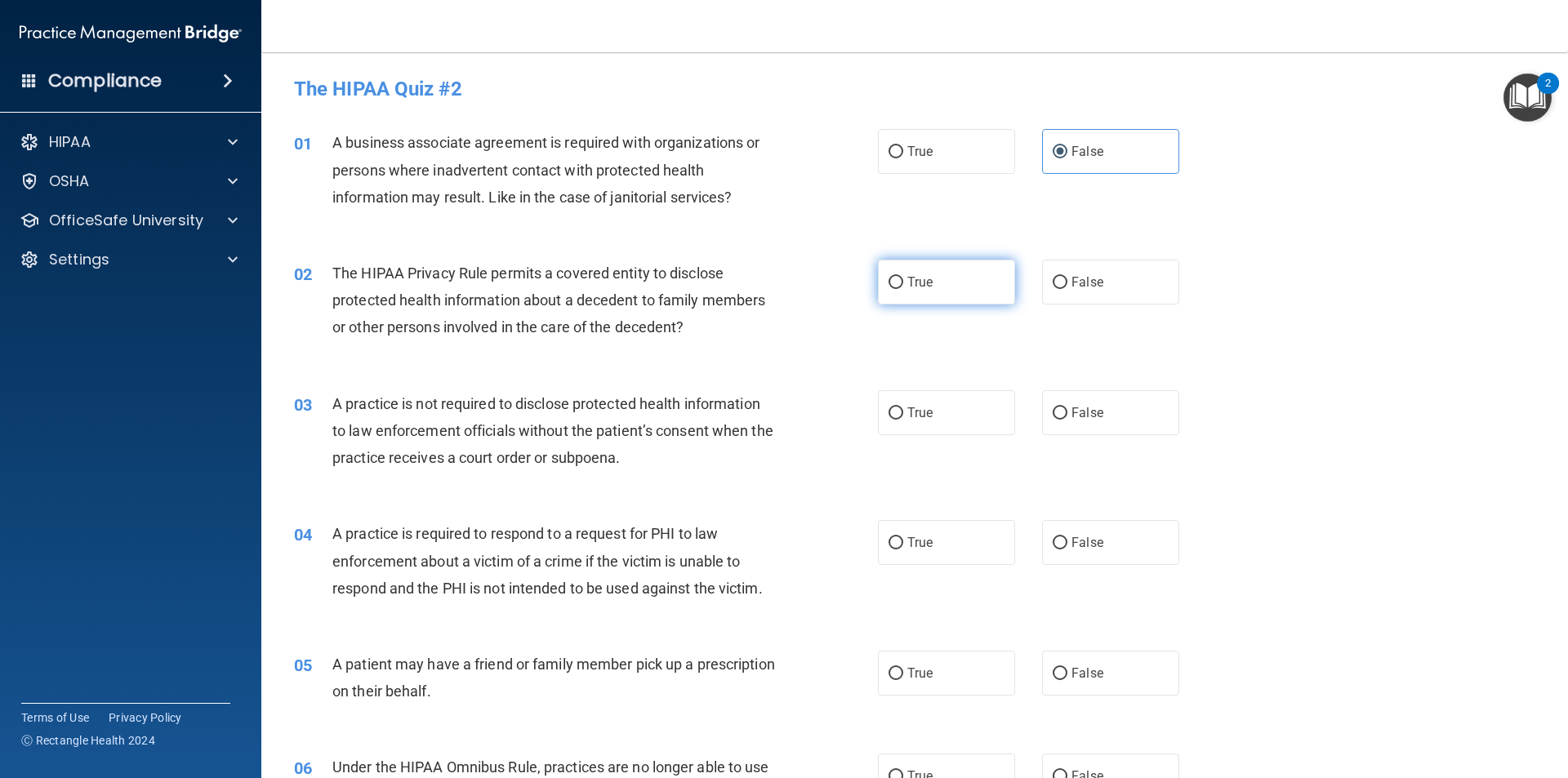
click at [958, 292] on label "True" at bounding box center [947, 282] width 138 height 45
click at [903, 289] on input "True" at bounding box center [896, 283] width 15 height 12
radio input "true"
click at [1062, 426] on label "False" at bounding box center [1111, 413] width 138 height 45
click at [1062, 420] on input "False" at bounding box center [1060, 413] width 15 height 12
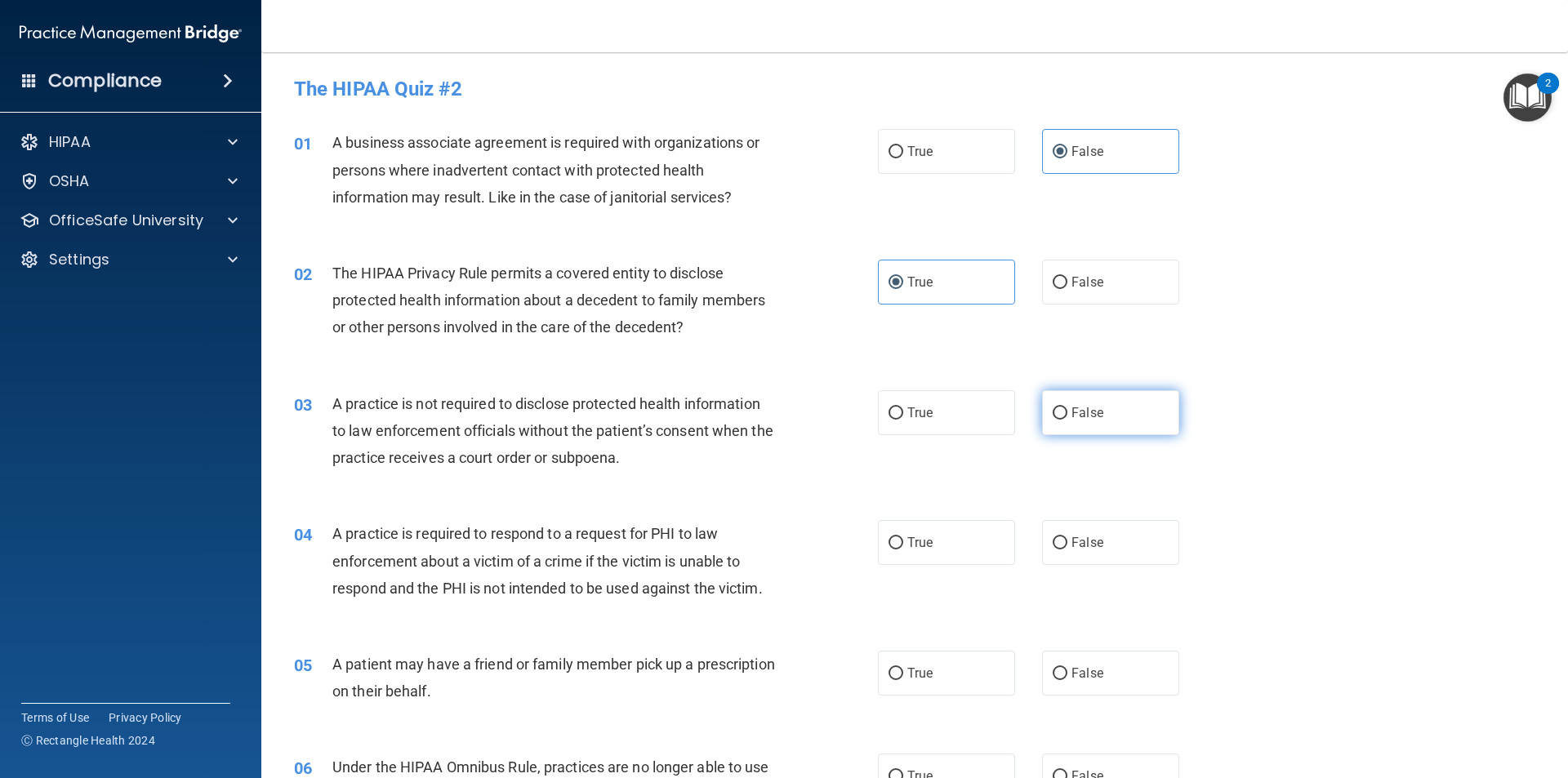
radio input "true"
click at [959, 536] on label "True" at bounding box center [947, 543] width 138 height 45
click at [903, 538] on input "True" at bounding box center [896, 544] width 15 height 12
radio input "true"
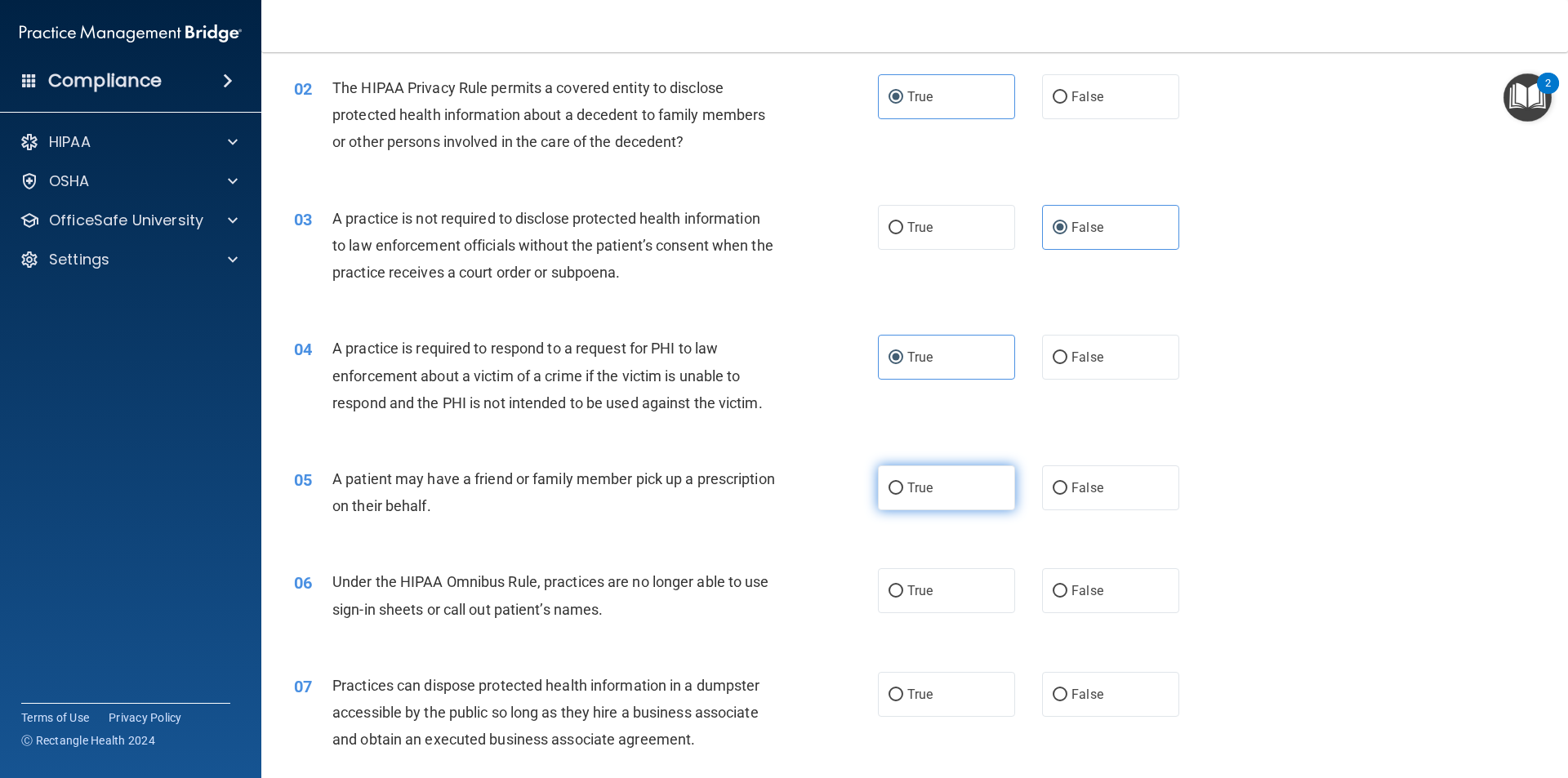
click at [961, 503] on label "True" at bounding box center [947, 488] width 138 height 45
click at [903, 495] on input "True" at bounding box center [896, 489] width 15 height 12
radio input "true"
click at [1058, 606] on label "False" at bounding box center [1111, 591] width 138 height 45
click at [1058, 598] on input "False" at bounding box center [1060, 592] width 15 height 12
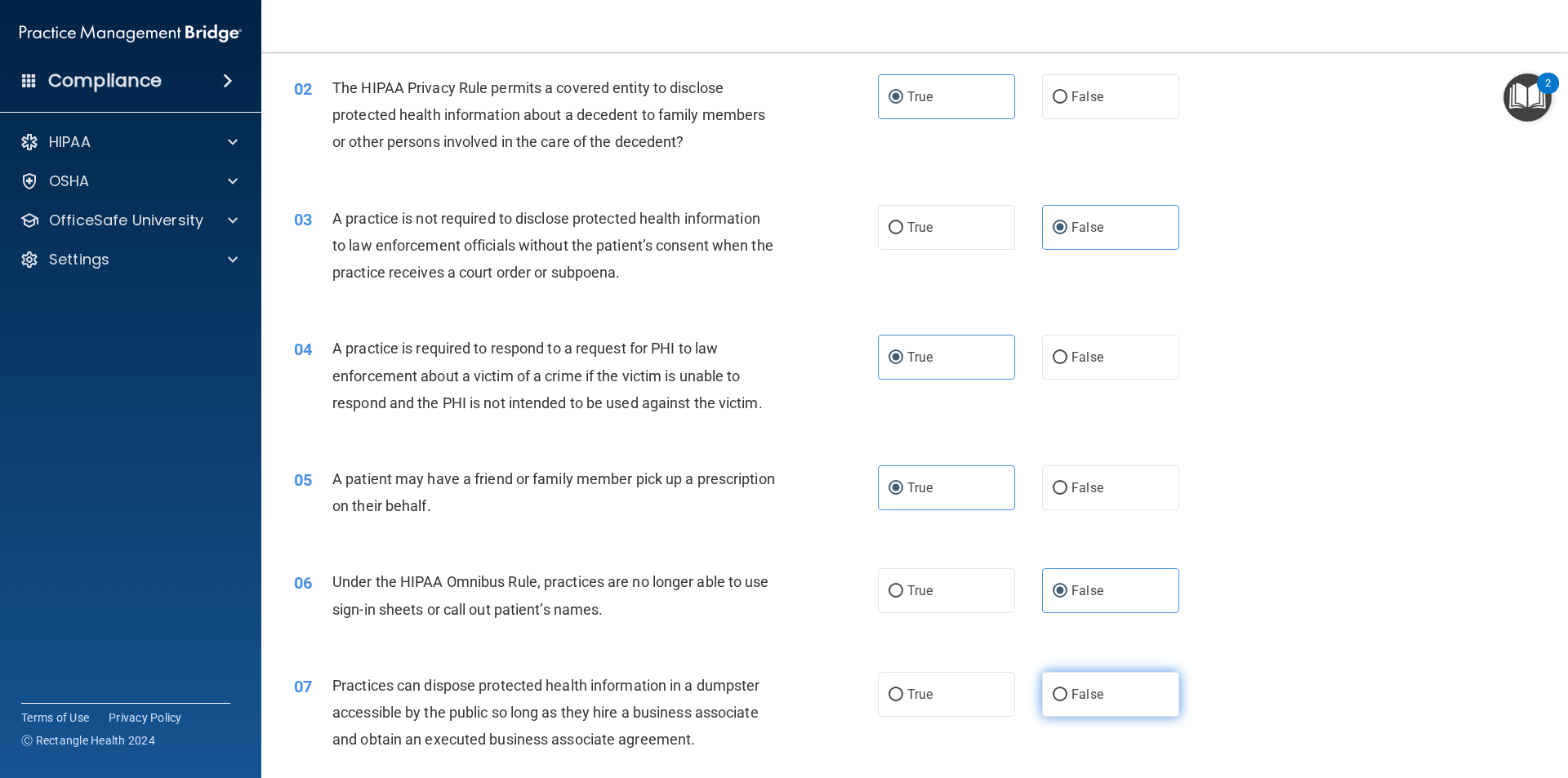
click at [1079, 688] on label "False" at bounding box center [1111, 694] width 138 height 45
click at [1067, 689] on input "False" at bounding box center [1060, 695] width 15 height 12
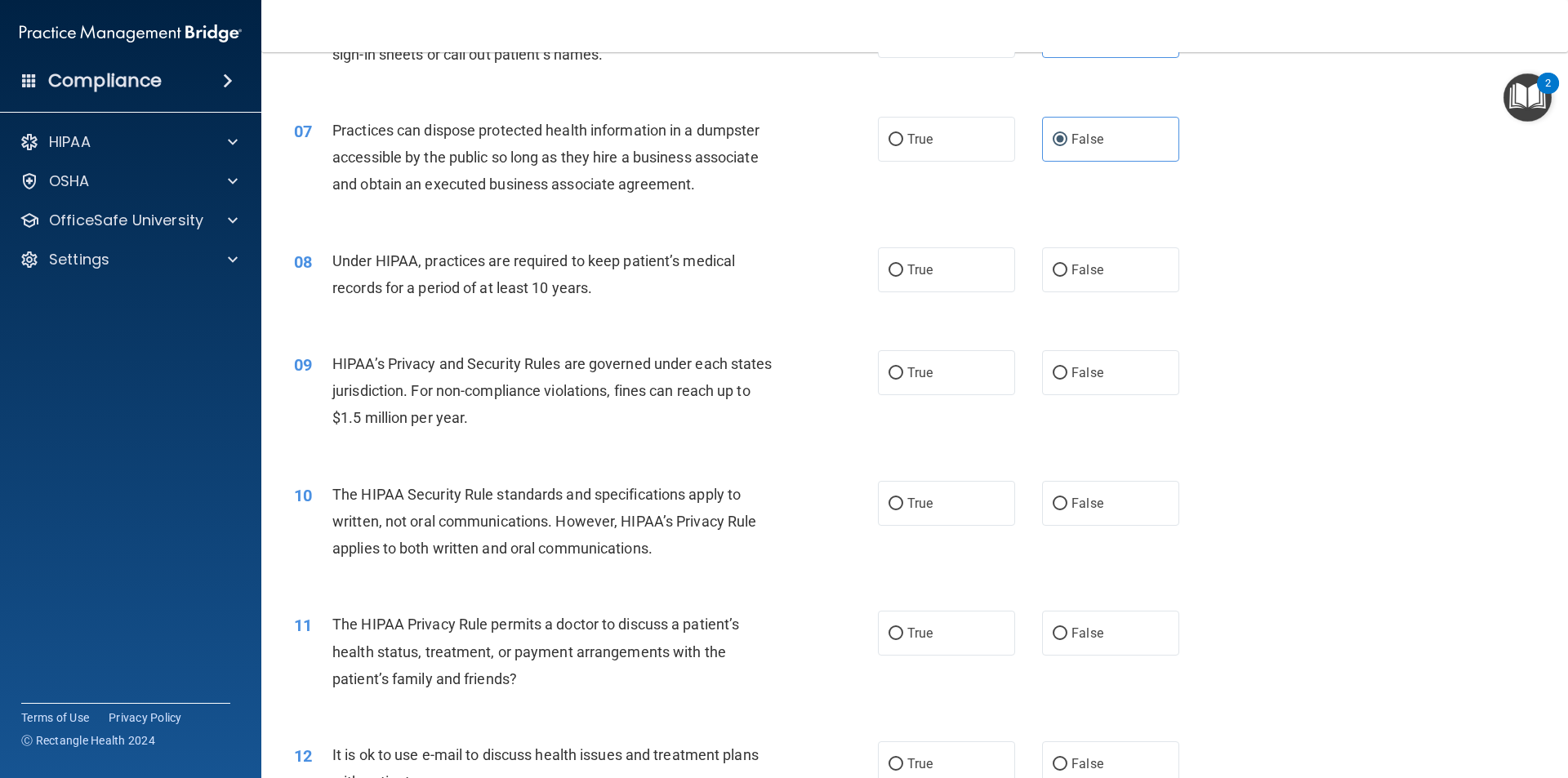
scroll to position [833, 0]
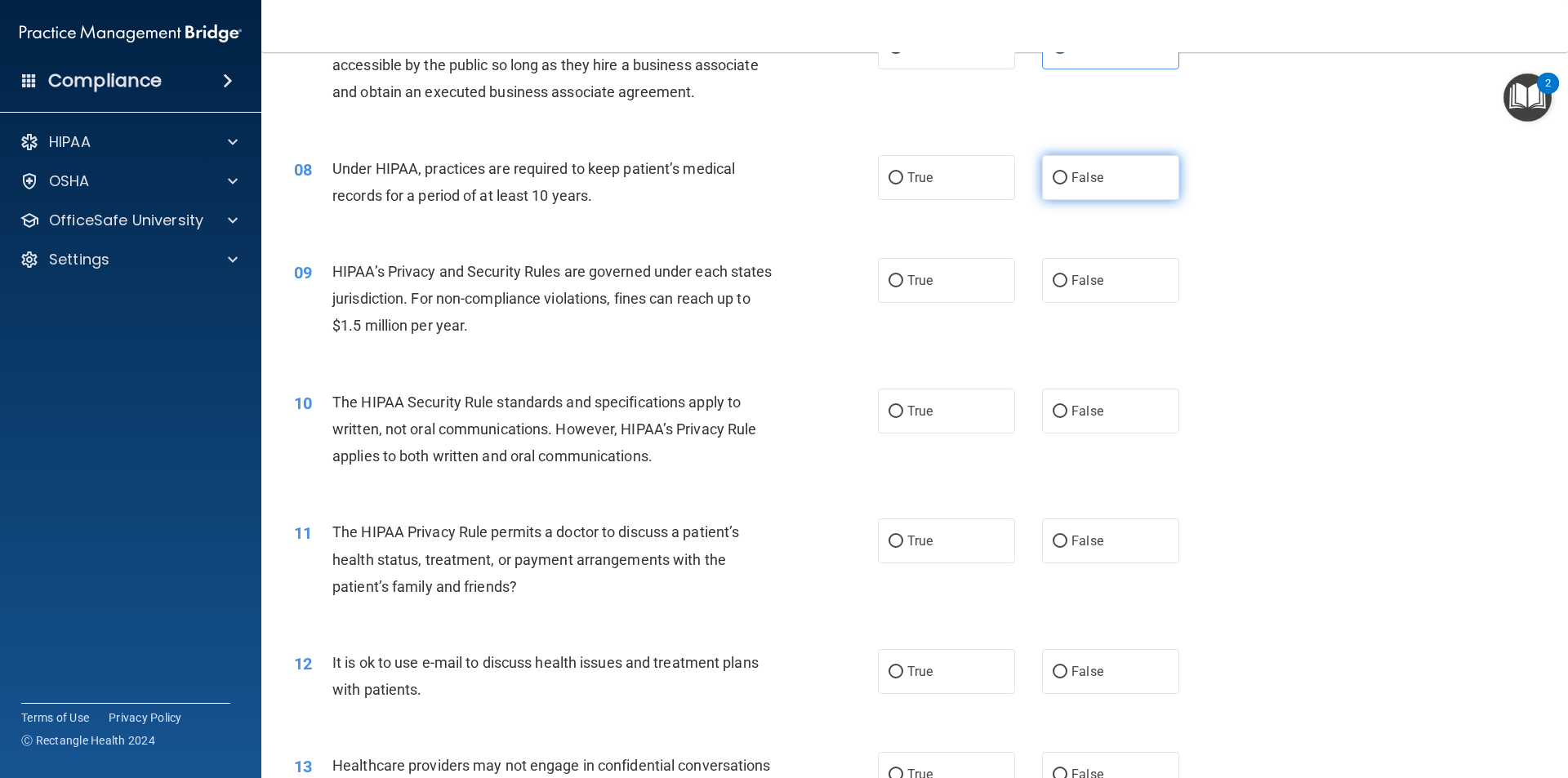
drag, startPoint x: 1056, startPoint y: 164, endPoint x: 1062, endPoint y: 173, distance: 10.8
click at [1058, 164] on label "False" at bounding box center [1111, 177] width 138 height 45
click at [1058, 172] on input "False" at bounding box center [1060, 178] width 15 height 12
click at [1088, 279] on span "False" at bounding box center [1087, 280] width 31 height 16
click at [1067, 279] on input "False" at bounding box center [1060, 281] width 15 height 12
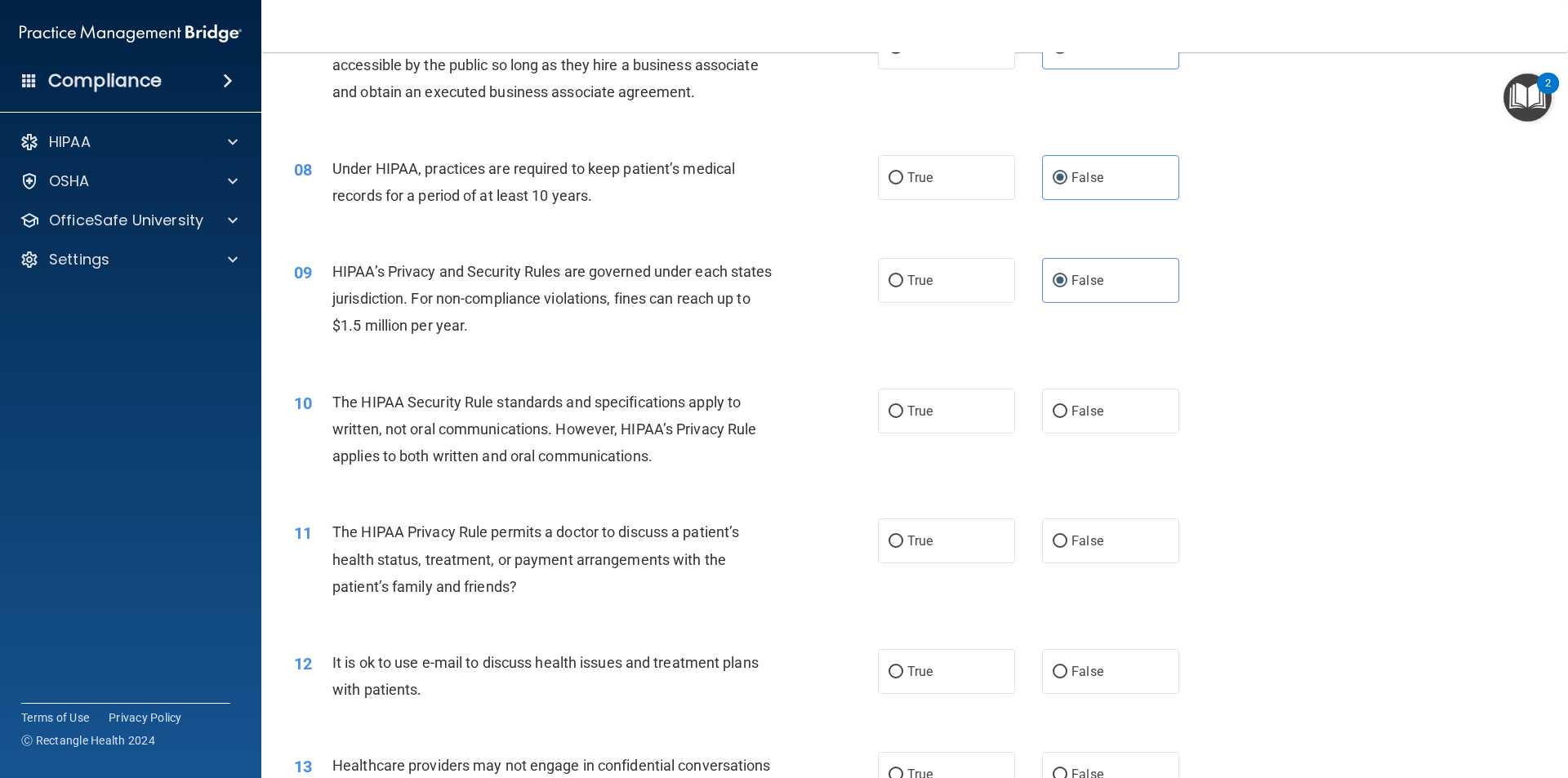
drag, startPoint x: 938, startPoint y: 403, endPoint x: 923, endPoint y: 469, distance: 67.7
click at [937, 403] on label "True" at bounding box center [947, 411] width 138 height 45
click at [903, 406] on input "True" at bounding box center [896, 412] width 15 height 12
click at [905, 527] on label "True" at bounding box center [947, 541] width 138 height 45
click at [903, 536] on input "True" at bounding box center [896, 542] width 15 height 12
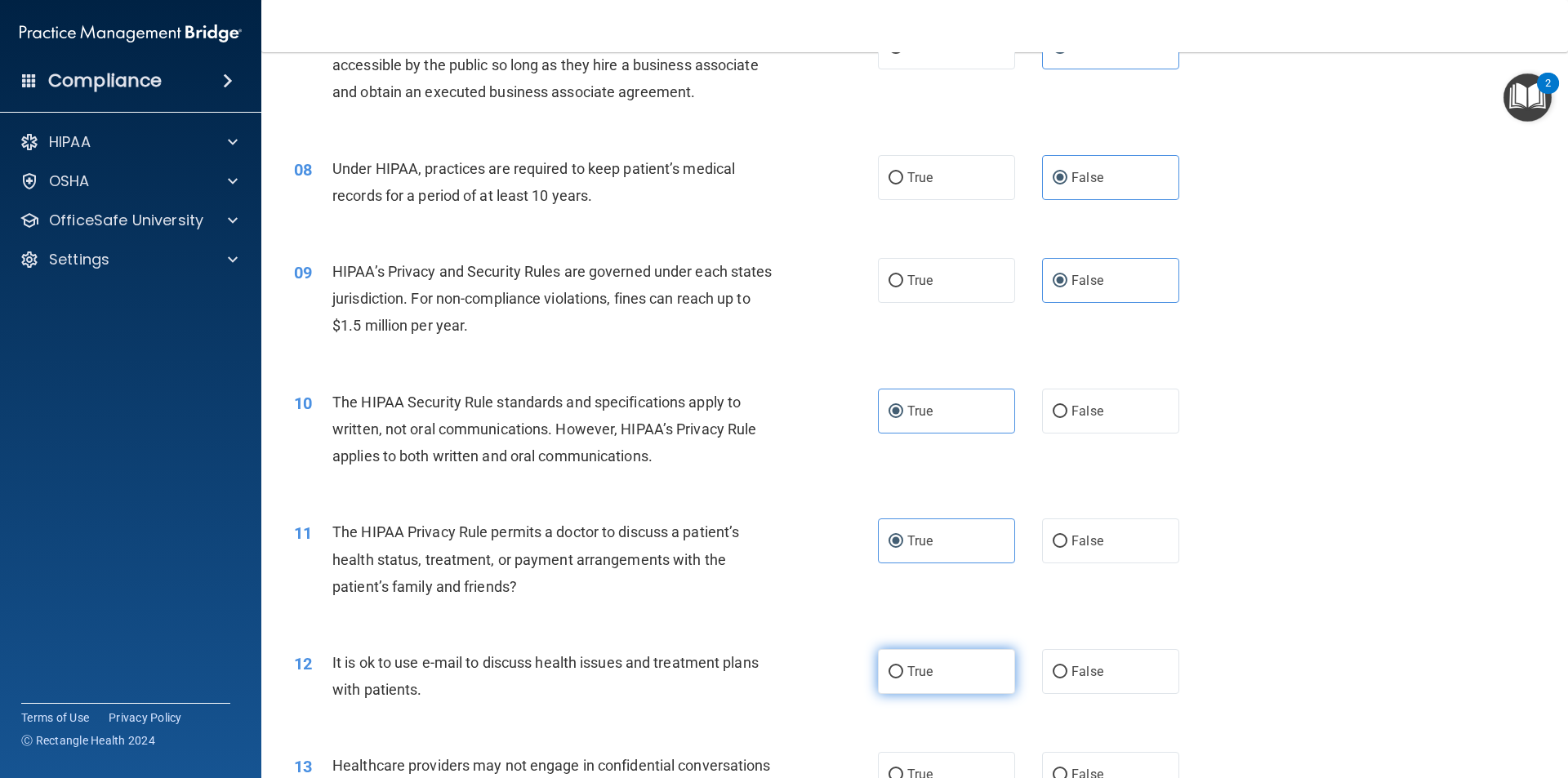
click at [917, 650] on label "True" at bounding box center [947, 672] width 138 height 45
click at [903, 666] on input "True" at bounding box center [896, 672] width 15 height 12
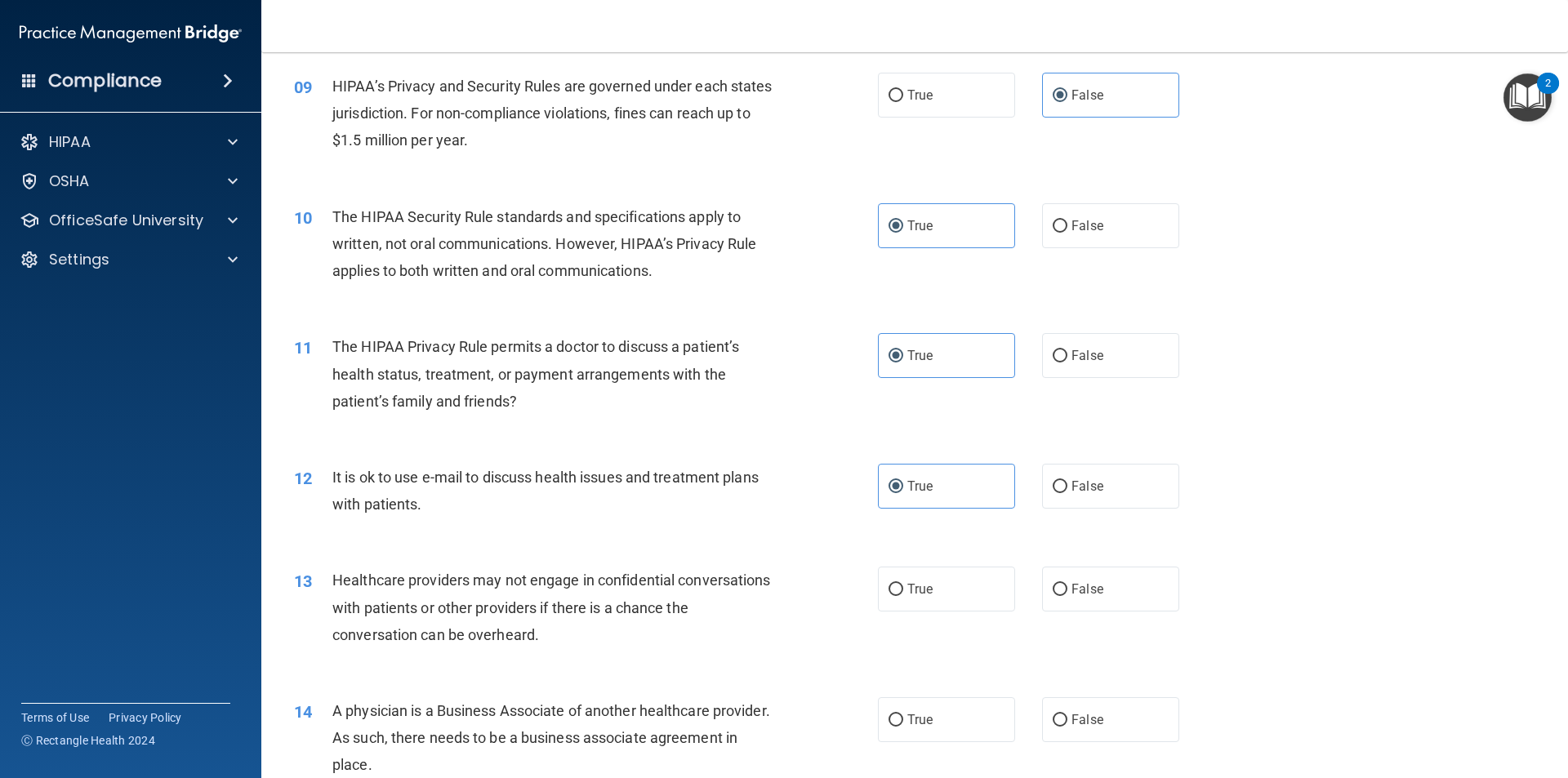
scroll to position [1111, 0]
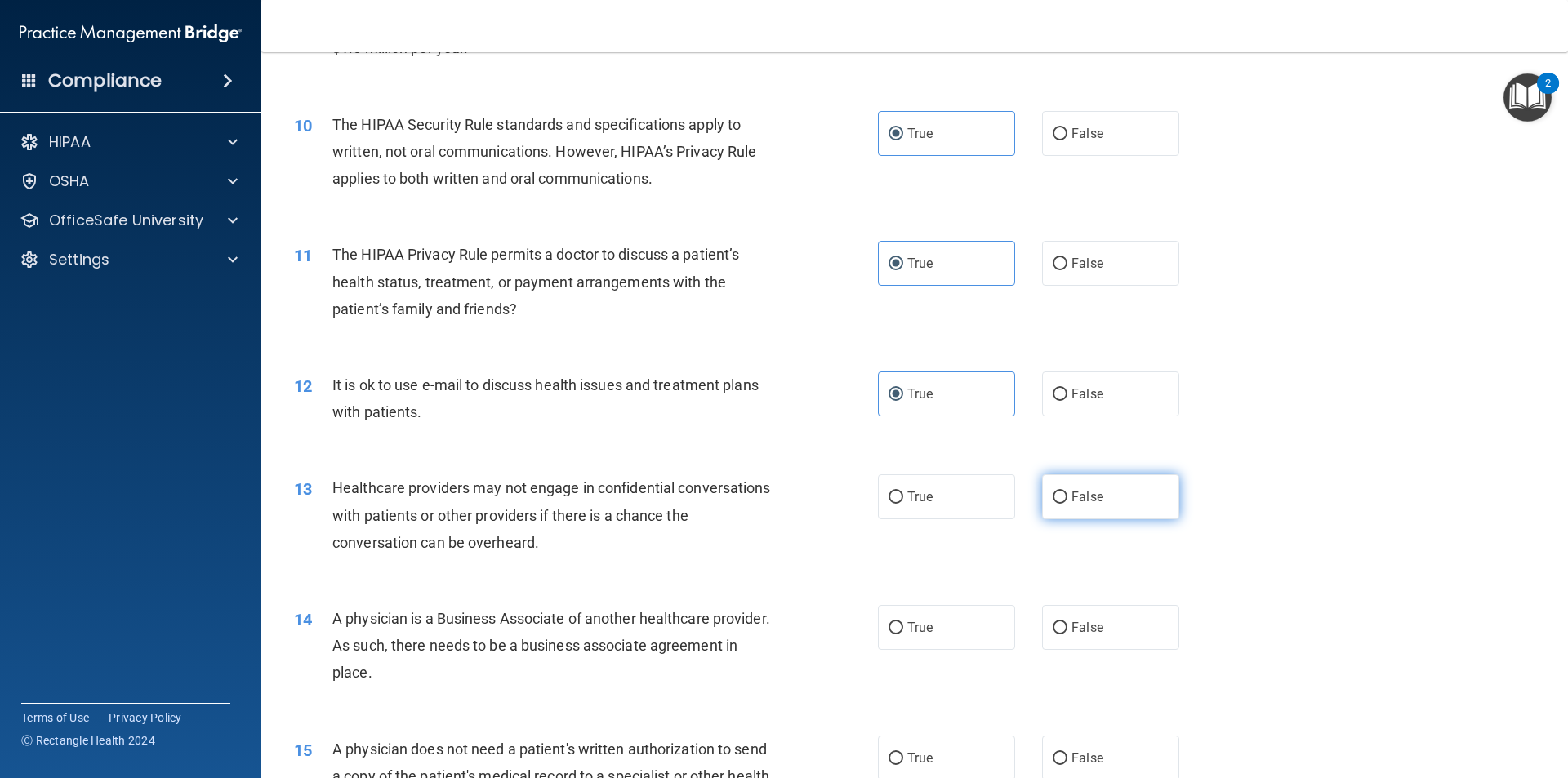
click at [1124, 518] on label "False" at bounding box center [1111, 497] width 138 height 45
click at [1067, 504] on input "False" at bounding box center [1060, 497] width 15 height 12
click at [1089, 633] on span "False" at bounding box center [1087, 627] width 31 height 16
click at [1067, 633] on input "False" at bounding box center [1060, 628] width 15 height 12
click at [962, 746] on label "True" at bounding box center [947, 758] width 138 height 45
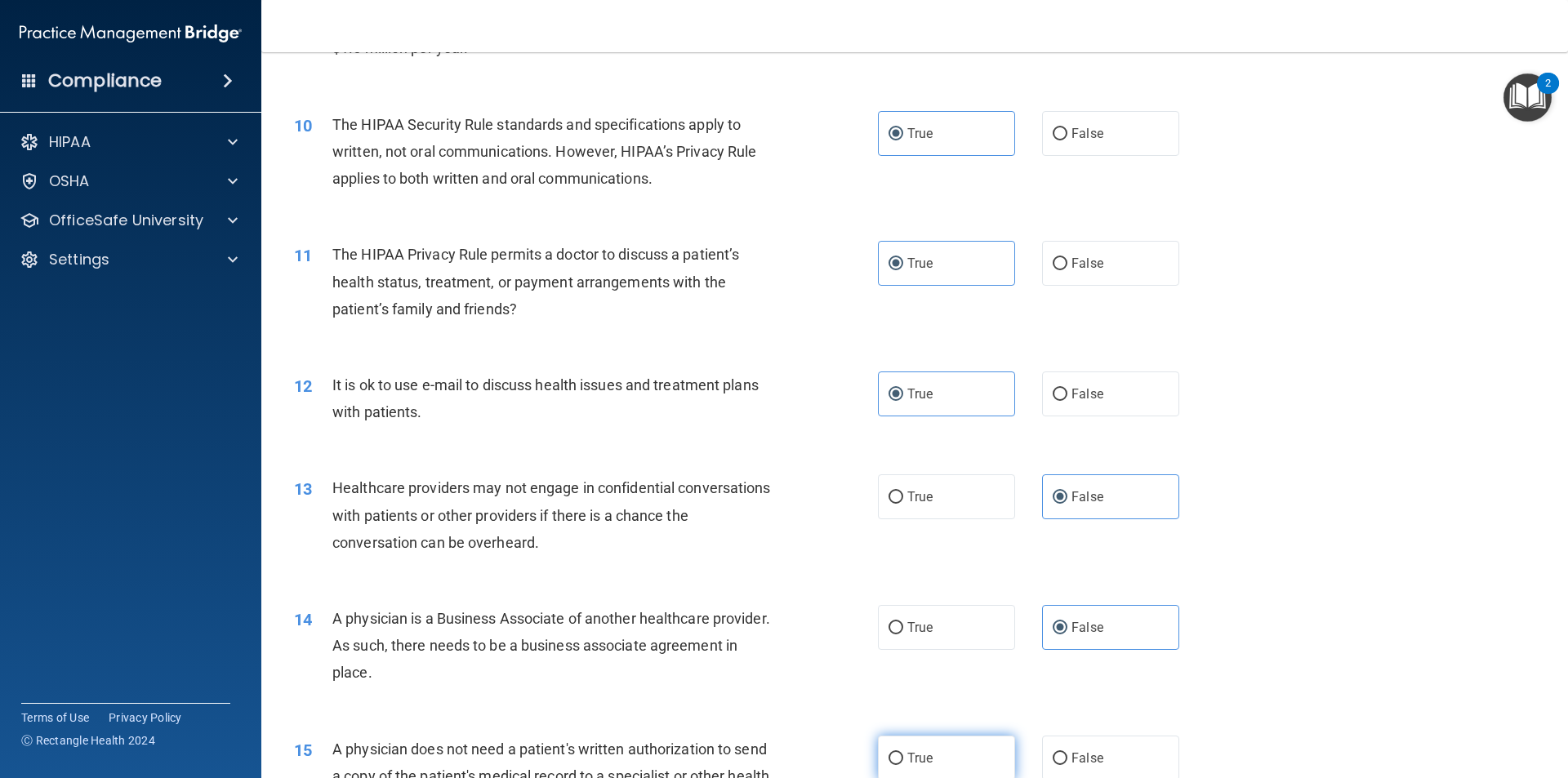
click at [903, 753] on input "True" at bounding box center [896, 759] width 15 height 12
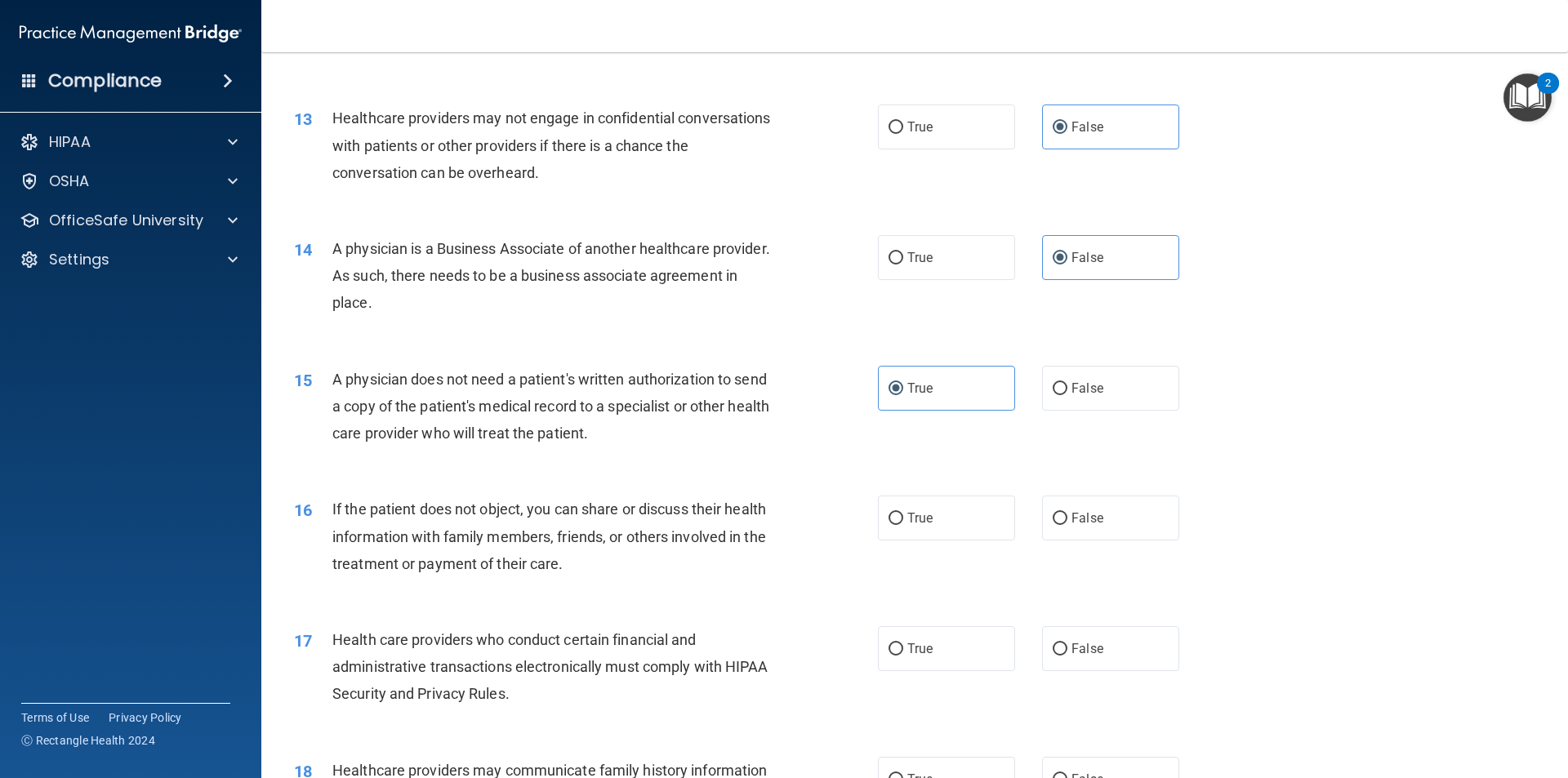
scroll to position [1574, 0]
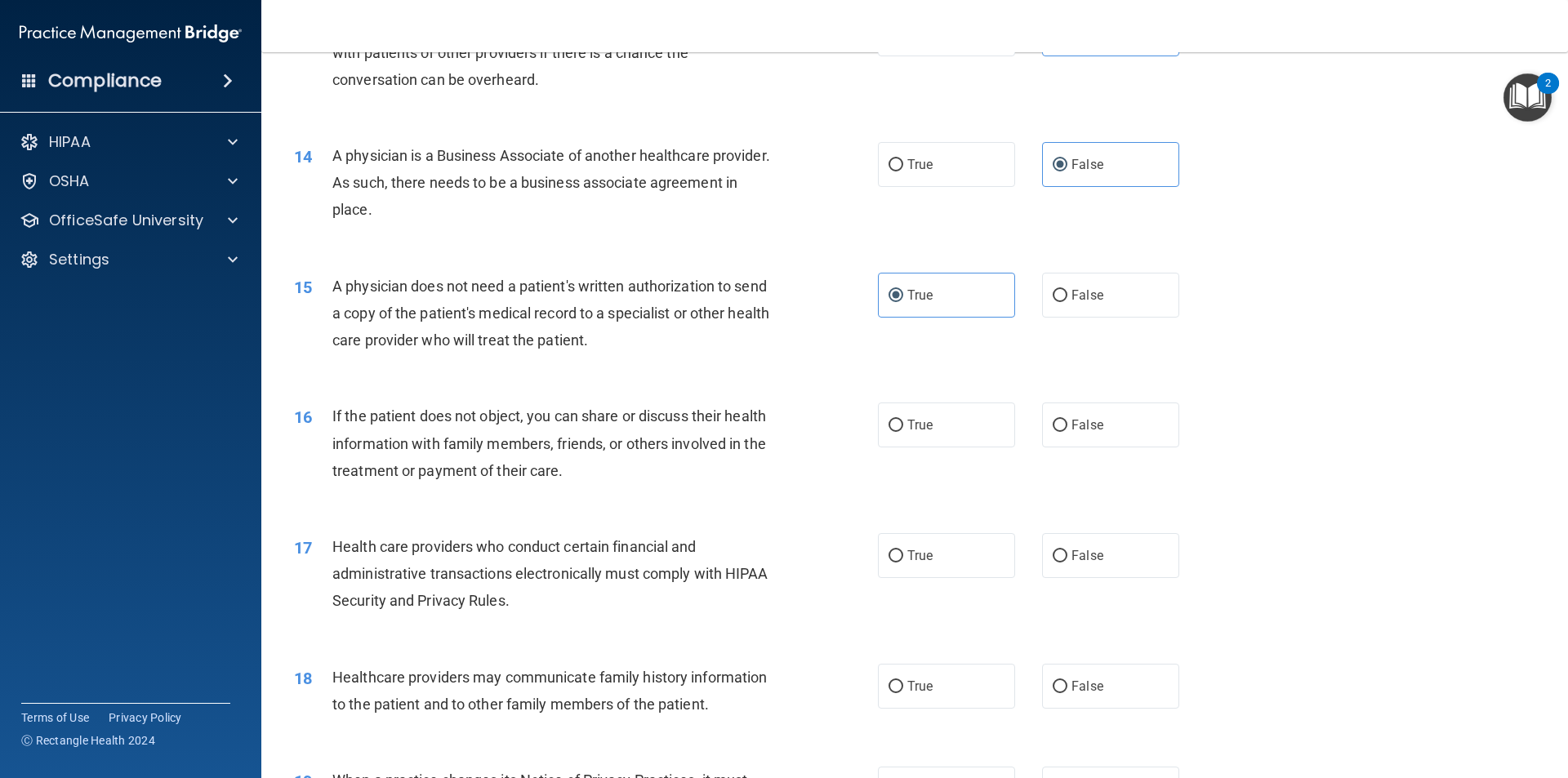
drag, startPoint x: 1367, startPoint y: 589, endPoint x: 1510, endPoint y: 210, distance: 405.1
click at [1510, 210] on div "14 A physician is a Business Associate of another healthcare provider. As such,…" at bounding box center [914, 187] width 1266 height 131
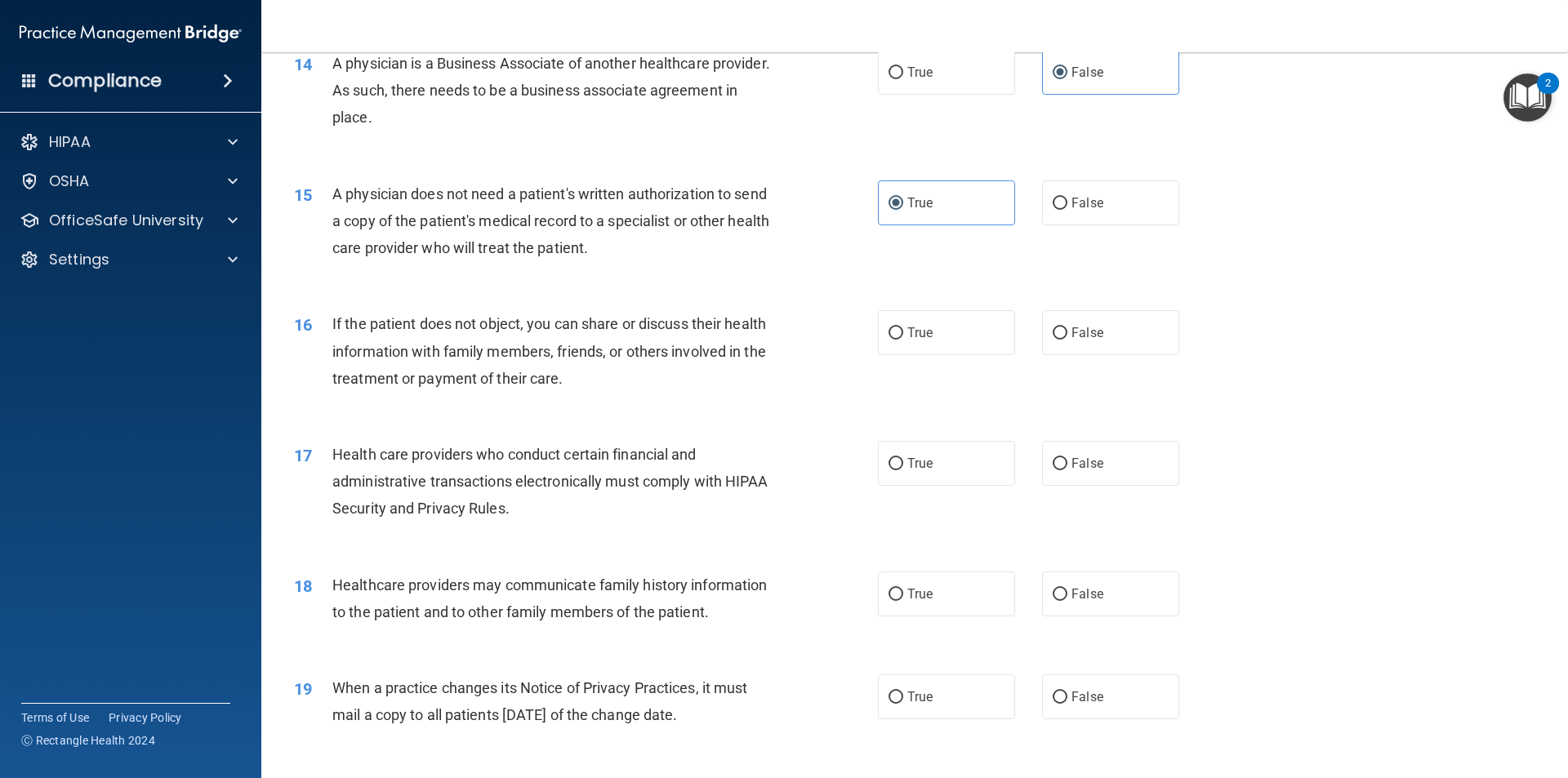
scroll to position [1758, 0]
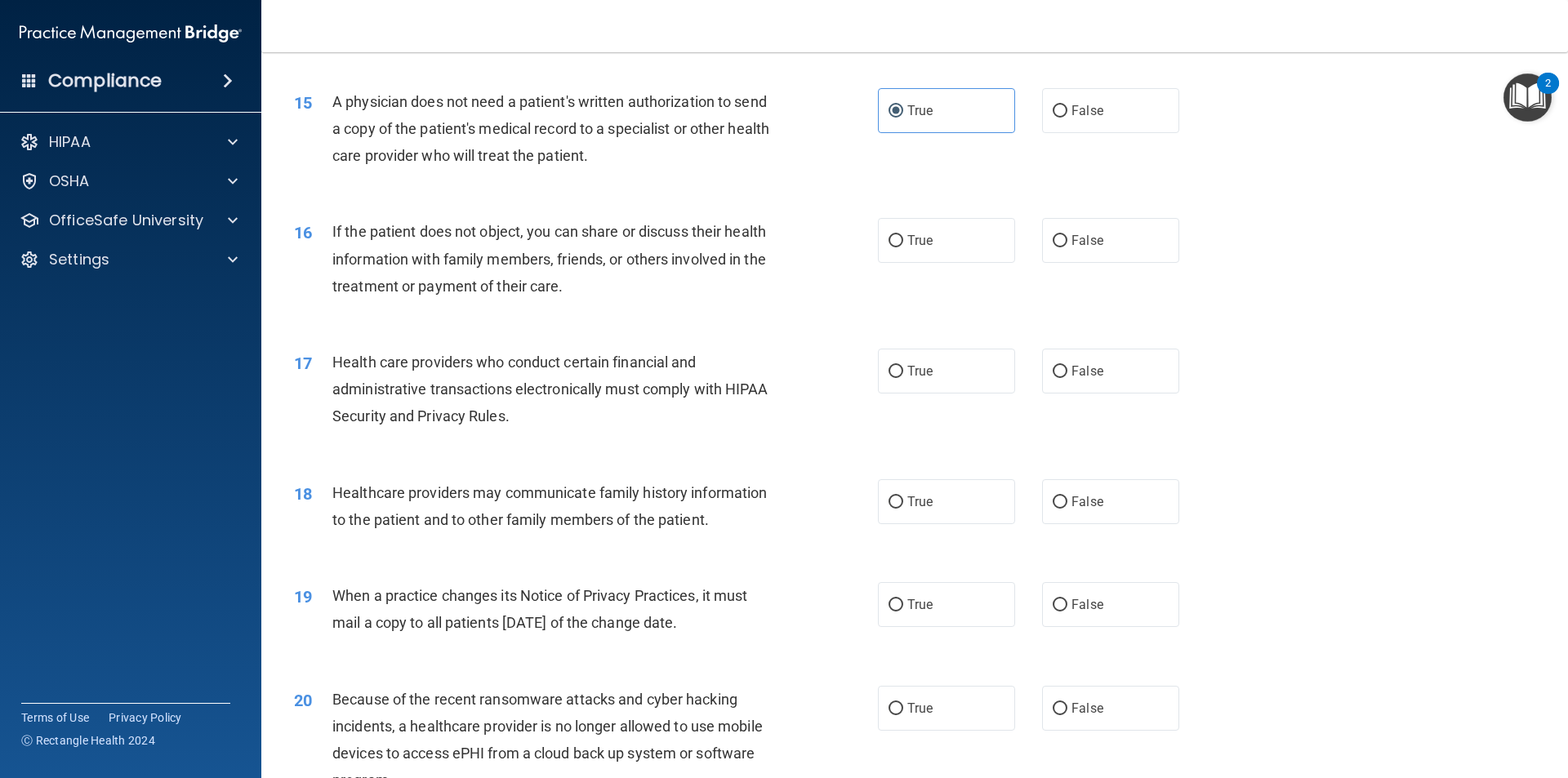
click at [972, 261] on label "True" at bounding box center [947, 240] width 138 height 45
click at [903, 248] on input "True" at bounding box center [896, 241] width 15 height 12
click at [929, 358] on label "True" at bounding box center [947, 371] width 138 height 45
click at [903, 366] on input "True" at bounding box center [896, 372] width 15 height 12
click at [1059, 501] on input "False" at bounding box center [1060, 502] width 15 height 12
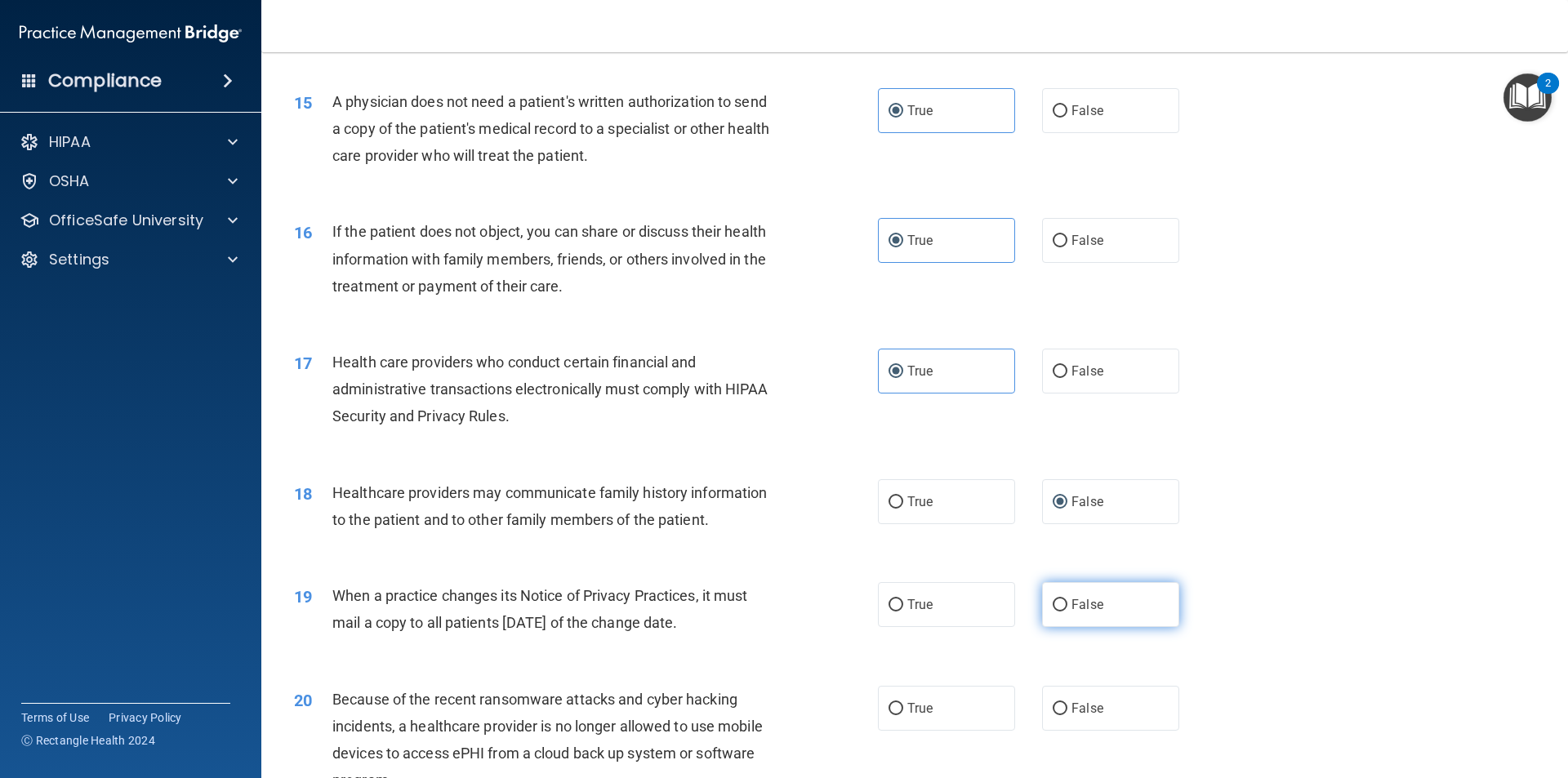
click at [1071, 605] on span "False" at bounding box center [1087, 605] width 31 height 16
click at [1067, 605] on input "False" at bounding box center [1060, 606] width 15 height 12
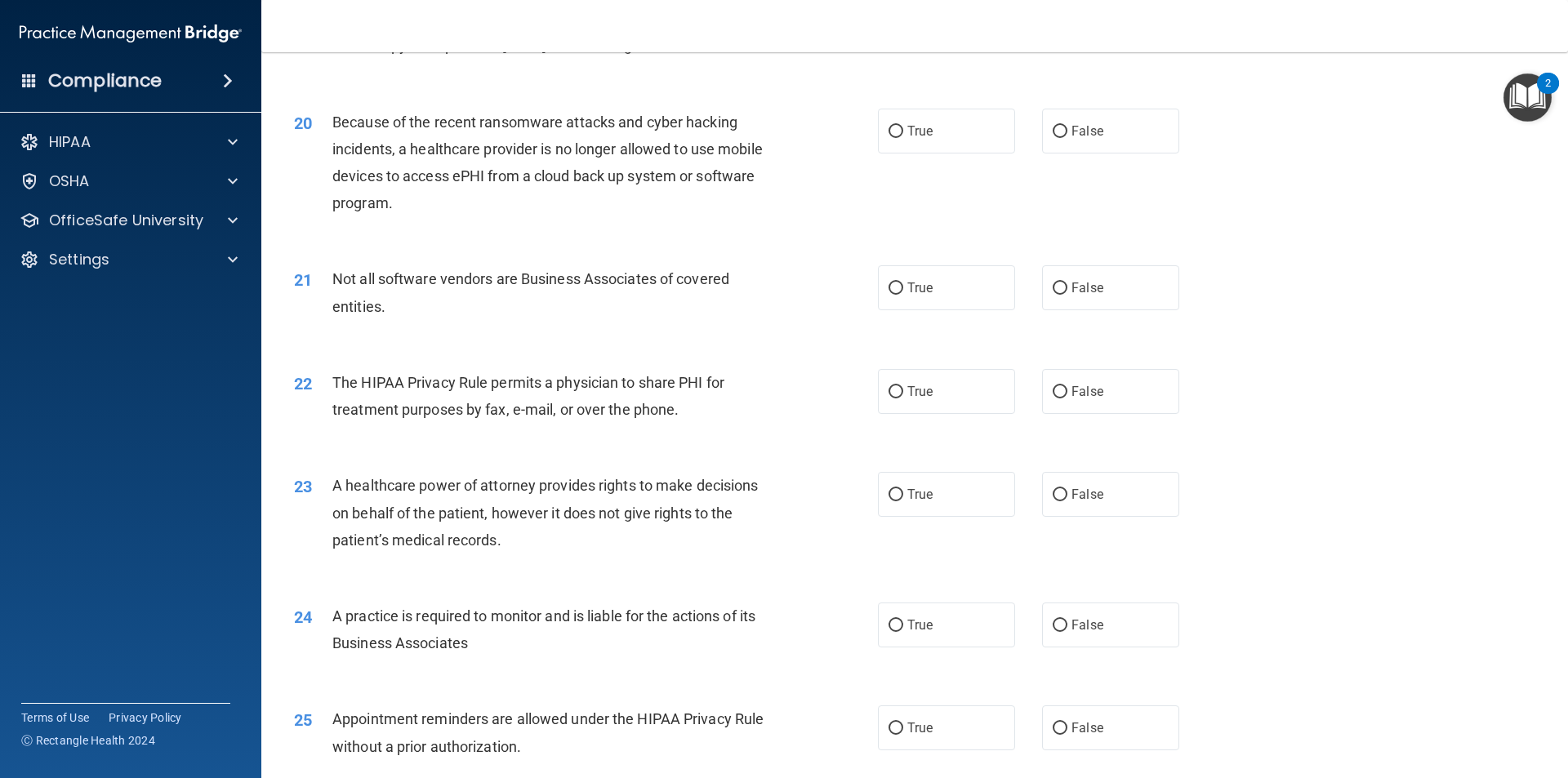
scroll to position [2254, 0]
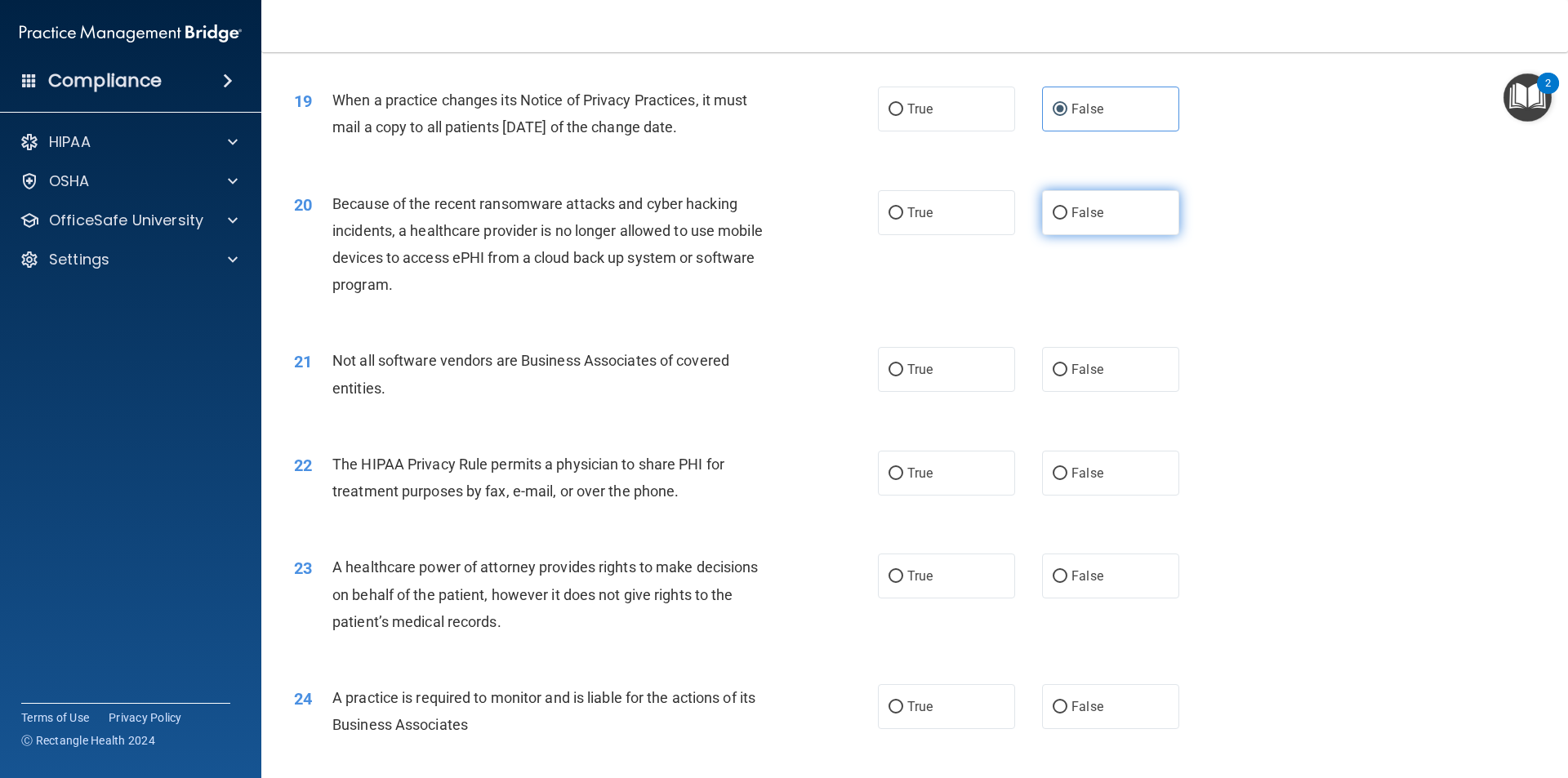
click at [1103, 220] on label "False" at bounding box center [1111, 213] width 138 height 45
click at [1067, 220] on input "False" at bounding box center [1060, 213] width 15 height 12
click at [930, 358] on label "True" at bounding box center [947, 370] width 138 height 45
click at [903, 365] on input "True" at bounding box center [896, 370] width 15 height 12
drag, startPoint x: 903, startPoint y: 457, endPoint x: 895, endPoint y: 471, distance: 16.1
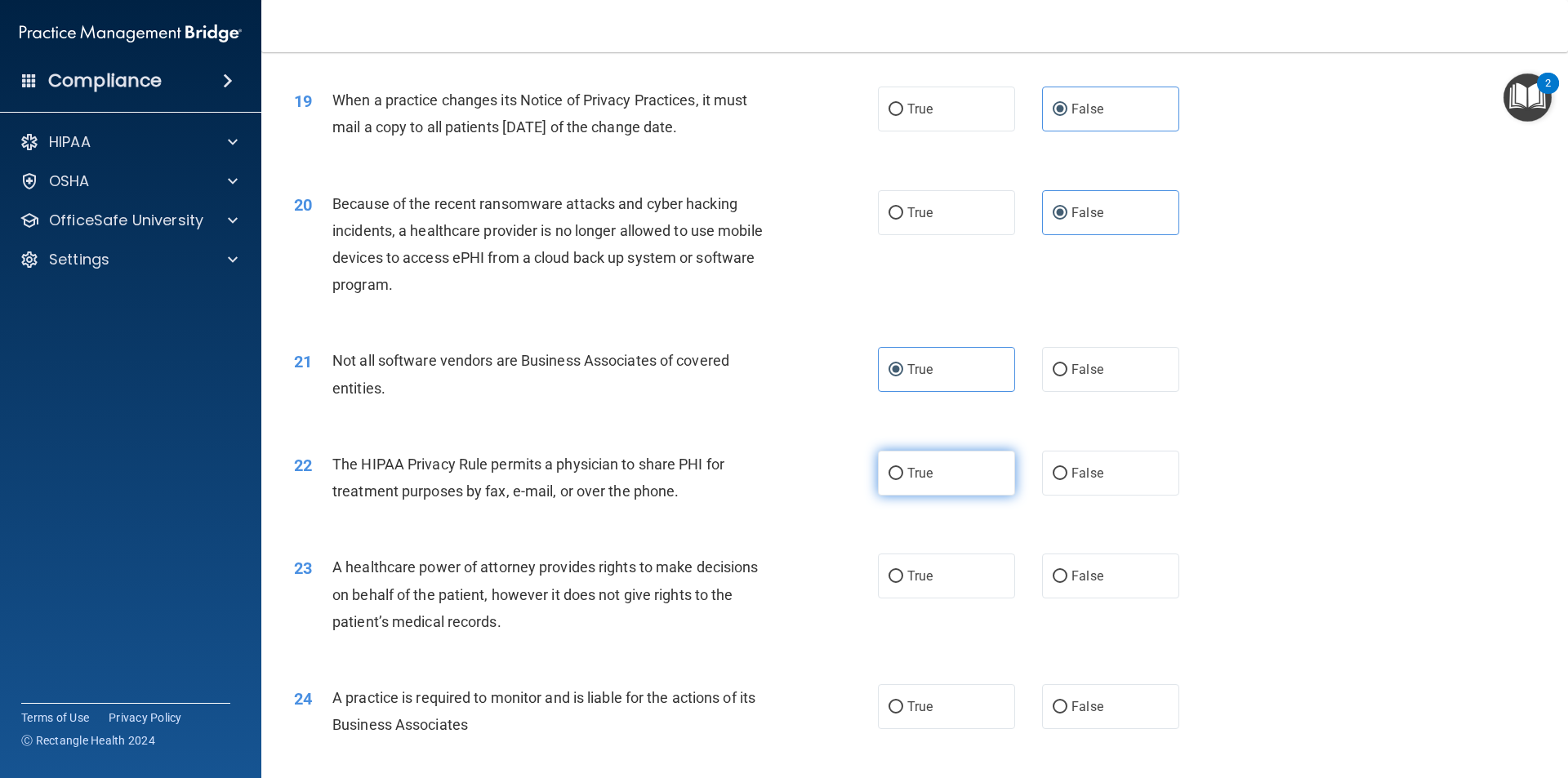
click at [901, 458] on label "True" at bounding box center [947, 473] width 138 height 45
click at [901, 468] on input "True" at bounding box center [896, 474] width 15 height 12
click at [1098, 558] on label "False" at bounding box center [1111, 576] width 138 height 45
click at [1067, 571] on input "False" at bounding box center [1060, 577] width 15 height 12
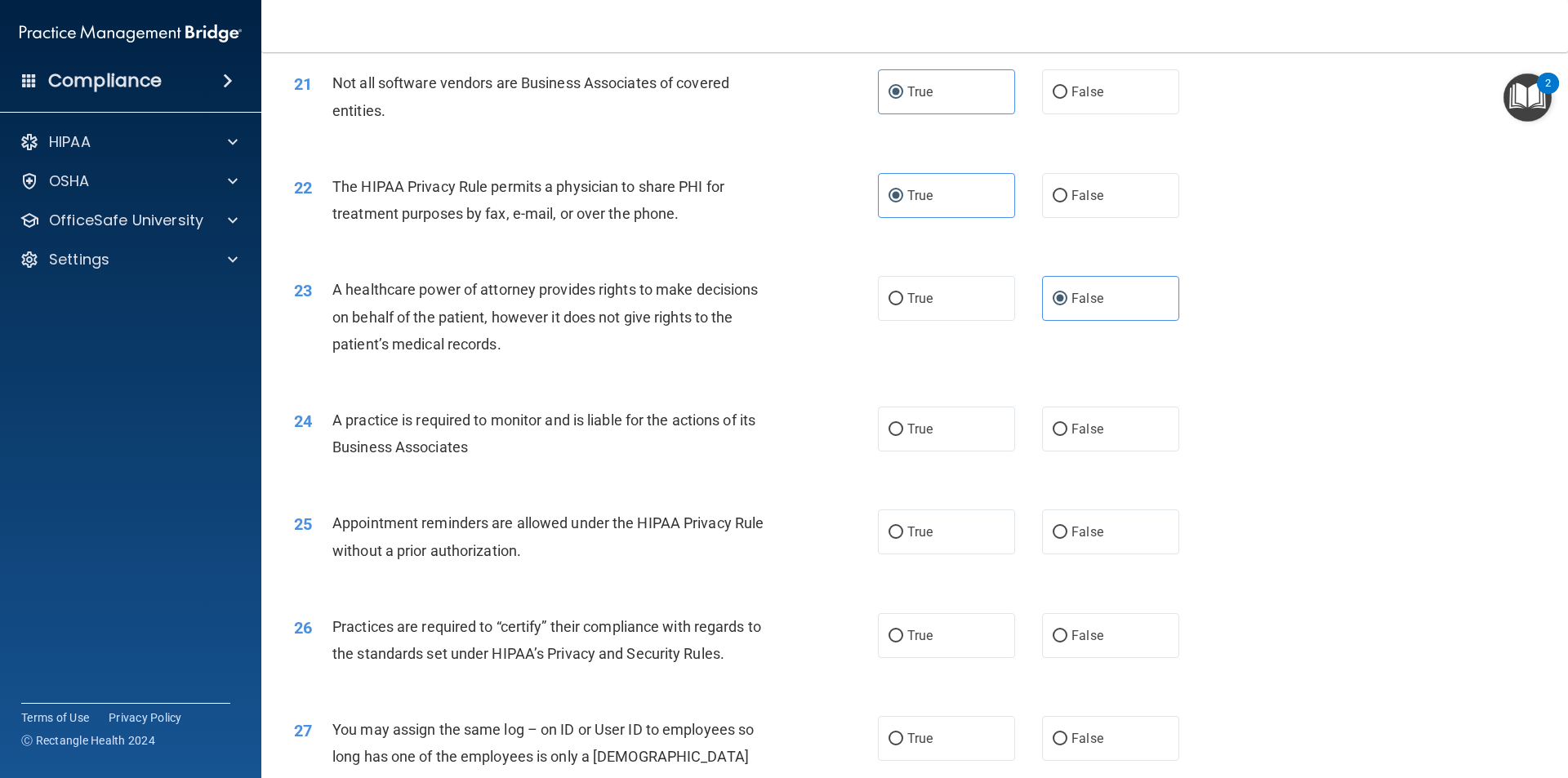
scroll to position [2624, 0]
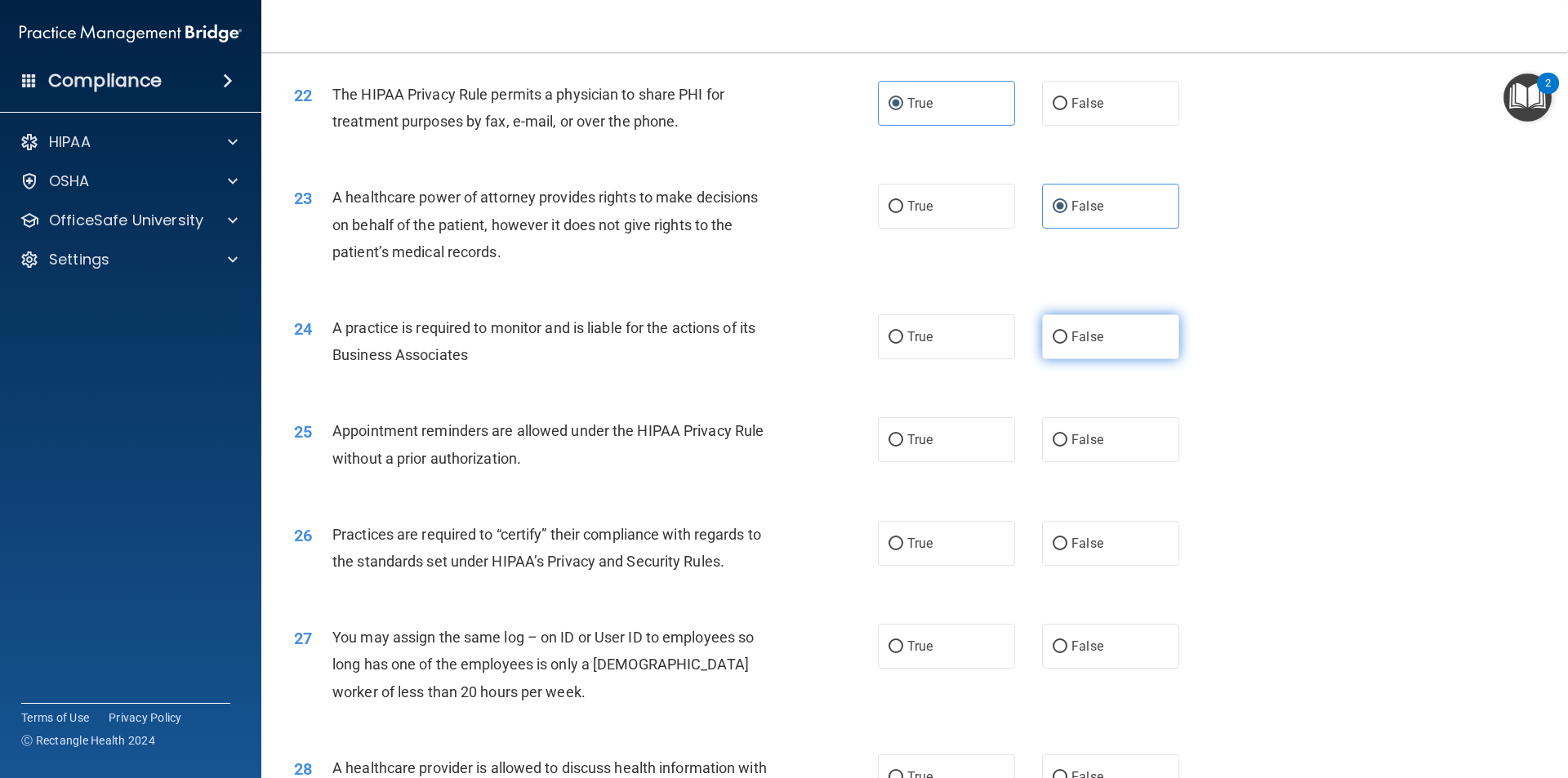
click at [1121, 345] on label "False" at bounding box center [1111, 337] width 138 height 45
click at [1067, 344] on input "False" at bounding box center [1060, 337] width 15 height 12
click at [918, 432] on span "True" at bounding box center [919, 439] width 26 height 16
click at [903, 434] on input "True" at bounding box center [896, 440] width 15 height 12
click at [1078, 531] on label "False" at bounding box center [1111, 544] width 138 height 45
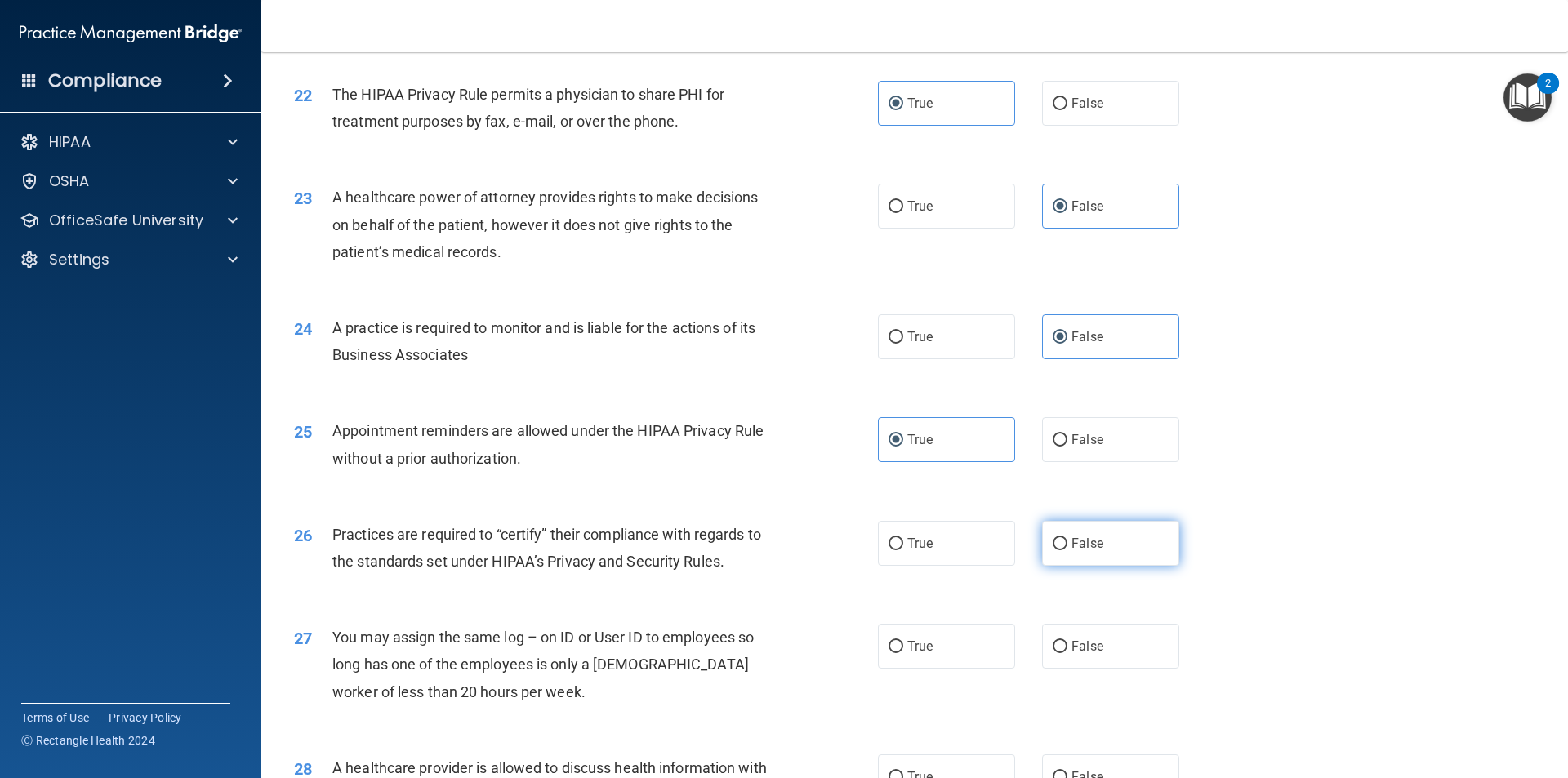
click at [1067, 539] on input "False" at bounding box center [1060, 544] width 15 height 12
click at [1092, 628] on label "False" at bounding box center [1111, 646] width 138 height 45
click at [1067, 641] on input "False" at bounding box center [1060, 647] width 15 height 12
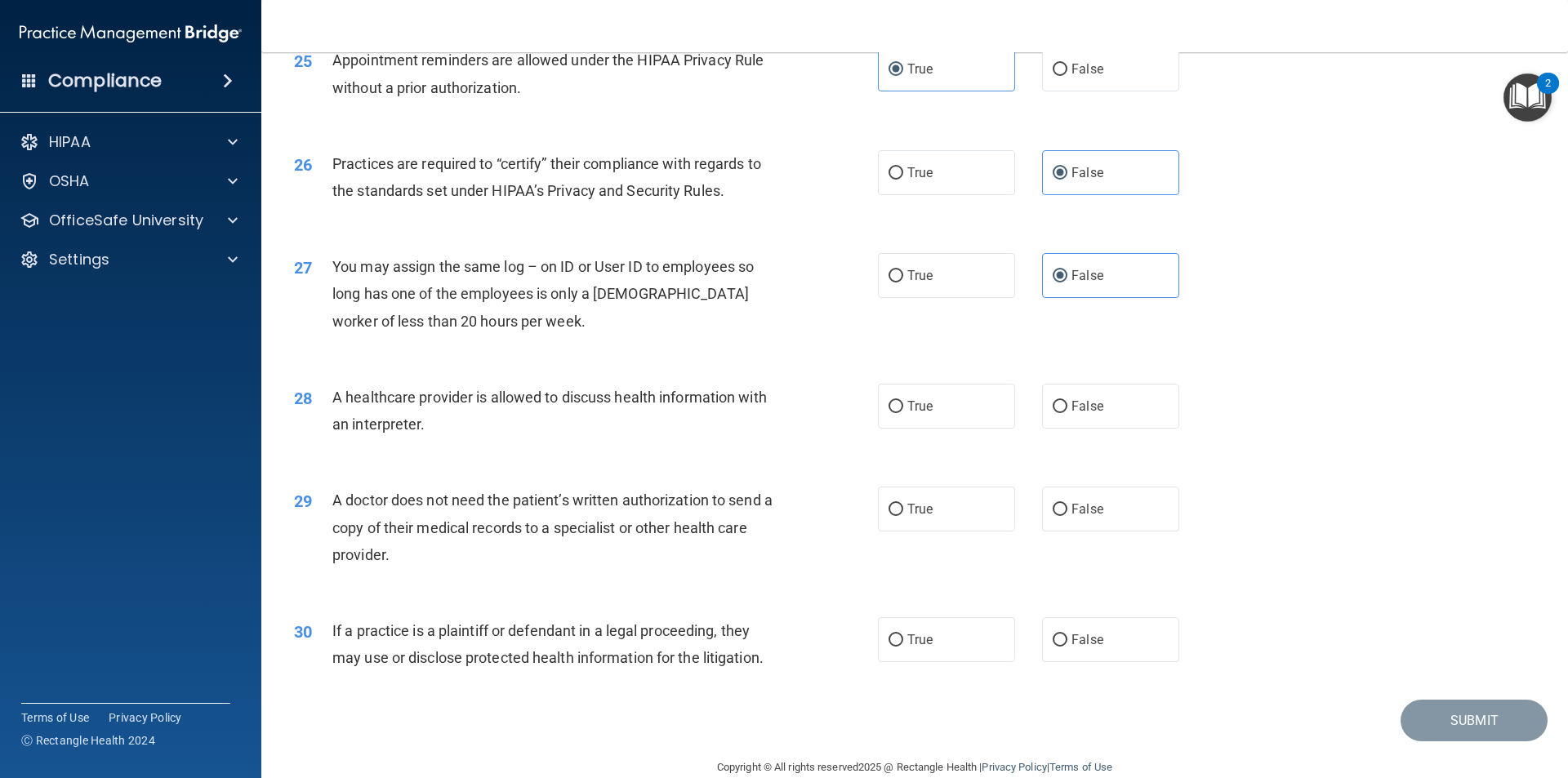
scroll to position [3023, 0]
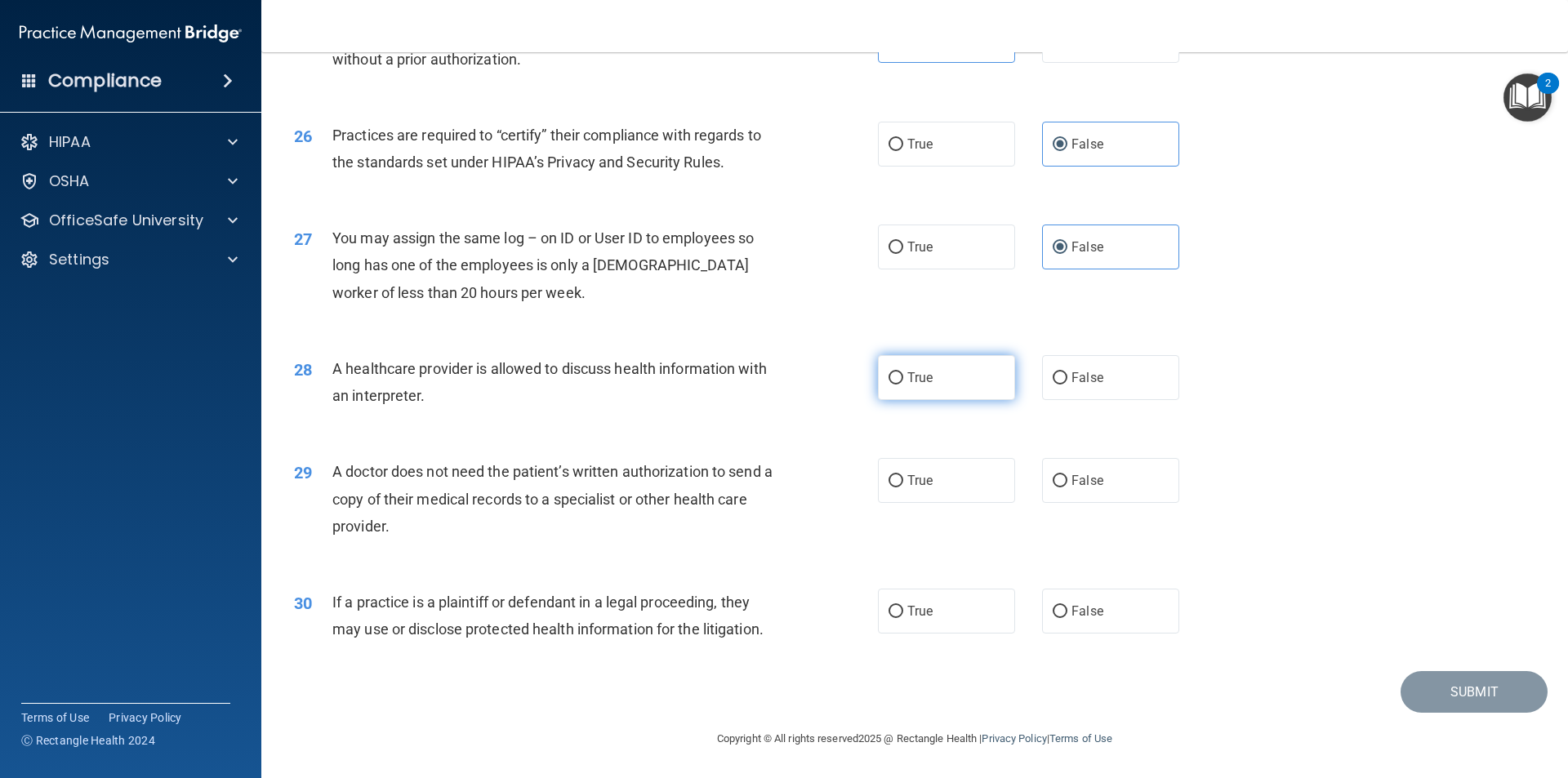
click at [946, 397] on label "True" at bounding box center [947, 378] width 138 height 45
click at [903, 384] on input "True" at bounding box center [896, 379] width 15 height 12
drag, startPoint x: 905, startPoint y: 472, endPoint x: 896, endPoint y: 548, distance: 76.5
click at [904, 474] on label "True" at bounding box center [947, 481] width 138 height 45
click at [903, 476] on input "True" at bounding box center [896, 481] width 15 height 12
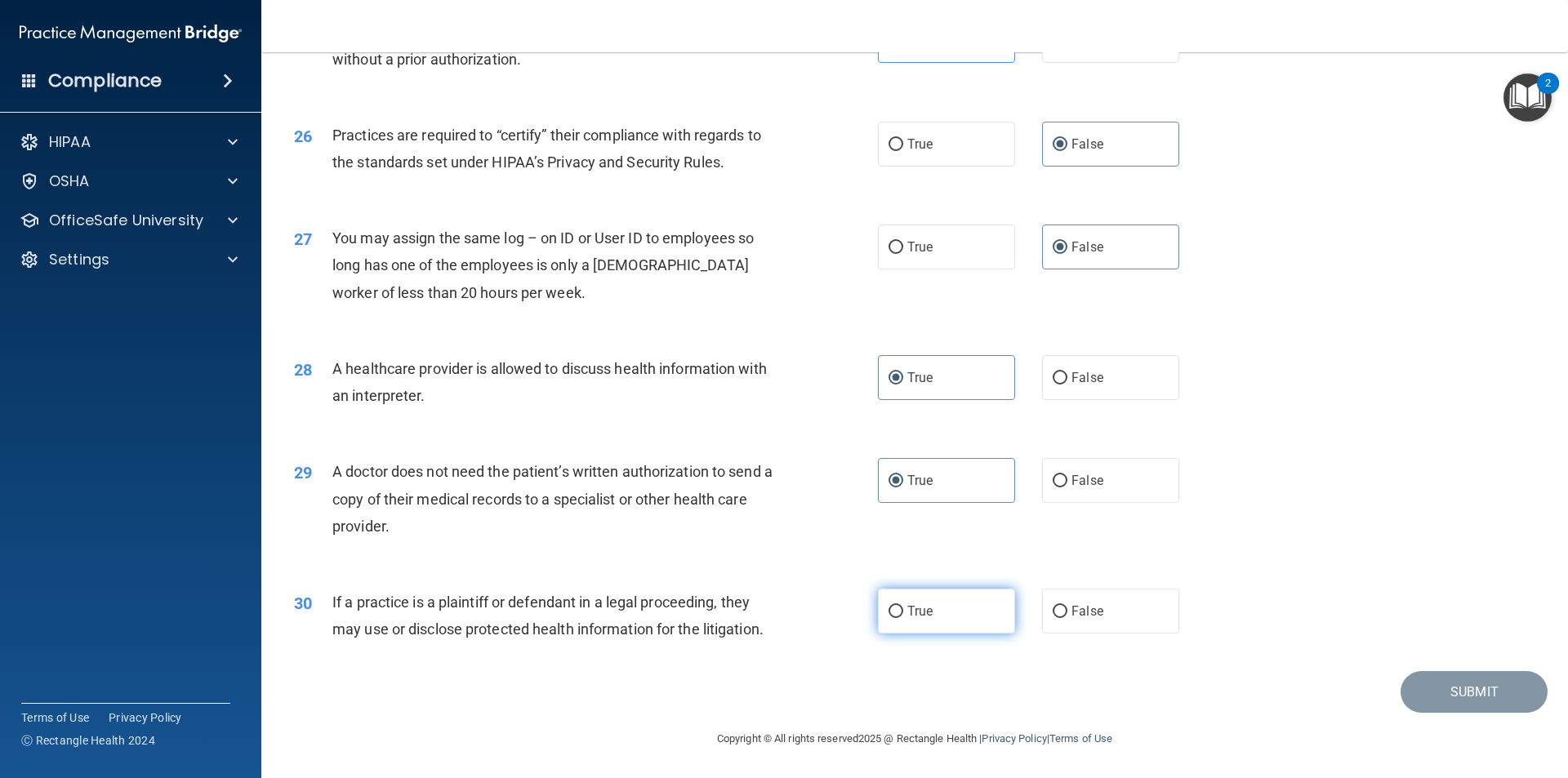
click at [921, 615] on span "True" at bounding box center [919, 611] width 26 height 16
click at [903, 615] on input "True" at bounding box center [896, 611] width 15 height 12
click at [1423, 682] on button "Submit" at bounding box center [1474, 692] width 147 height 41
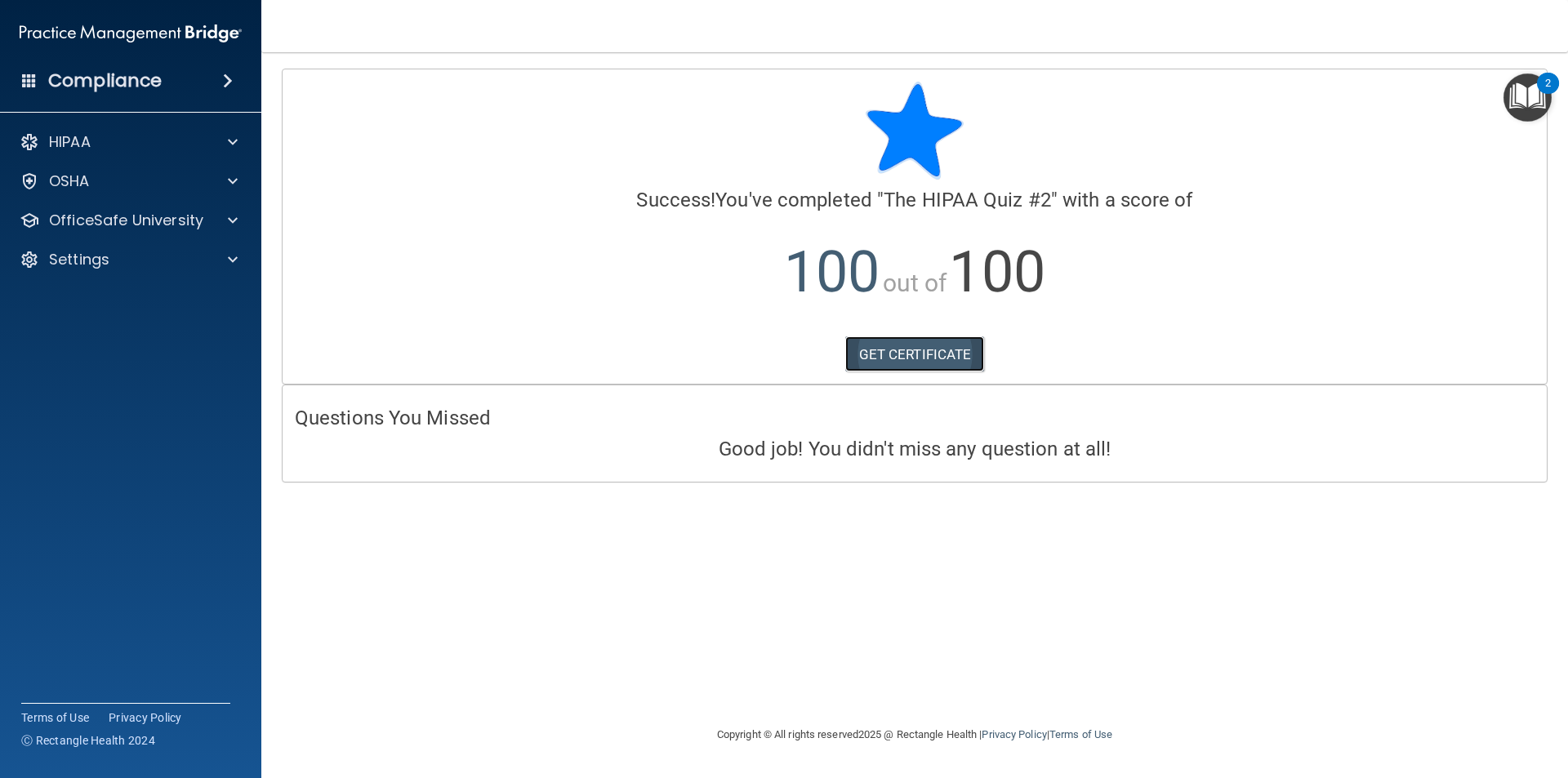
click at [925, 340] on link "GET CERTIFICATE" at bounding box center [914, 354] width 140 height 36
click at [102, 227] on p "OfficeSafe University" at bounding box center [126, 220] width 154 height 20
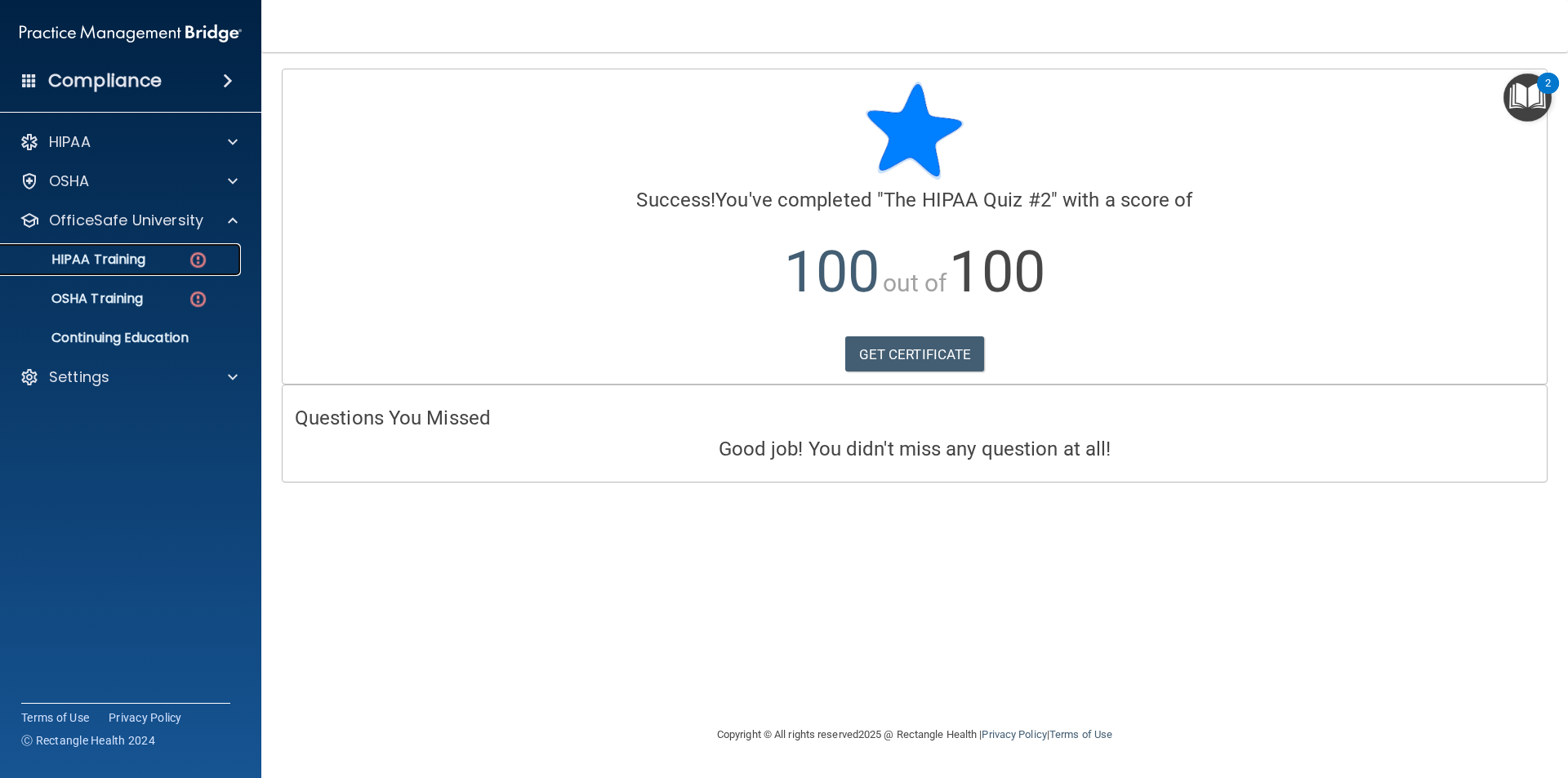
click at [110, 252] on p "HIPAA Training" at bounding box center [78, 260] width 135 height 17
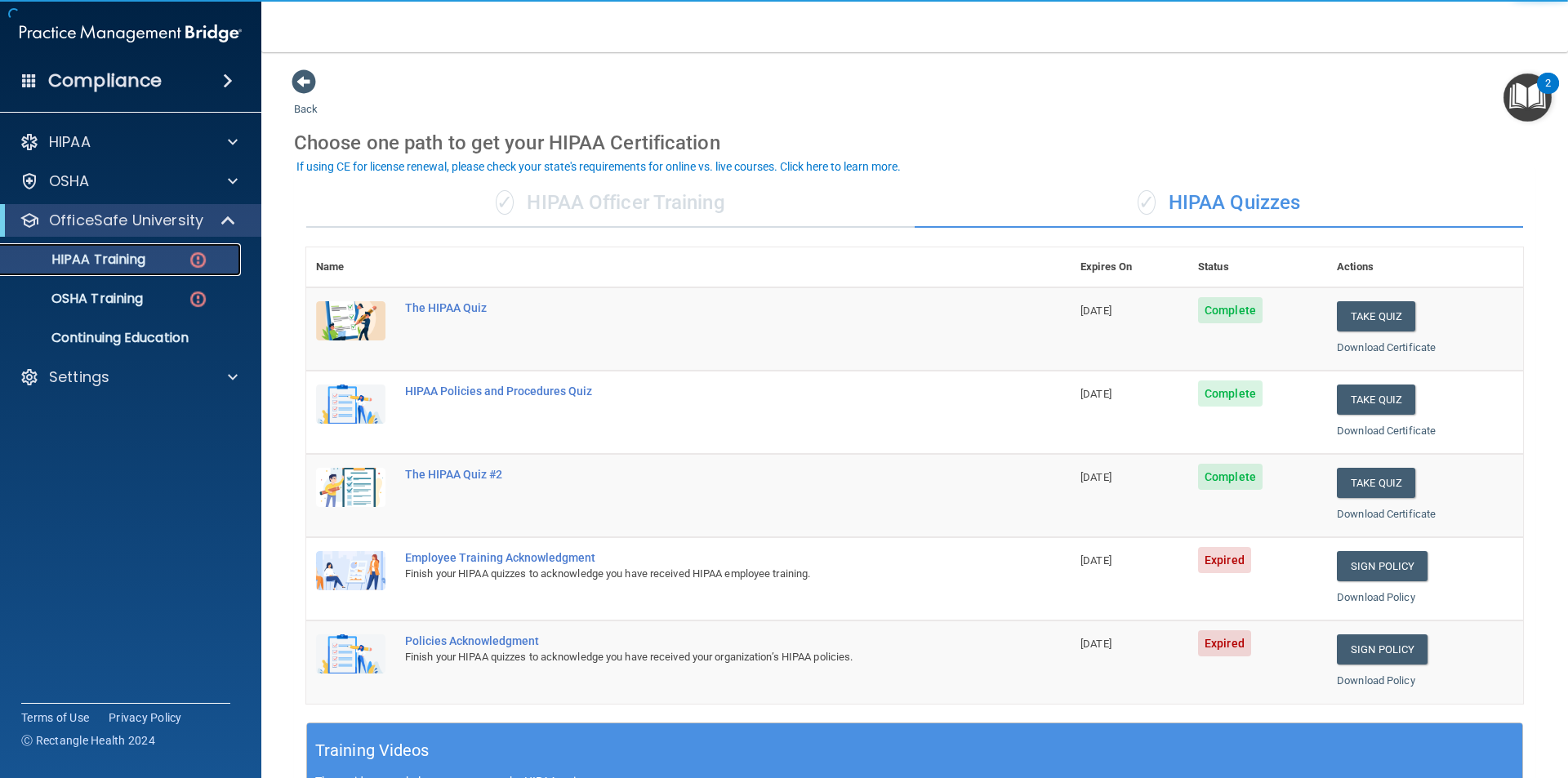
scroll to position [186, 0]
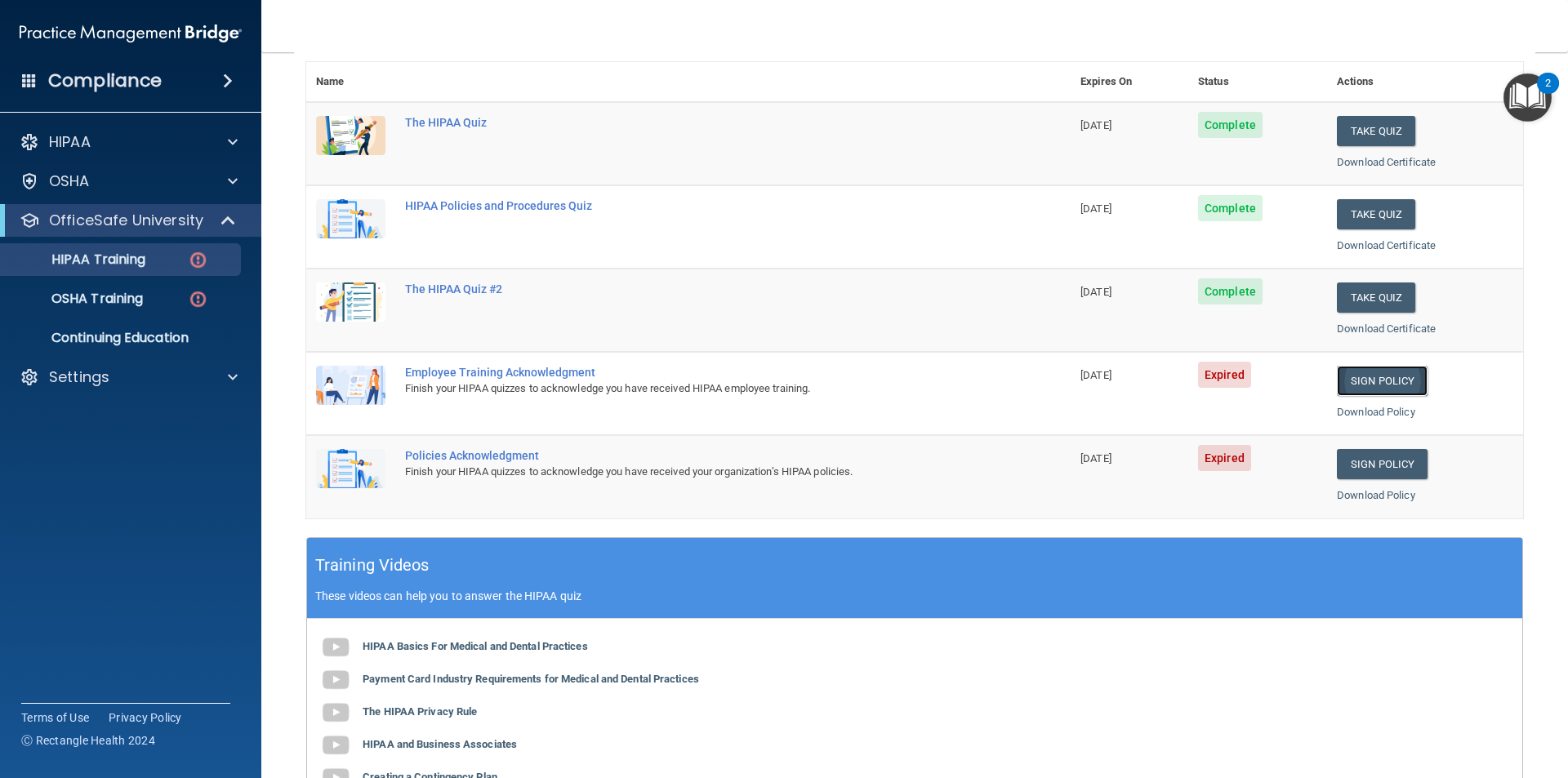
click at [1354, 373] on link "Sign Policy" at bounding box center [1382, 381] width 90 height 30
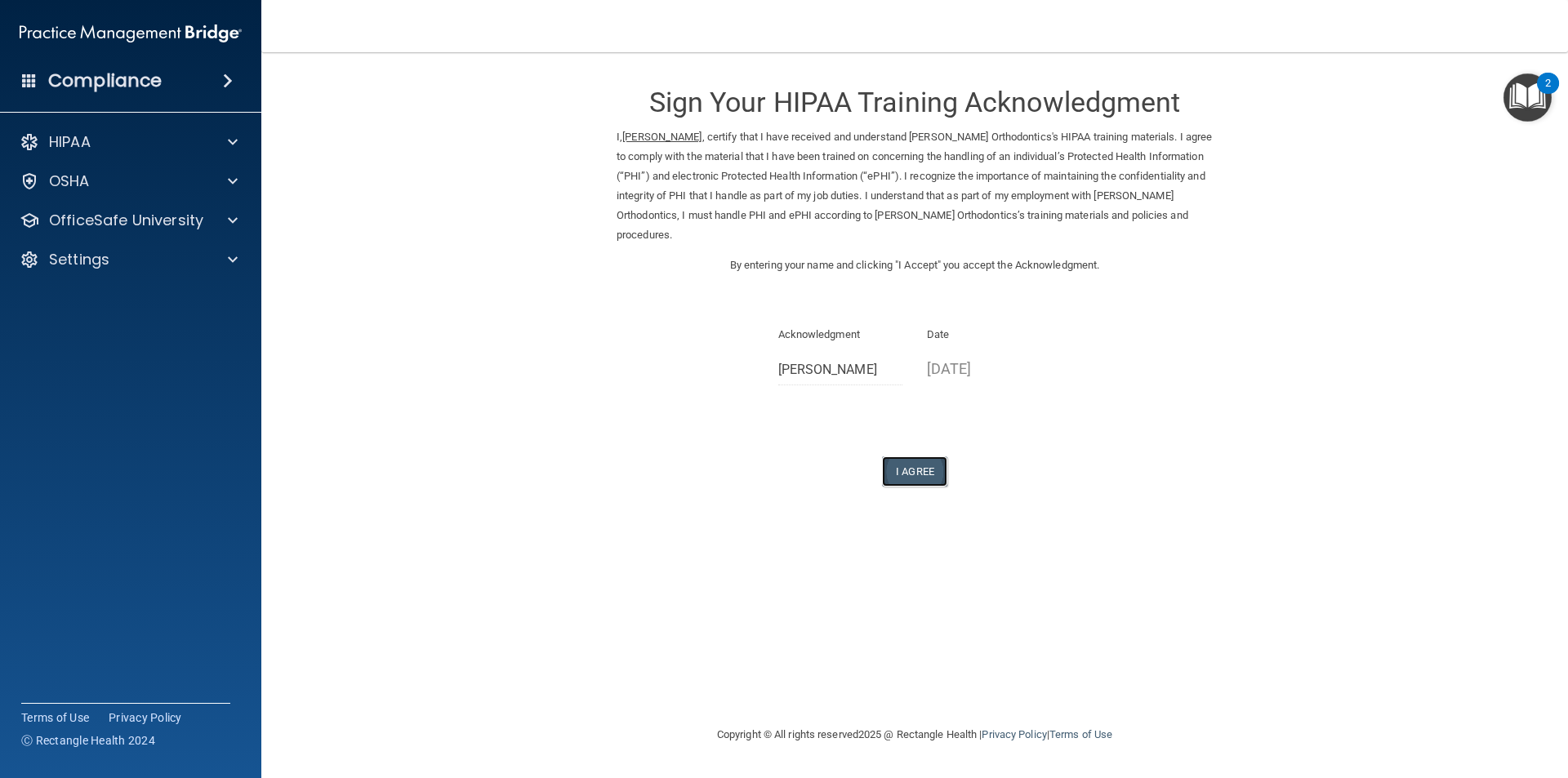
click at [930, 481] on button "I Agree" at bounding box center [914, 471] width 65 height 30
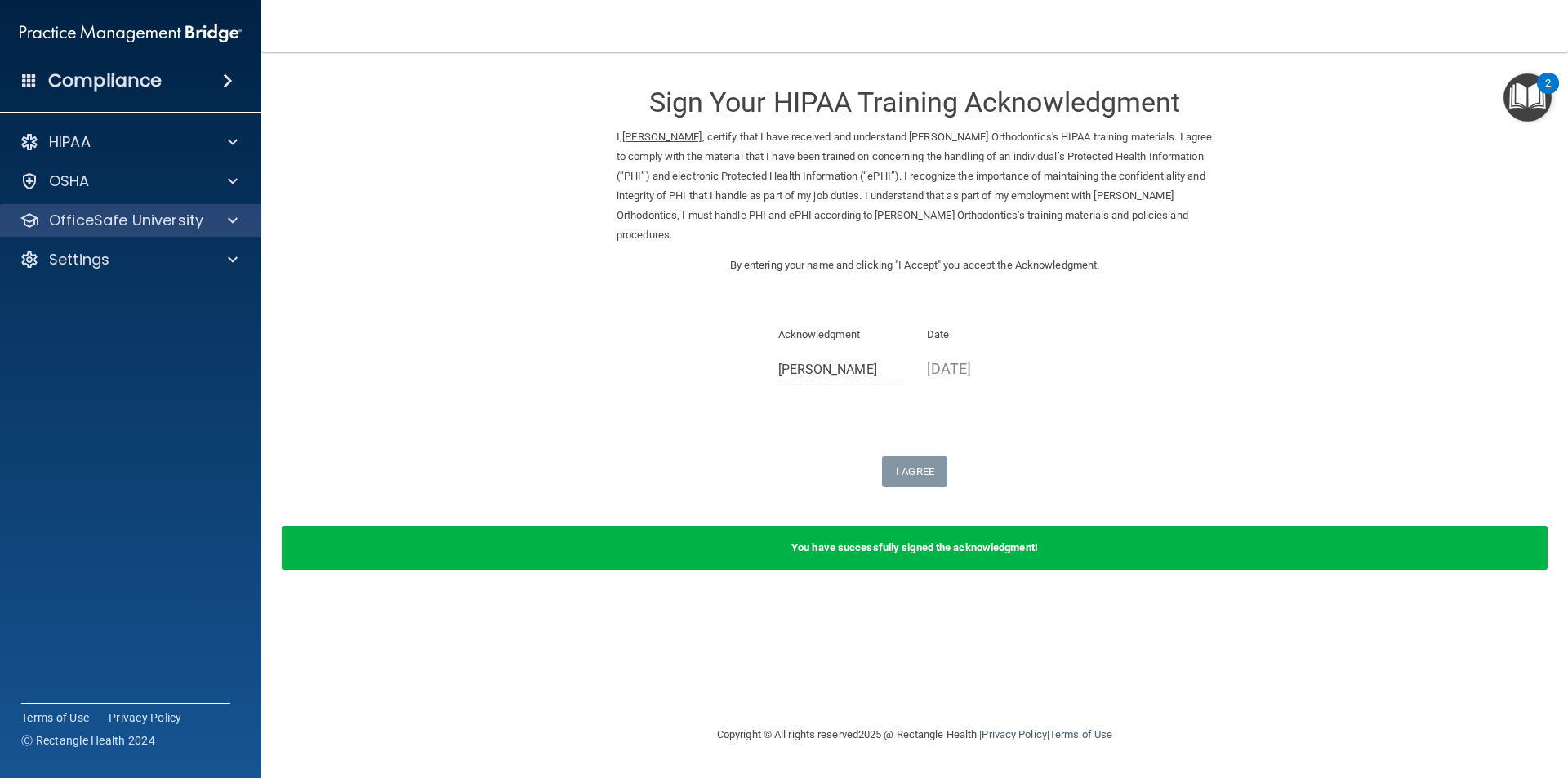
click at [104, 230] on div "OfficeSafe University" at bounding box center [131, 220] width 262 height 32
click at [217, 213] on div at bounding box center [229, 220] width 41 height 20
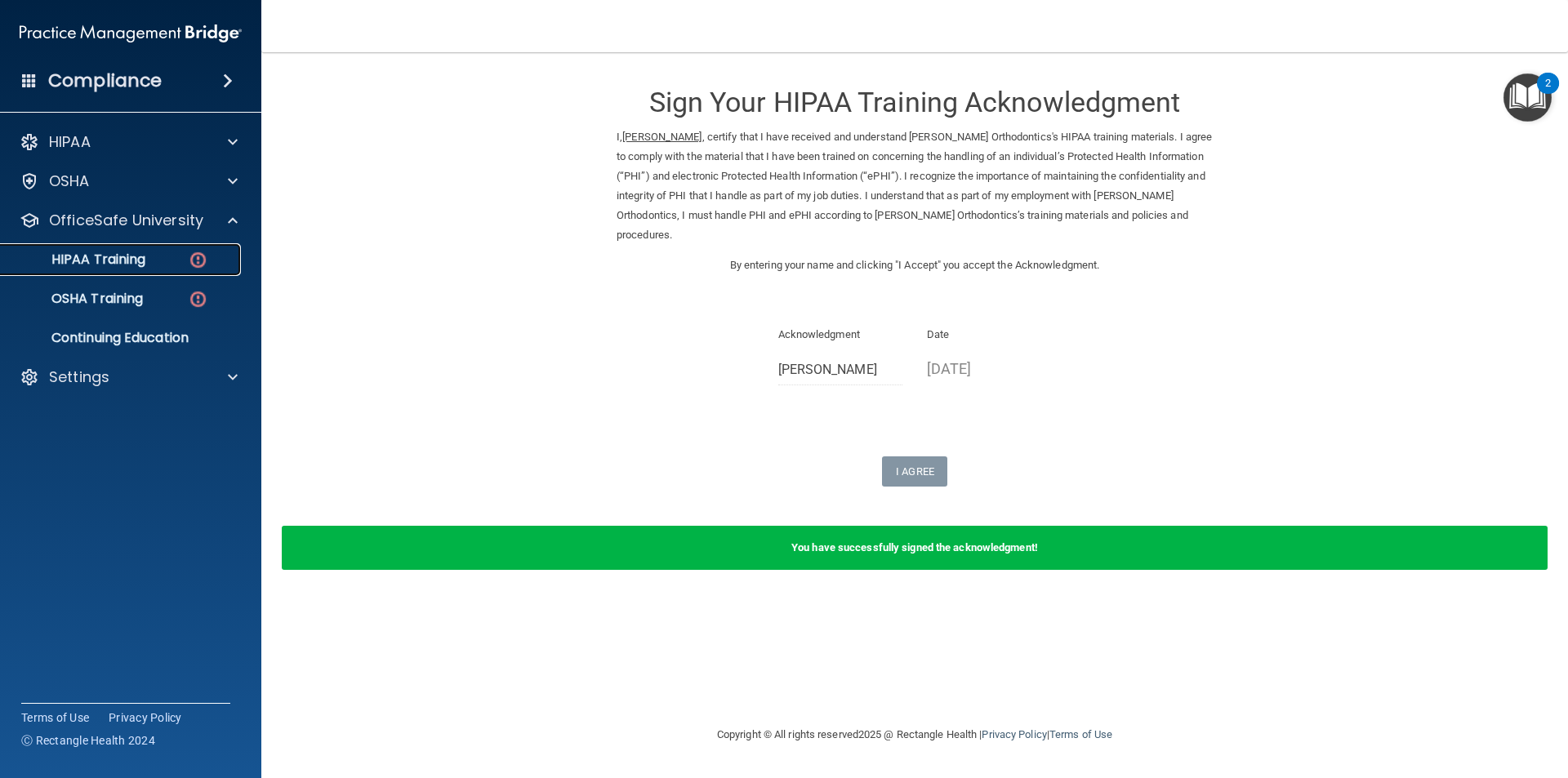
click at [80, 256] on p "HIPAA Training" at bounding box center [78, 260] width 135 height 17
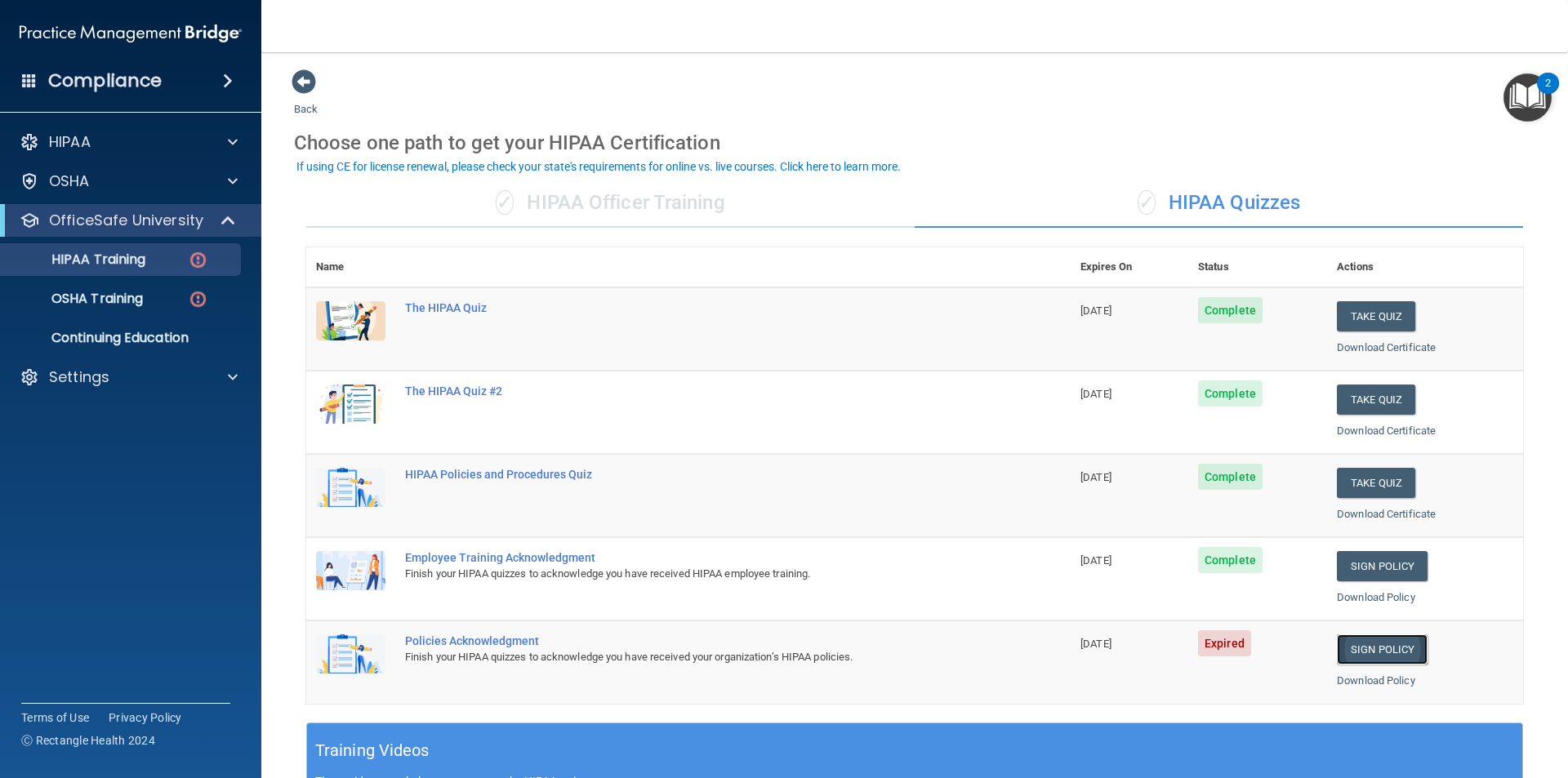
click at [1338, 638] on link "Sign Policy" at bounding box center [1382, 650] width 90 height 30
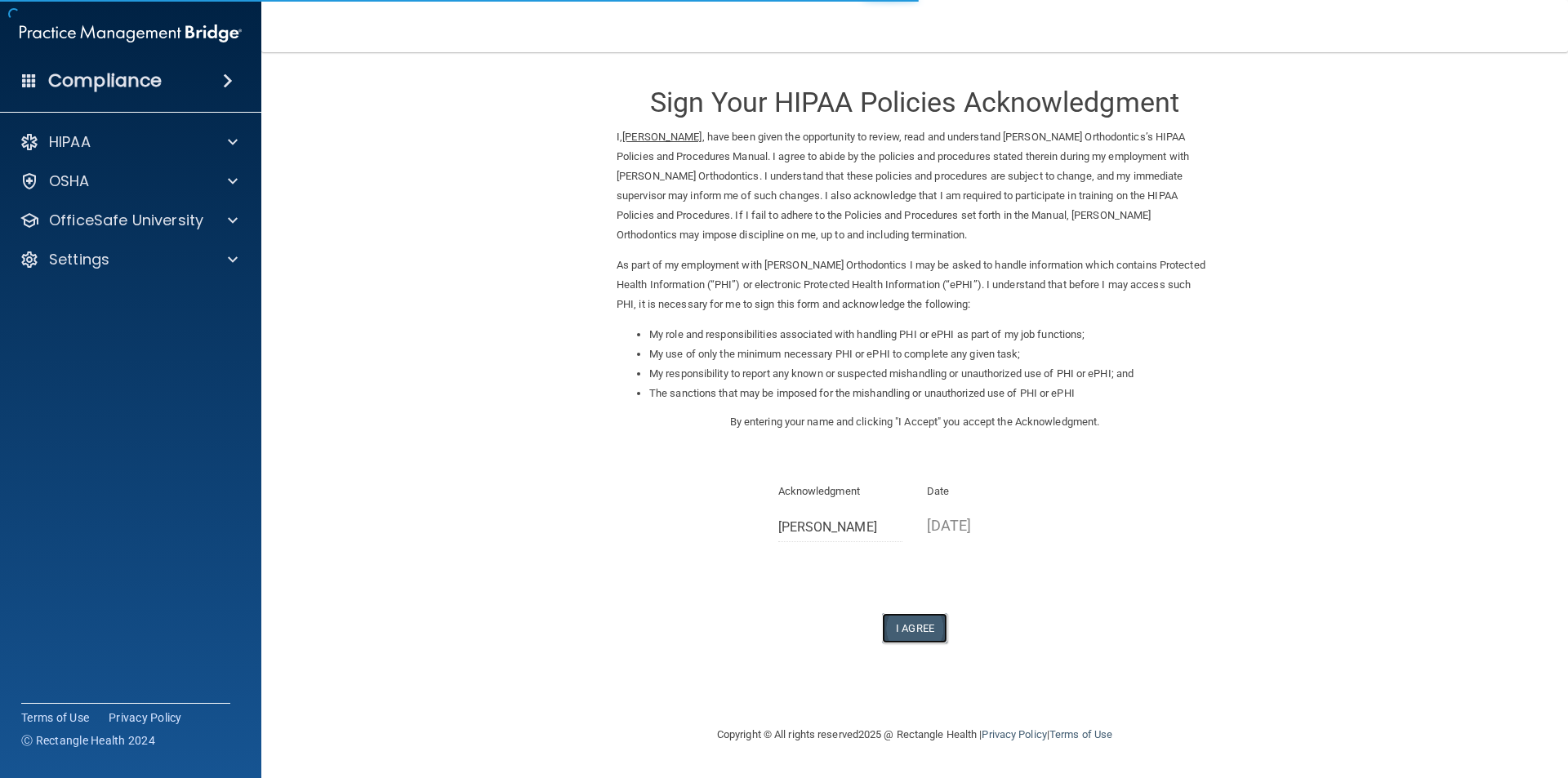
click at [919, 626] on button "I Agree" at bounding box center [914, 628] width 65 height 30
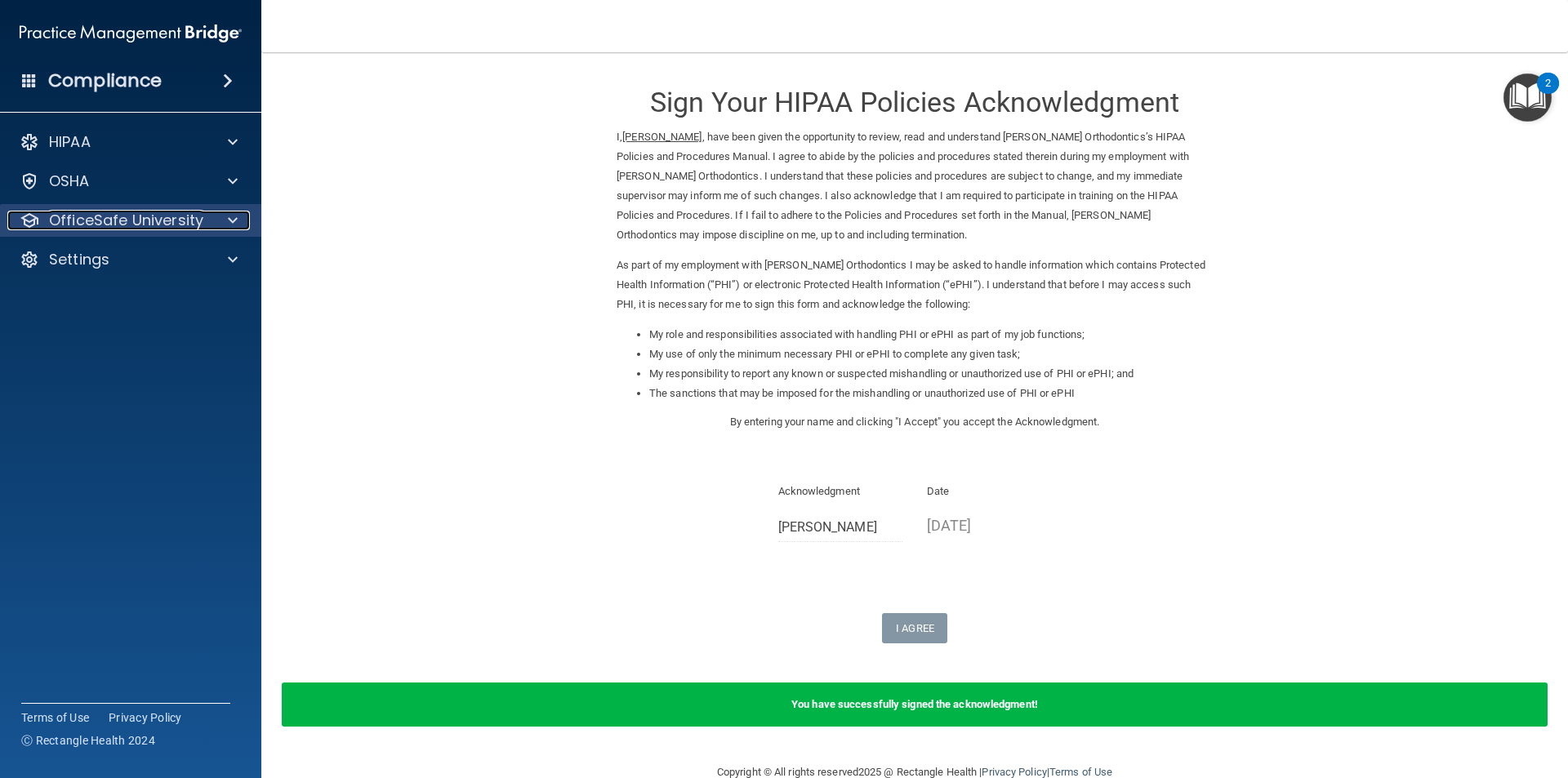
click at [119, 212] on p "OfficeSafe University" at bounding box center [126, 220] width 154 height 20
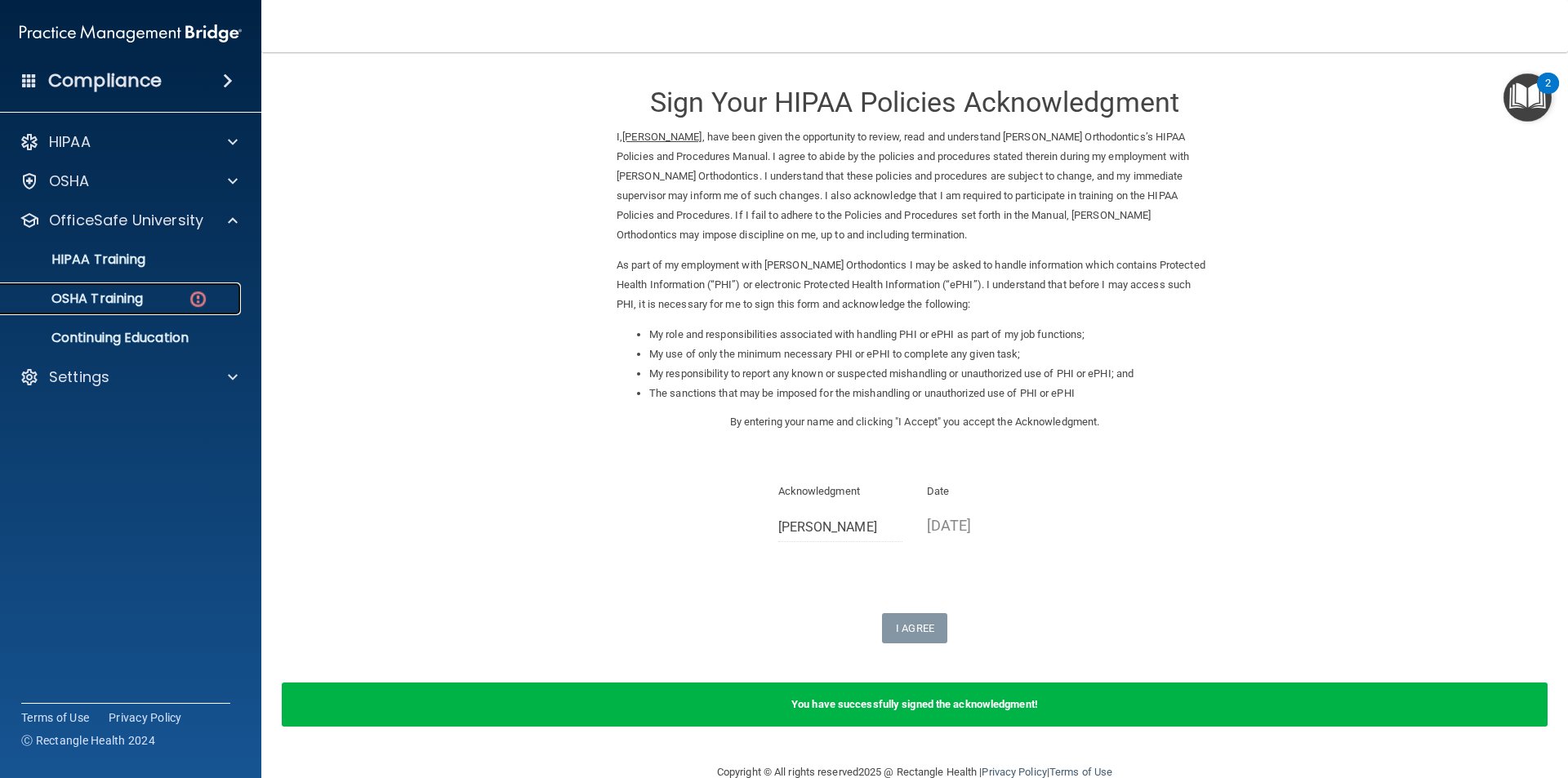
click at [138, 297] on p "OSHA Training" at bounding box center [77, 299] width 133 height 17
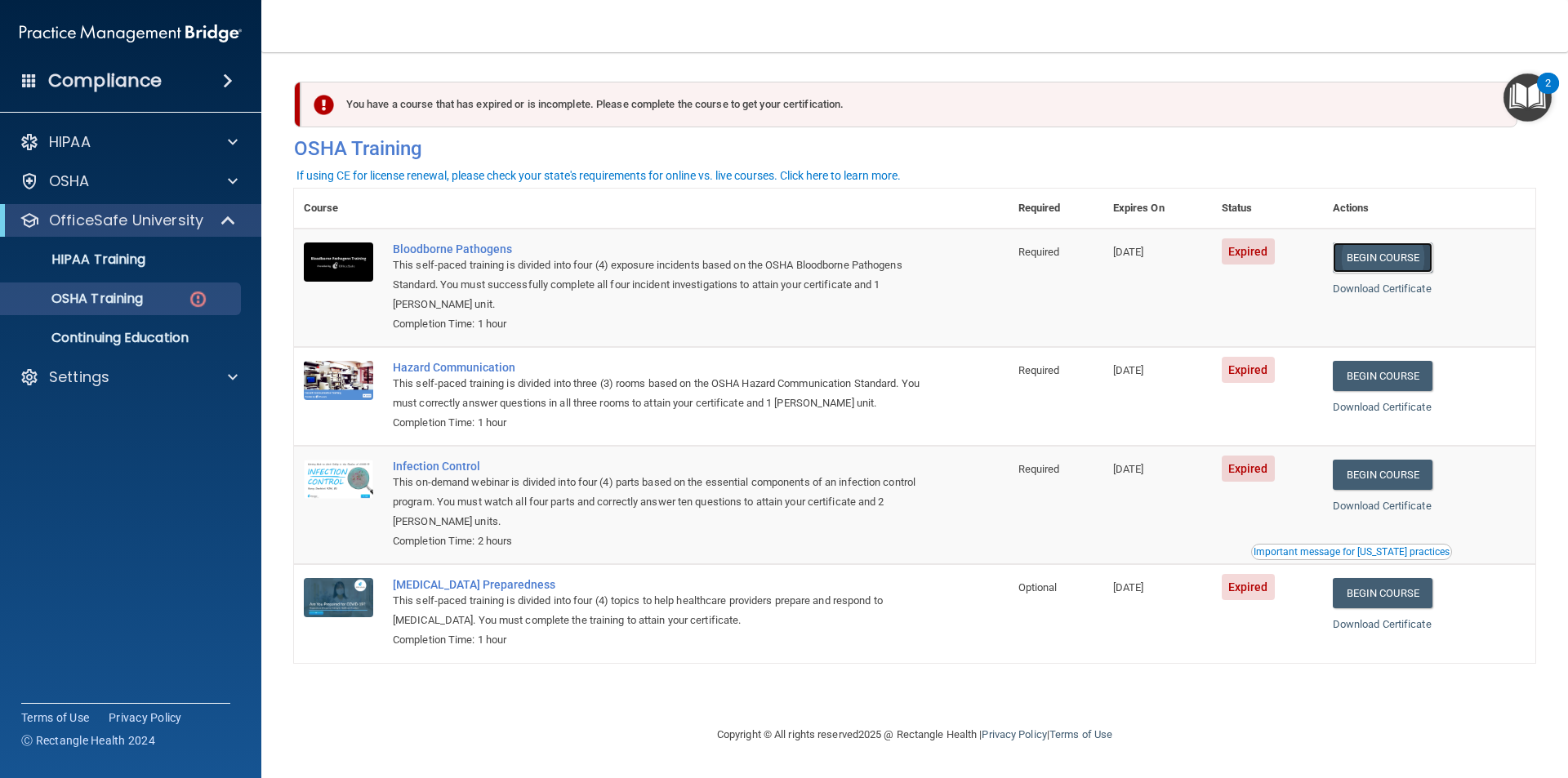
click at [1373, 263] on link "Begin Course" at bounding box center [1382, 258] width 99 height 30
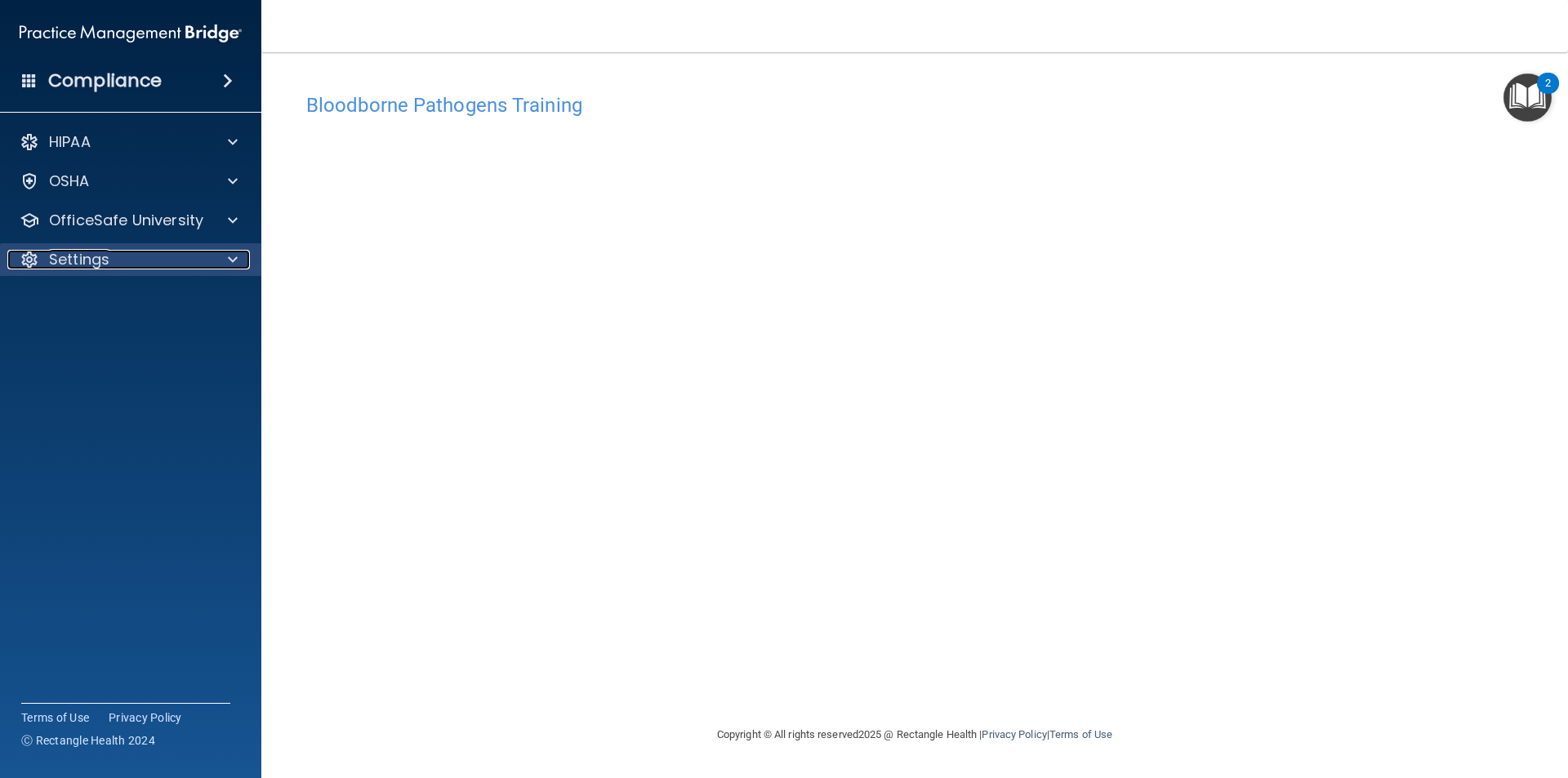
click at [75, 255] on p "Settings" at bounding box center [79, 260] width 60 height 20
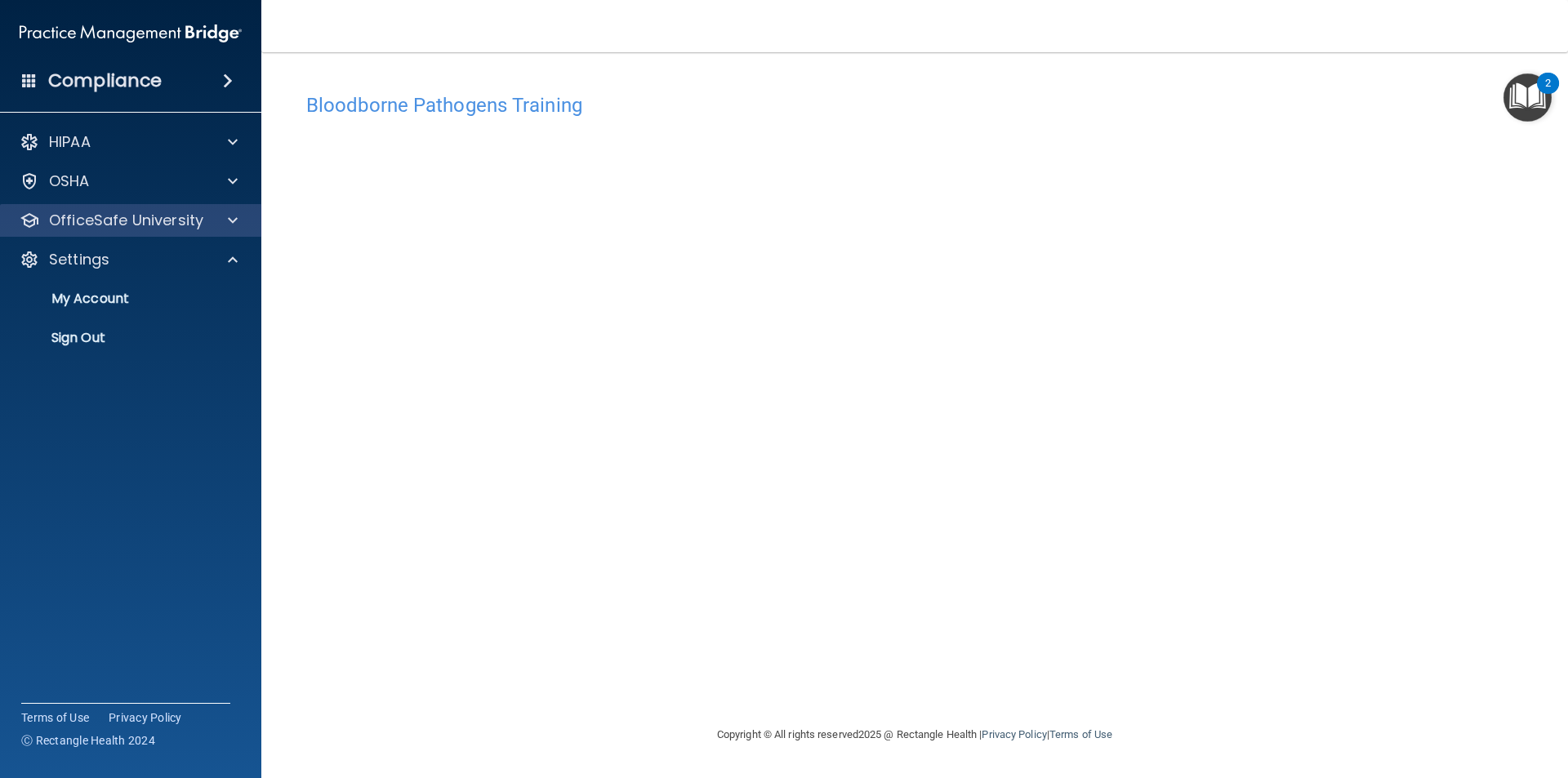
click at [92, 232] on div "OfficeSafe University" at bounding box center [131, 220] width 262 height 32
click at [163, 208] on div "OfficeSafe University" at bounding box center [131, 220] width 262 height 32
click at [239, 217] on div at bounding box center [229, 220] width 41 height 20
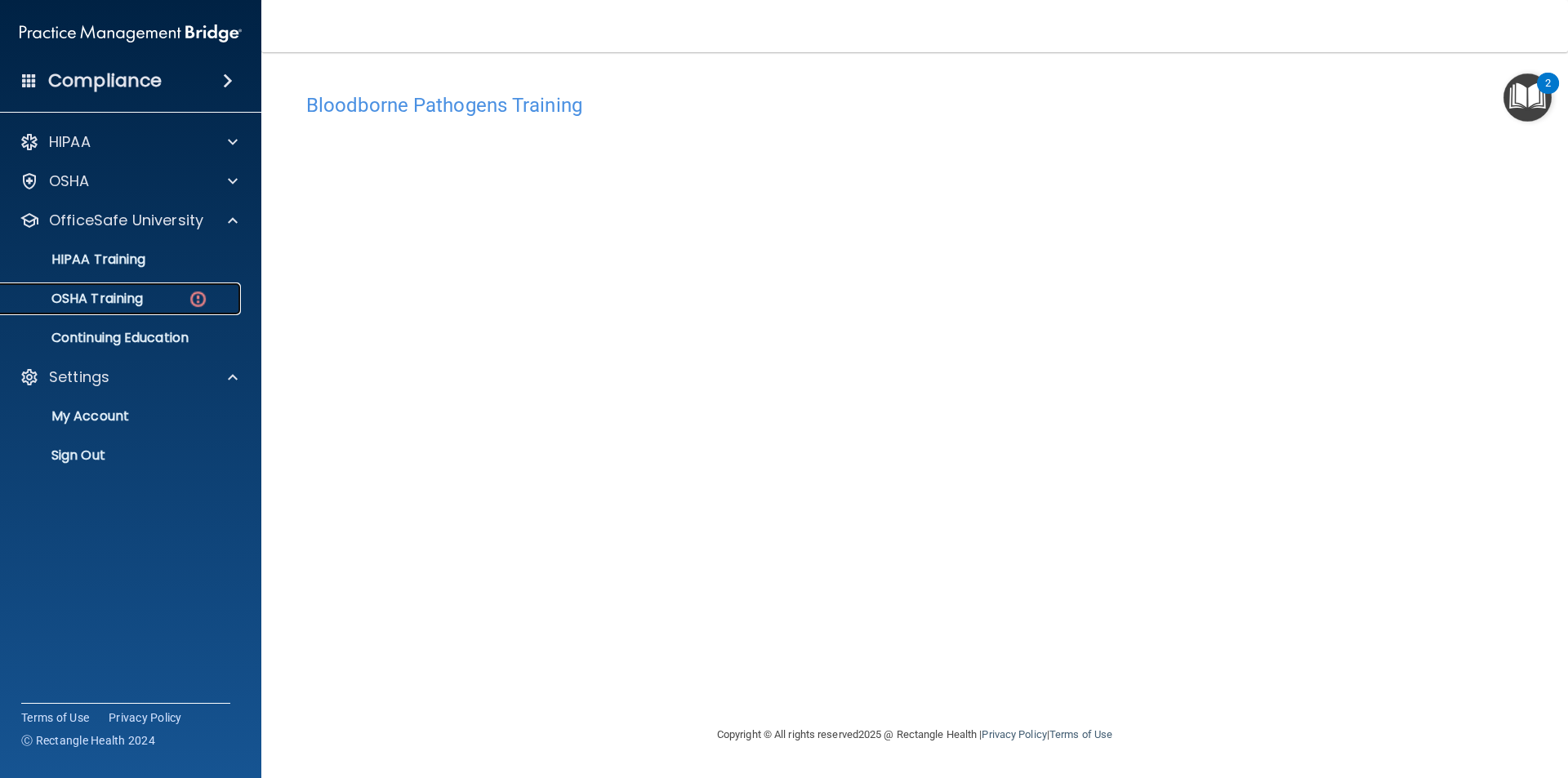
click at [128, 291] on p "OSHA Training" at bounding box center [77, 299] width 133 height 17
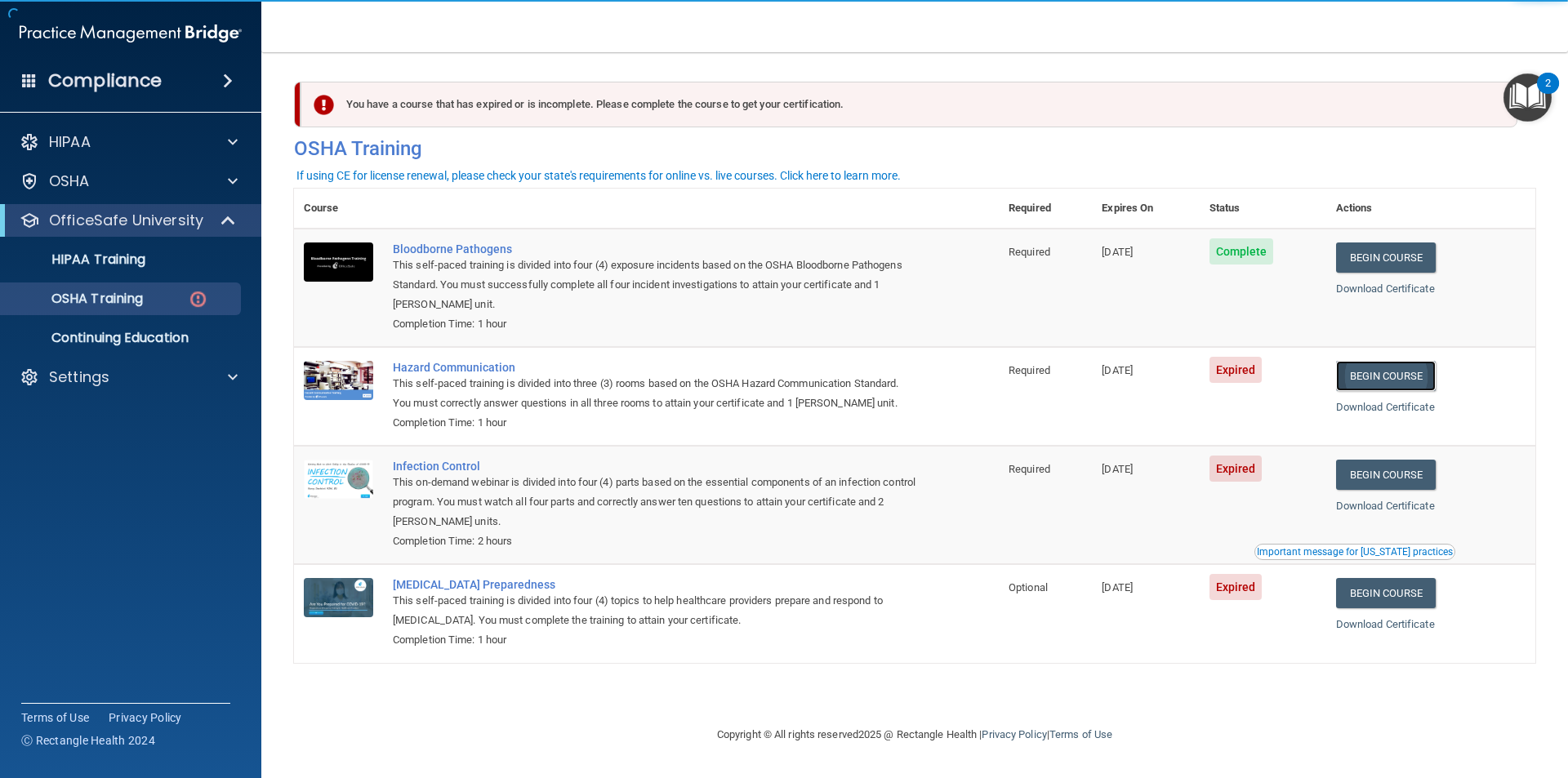
click at [1380, 379] on link "Begin Course" at bounding box center [1386, 376] width 99 height 30
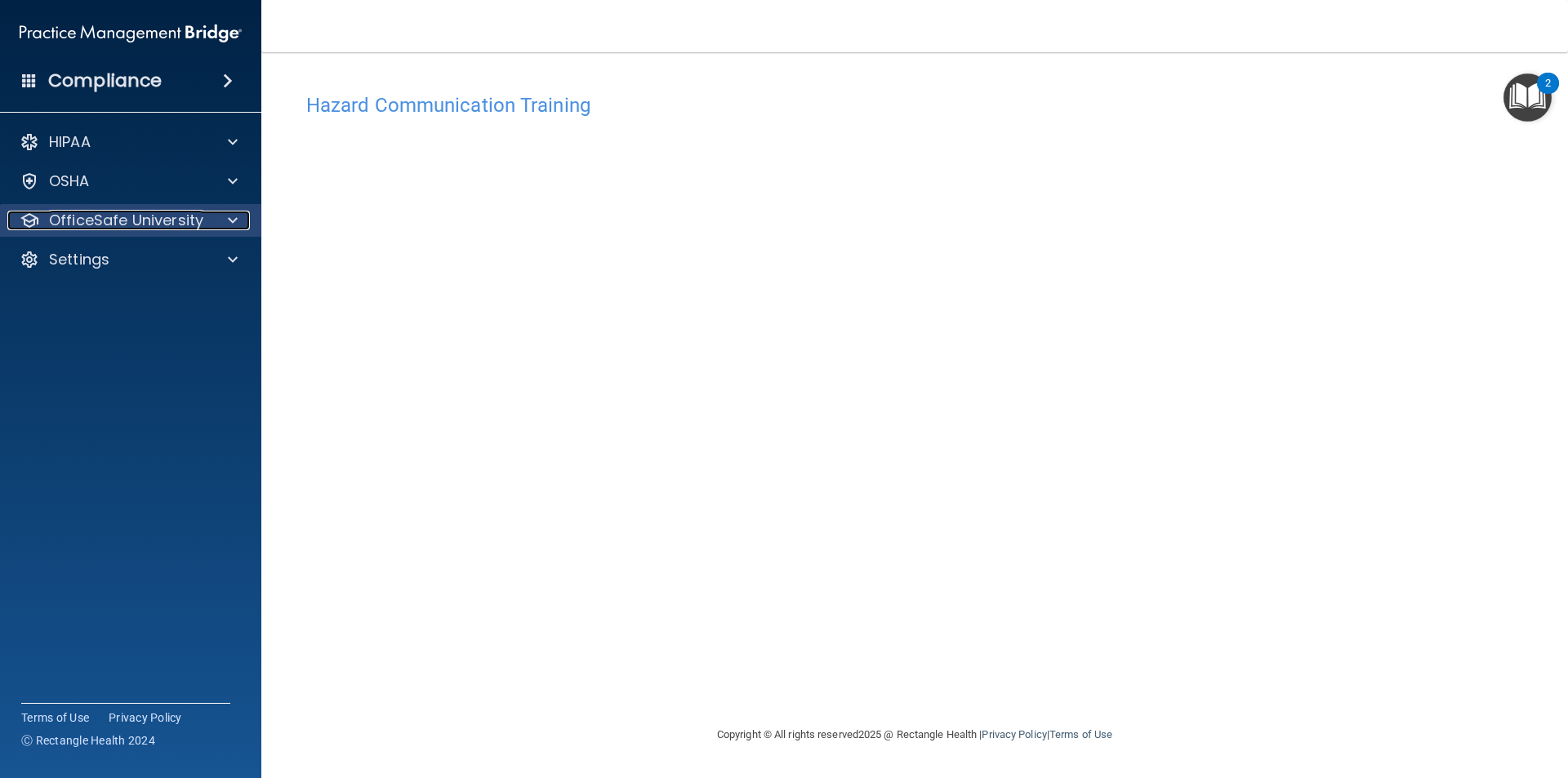
click at [233, 210] on span at bounding box center [233, 220] width 10 height 20
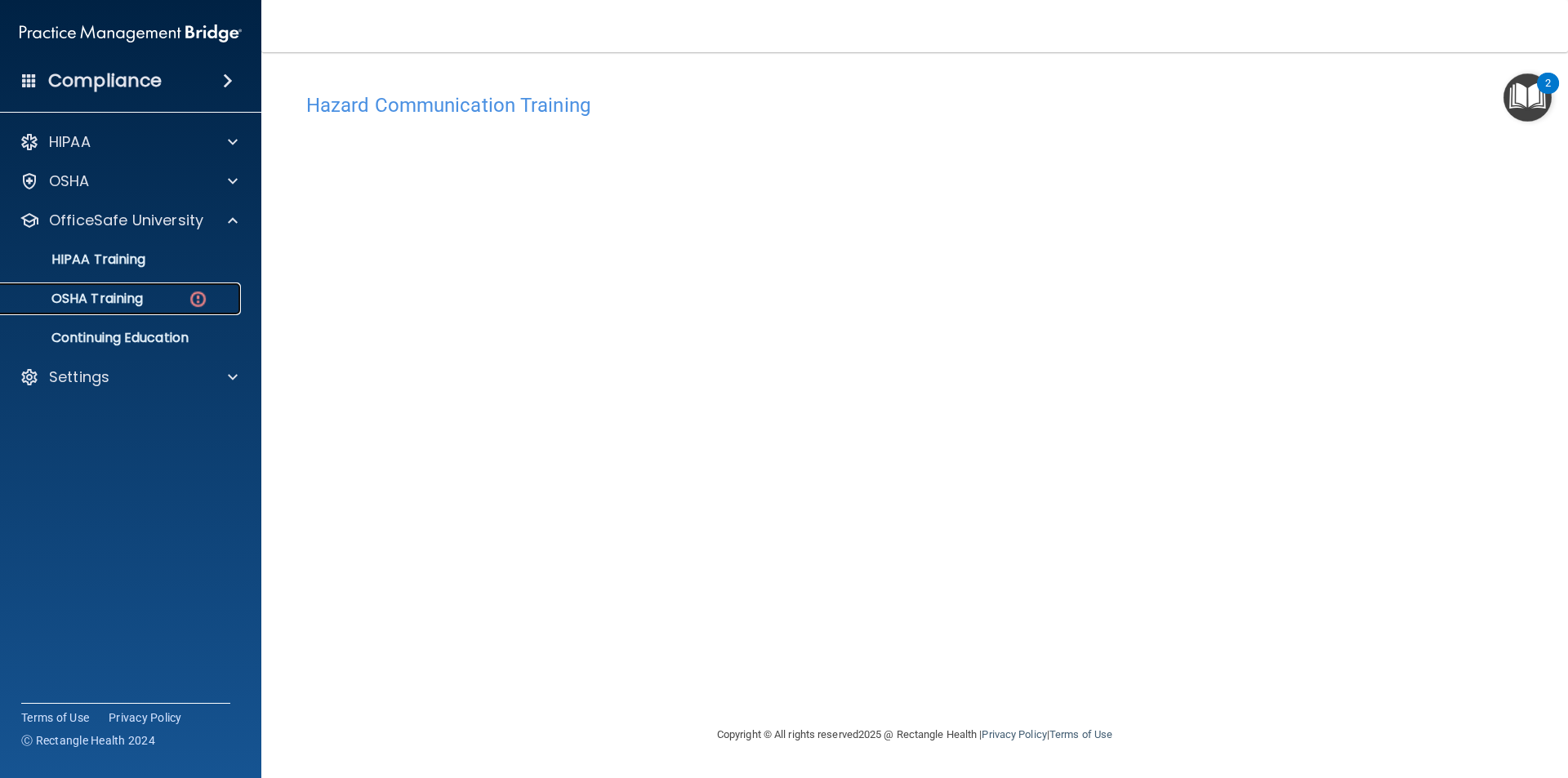
click at [105, 305] on p "OSHA Training" at bounding box center [77, 299] width 133 height 17
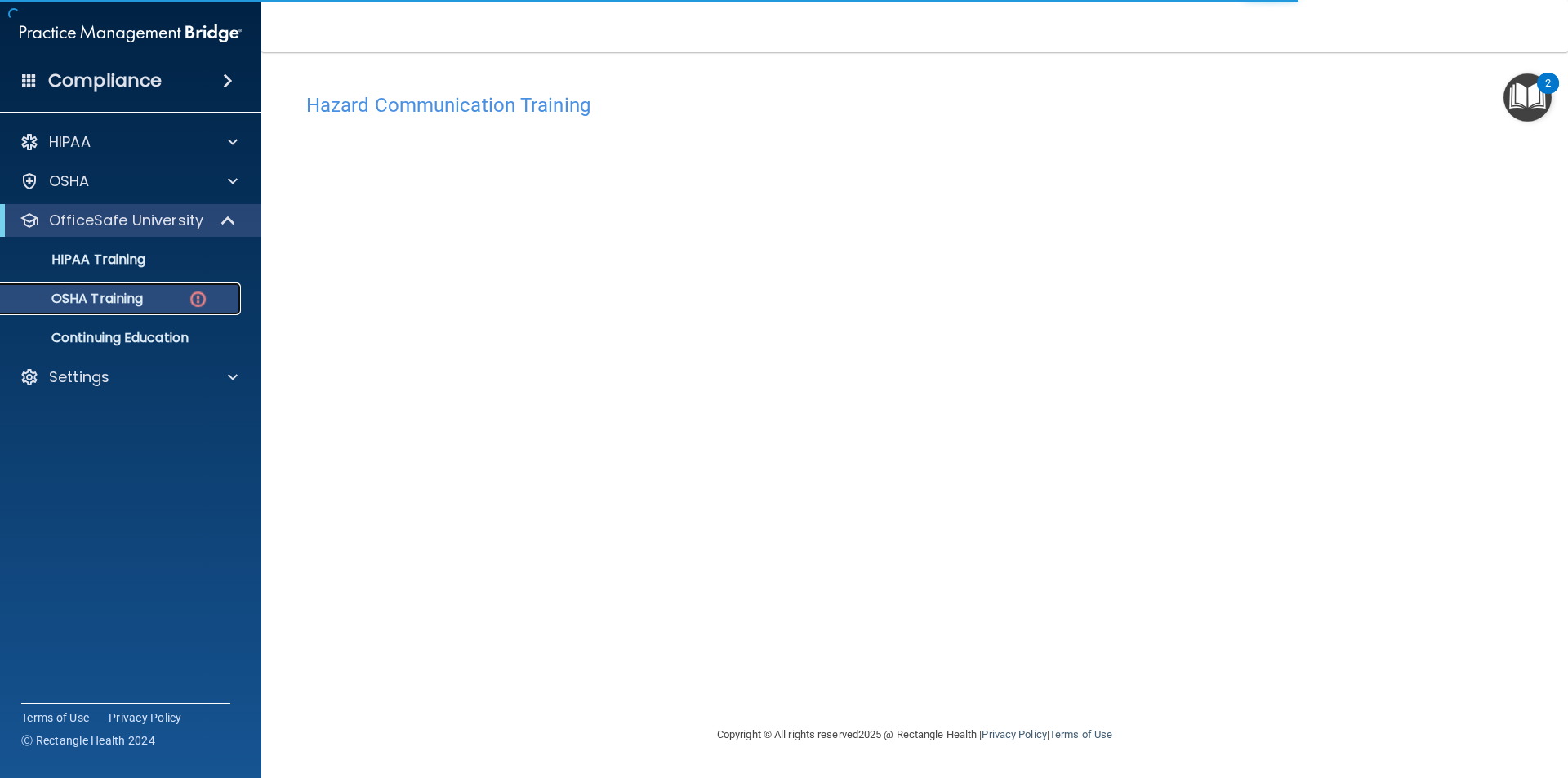
click at [175, 294] on div "OSHA Training" at bounding box center [122, 299] width 223 height 17
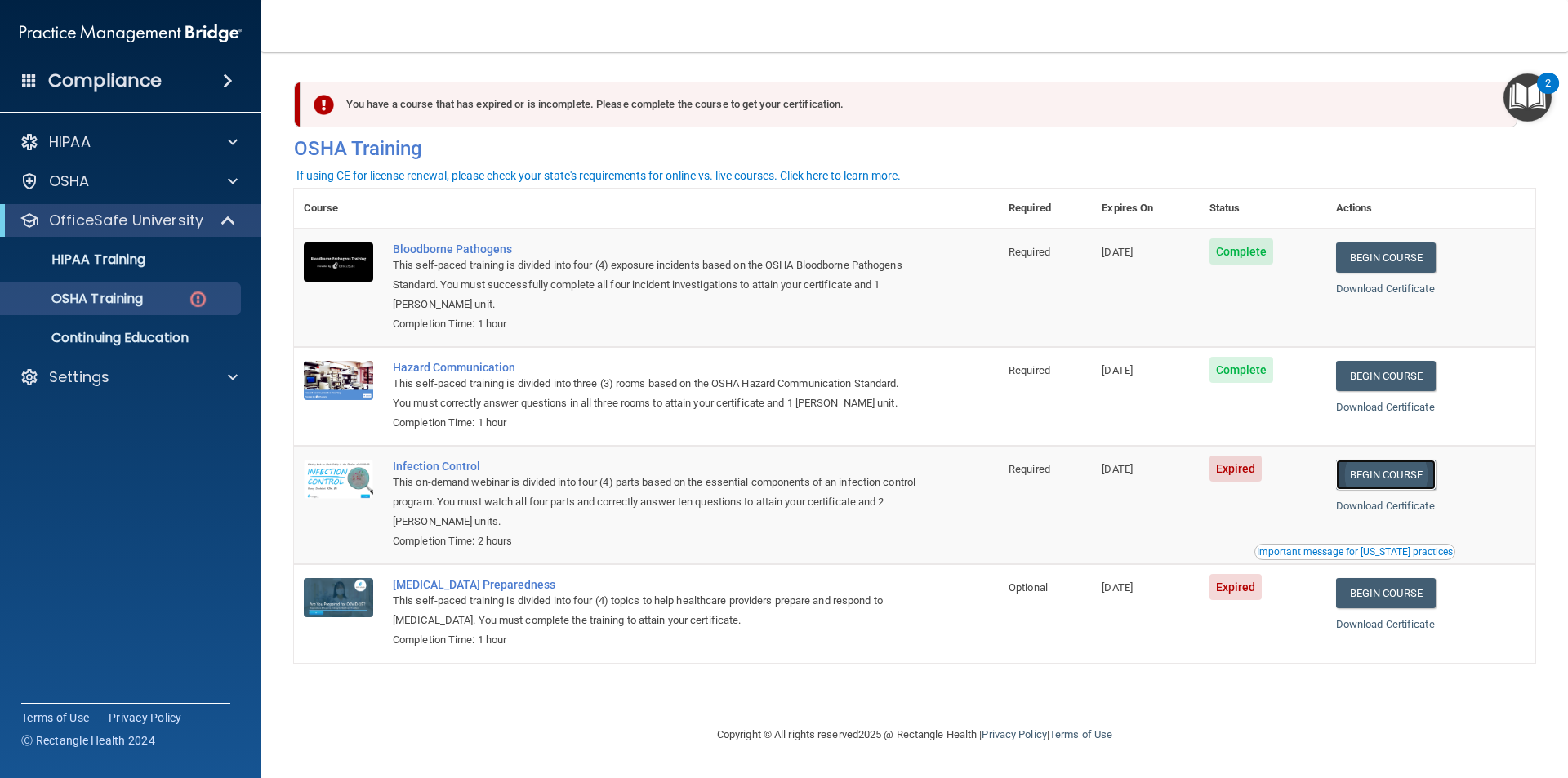
click at [1369, 471] on link "Begin Course" at bounding box center [1386, 475] width 99 height 30
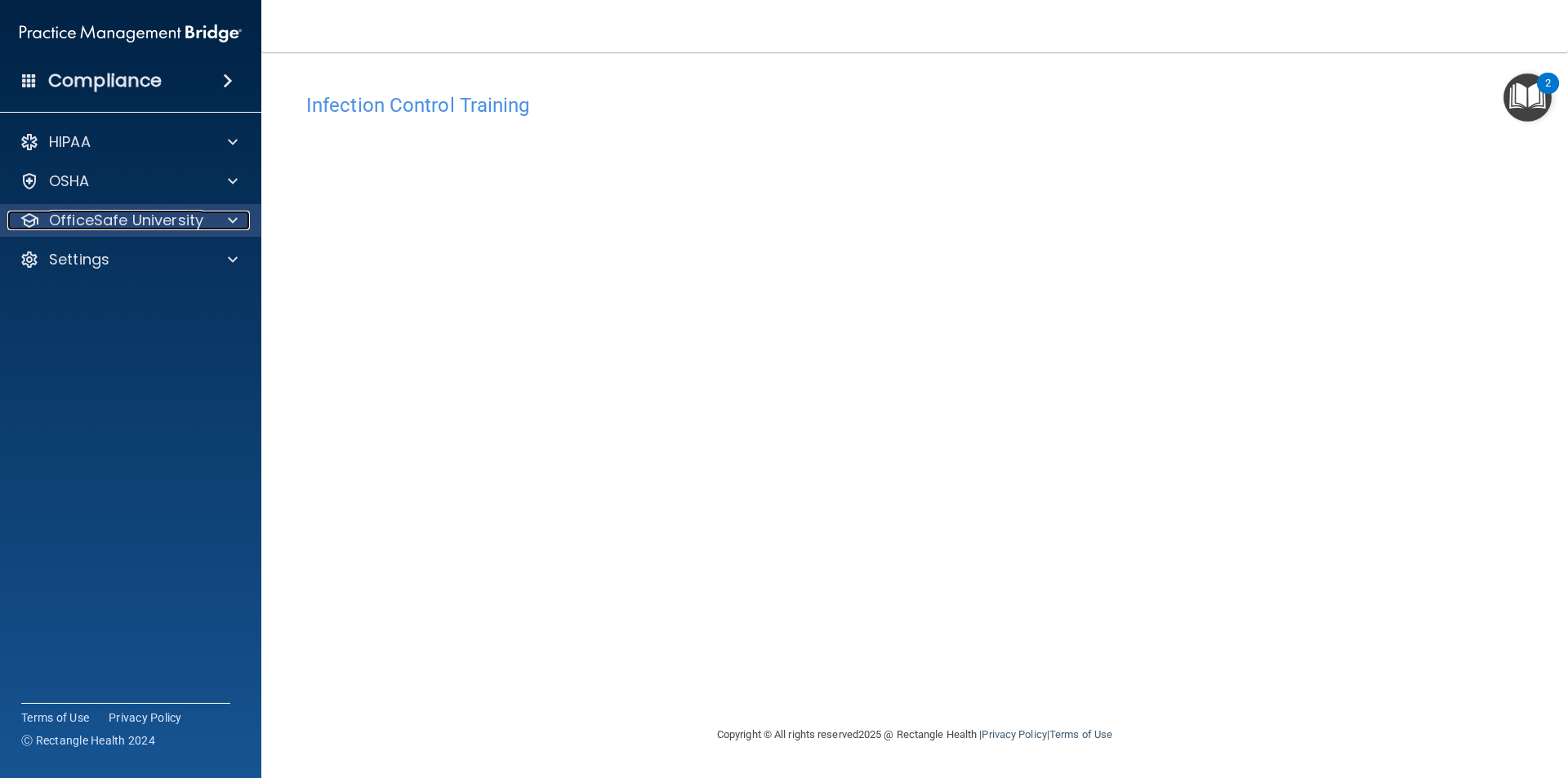
click at [233, 219] on span at bounding box center [233, 220] width 10 height 20
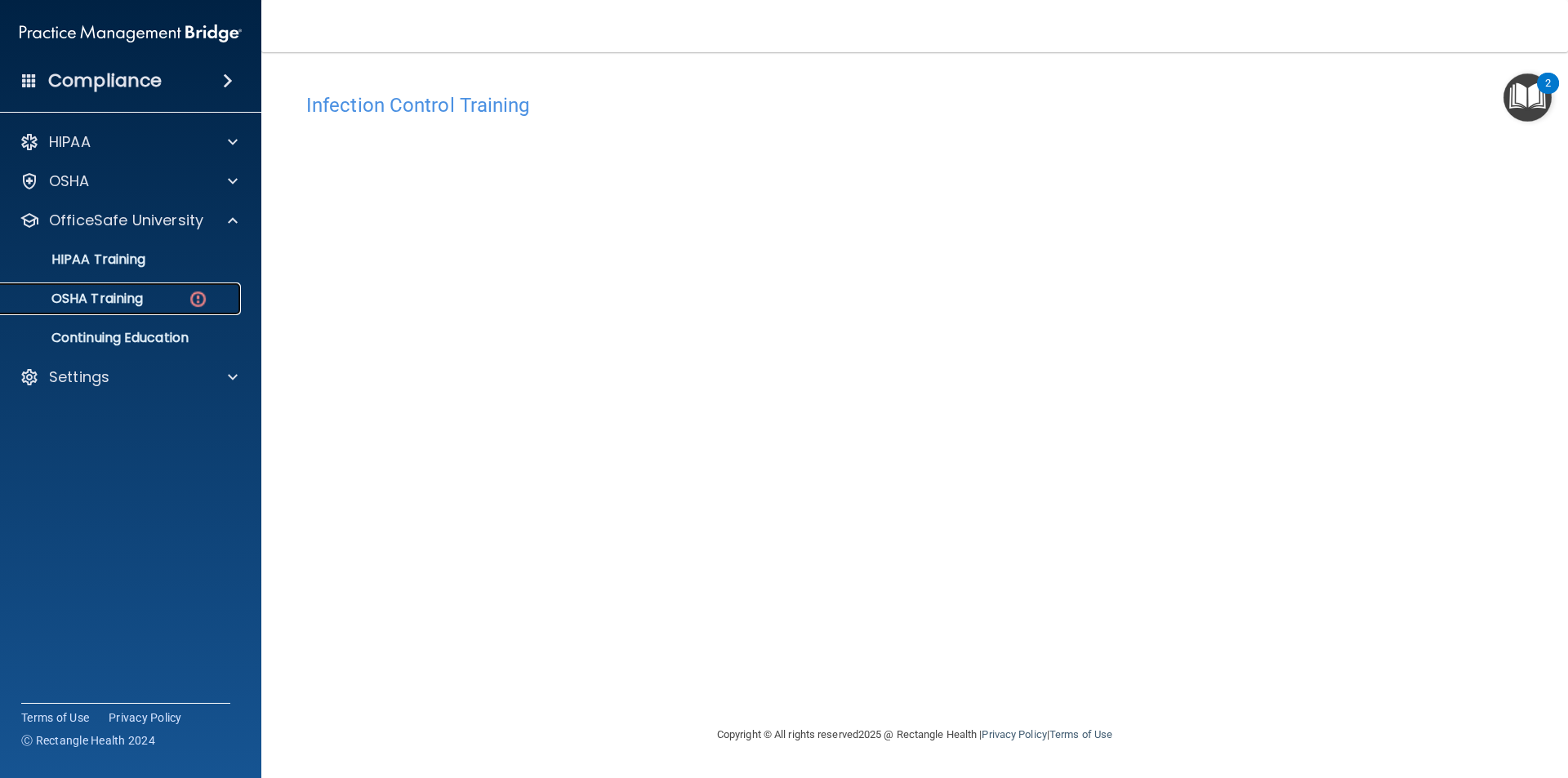
click at [162, 297] on div "OSHA Training" at bounding box center [122, 299] width 223 height 17
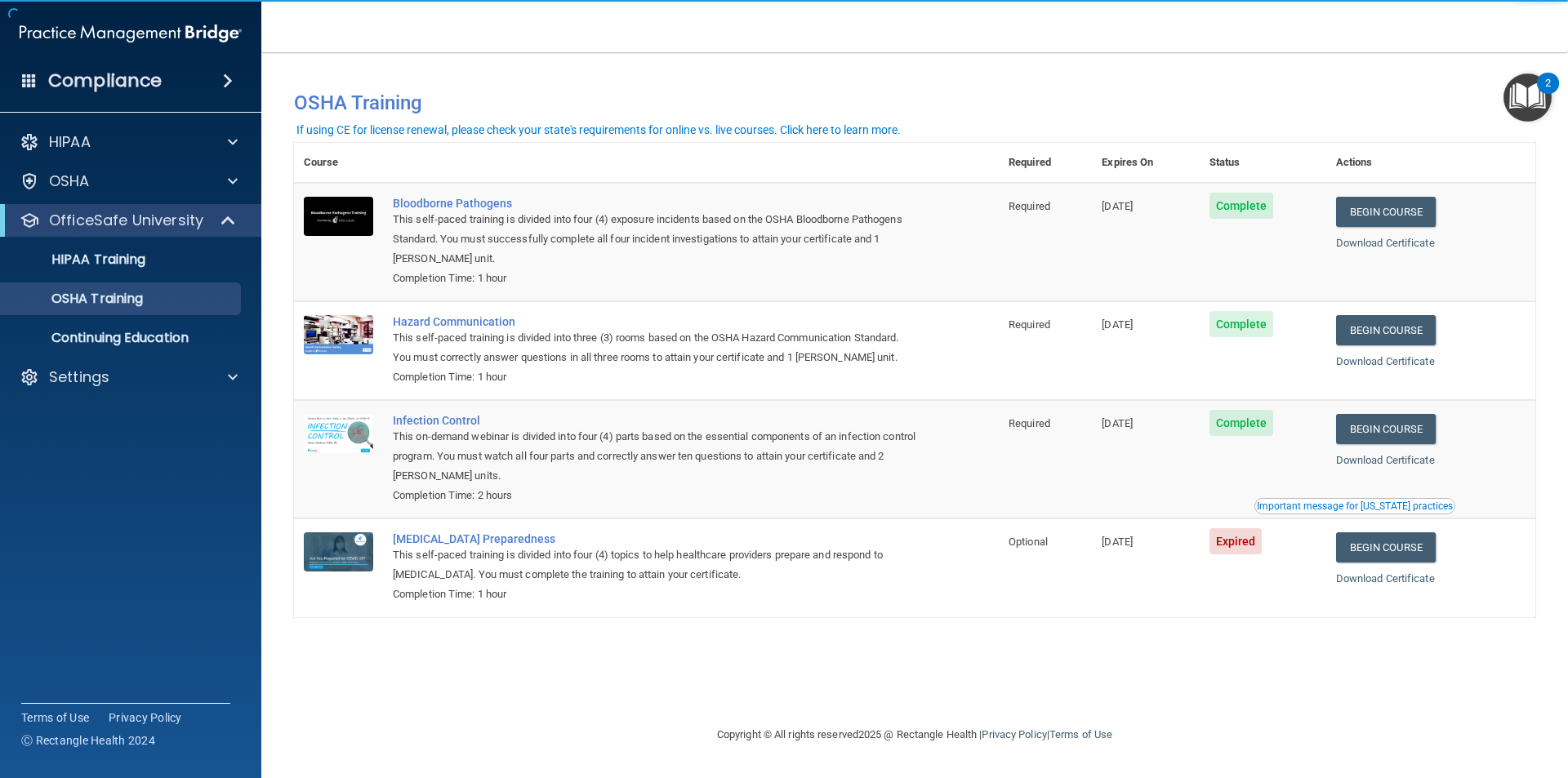
click at [1449, 545] on div "Begin Course" at bounding box center [1430, 548] width 190 height 30
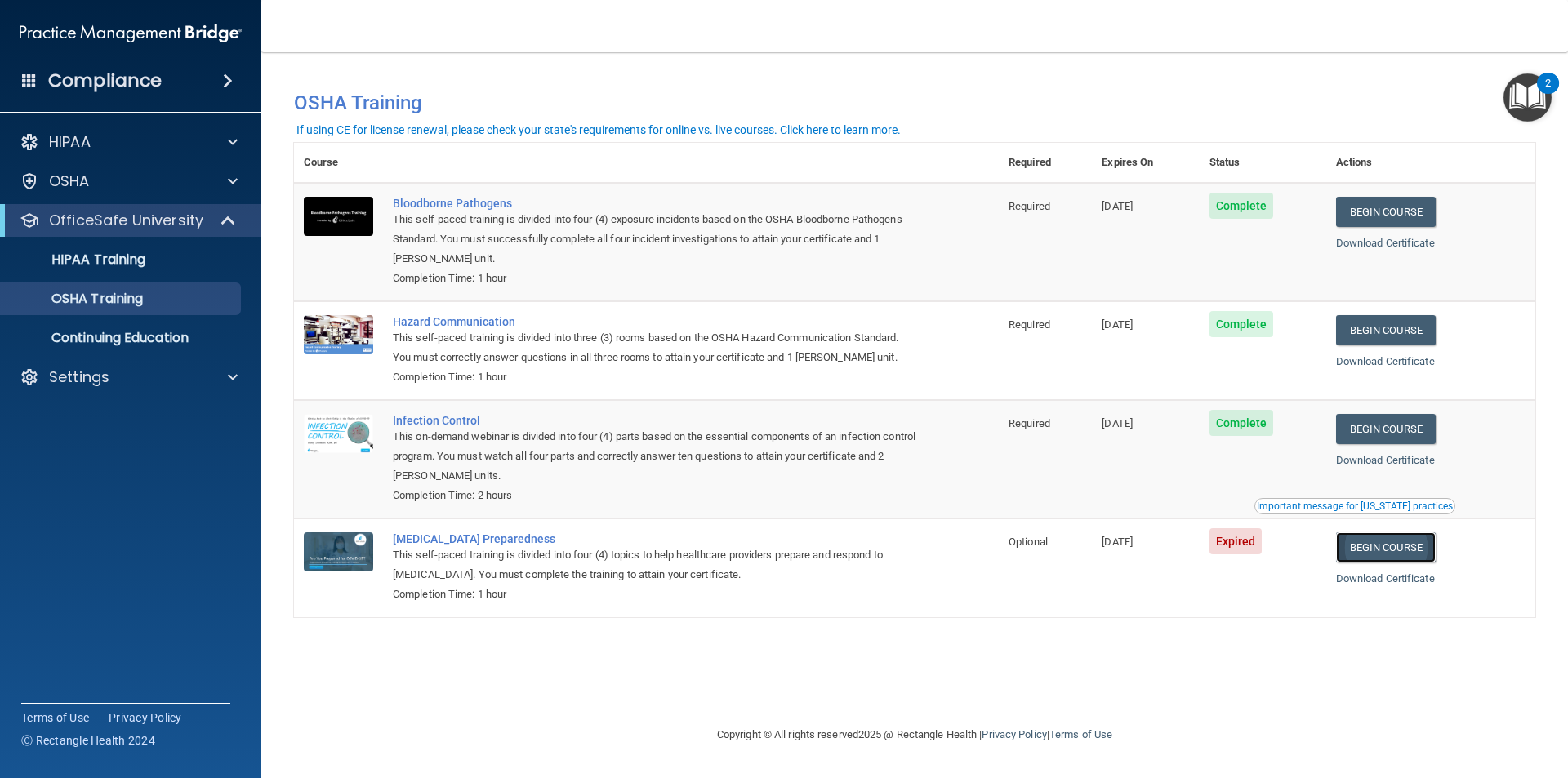
click at [1397, 548] on link "Begin Course" at bounding box center [1386, 548] width 99 height 30
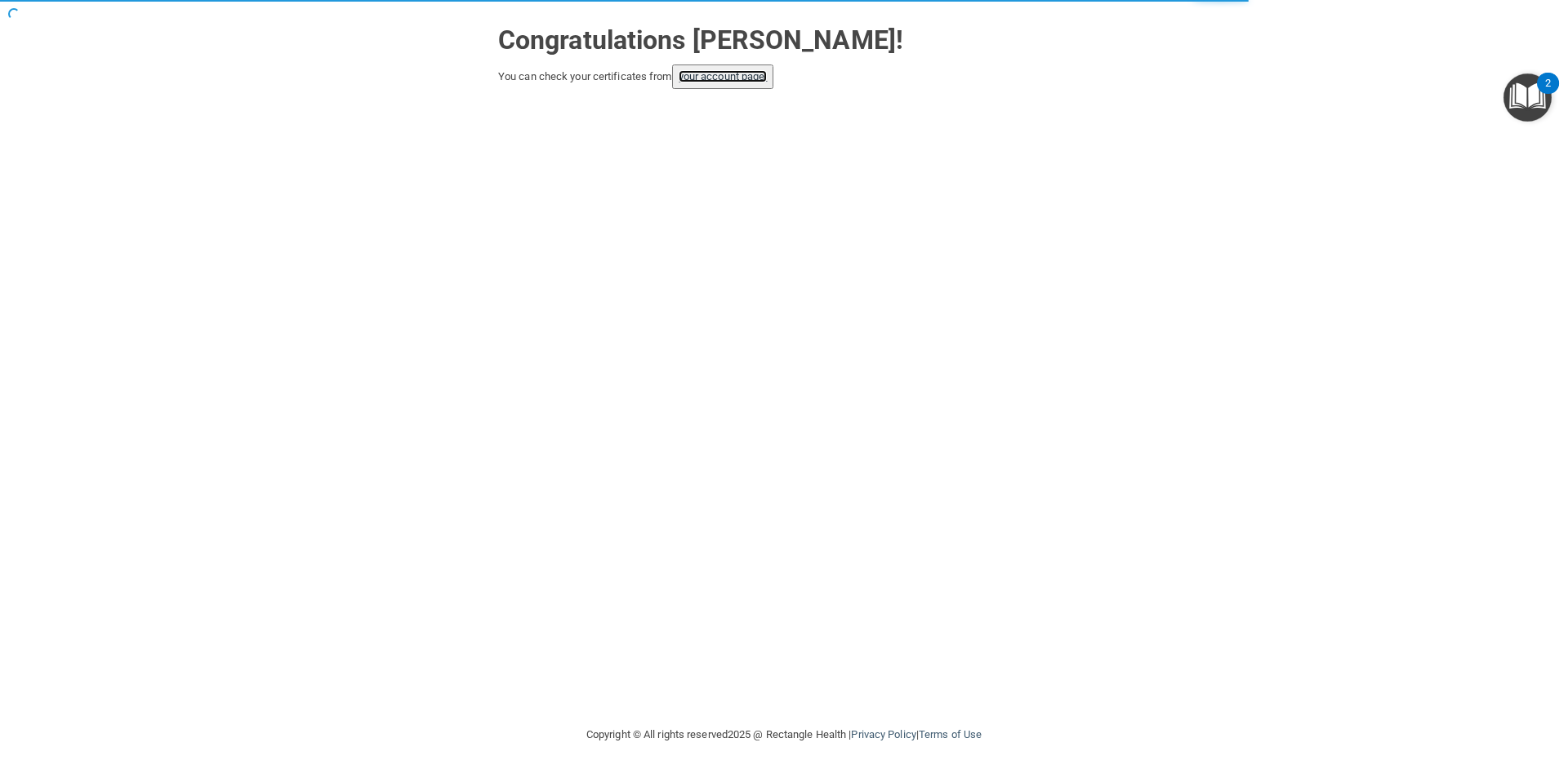
click at [747, 83] on link "your account page!" at bounding box center [722, 76] width 89 height 12
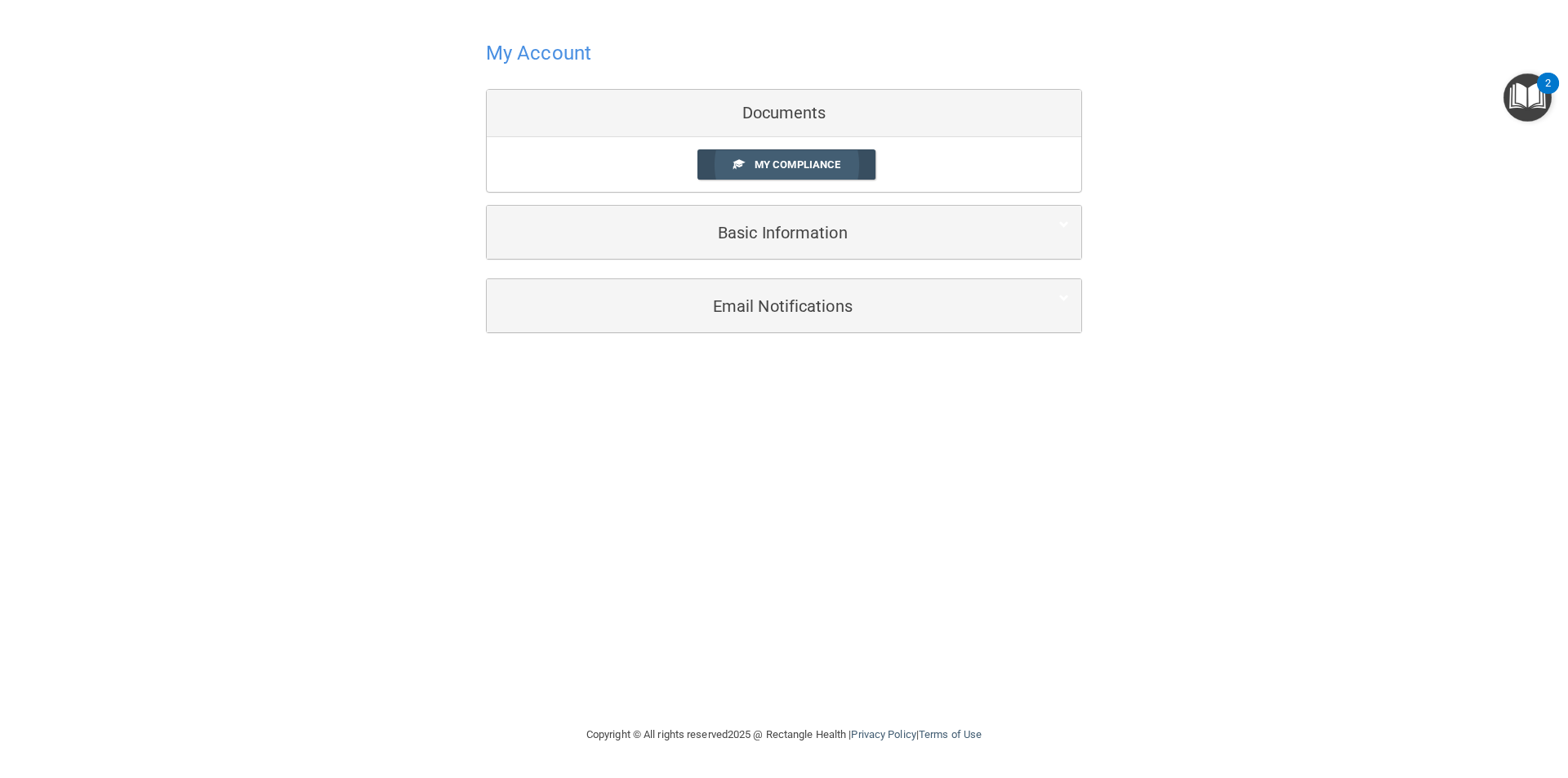
click at [740, 160] on span at bounding box center [738, 163] width 11 height 11
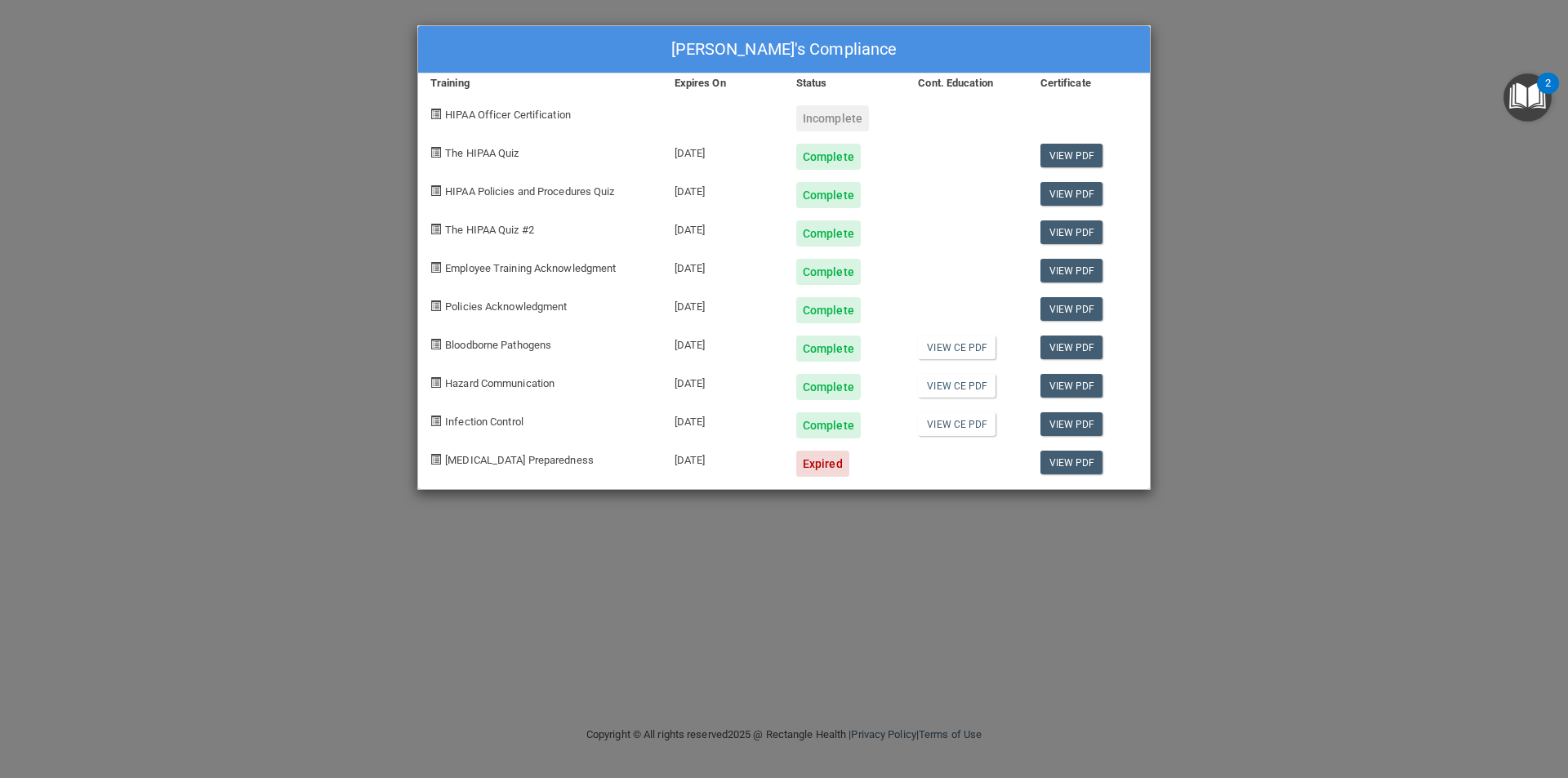
click at [808, 464] on div "Expired" at bounding box center [823, 464] width 53 height 27
click at [513, 466] on span "[MEDICAL_DATA] Preparedness" at bounding box center [519, 460] width 148 height 12
click at [1217, 64] on div "Madeleine York's Compliance Training Expires On Status Cont. Education Certific…" at bounding box center [784, 389] width 1568 height 778
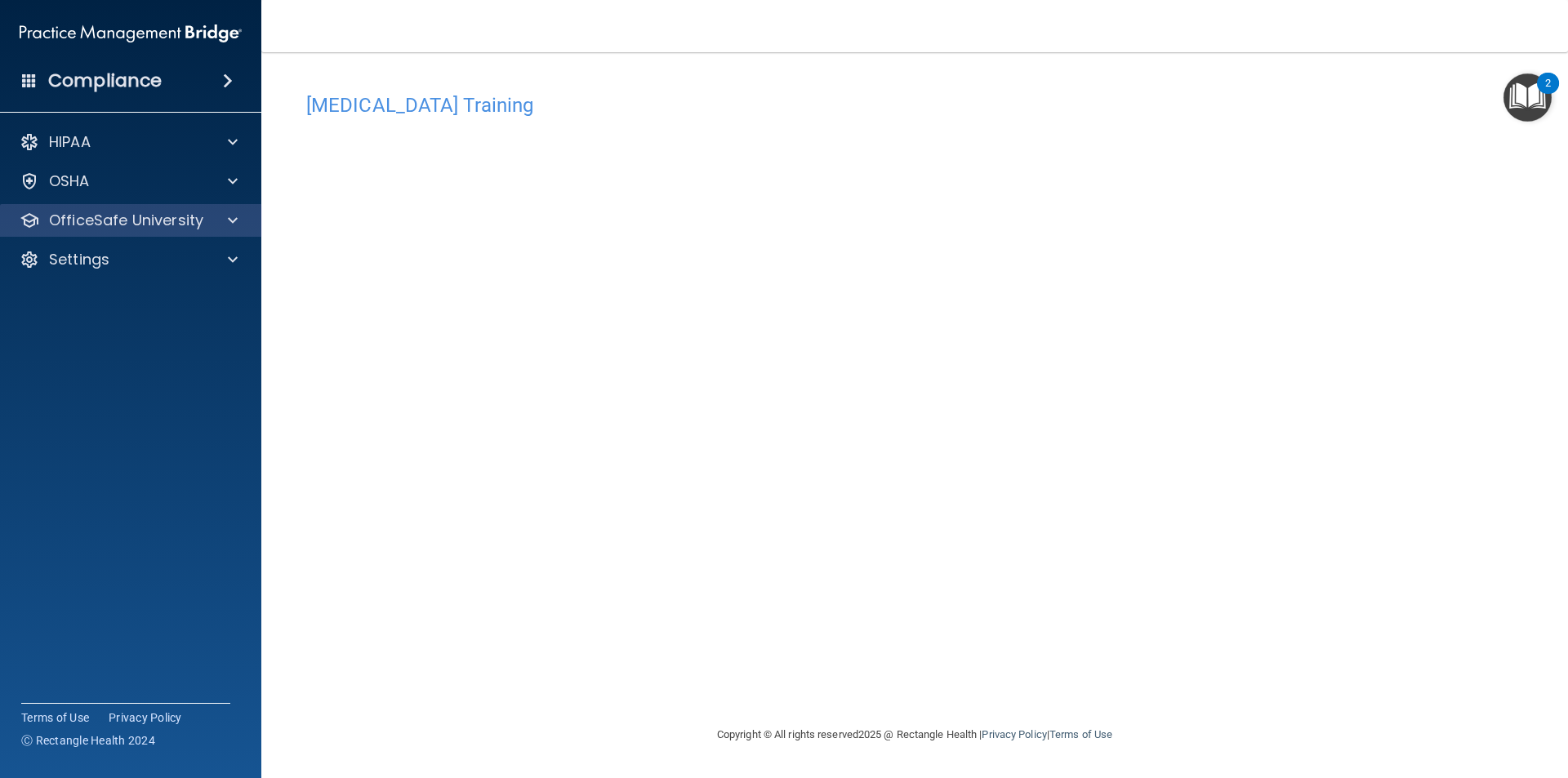
click at [232, 236] on div "OfficeSafe University" at bounding box center [131, 220] width 262 height 32
click at [235, 213] on span at bounding box center [233, 220] width 10 height 20
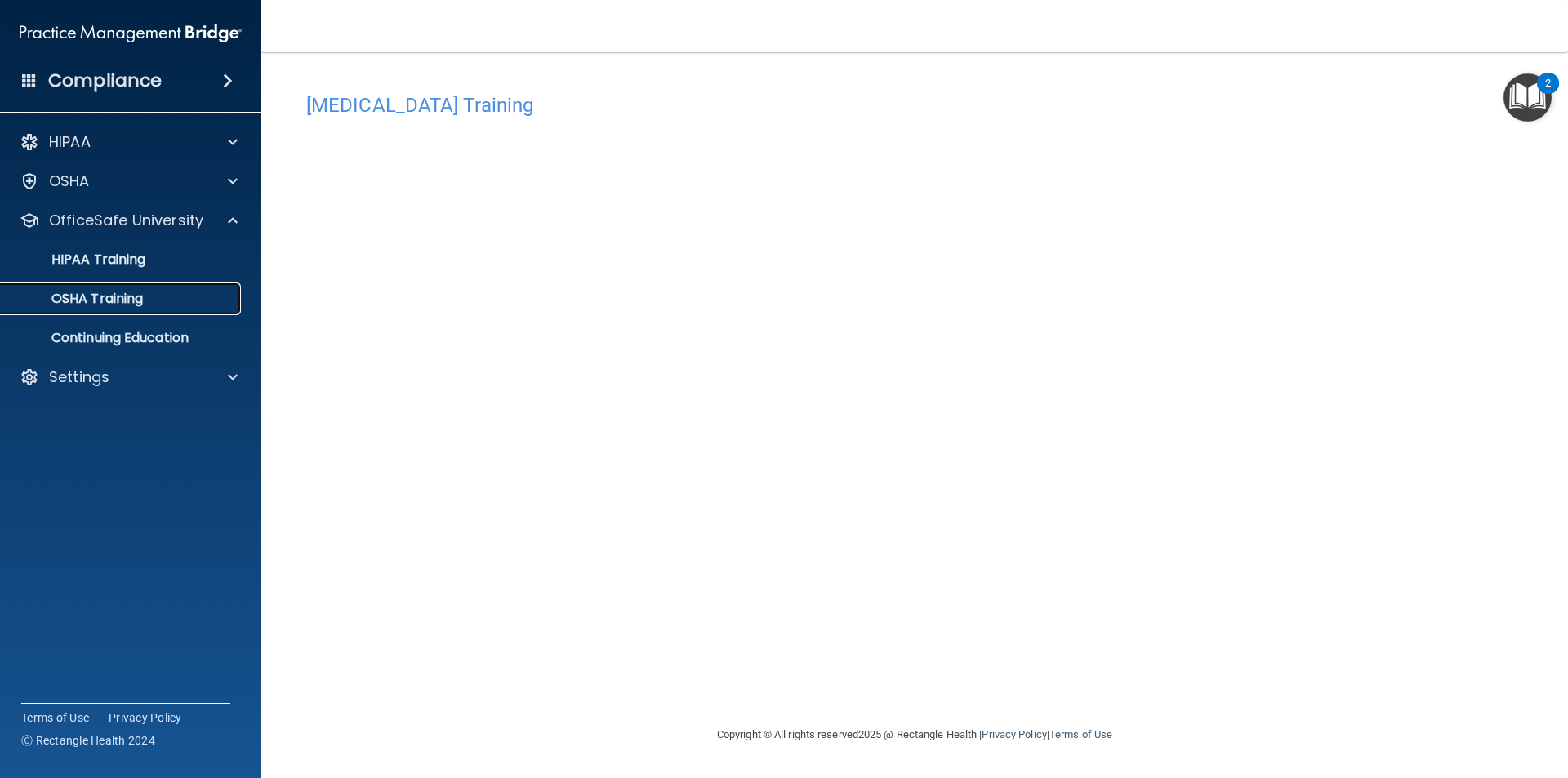
click at [138, 300] on p "OSHA Training" at bounding box center [77, 299] width 133 height 17
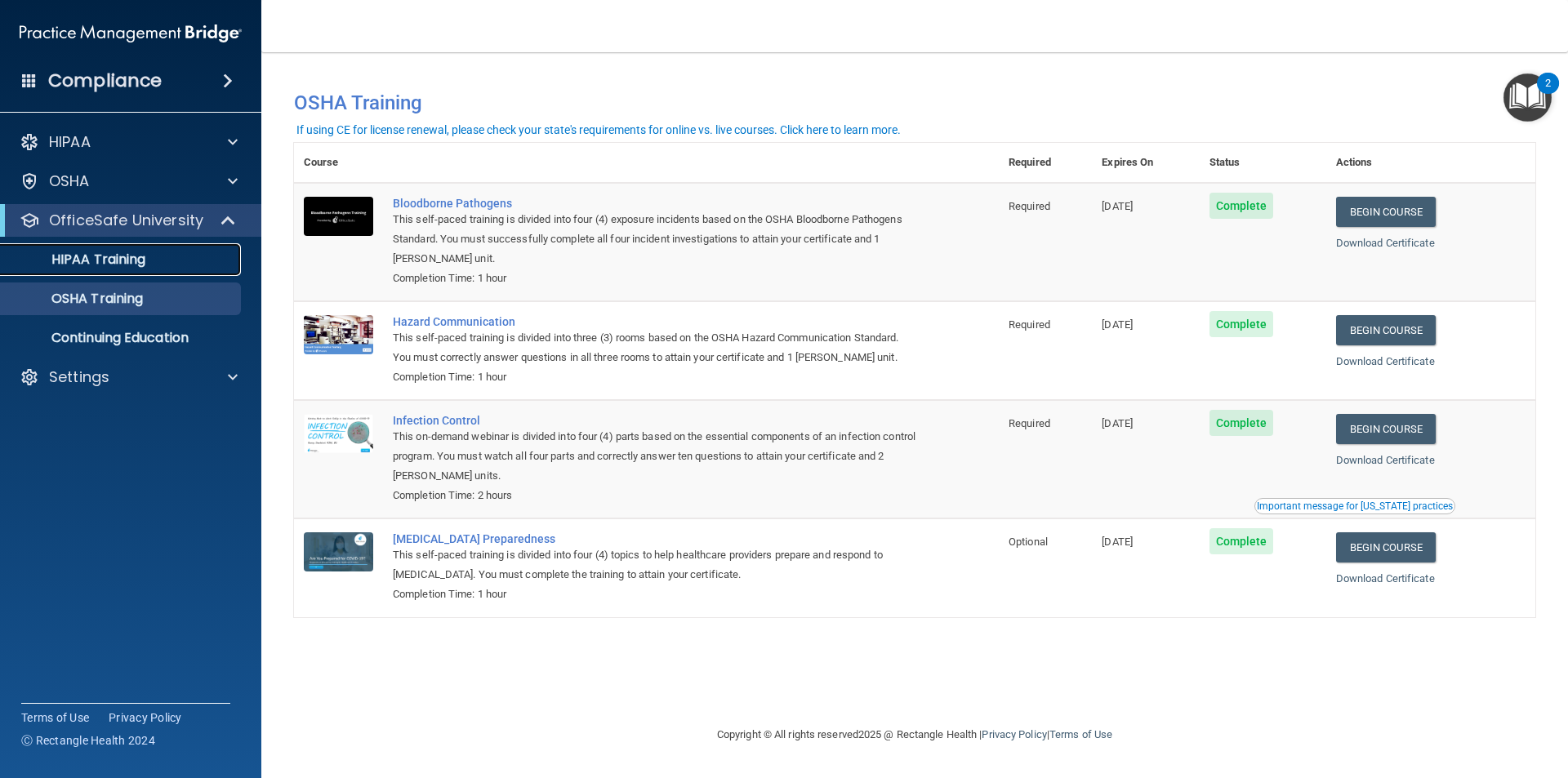
click at [84, 249] on link "HIPAA Training" at bounding box center [112, 259] width 258 height 32
